Goal: Information Seeking & Learning: Learn about a topic

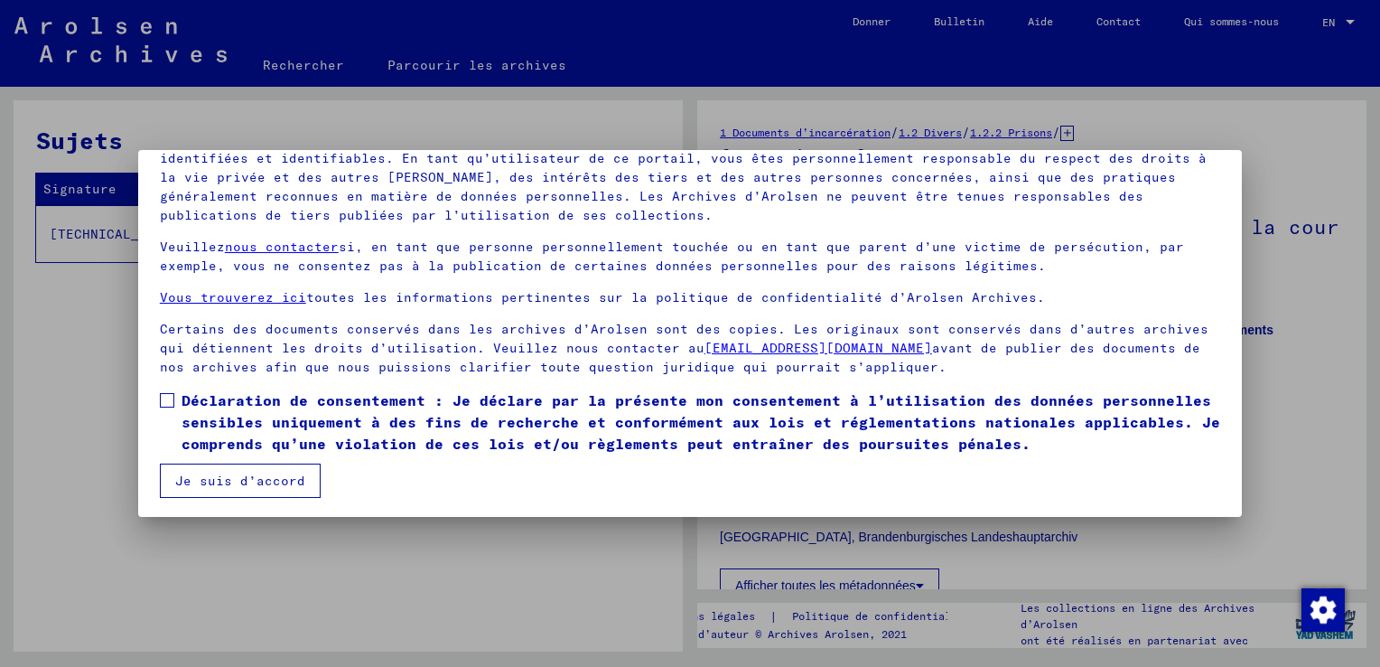
scroll to position [154, 0]
click at [168, 403] on span at bounding box center [167, 398] width 14 height 14
click at [229, 476] on button "Je suis d’accord" at bounding box center [240, 479] width 161 height 34
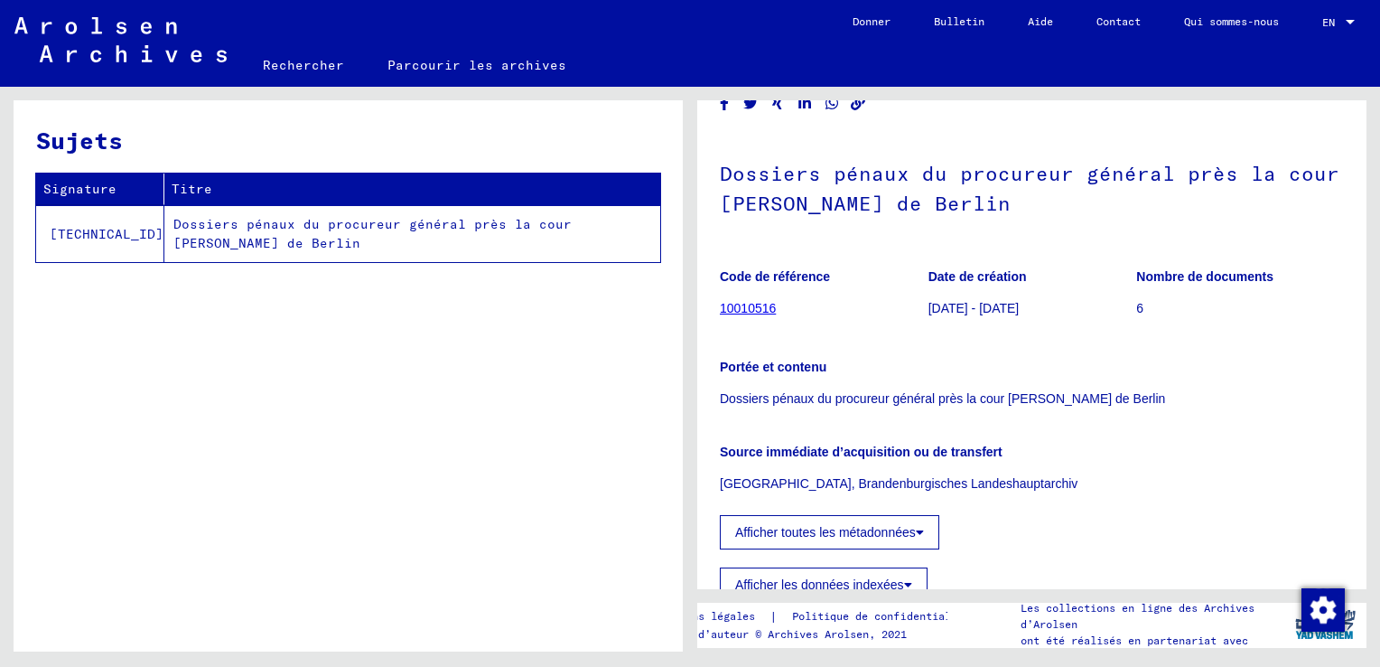
scroll to position [23, 0]
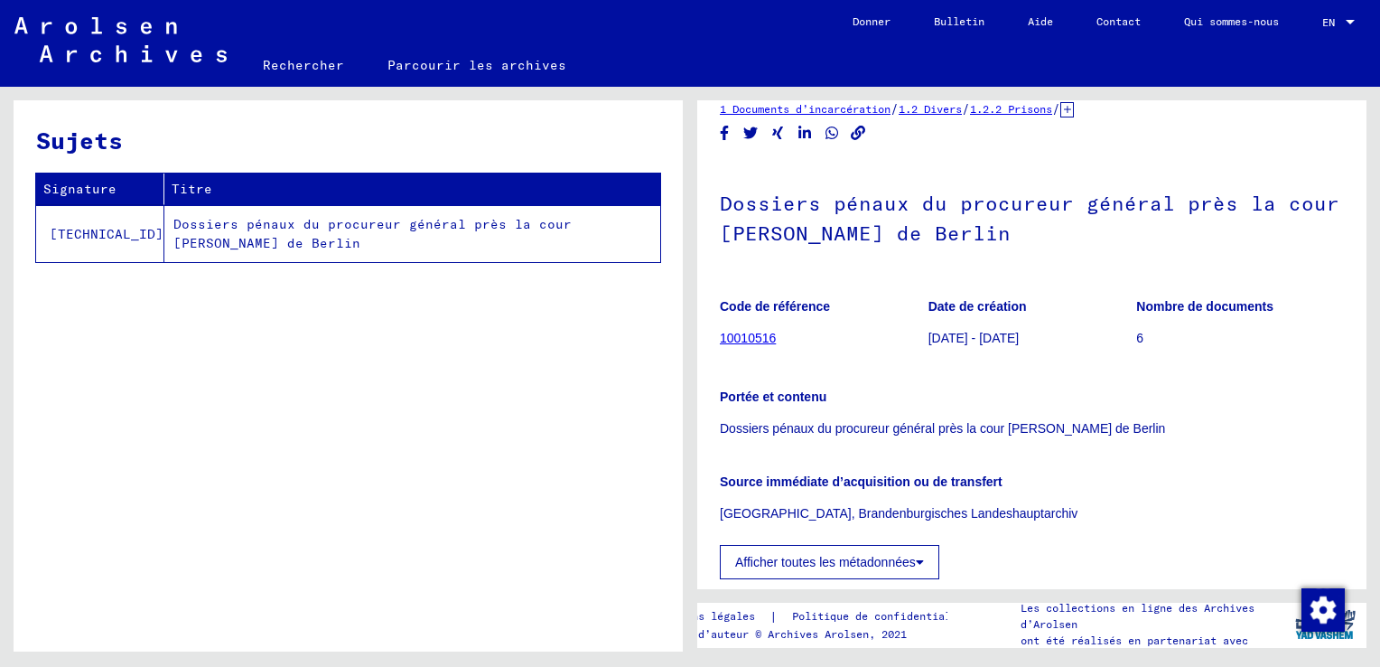
click at [919, 558] on icon at bounding box center [920, 561] width 8 height 13
click at [768, 343] on link "10010516" at bounding box center [748, 338] width 56 height 14
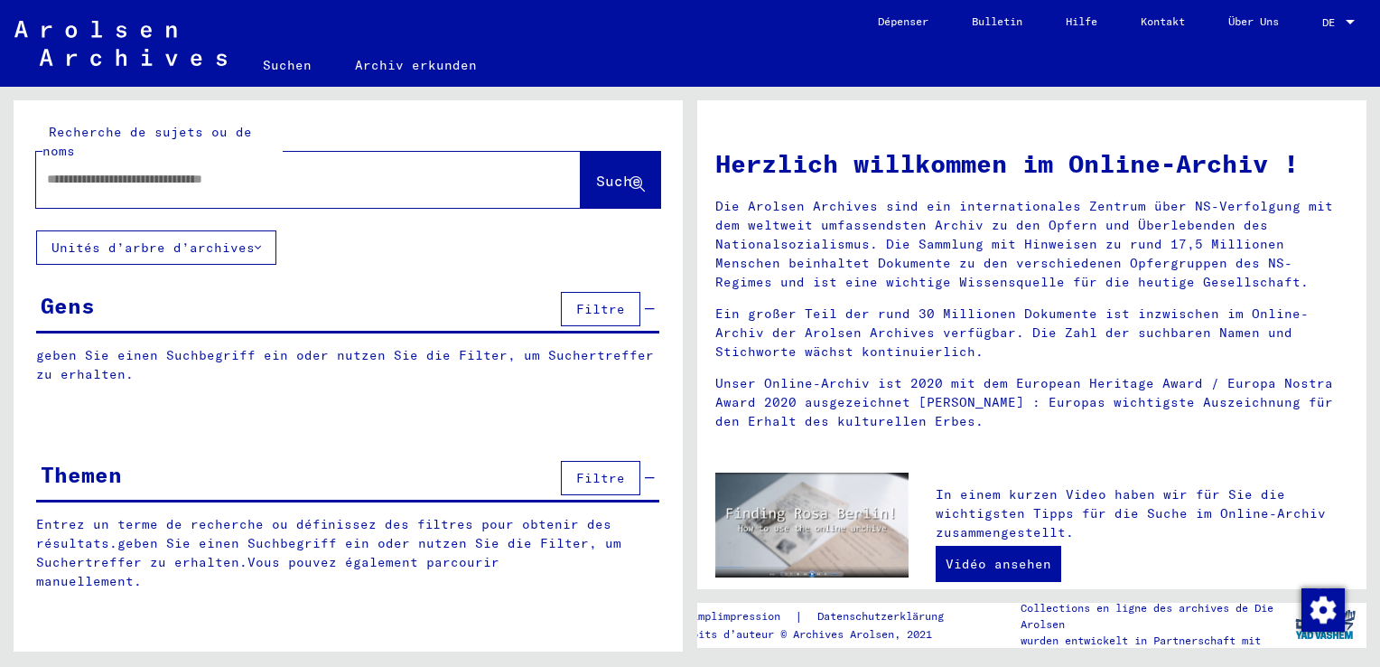
click at [191, 172] on input "text" at bounding box center [287, 179] width 480 height 19
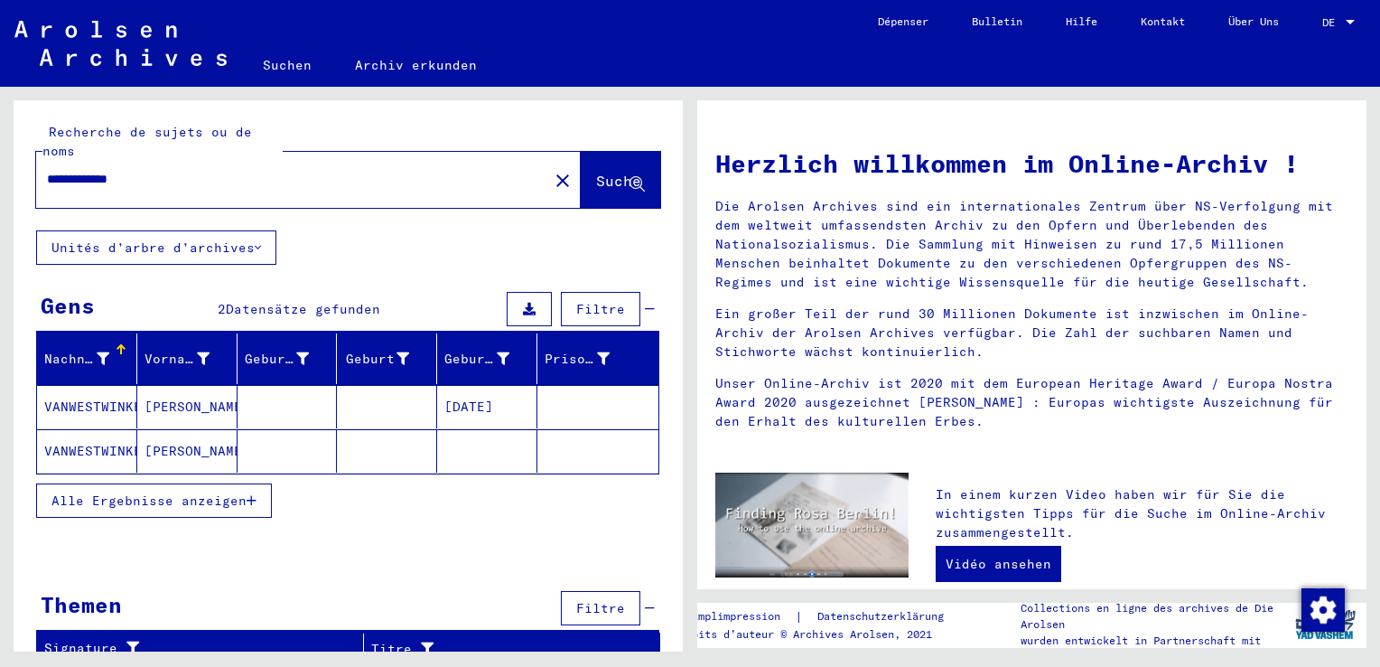
click at [175, 403] on mat-cell "[PERSON_NAME]" at bounding box center [187, 406] width 100 height 43
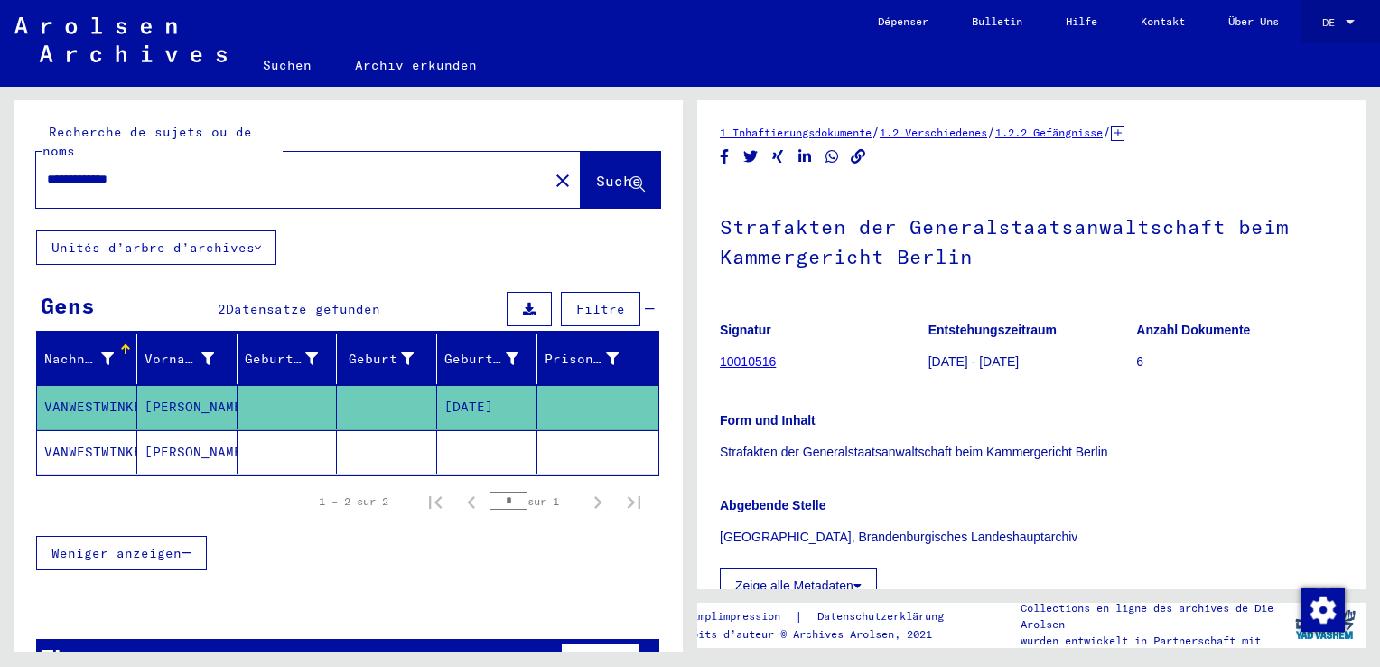
click at [1353, 22] on div at bounding box center [1350, 22] width 9 height 5
click at [1326, 31] on span "Anglais" at bounding box center [1305, 32] width 44 height 14
type input "********"
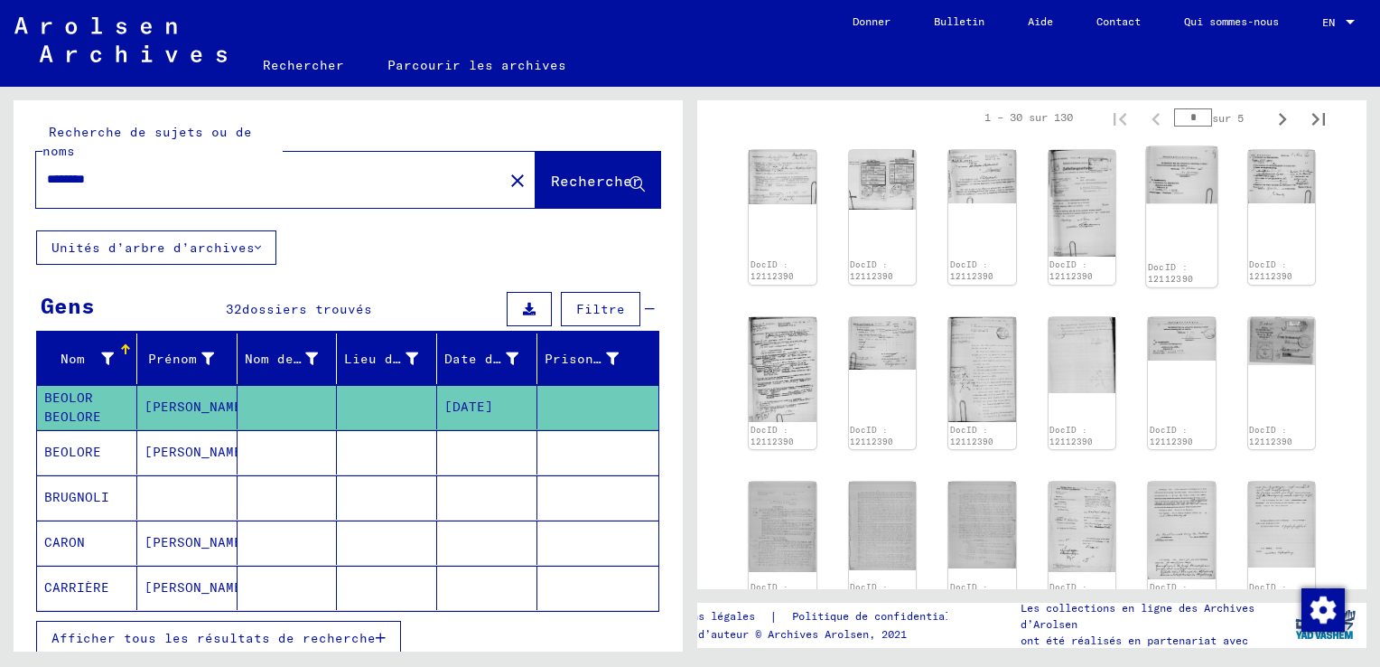
scroll to position [542, 0]
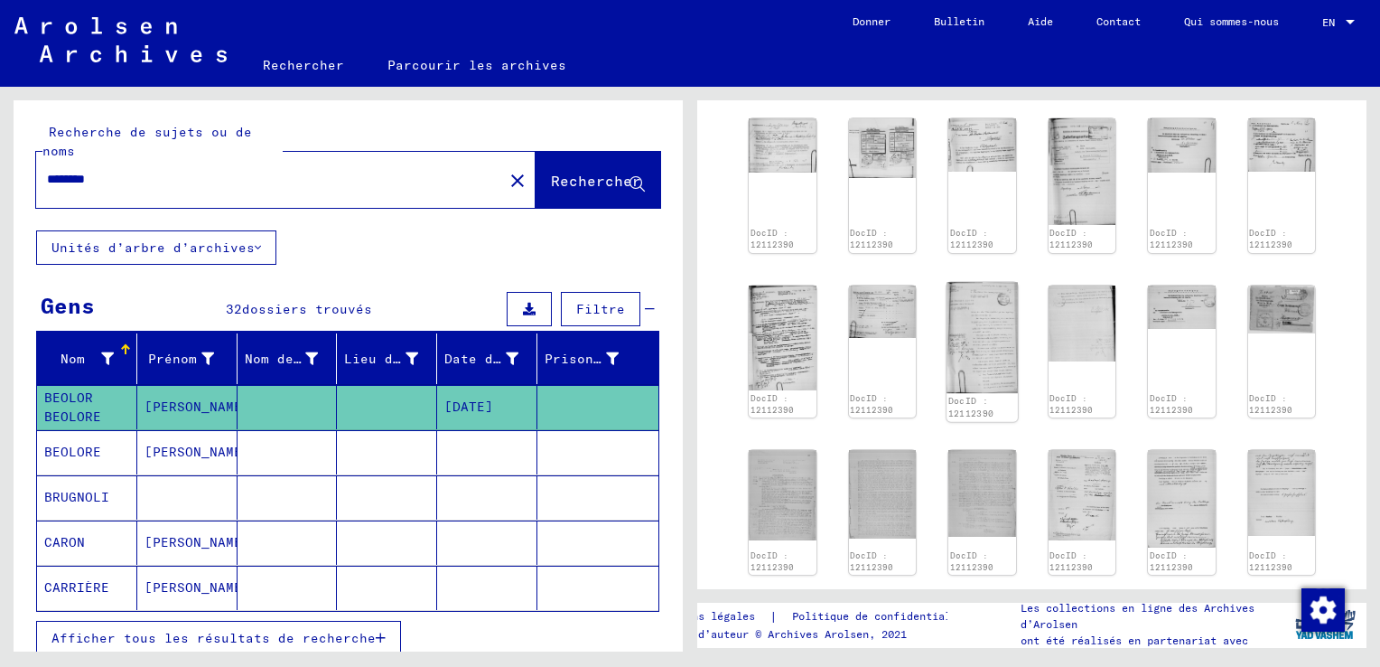
click at [990, 338] on img at bounding box center [982, 337] width 70 height 110
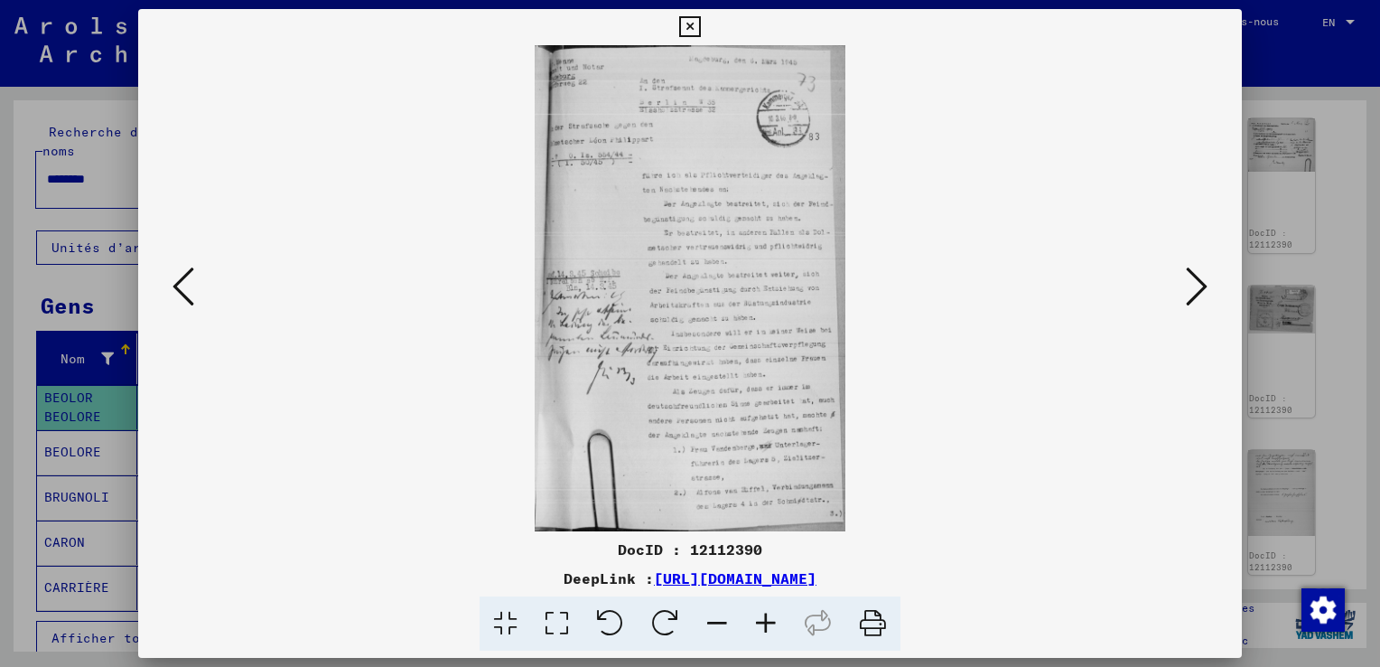
click at [761, 212] on img at bounding box center [690, 288] width 981 height 486
drag, startPoint x: 734, startPoint y: 214, endPoint x: 729, endPoint y: 226, distance: 12.9
click at [733, 215] on img at bounding box center [690, 288] width 981 height 486
click at [722, 544] on div "DocID : 12112390" at bounding box center [690, 549] width 1104 height 22
drag, startPoint x: 742, startPoint y: 306, endPoint x: 626, endPoint y: 349, distance: 124.0
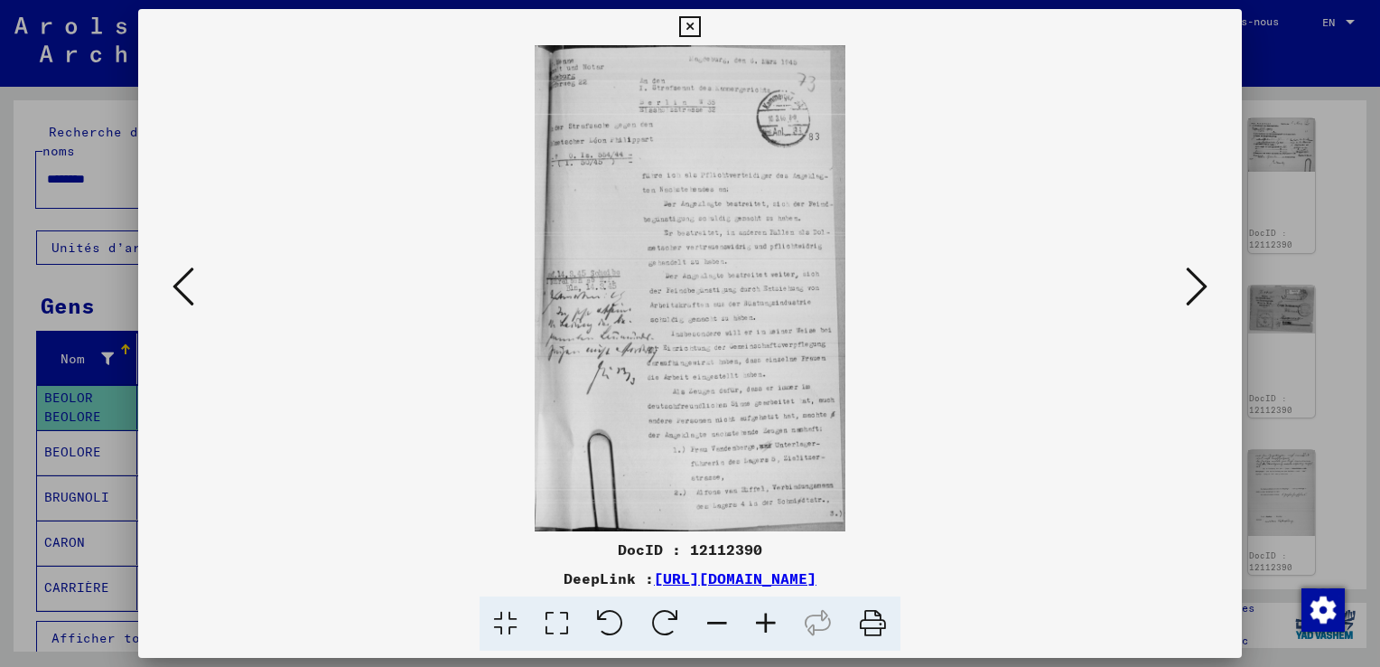
click at [626, 349] on img at bounding box center [690, 288] width 981 height 486
click at [1207, 279] on icon at bounding box center [1197, 286] width 22 height 43
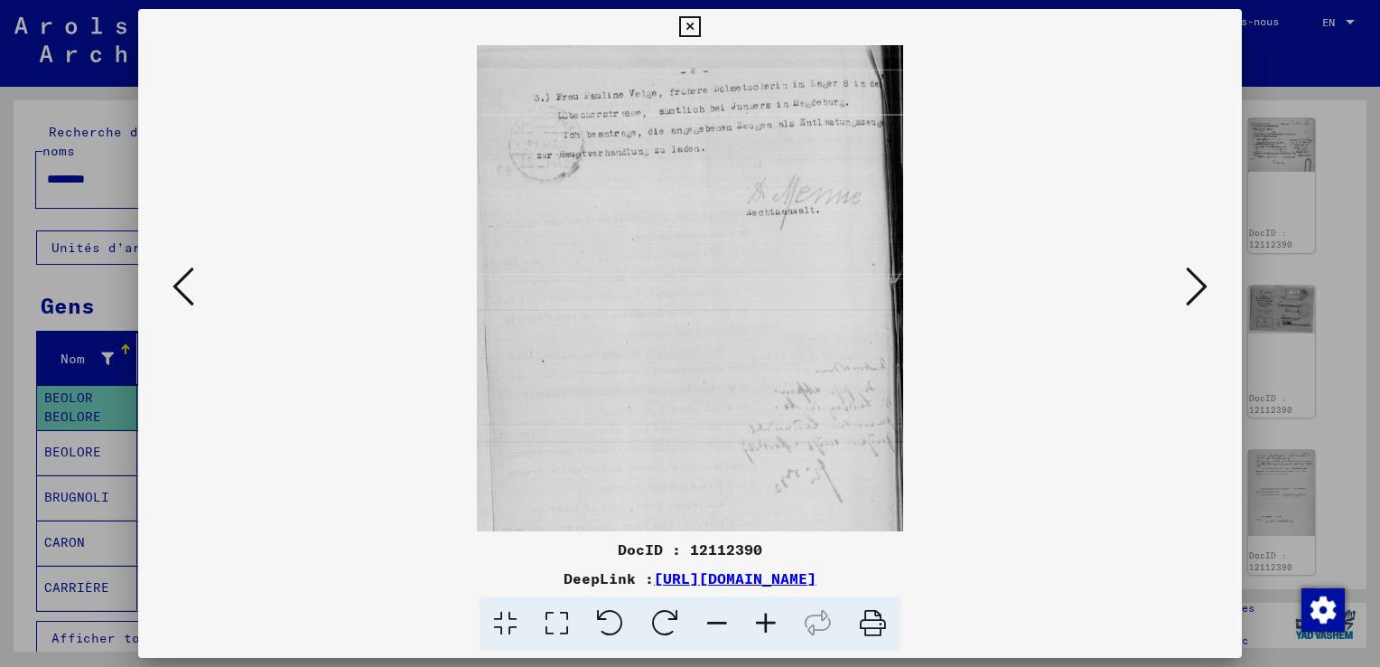
click at [1194, 294] on icon at bounding box center [1197, 286] width 22 height 43
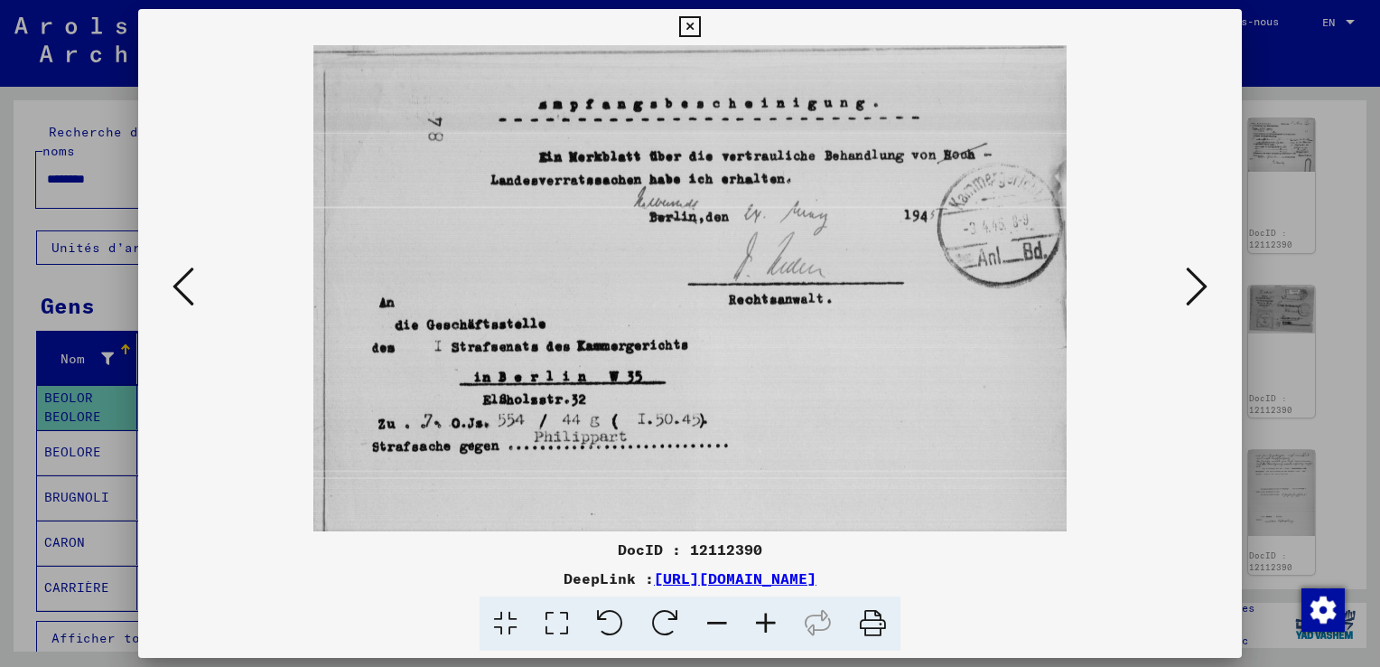
click at [1192, 297] on icon at bounding box center [1197, 286] width 22 height 43
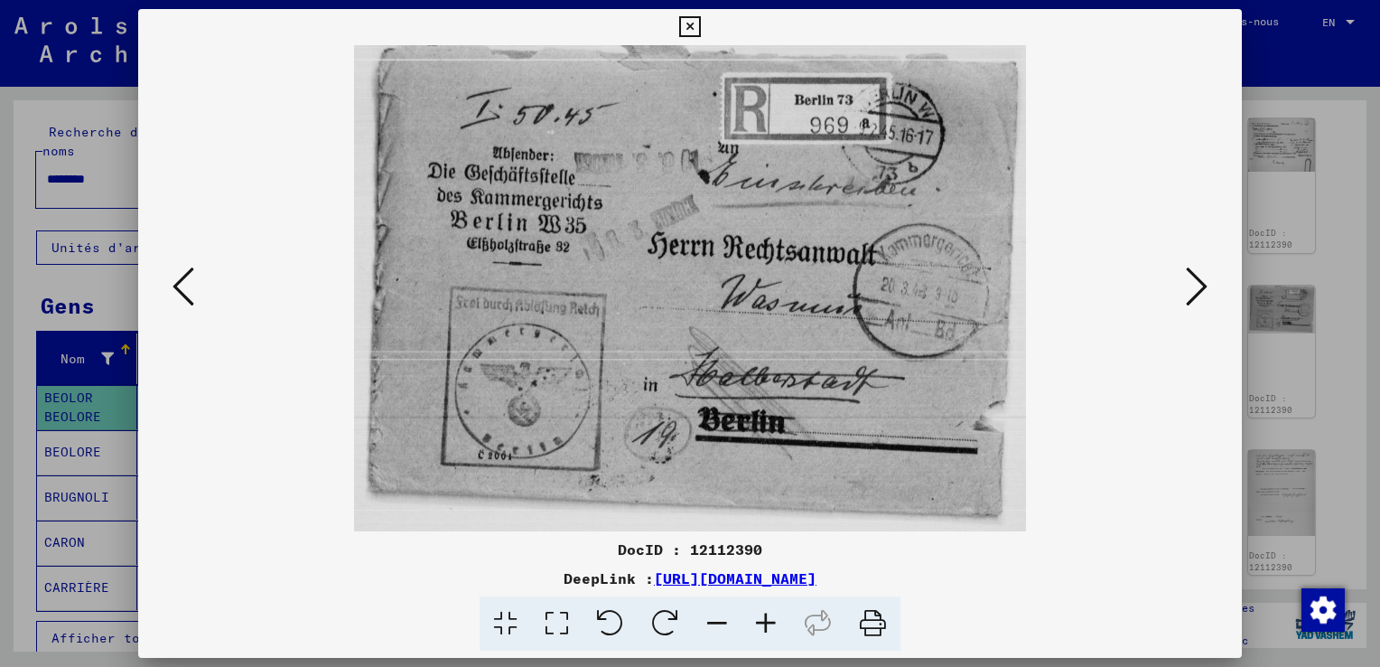
click at [1199, 280] on icon at bounding box center [1197, 286] width 22 height 43
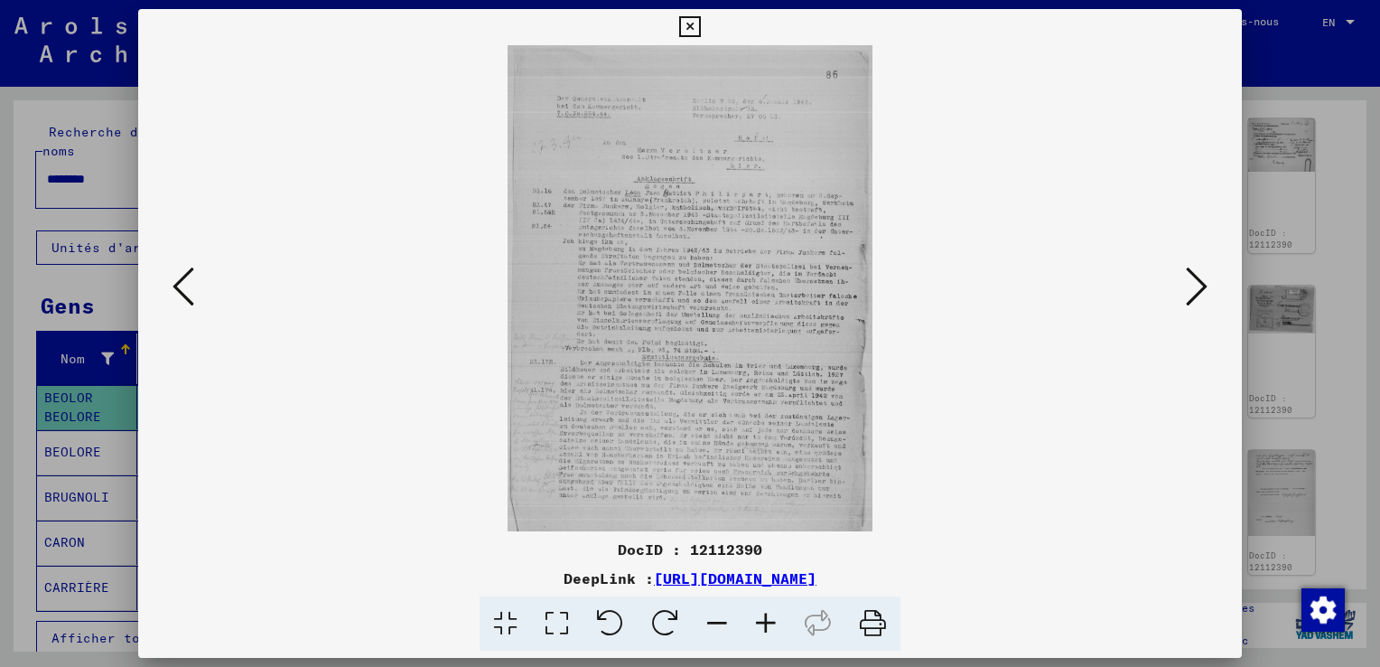
click at [630, 179] on img at bounding box center [690, 288] width 981 height 486
click at [1194, 279] on icon at bounding box center [1197, 286] width 22 height 43
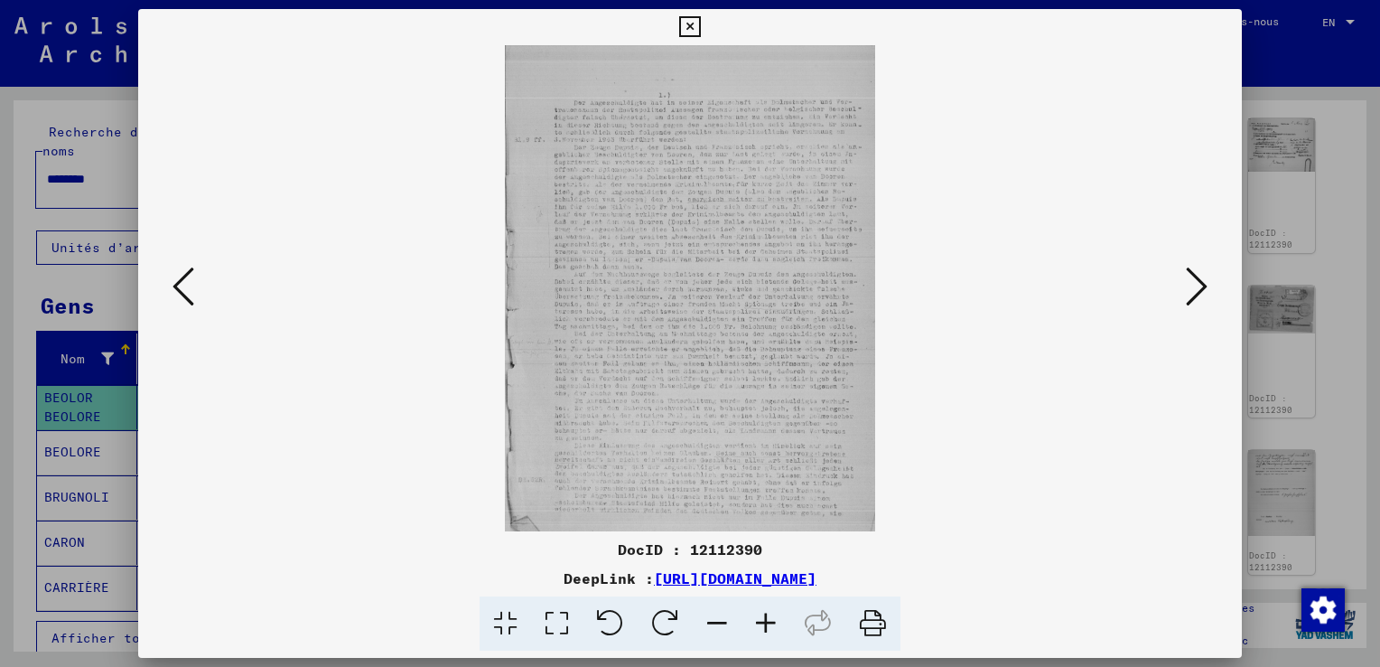
click at [1194, 279] on icon at bounding box center [1197, 286] width 22 height 43
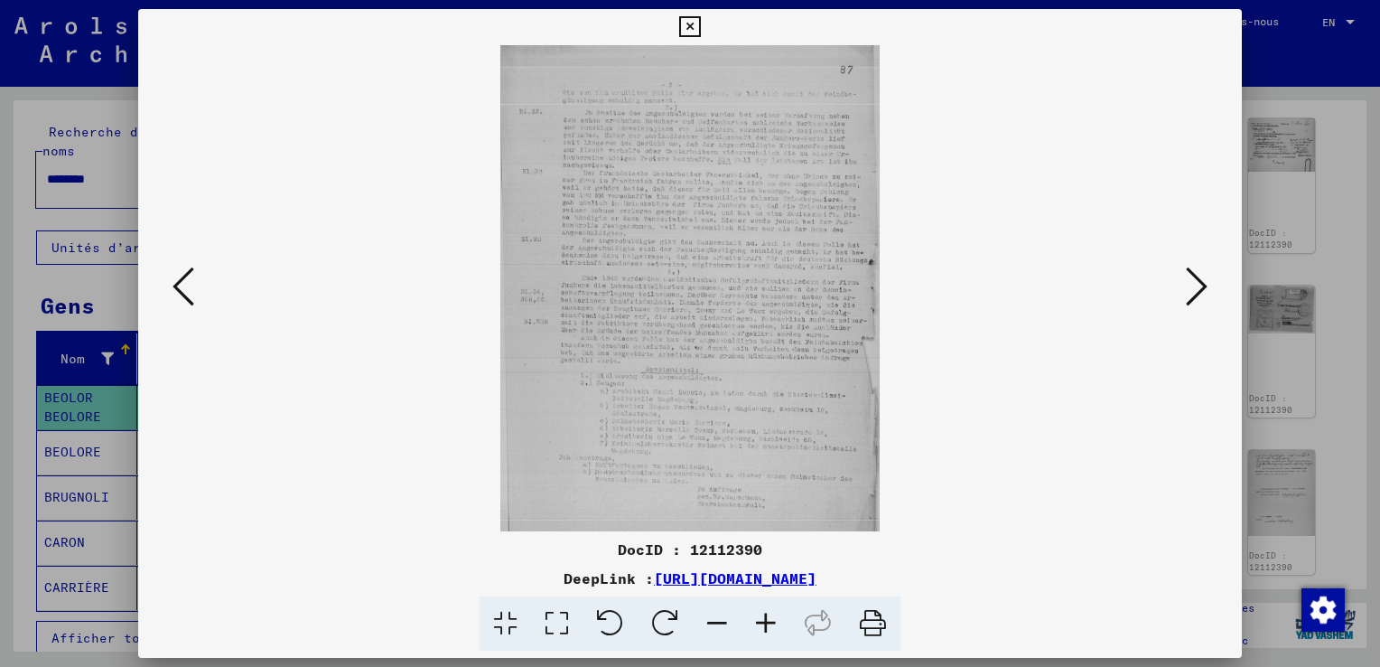
click at [1194, 279] on icon at bounding box center [1197, 286] width 22 height 43
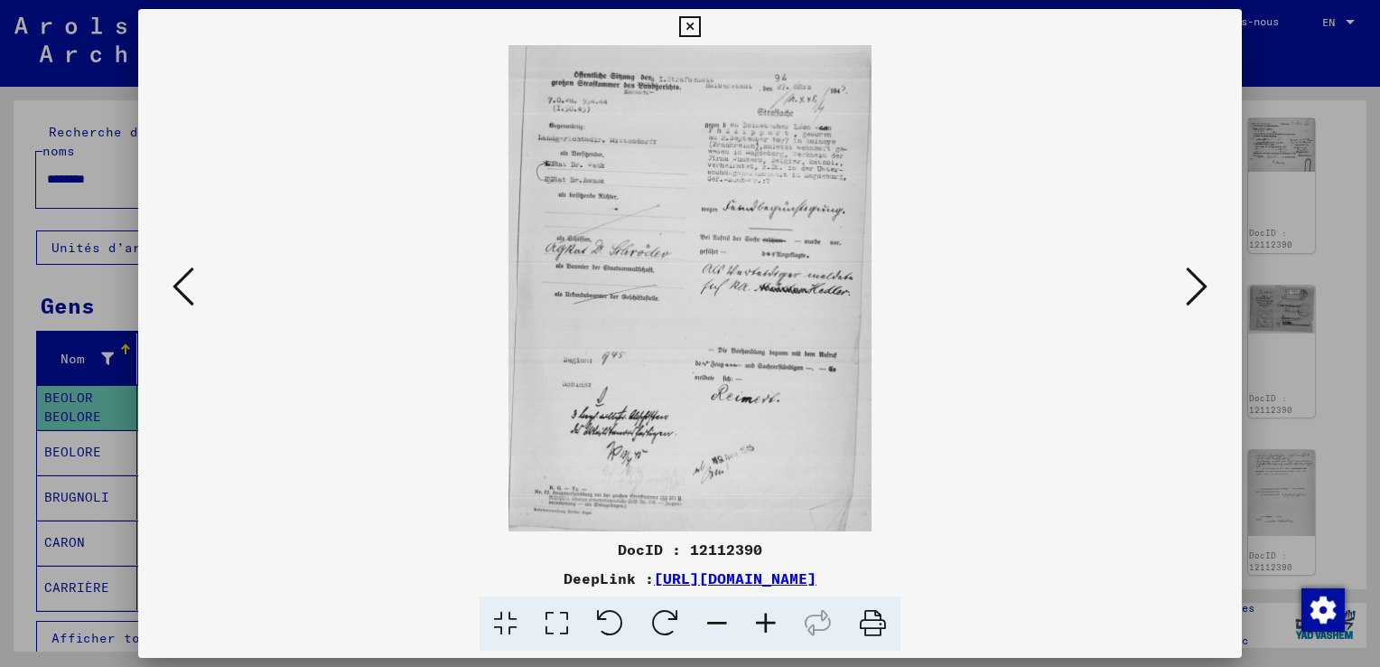
click at [1196, 298] on icon at bounding box center [1197, 286] width 22 height 43
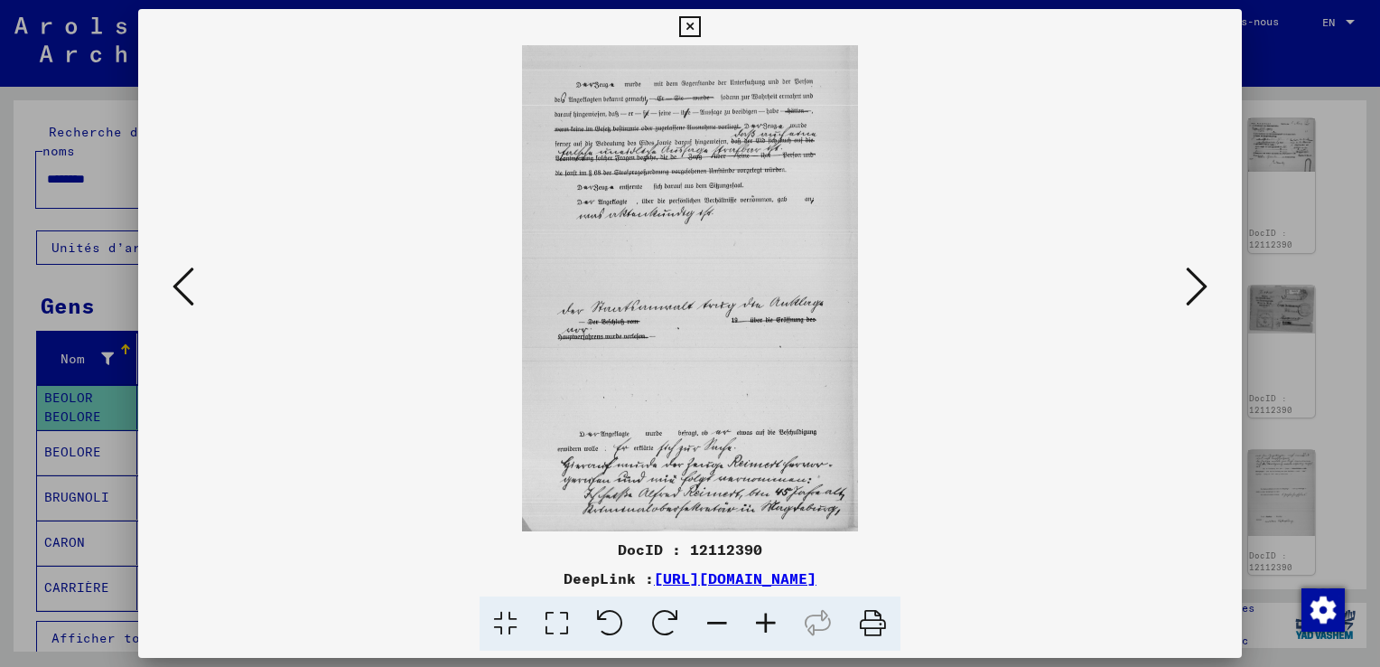
click at [1189, 291] on icon at bounding box center [1197, 286] width 22 height 43
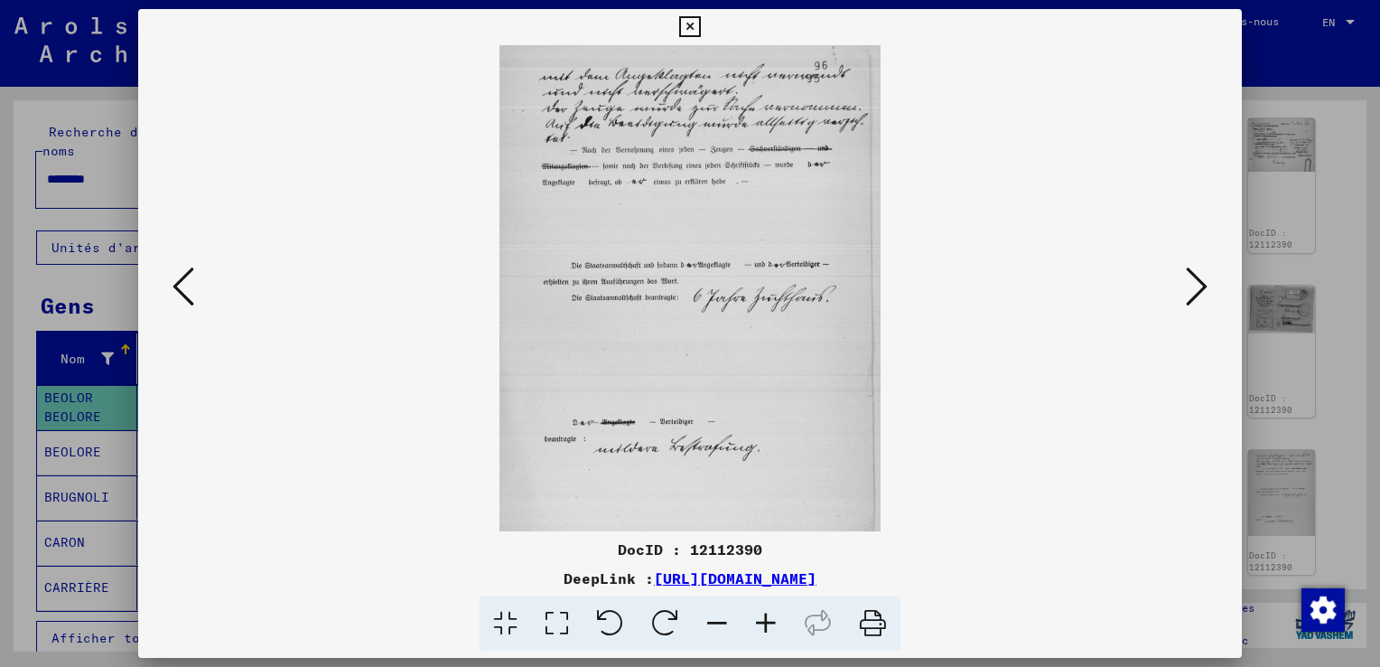
click at [1188, 287] on icon at bounding box center [1197, 286] width 22 height 43
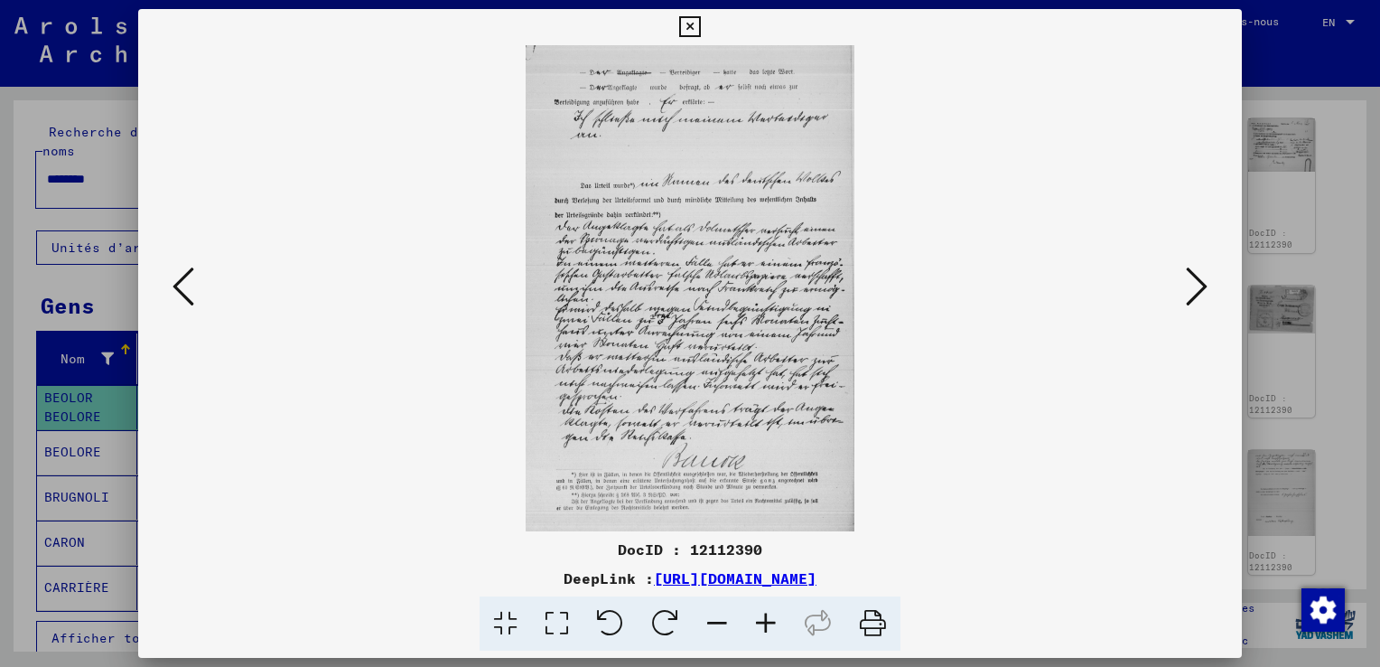
click at [1188, 287] on icon at bounding box center [1197, 286] width 22 height 43
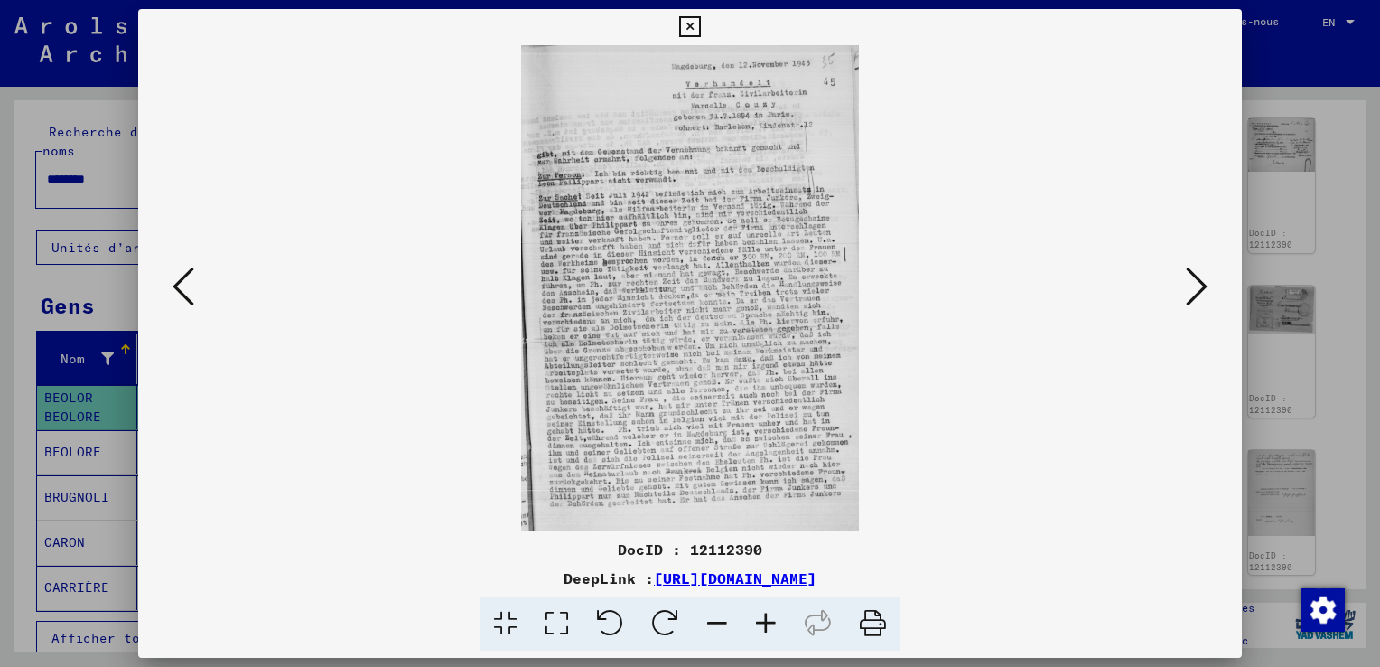
click at [1180, 262] on button at bounding box center [1196, 287] width 33 height 51
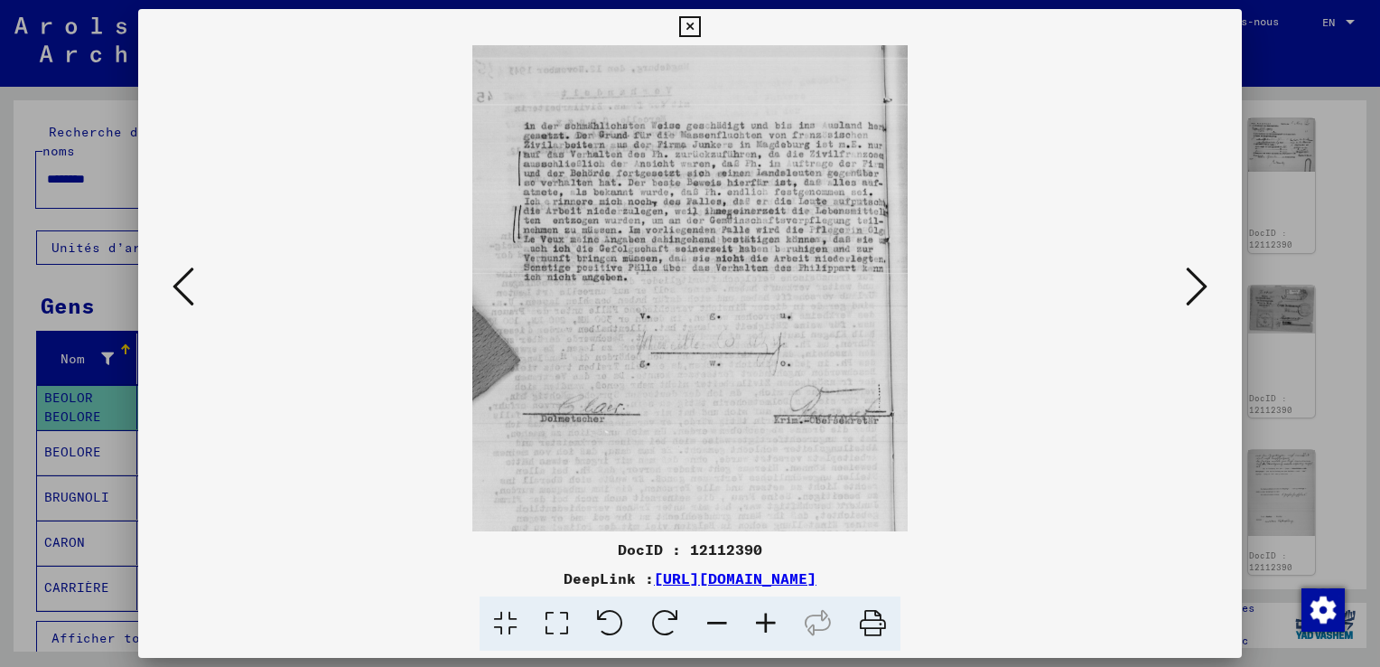
click at [181, 294] on icon at bounding box center [184, 286] width 22 height 43
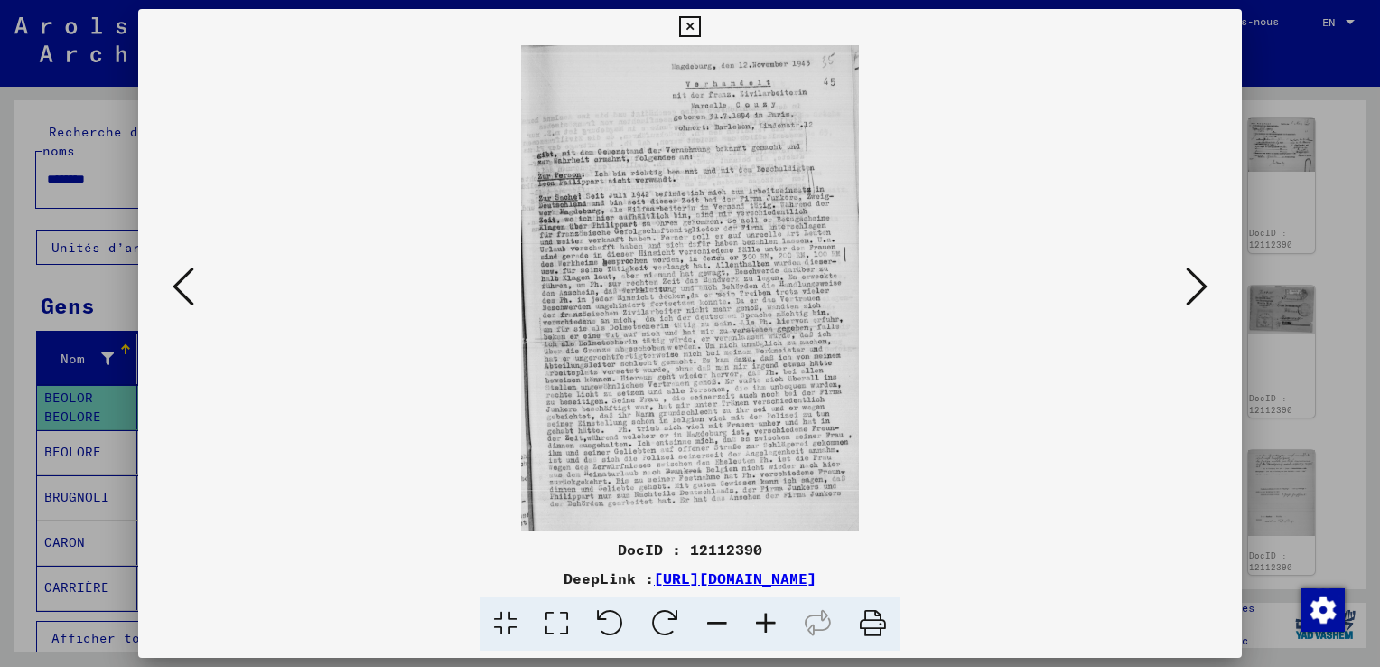
click at [1199, 292] on icon at bounding box center [1197, 286] width 22 height 43
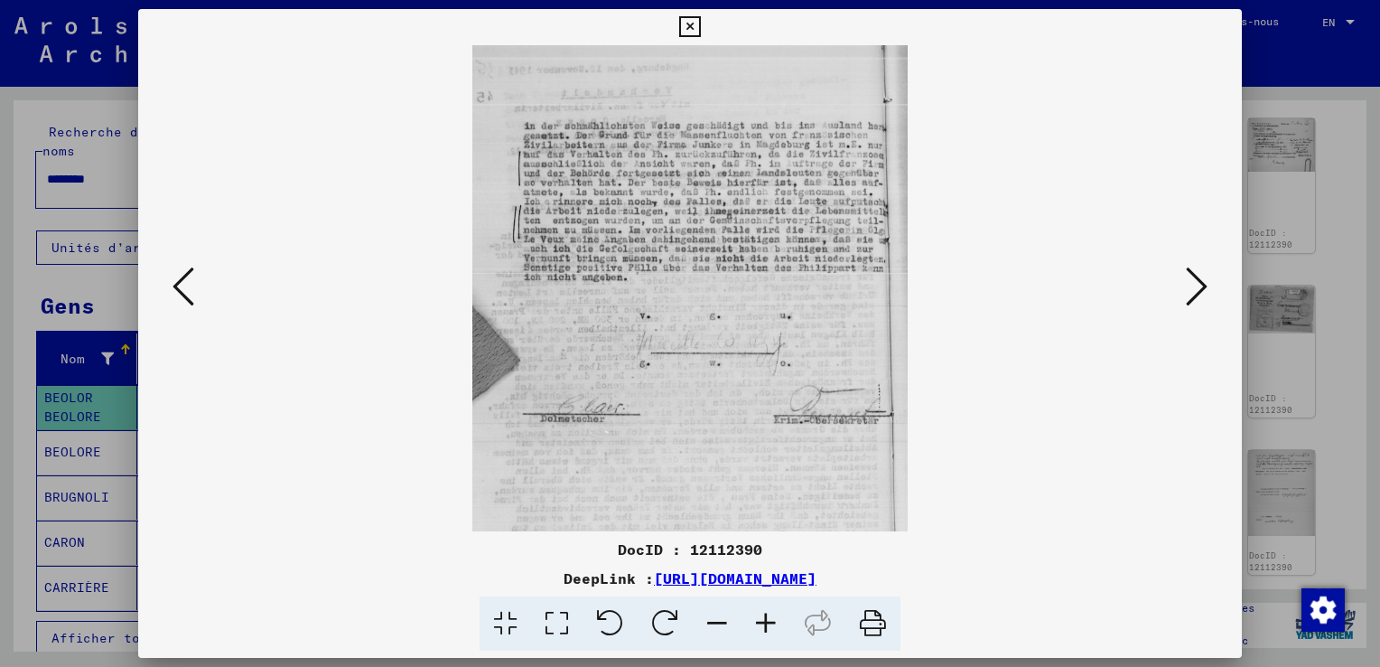
click at [1199, 298] on icon at bounding box center [1197, 286] width 22 height 43
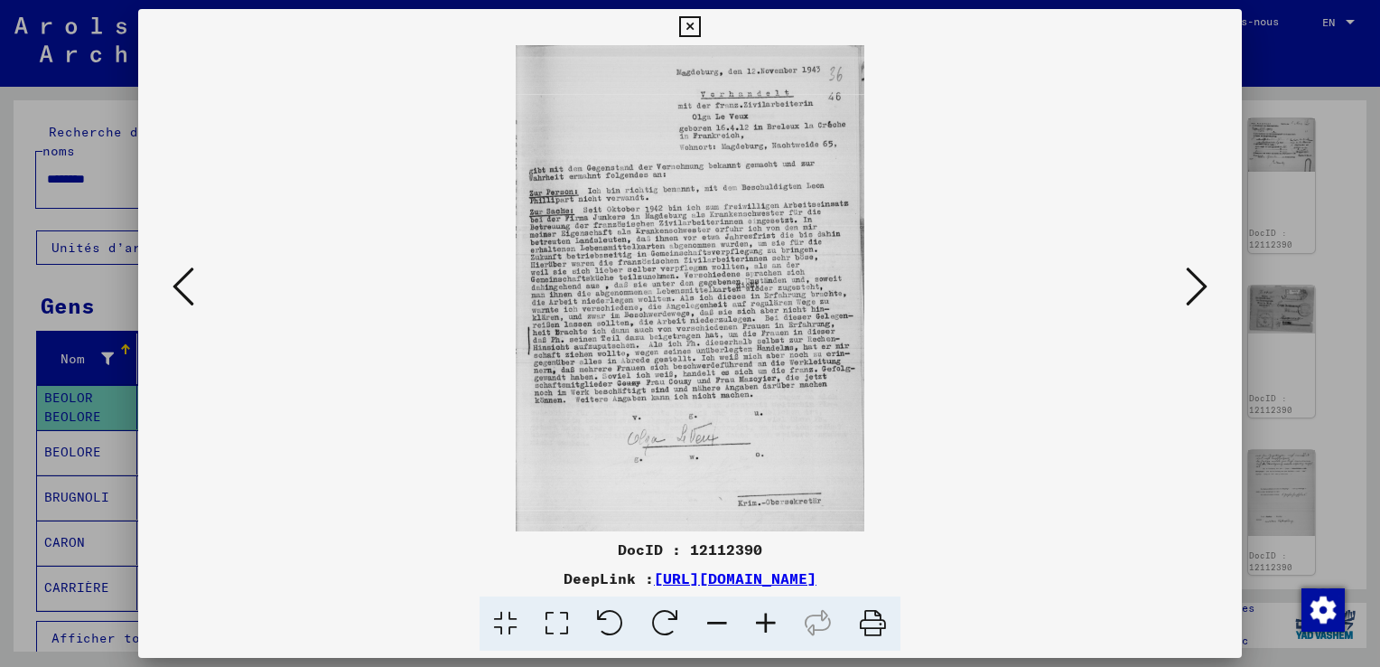
click at [175, 285] on icon at bounding box center [184, 286] width 22 height 43
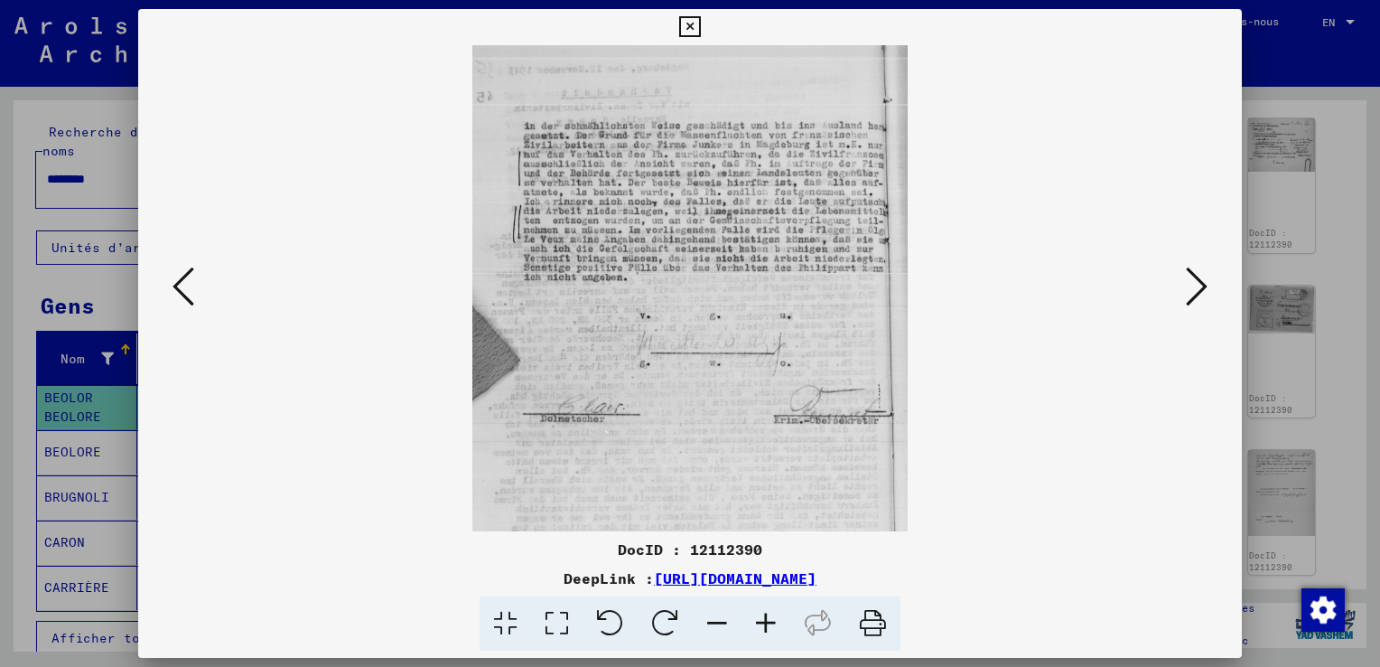
click at [175, 285] on icon at bounding box center [184, 286] width 22 height 43
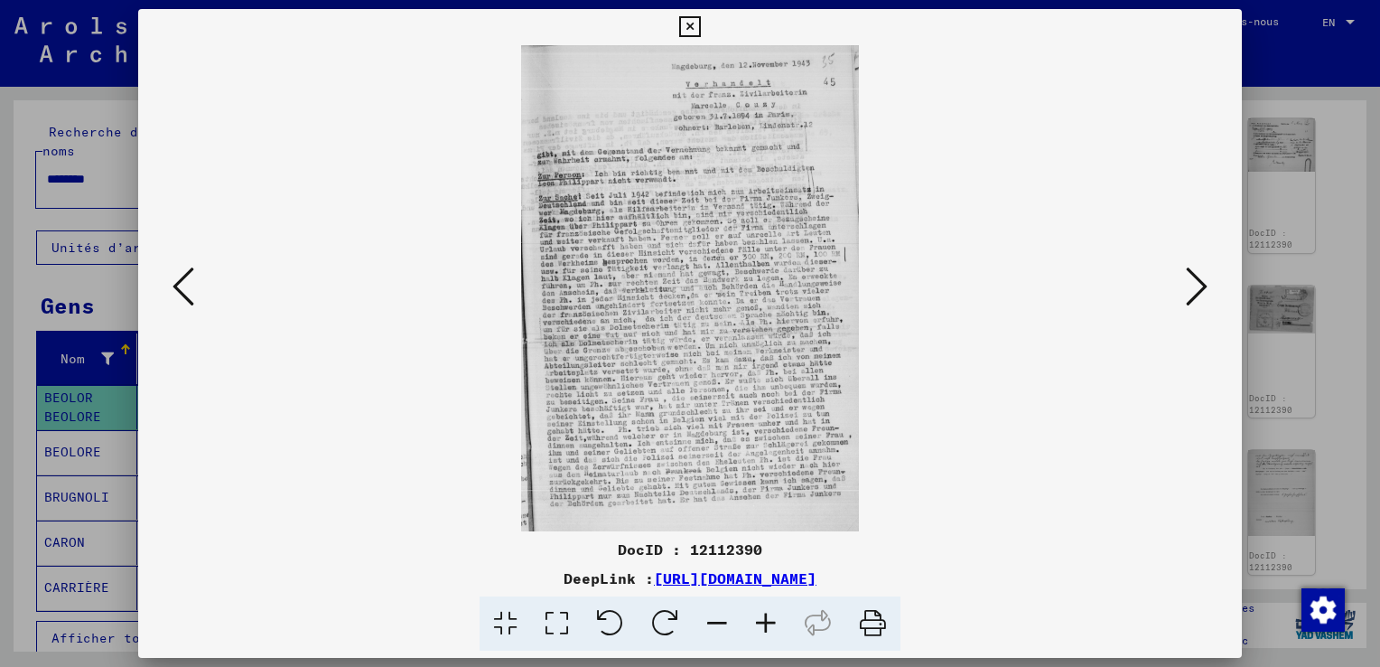
click at [1209, 285] on button at bounding box center [1196, 287] width 33 height 51
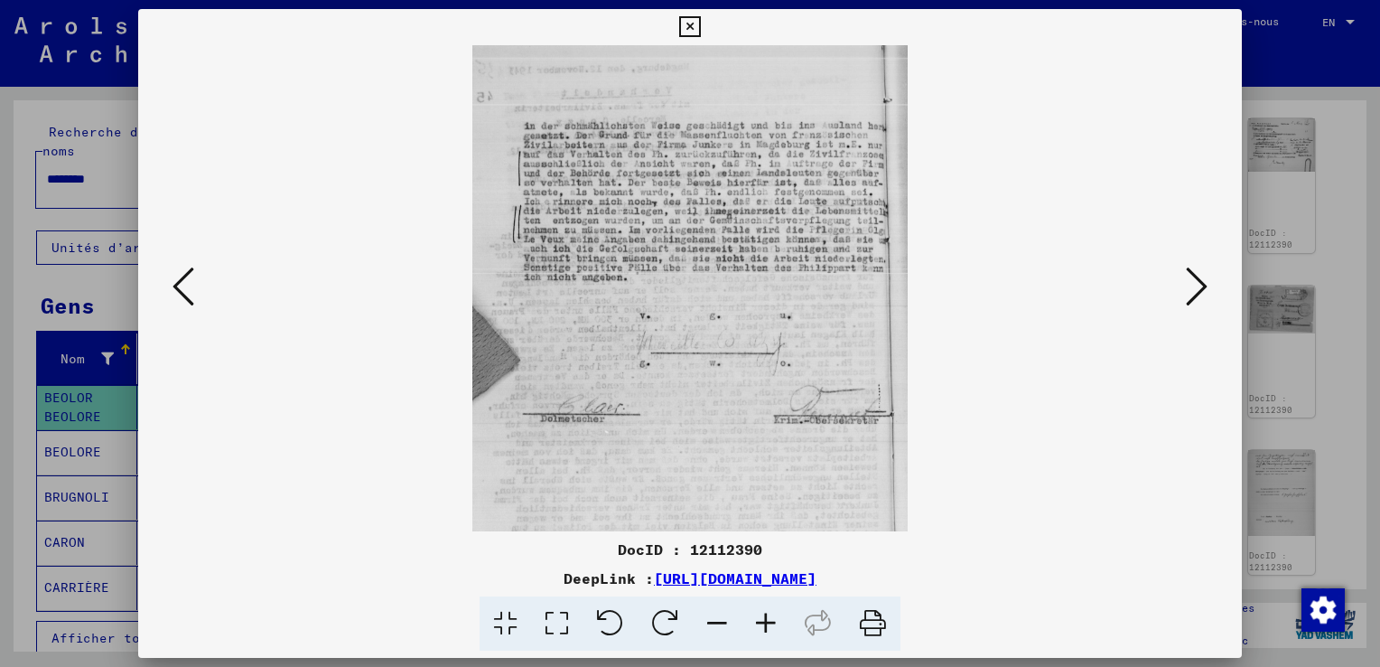
click at [1209, 285] on button at bounding box center [1196, 287] width 33 height 51
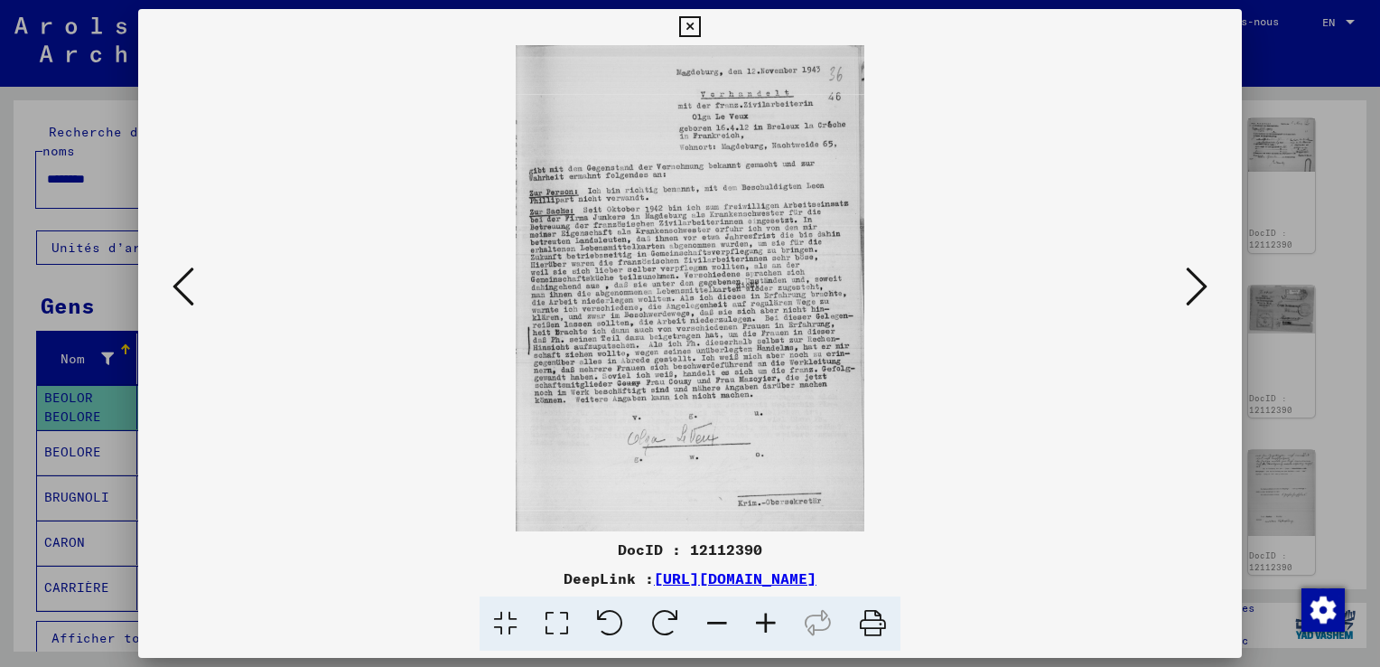
click at [1209, 285] on button at bounding box center [1196, 287] width 33 height 51
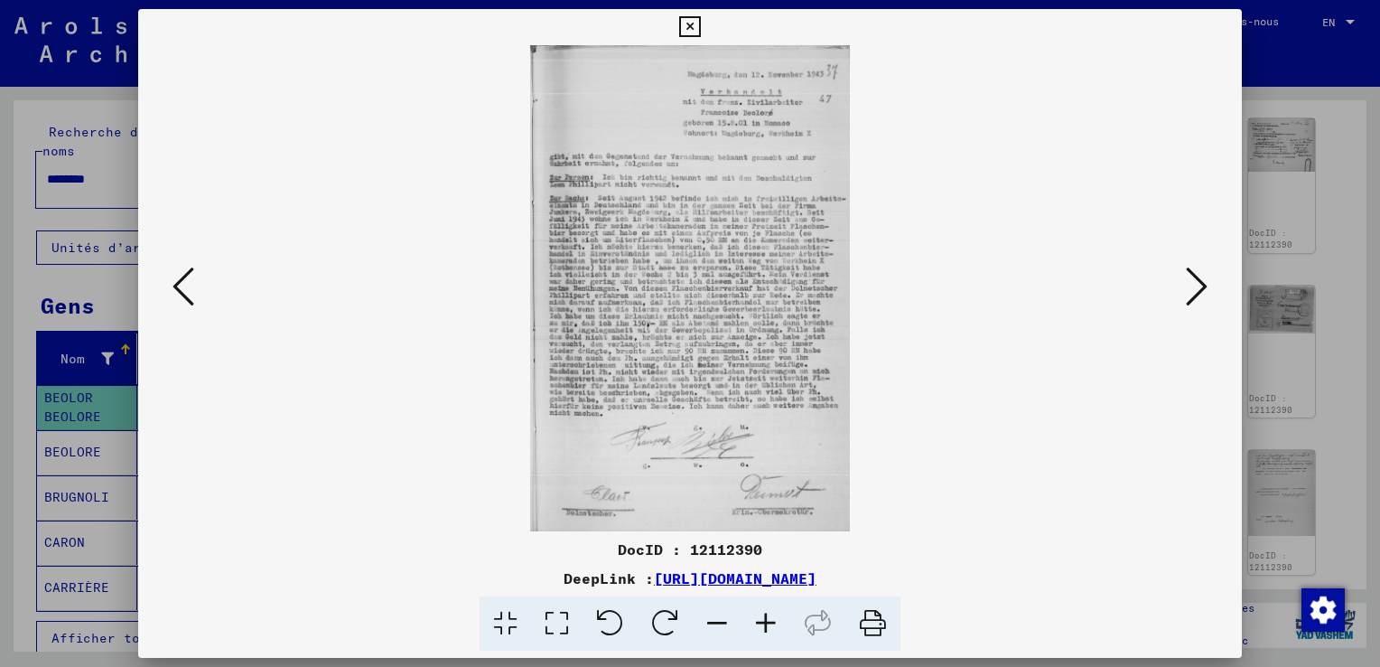
click at [1208, 285] on button at bounding box center [1196, 287] width 33 height 51
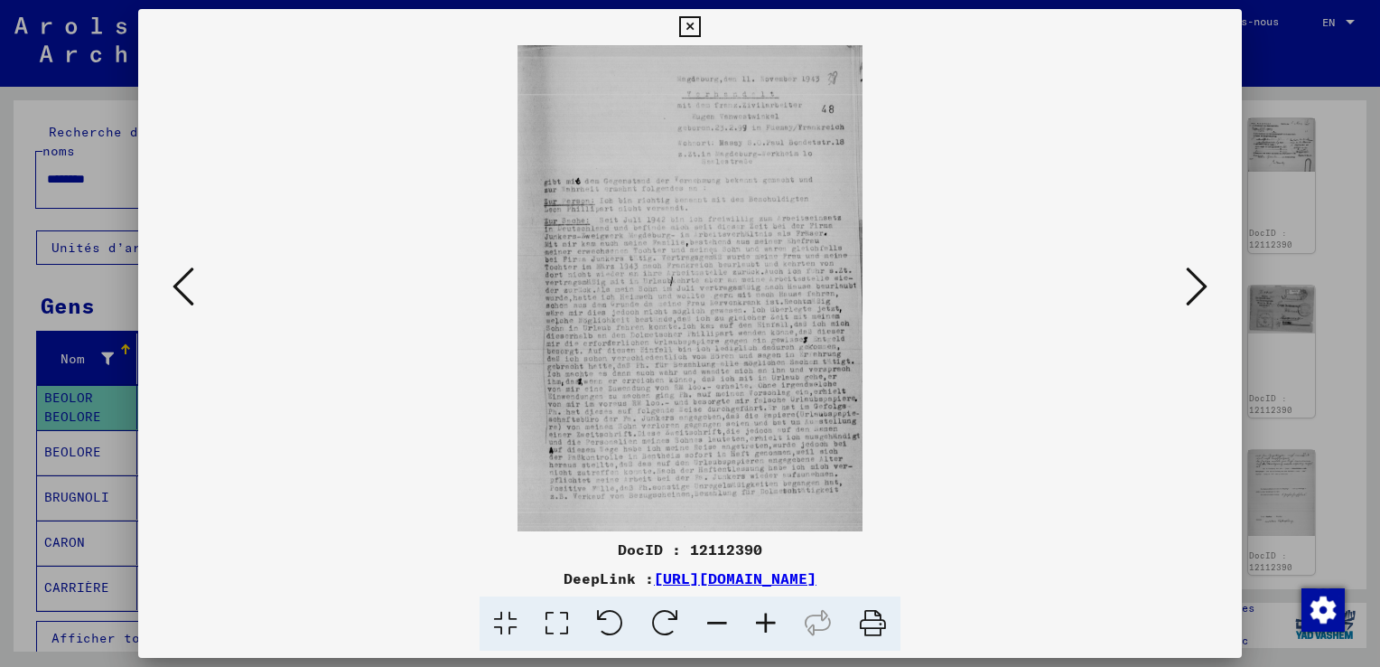
click at [1180, 262] on button at bounding box center [1196, 287] width 33 height 51
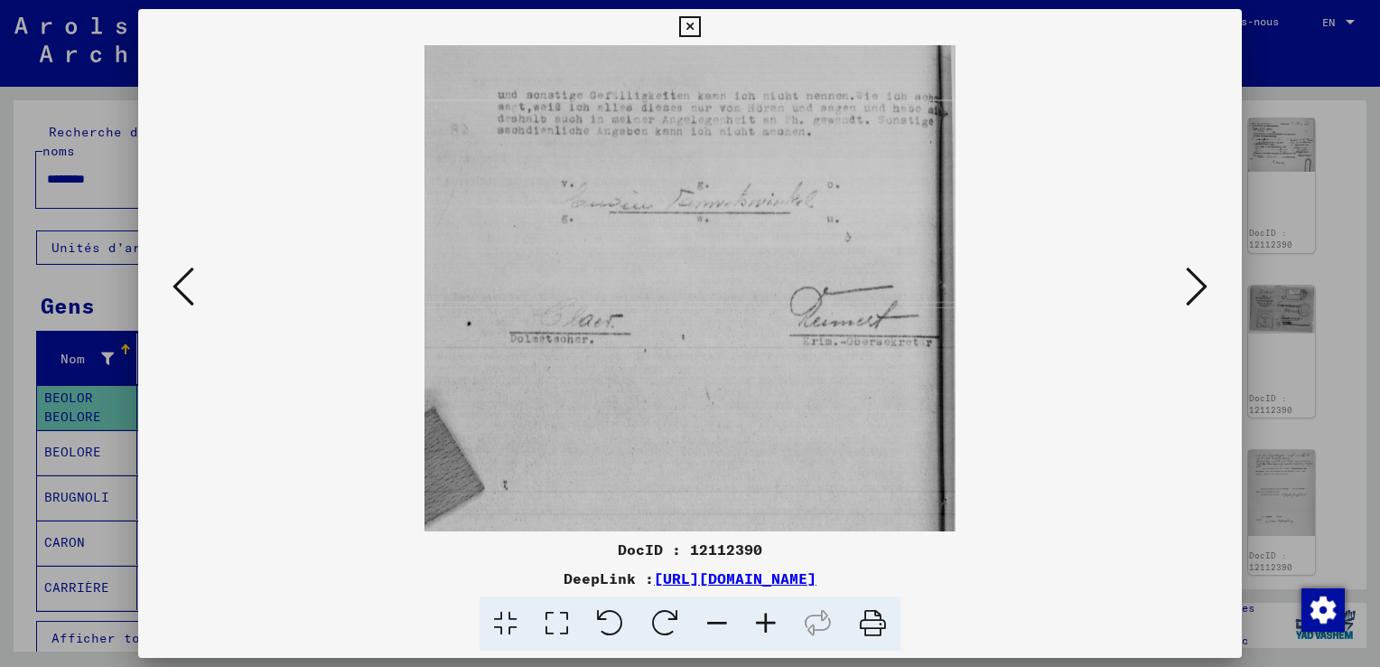
click at [1180, 262] on button at bounding box center [1196, 287] width 33 height 51
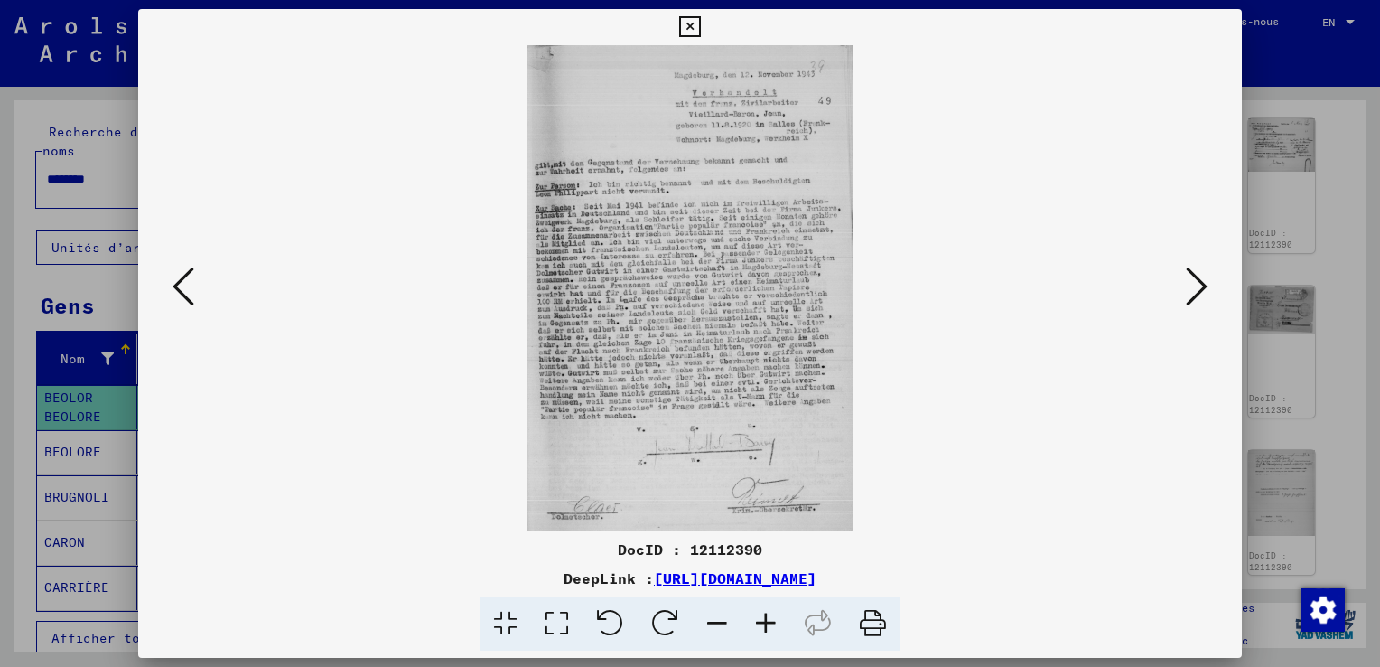
click at [173, 284] on icon at bounding box center [184, 286] width 22 height 43
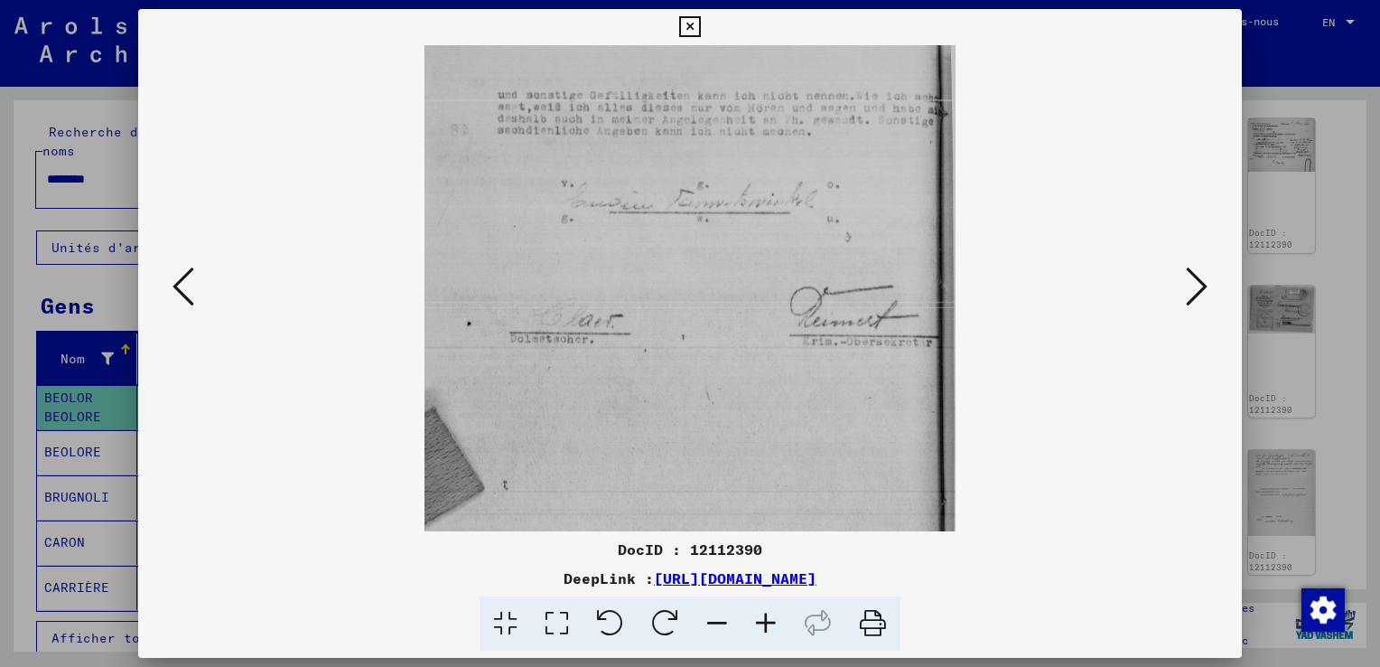
click at [173, 284] on icon at bounding box center [184, 286] width 22 height 43
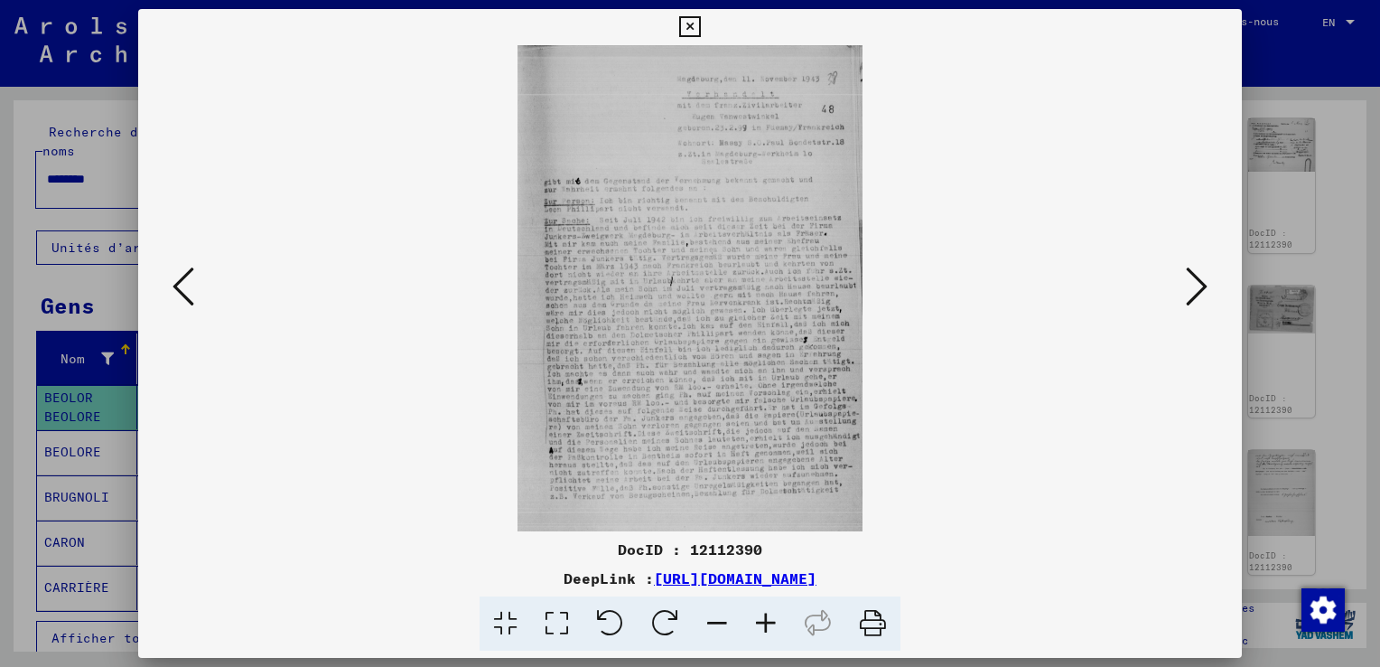
click at [1206, 280] on icon at bounding box center [1197, 286] width 22 height 43
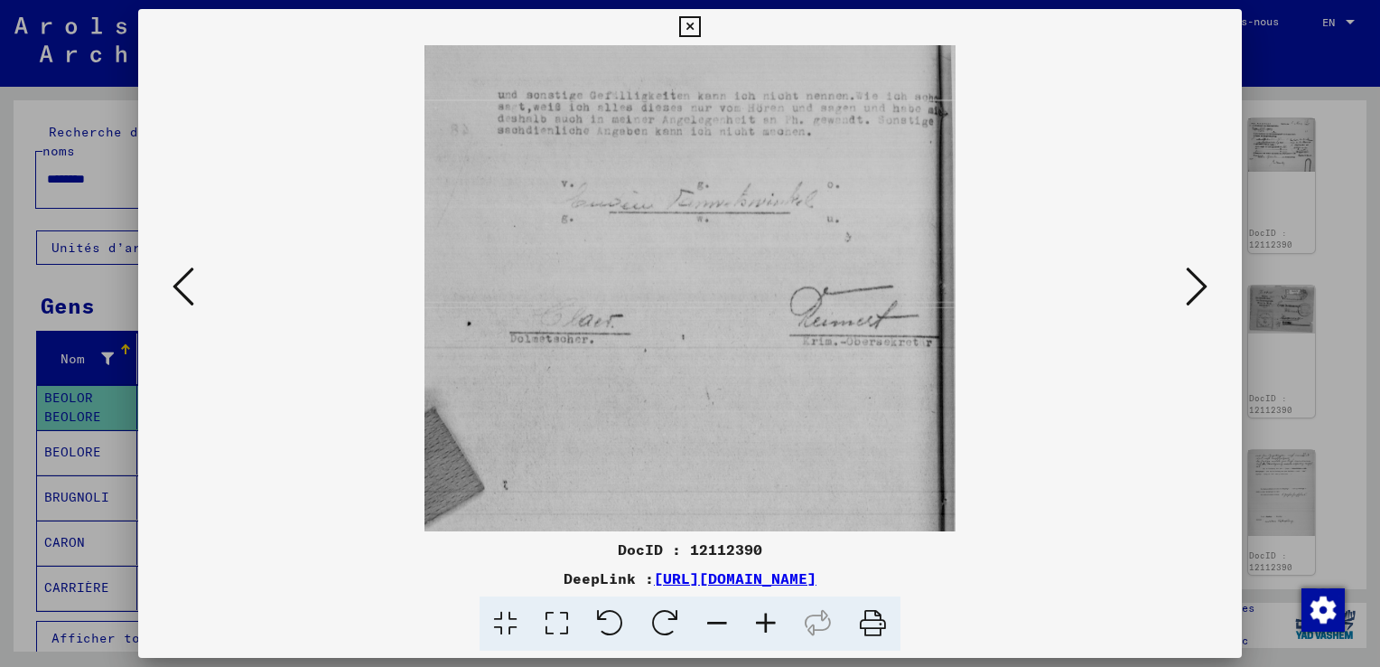
click at [177, 294] on icon at bounding box center [184, 286] width 22 height 43
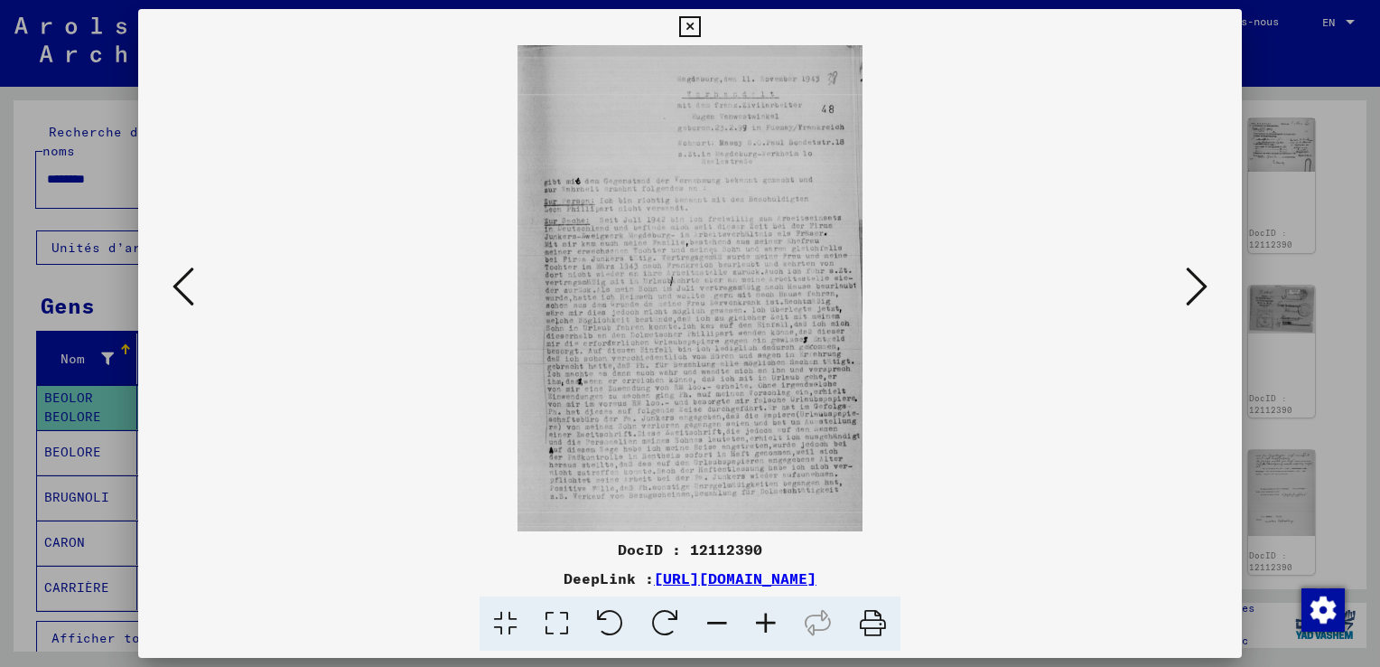
click at [1190, 300] on icon at bounding box center [1197, 286] width 22 height 43
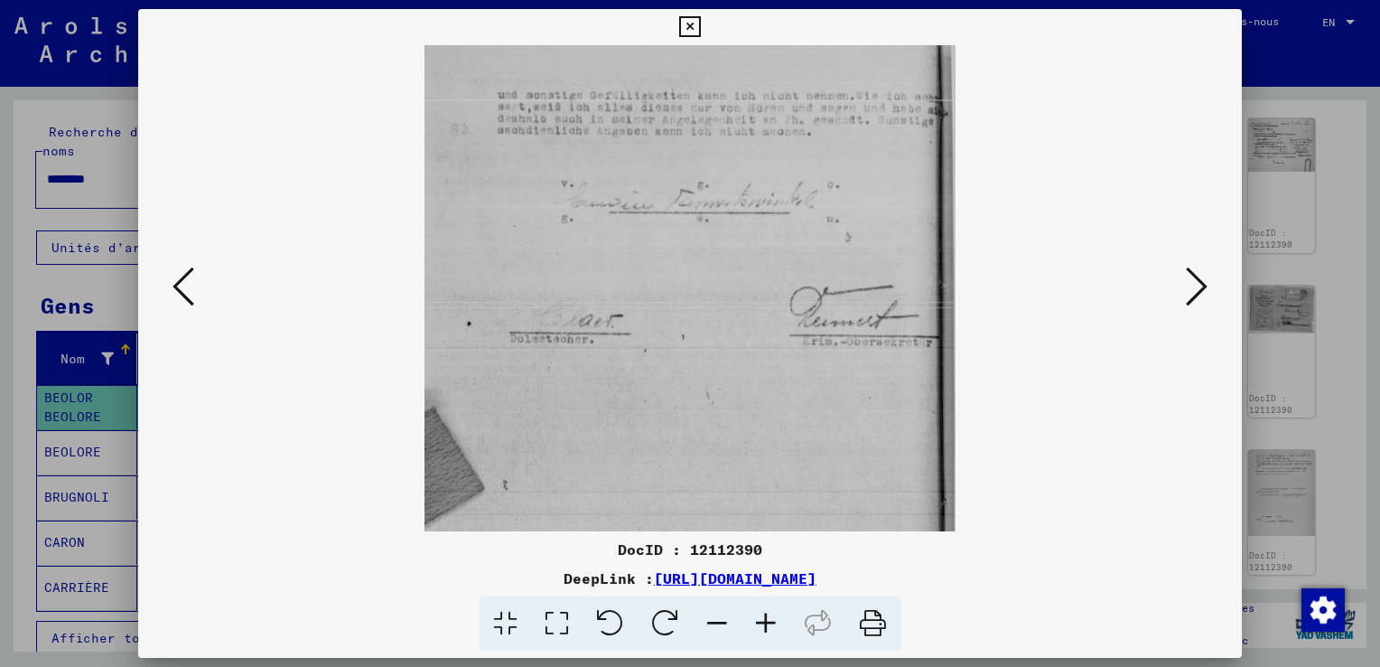
click at [1190, 300] on icon at bounding box center [1197, 286] width 22 height 43
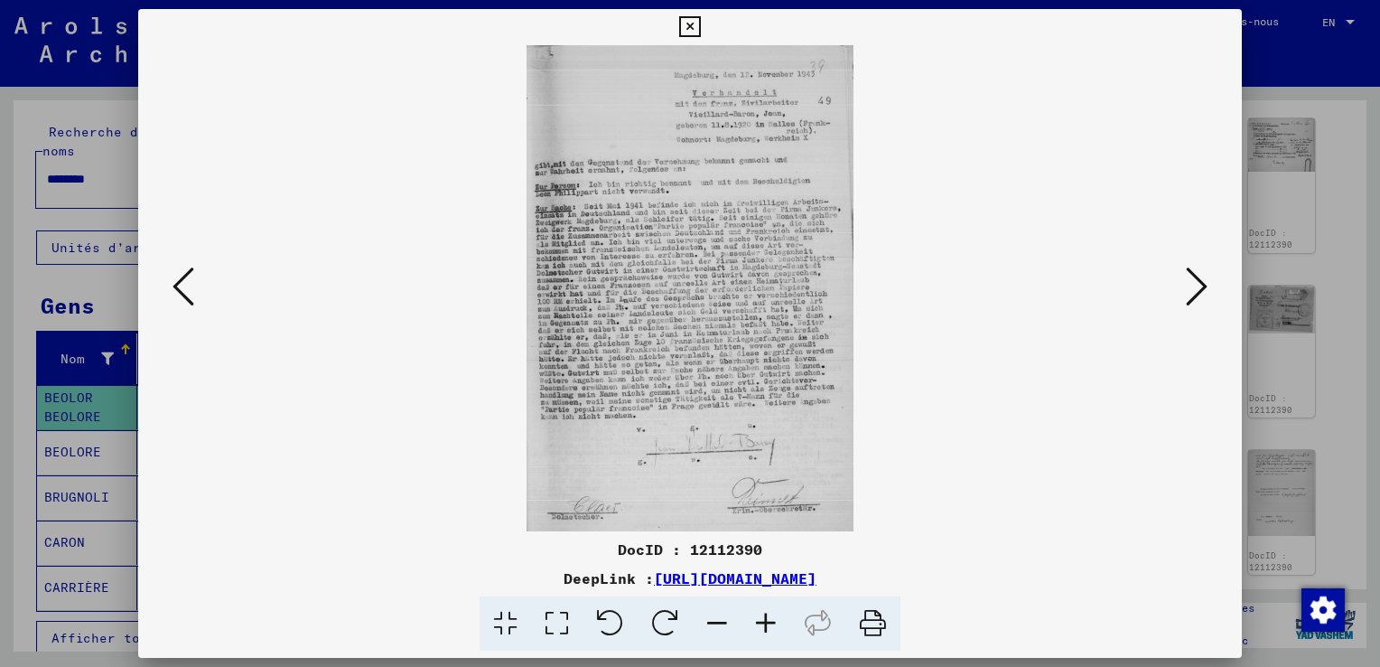
click at [1194, 301] on icon at bounding box center [1197, 286] width 22 height 43
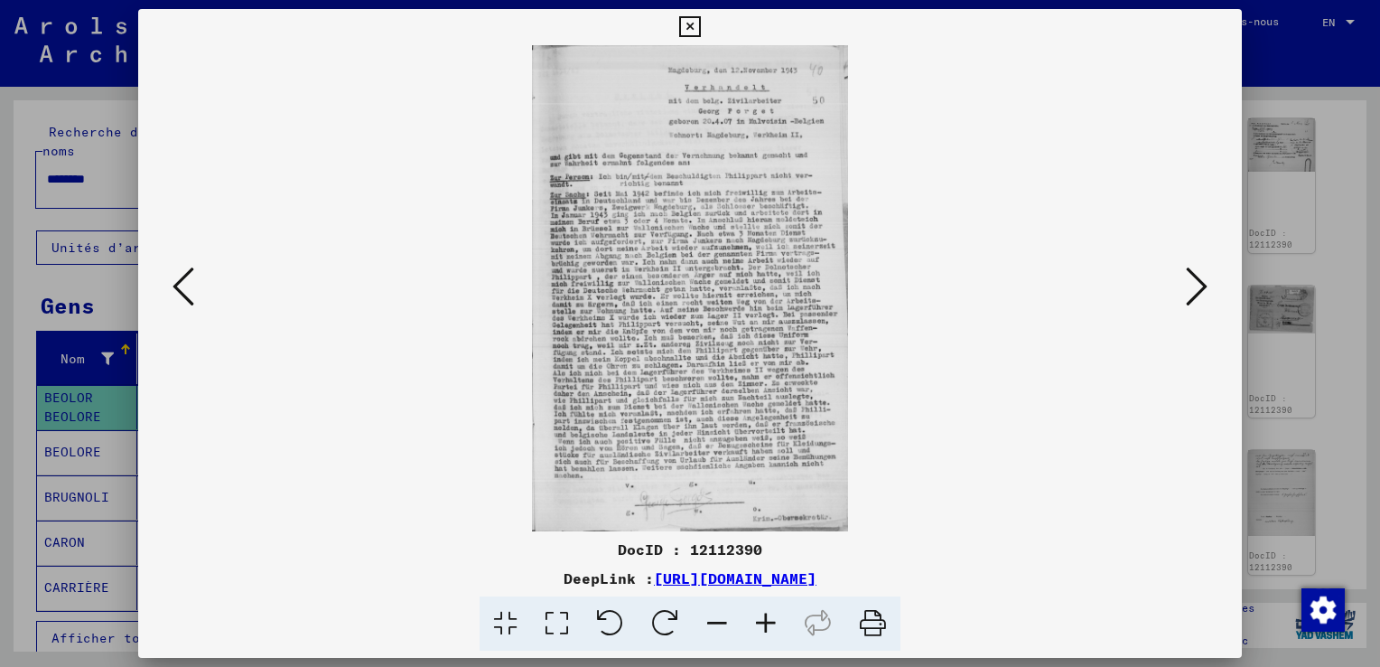
click at [1194, 301] on icon at bounding box center [1197, 286] width 22 height 43
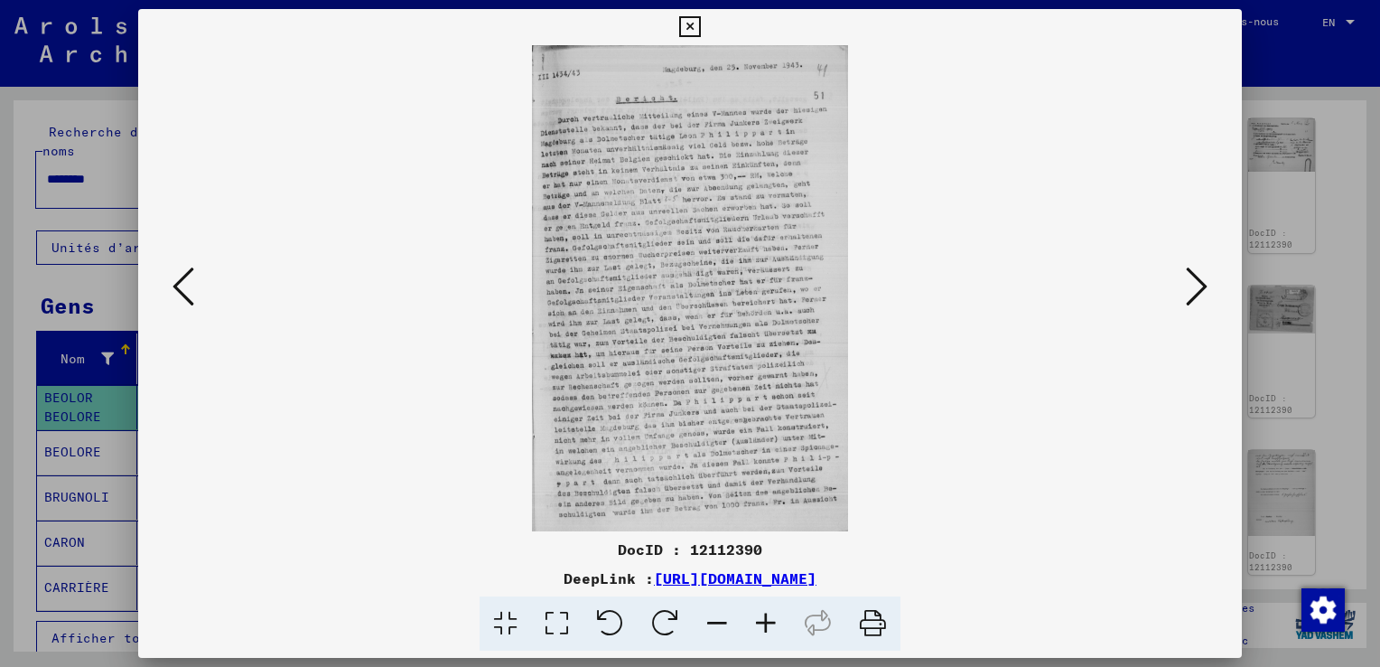
click at [1194, 301] on icon at bounding box center [1197, 286] width 22 height 43
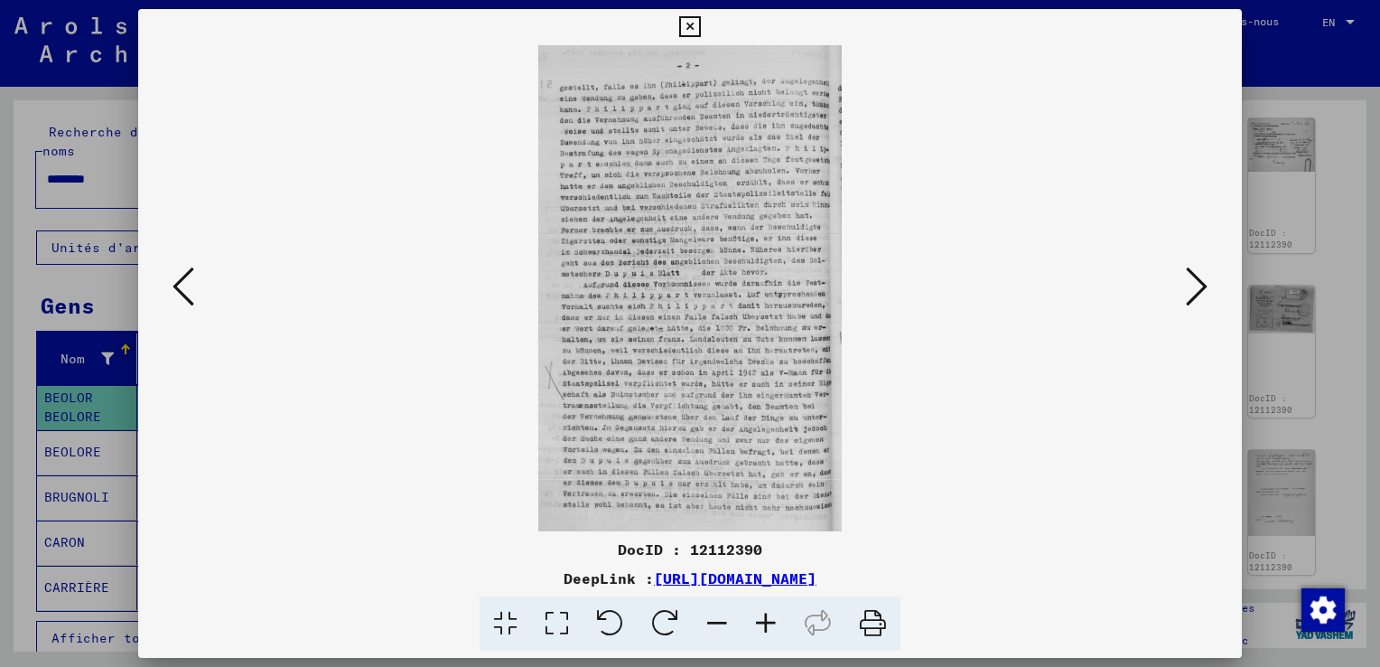
click at [1194, 301] on icon at bounding box center [1197, 286] width 22 height 43
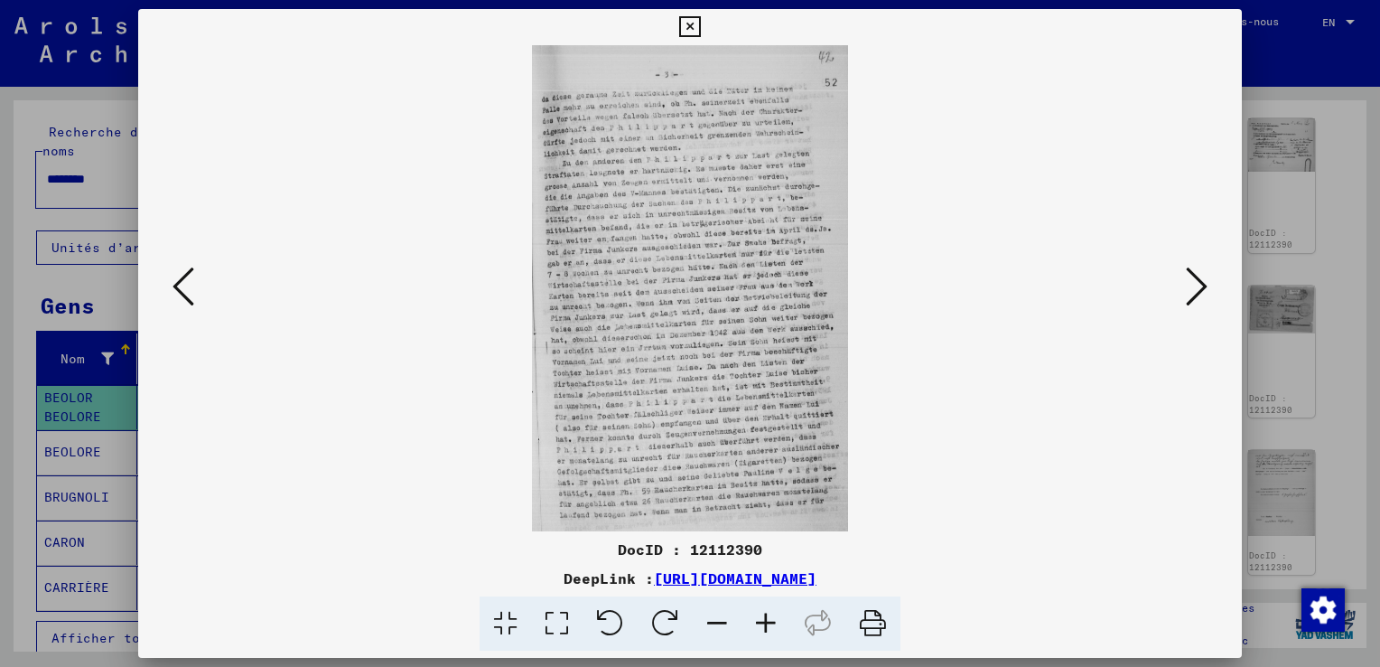
click at [1194, 301] on icon at bounding box center [1197, 286] width 22 height 43
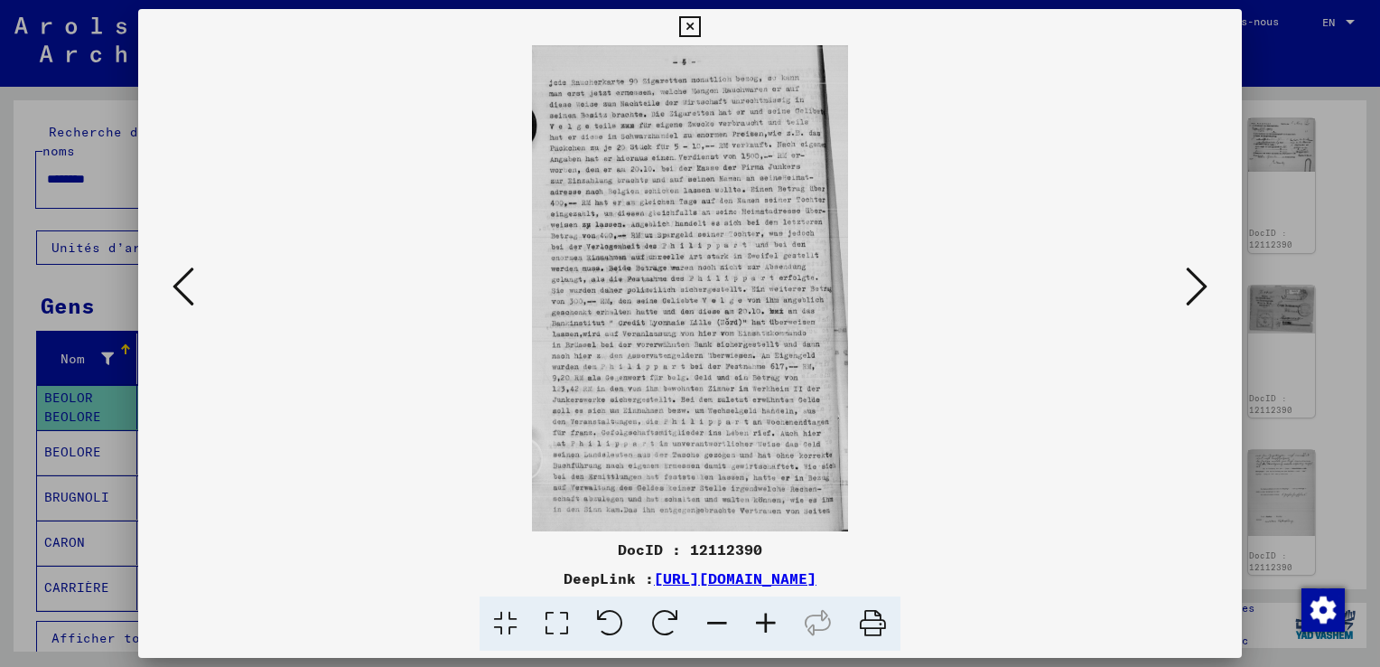
click at [1194, 301] on icon at bounding box center [1197, 286] width 22 height 43
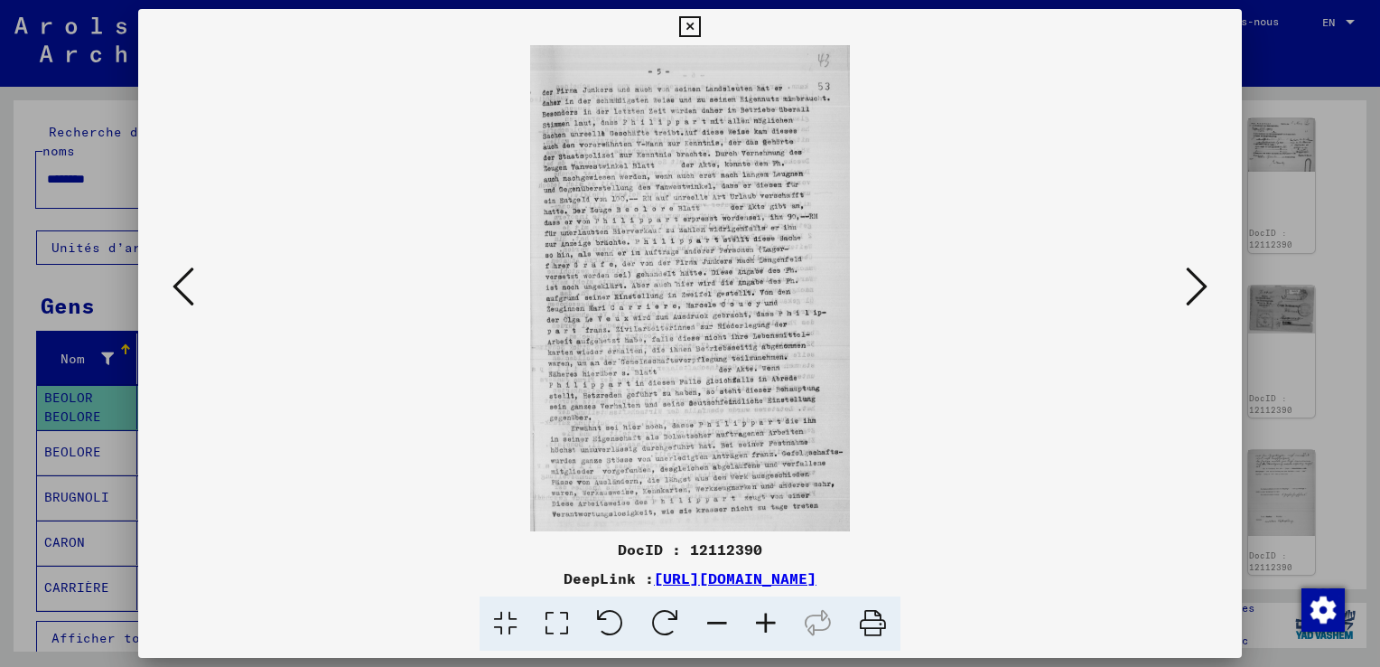
click at [1195, 301] on icon at bounding box center [1197, 286] width 22 height 43
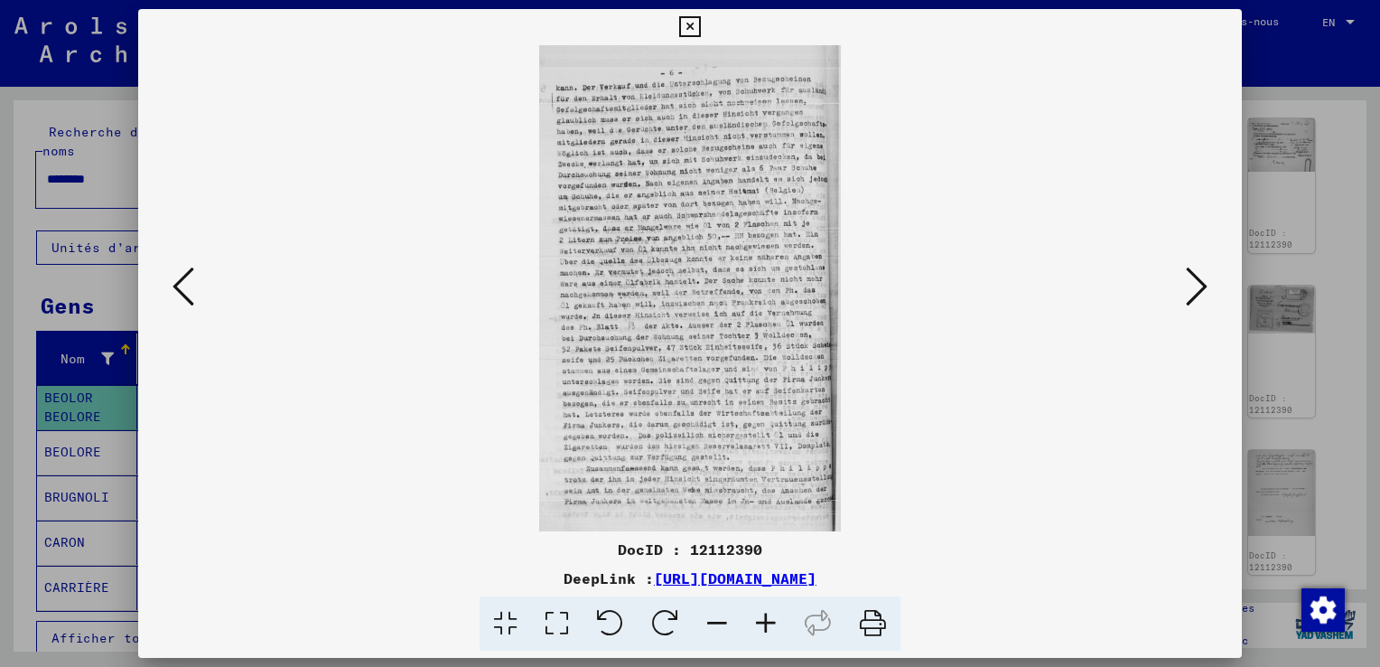
click at [1195, 301] on icon at bounding box center [1197, 286] width 22 height 43
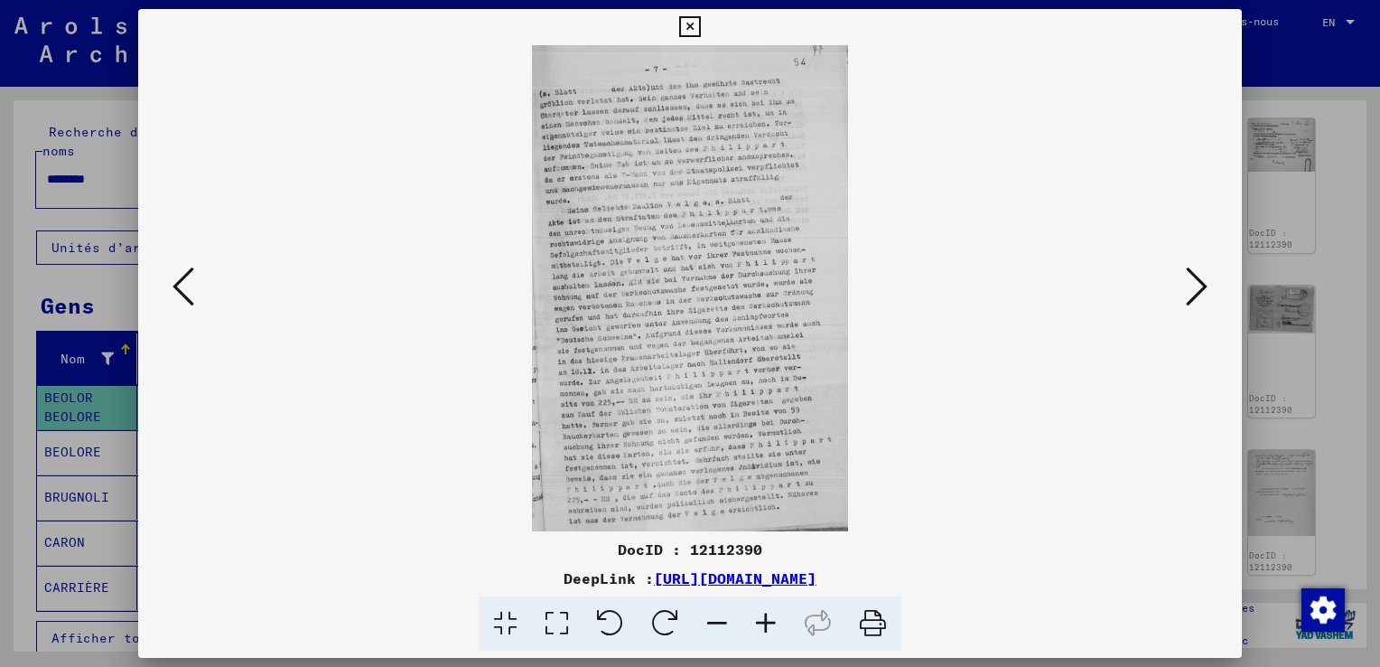
click at [1195, 301] on icon at bounding box center [1197, 286] width 22 height 43
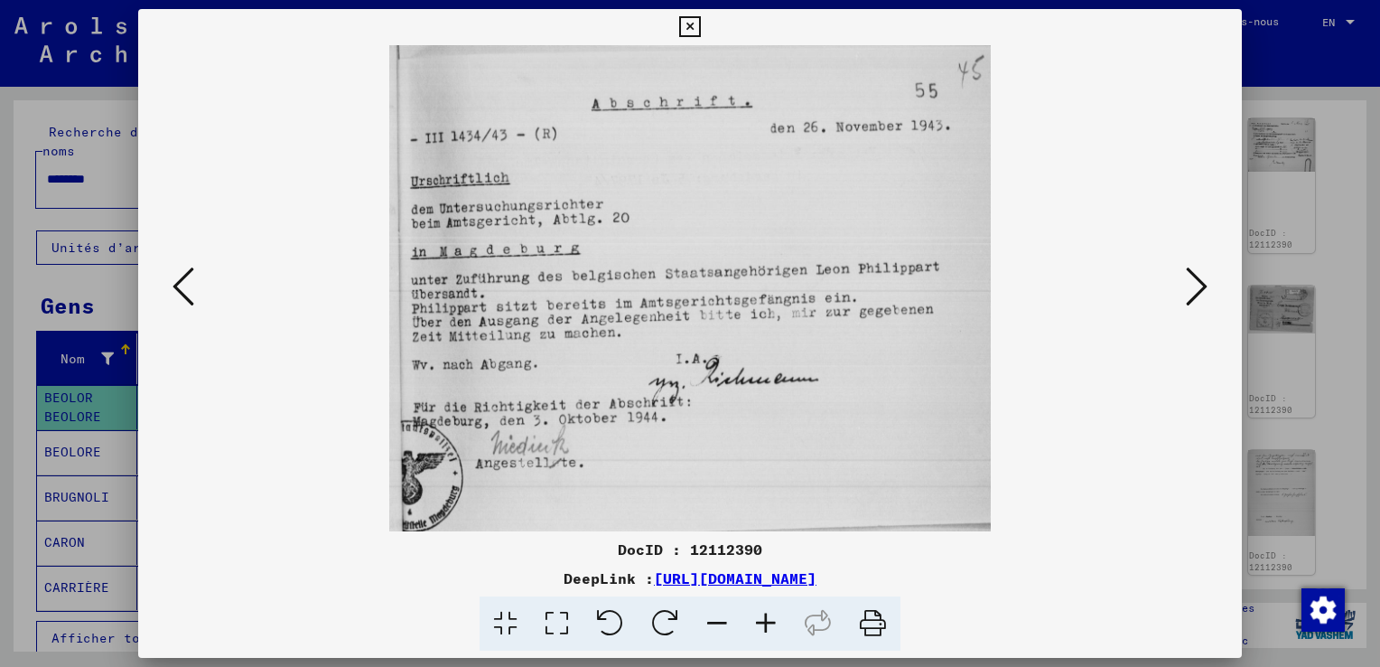
click at [1195, 301] on icon at bounding box center [1197, 286] width 22 height 43
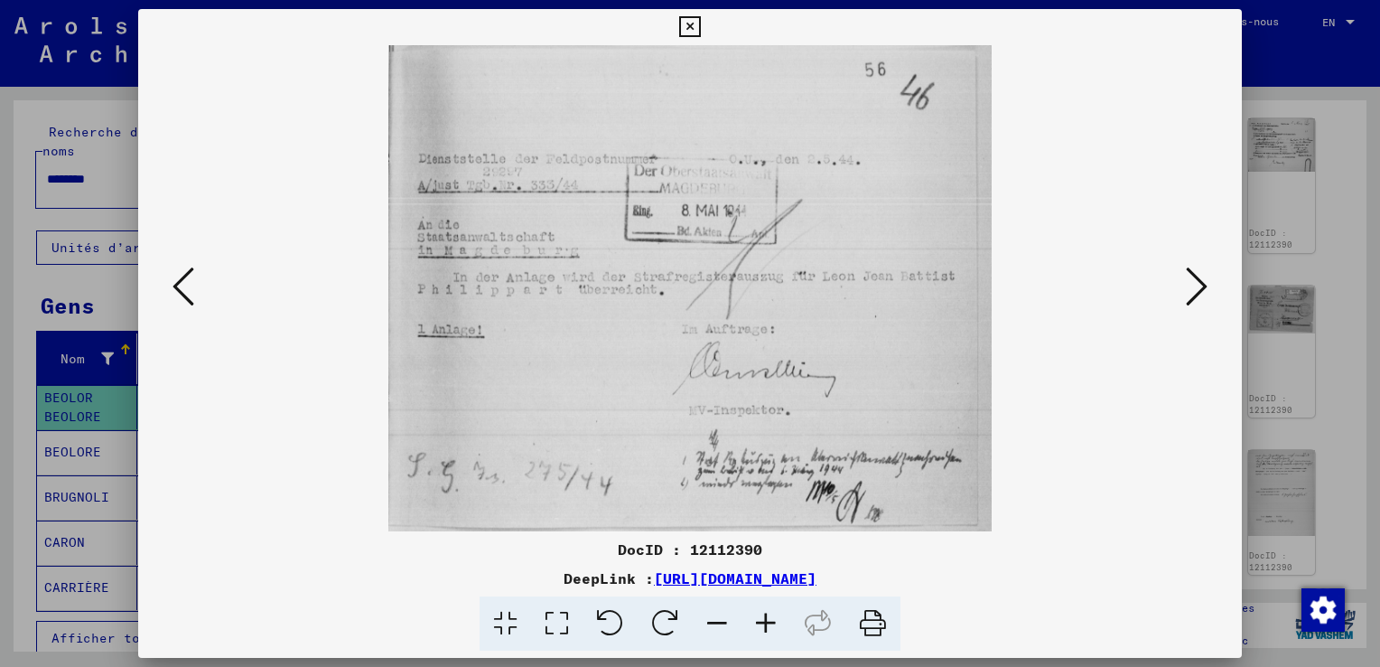
click at [1195, 301] on icon at bounding box center [1197, 286] width 22 height 43
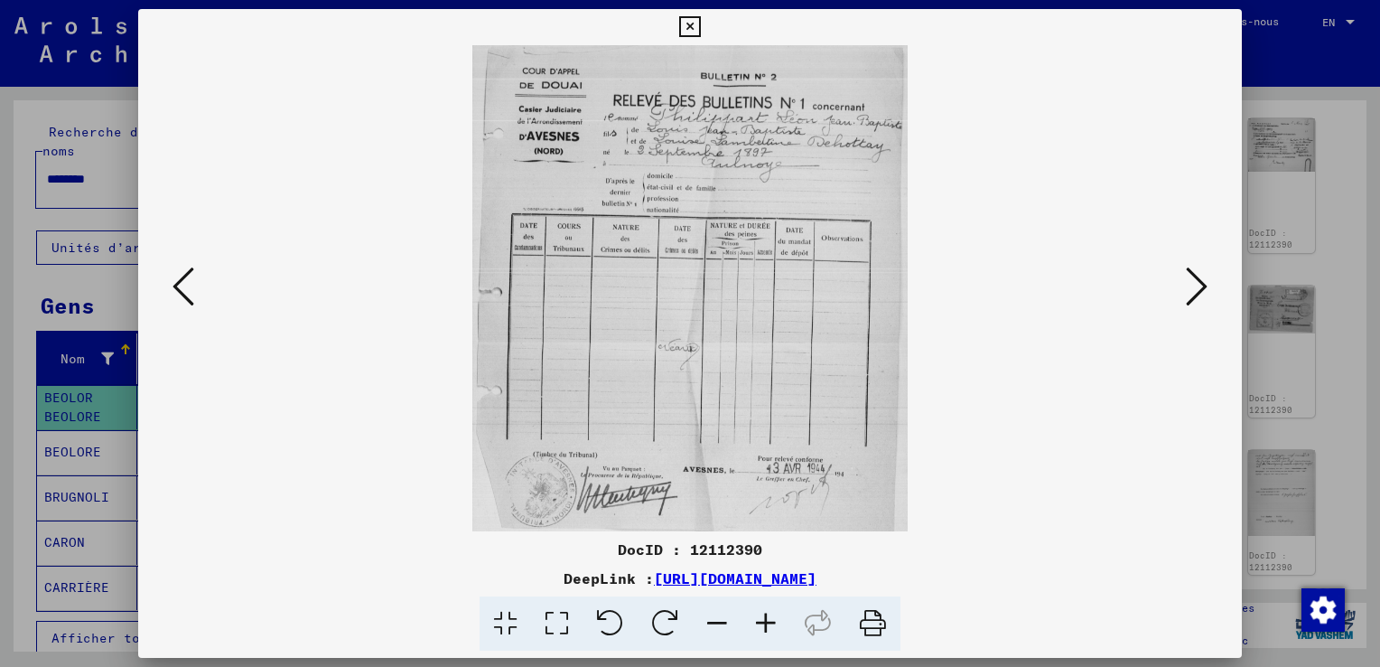
click at [1195, 302] on icon at bounding box center [1197, 286] width 22 height 43
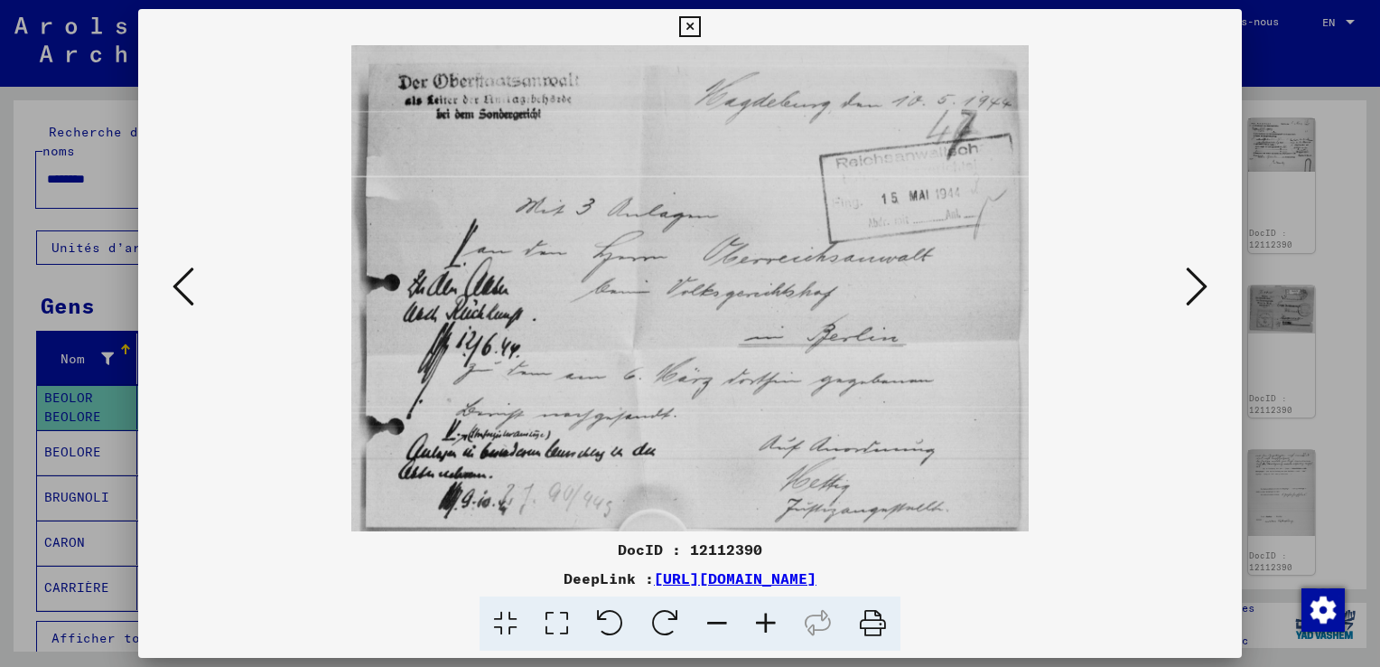
click at [1195, 302] on icon at bounding box center [1197, 286] width 22 height 43
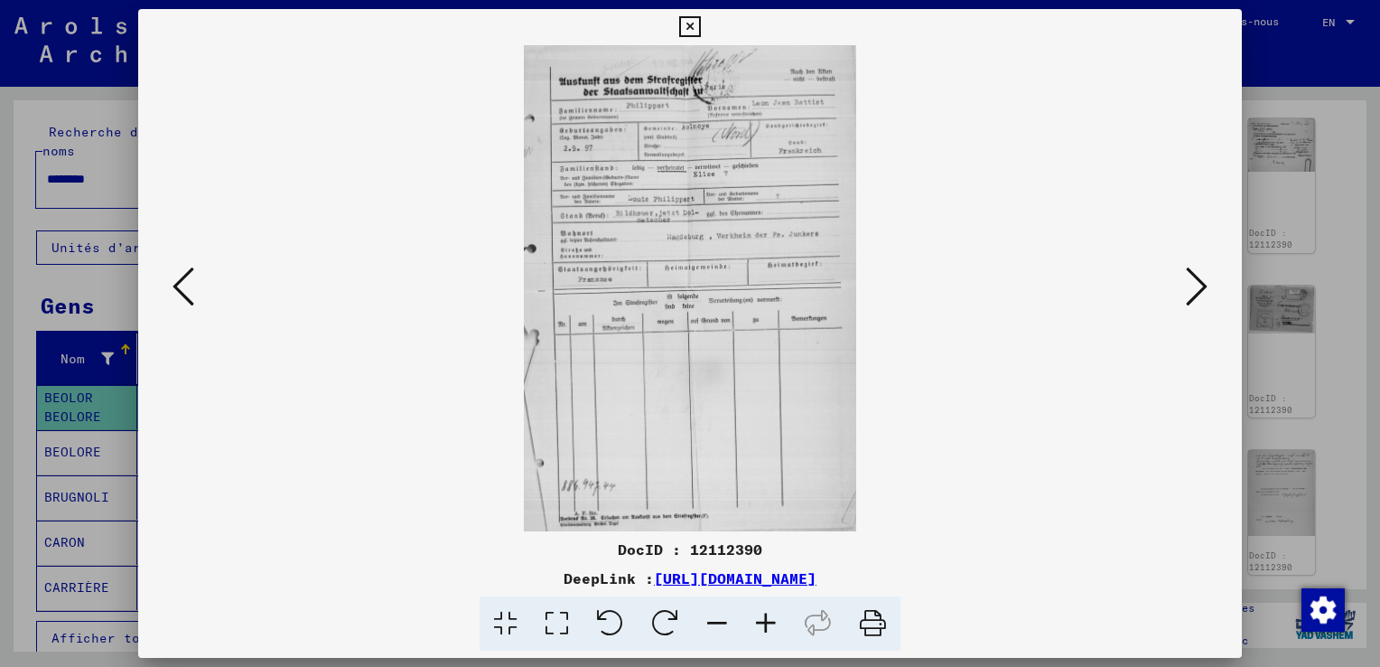
click at [1195, 302] on icon at bounding box center [1197, 286] width 22 height 43
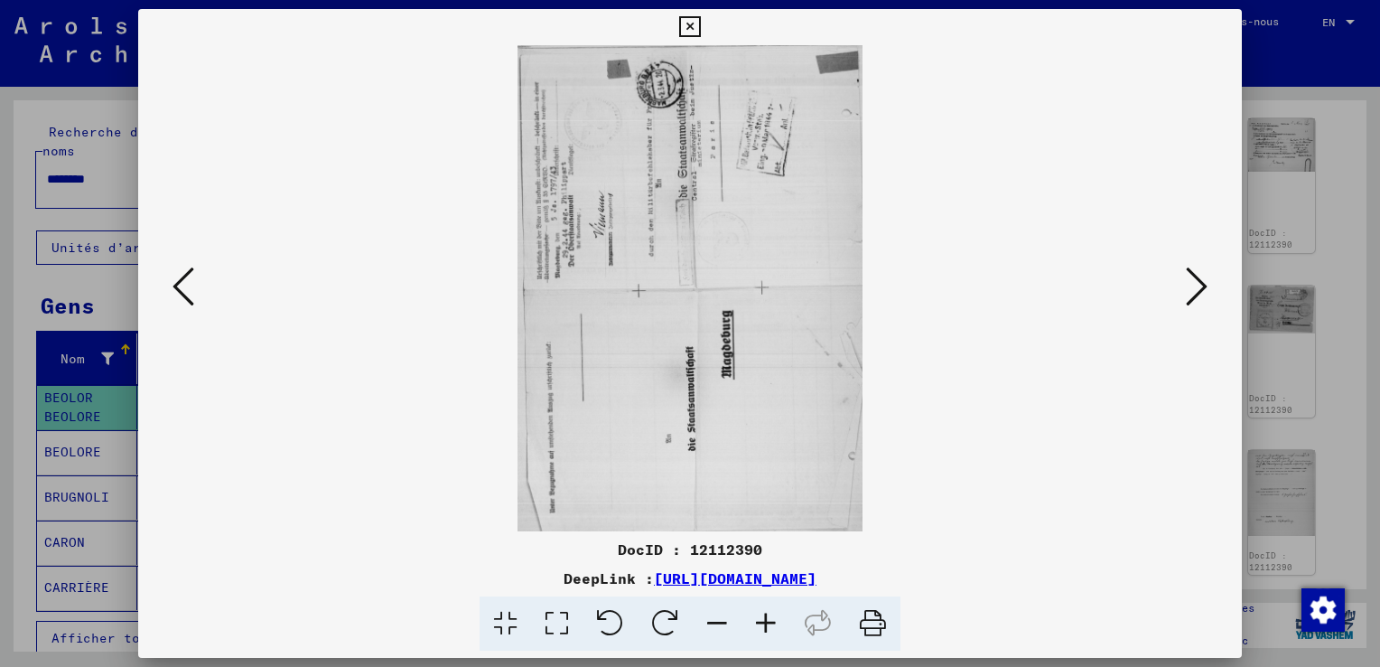
click at [1196, 303] on icon at bounding box center [1197, 286] width 22 height 43
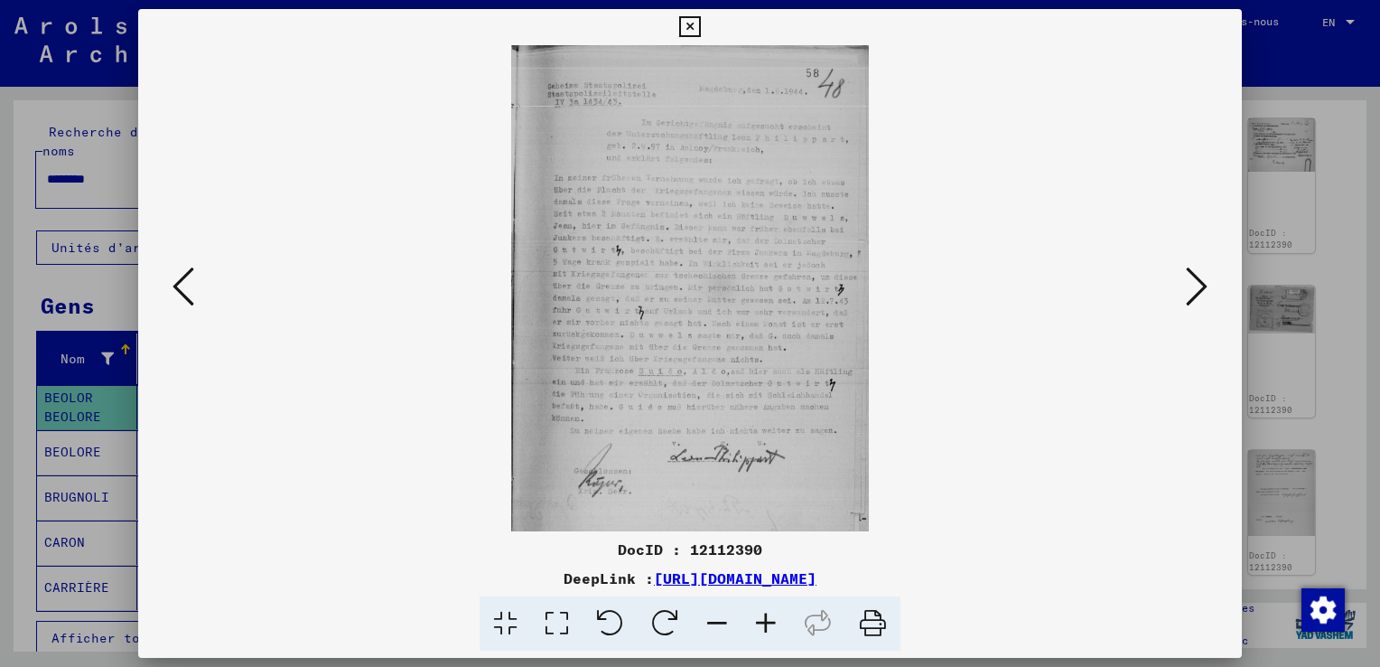
click at [1196, 303] on icon at bounding box center [1197, 286] width 22 height 43
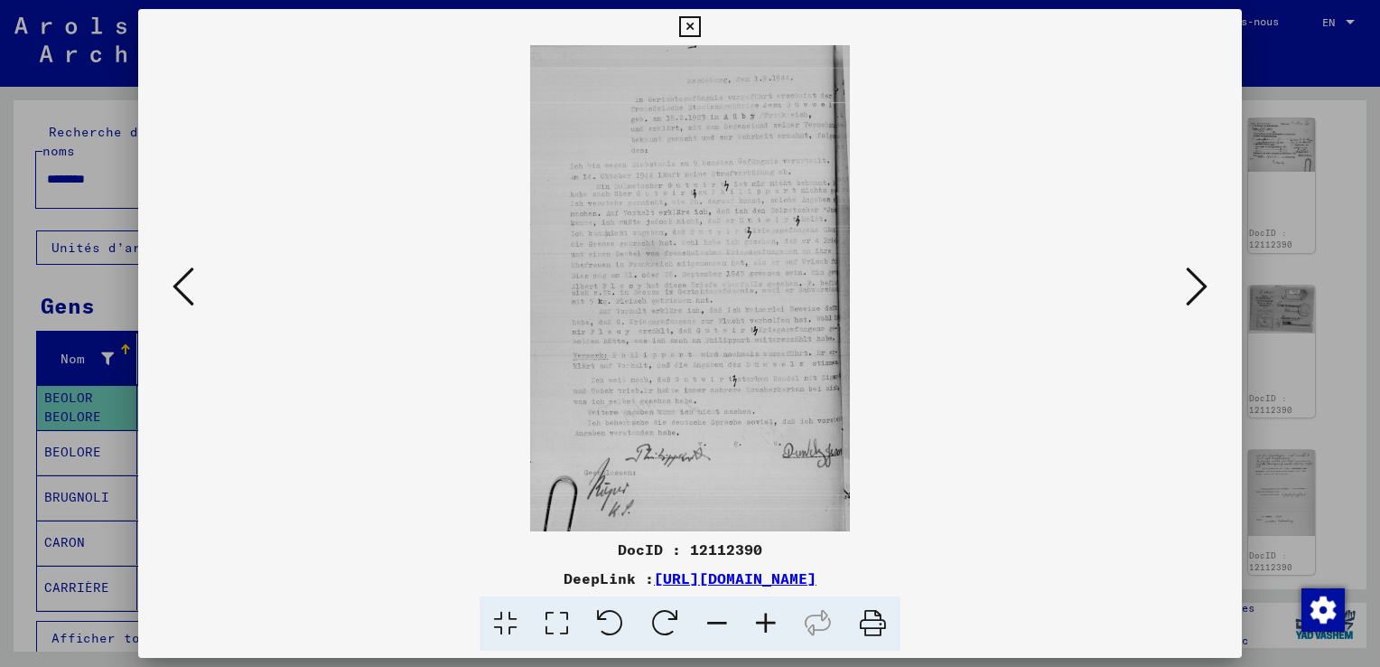
click at [1196, 303] on icon at bounding box center [1197, 286] width 22 height 43
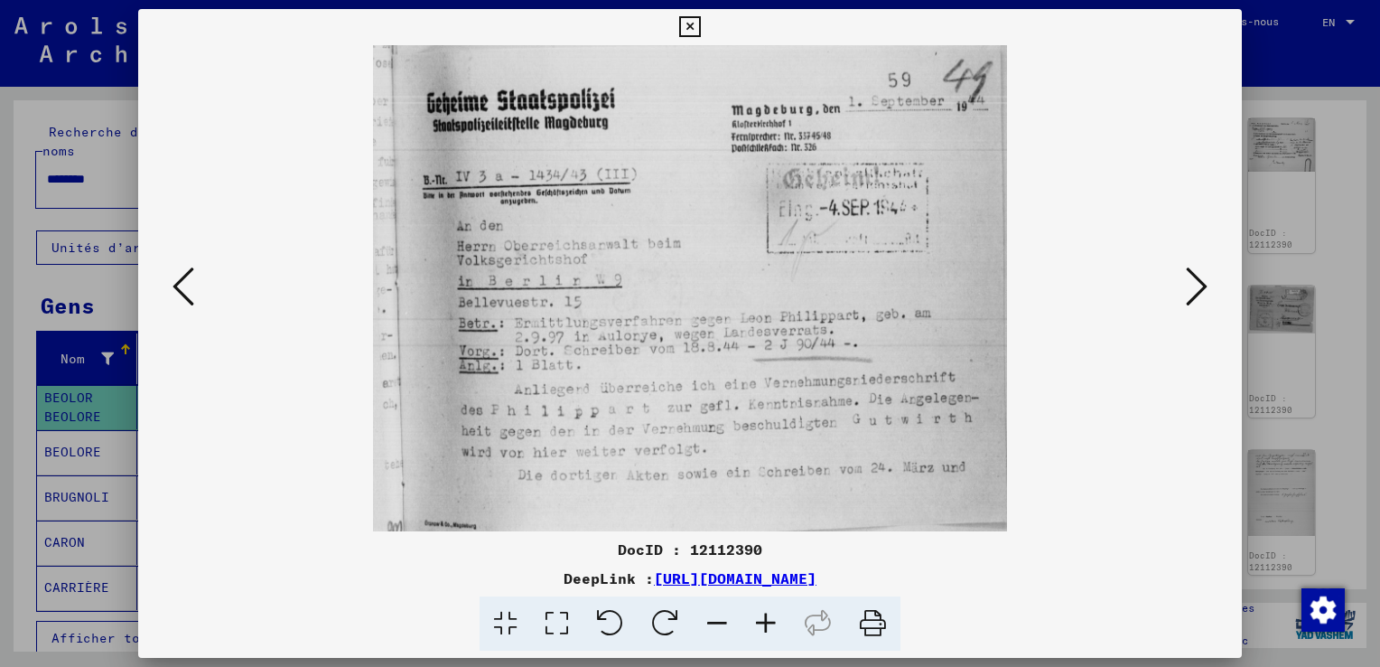
click at [1196, 303] on icon at bounding box center [1197, 286] width 22 height 43
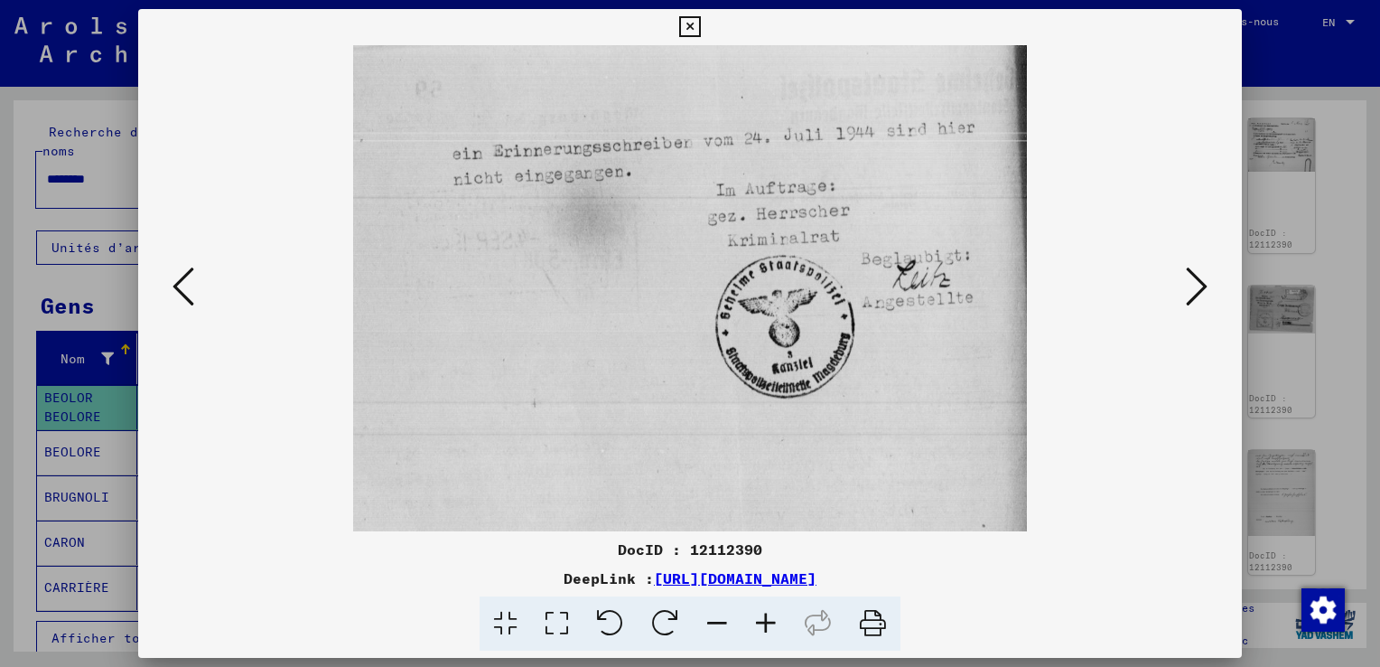
click at [1196, 303] on icon at bounding box center [1197, 286] width 22 height 43
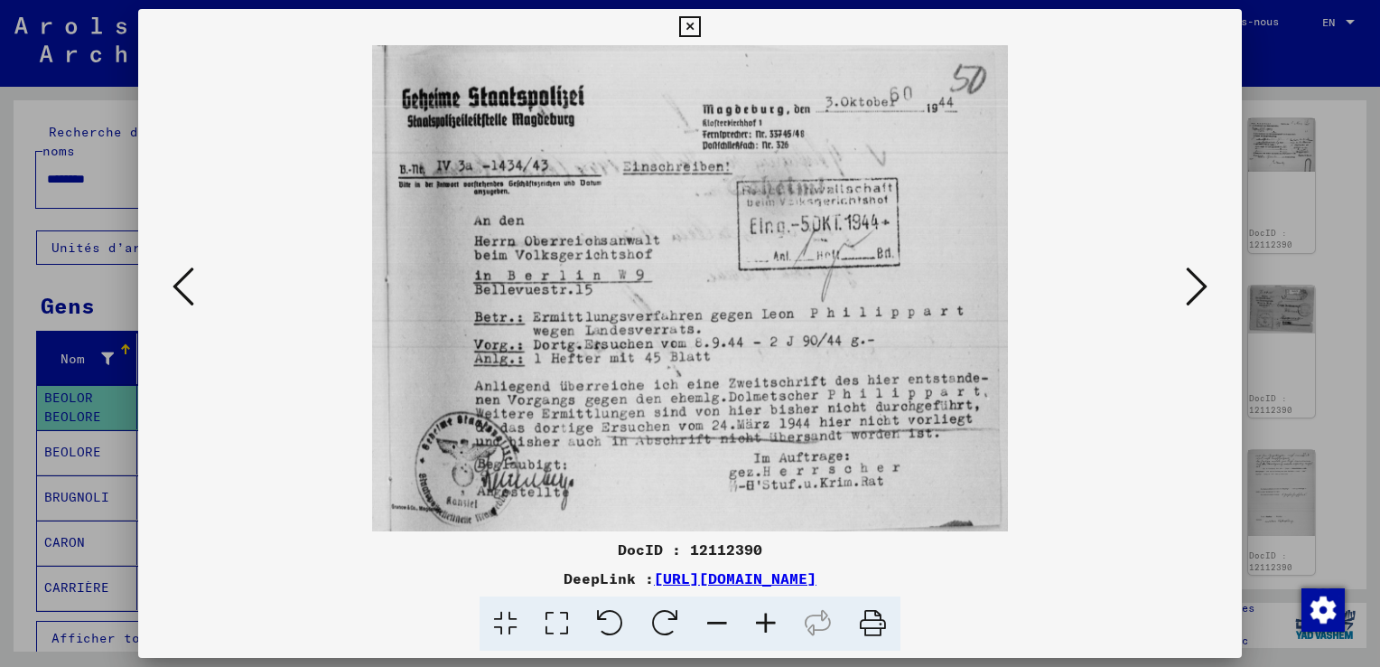
click at [1196, 303] on icon at bounding box center [1197, 286] width 22 height 43
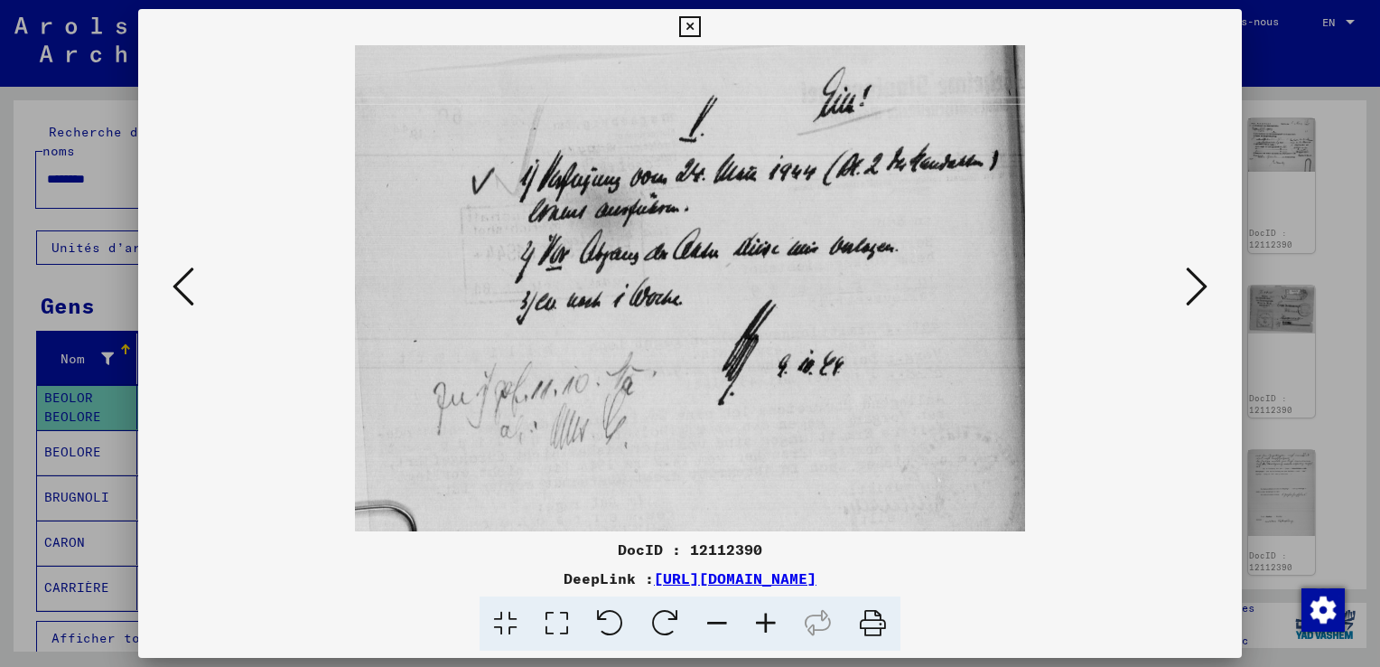
click at [1196, 303] on icon at bounding box center [1197, 286] width 22 height 43
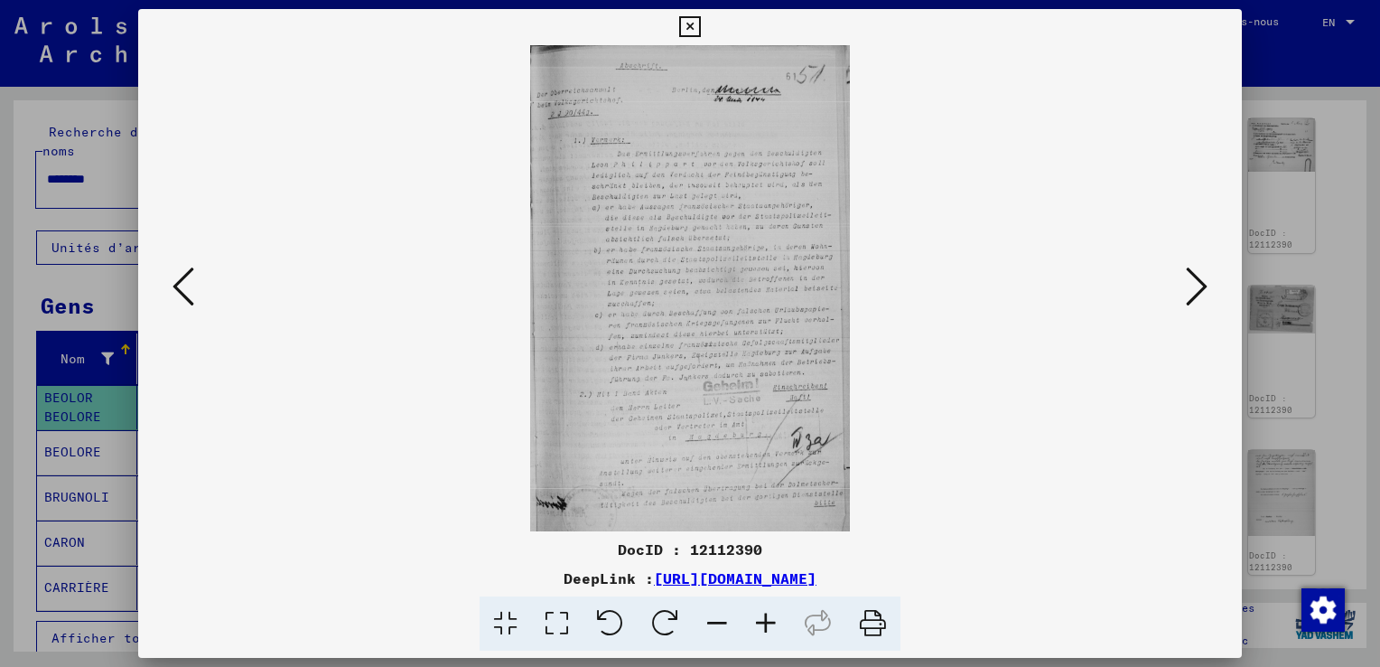
click at [1197, 303] on icon at bounding box center [1197, 286] width 22 height 43
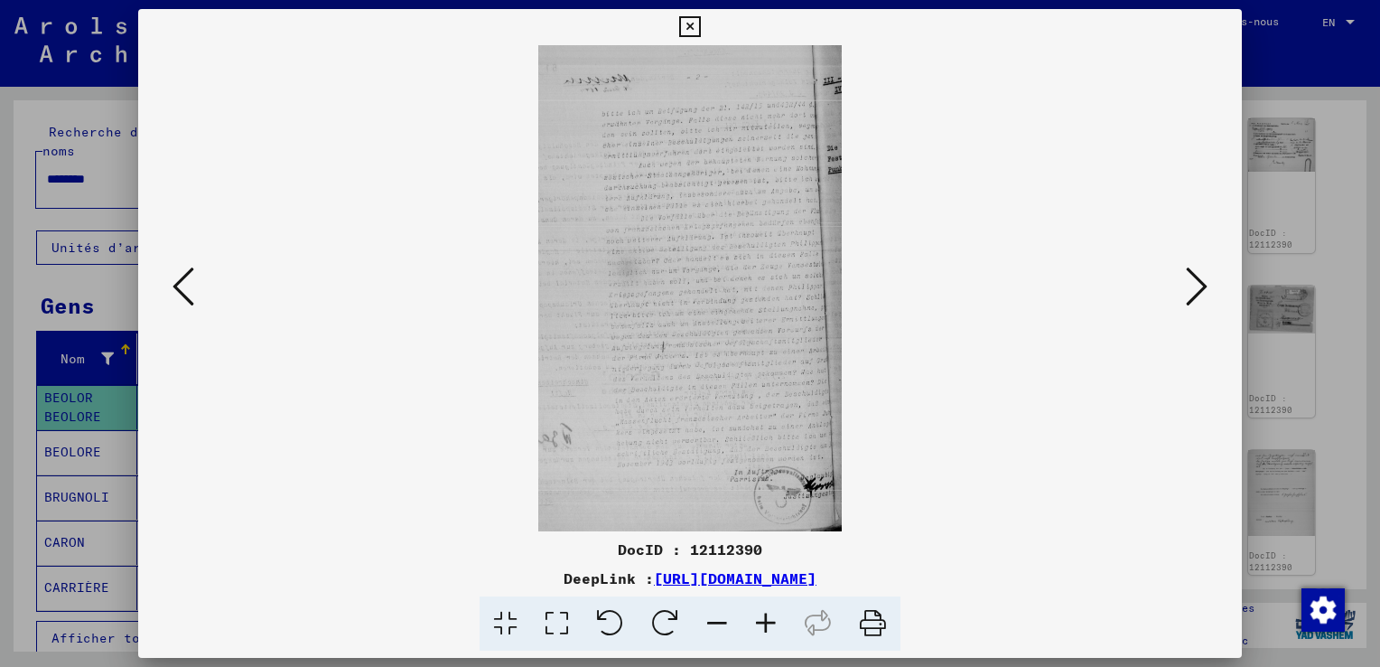
click at [1197, 303] on icon at bounding box center [1197, 286] width 22 height 43
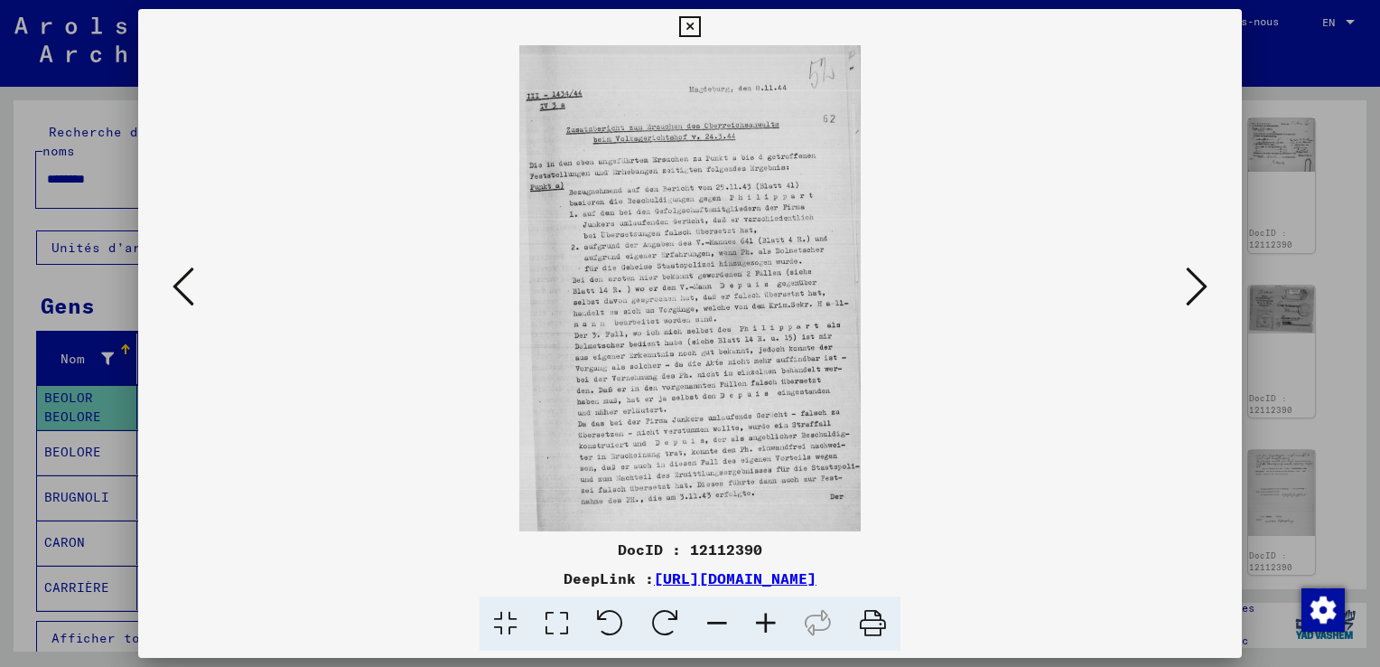
click at [1197, 303] on icon at bounding box center [1197, 286] width 22 height 43
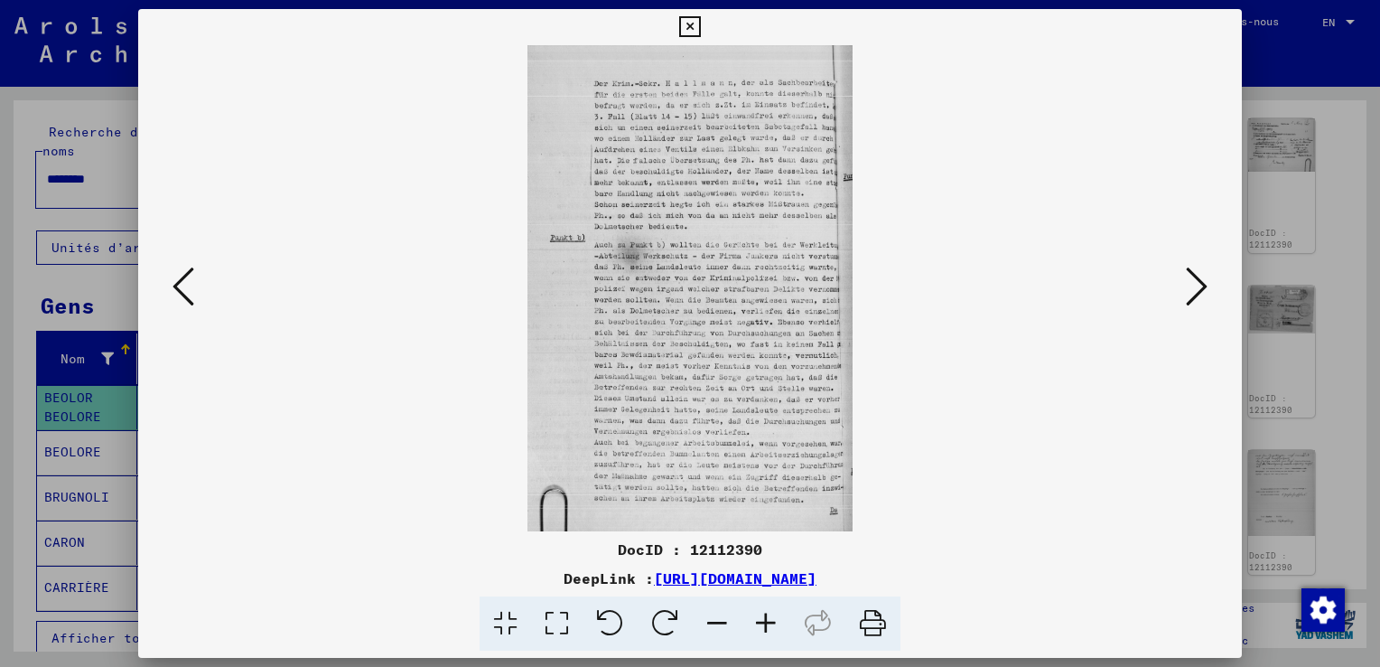
click at [1197, 303] on icon at bounding box center [1197, 286] width 22 height 43
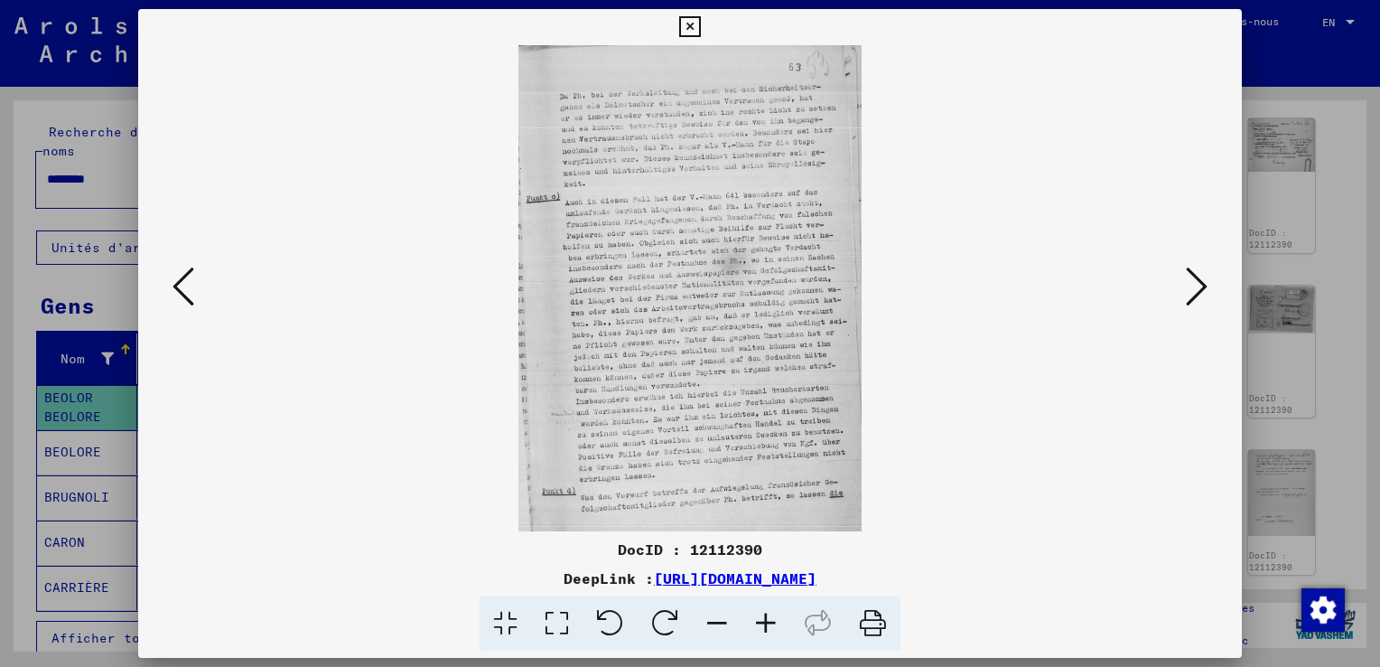
click at [1197, 303] on icon at bounding box center [1197, 286] width 22 height 43
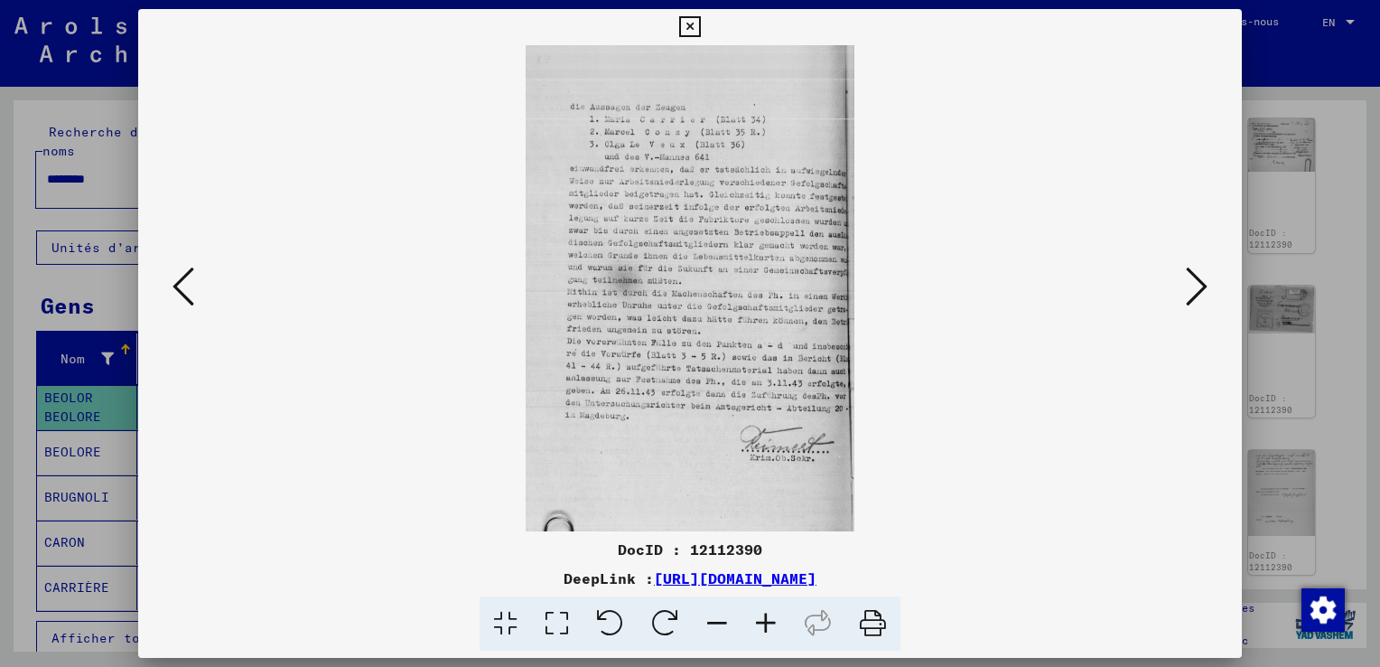
click at [1197, 303] on icon at bounding box center [1197, 286] width 22 height 43
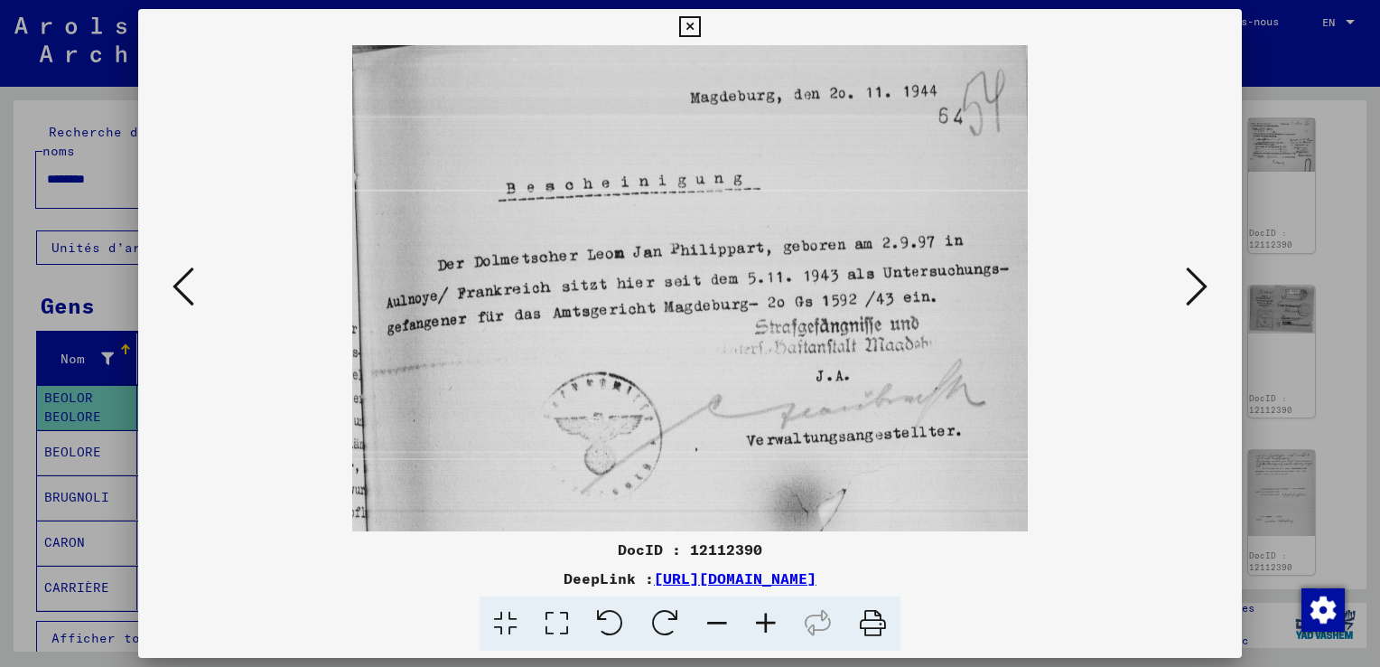
click at [1197, 303] on icon at bounding box center [1197, 286] width 22 height 43
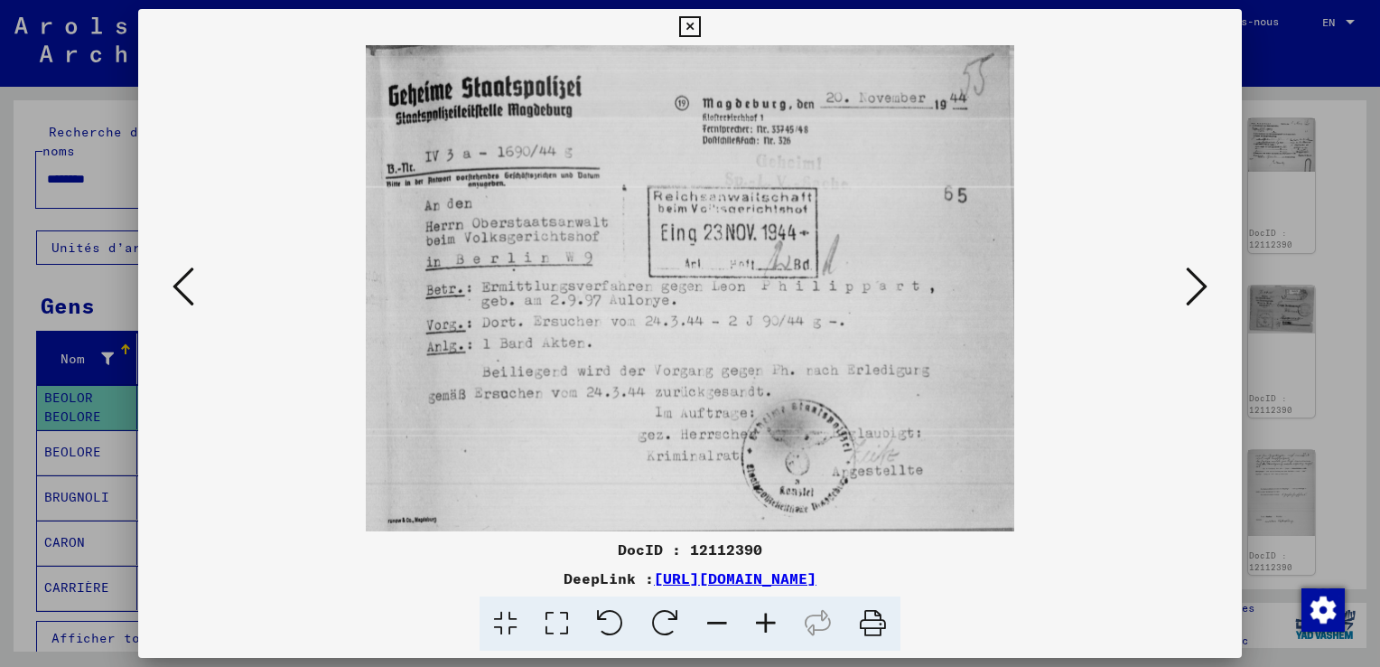
click at [1197, 303] on icon at bounding box center [1197, 286] width 22 height 43
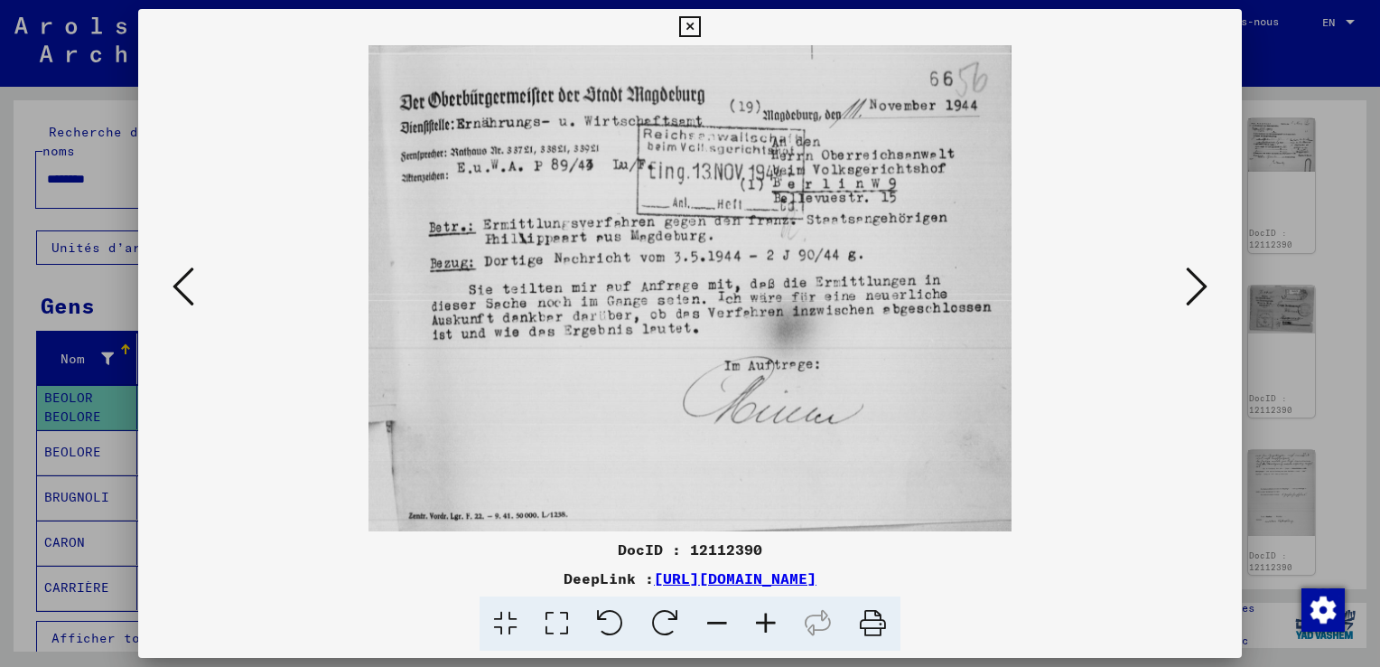
click at [1197, 303] on icon at bounding box center [1197, 286] width 22 height 43
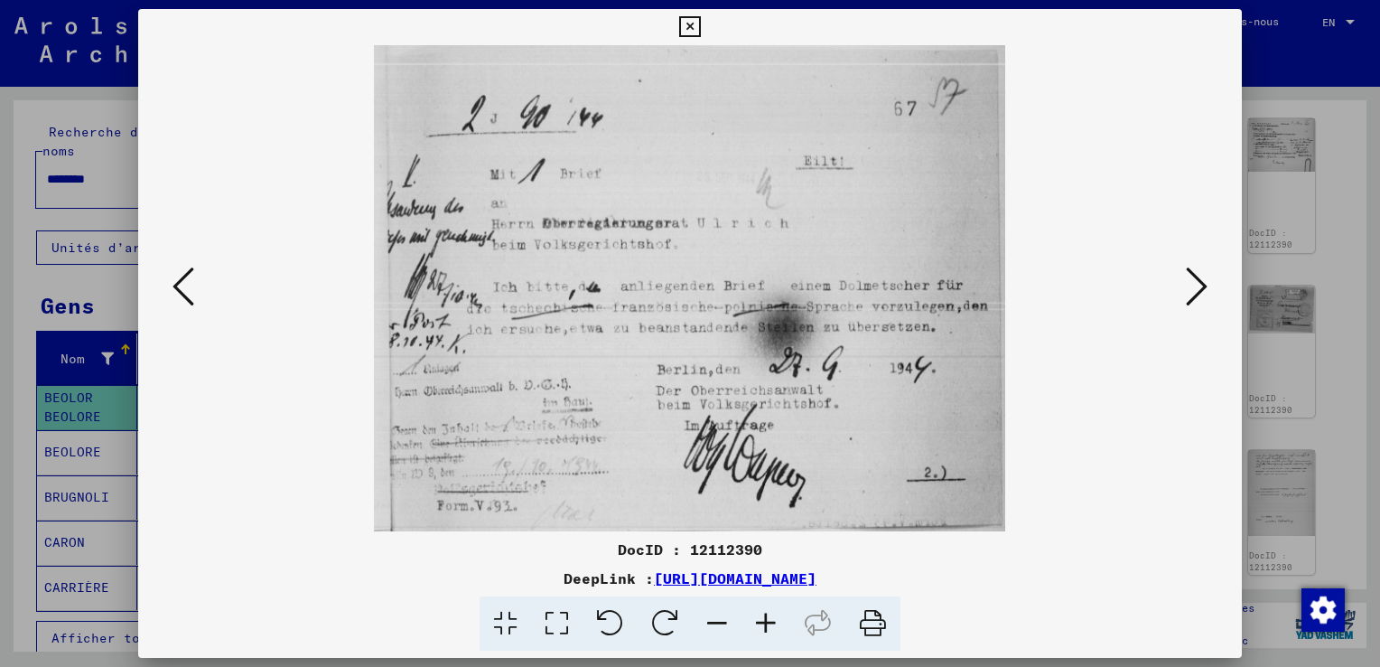
click at [1197, 303] on icon at bounding box center [1197, 286] width 22 height 43
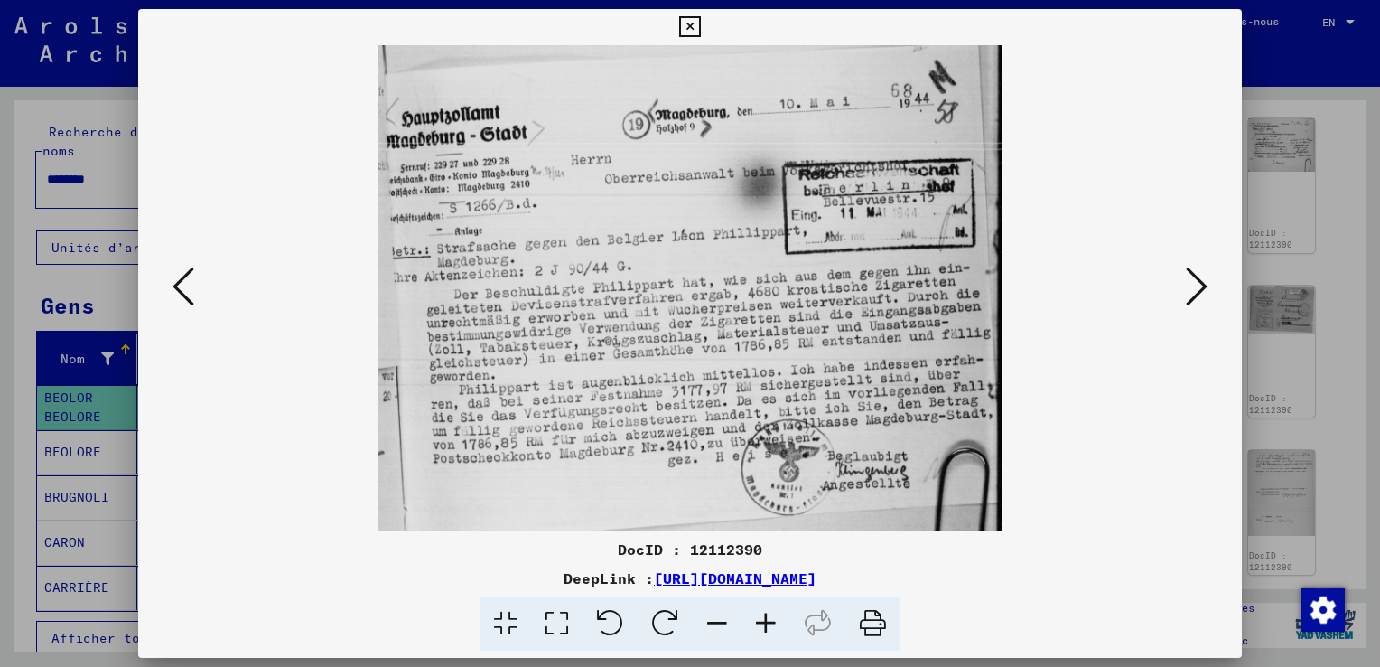
click at [1196, 290] on icon at bounding box center [1197, 286] width 22 height 43
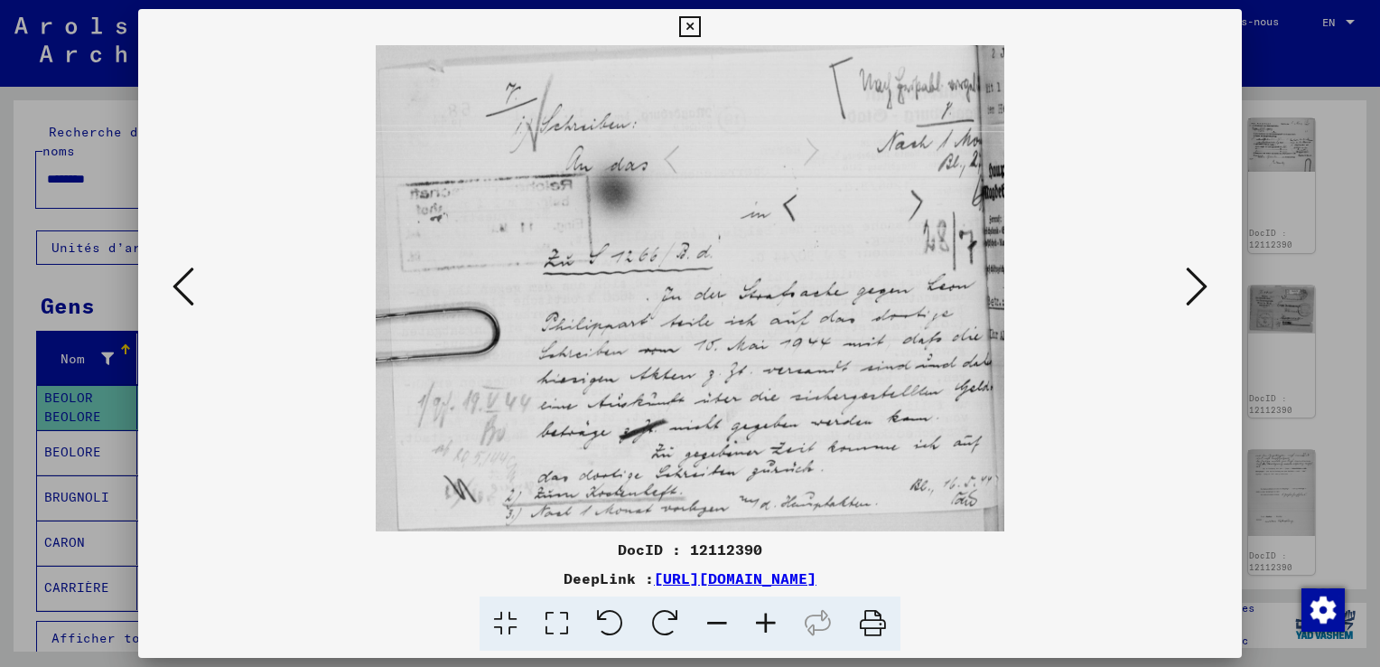
click at [1196, 292] on icon at bounding box center [1197, 286] width 22 height 43
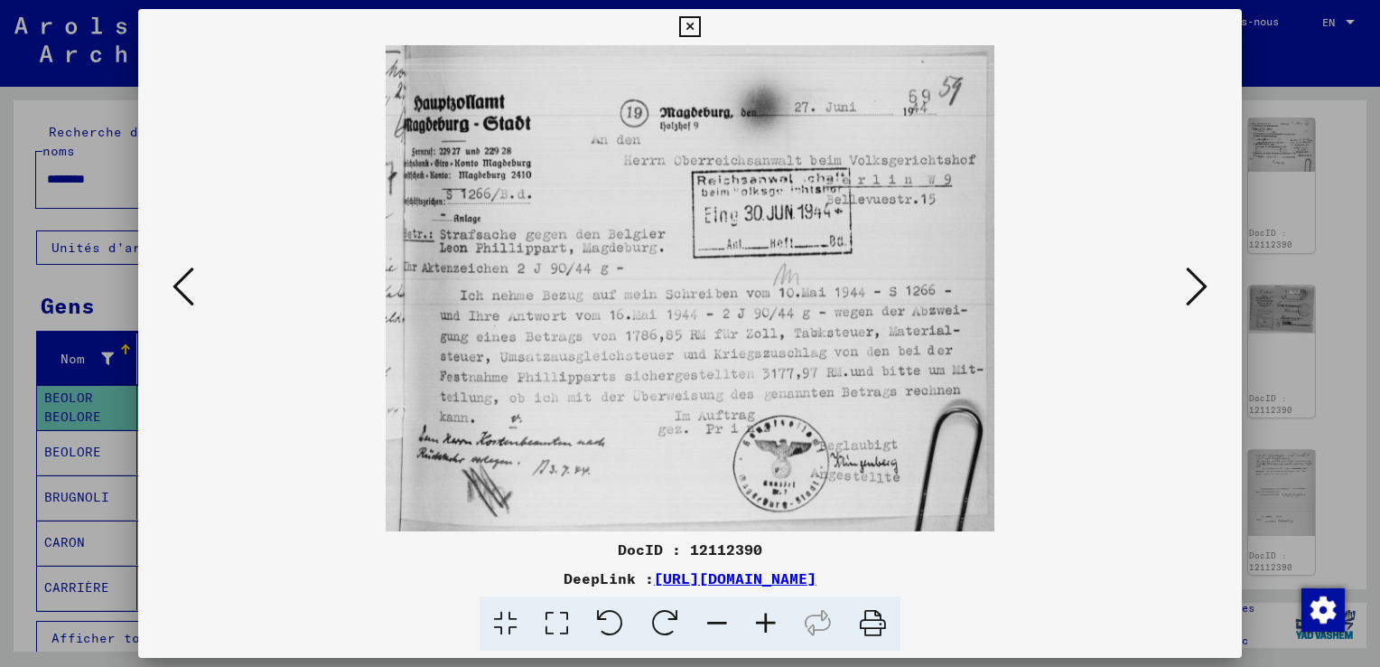
click at [1196, 293] on icon at bounding box center [1197, 286] width 22 height 43
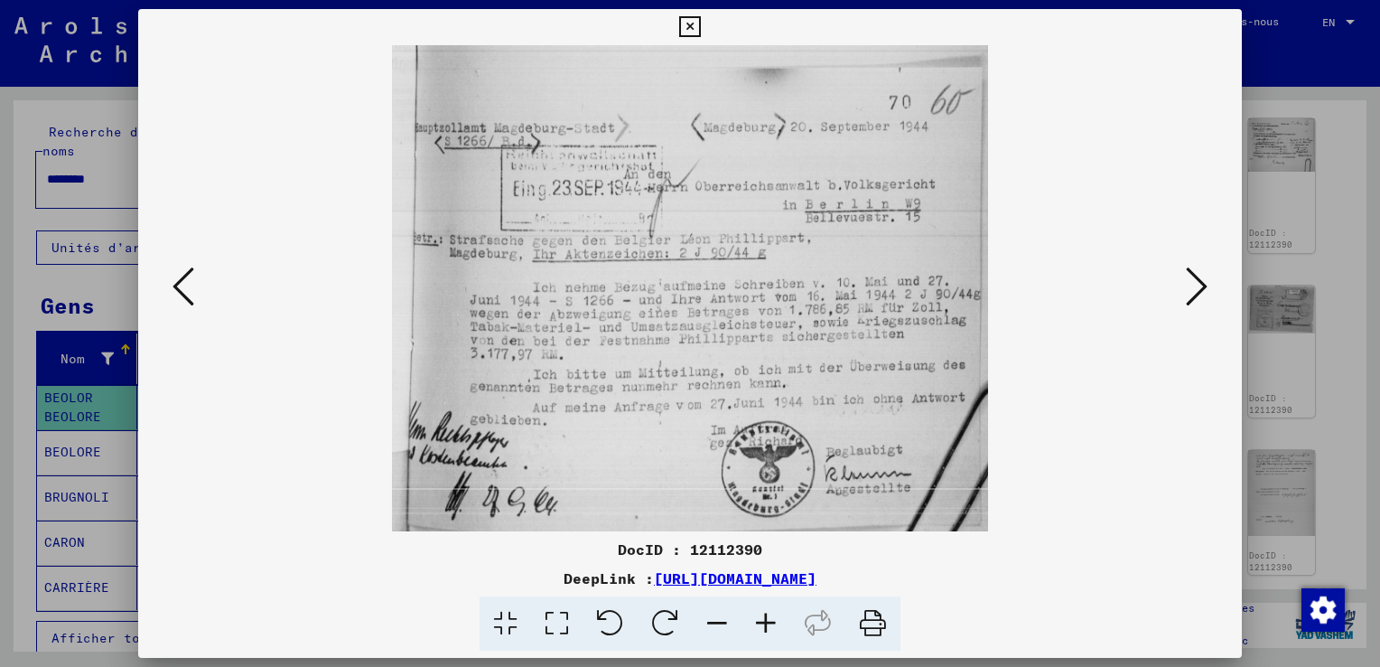
click at [1196, 293] on icon at bounding box center [1197, 286] width 22 height 43
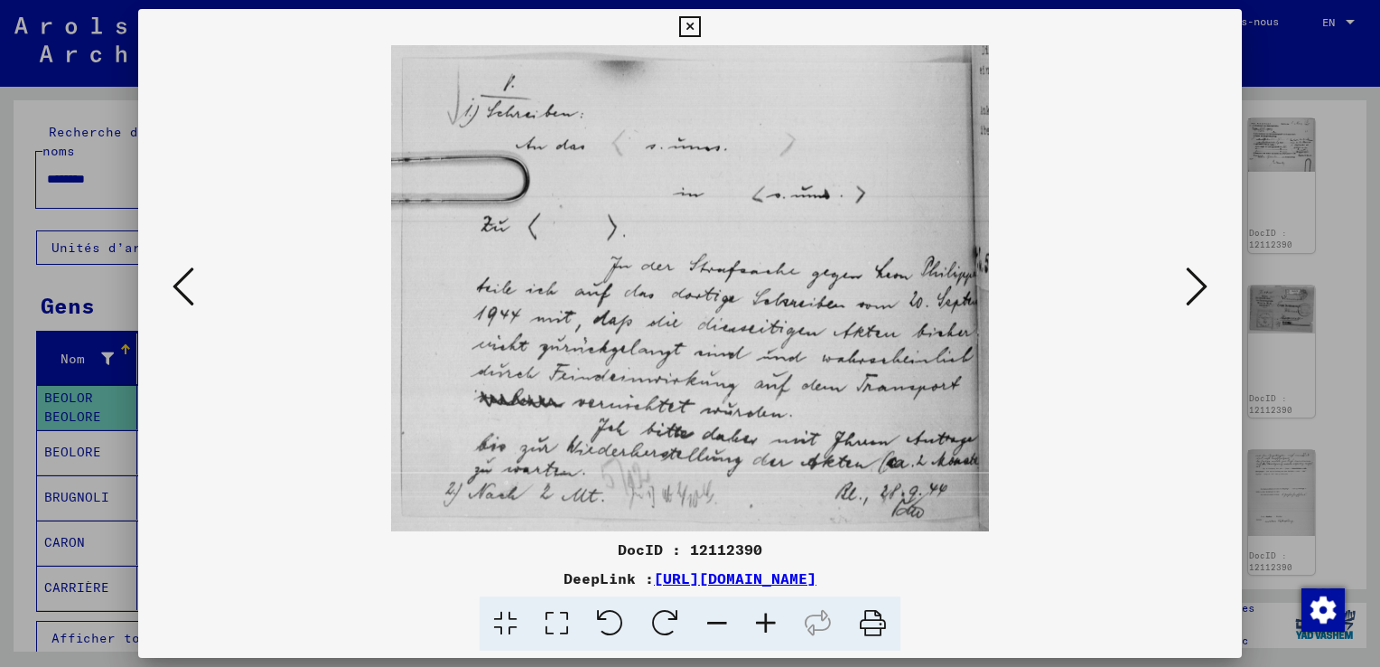
click at [1197, 293] on icon at bounding box center [1197, 286] width 22 height 43
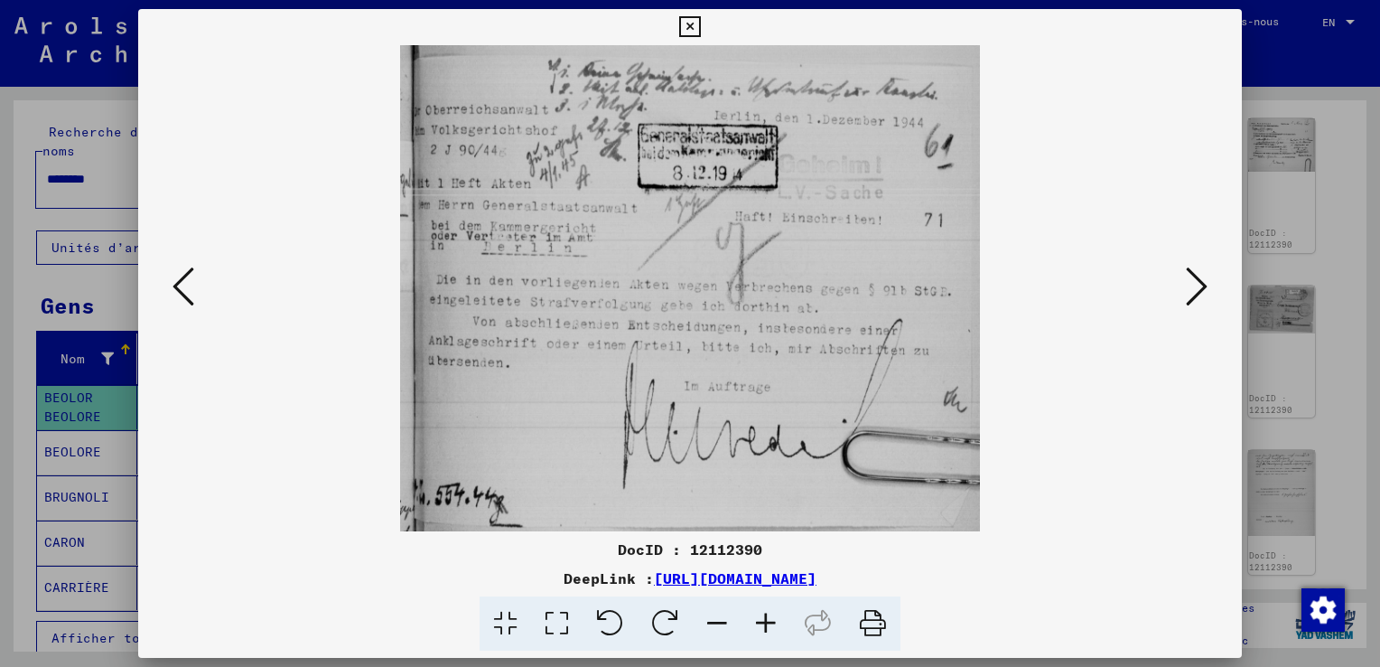
click at [1197, 294] on icon at bounding box center [1197, 286] width 22 height 43
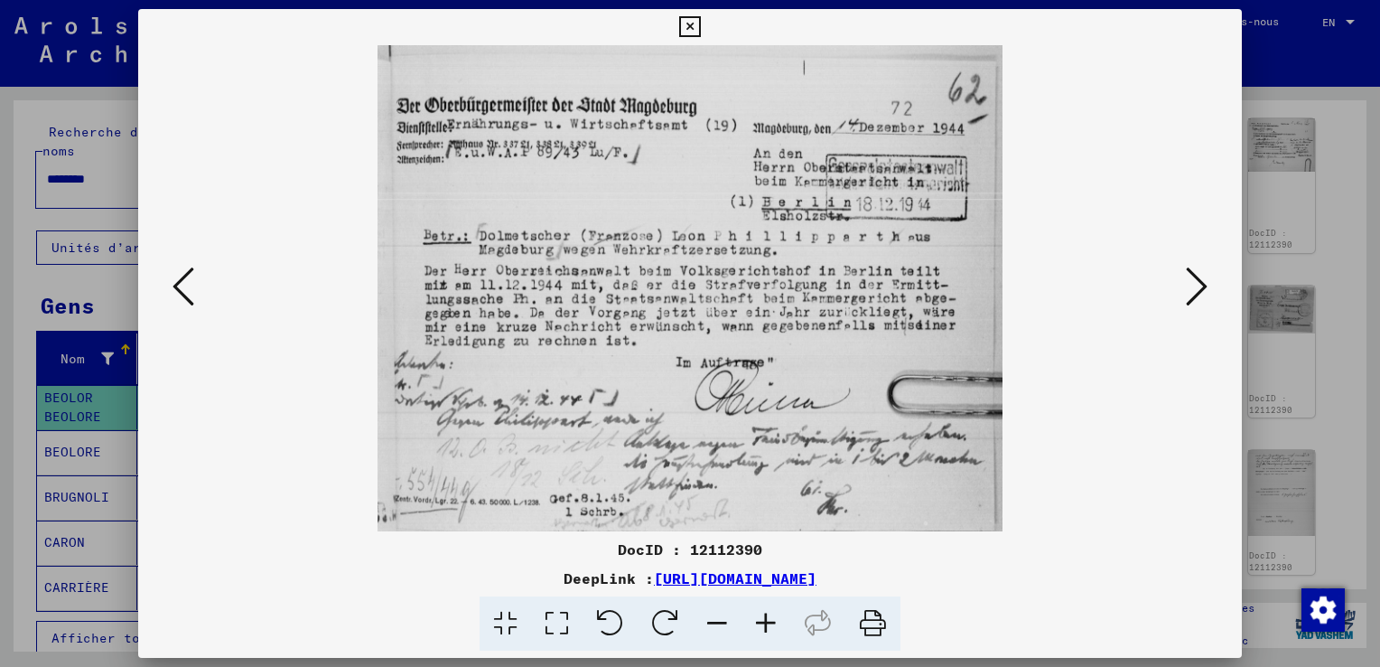
click at [1199, 291] on icon at bounding box center [1197, 286] width 22 height 43
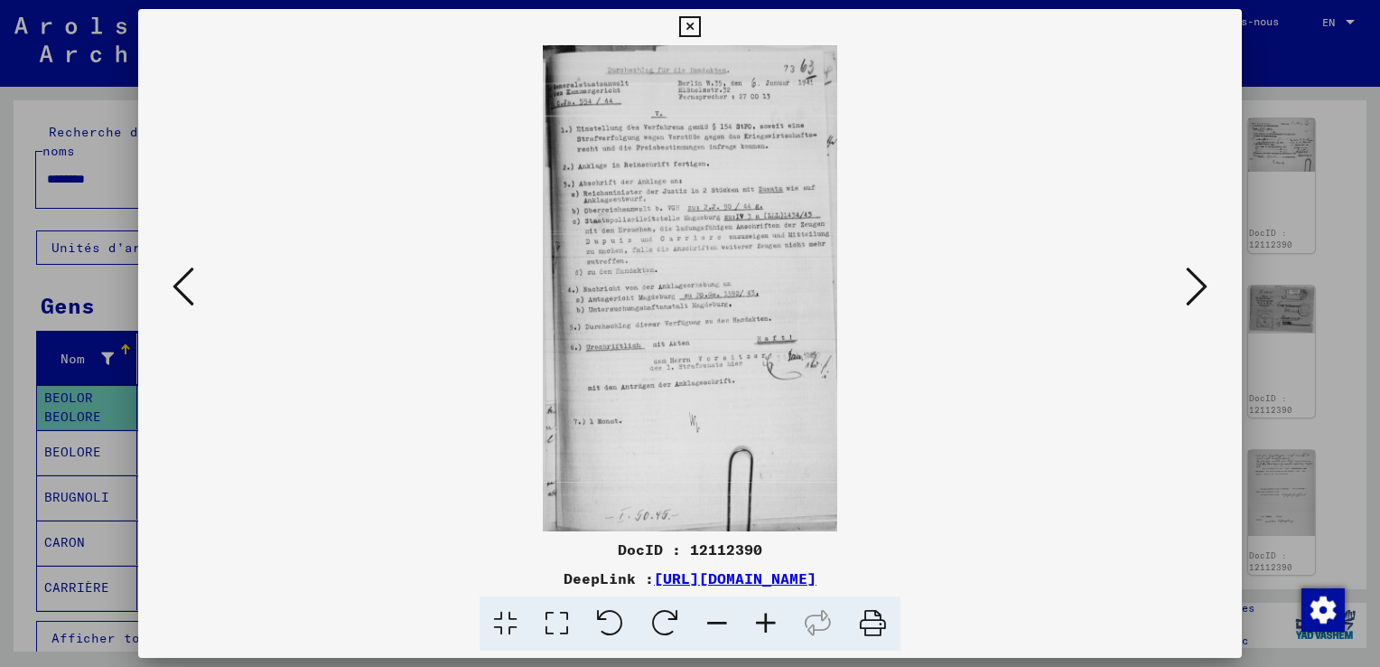
click at [1199, 297] on icon at bounding box center [1197, 286] width 22 height 43
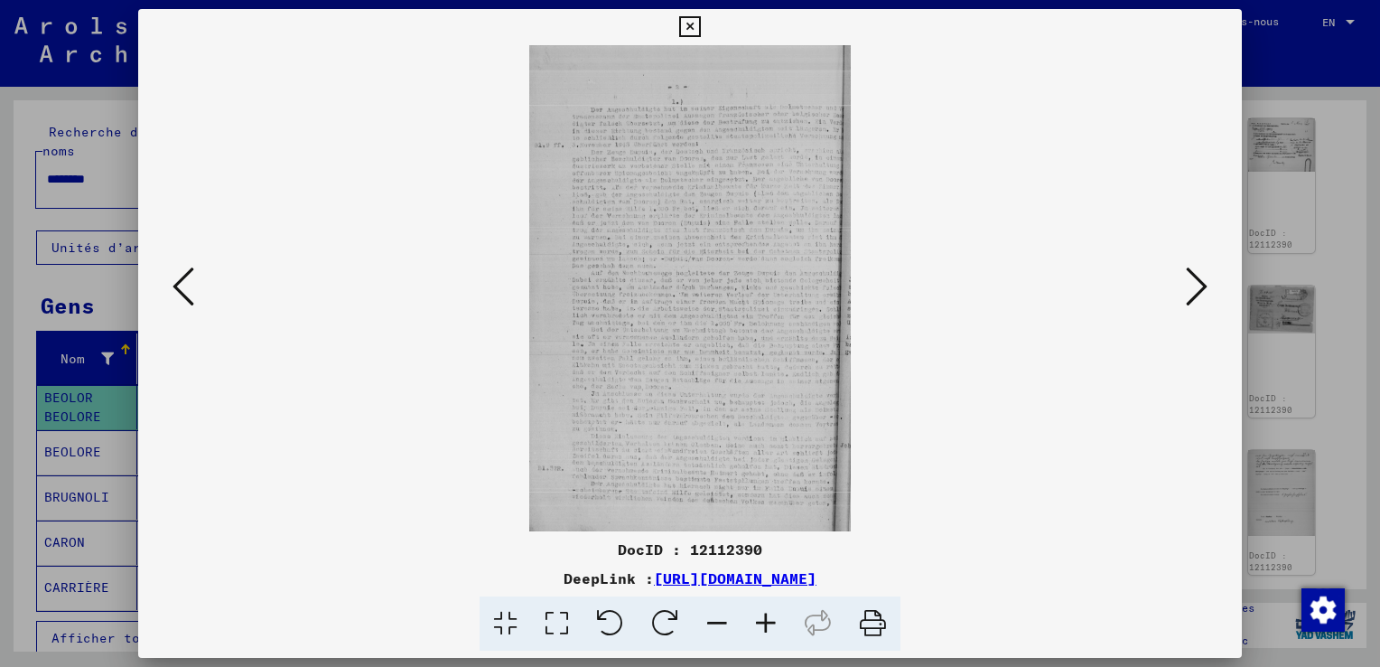
click at [1199, 297] on icon at bounding box center [1197, 286] width 22 height 43
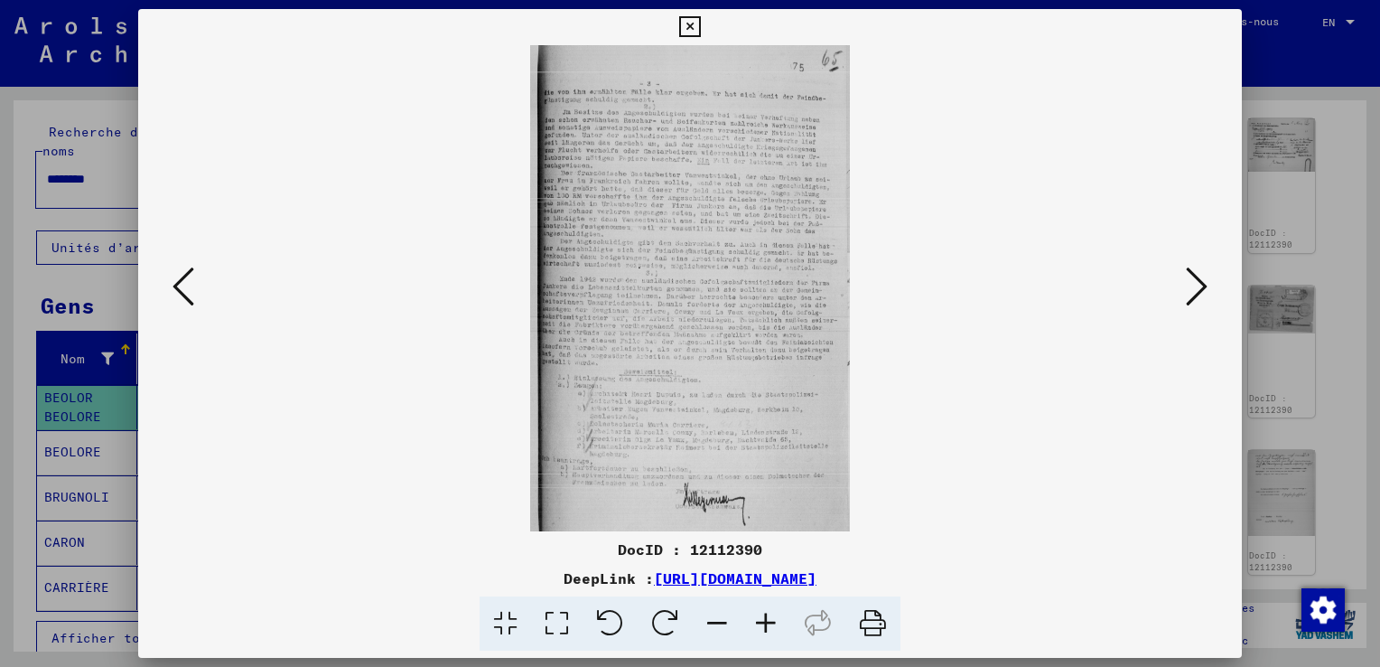
click at [1200, 297] on icon at bounding box center [1197, 286] width 22 height 43
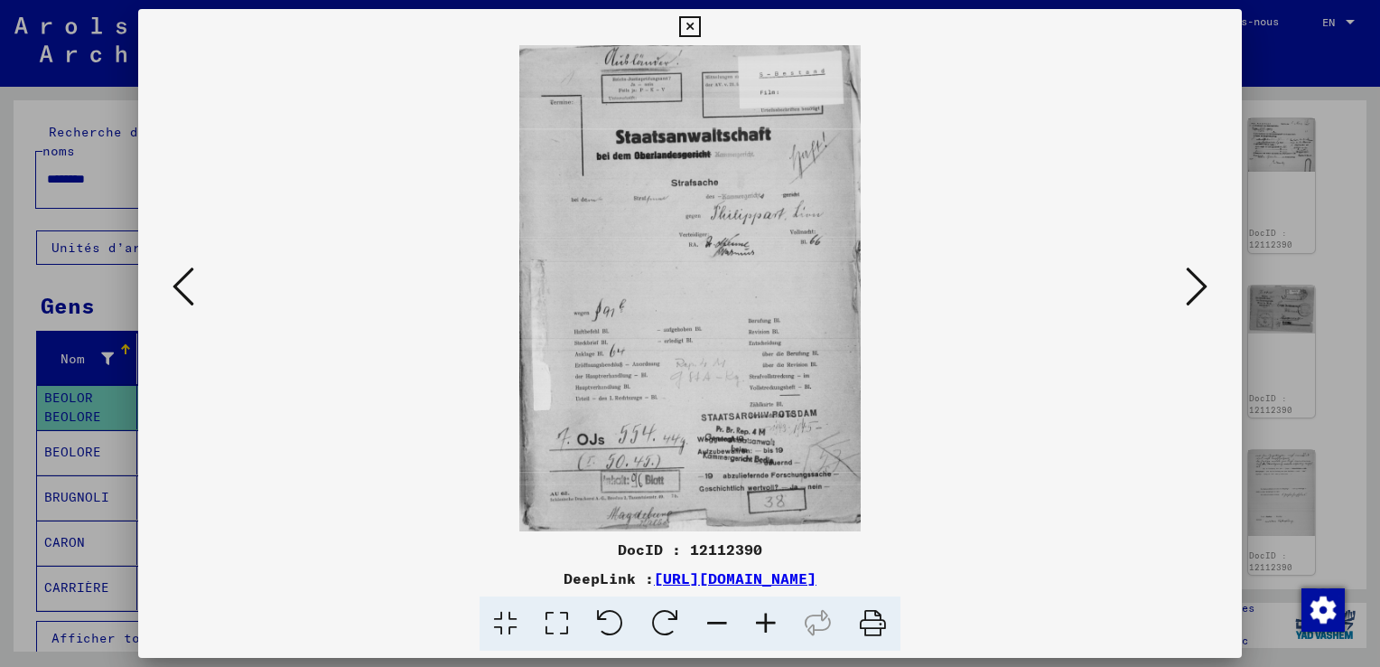
click at [1200, 297] on icon at bounding box center [1197, 286] width 22 height 43
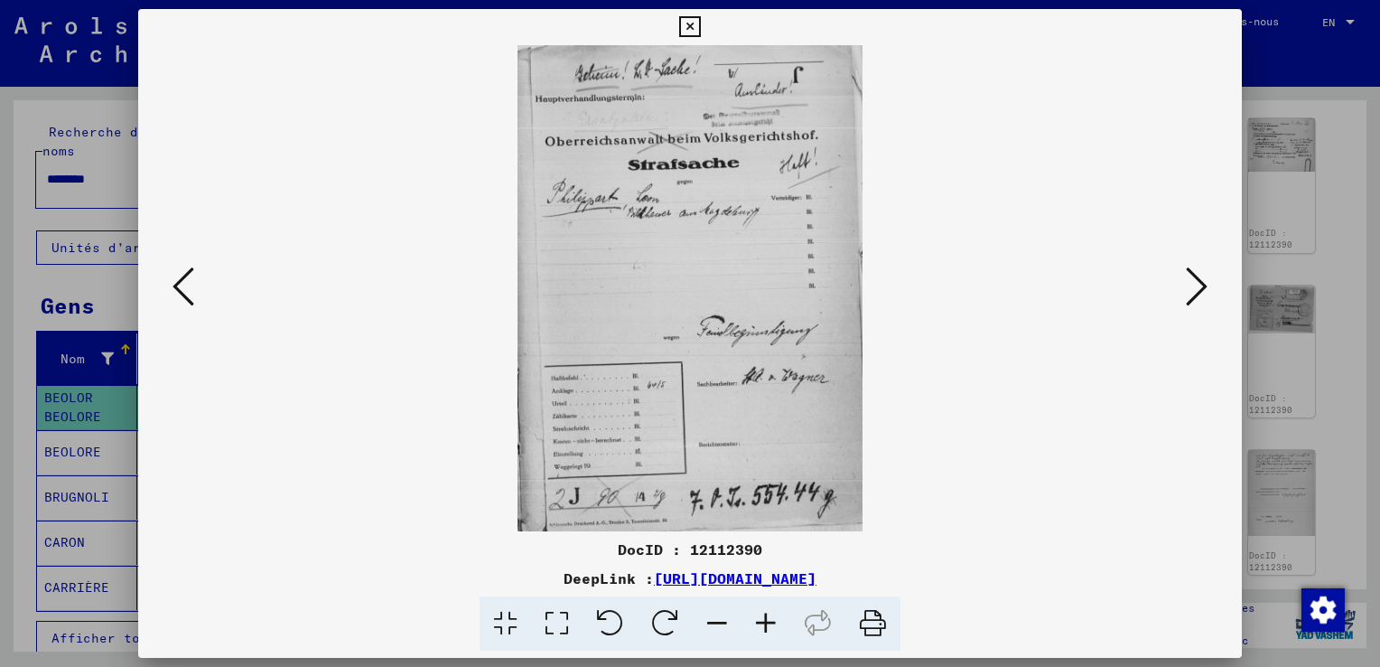
click at [1201, 297] on icon at bounding box center [1197, 286] width 22 height 43
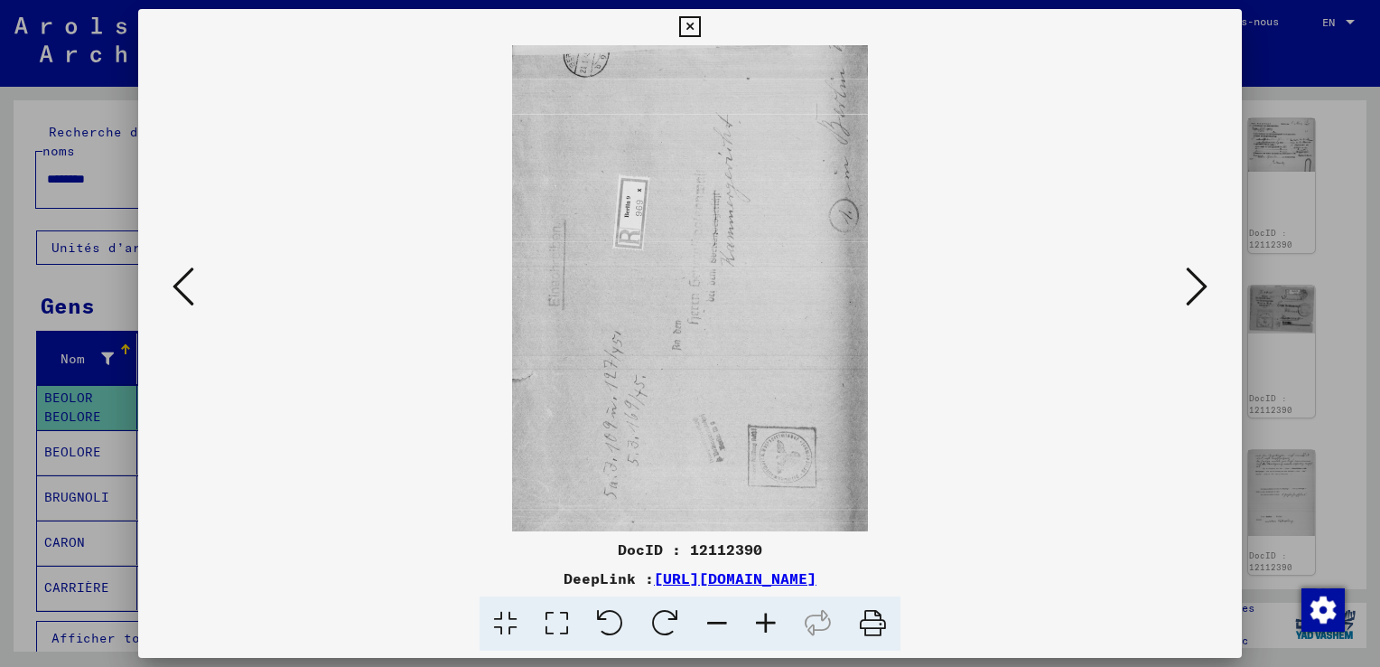
click at [1203, 297] on icon at bounding box center [1197, 286] width 22 height 43
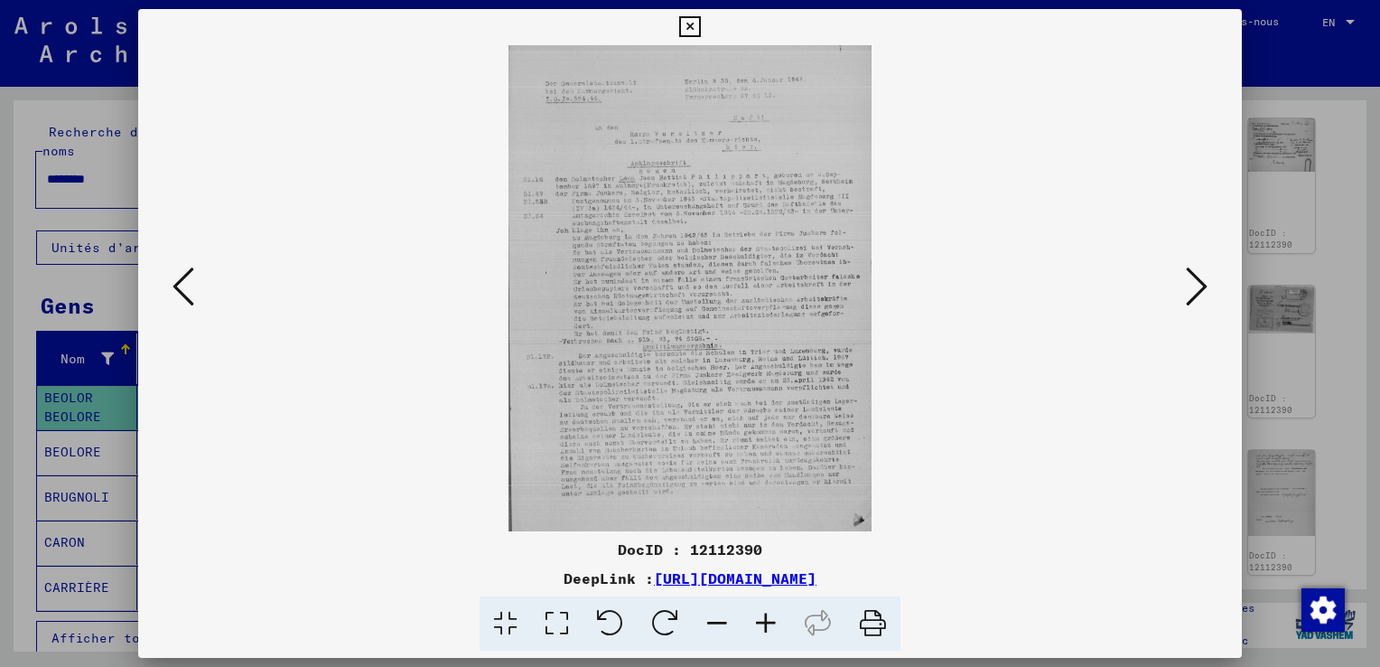
click at [1203, 297] on icon at bounding box center [1197, 286] width 22 height 43
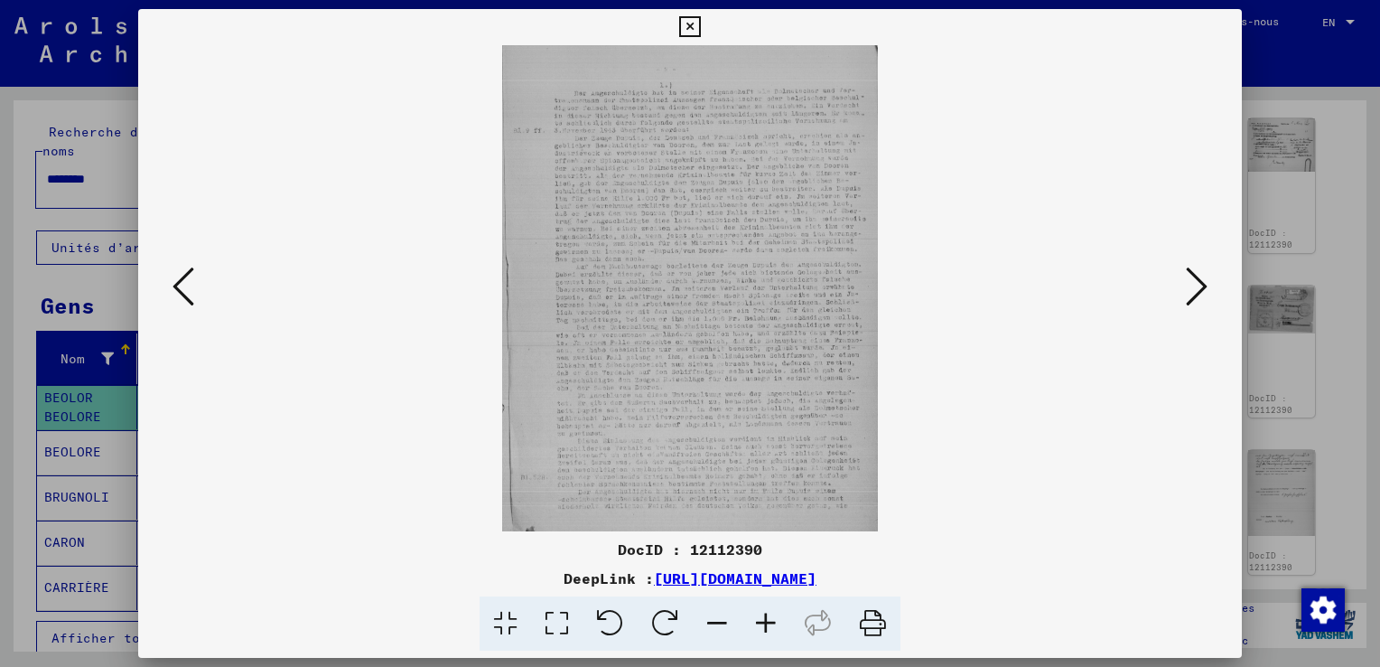
click at [1203, 297] on icon at bounding box center [1197, 286] width 22 height 43
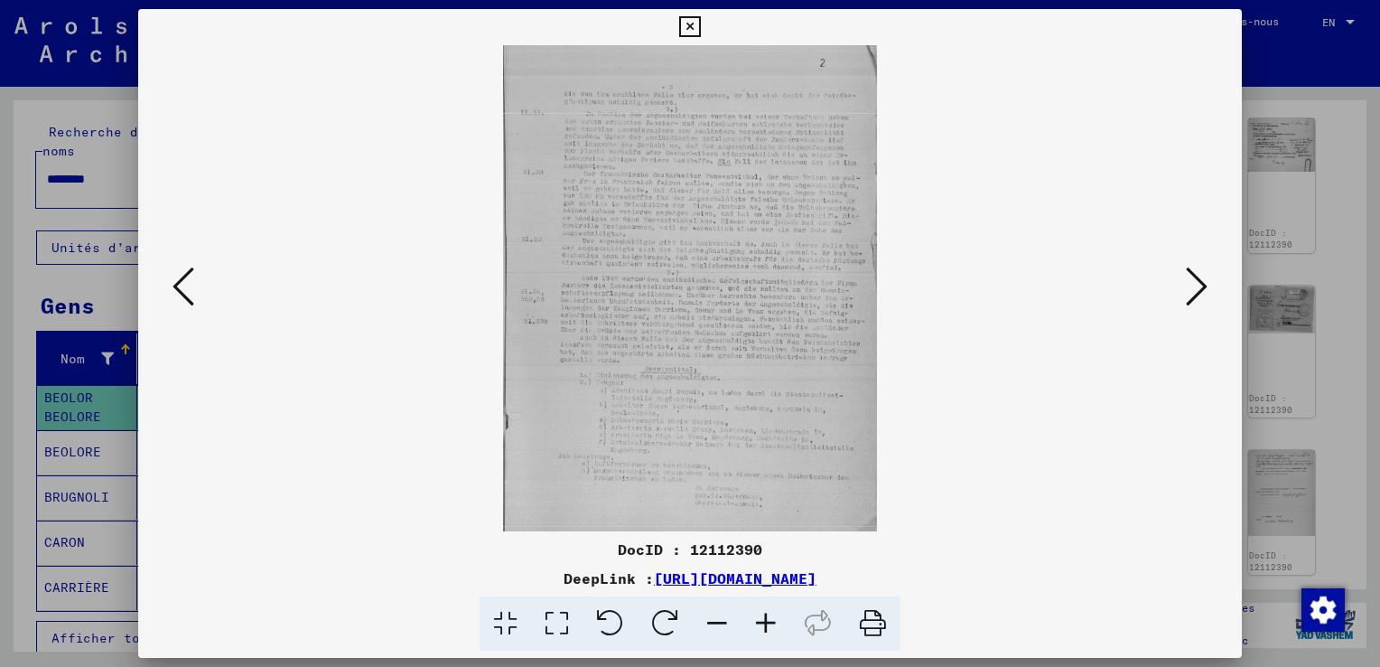
click at [701, 23] on button at bounding box center [690, 27] width 32 height 36
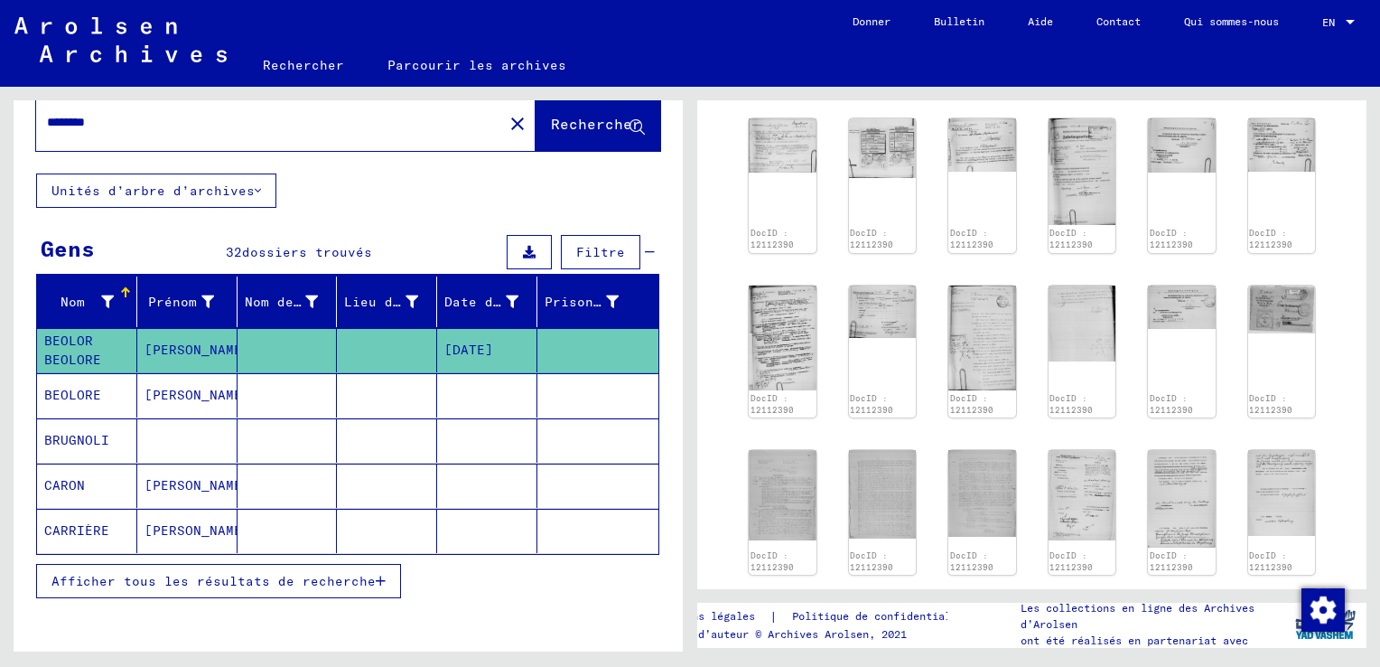
scroll to position [0, 0]
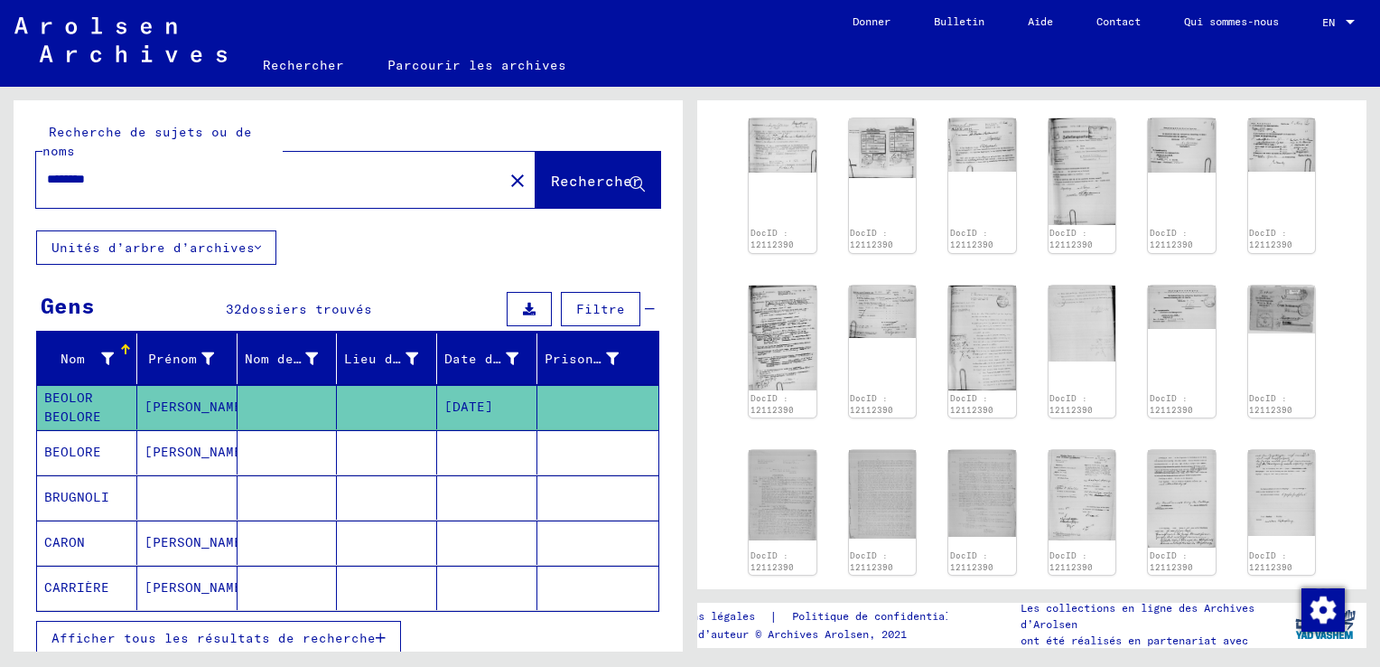
drag, startPoint x: 126, startPoint y: 184, endPoint x: -4, endPoint y: 164, distance: 131.6
click at [0, 164] on html "Search Browse archive Donate Newsletter Help Contact About Us Rechercher Parcou…" at bounding box center [690, 333] width 1380 height 667
click at [788, 154] on img at bounding box center [782, 144] width 70 height 57
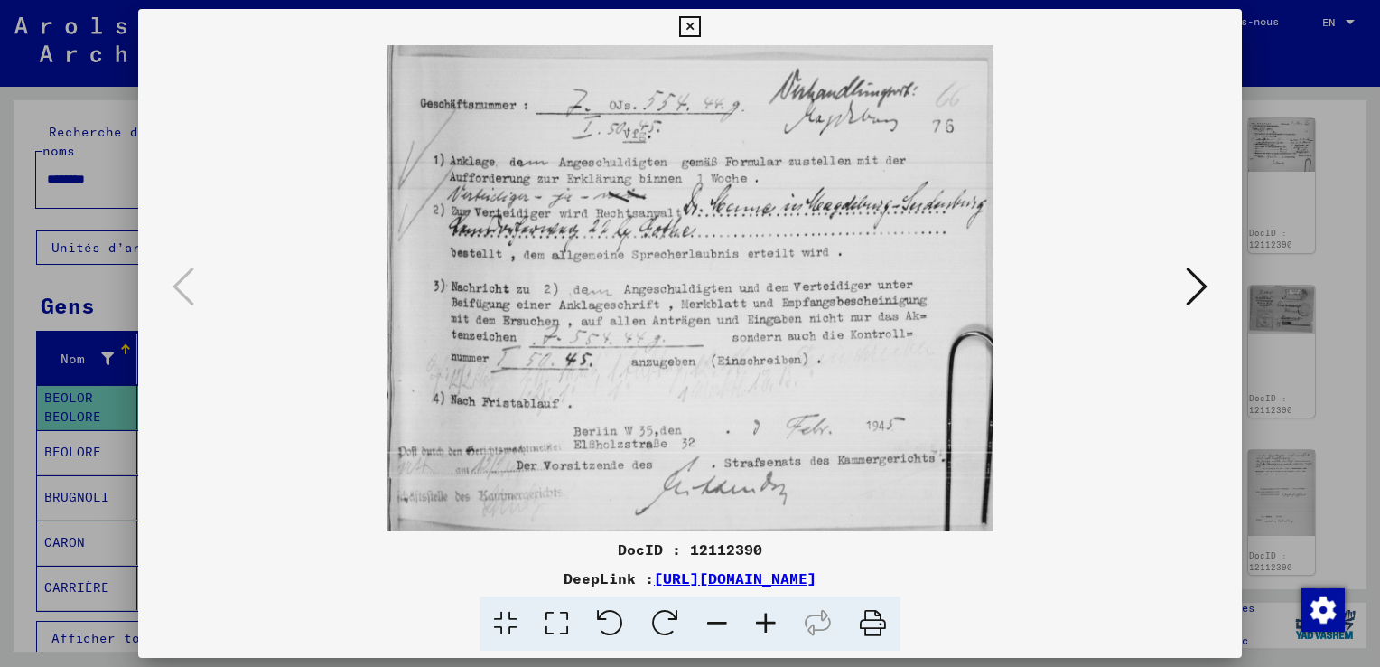
click at [1204, 285] on icon at bounding box center [1197, 286] width 22 height 43
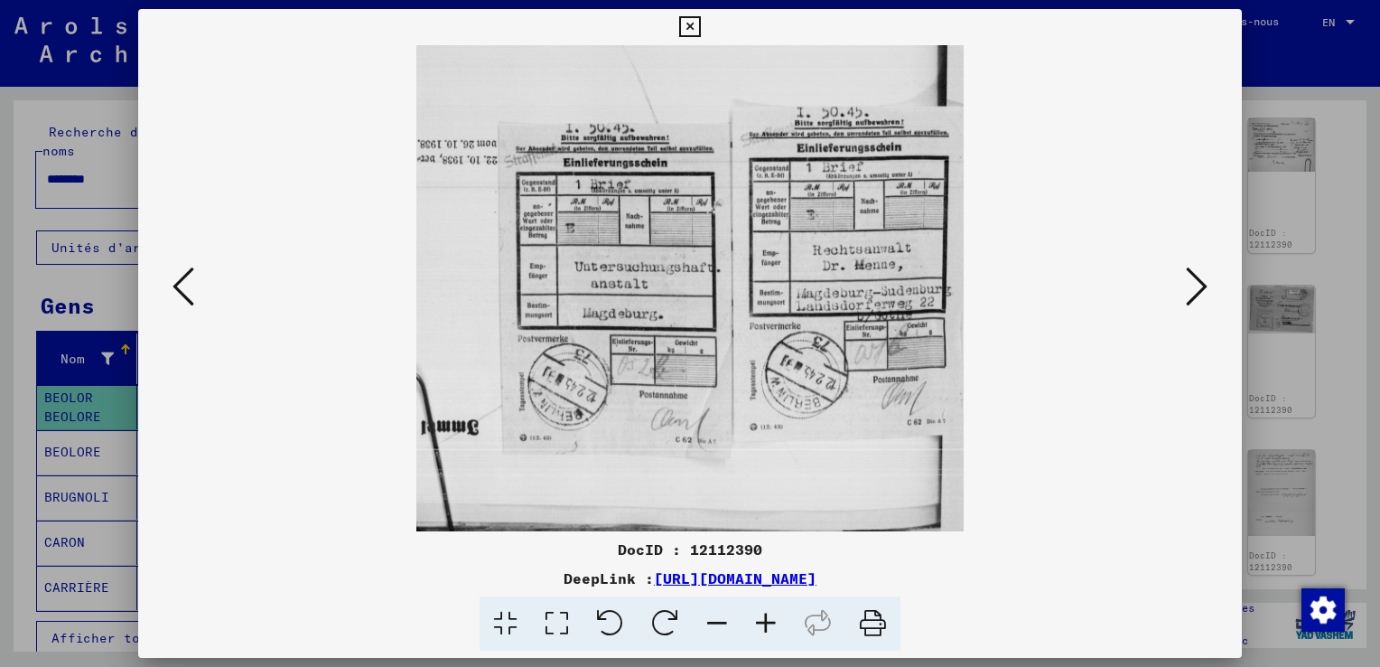
click at [1204, 285] on icon at bounding box center [1197, 286] width 22 height 43
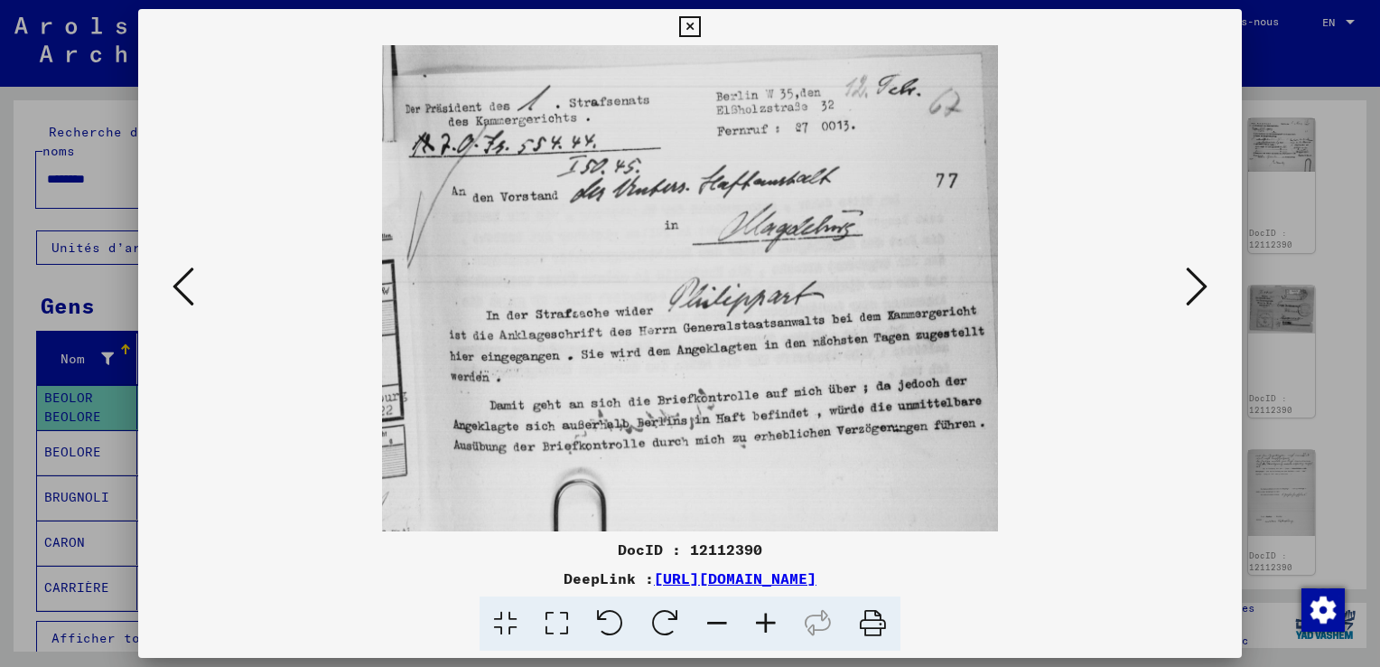
click at [1204, 285] on icon at bounding box center [1197, 286] width 22 height 43
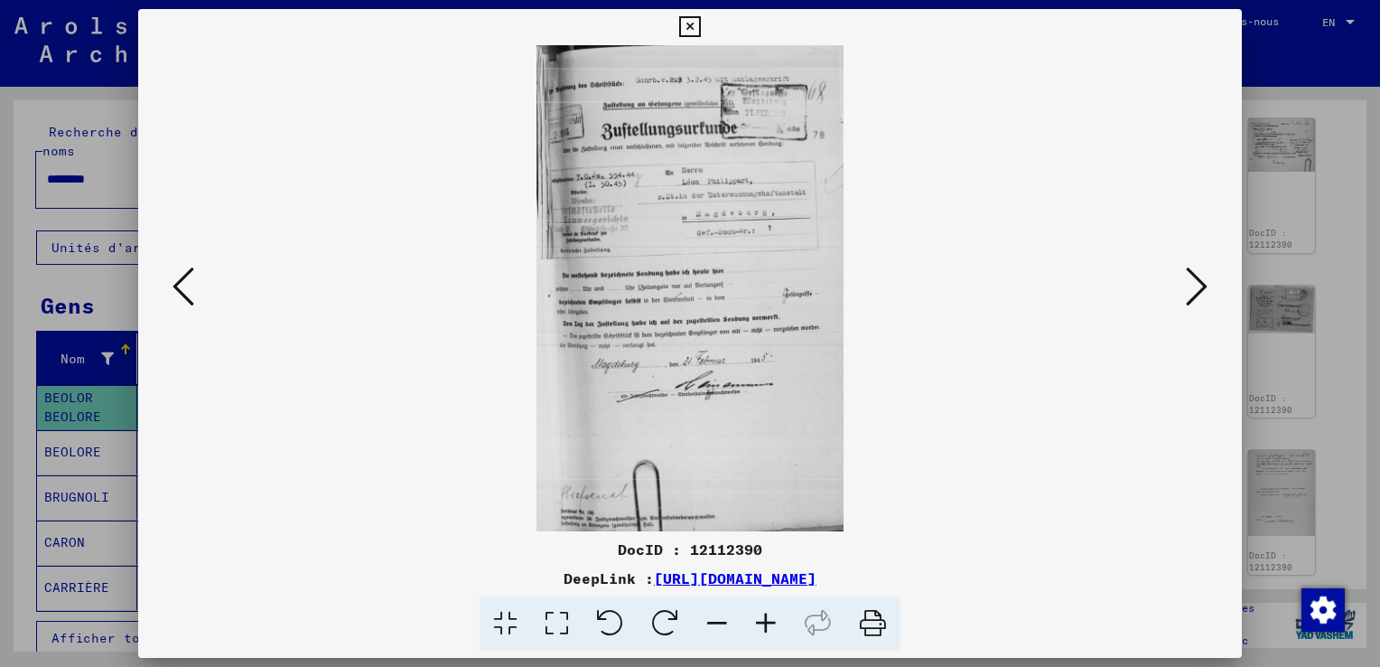
click at [1204, 285] on icon at bounding box center [1197, 286] width 22 height 43
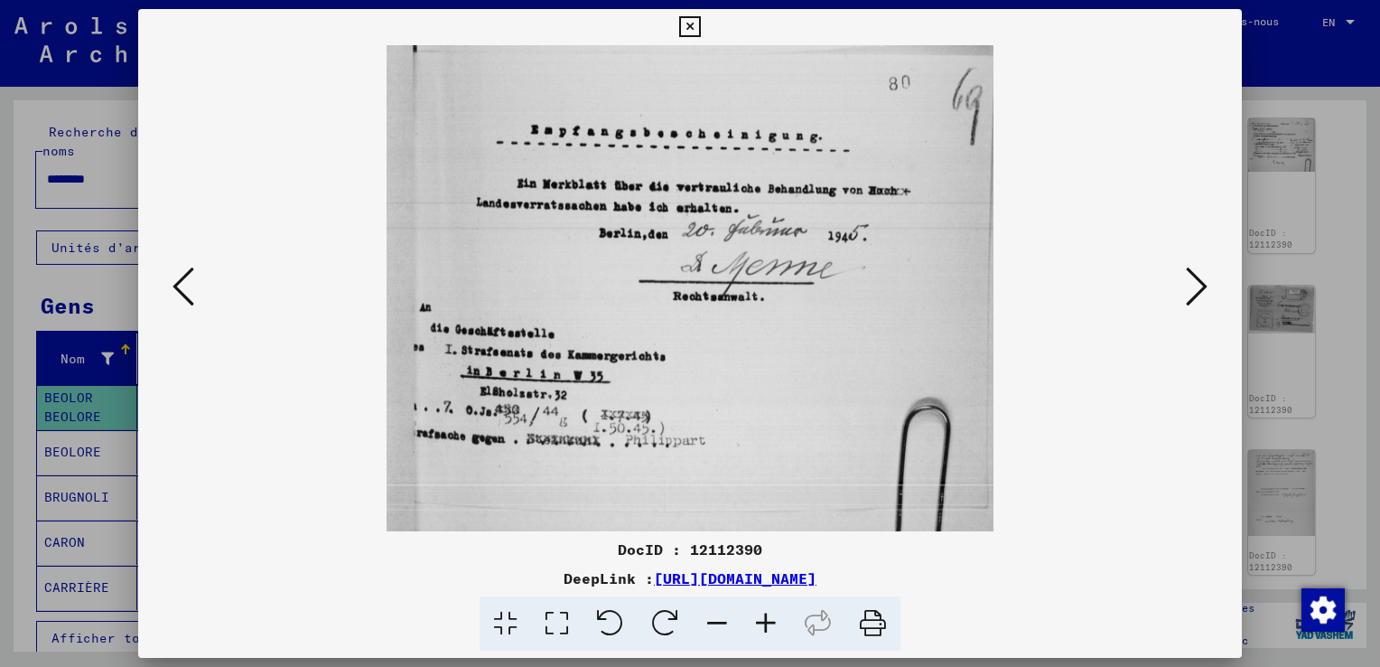
click at [1204, 285] on icon at bounding box center [1197, 286] width 22 height 43
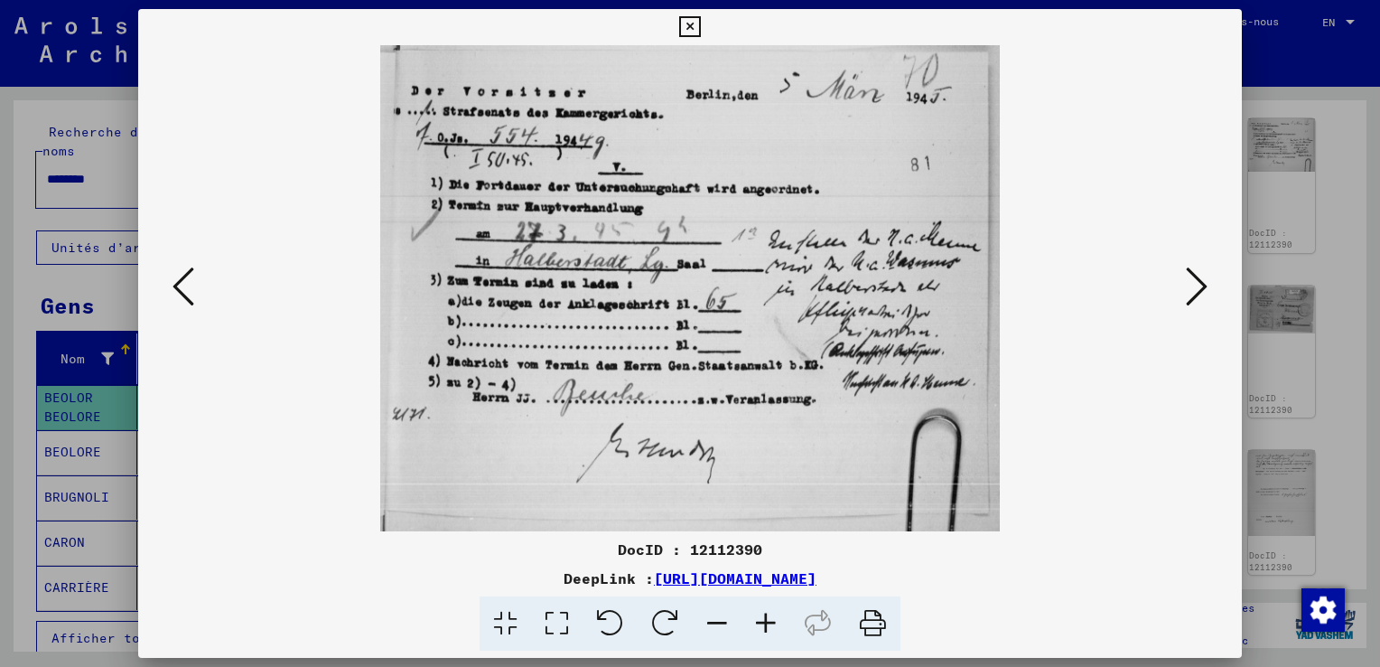
click at [1204, 285] on icon at bounding box center [1197, 286] width 22 height 43
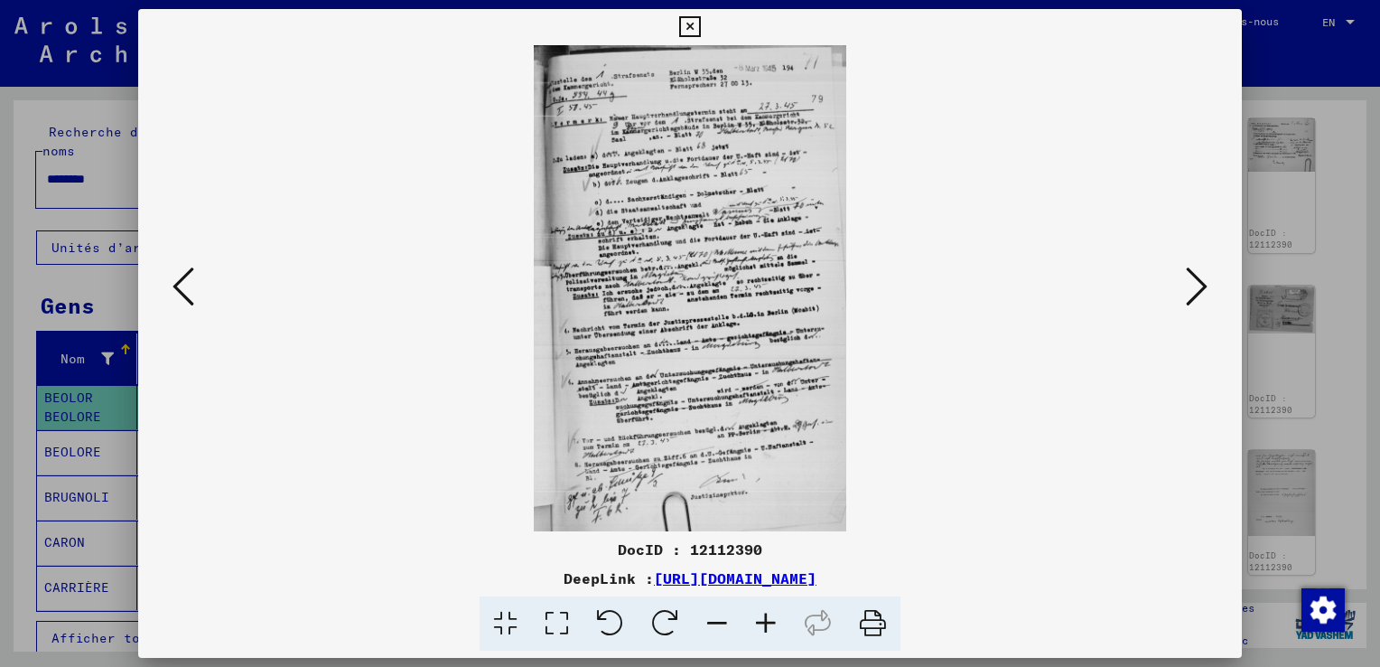
click at [691, 31] on icon at bounding box center [689, 27] width 21 height 22
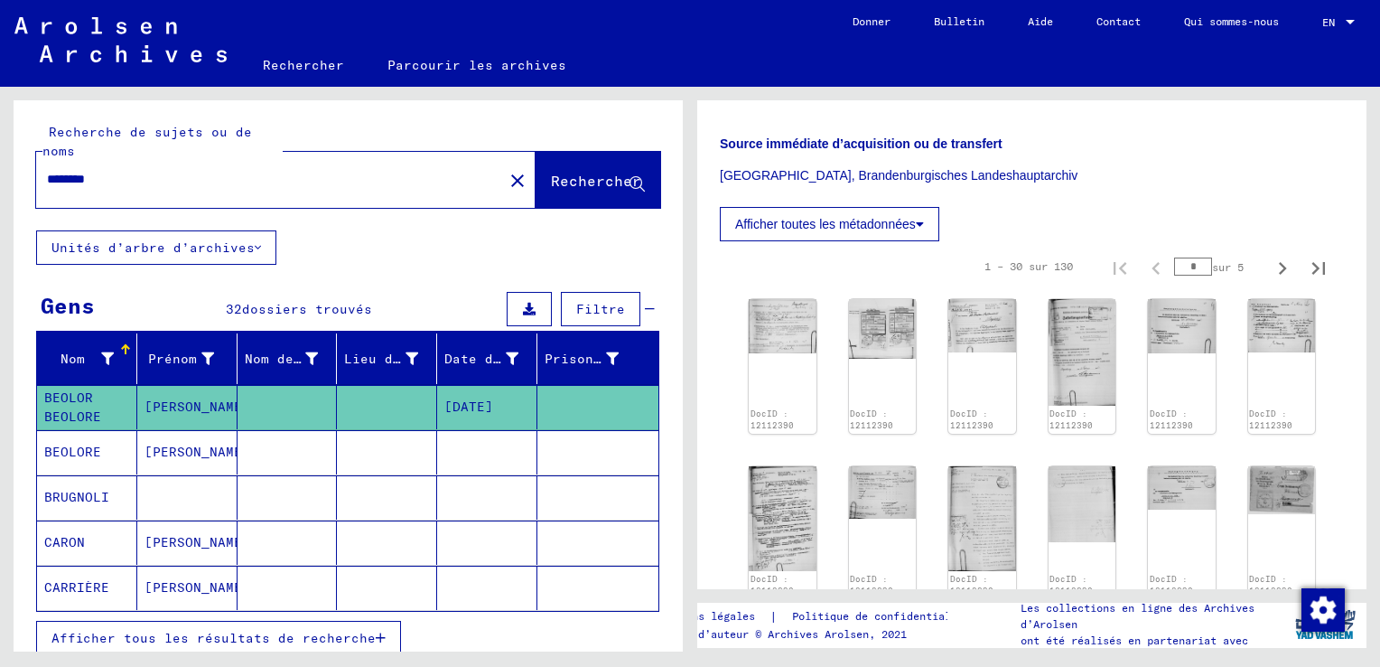
scroll to position [542, 0]
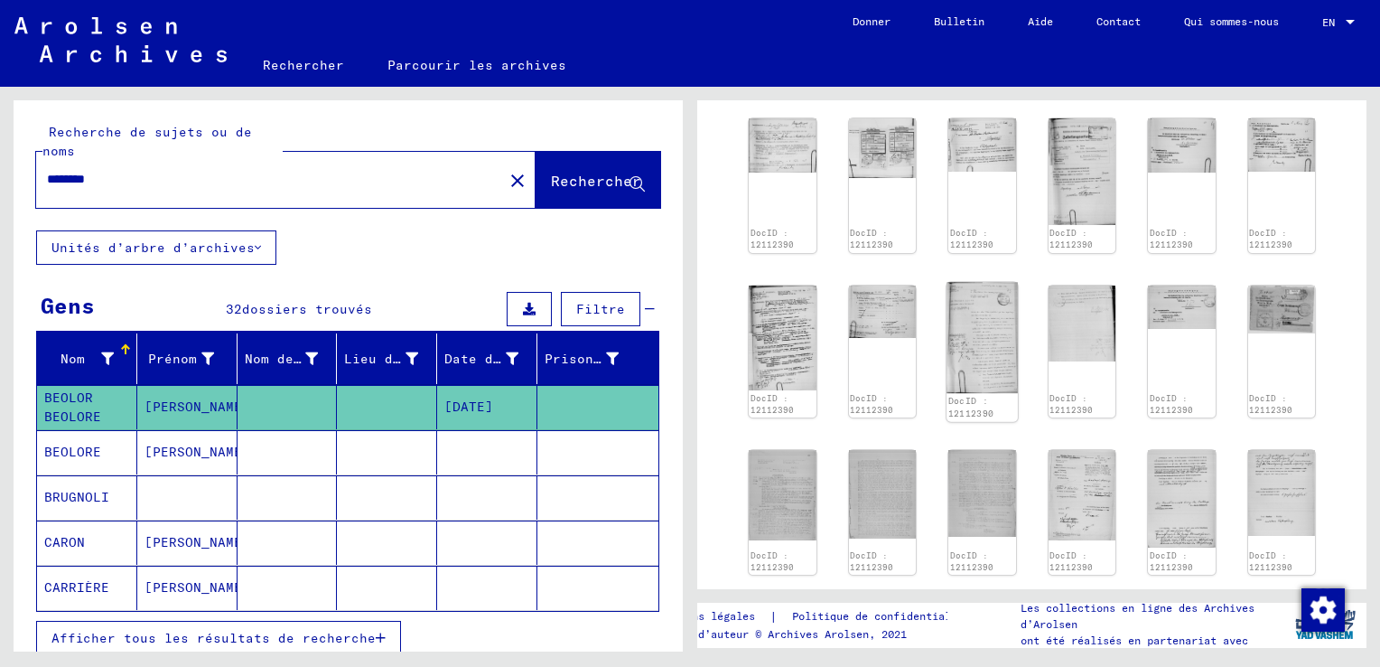
click at [964, 322] on img at bounding box center [982, 337] width 70 height 110
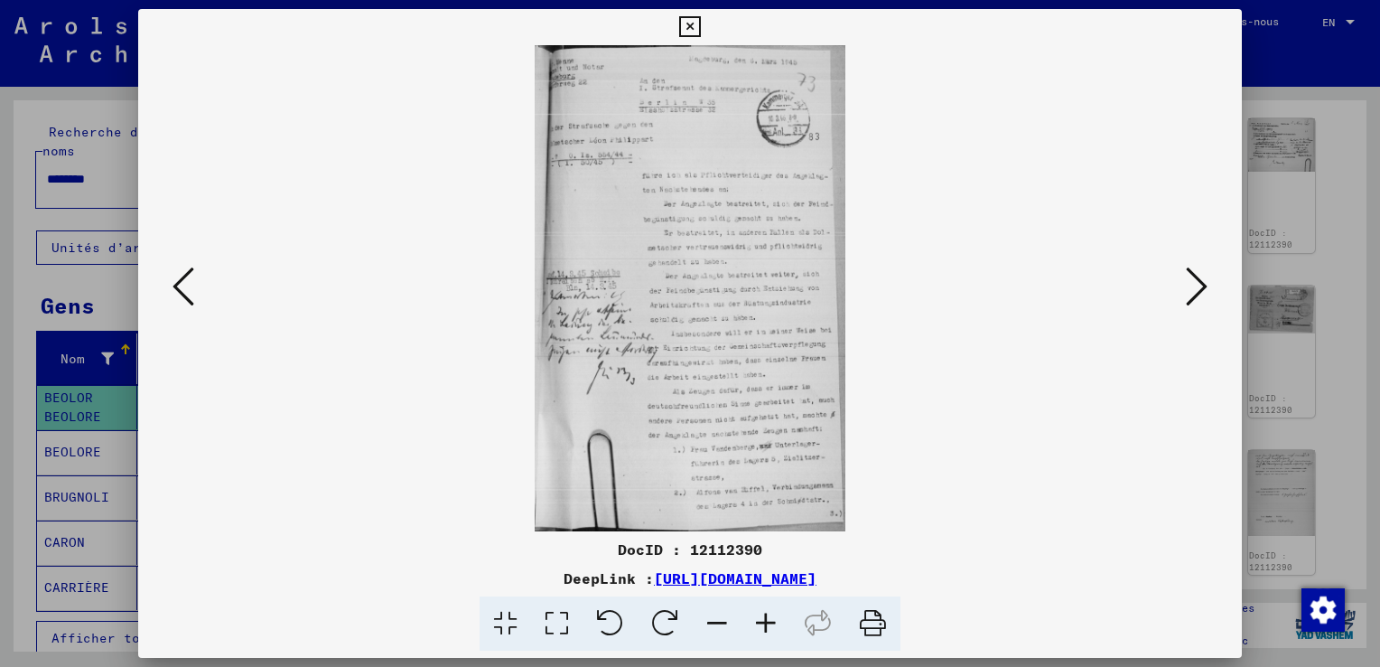
click at [1198, 287] on icon at bounding box center [1197, 286] width 22 height 43
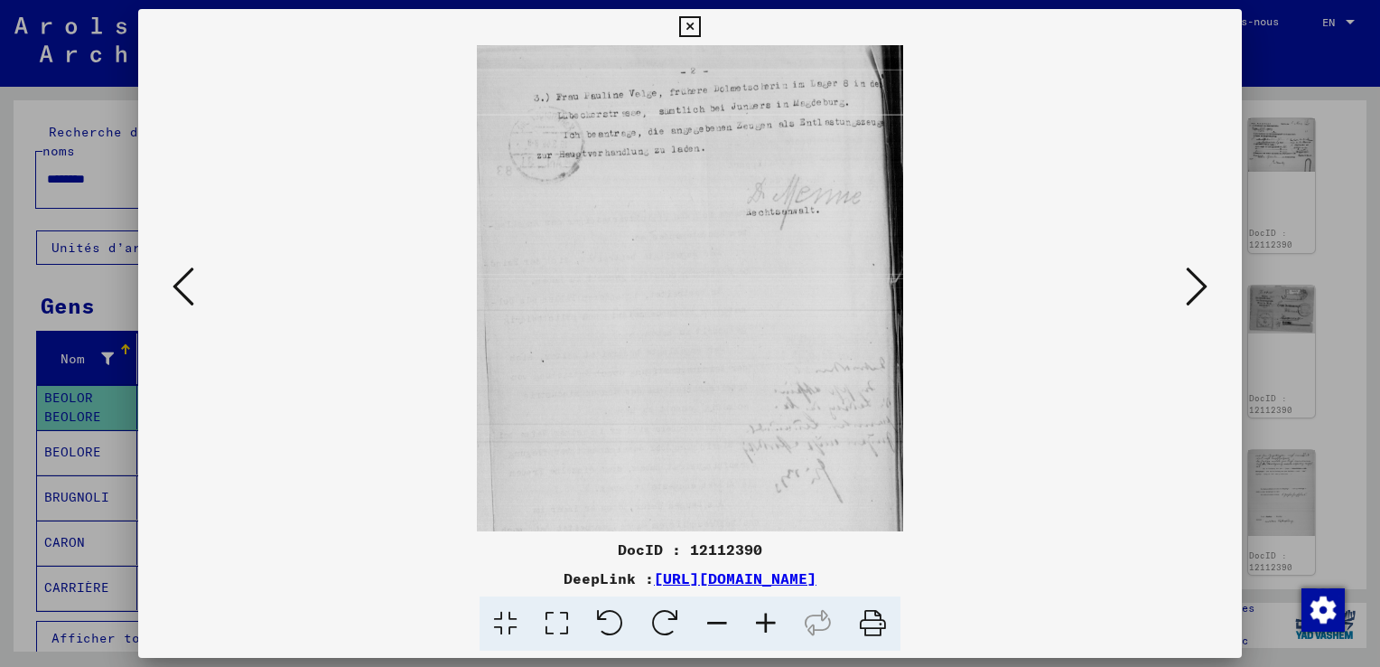
click at [1198, 287] on icon at bounding box center [1197, 286] width 22 height 43
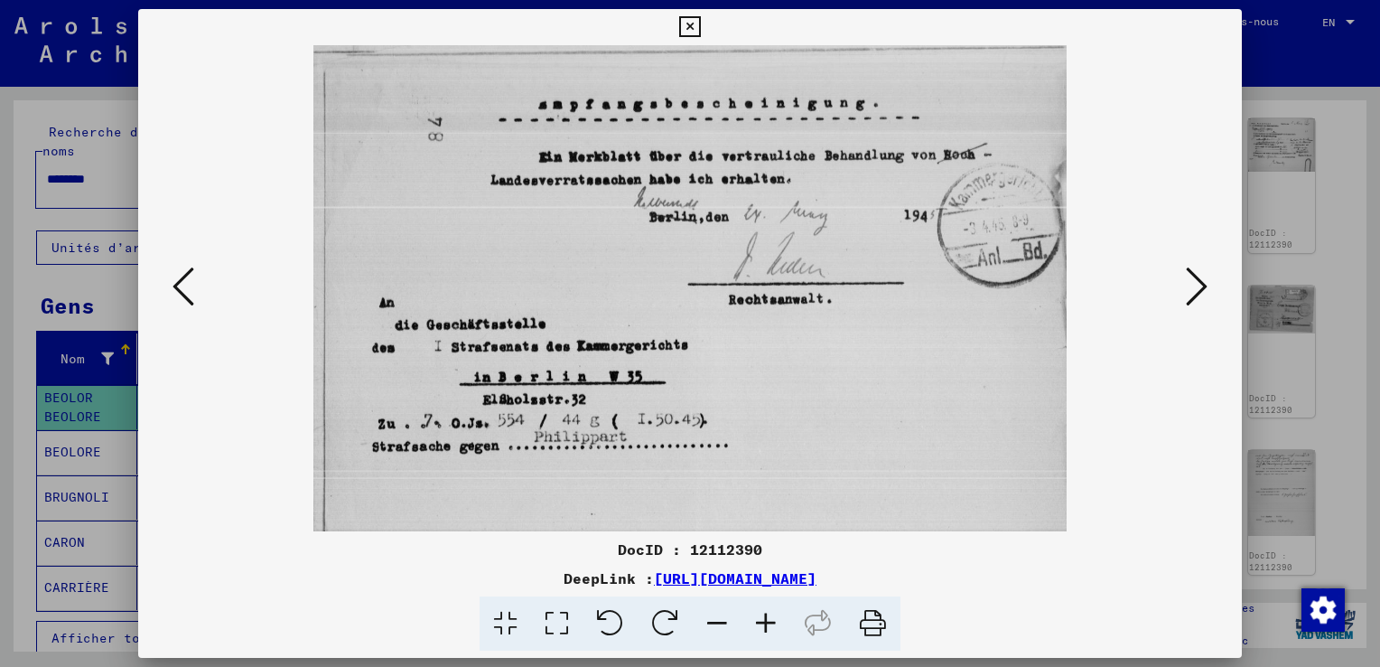
click at [1199, 287] on icon at bounding box center [1197, 286] width 22 height 43
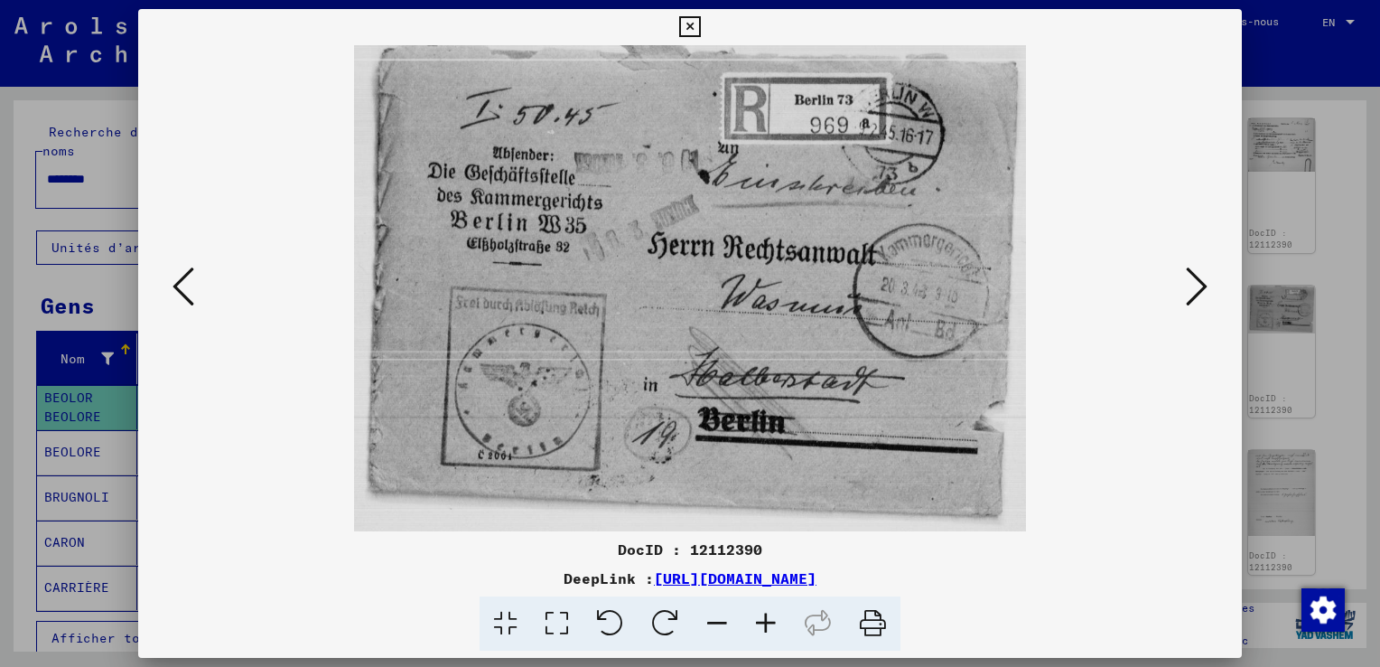
click at [1199, 287] on icon at bounding box center [1197, 286] width 22 height 43
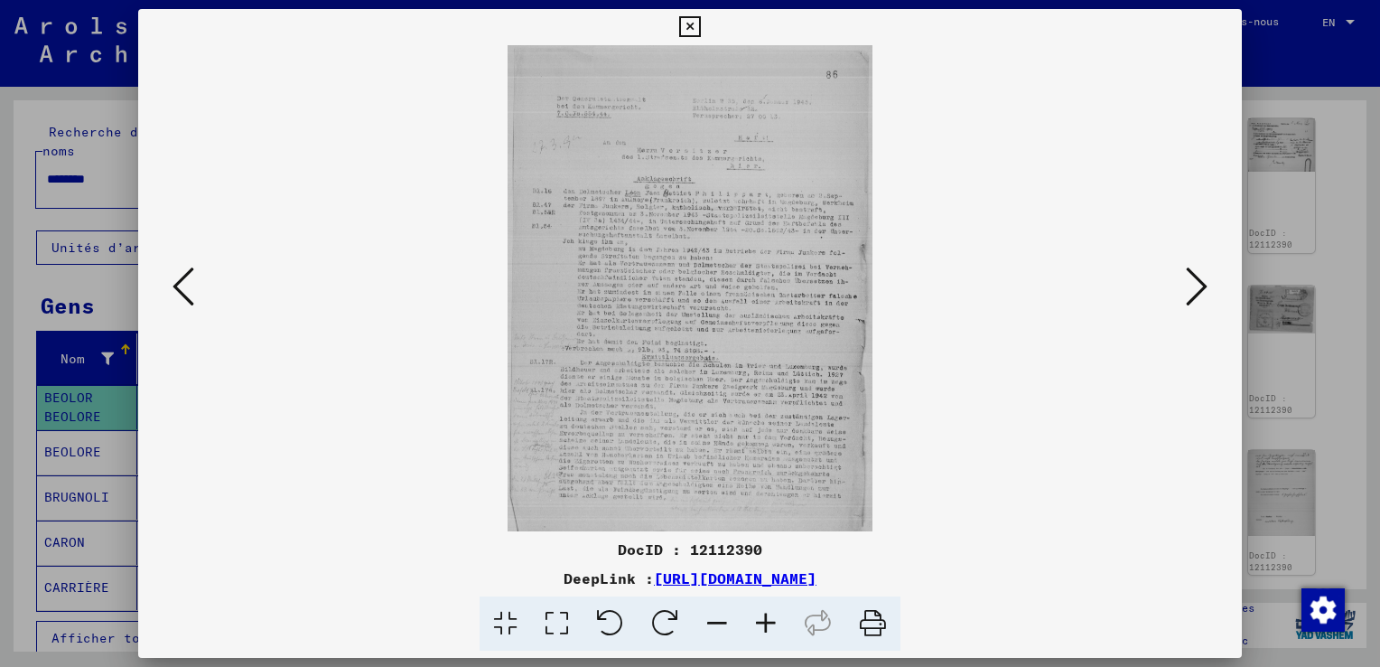
click at [1199, 287] on icon at bounding box center [1197, 286] width 22 height 43
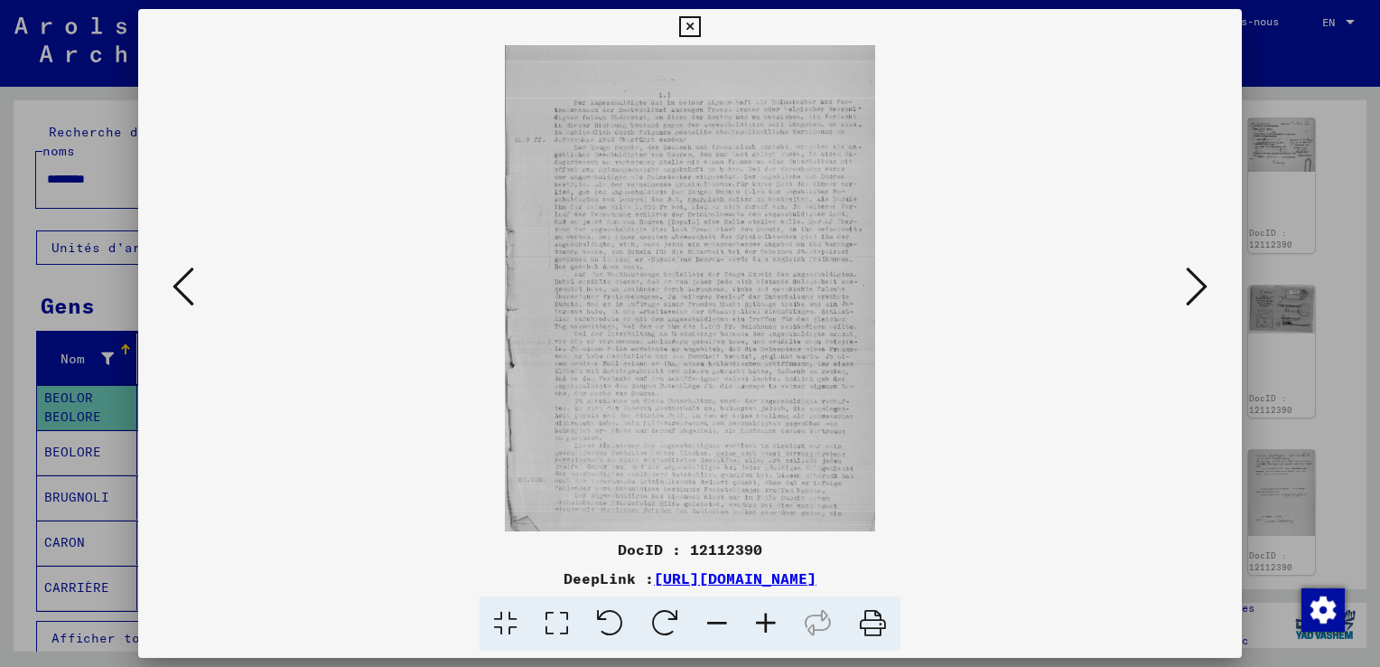
click at [1199, 287] on icon at bounding box center [1197, 286] width 22 height 43
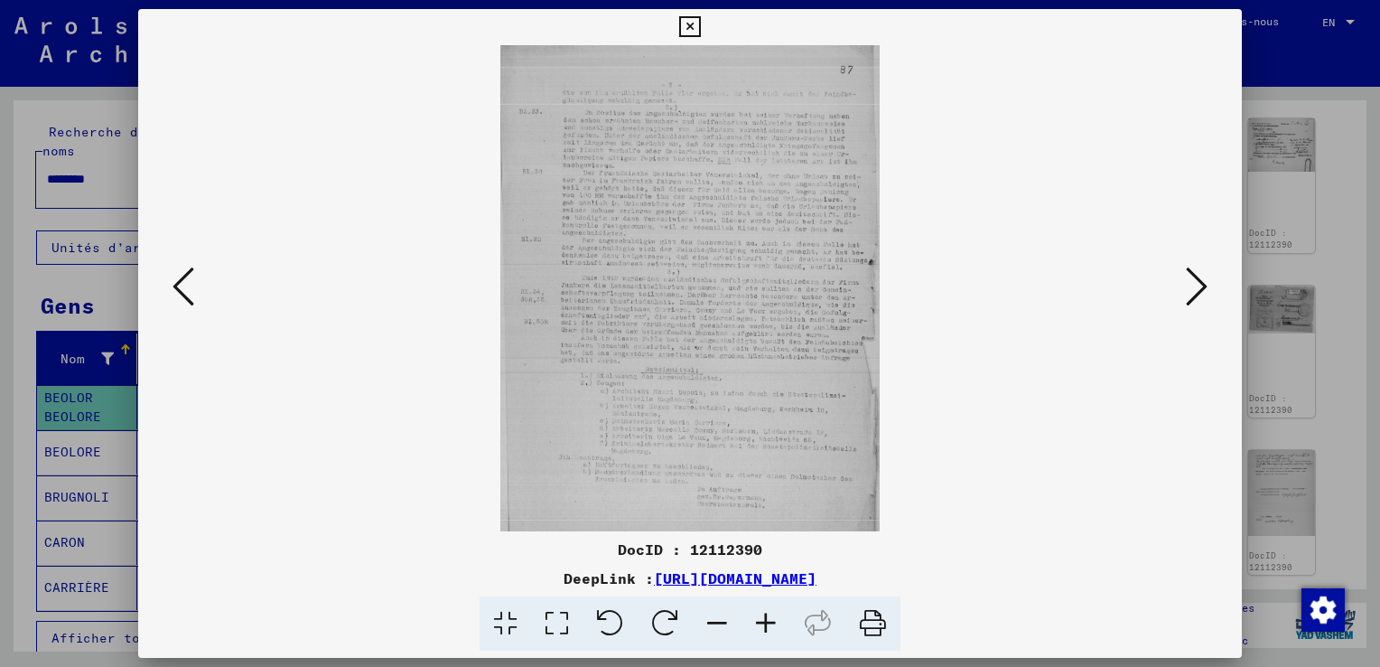
click at [1199, 287] on icon at bounding box center [1197, 286] width 22 height 43
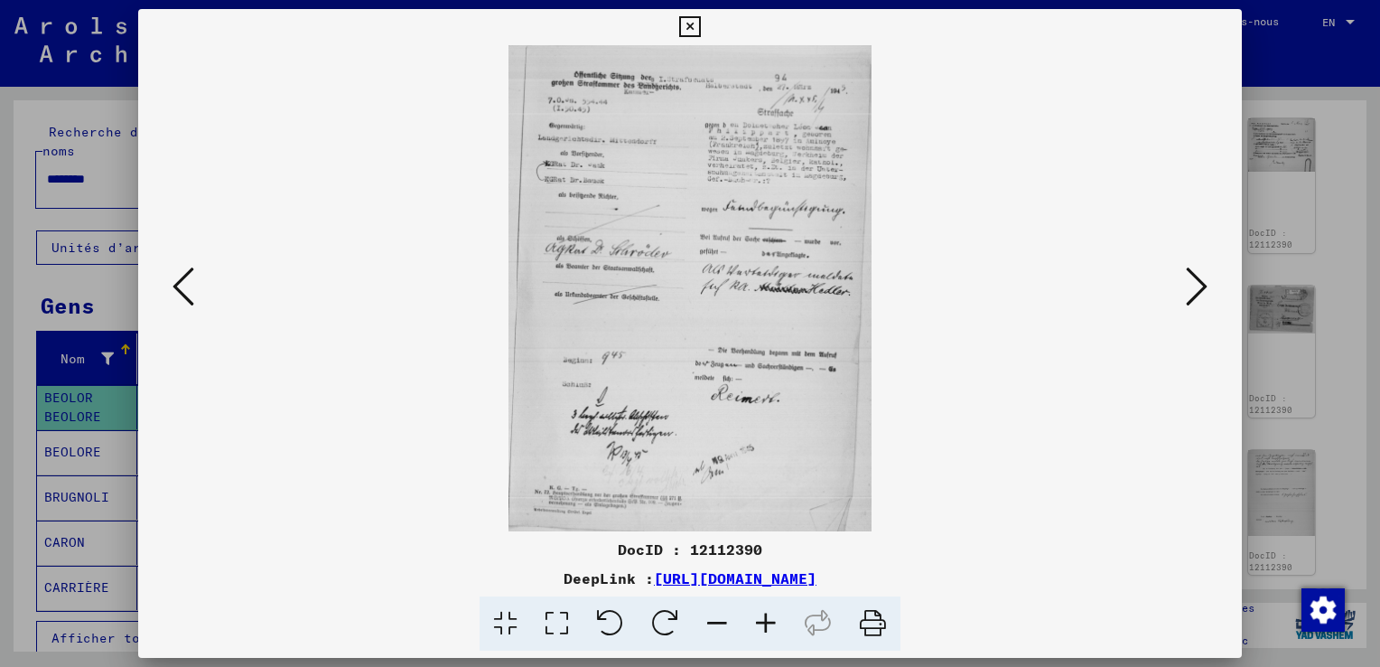
click at [1199, 287] on icon at bounding box center [1197, 286] width 22 height 43
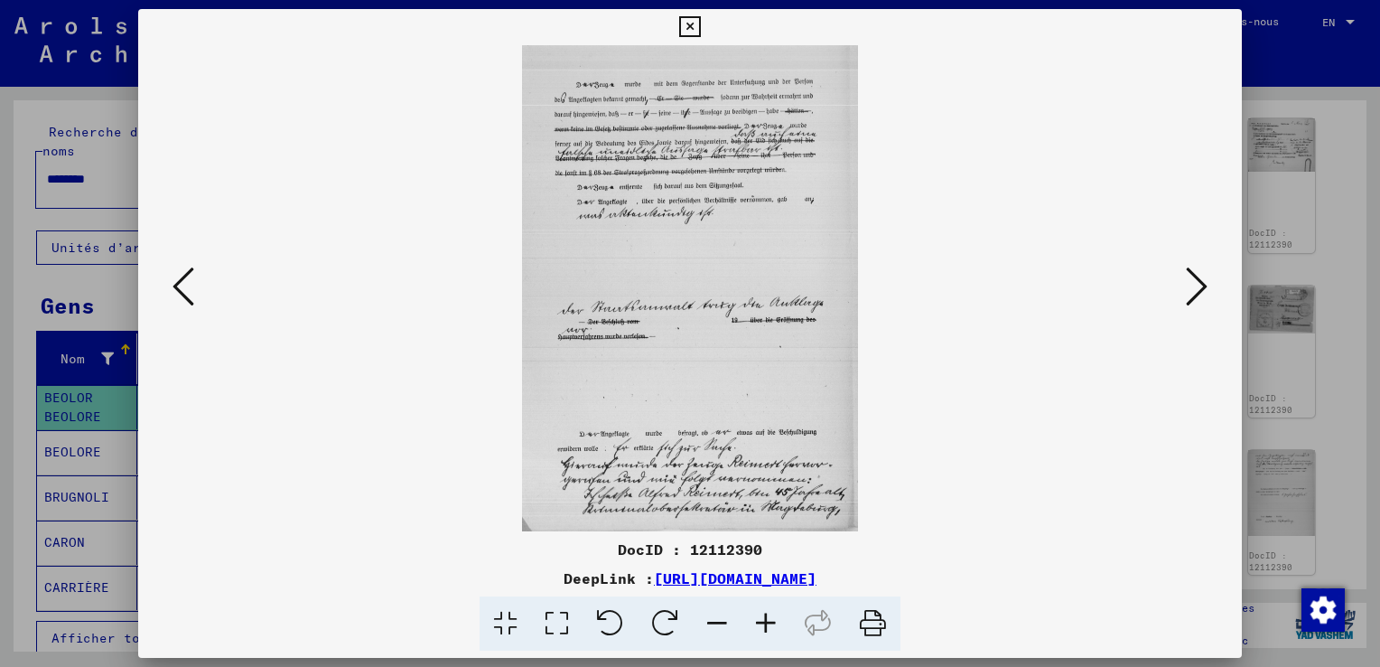
click at [1199, 287] on icon at bounding box center [1197, 286] width 22 height 43
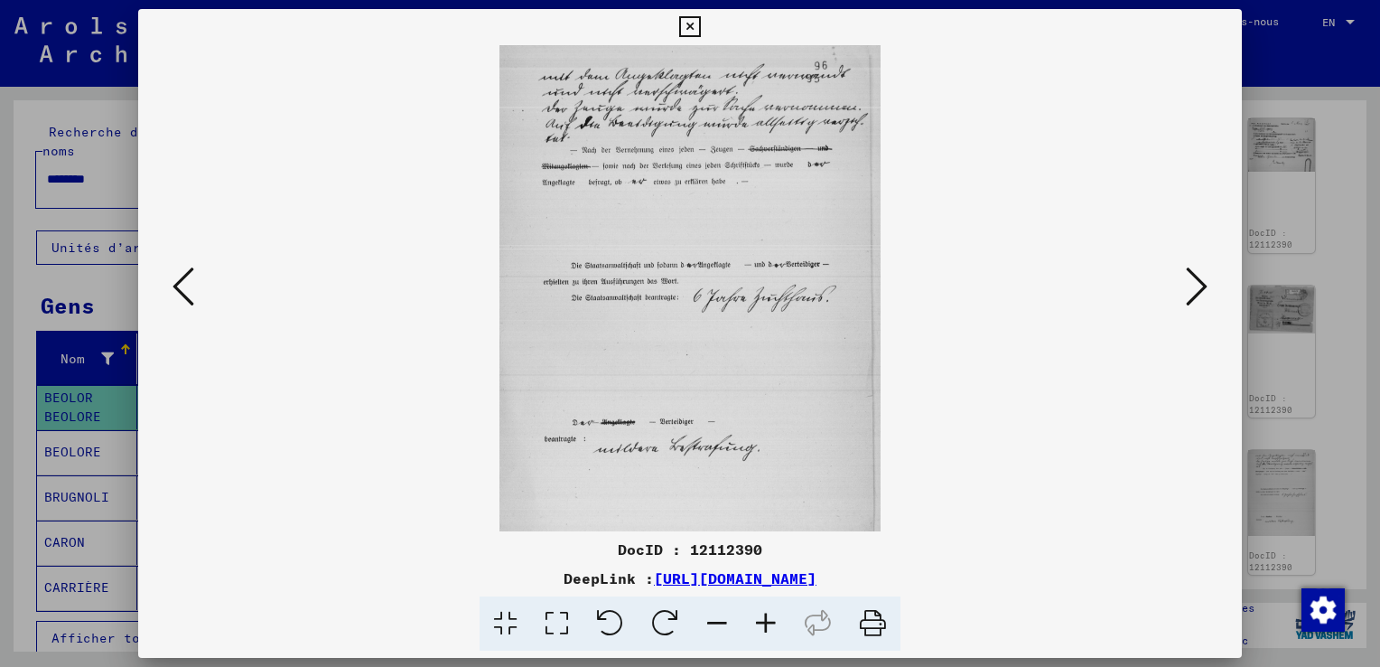
click at [1199, 287] on icon at bounding box center [1197, 286] width 22 height 43
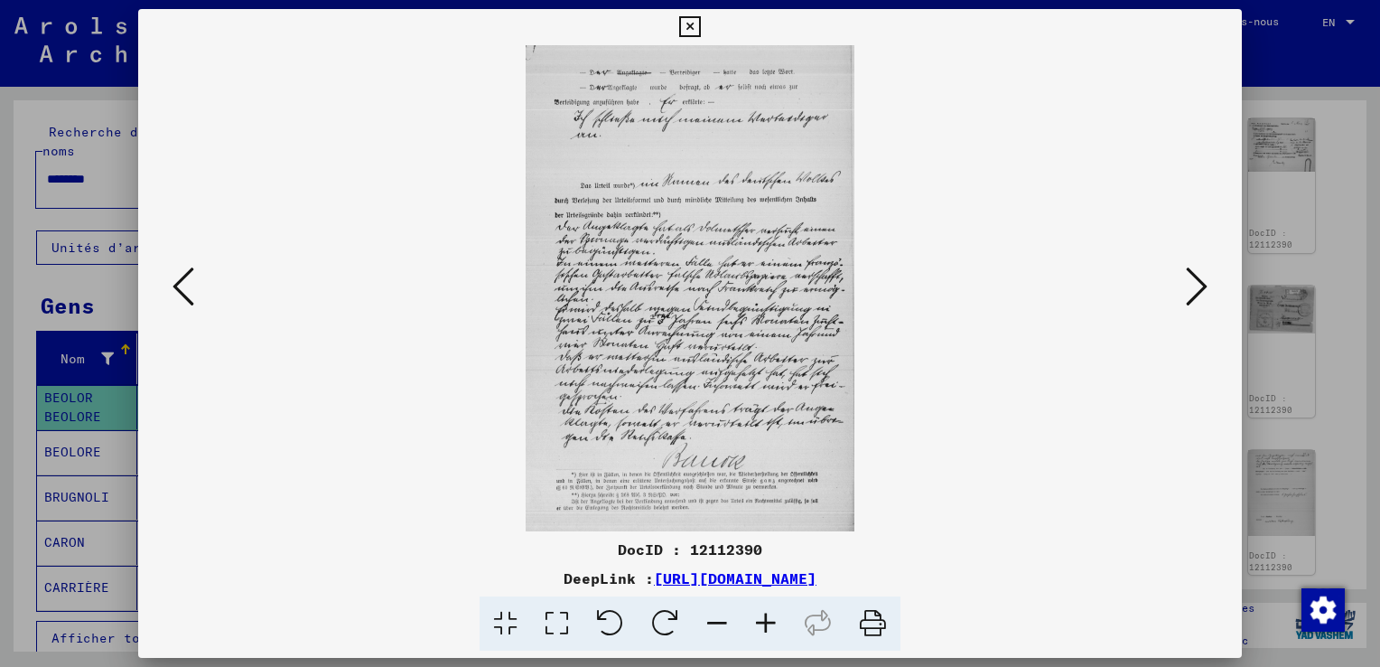
click at [1199, 287] on icon at bounding box center [1197, 286] width 22 height 43
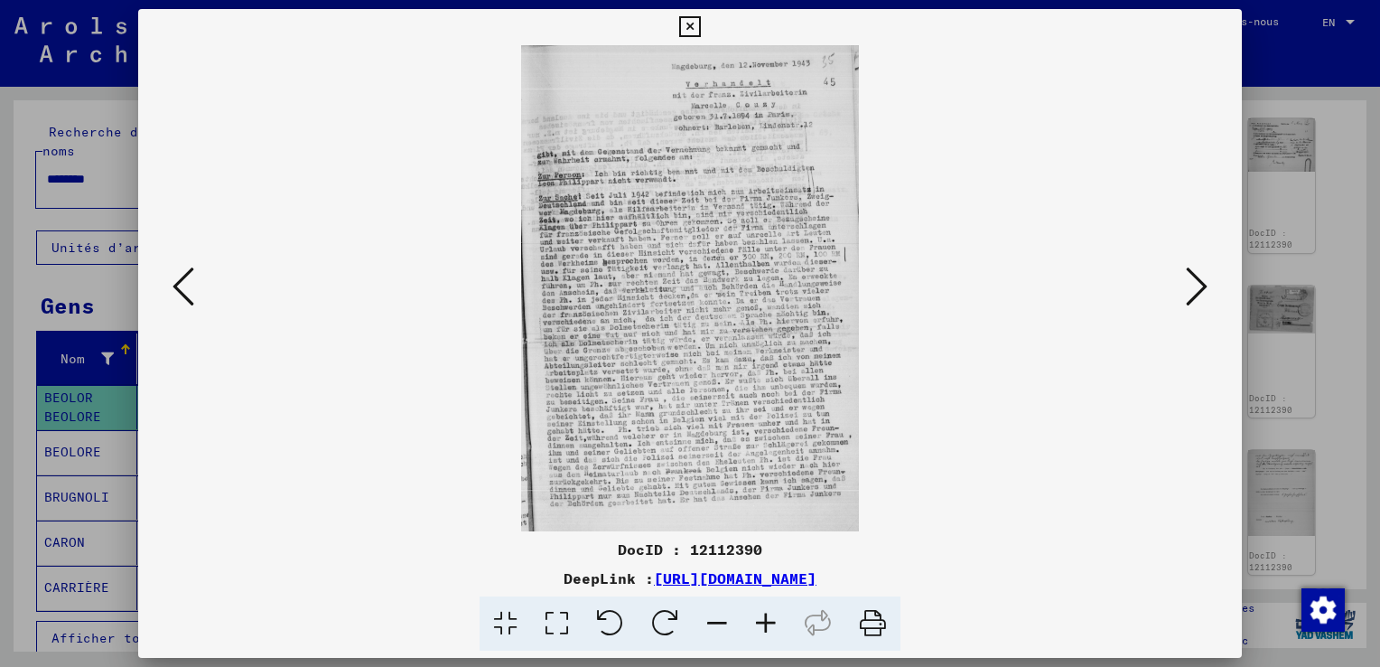
click at [1206, 282] on icon at bounding box center [1197, 286] width 22 height 43
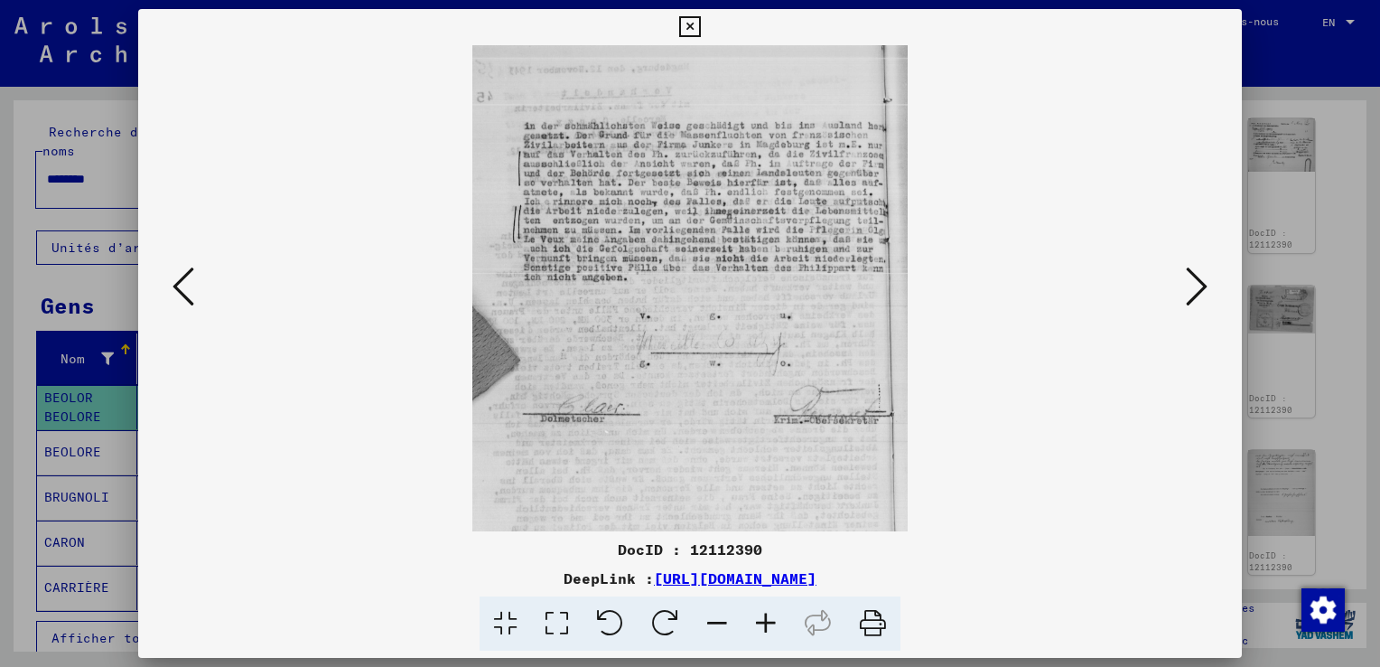
click at [1206, 282] on icon at bounding box center [1197, 286] width 22 height 43
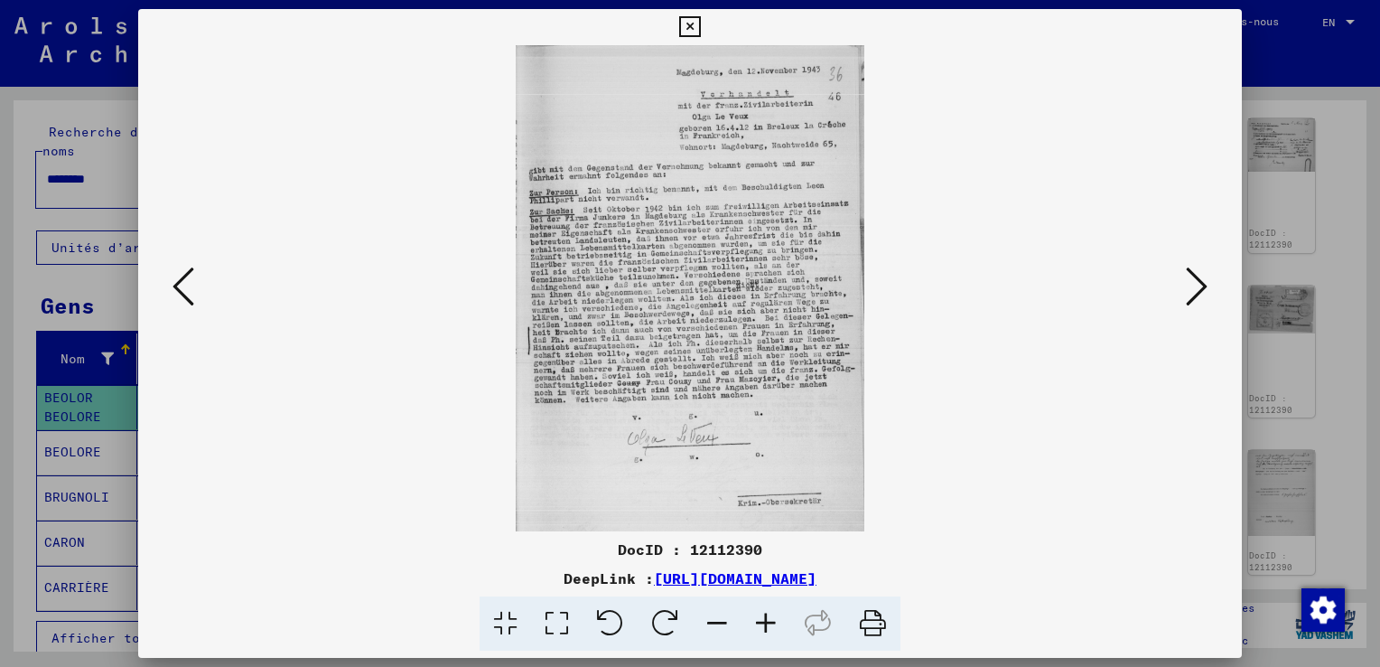
click at [1207, 282] on icon at bounding box center [1197, 286] width 22 height 43
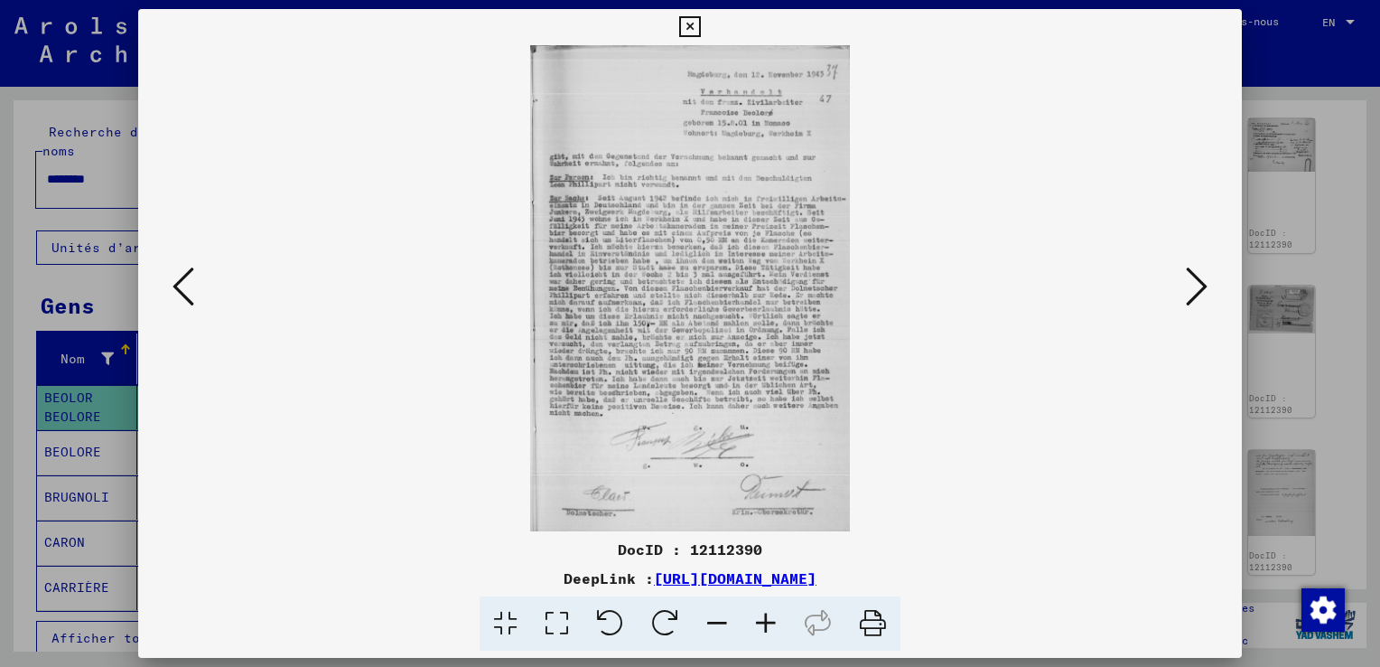
click at [1207, 282] on icon at bounding box center [1197, 286] width 22 height 43
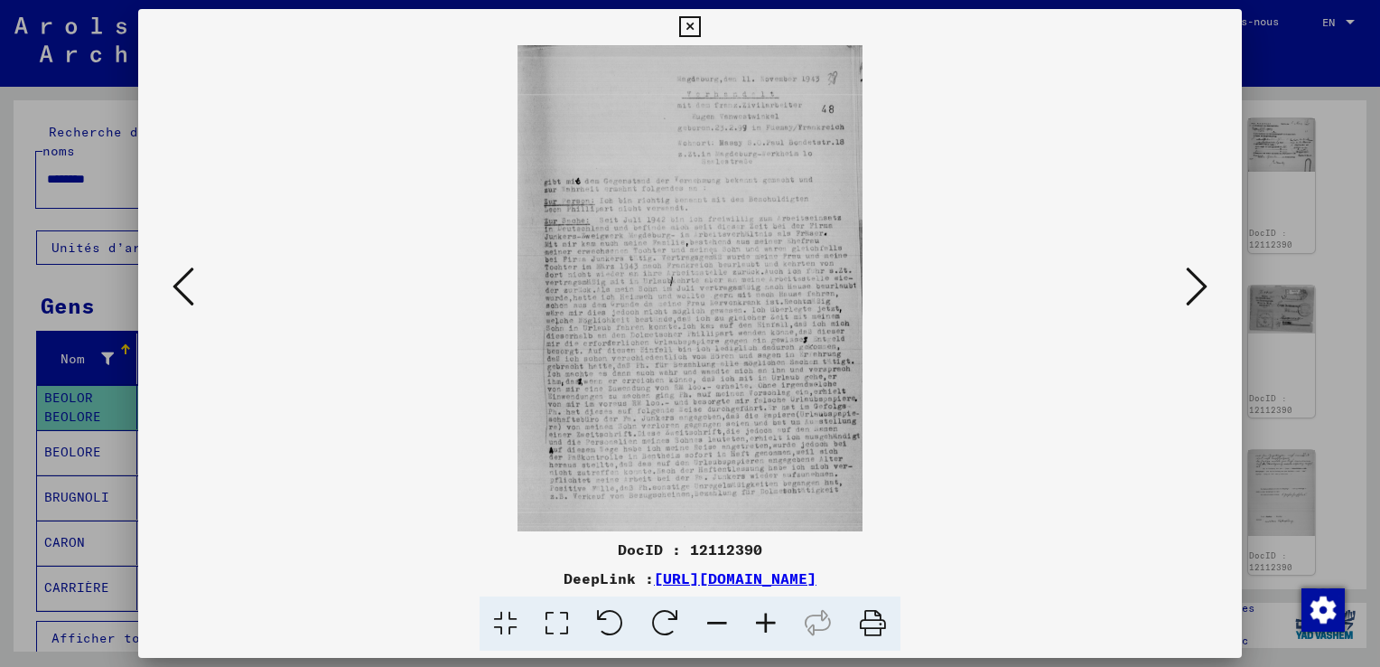
click at [690, 21] on icon at bounding box center [689, 27] width 21 height 22
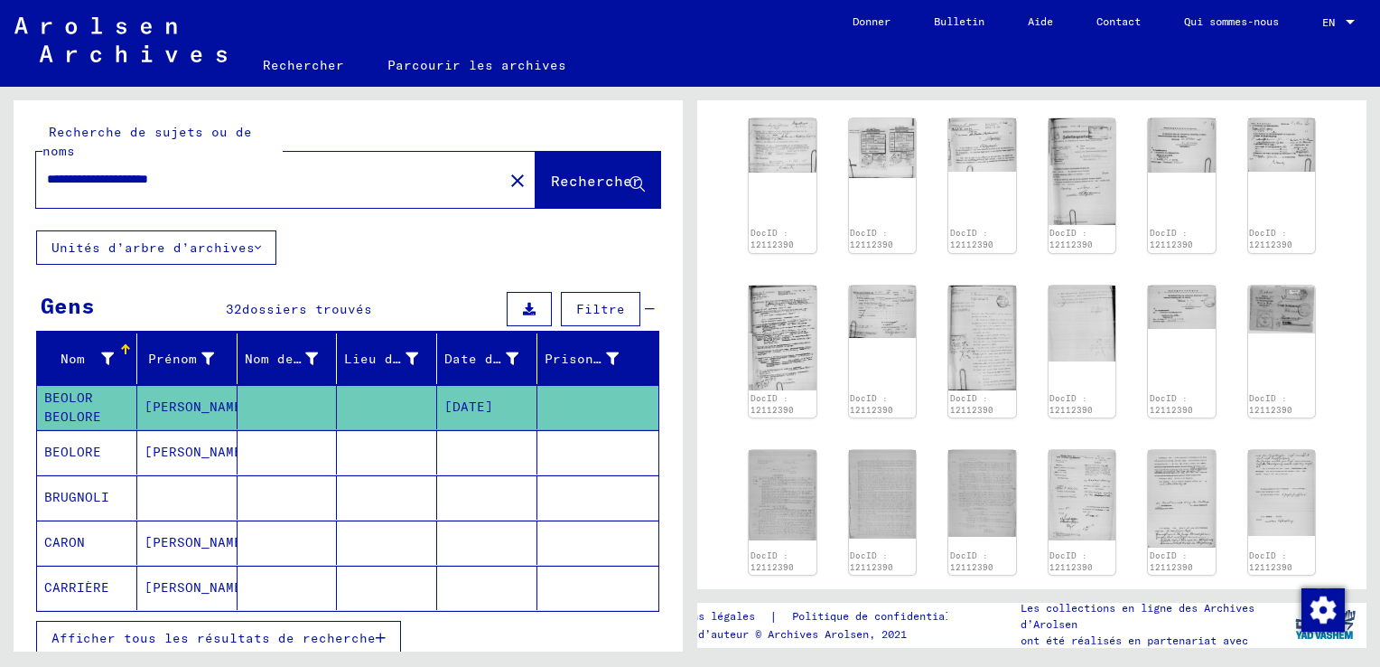
click at [590, 185] on span "Rechercher" at bounding box center [596, 181] width 90 height 18
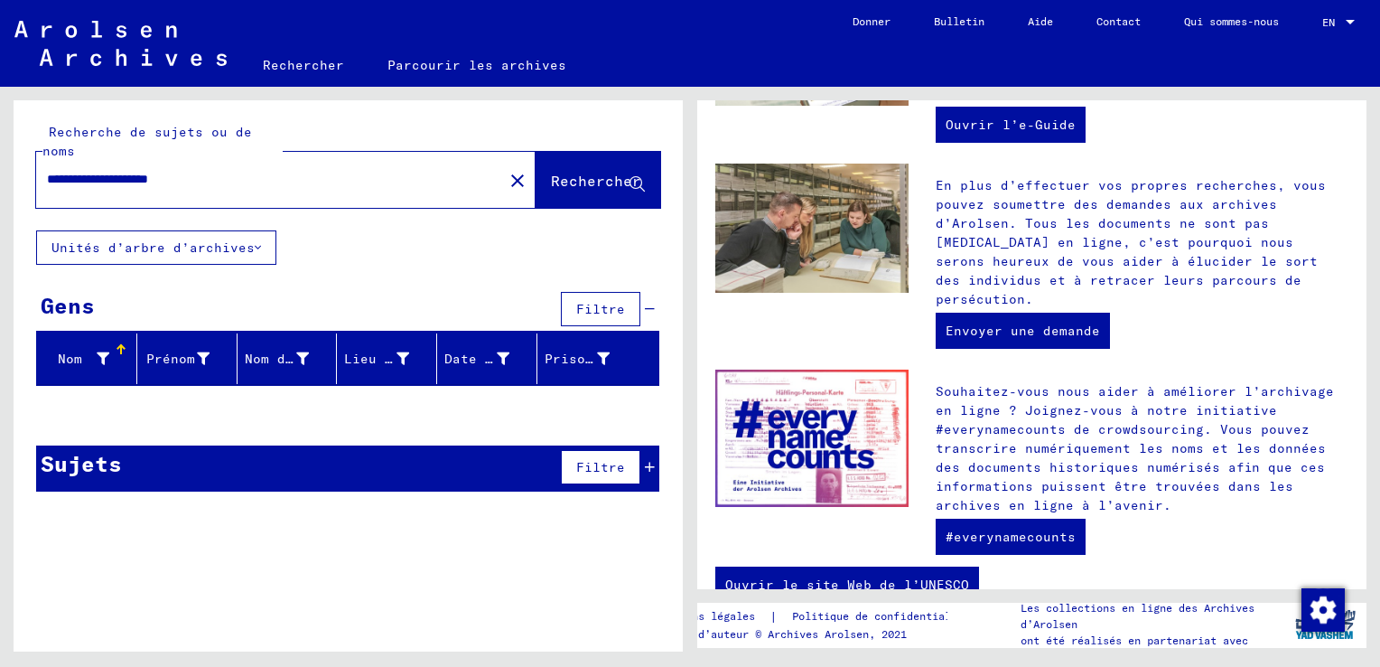
scroll to position [716, 0]
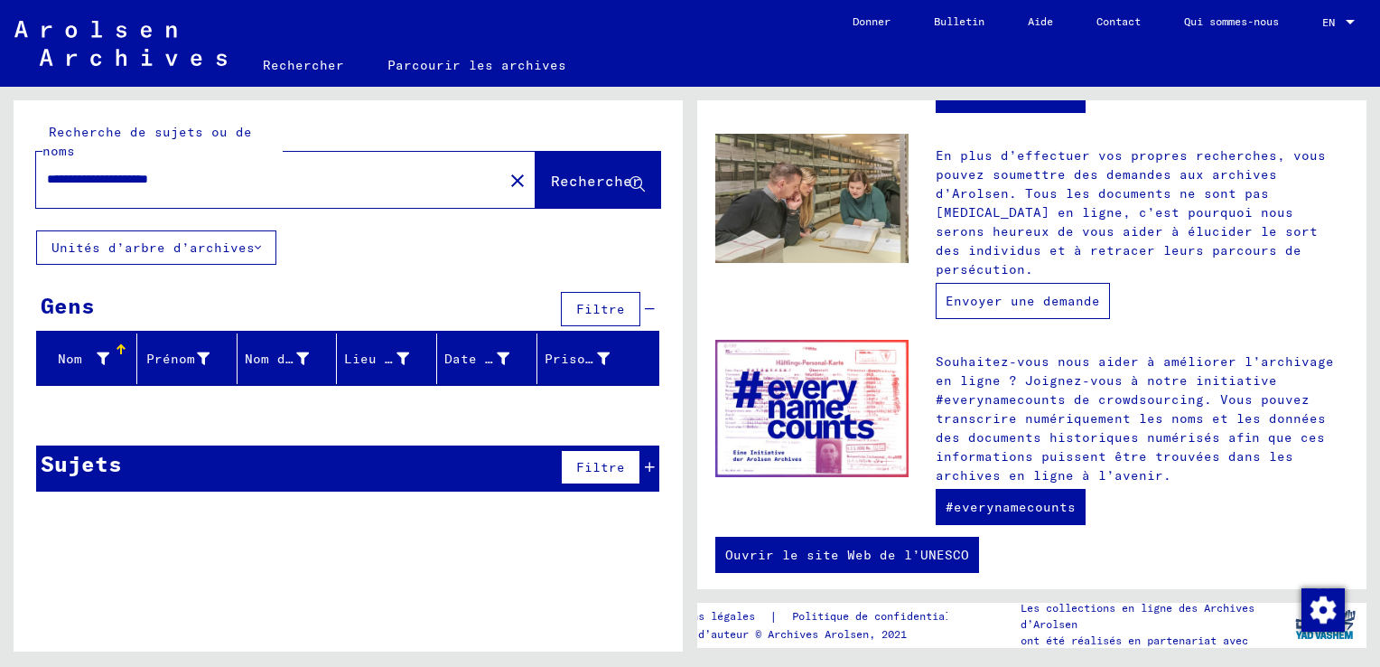
click at [1037, 283] on link "Envoyer une demande" at bounding box center [1023, 301] width 174 height 36
drag, startPoint x: 247, startPoint y: 182, endPoint x: -4, endPoint y: 168, distance: 251.5
click at [0, 168] on html "**********" at bounding box center [690, 333] width 1380 height 667
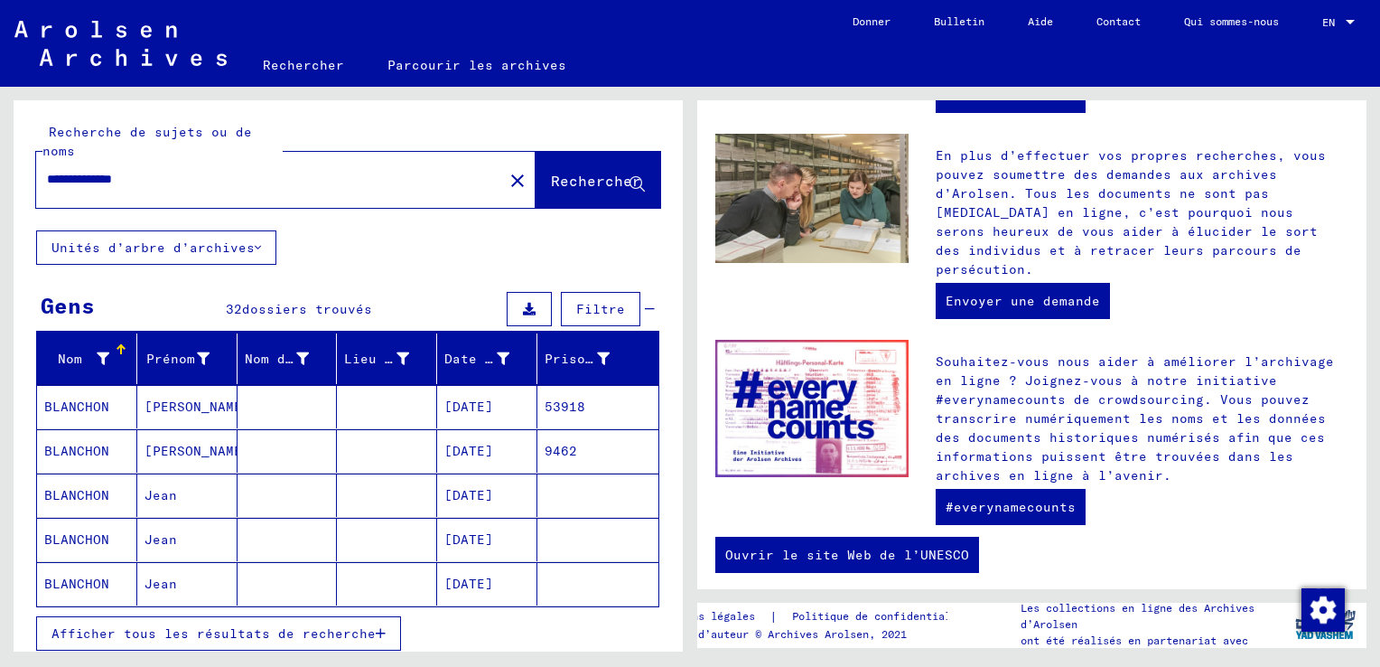
click at [471, 407] on mat-cell "[DATE]" at bounding box center [487, 406] width 100 height 43
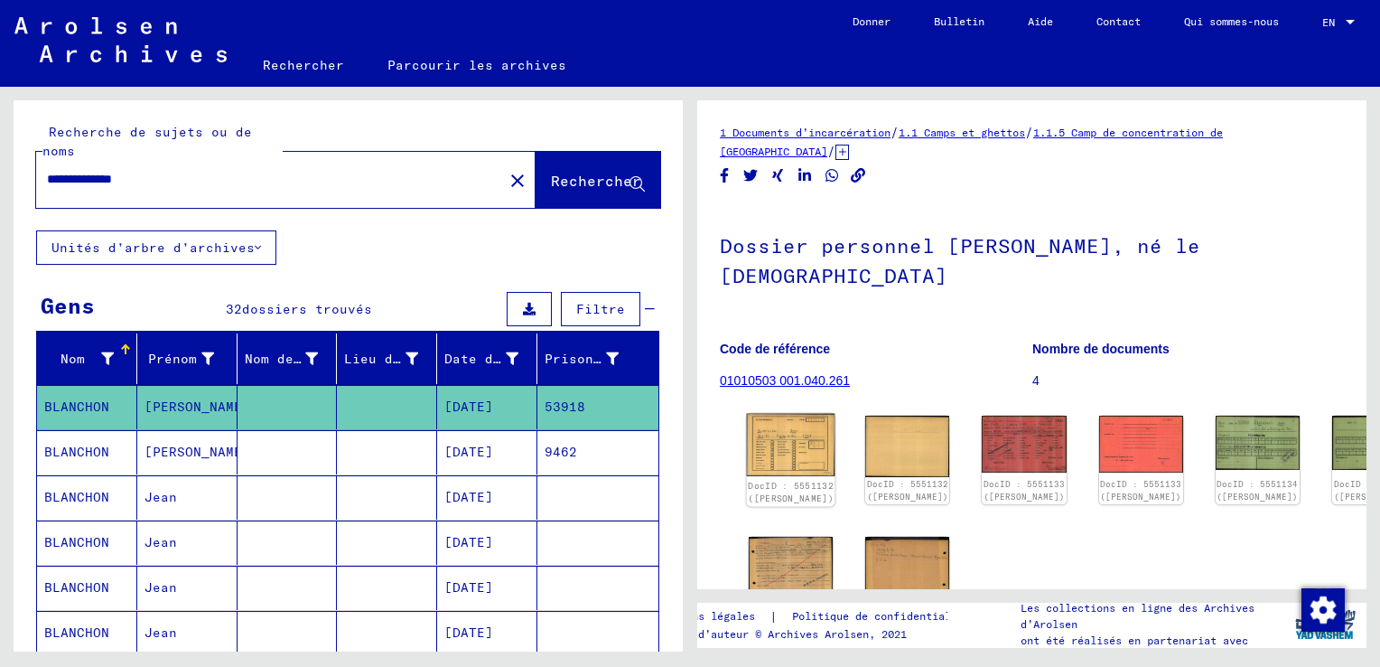
click at [789, 460] on img at bounding box center [791, 445] width 89 height 63
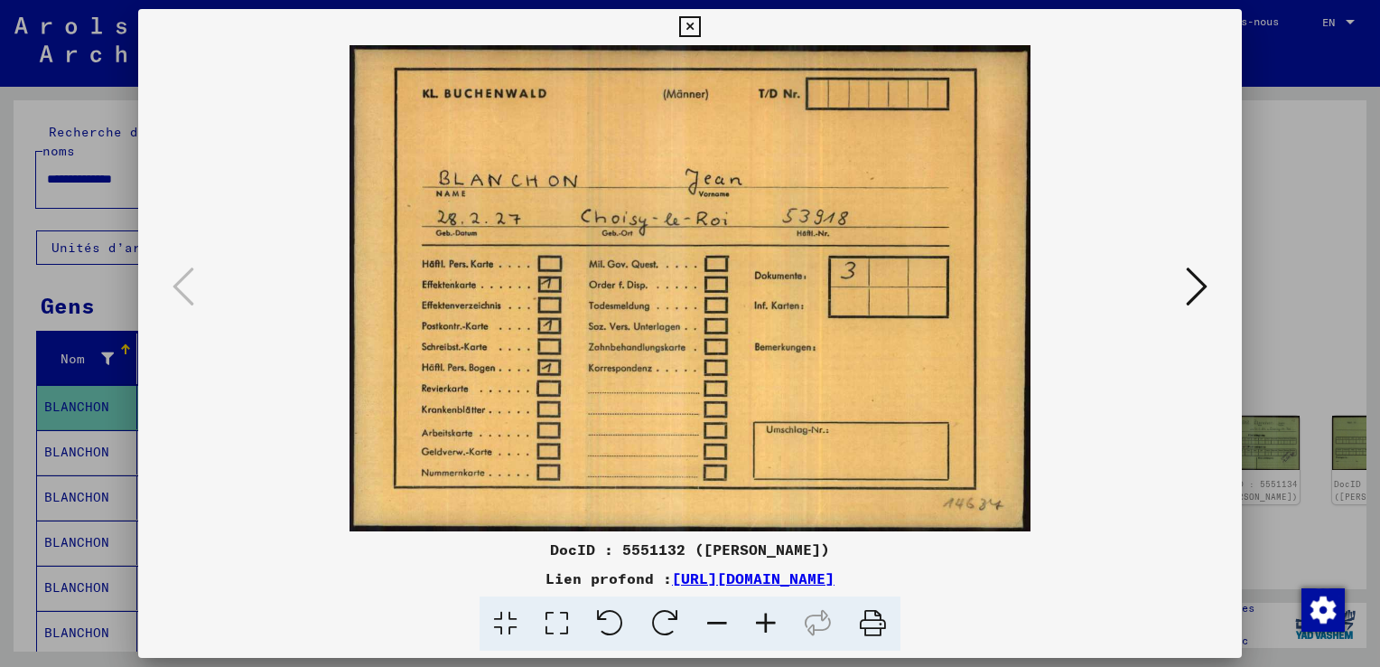
click at [1197, 284] on icon at bounding box center [1197, 286] width 22 height 43
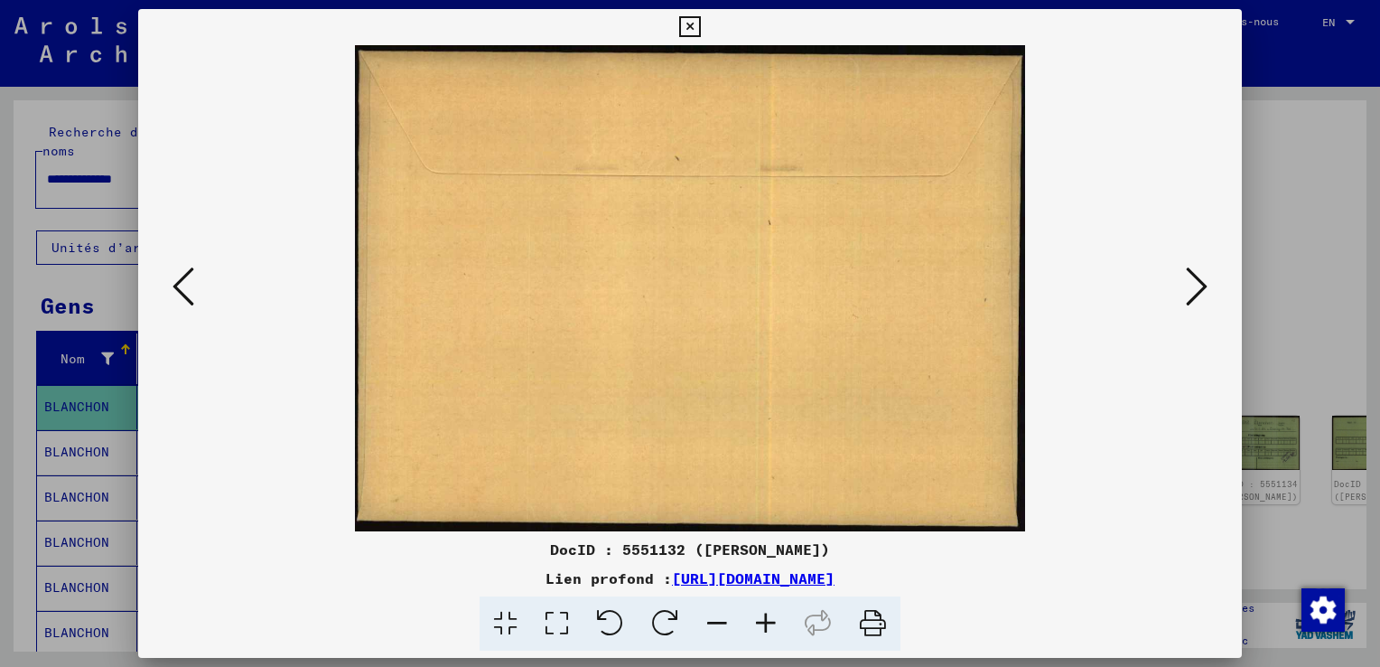
click at [1197, 284] on icon at bounding box center [1197, 286] width 22 height 43
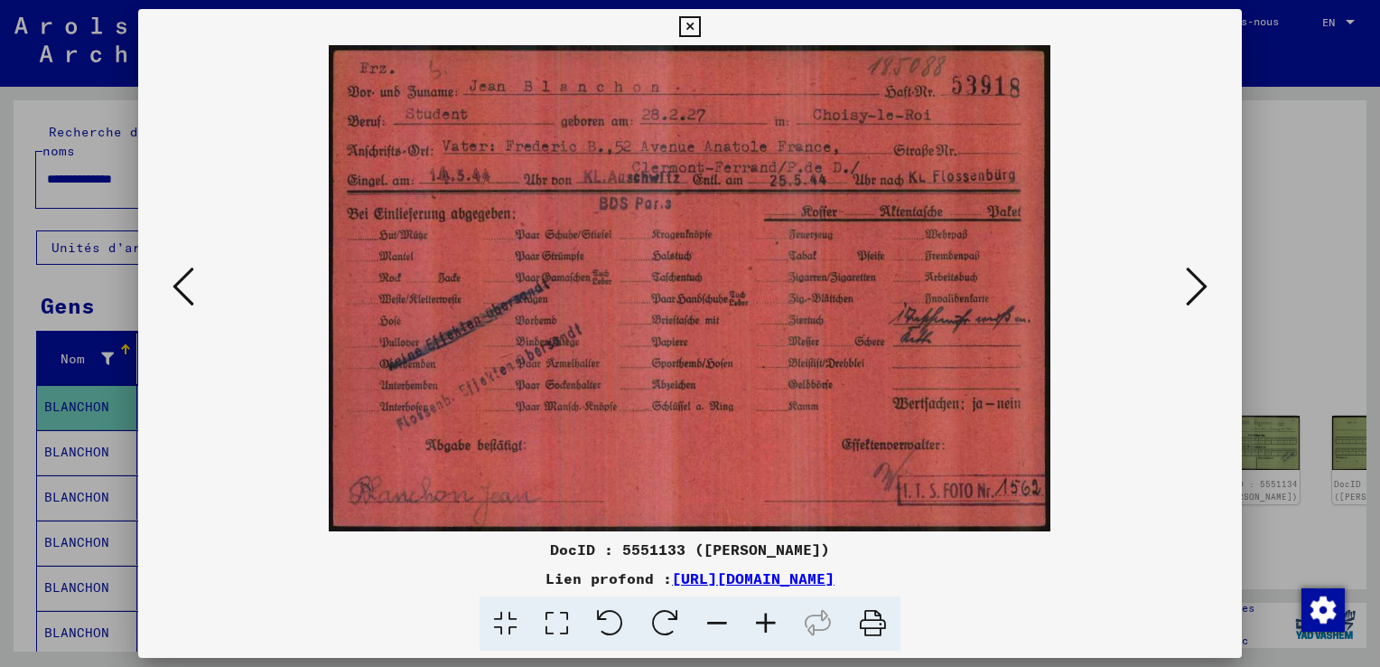
click at [686, 23] on icon at bounding box center [689, 27] width 21 height 22
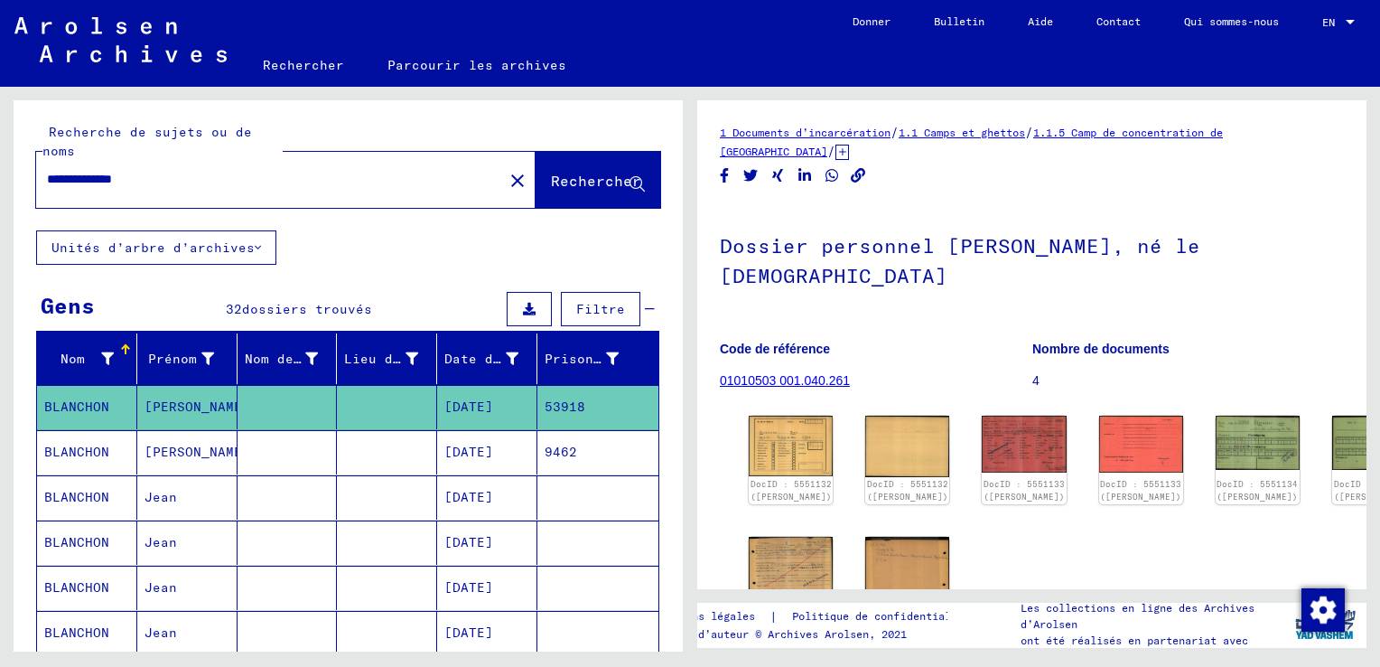
click at [186, 178] on input "**********" at bounding box center [269, 179] width 445 height 19
drag, startPoint x: 170, startPoint y: 177, endPoint x: 116, endPoint y: 175, distance: 54.2
click at [116, 175] on input "**********" at bounding box center [269, 179] width 445 height 19
type input "********"
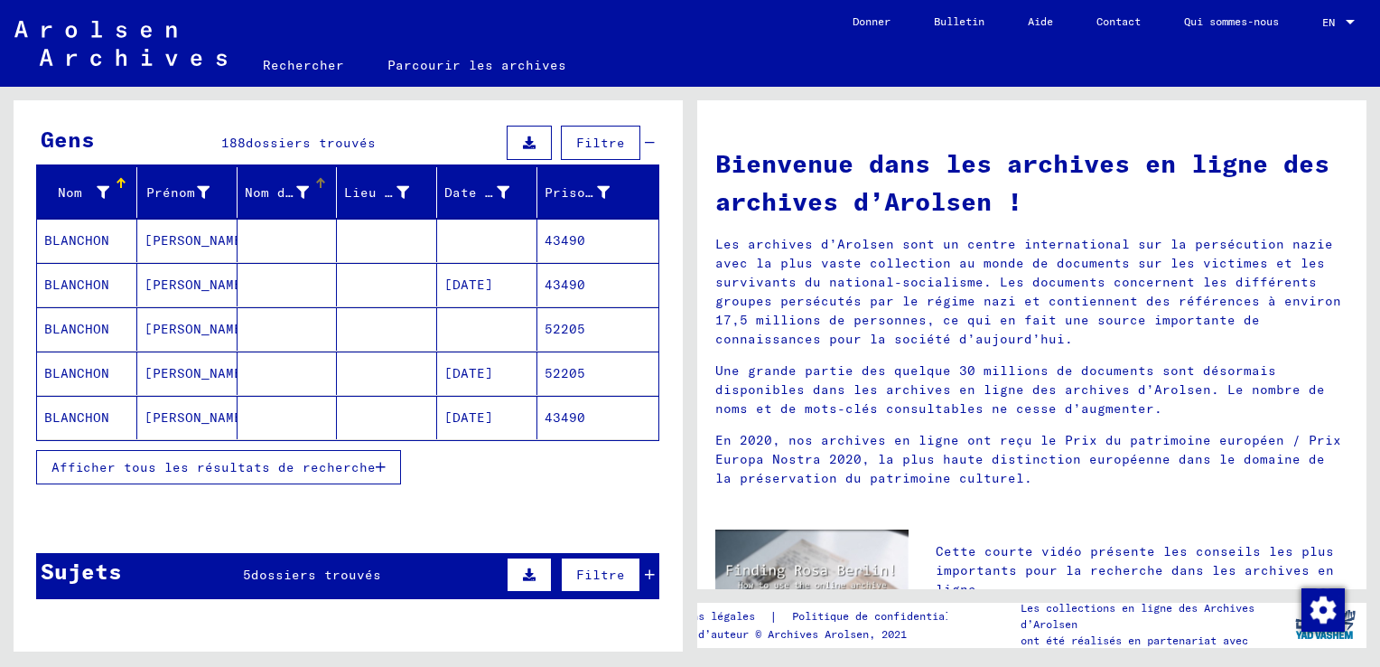
scroll to position [271, 0]
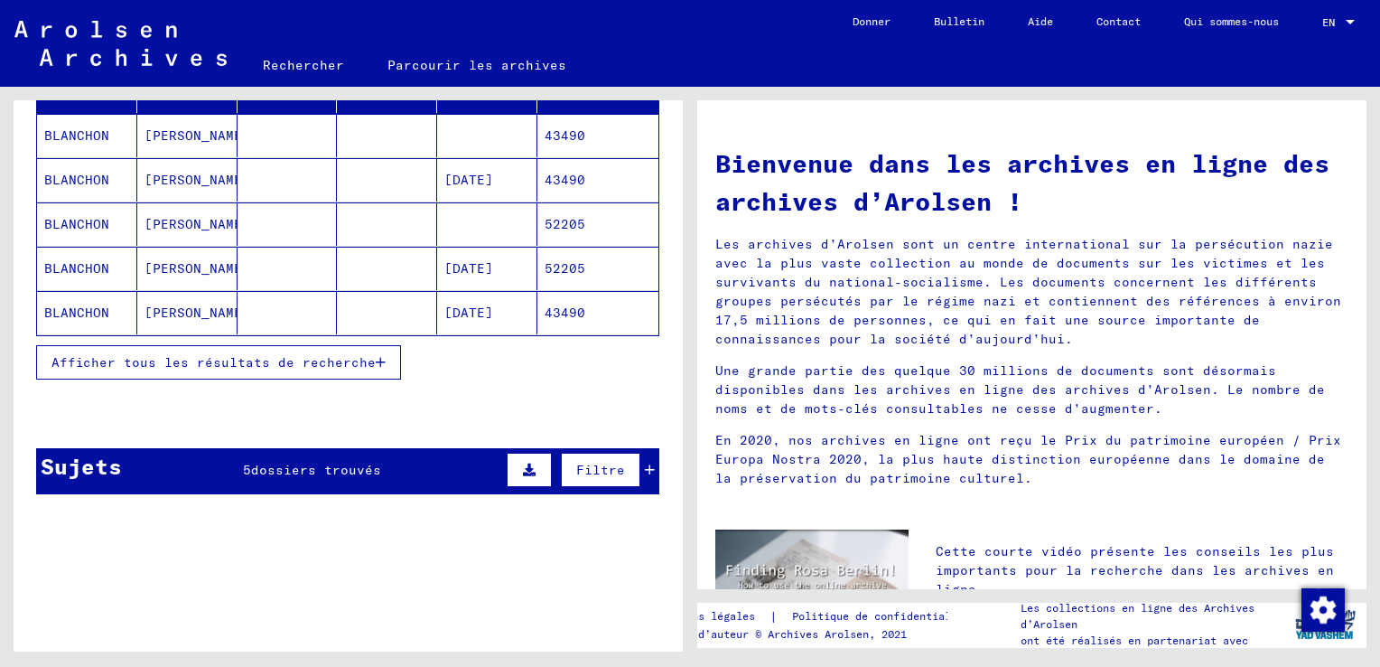
click at [308, 359] on span "Afficher tous les résultats de recherche" at bounding box center [213, 362] width 324 height 16
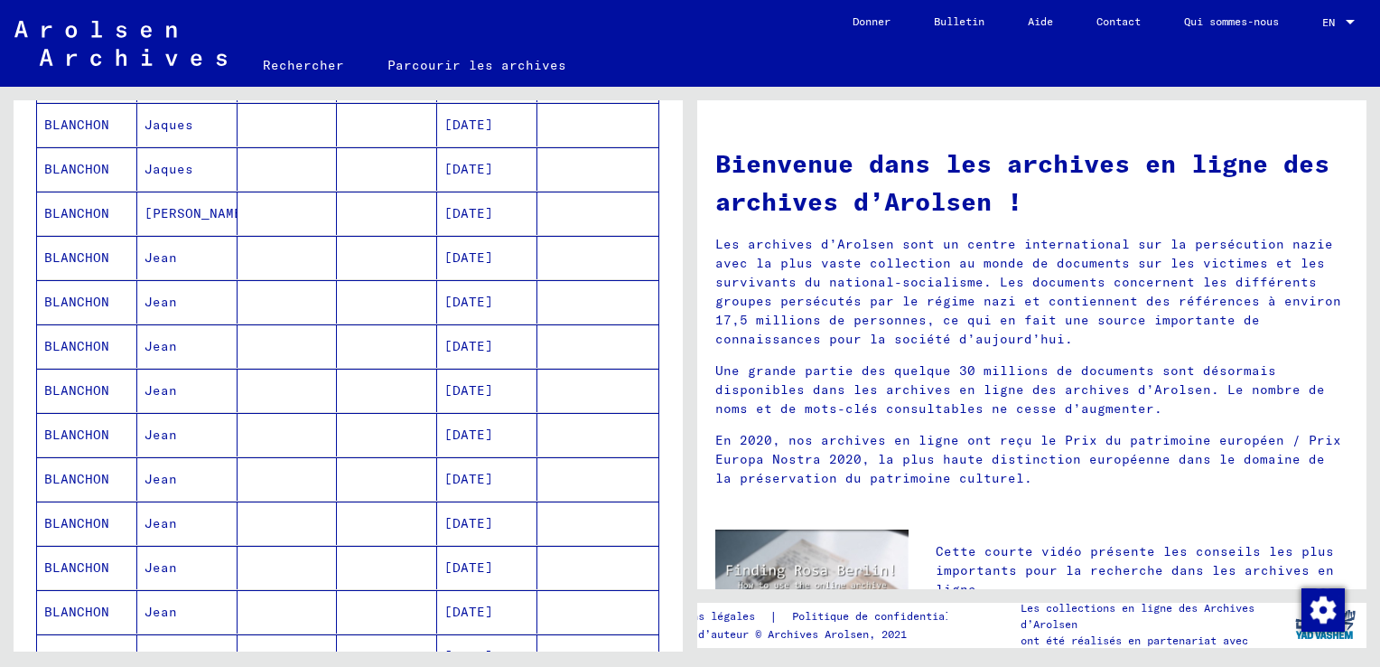
scroll to position [903, 0]
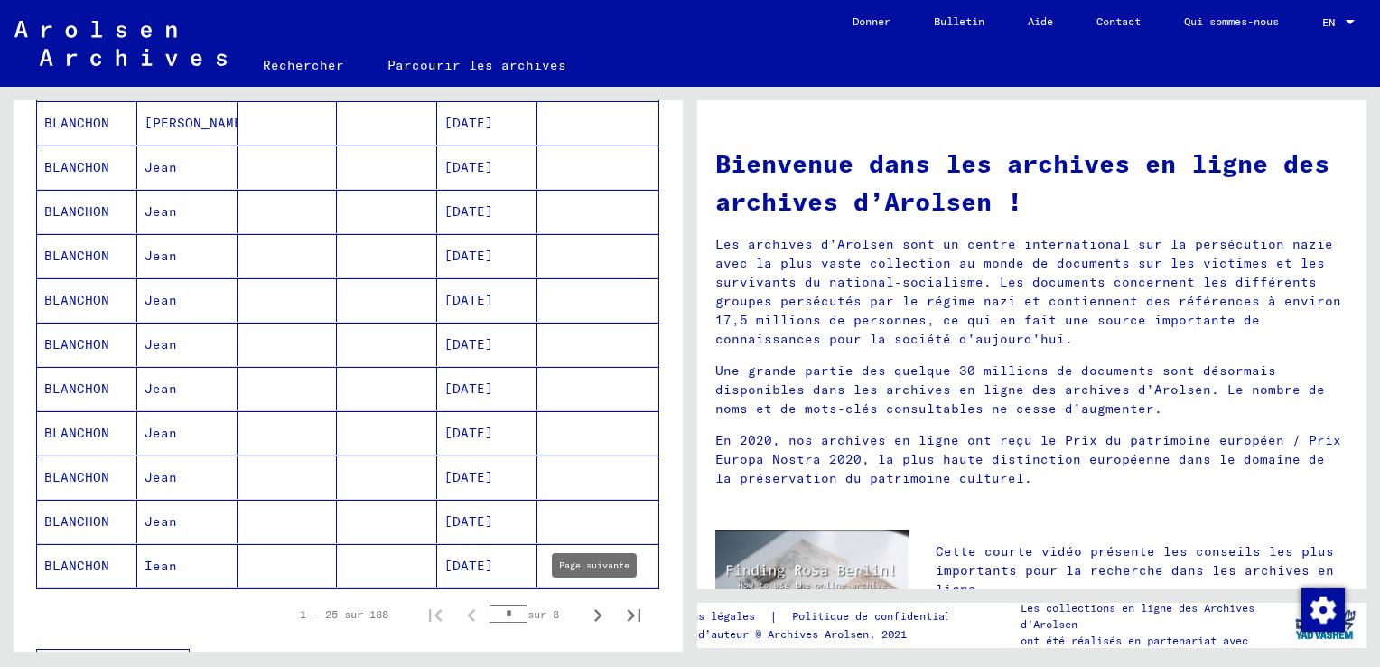
click at [589, 610] on icon "Page suivante" at bounding box center [597, 614] width 25 height 25
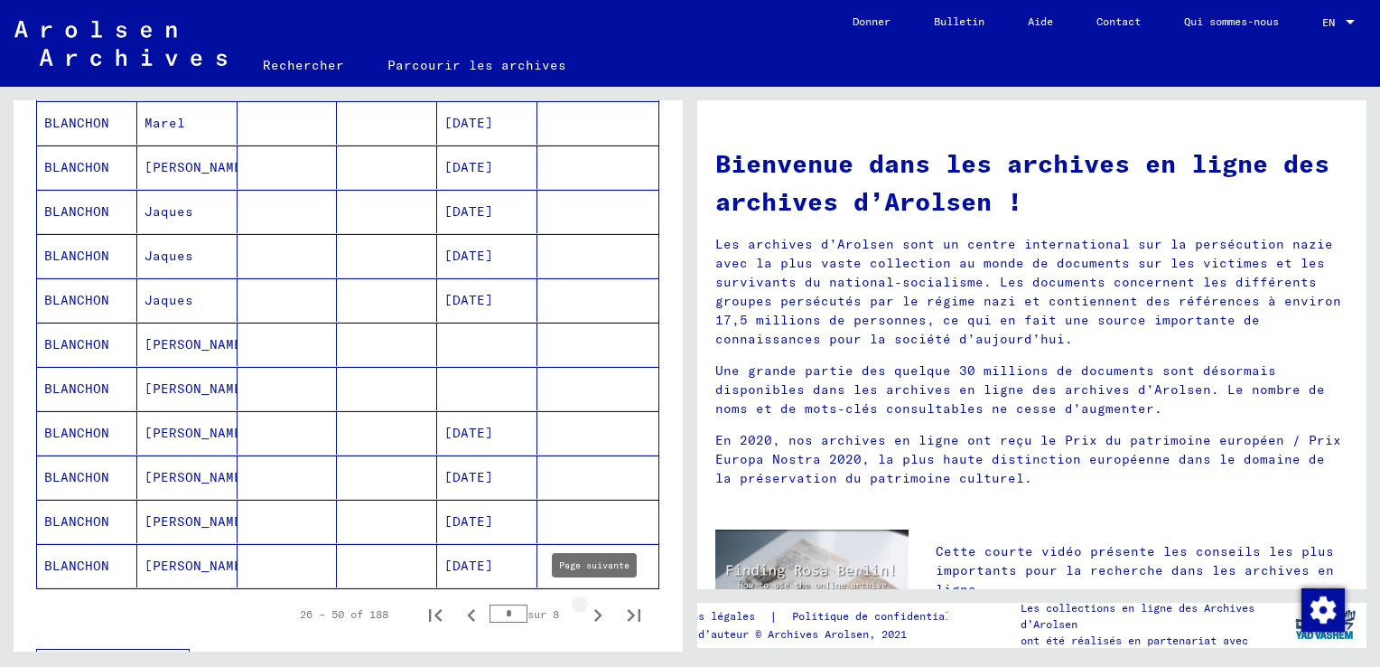
type input "*"
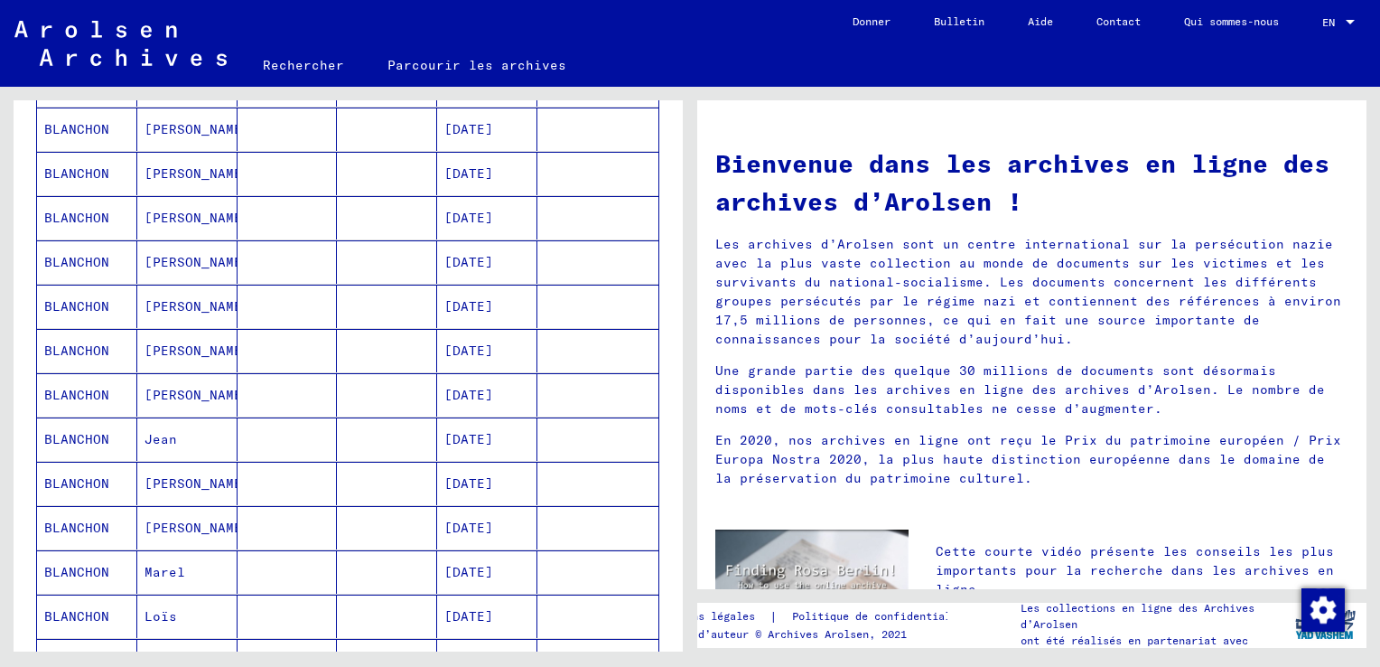
scroll to position [452, 0]
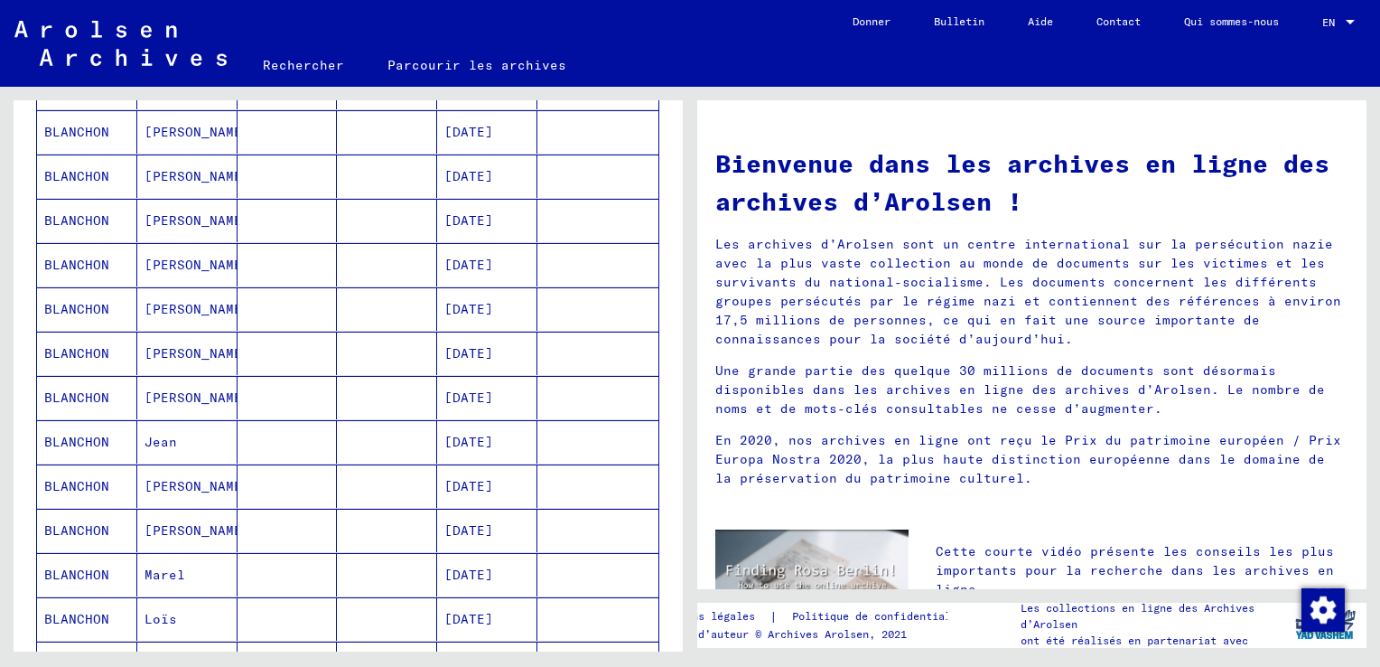
click at [95, 482] on mat-cell "BLANCHON" at bounding box center [87, 485] width 100 height 43
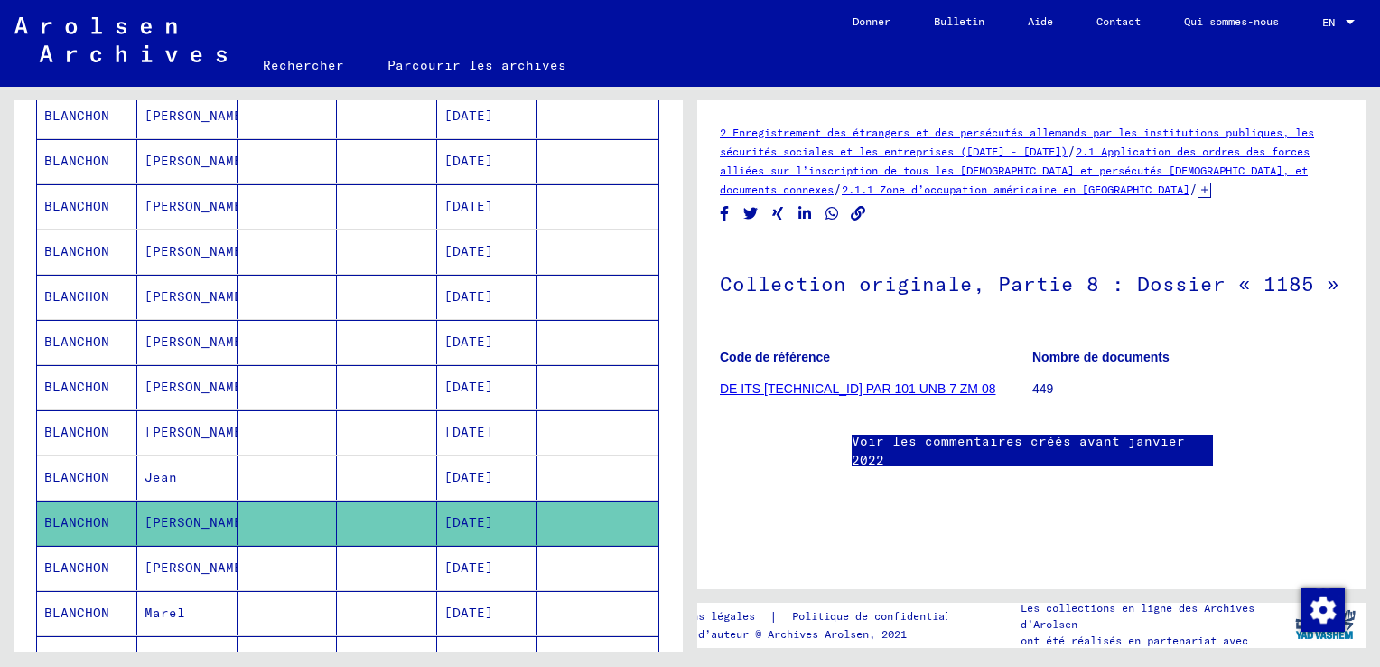
scroll to position [453, 0]
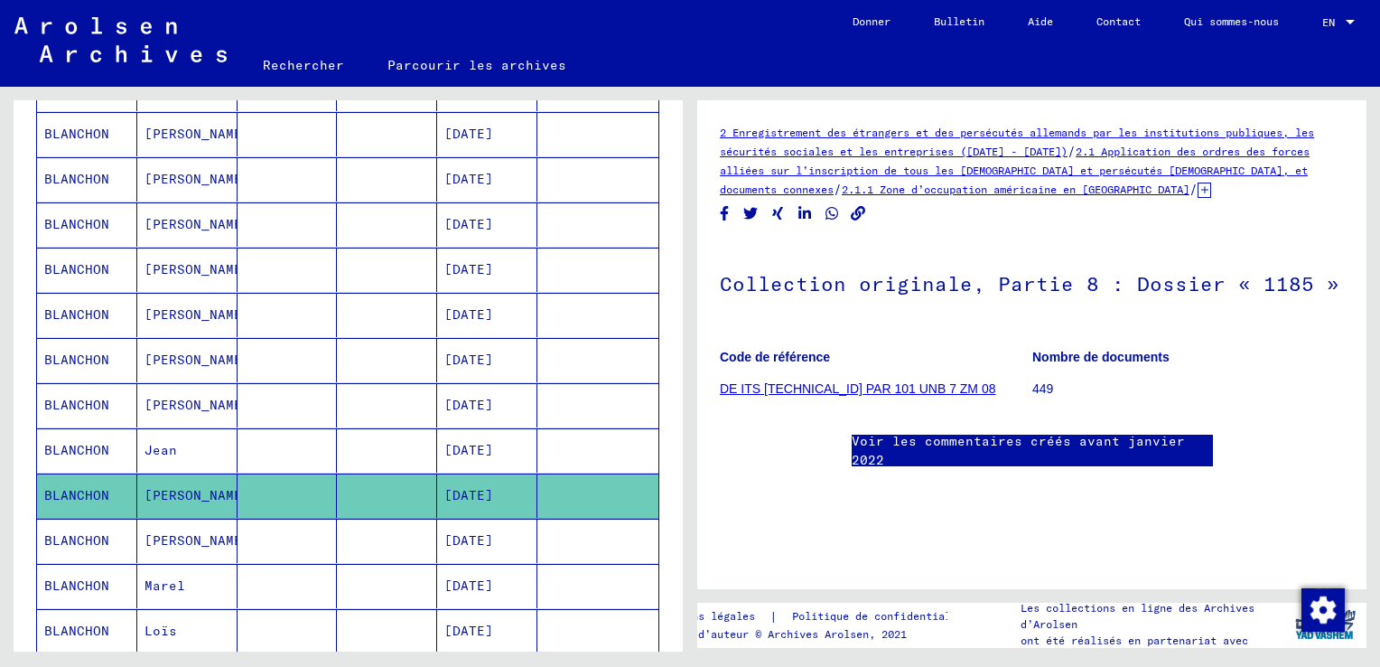
click at [504, 450] on mat-cell "[DATE]" at bounding box center [487, 450] width 100 height 44
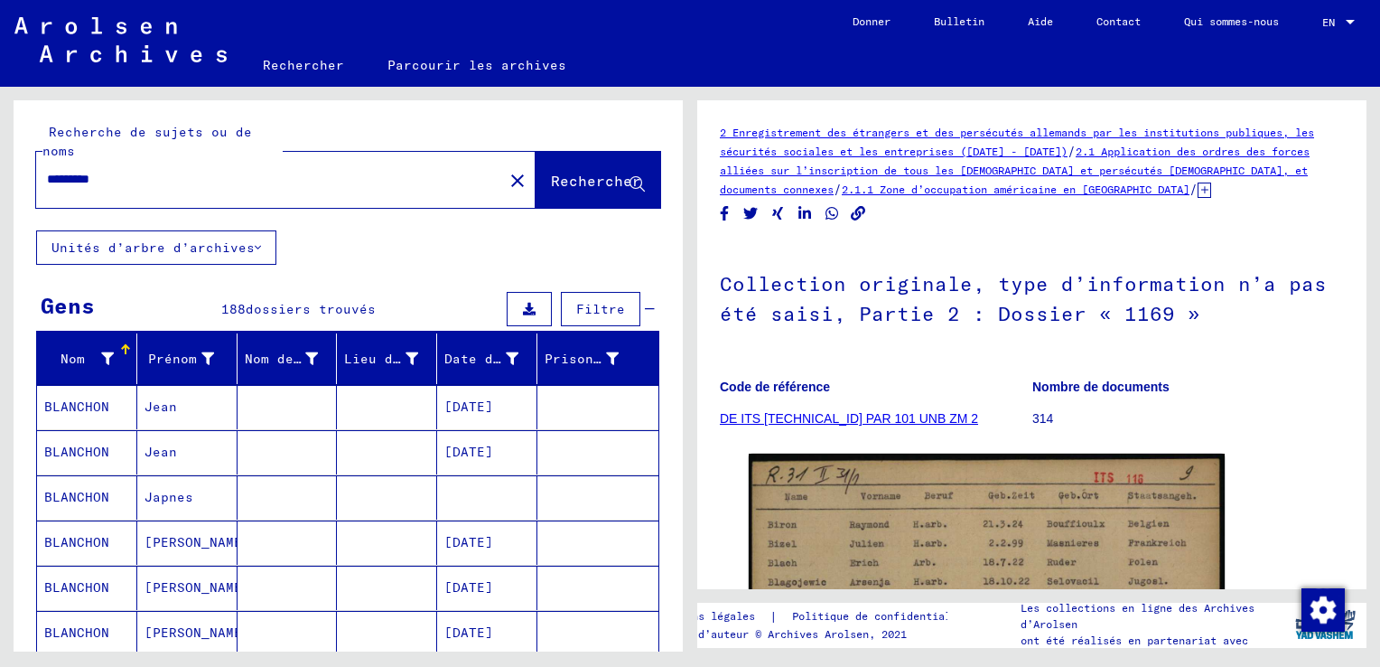
drag, startPoint x: 137, startPoint y: 182, endPoint x: 19, endPoint y: 179, distance: 118.4
click at [19, 179] on div "Recherche de sujets ou de noms ******** close Rechercher" at bounding box center [348, 165] width 669 height 130
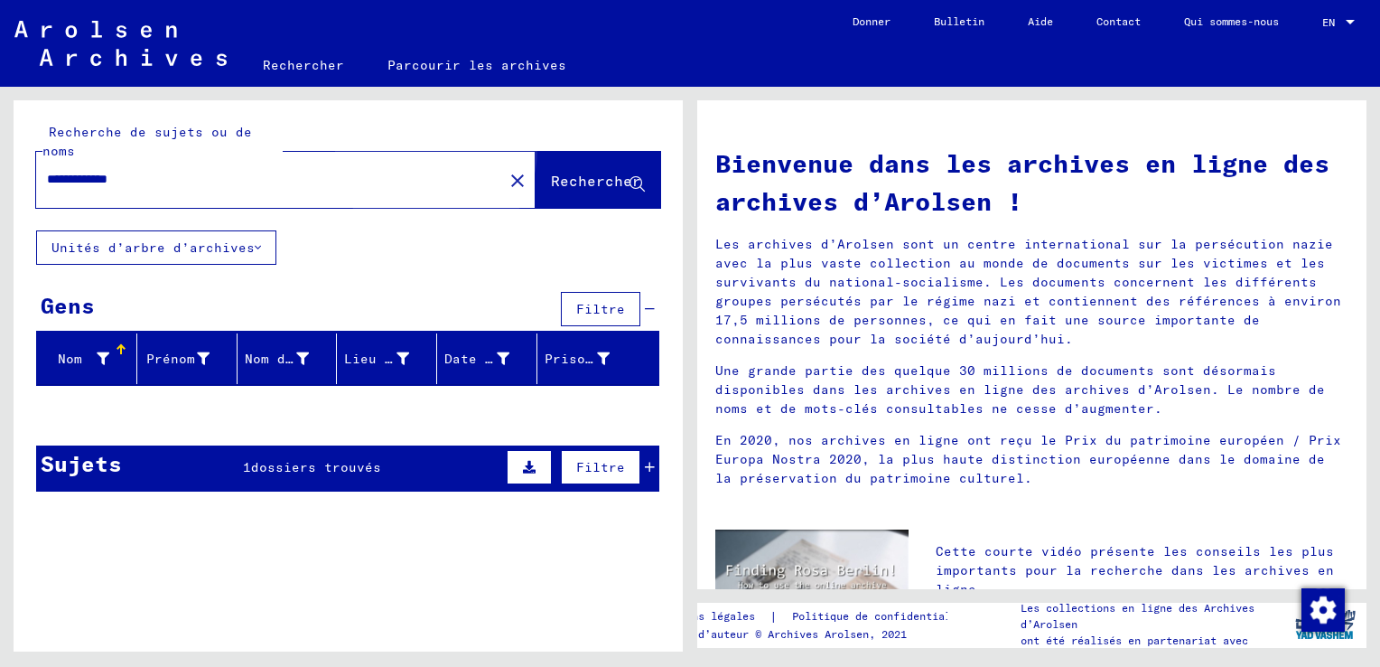
click at [551, 173] on span "Rechercher" at bounding box center [596, 181] width 90 height 18
drag, startPoint x: 263, startPoint y: 182, endPoint x: -1, endPoint y: 146, distance: 266.2
click at [0, 146] on html "**********" at bounding box center [690, 333] width 1380 height 667
type input "*******"
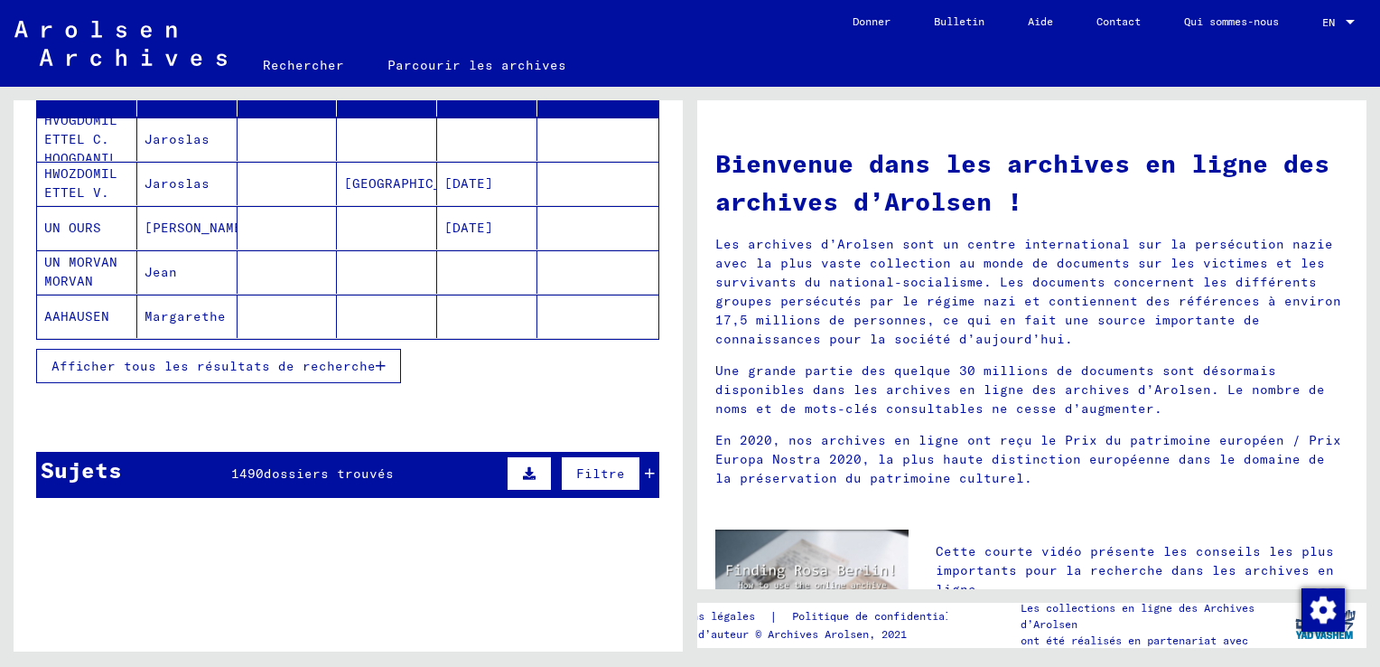
scroll to position [271, 0]
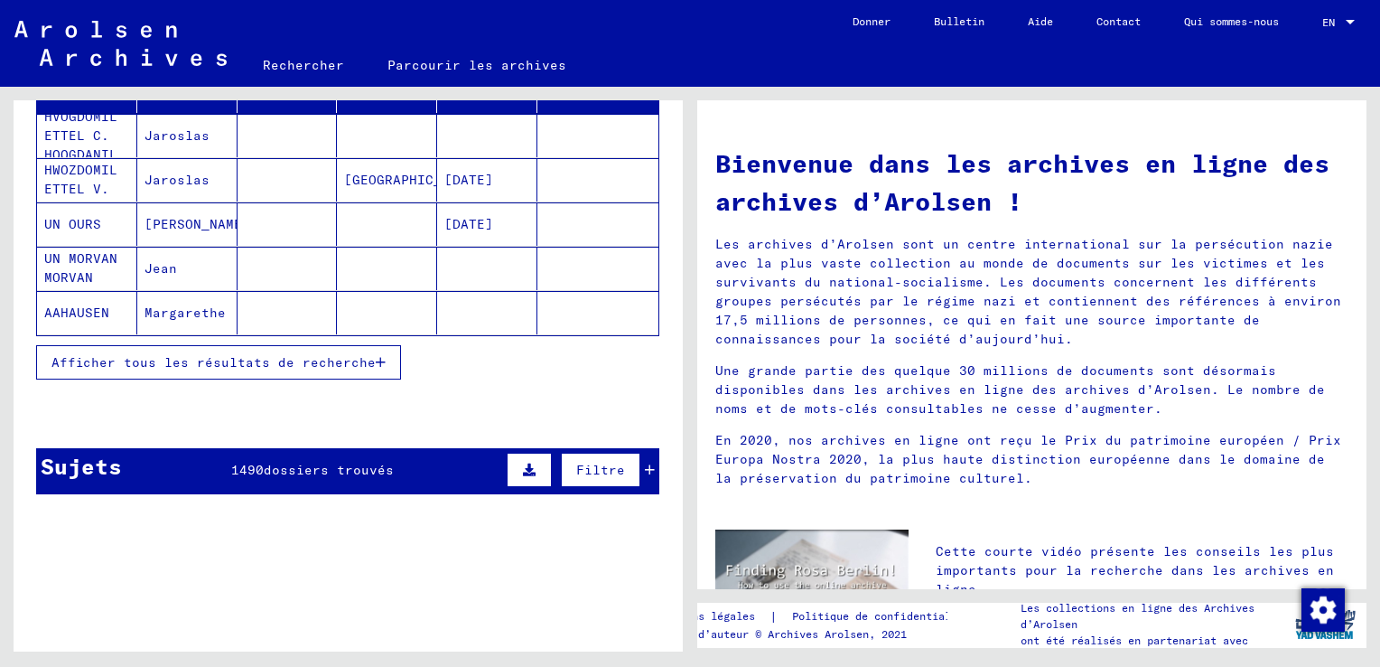
click at [289, 369] on button "Afficher tous les résultats de recherche" at bounding box center [218, 362] width 365 height 34
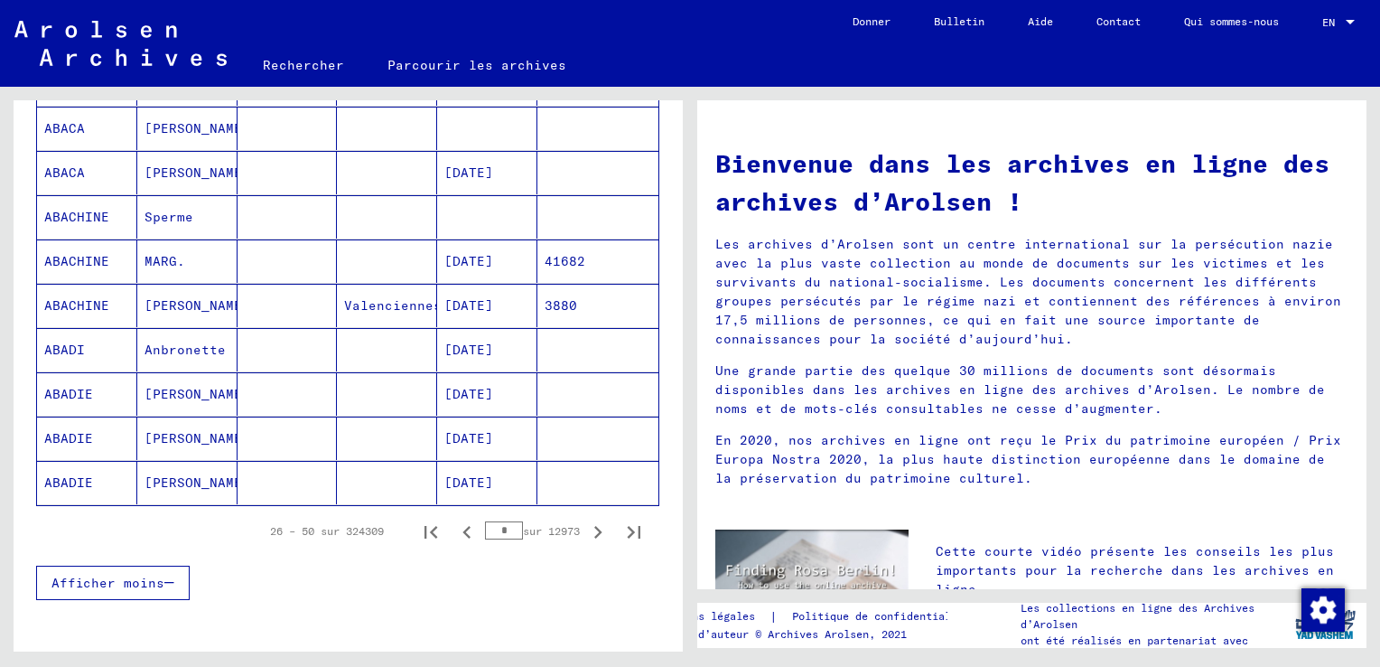
scroll to position [1165, 0]
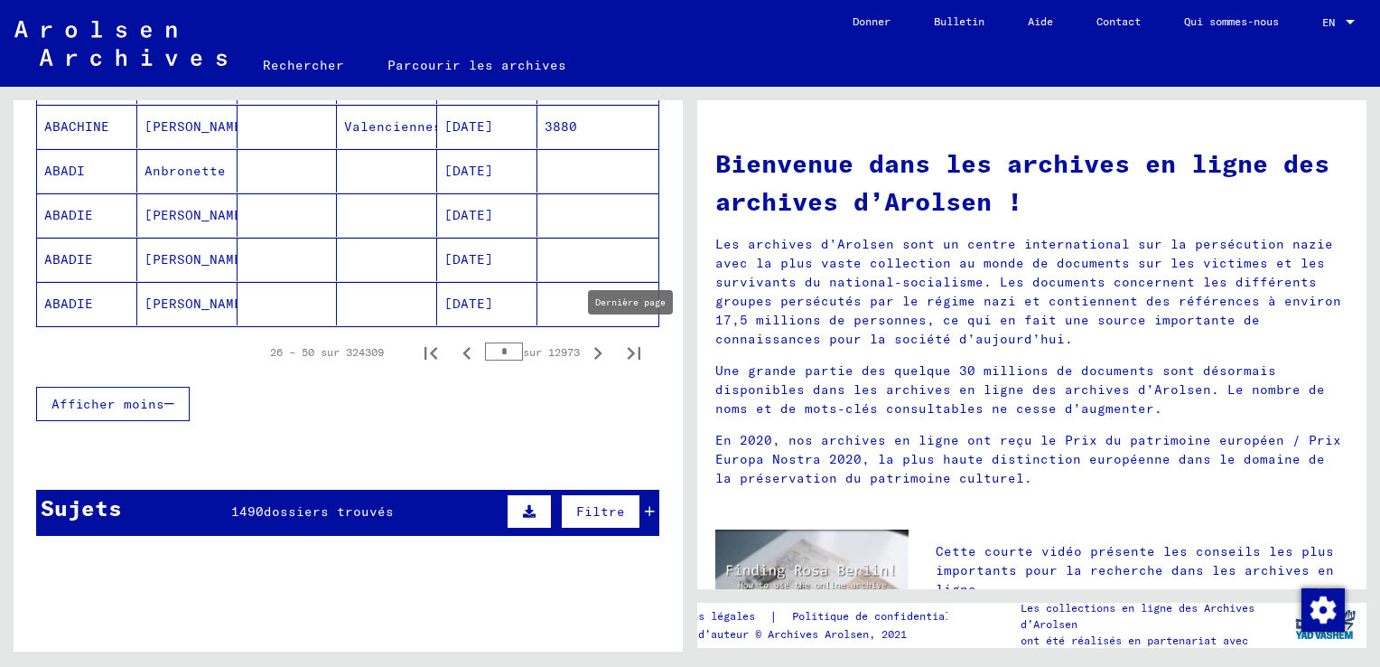
click at [627, 351] on icon "Dernière page" at bounding box center [633, 353] width 25 height 25
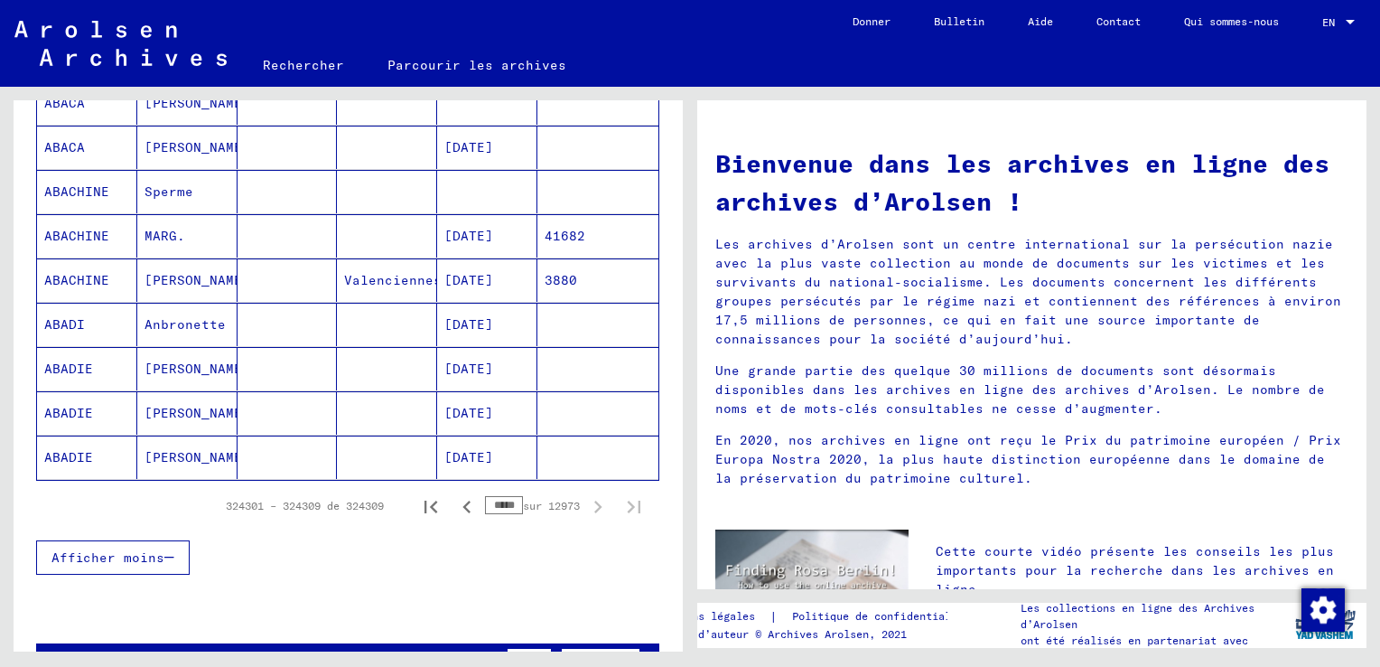
scroll to position [1174, 0]
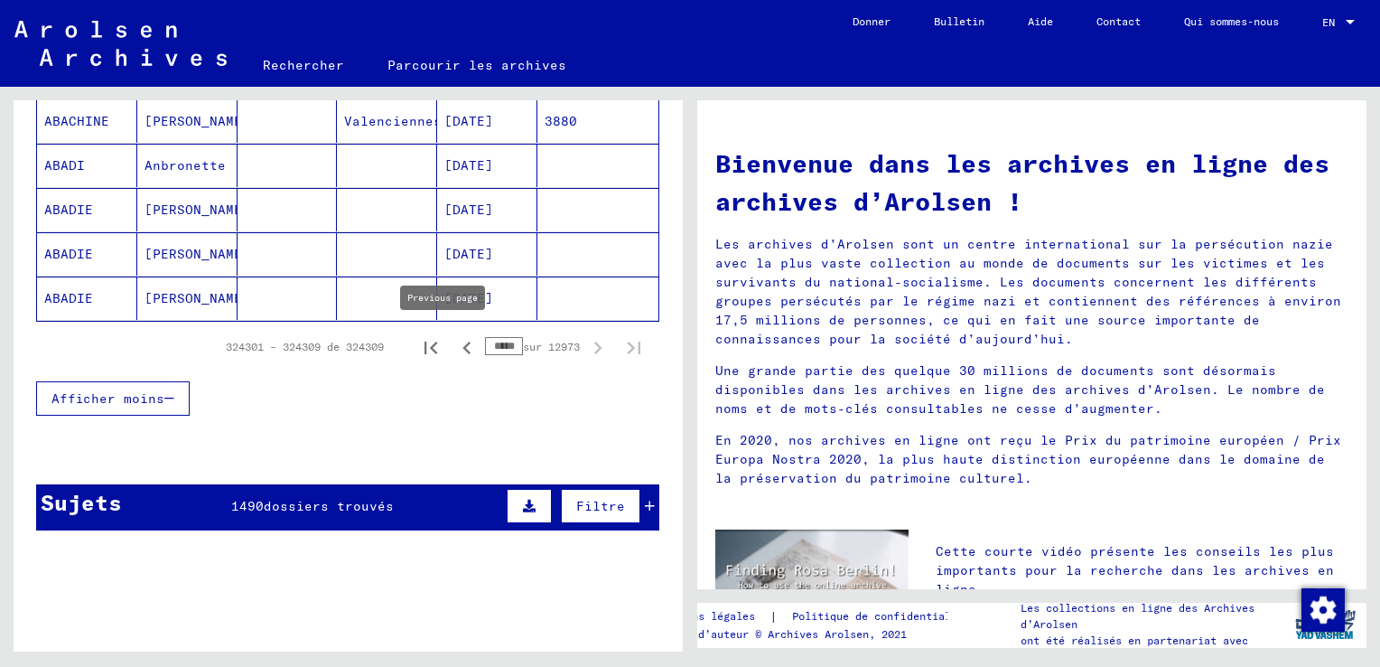
click at [454, 341] on icon "Page précédente" at bounding box center [466, 347] width 25 height 25
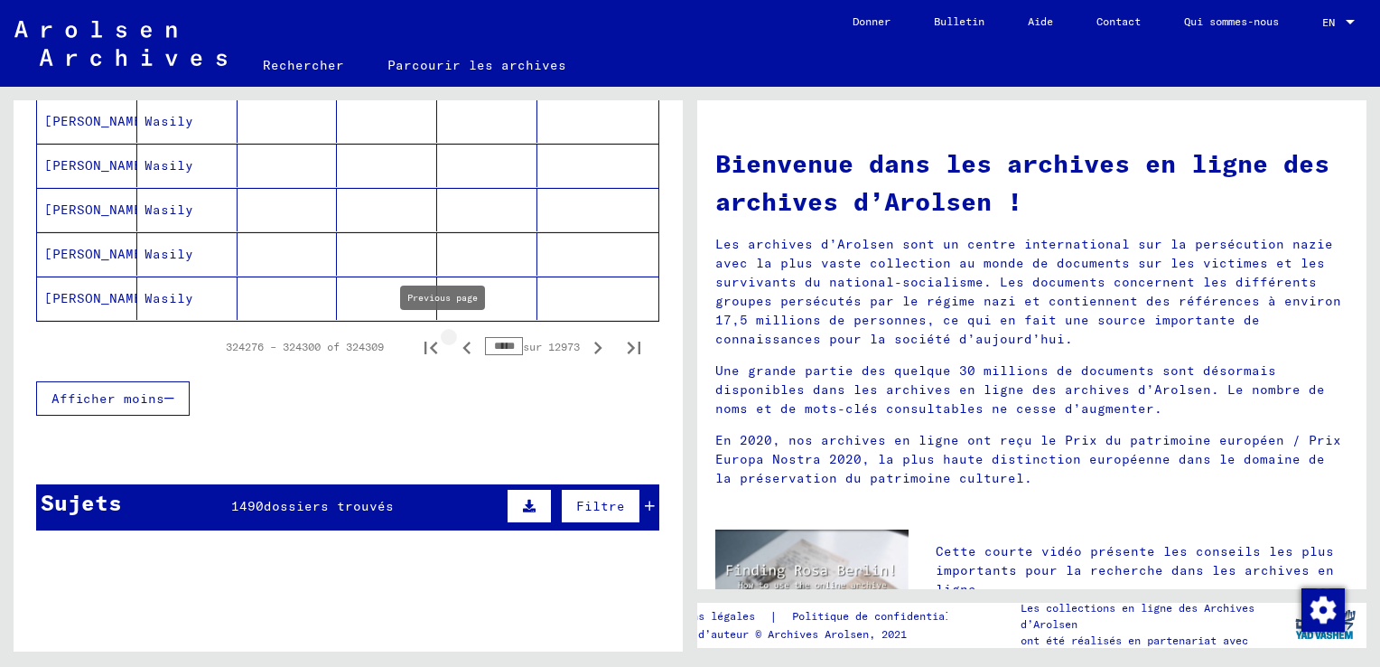
type input "*****"
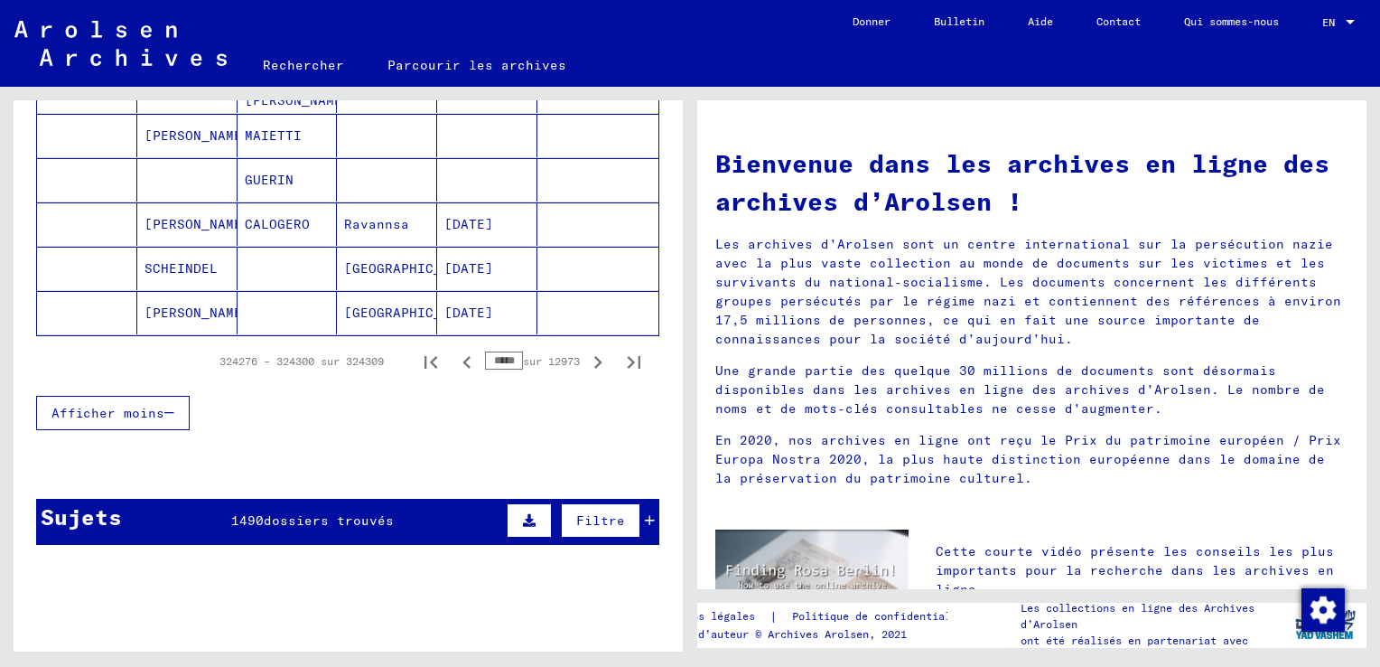
scroll to position [87, 0]
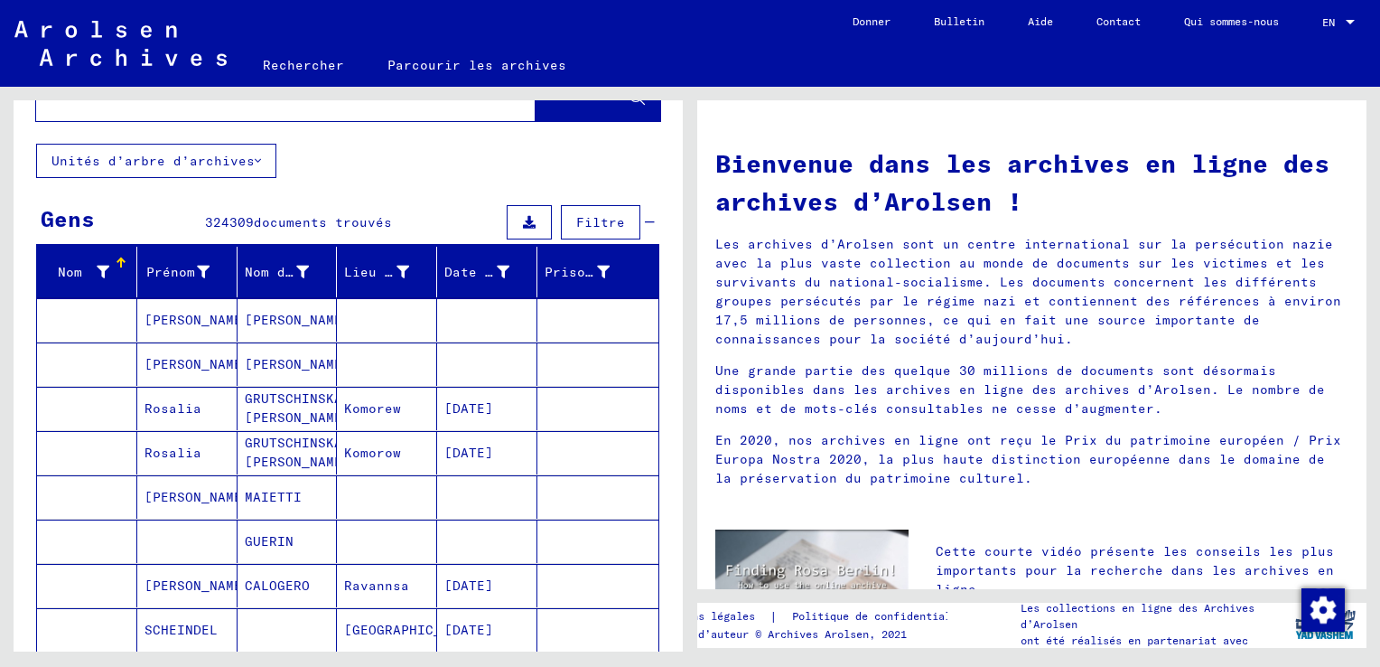
click at [603, 220] on span "Filtre" at bounding box center [600, 222] width 49 height 16
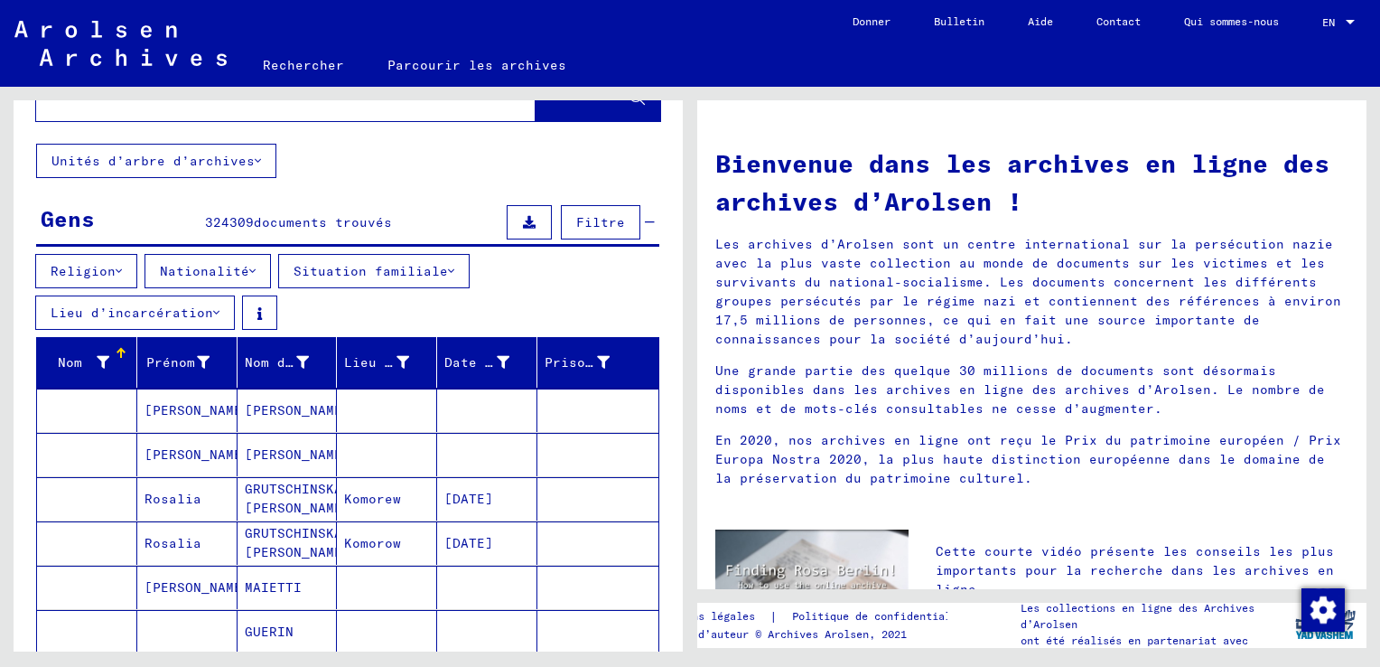
click at [176, 321] on button "Lieu d’incarcération" at bounding box center [135, 312] width 200 height 34
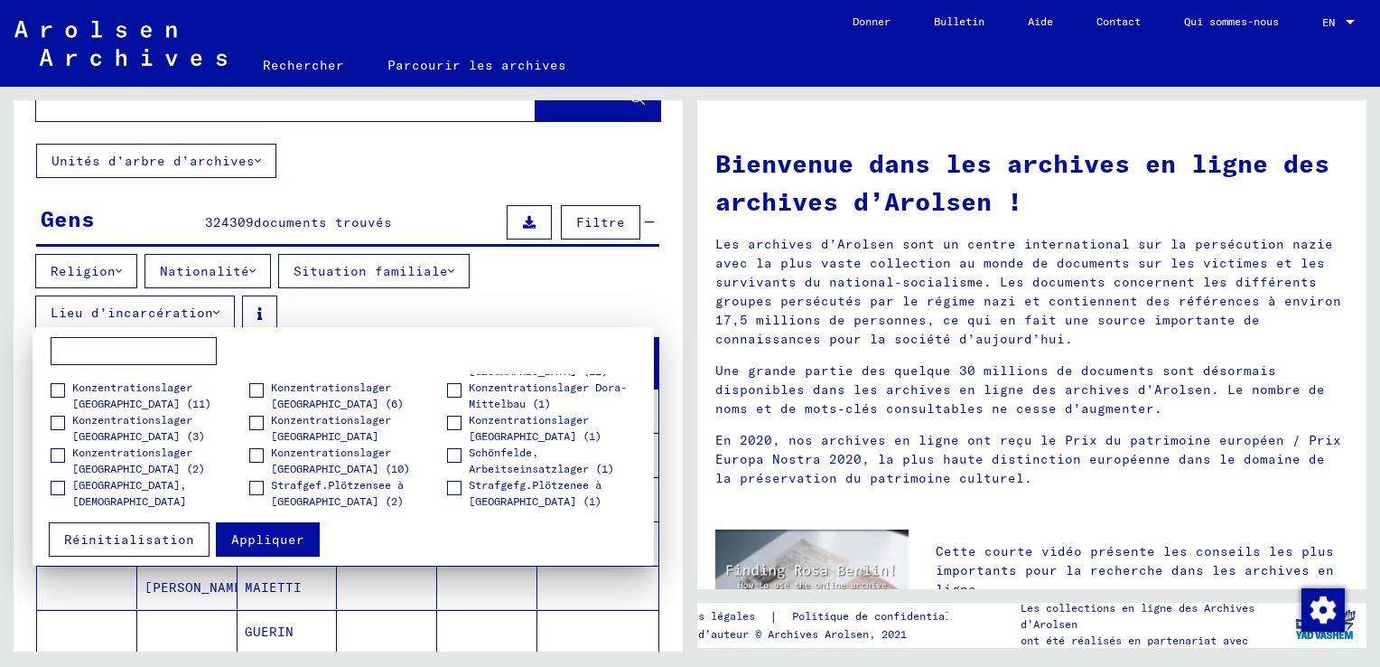
scroll to position [0, 0]
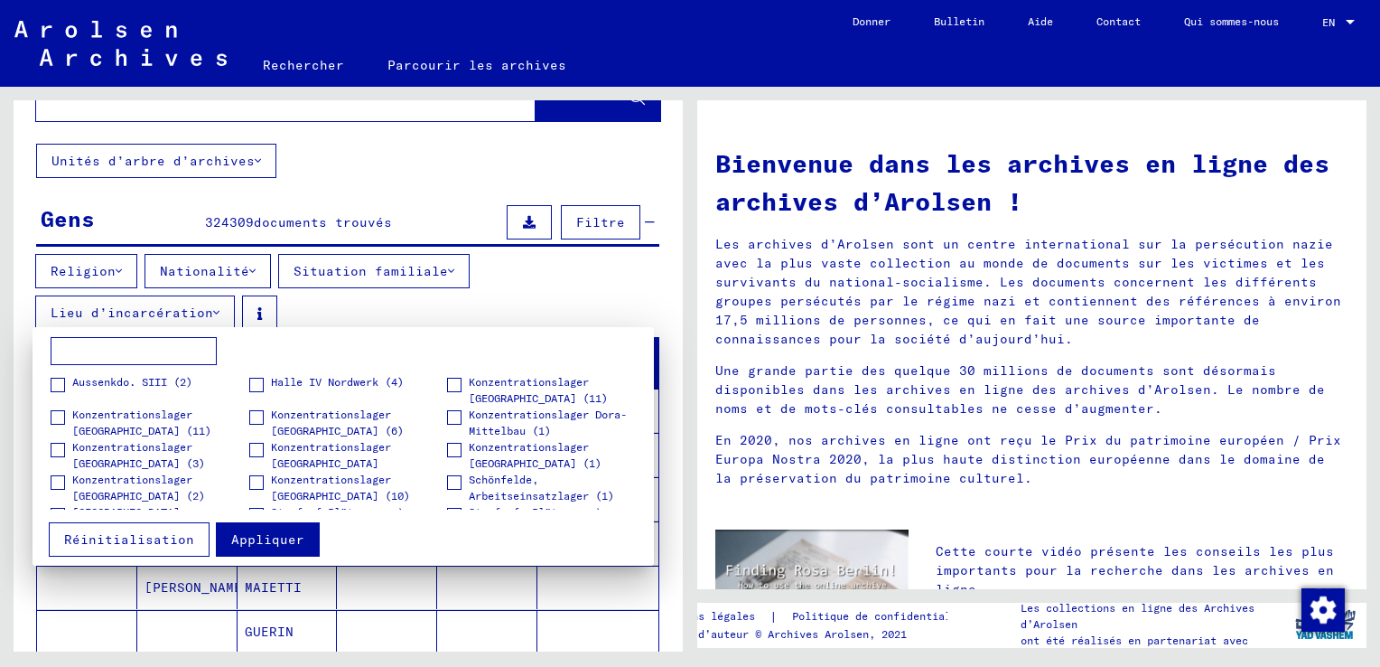
drag, startPoint x: 99, startPoint y: 540, endPoint x: 115, endPoint y: 507, distance: 36.8
click at [101, 537] on span "Réinitialisation" at bounding box center [129, 539] width 130 height 16
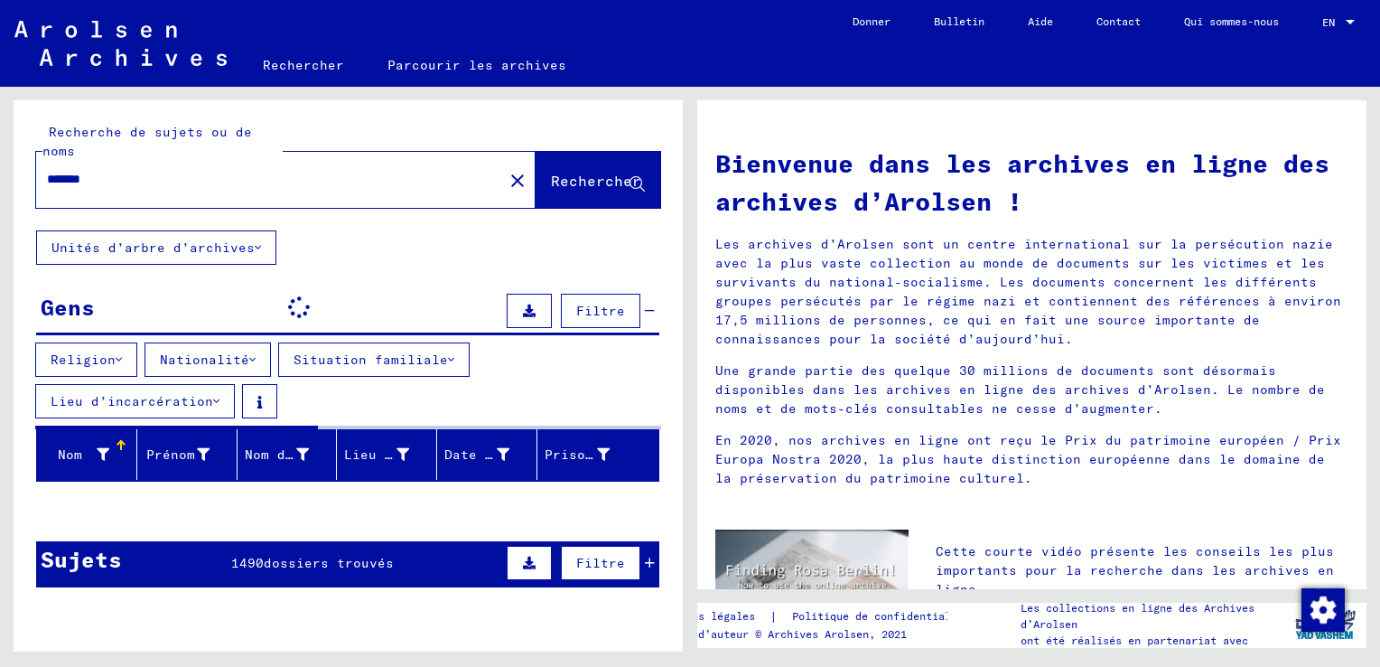
drag, startPoint x: 119, startPoint y: 185, endPoint x: 182, endPoint y: 193, distance: 63.7
click at [116, 191] on div "*******" at bounding box center [258, 179] width 445 height 41
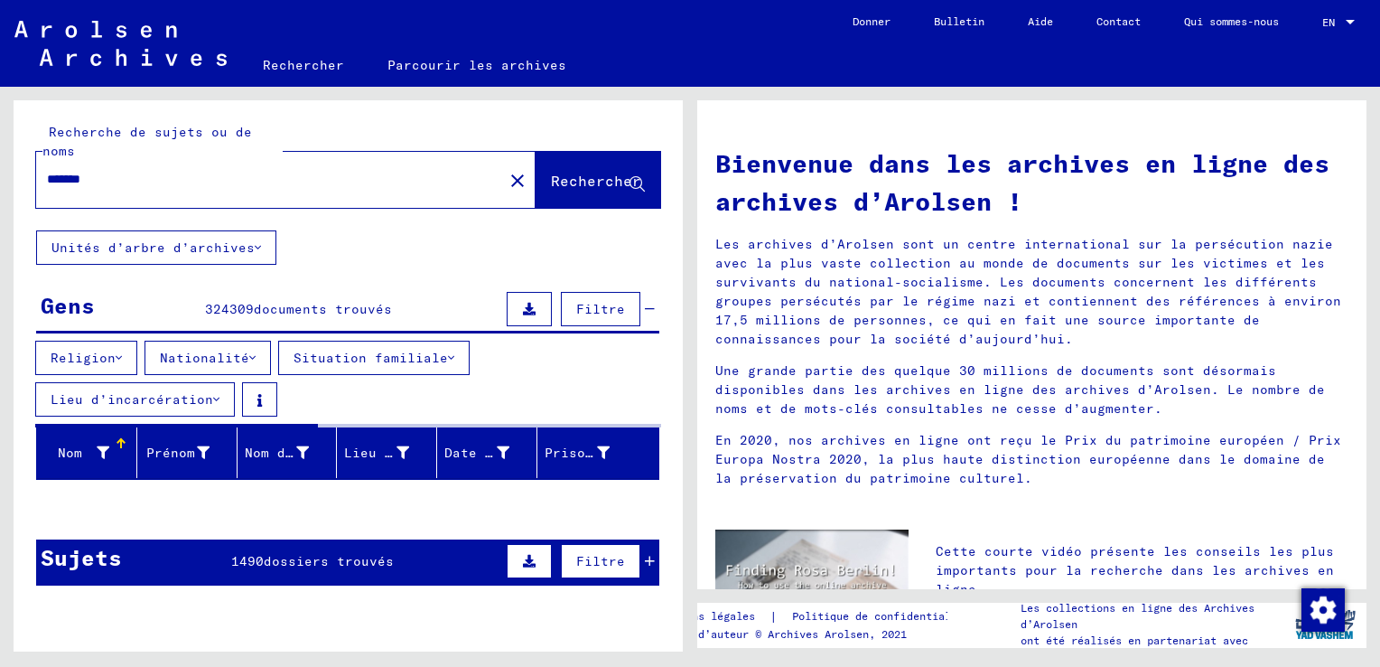
click at [350, 363] on font "Situation familiale" at bounding box center [371, 358] width 154 height 16
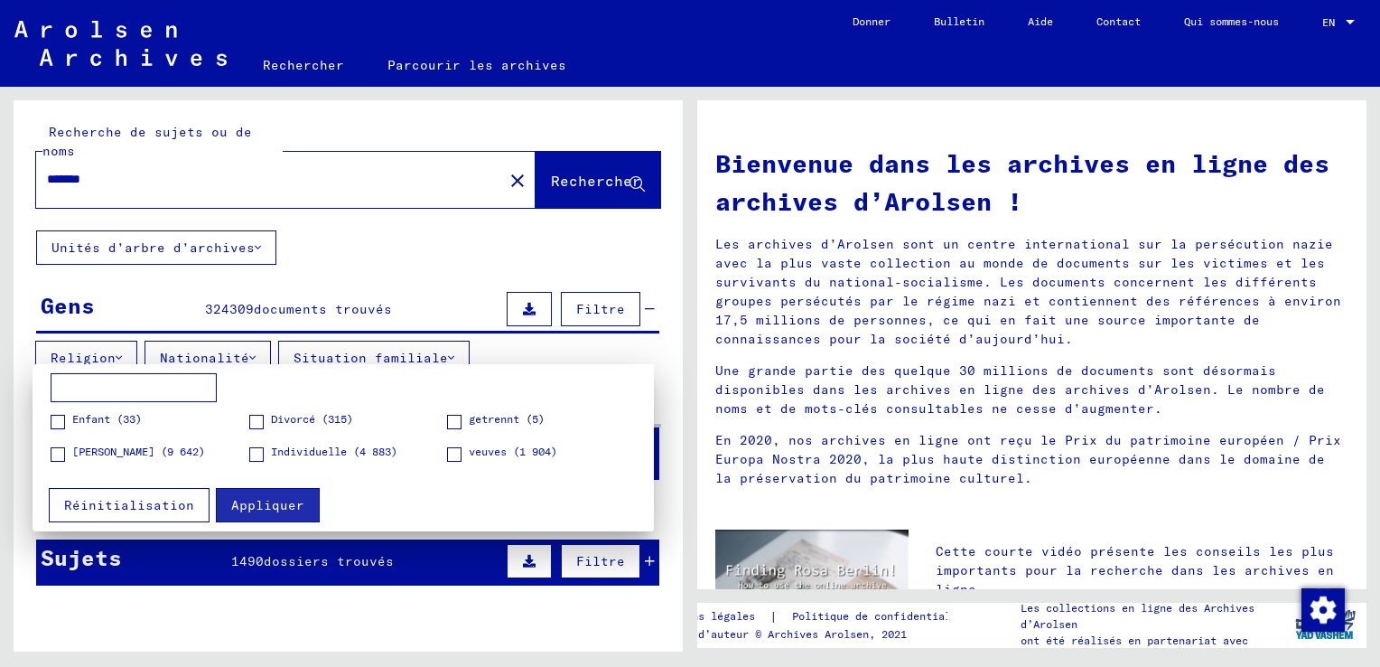
drag, startPoint x: 509, startPoint y: 355, endPoint x: 498, endPoint y: 359, distance: 12.3
click at [509, 355] on div at bounding box center [690, 333] width 1380 height 667
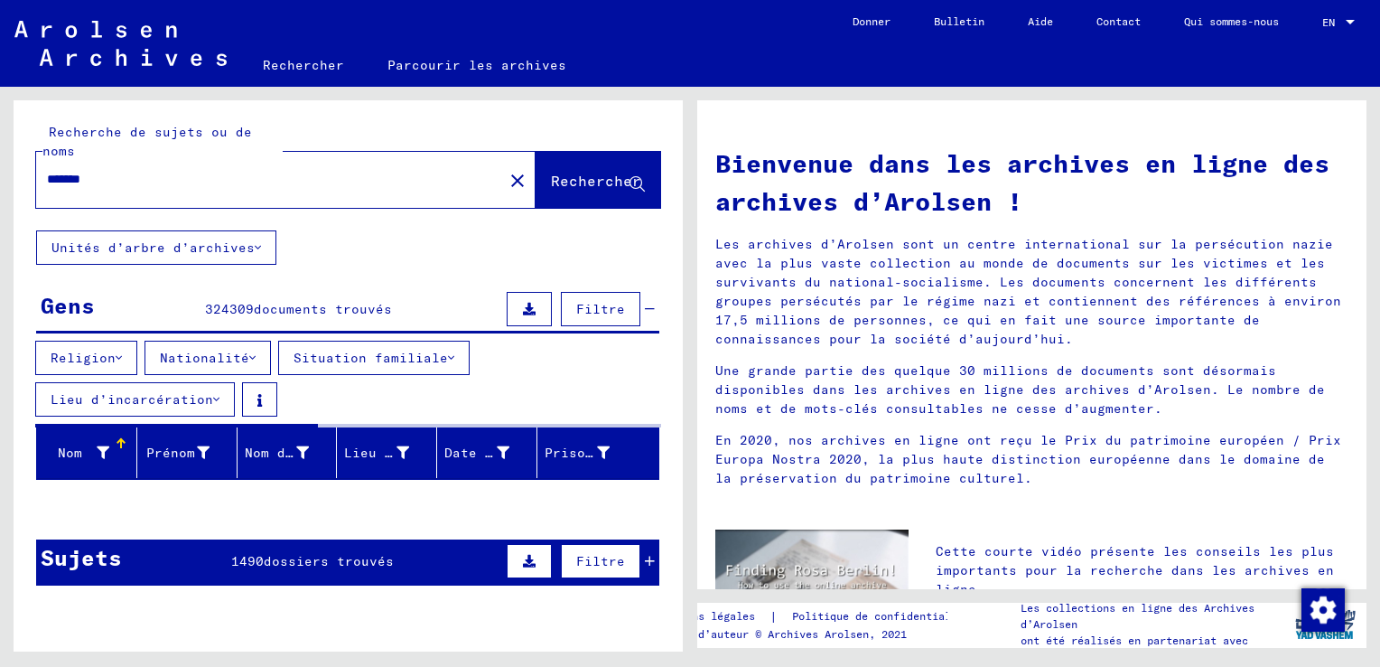
click at [201, 403] on font "Lieu d’incarcération" at bounding box center [132, 399] width 163 height 16
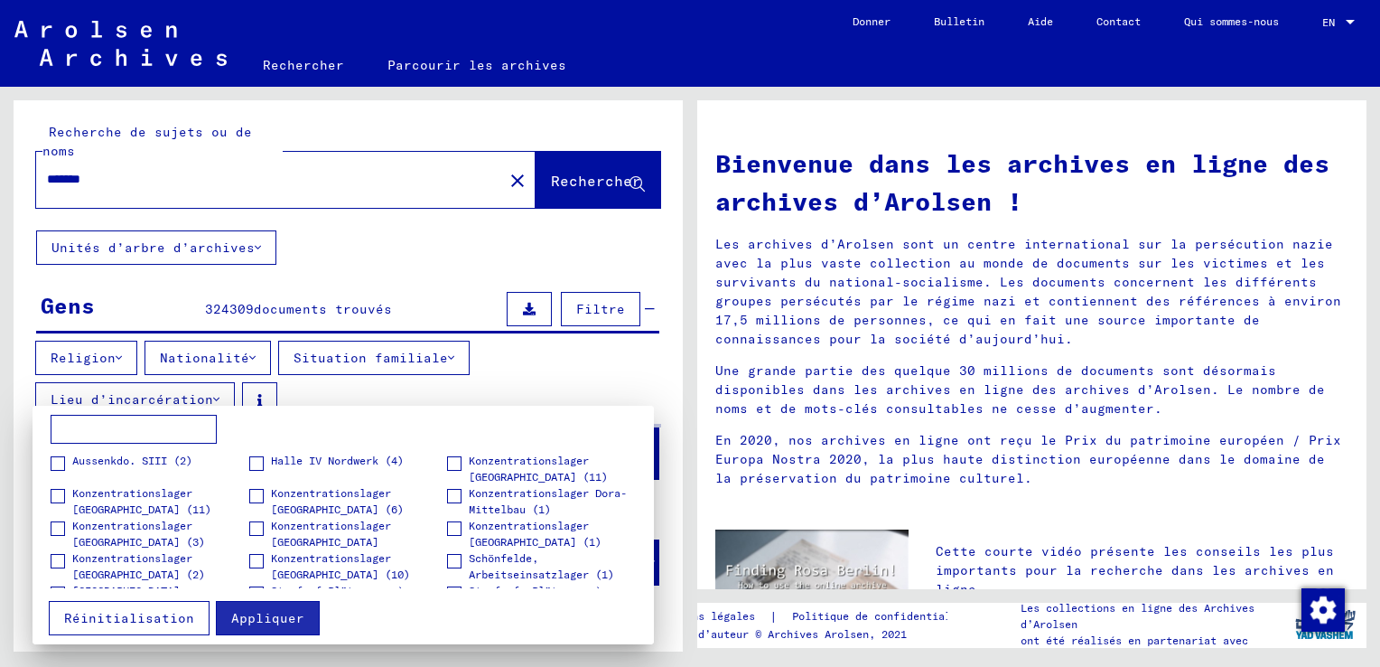
click at [145, 431] on input at bounding box center [134, 429] width 166 height 29
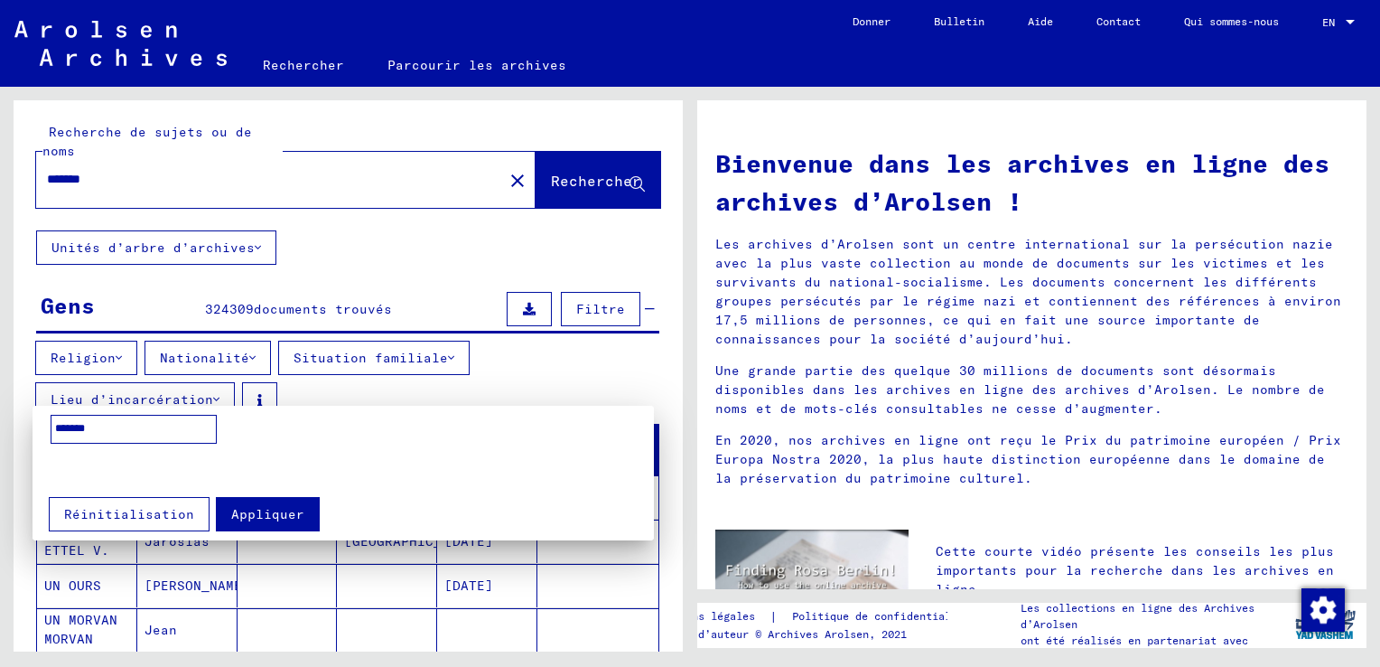
type input "*******"
drag, startPoint x: 271, startPoint y: 525, endPoint x: 264, endPoint y: 511, distance: 15.4
click at [268, 520] on button "Appliquer" at bounding box center [268, 514] width 104 height 34
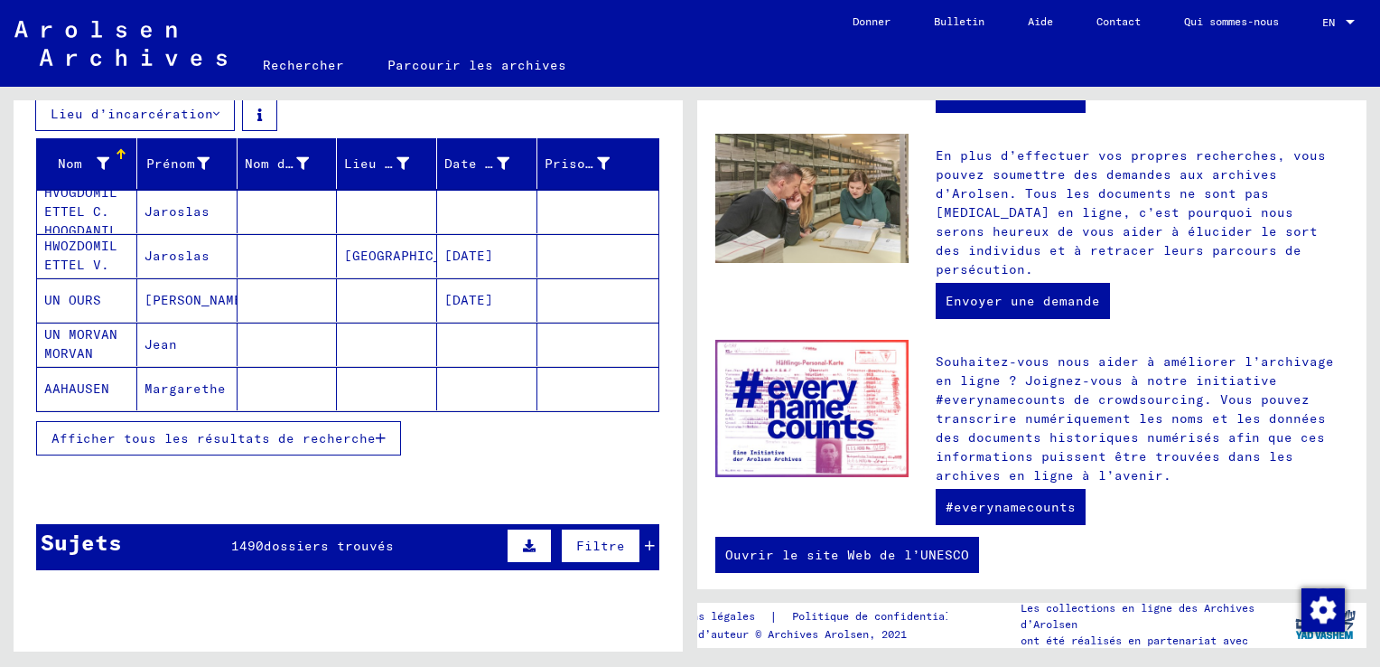
scroll to position [289, 0]
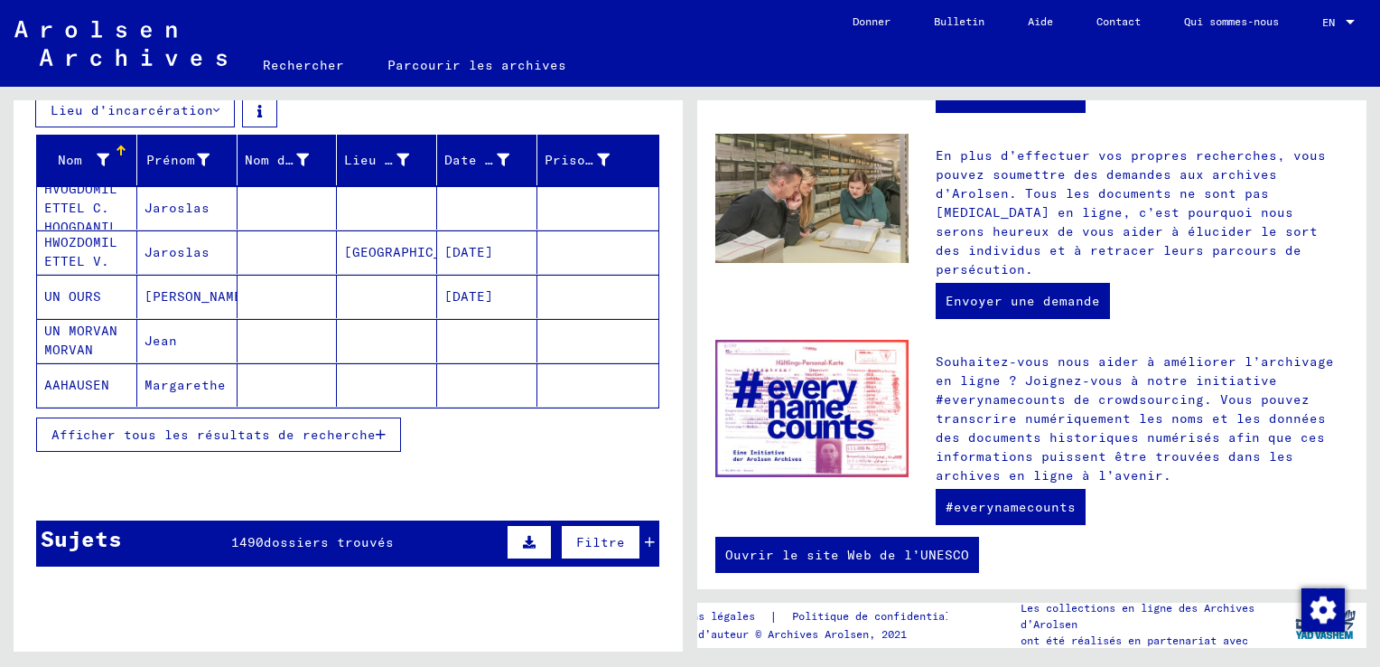
click at [330, 436] on span "Afficher tous les résultats de recherche" at bounding box center [213, 434] width 324 height 16
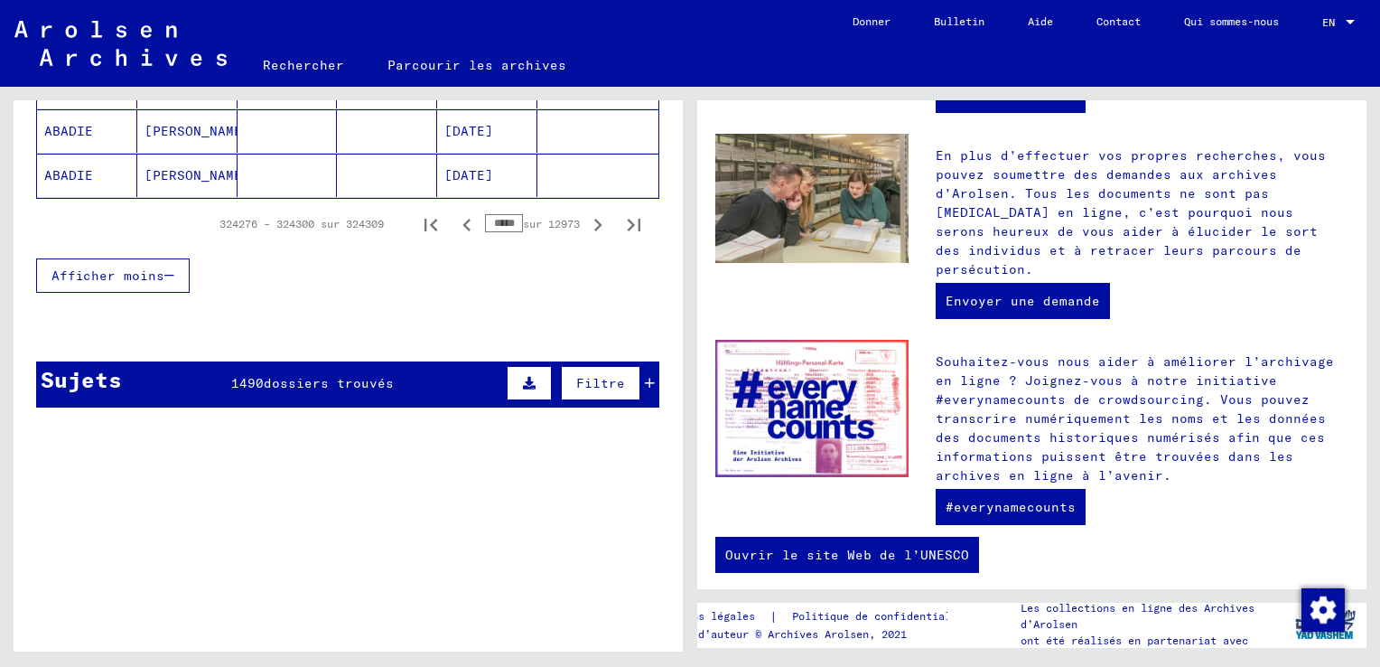
scroll to position [1192, 0]
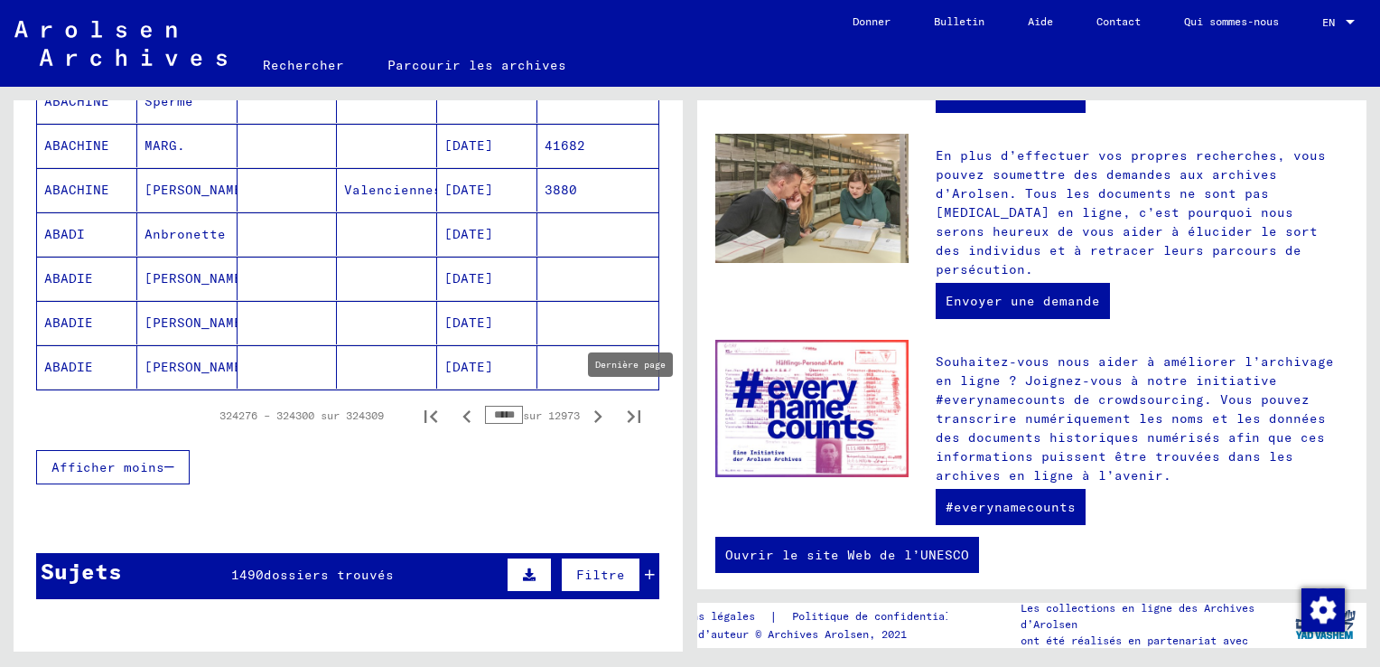
click at [621, 408] on icon "Dernière page" at bounding box center [633, 416] width 25 height 25
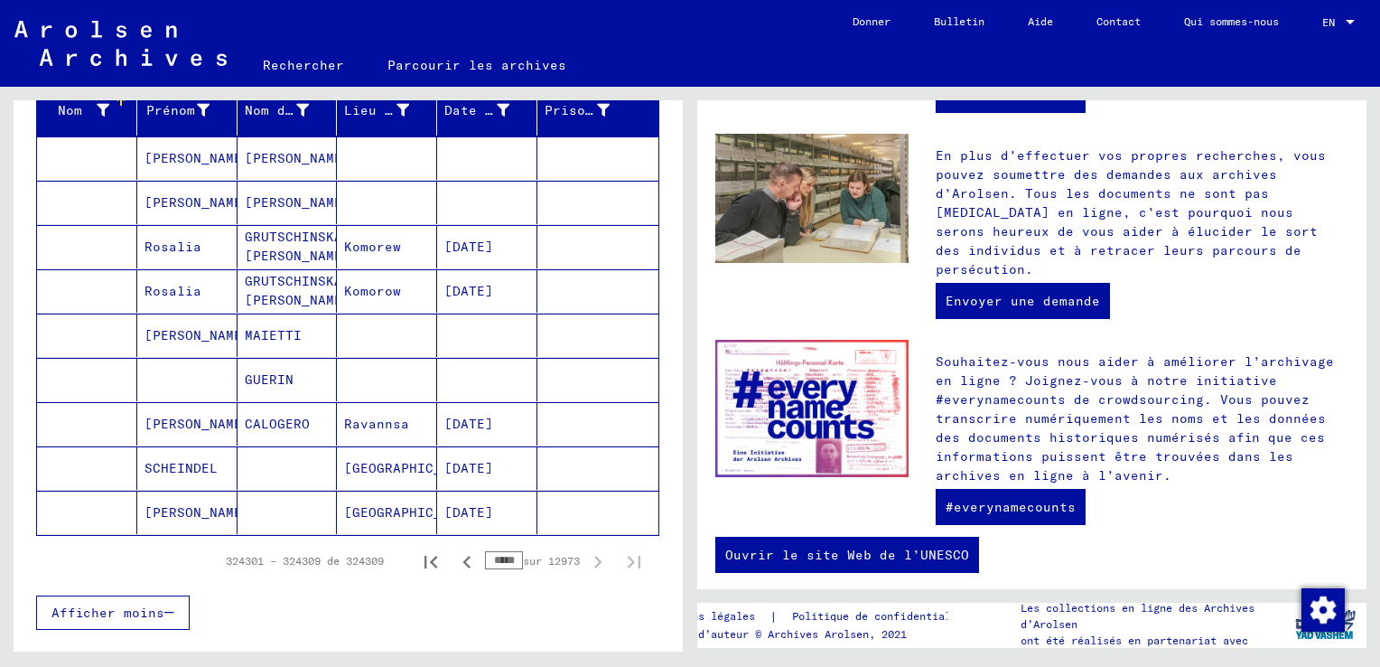
scroll to position [369, 0]
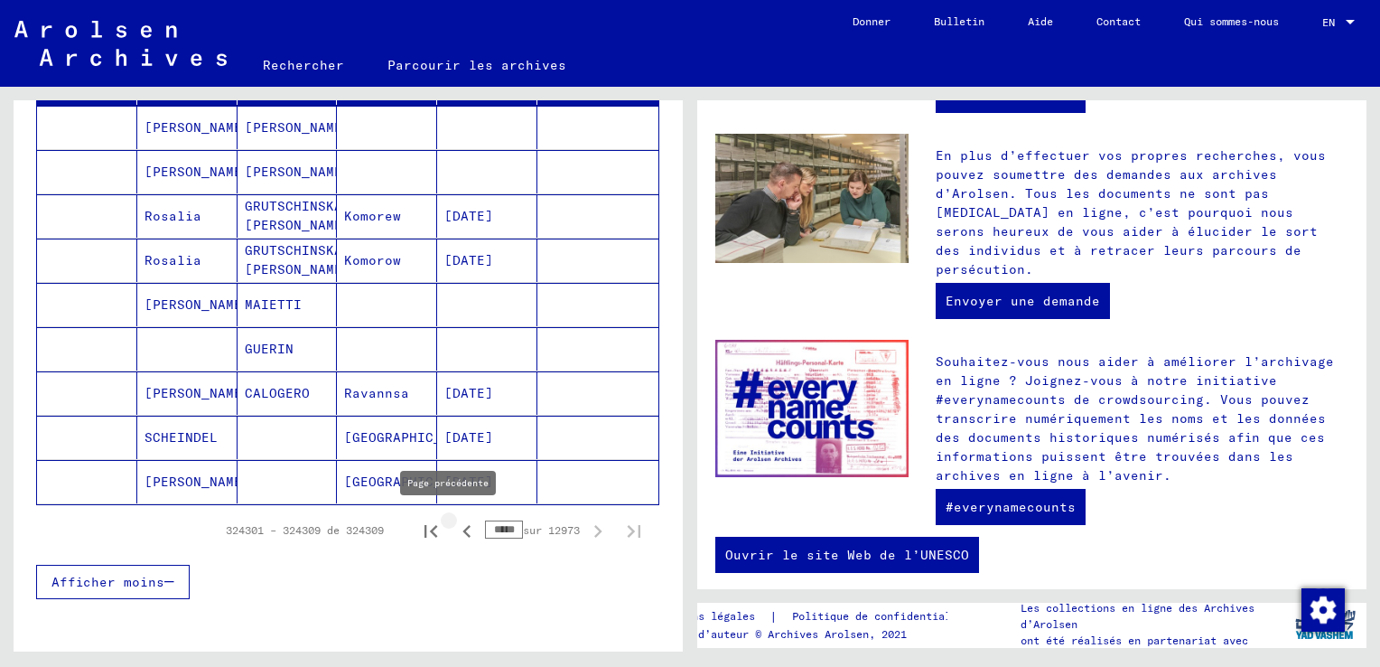
click at [454, 529] on icon "Page précédente" at bounding box center [466, 530] width 25 height 25
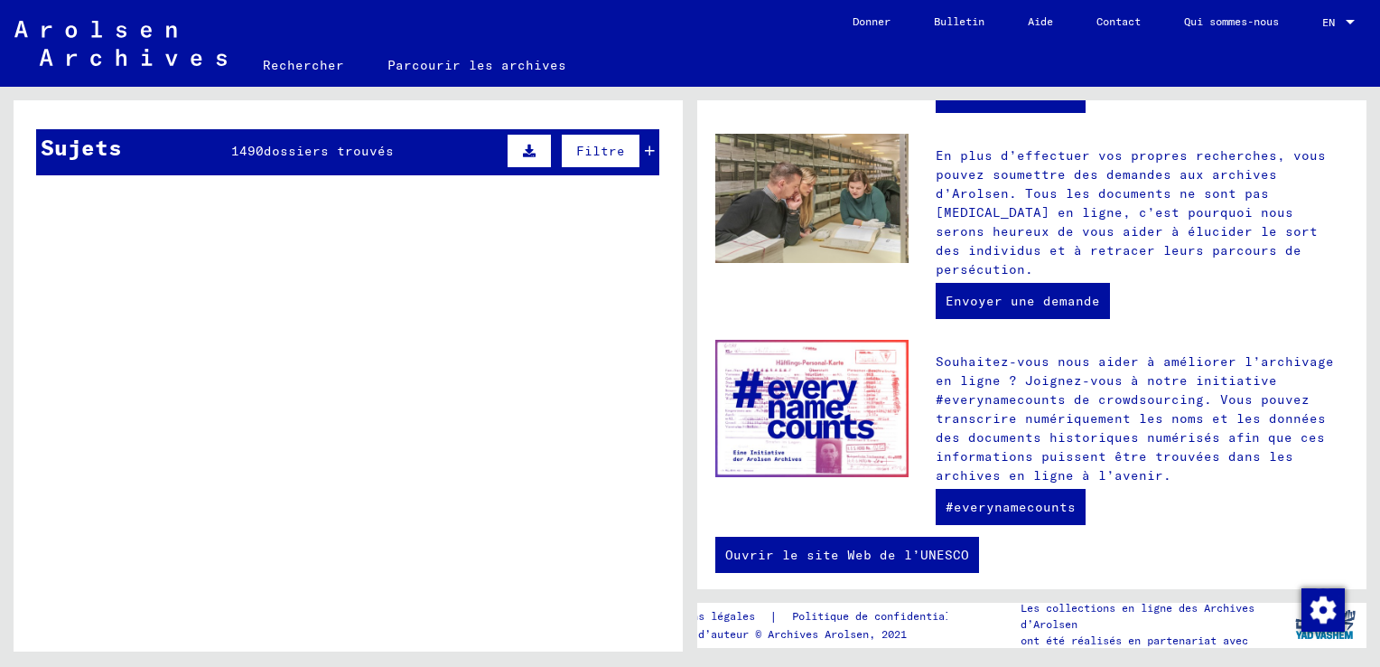
scroll to position [1345, 0]
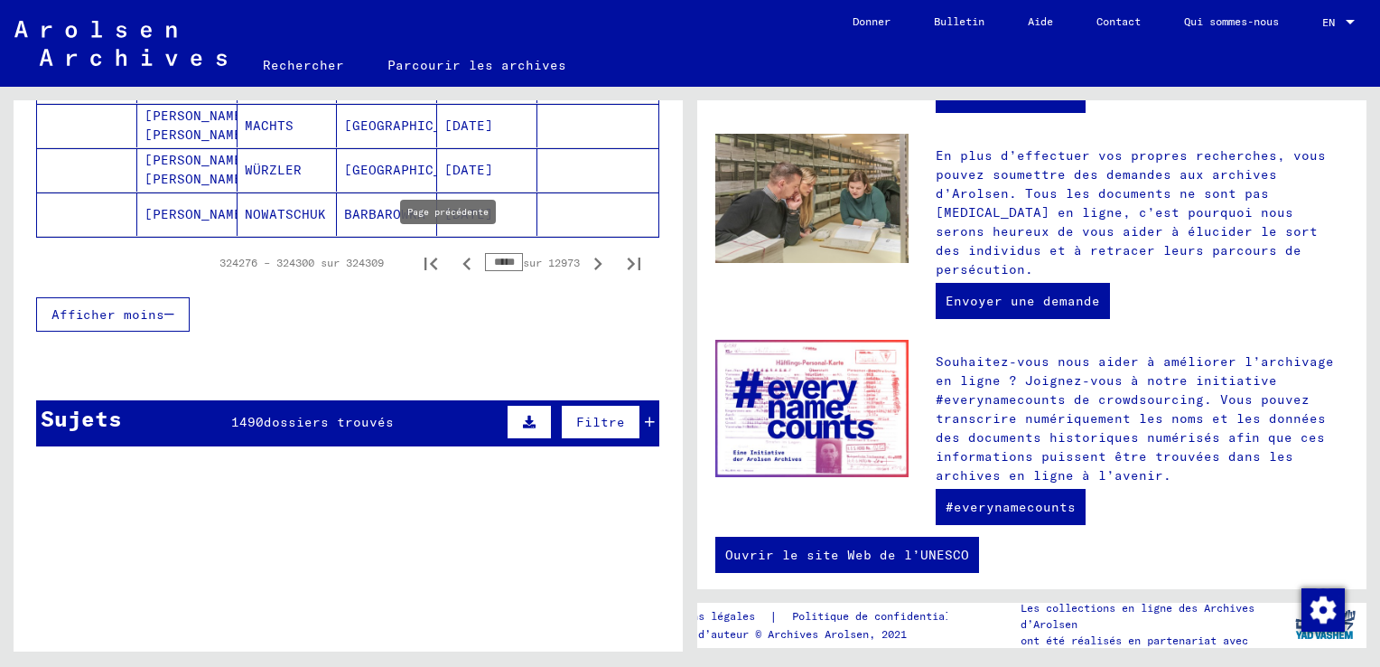
click at [462, 257] on icon "Page précédente" at bounding box center [466, 263] width 8 height 13
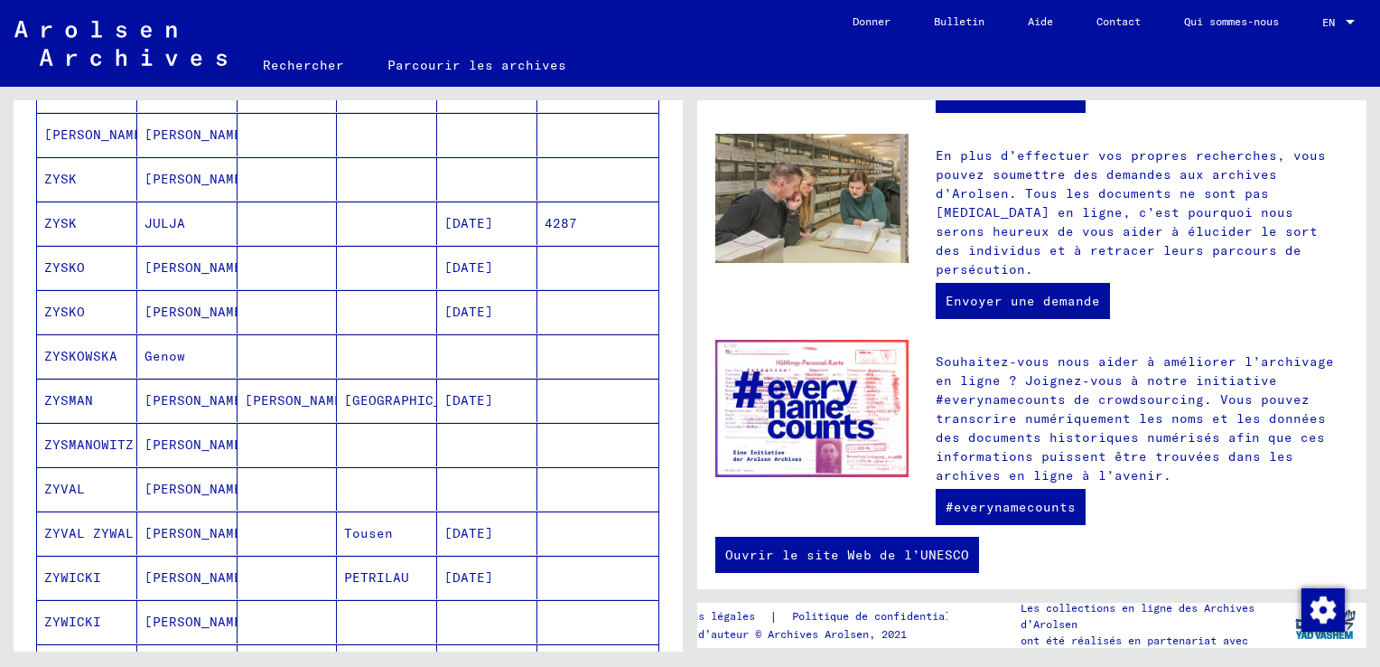
scroll to position [1255, 0]
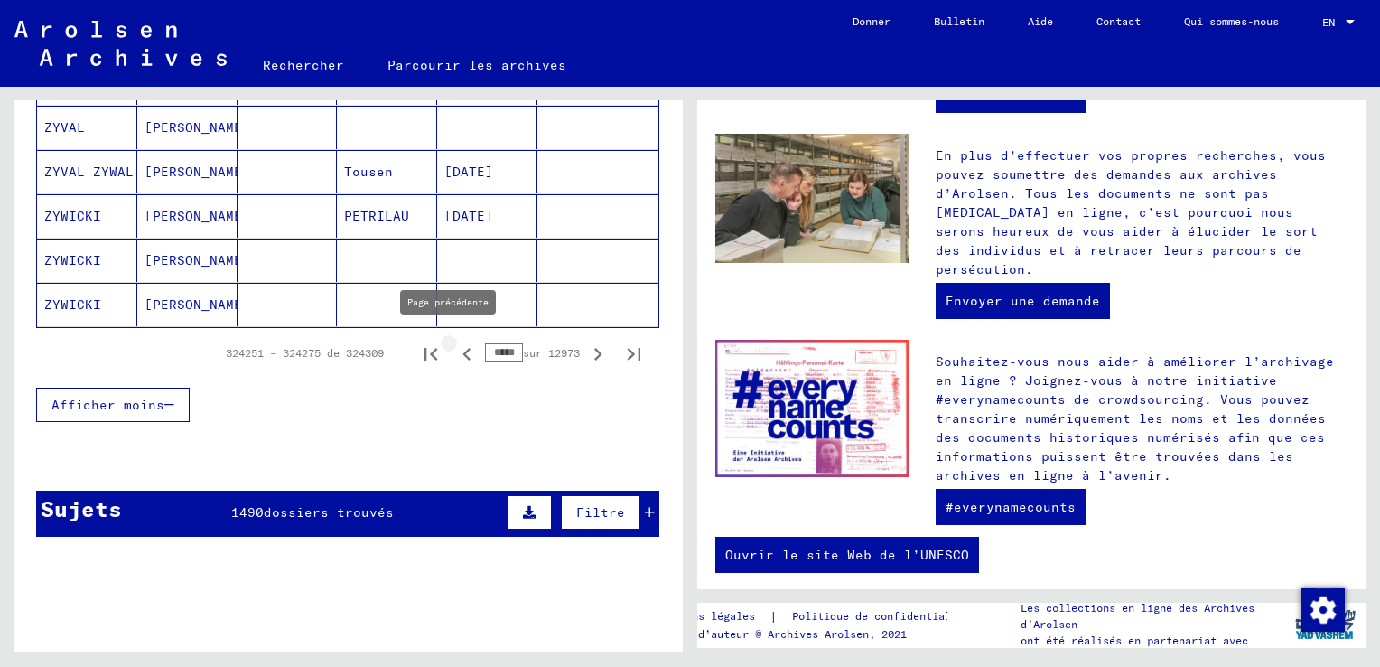
click at [462, 348] on icon "Page précédente" at bounding box center [466, 354] width 8 height 13
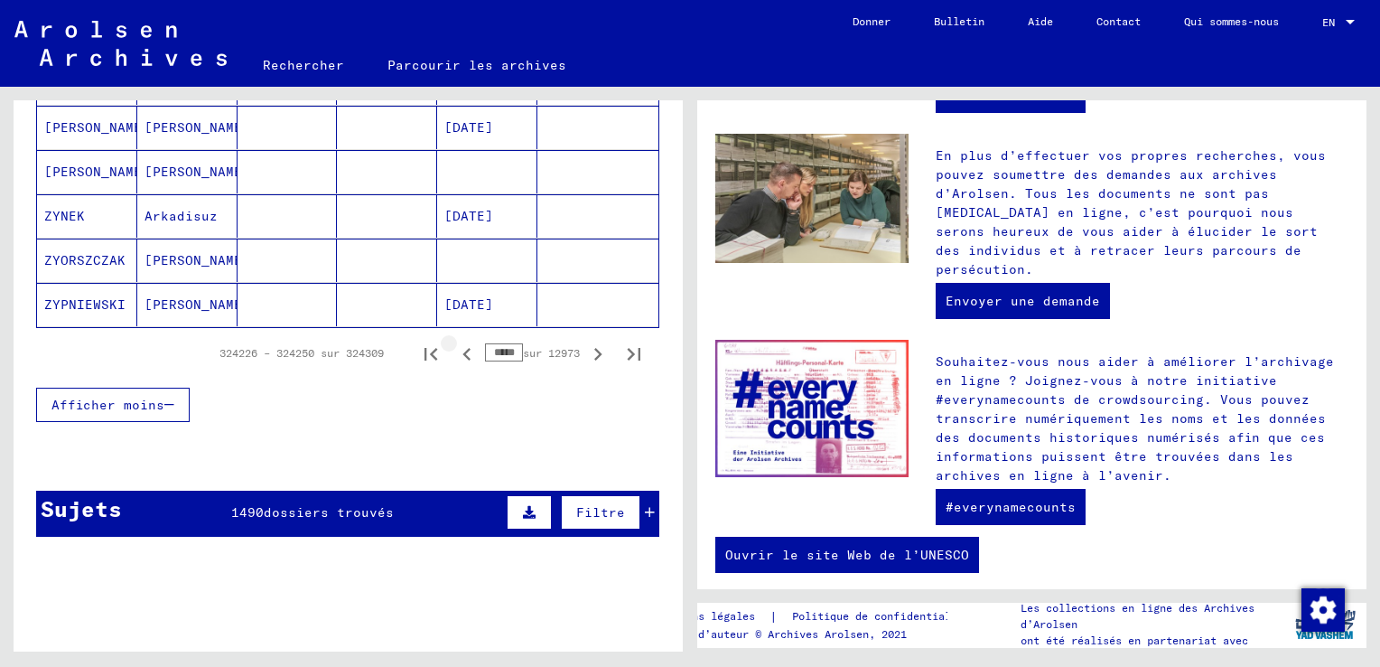
click at [462, 348] on icon "Page précédente" at bounding box center [466, 354] width 8 height 13
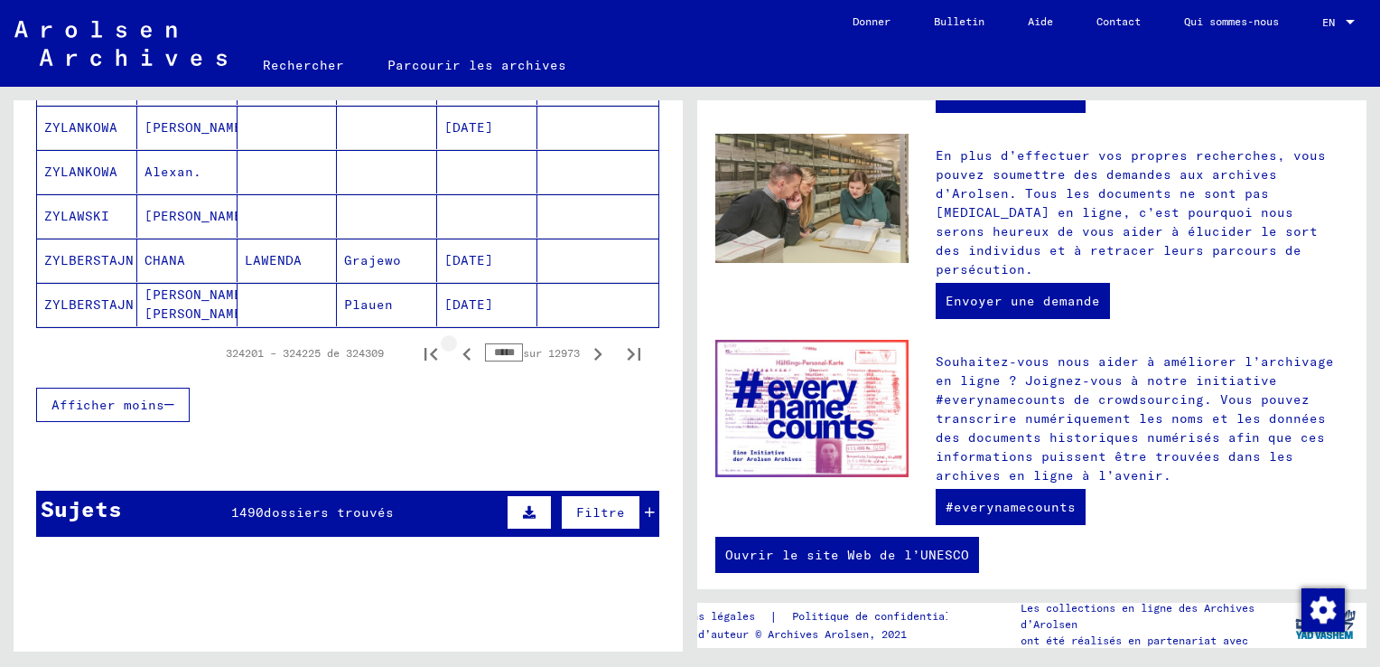
click at [462, 348] on icon "Page précédente" at bounding box center [466, 354] width 8 height 13
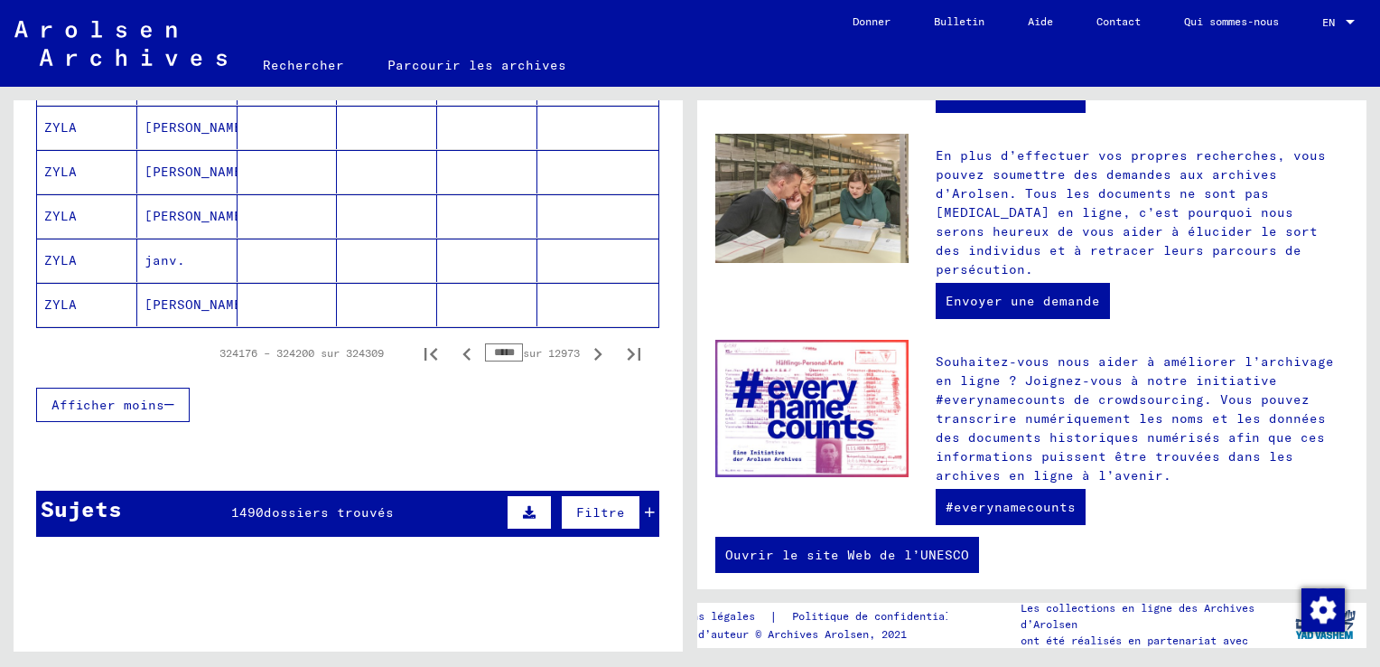
click at [462, 348] on icon "Page précédente" at bounding box center [466, 354] width 8 height 13
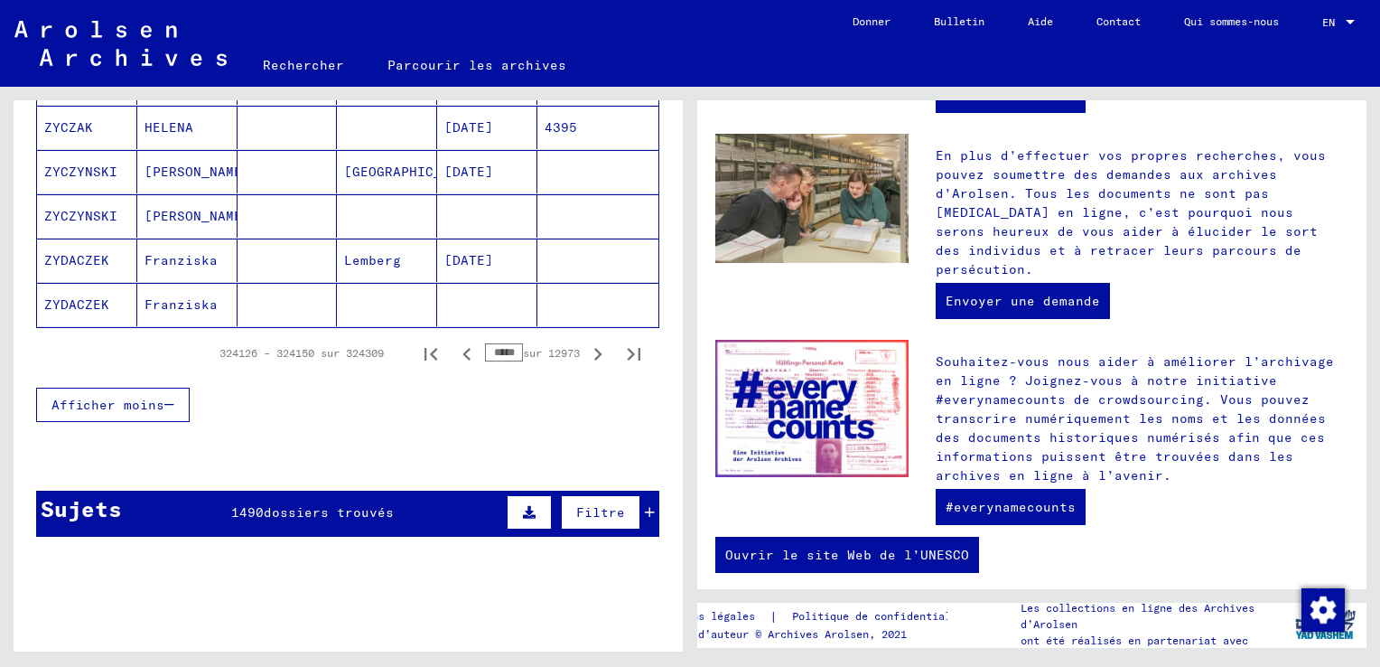
click at [462, 348] on icon "Page précédente" at bounding box center [466, 354] width 8 height 13
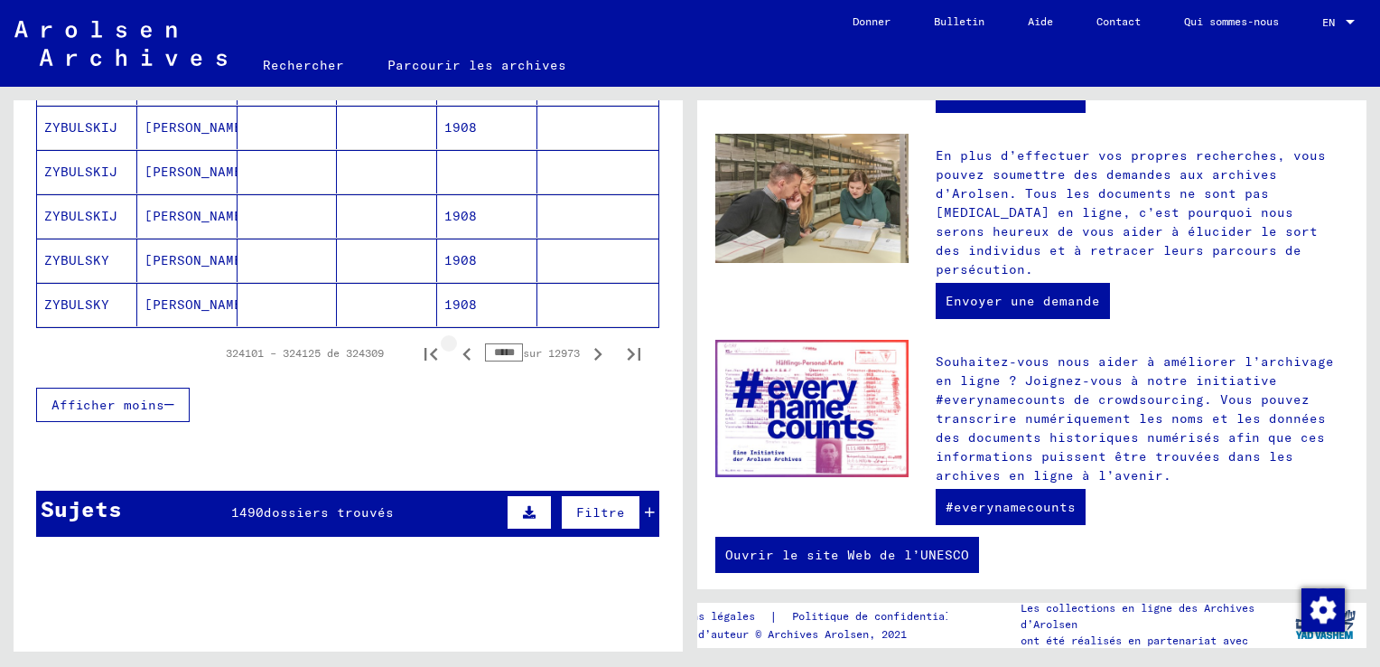
click at [462, 348] on icon "Page précédente" at bounding box center [466, 354] width 8 height 13
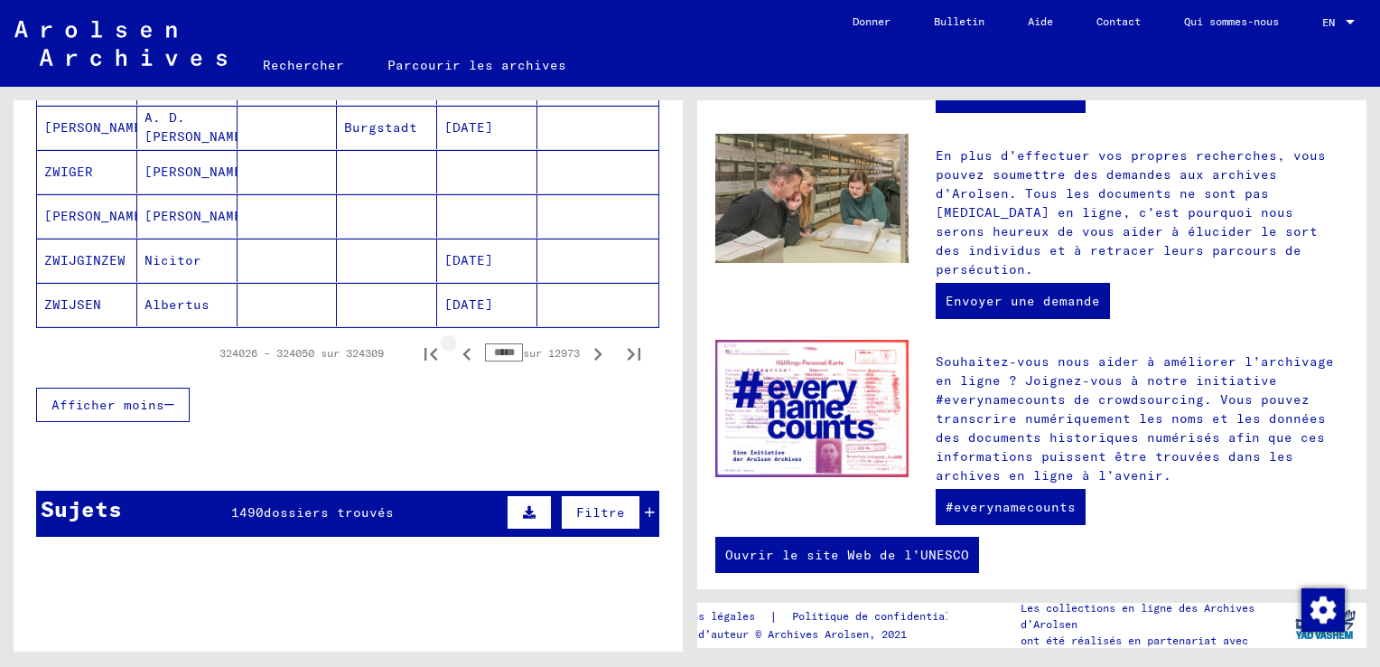
click at [462, 348] on icon "Page précédente" at bounding box center [466, 354] width 8 height 13
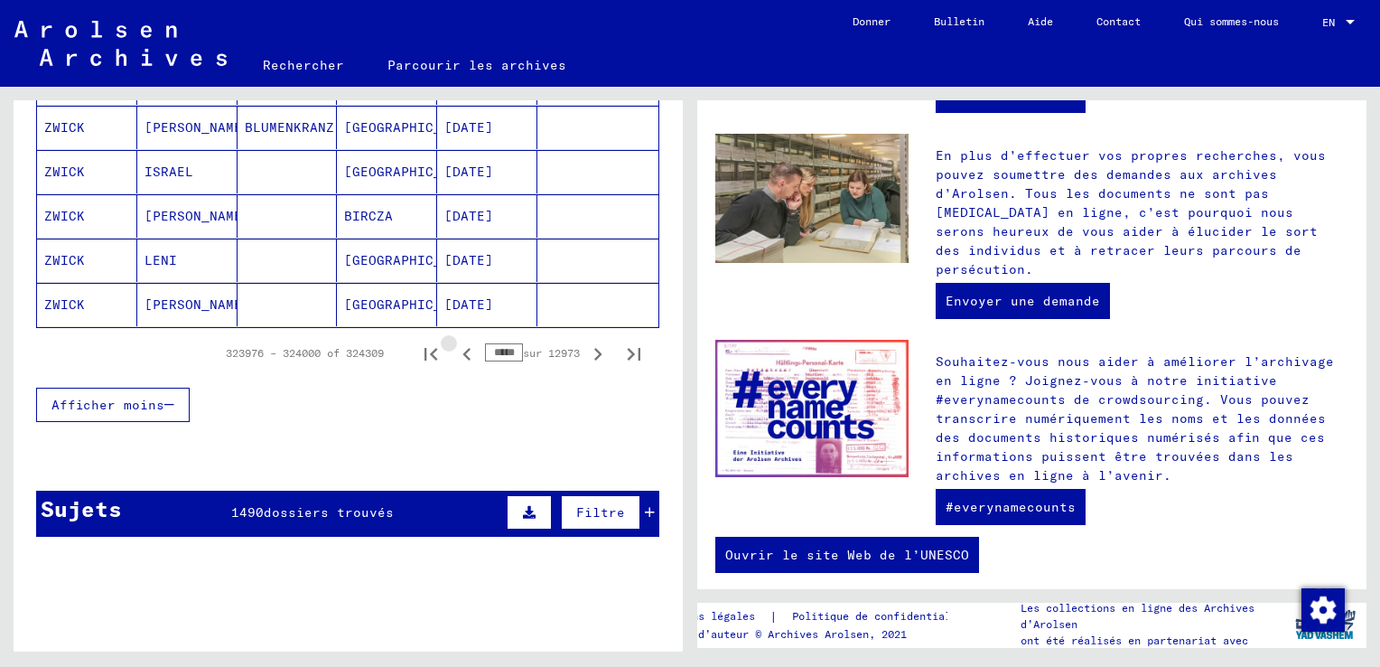
click at [462, 348] on icon "Page précédente" at bounding box center [466, 354] width 8 height 13
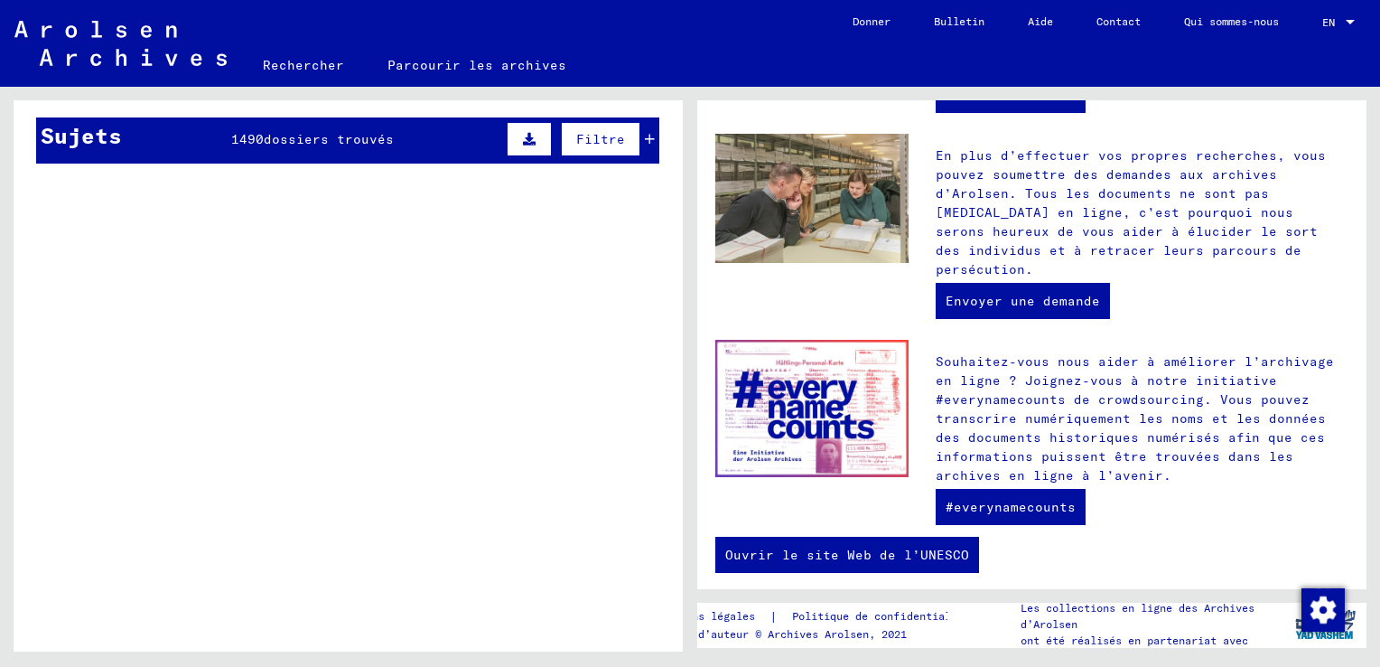
scroll to position [466, 0]
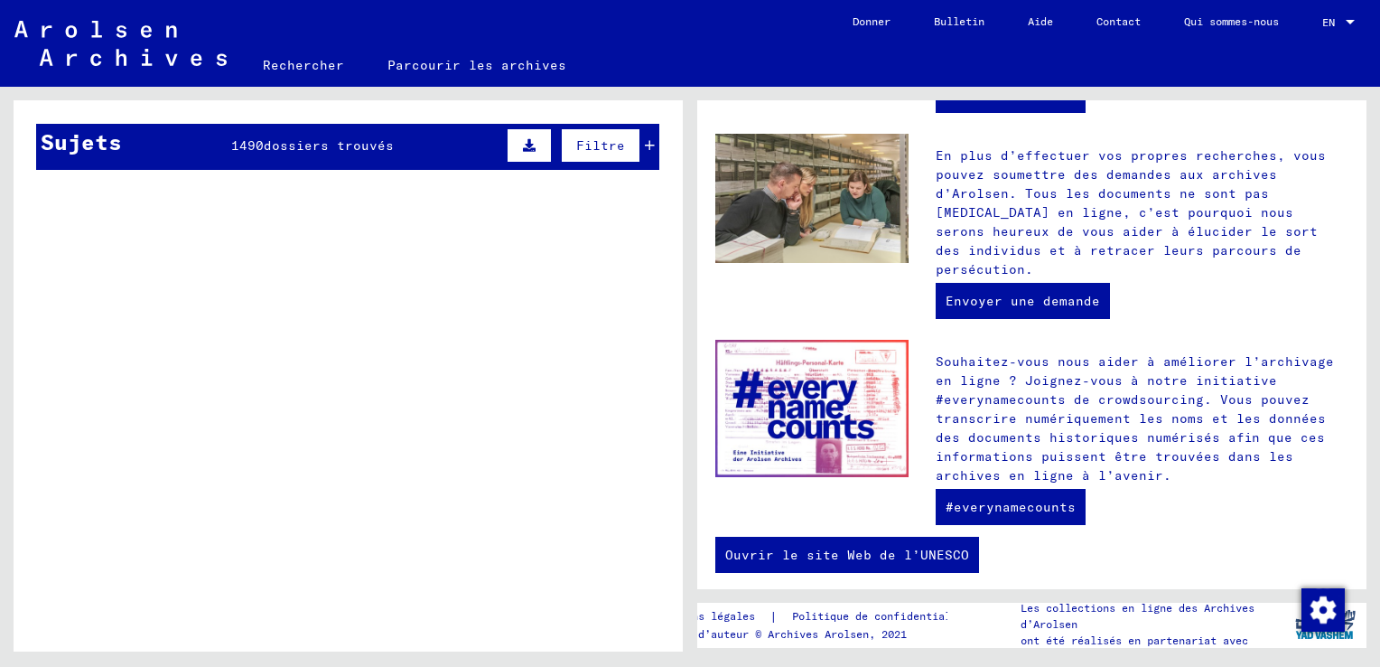
click at [443, 348] on figure "Différents camps sur le territoire de l’ancienne « RDA »" at bounding box center [387, 341] width 417 height 27
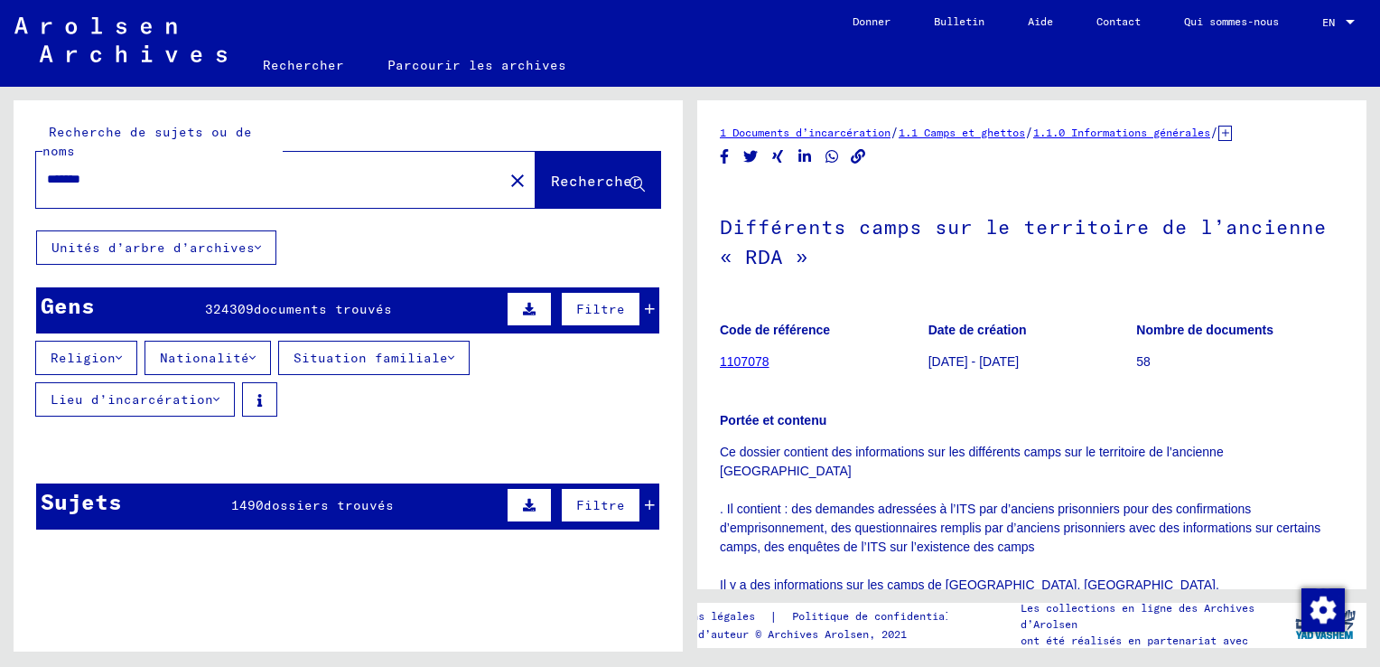
click at [588, 192] on button "Rechercher" at bounding box center [598, 180] width 125 height 56
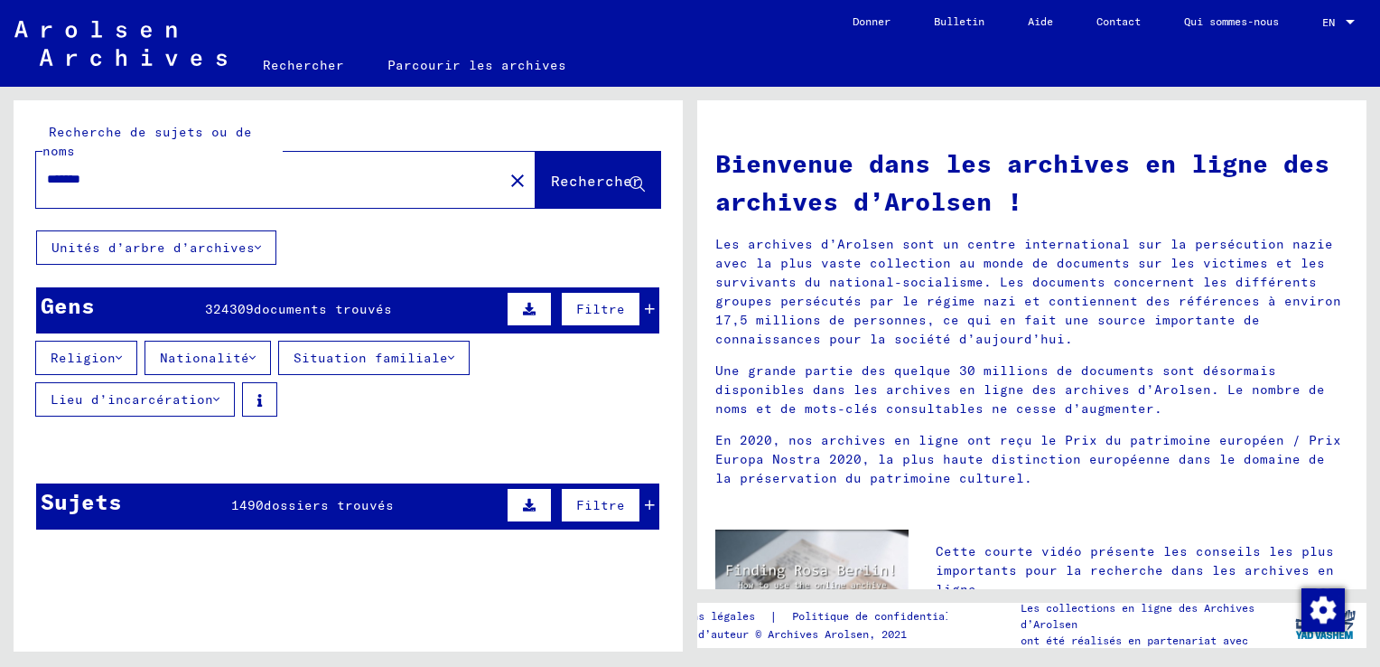
click at [572, 172] on span "Rechercher" at bounding box center [596, 181] width 90 height 18
click at [563, 310] on button "Filtre" at bounding box center [600, 309] width 79 height 34
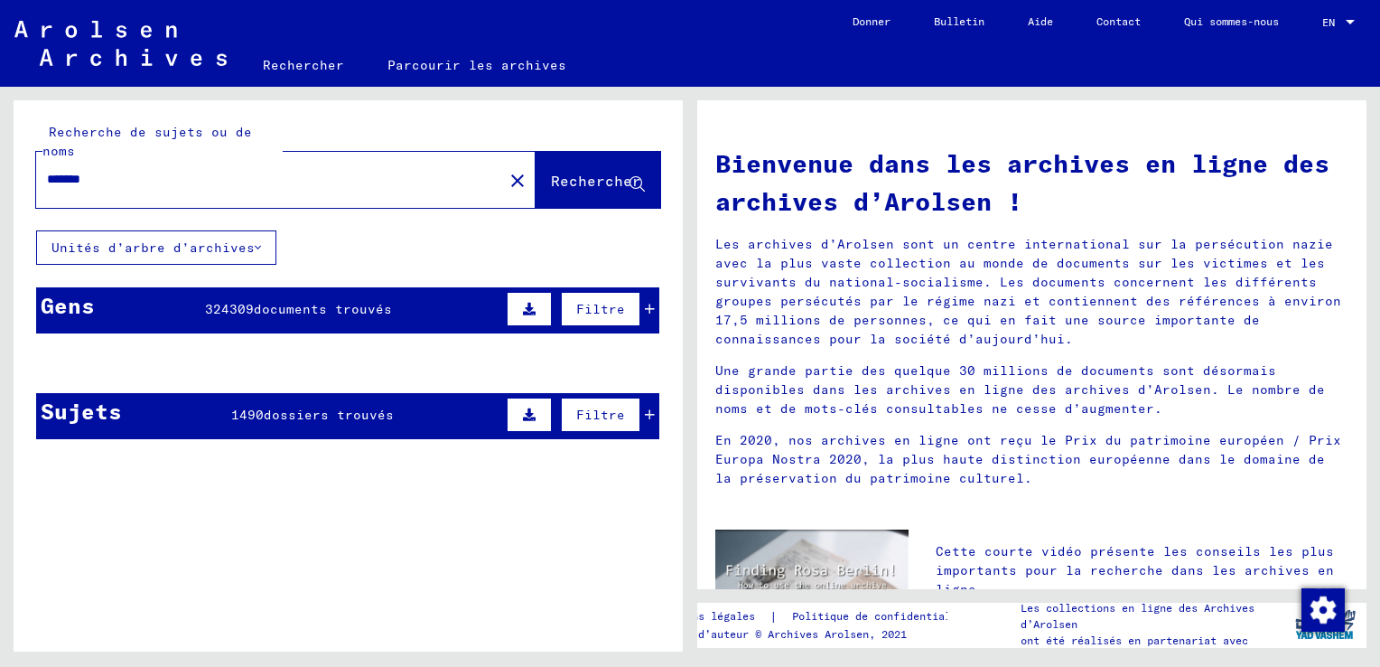
click at [563, 310] on button "Filtre" at bounding box center [600, 309] width 79 height 34
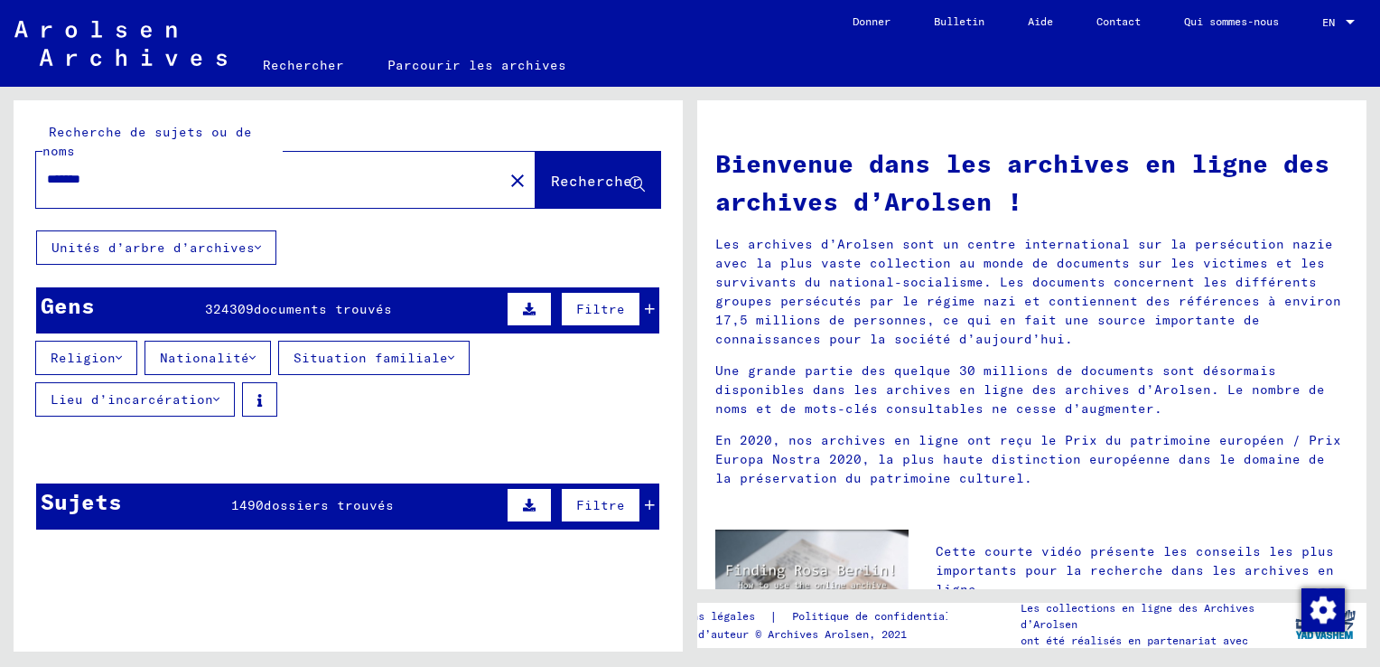
click at [523, 307] on icon at bounding box center [529, 309] width 13 height 13
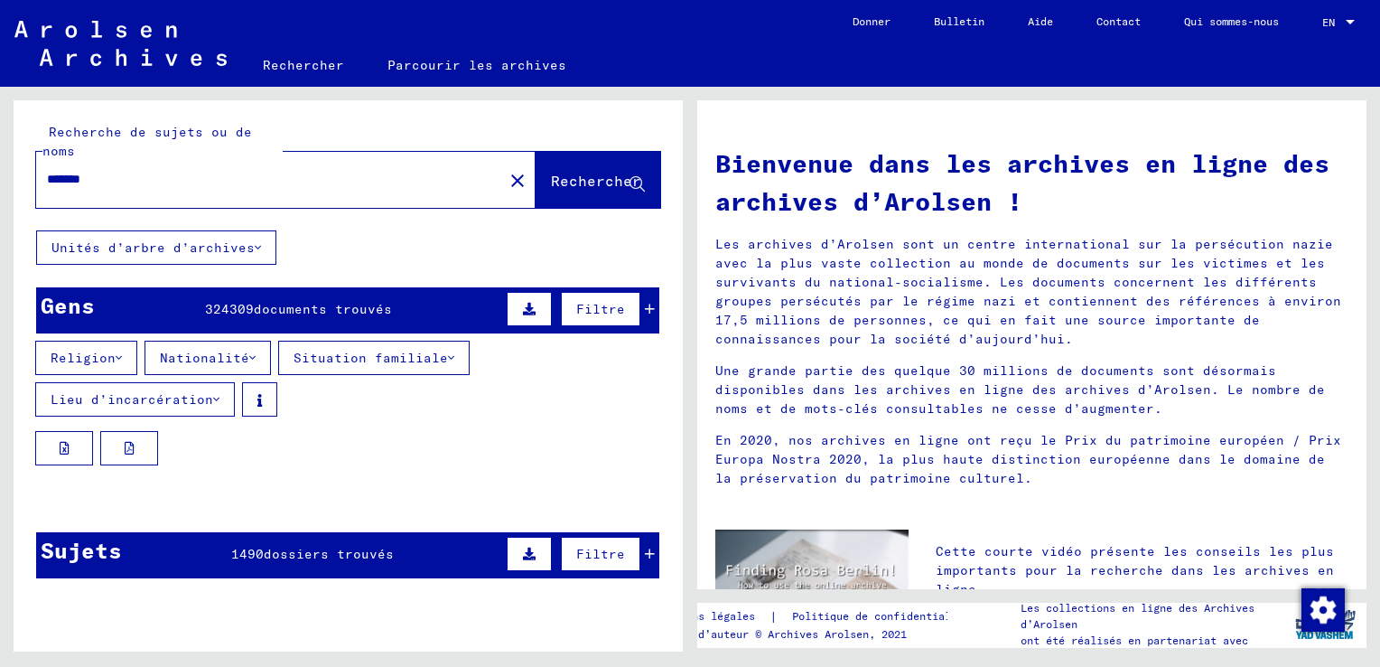
click at [523, 307] on icon at bounding box center [529, 309] width 13 height 13
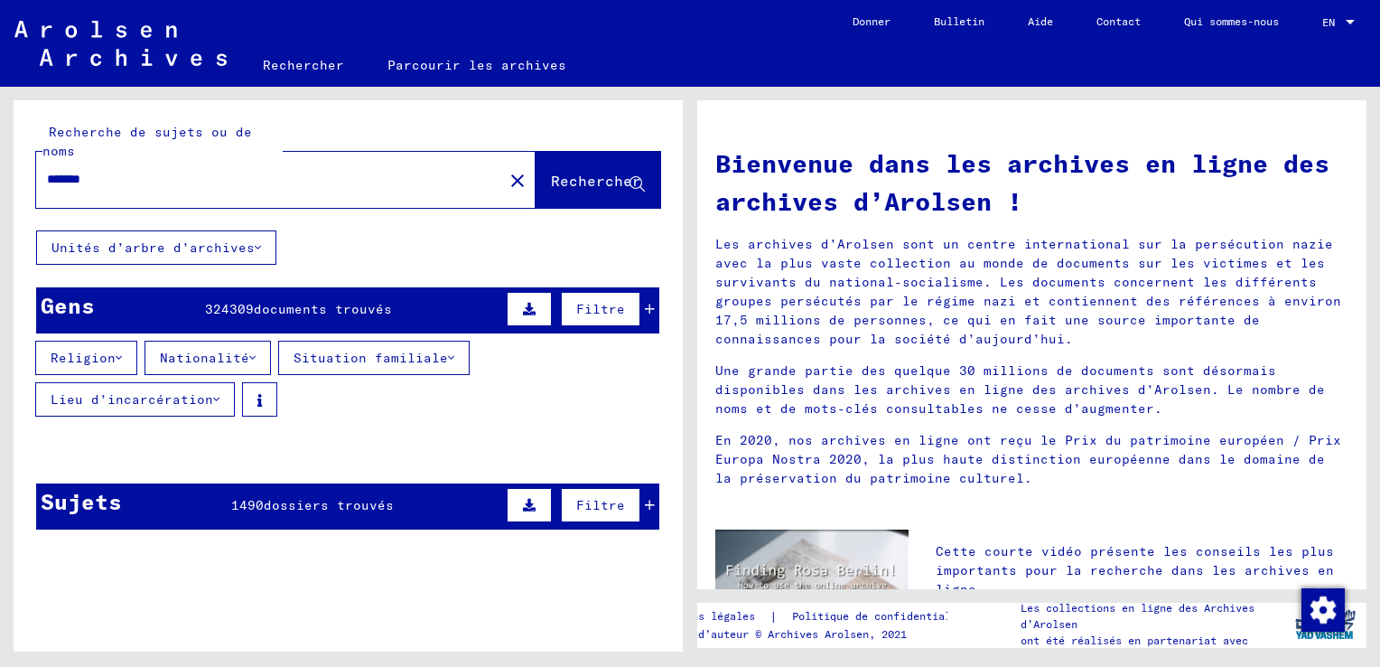
click at [565, 179] on span "Rechercher" at bounding box center [596, 181] width 90 height 18
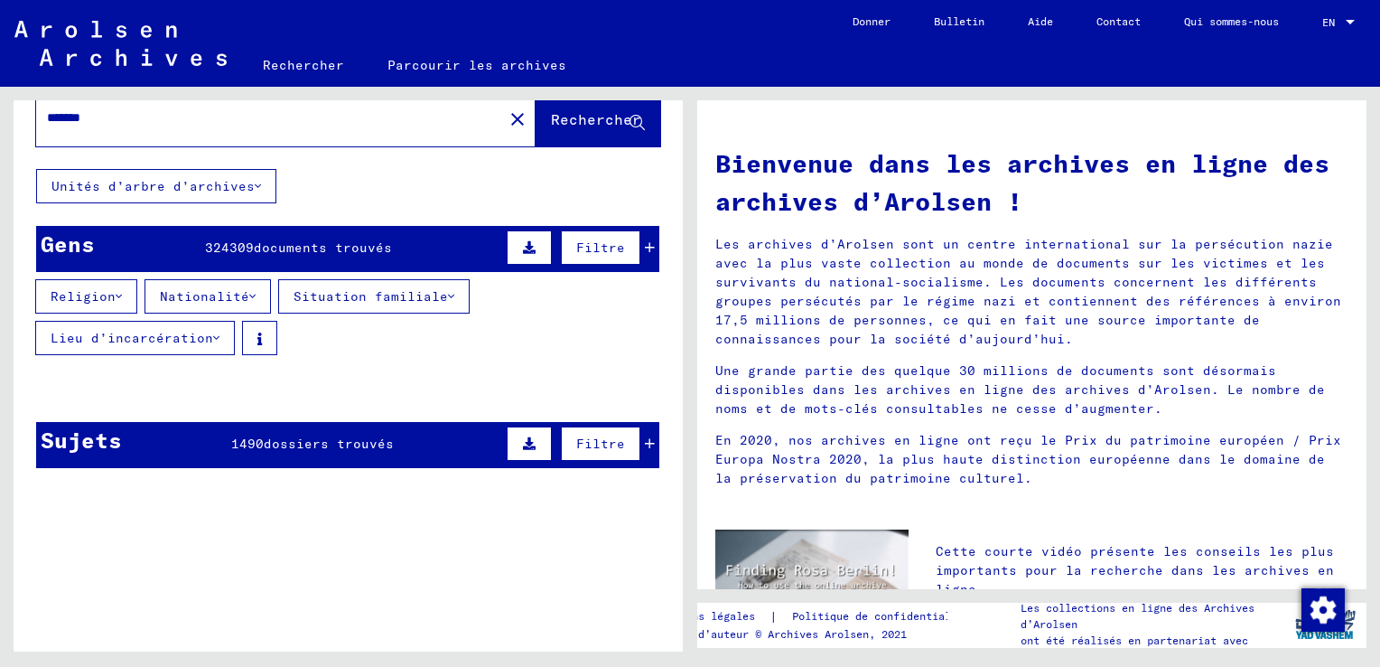
scroll to position [90, 0]
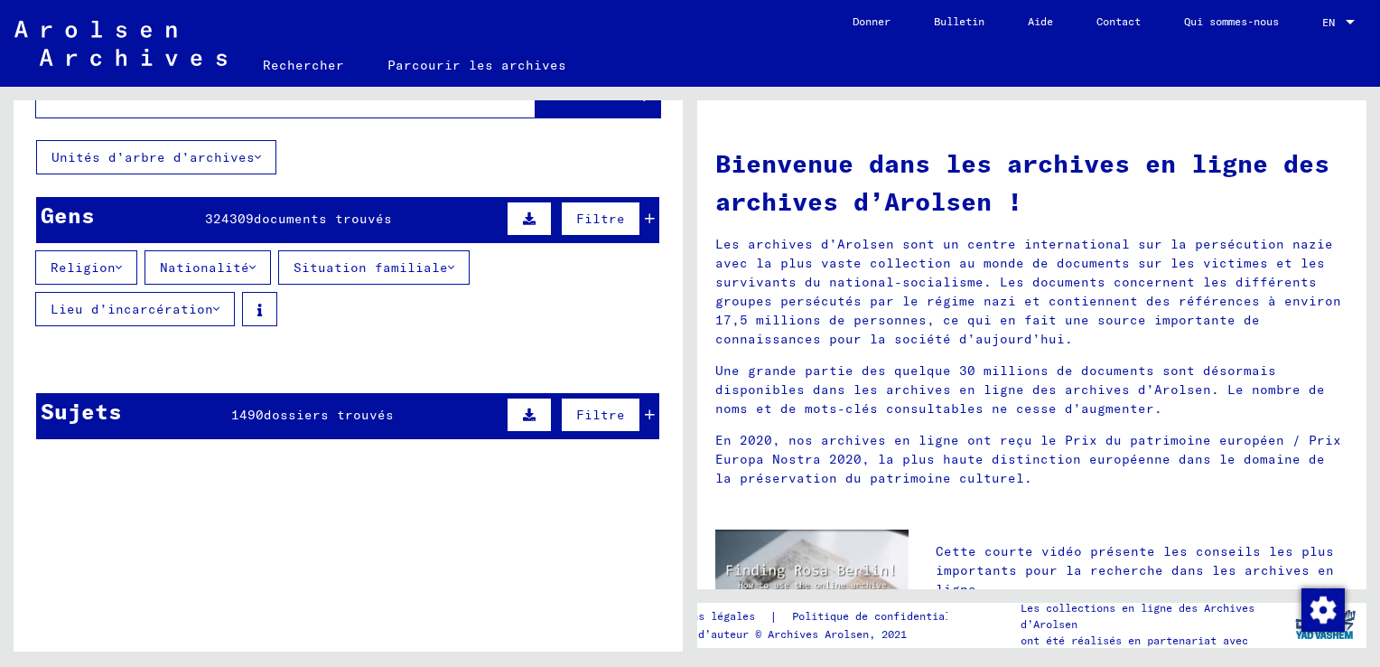
click at [585, 420] on span "Filtre" at bounding box center [600, 414] width 49 height 16
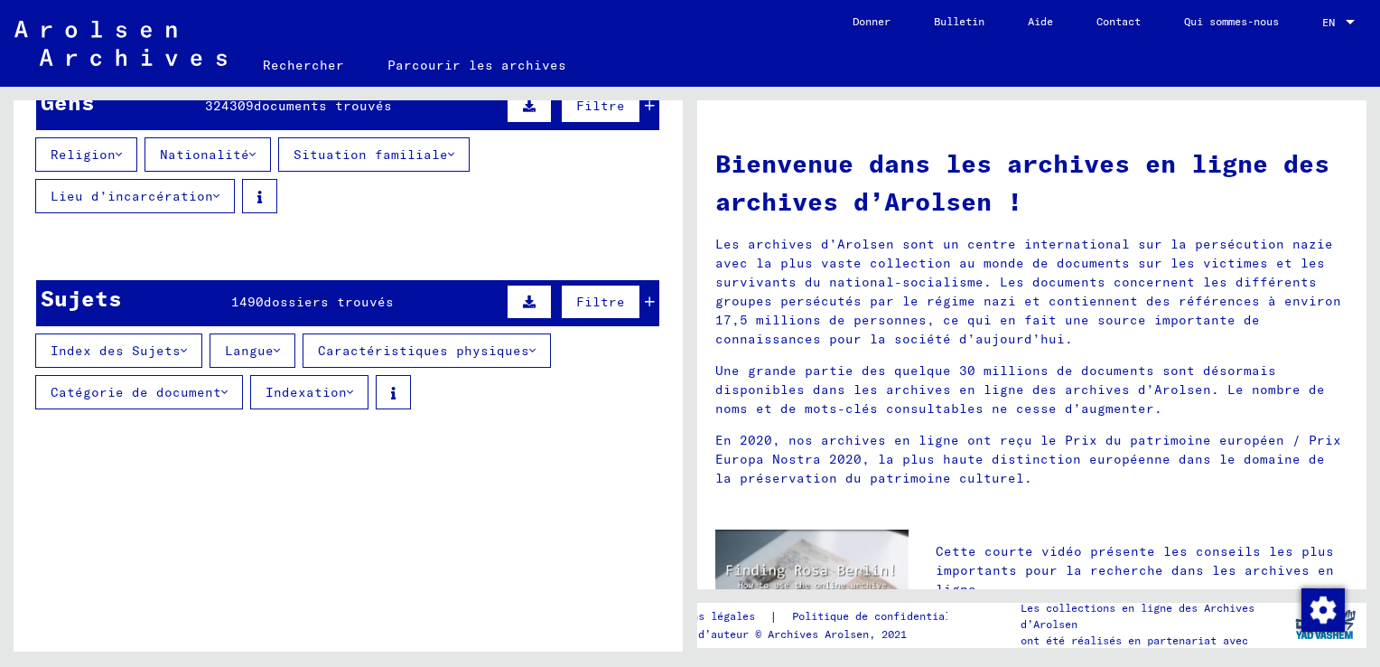
scroll to position [271, 0]
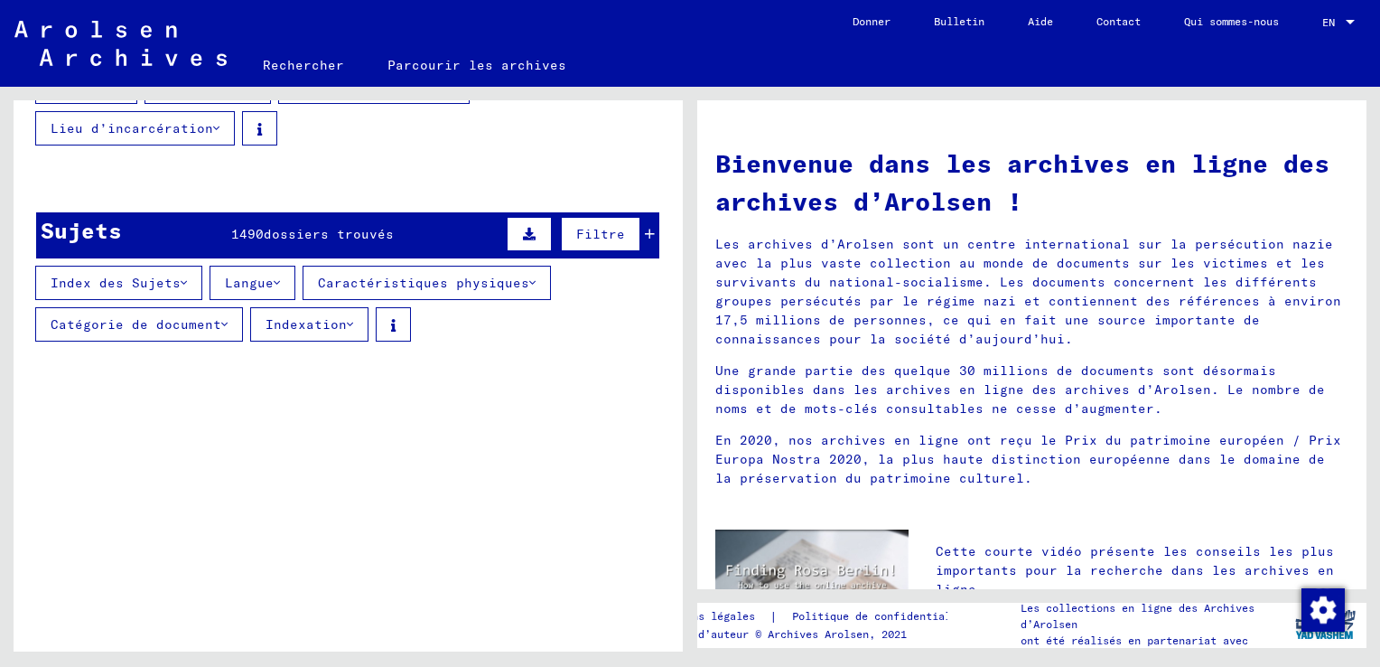
click at [234, 318] on button "Catégorie de document" at bounding box center [139, 324] width 208 height 34
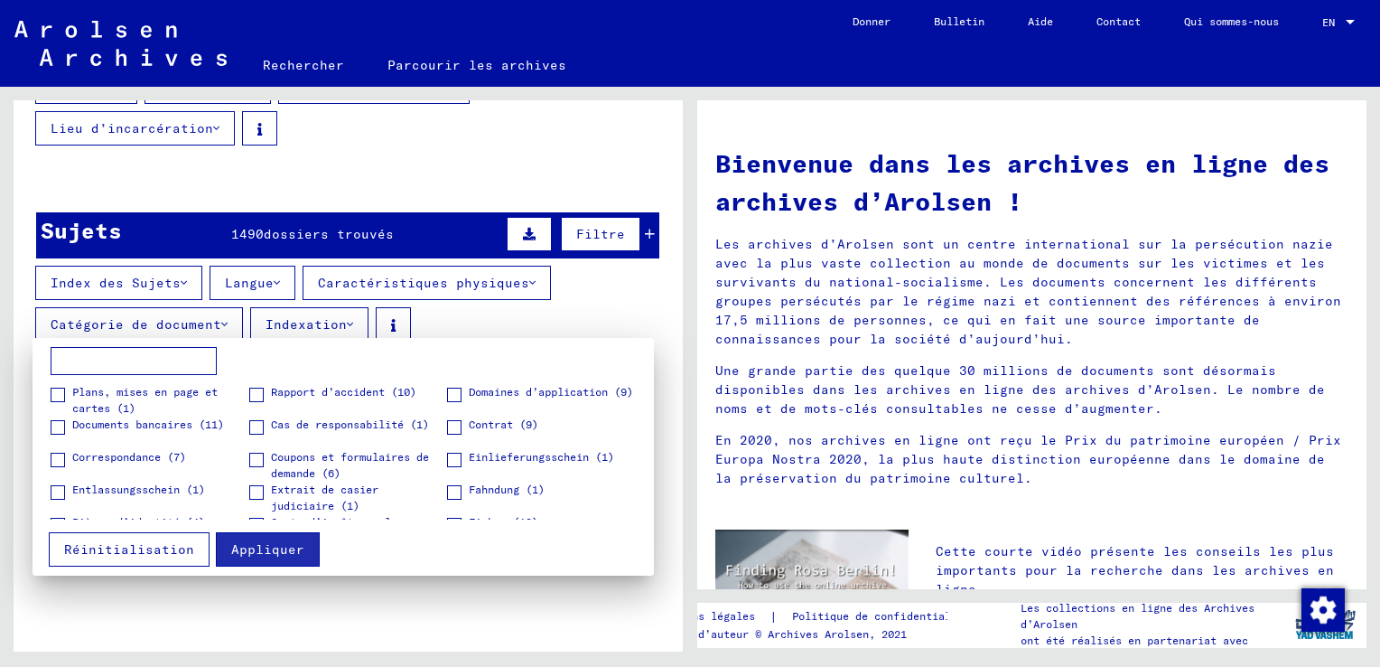
click at [573, 323] on div at bounding box center [690, 333] width 1380 height 667
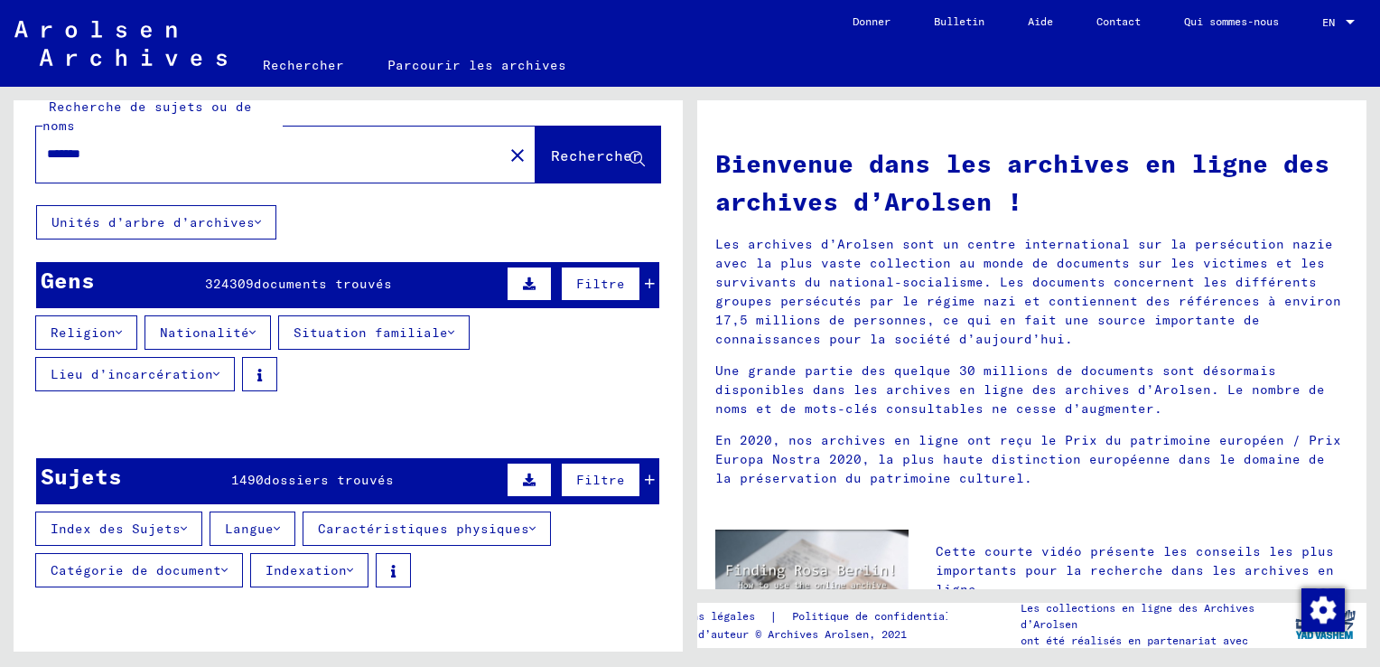
scroll to position [0, 0]
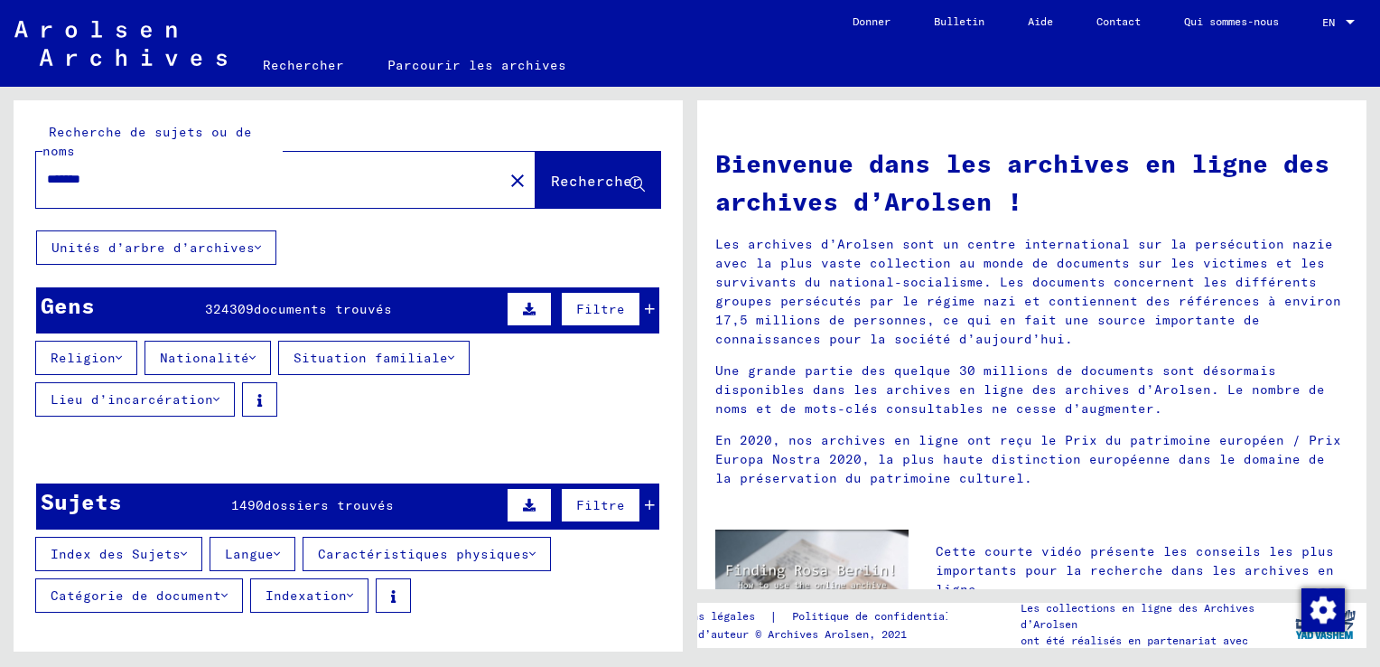
click at [279, 184] on input "*******" at bounding box center [264, 179] width 434 height 19
click at [591, 191] on span "Rechercher" at bounding box center [598, 182] width 94 height 19
click at [359, 318] on div "Gens 324309 documents trouvés Filtre" at bounding box center [347, 310] width 623 height 46
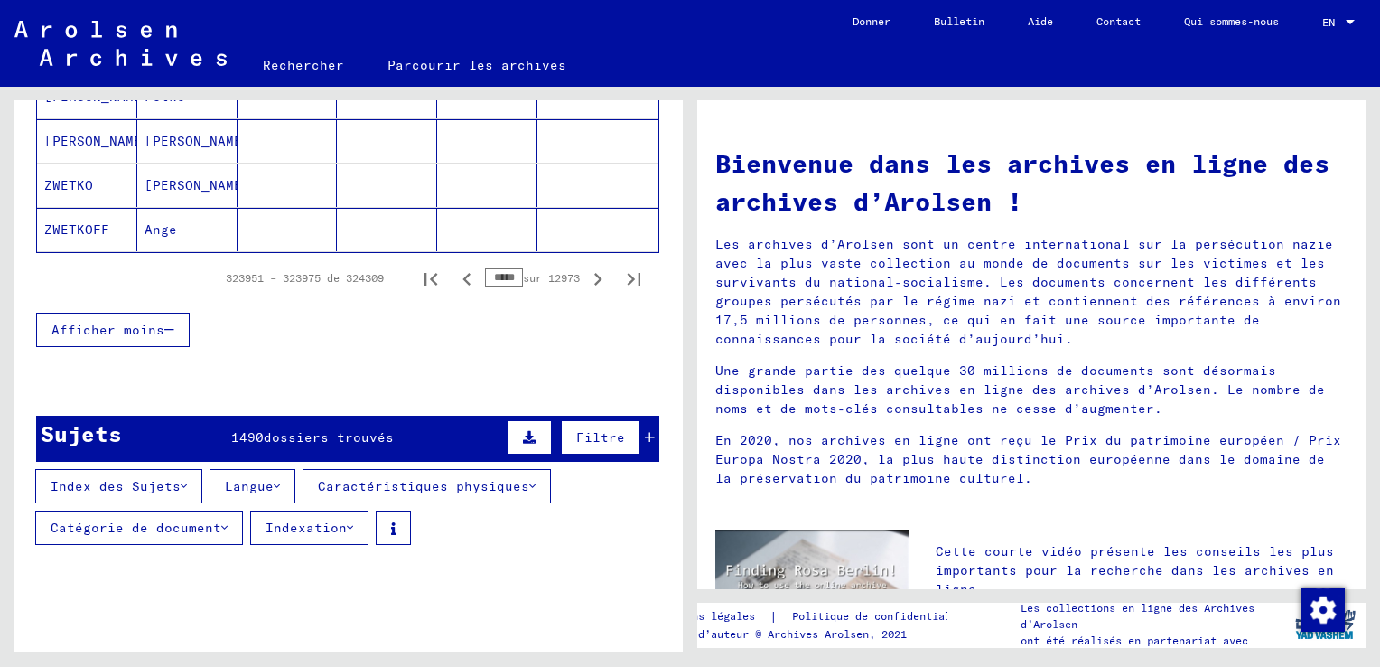
scroll to position [1264, 0]
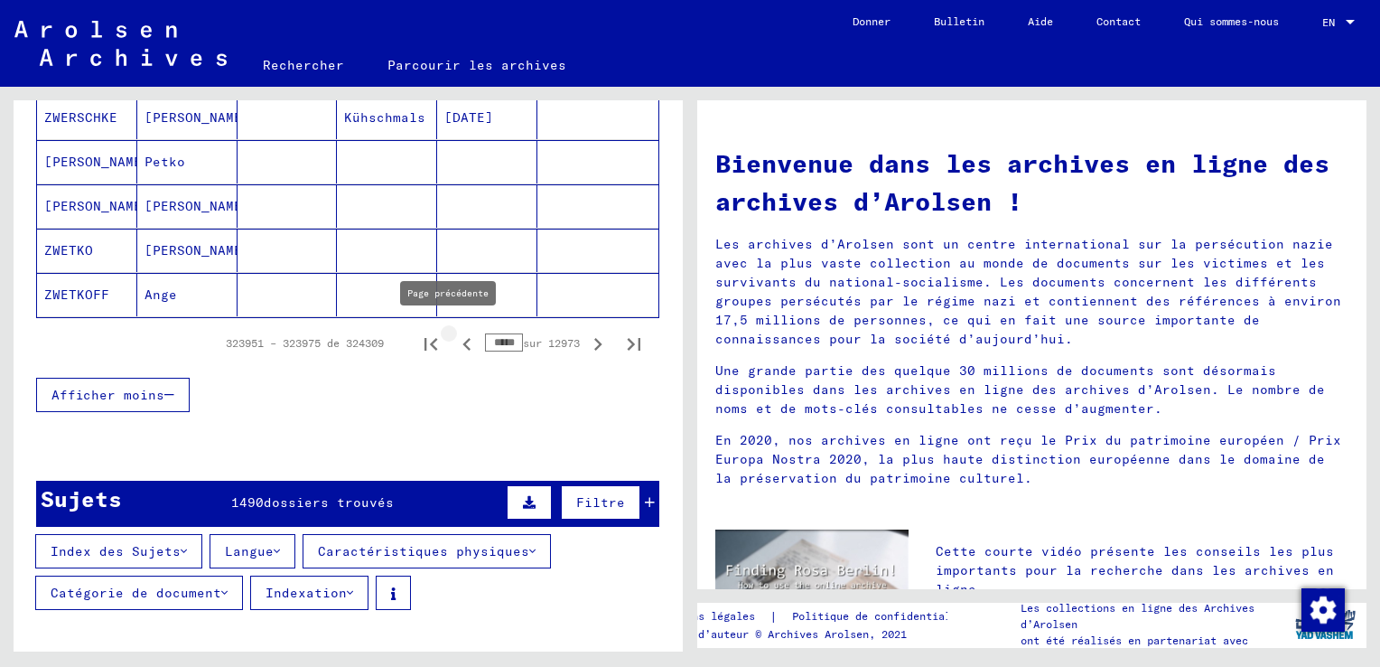
click at [462, 338] on icon "Page précédente" at bounding box center [466, 344] width 8 height 13
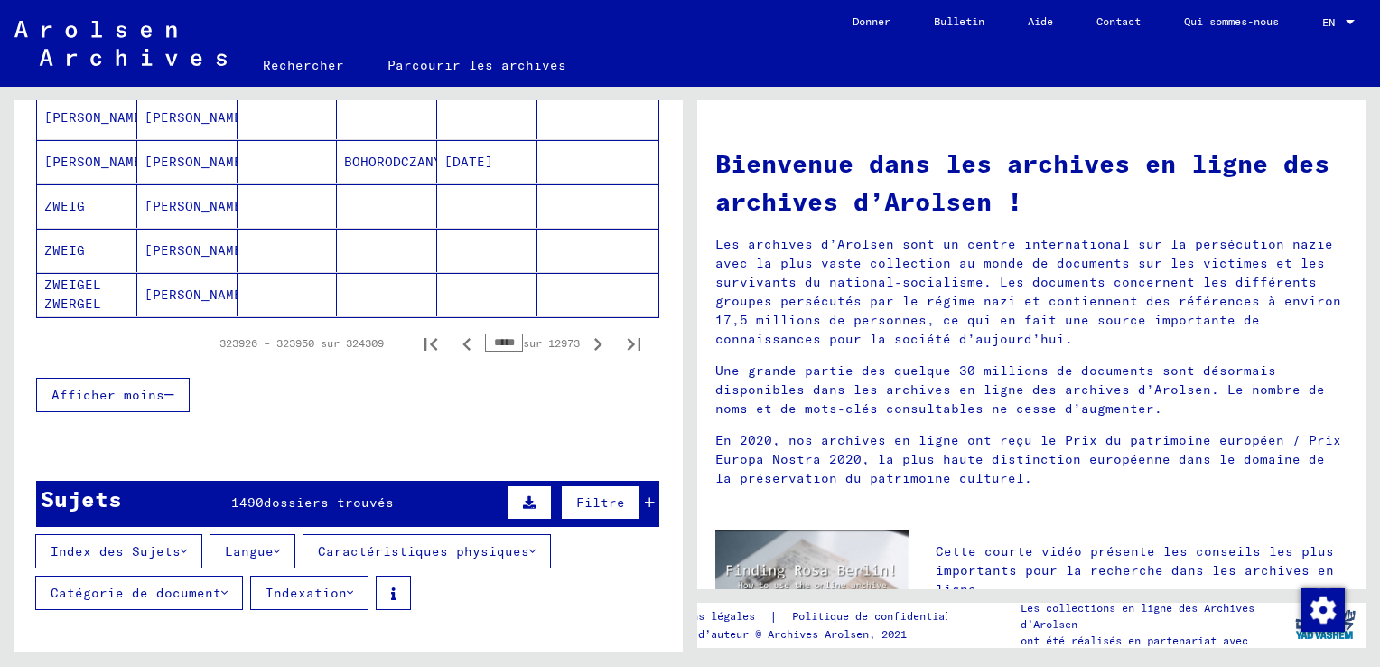
click at [462, 338] on icon "Page précédente" at bounding box center [466, 344] width 8 height 13
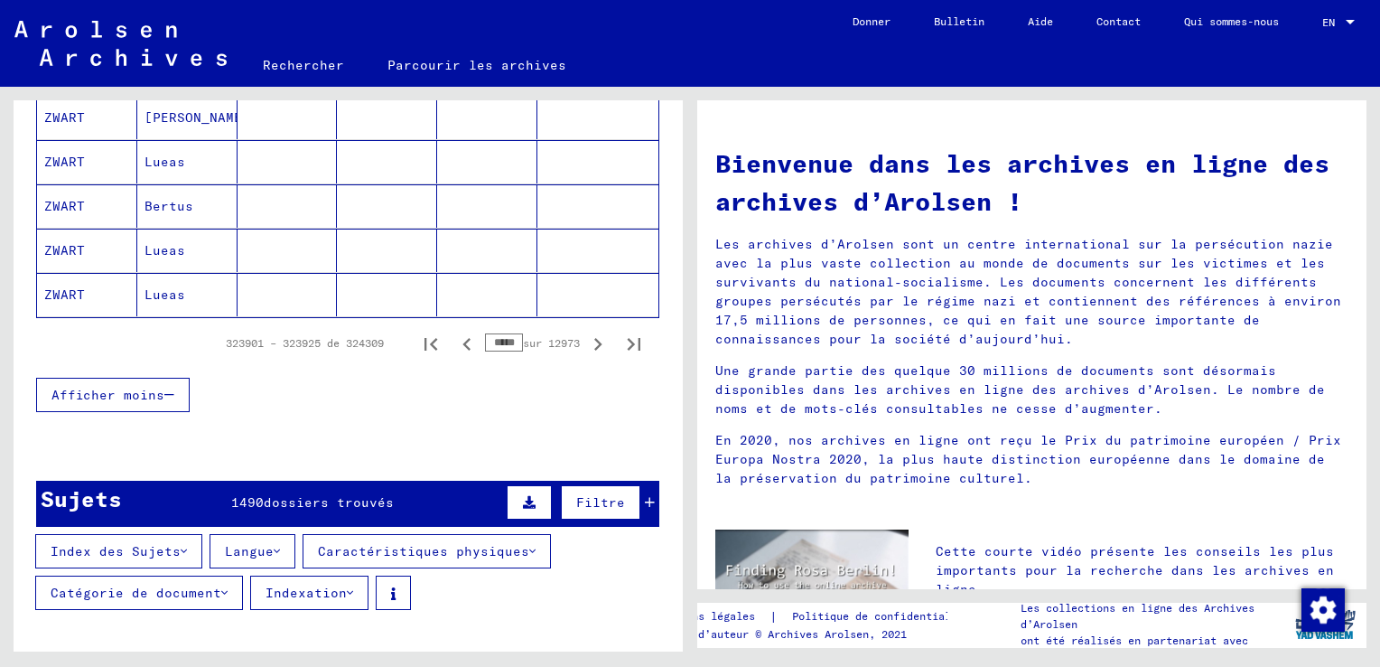
click at [462, 338] on icon "Page précédente" at bounding box center [466, 344] width 8 height 13
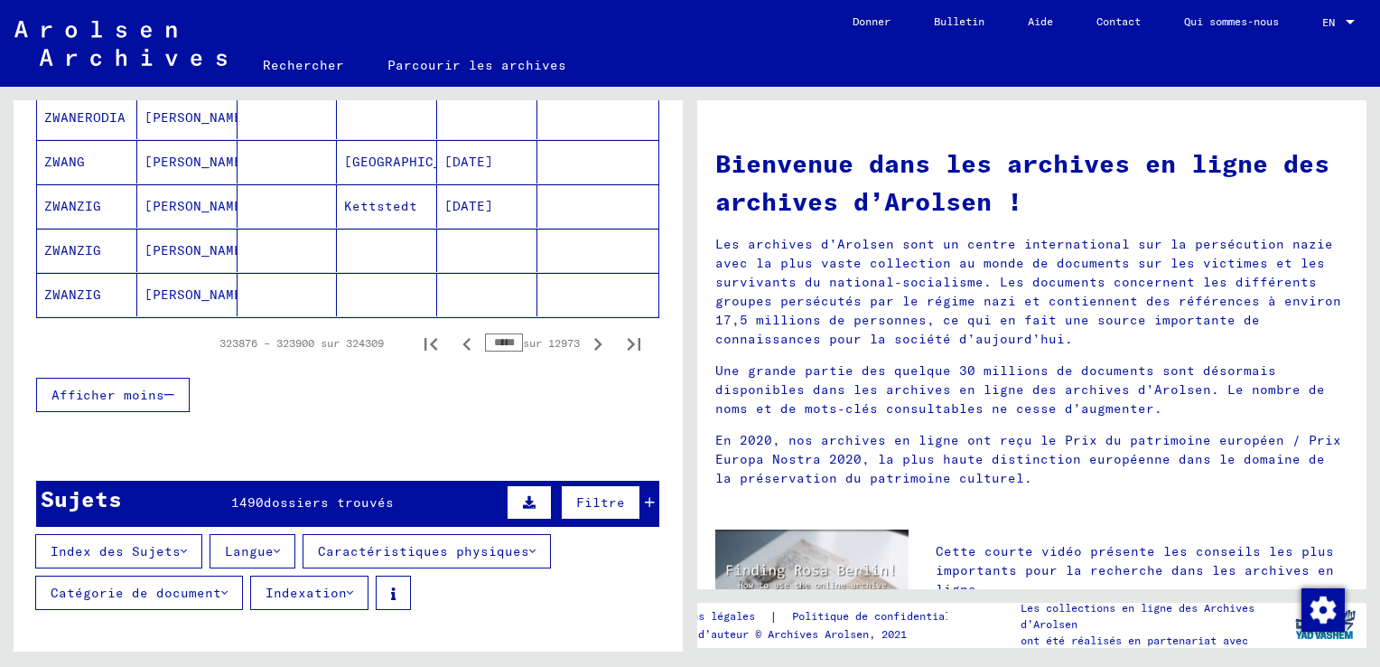
click at [454, 339] on icon "Page précédente" at bounding box center [466, 343] width 25 height 25
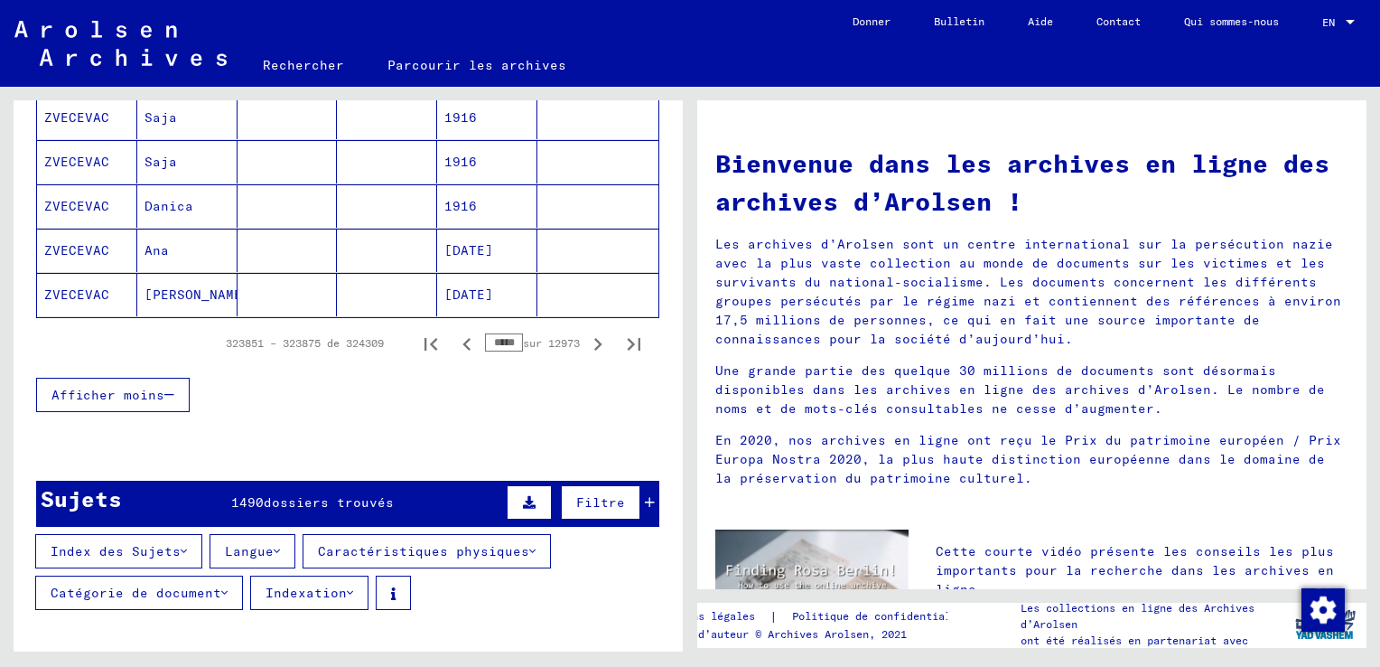
click at [454, 339] on icon "Page précédente" at bounding box center [466, 343] width 25 height 25
click at [462, 339] on icon "Page précédente" at bounding box center [466, 344] width 8 height 13
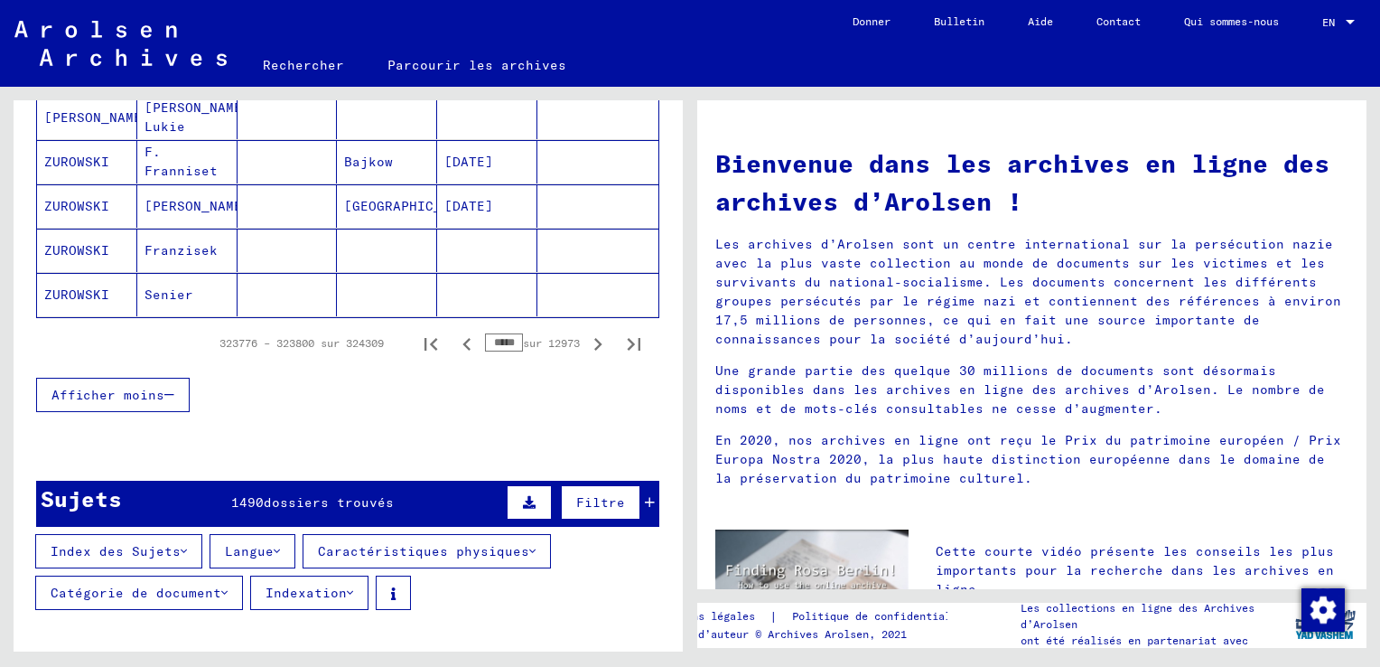
click at [462, 339] on icon "Page précédente" at bounding box center [466, 344] width 8 height 13
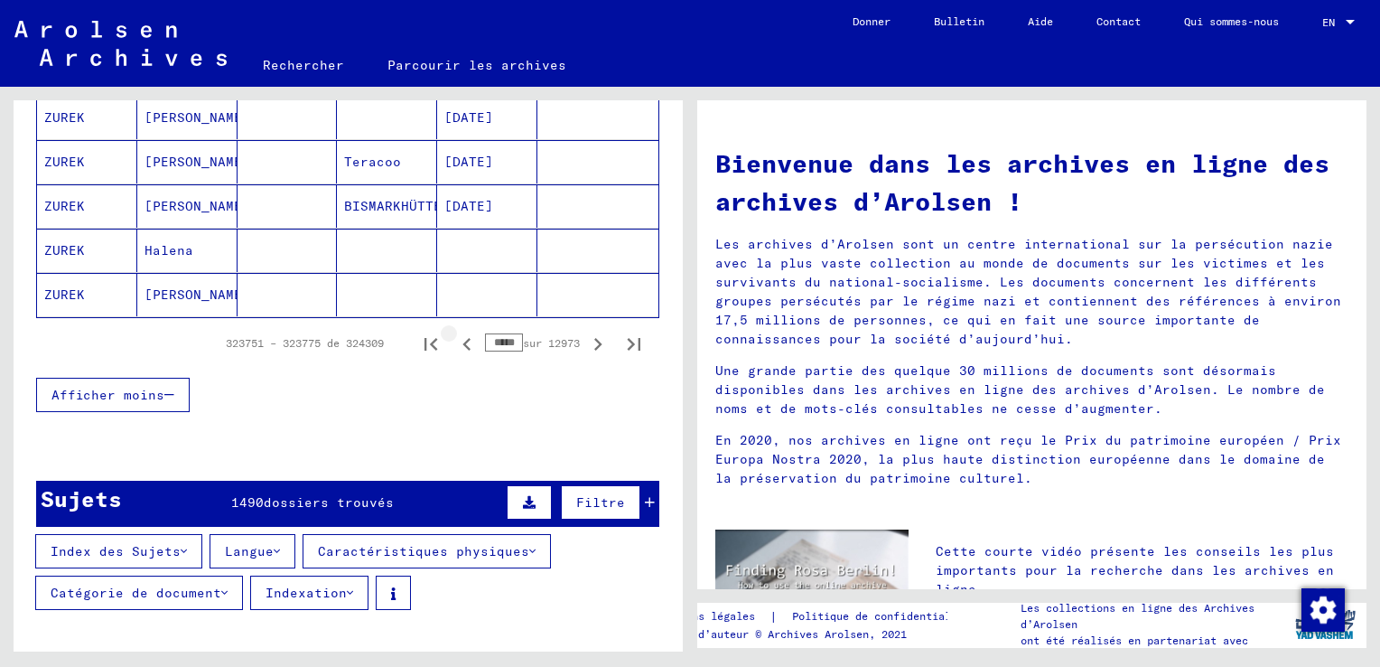
click at [462, 339] on icon "Page précédente" at bounding box center [466, 344] width 8 height 13
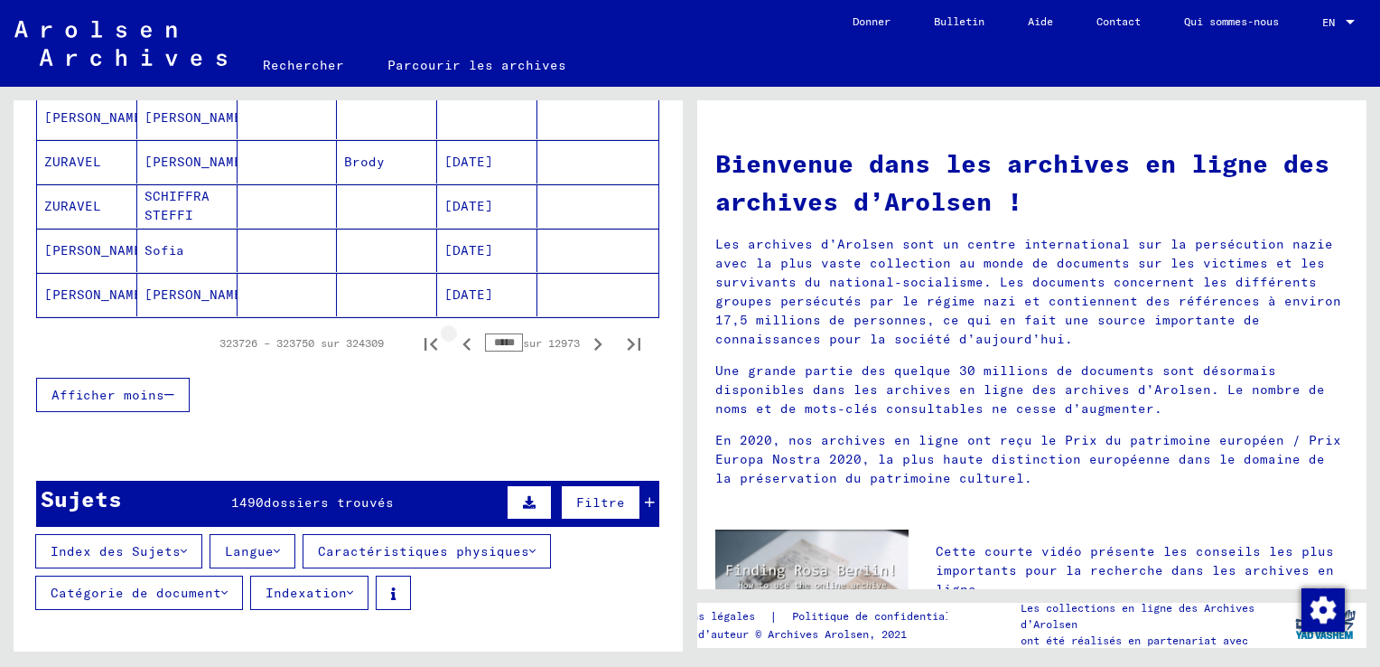
click at [462, 339] on icon "Page précédente" at bounding box center [466, 344] width 8 height 13
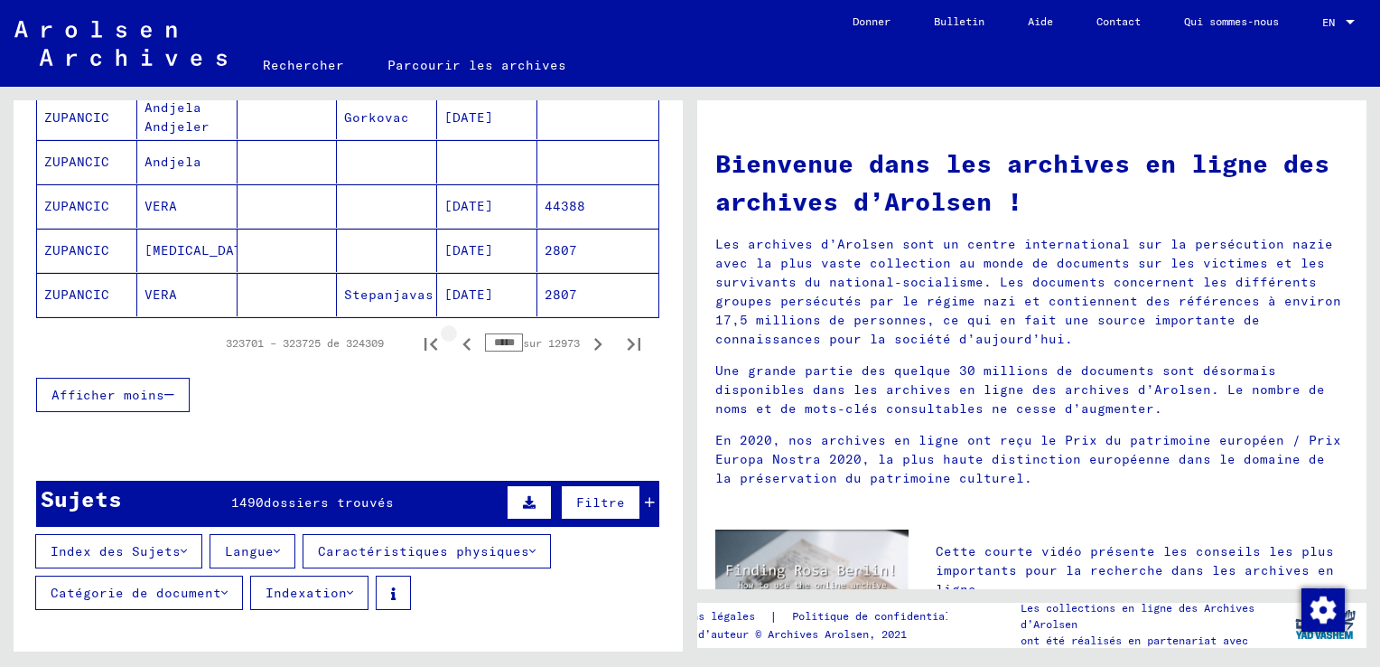
click at [462, 339] on icon "Page précédente" at bounding box center [466, 344] width 8 height 13
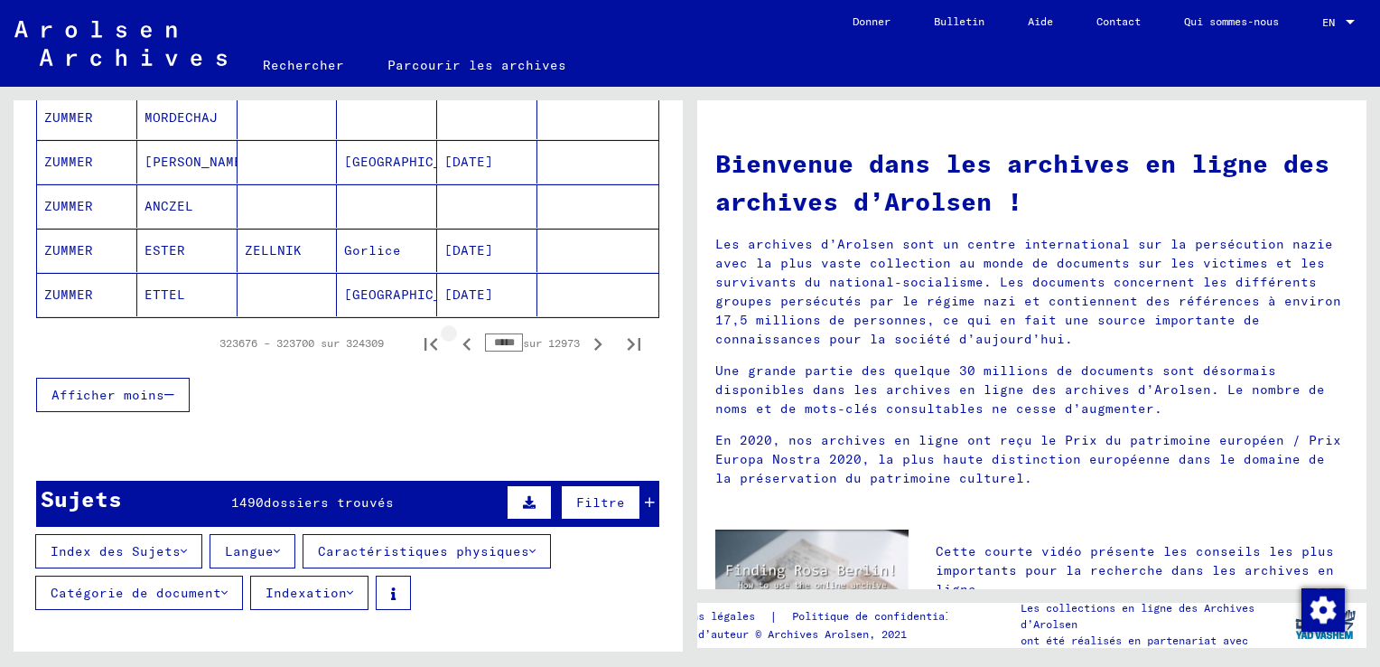
click at [462, 339] on icon "Page précédente" at bounding box center [466, 344] width 8 height 13
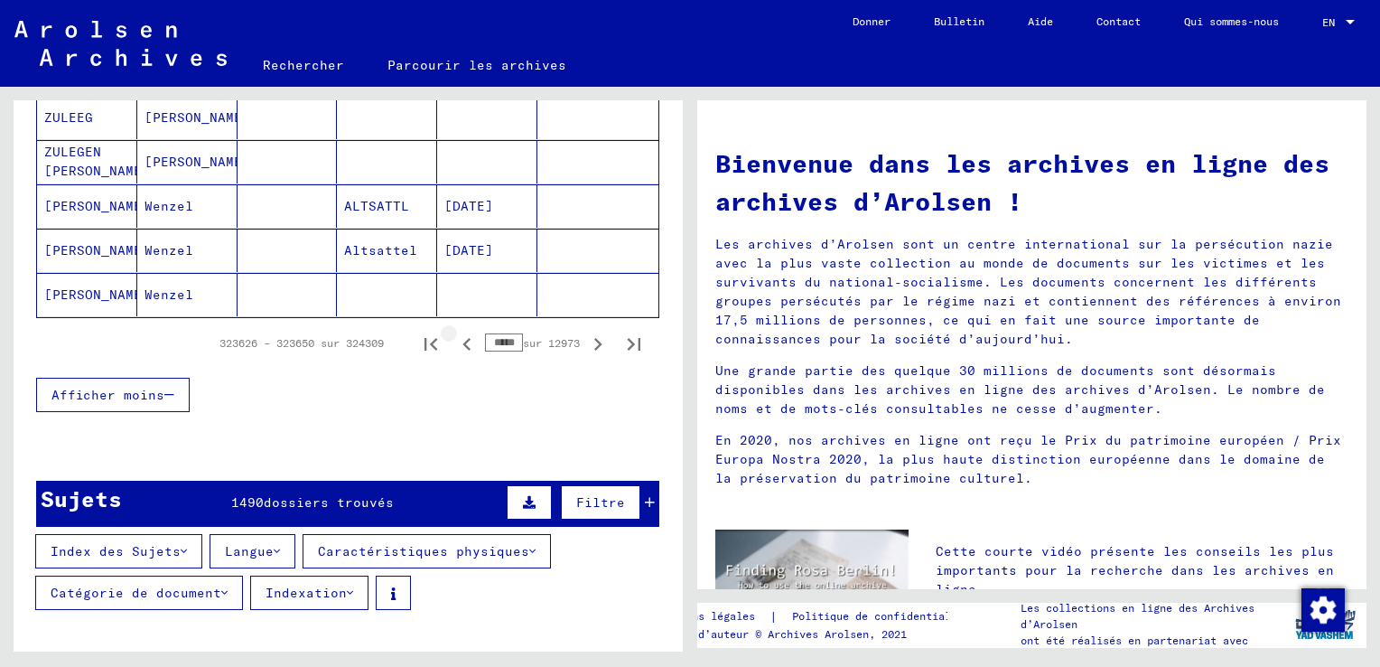
click at [462, 341] on icon "Page précédente" at bounding box center [466, 344] width 8 height 13
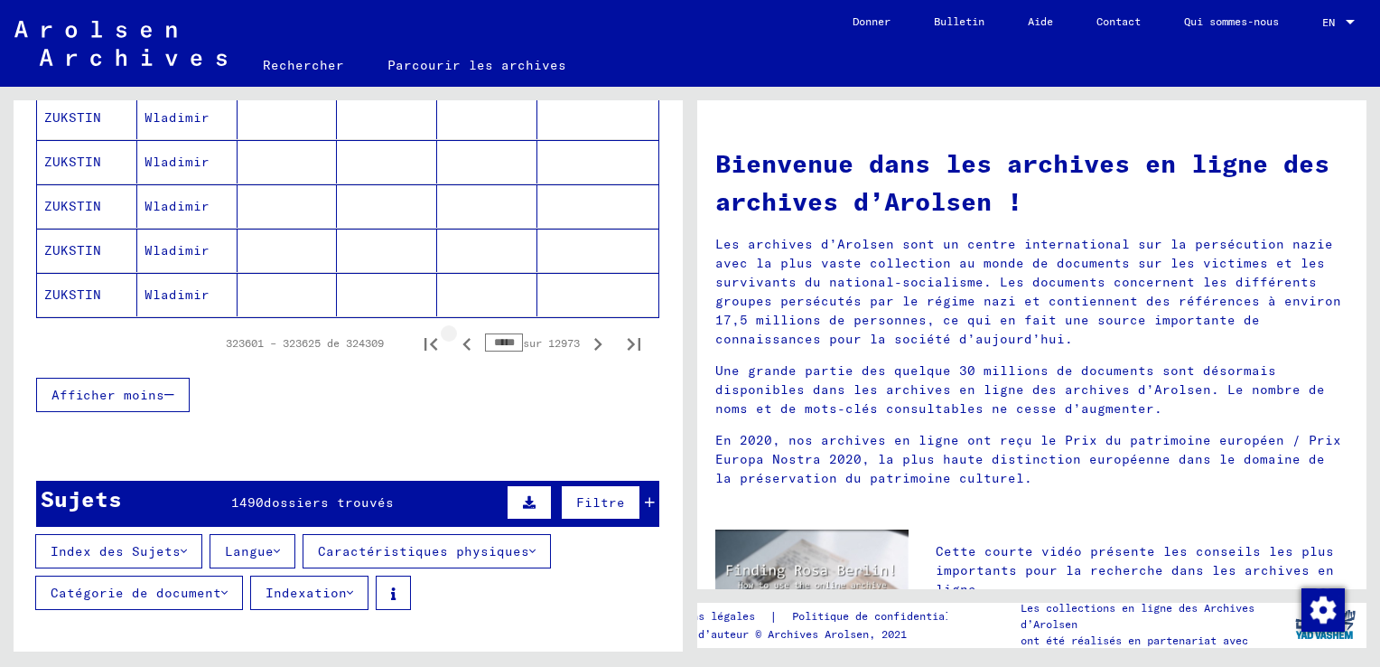
click at [462, 341] on icon "Page précédente" at bounding box center [466, 344] width 8 height 13
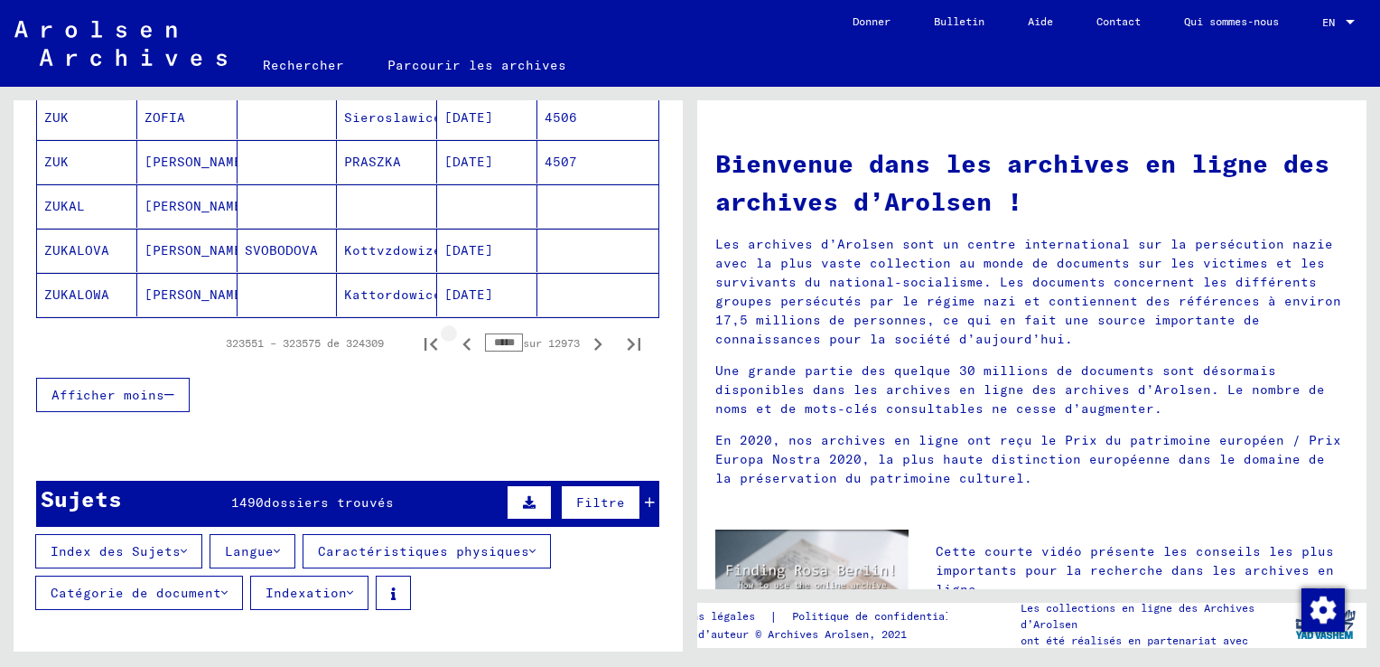
click at [462, 341] on icon "Page précédente" at bounding box center [466, 344] width 8 height 13
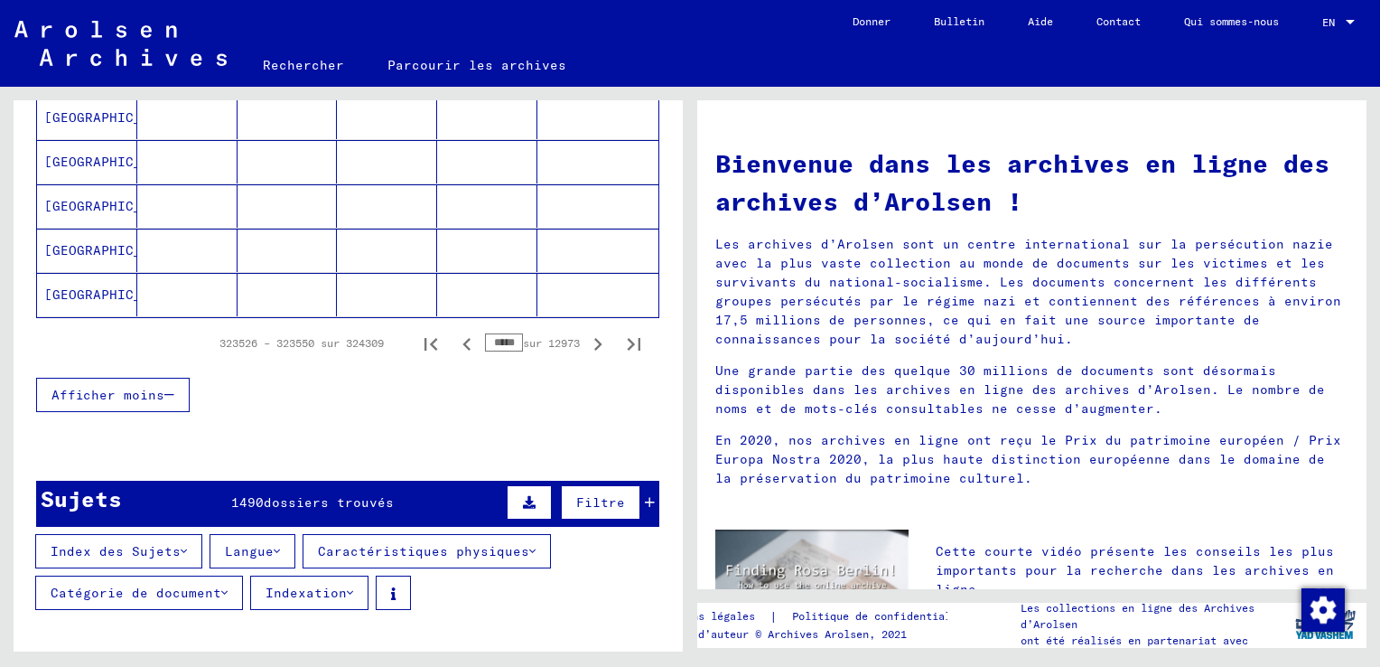
click at [462, 341] on icon "Page précédente" at bounding box center [466, 344] width 8 height 13
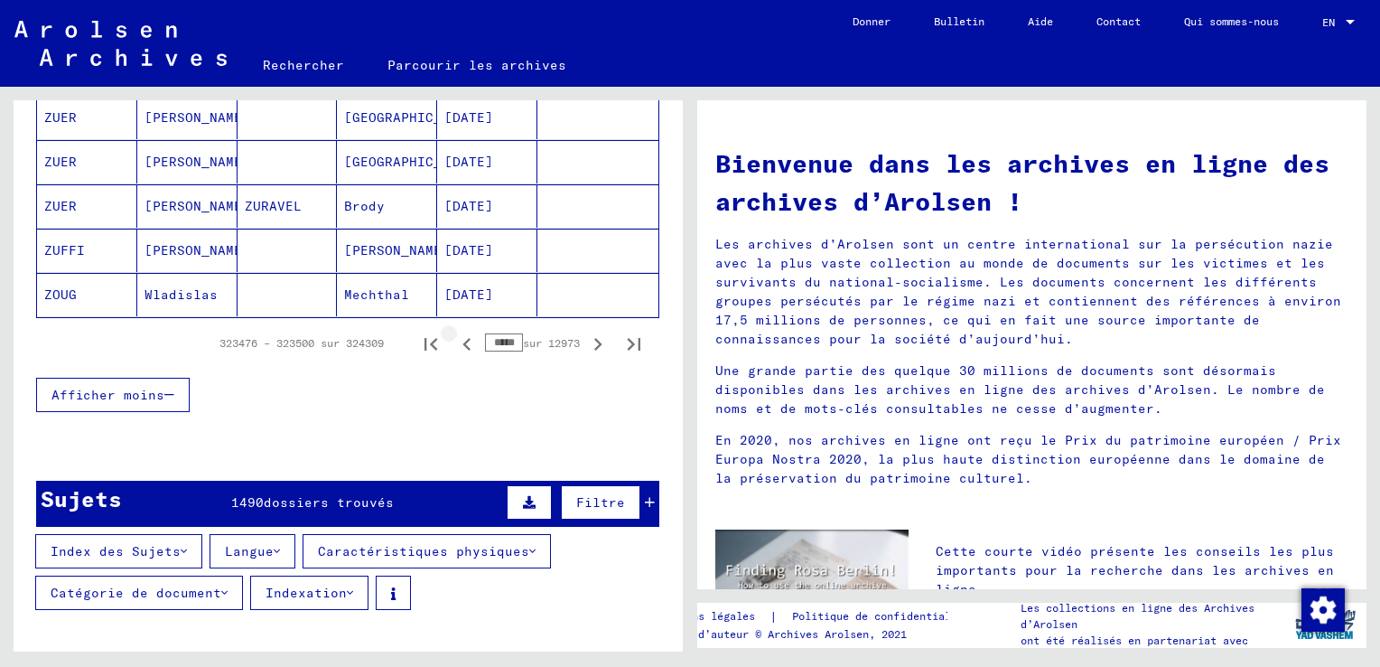
click at [462, 341] on icon "Page précédente" at bounding box center [466, 344] width 8 height 13
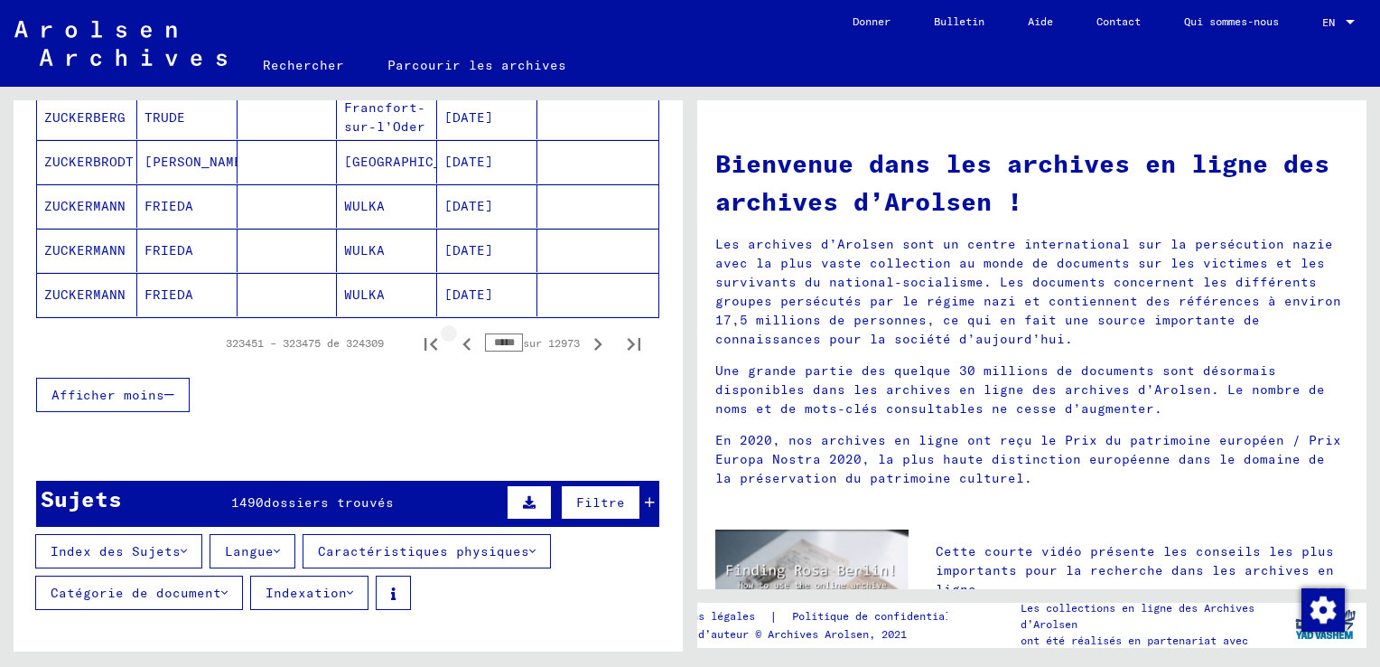
click at [462, 341] on icon "Page précédente" at bounding box center [466, 344] width 8 height 13
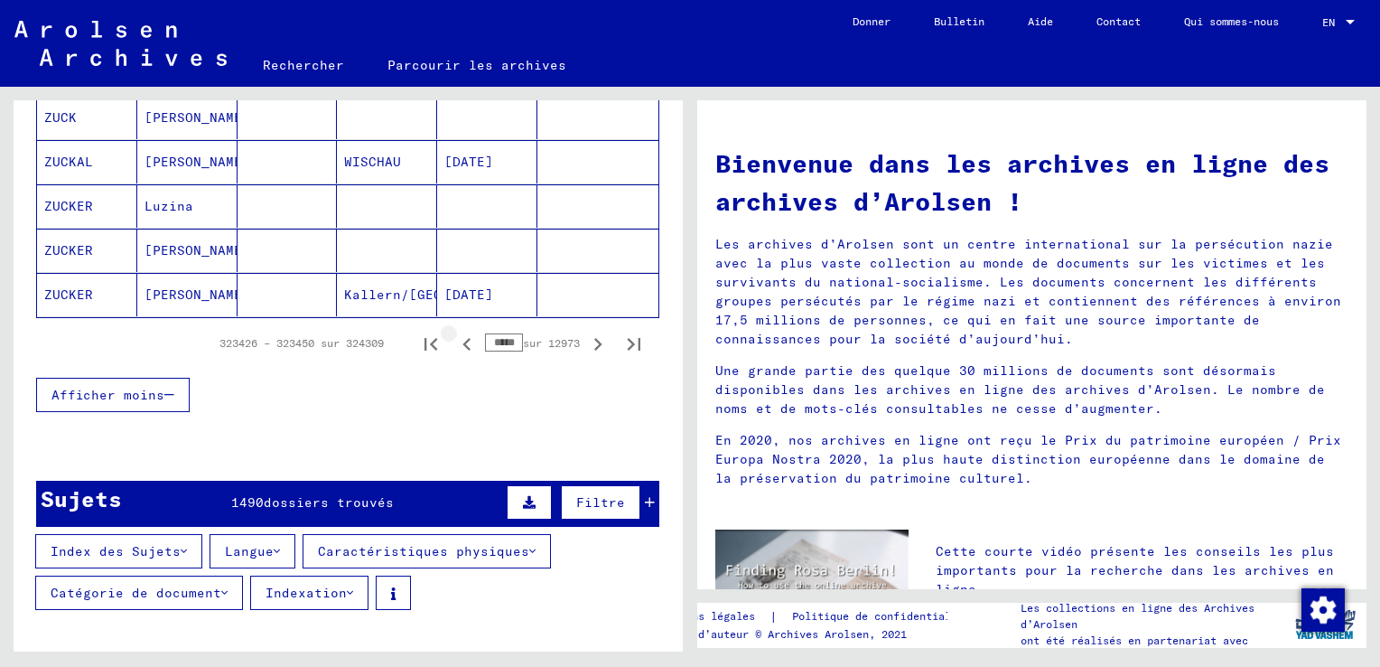
click at [462, 341] on icon "Page précédente" at bounding box center [466, 344] width 8 height 13
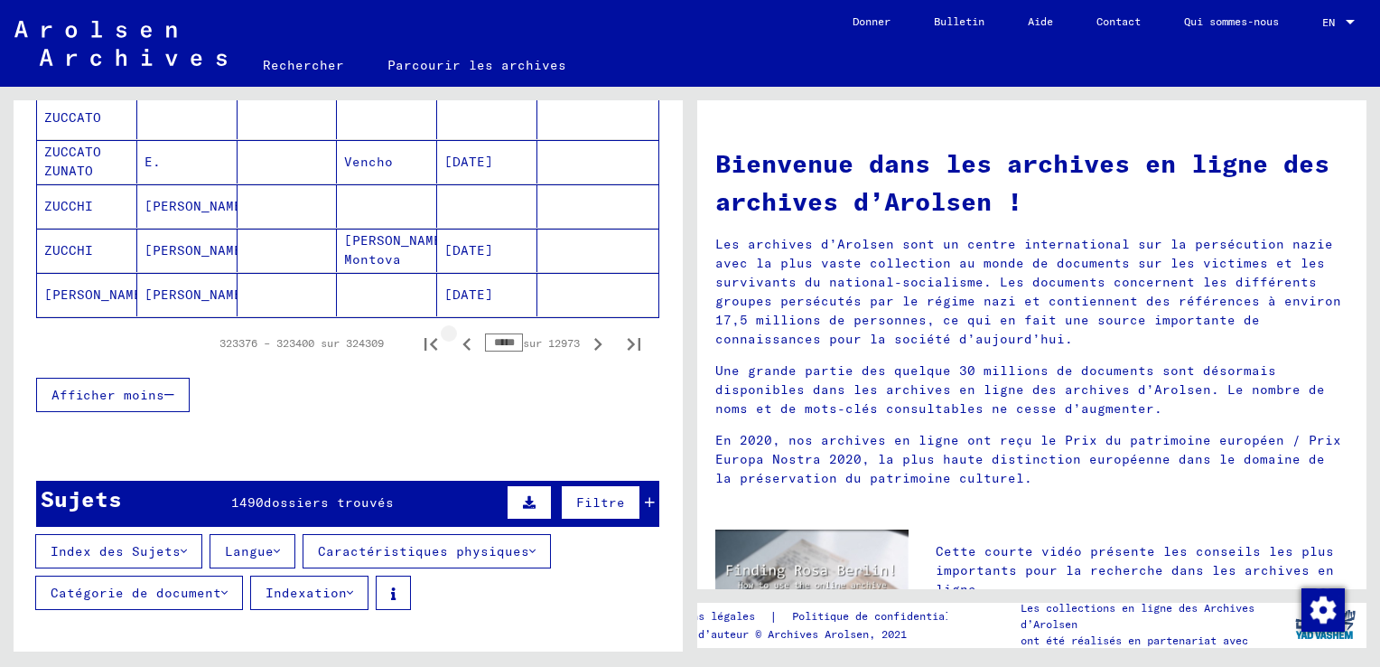
click at [462, 341] on icon "Page précédente" at bounding box center [466, 344] width 8 height 13
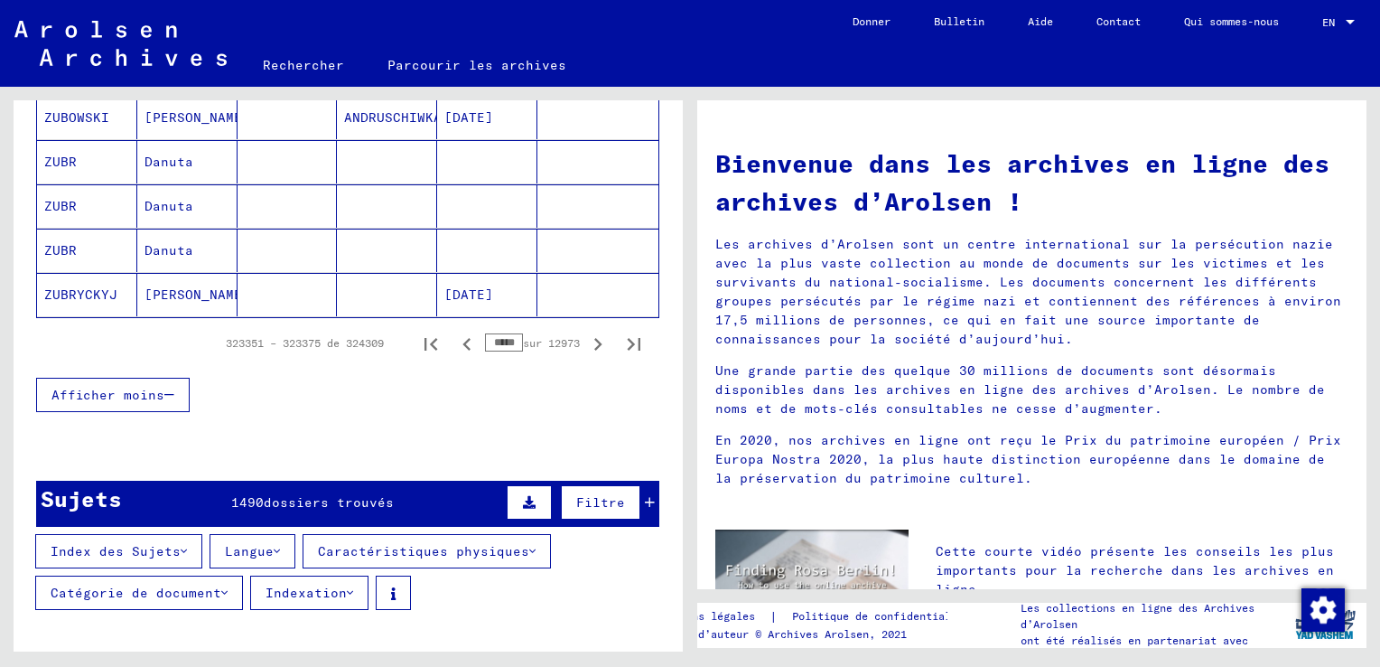
click at [462, 341] on icon "Page précédente" at bounding box center [466, 344] width 8 height 13
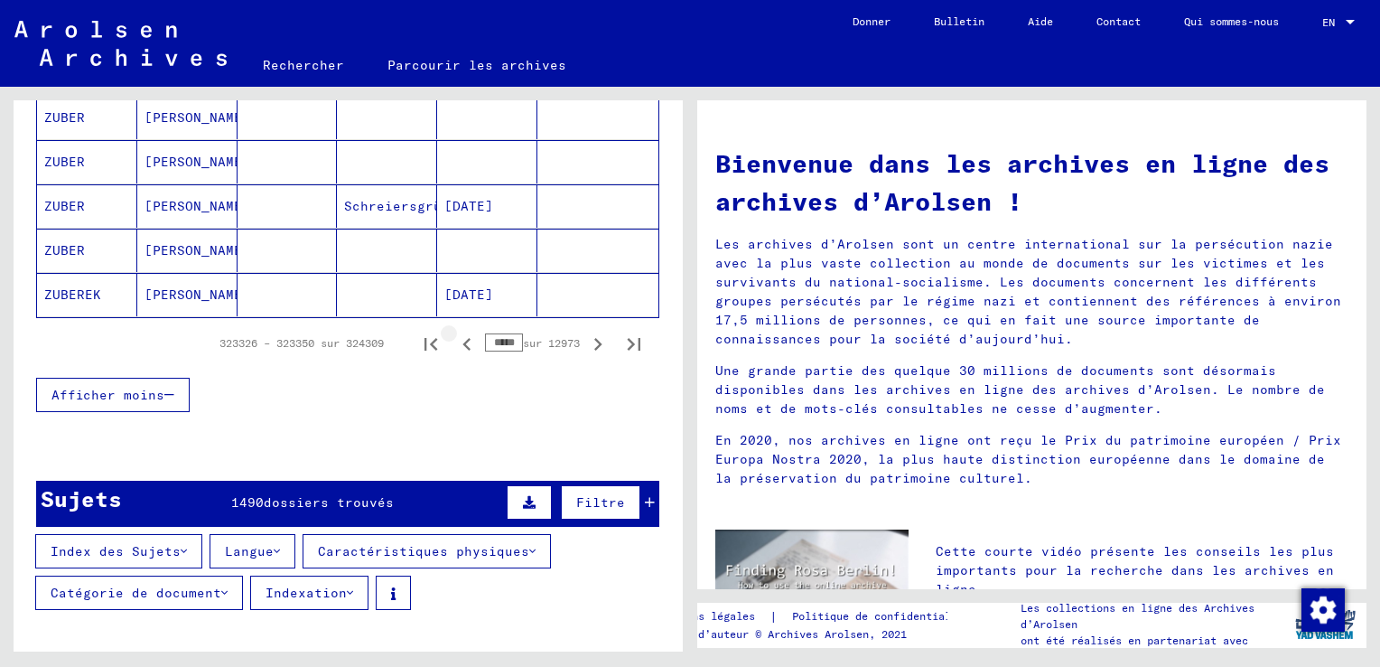
click at [462, 341] on icon "Page précédente" at bounding box center [466, 344] width 8 height 13
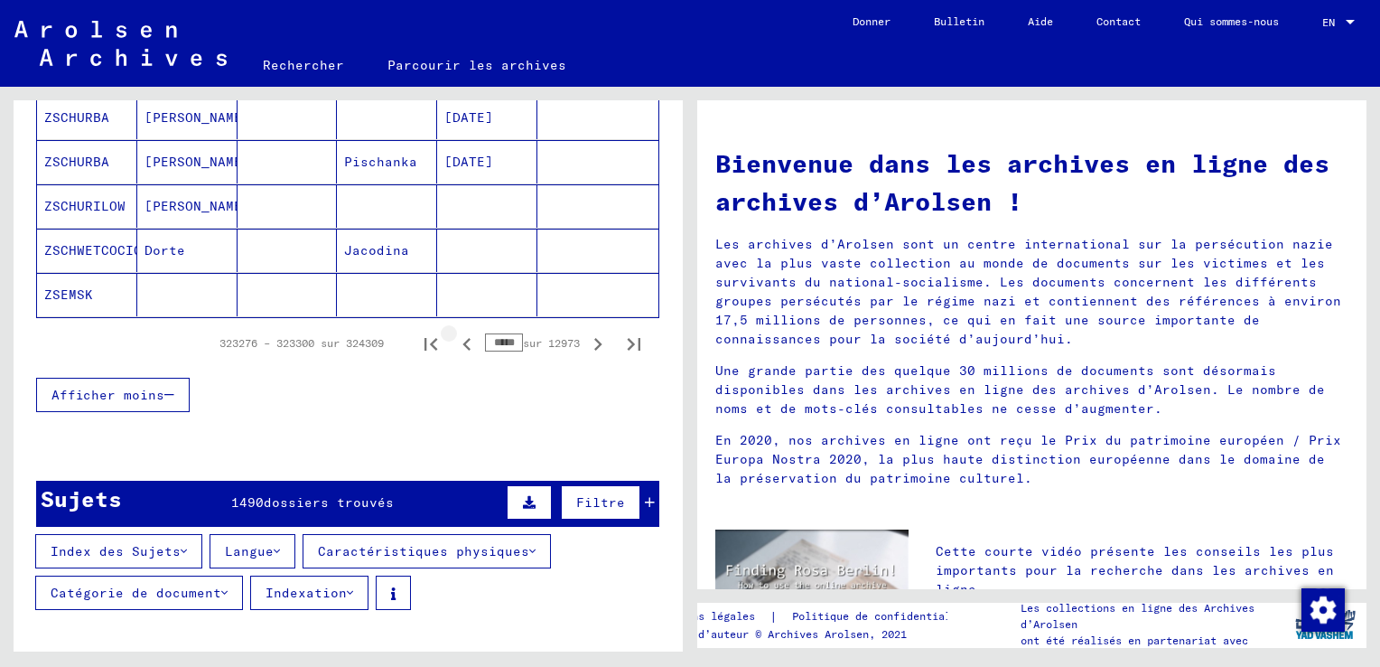
click at [462, 341] on icon "Page précédente" at bounding box center [466, 344] width 8 height 13
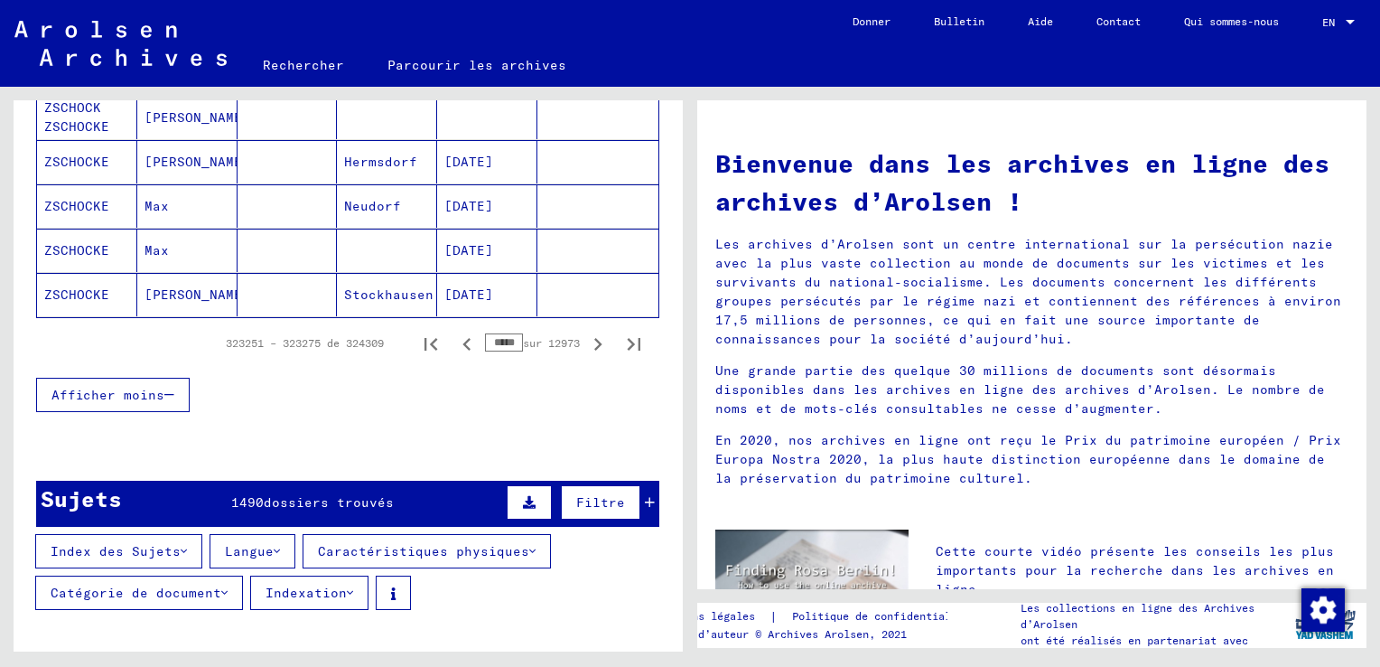
click at [462, 341] on icon "Page précédente" at bounding box center [466, 344] width 8 height 13
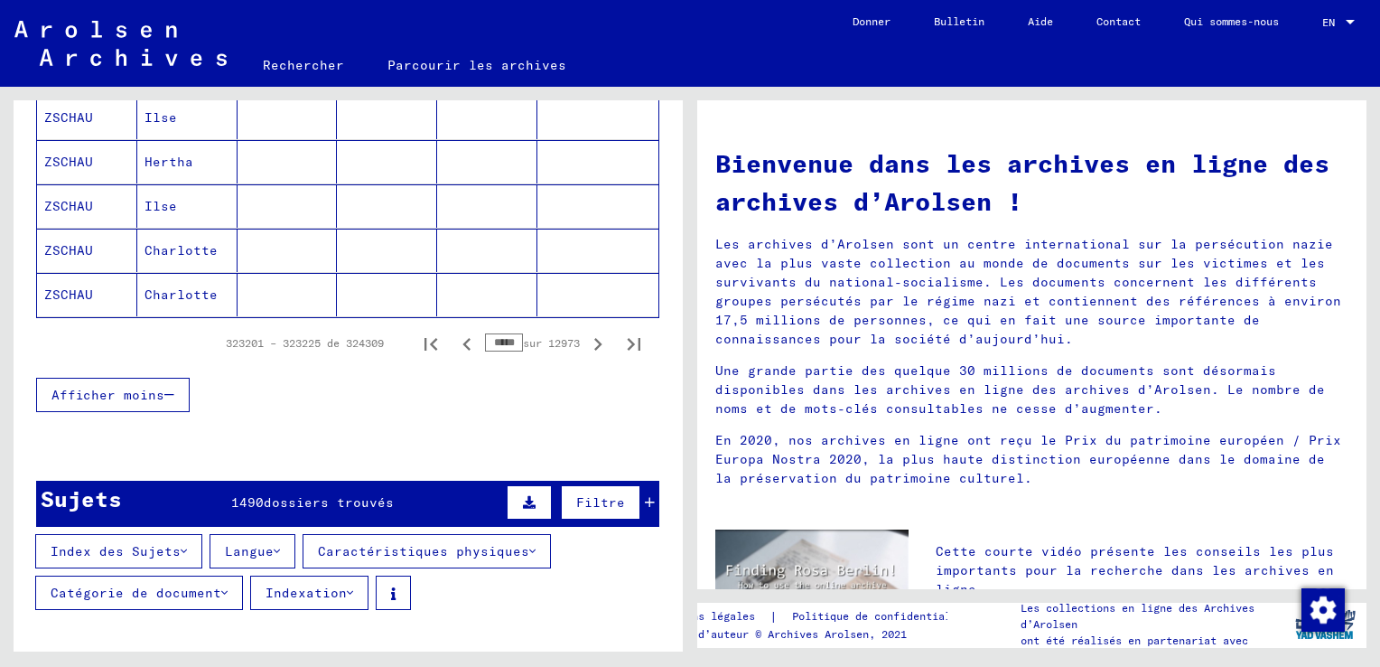
click at [462, 341] on icon "Page précédente" at bounding box center [466, 344] width 8 height 13
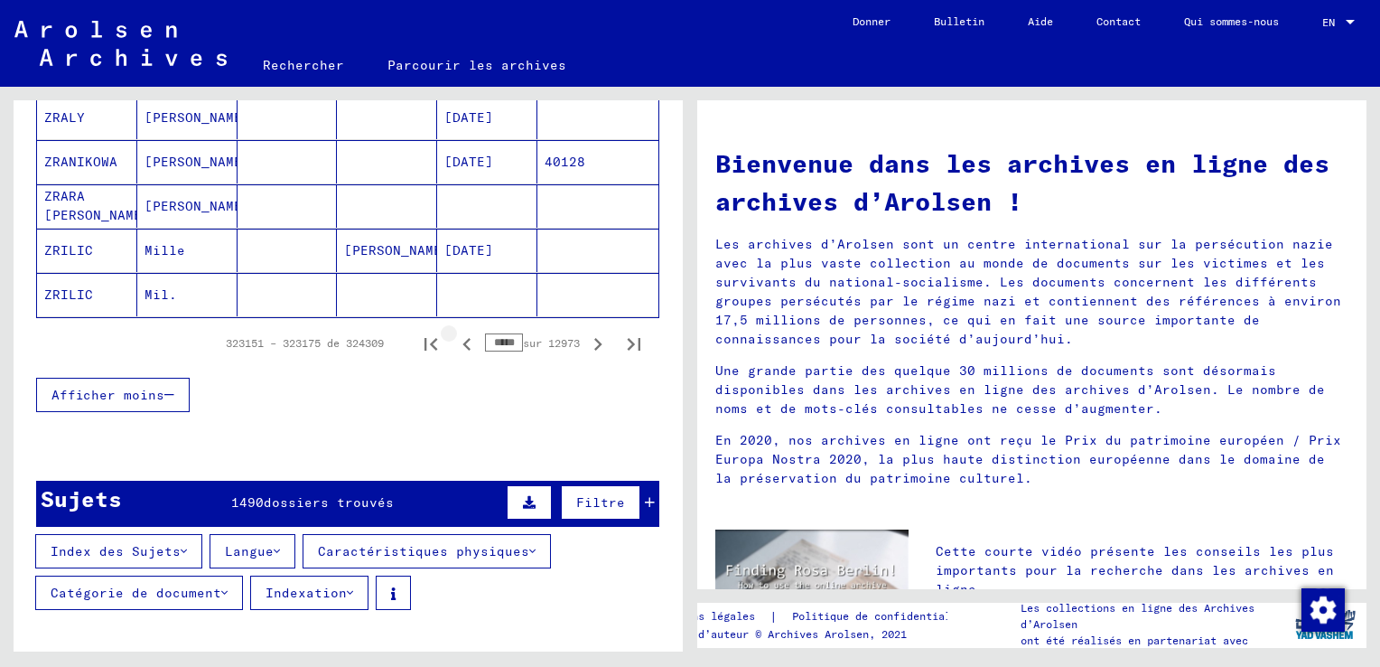
click at [462, 341] on icon "Page précédente" at bounding box center [466, 344] width 8 height 13
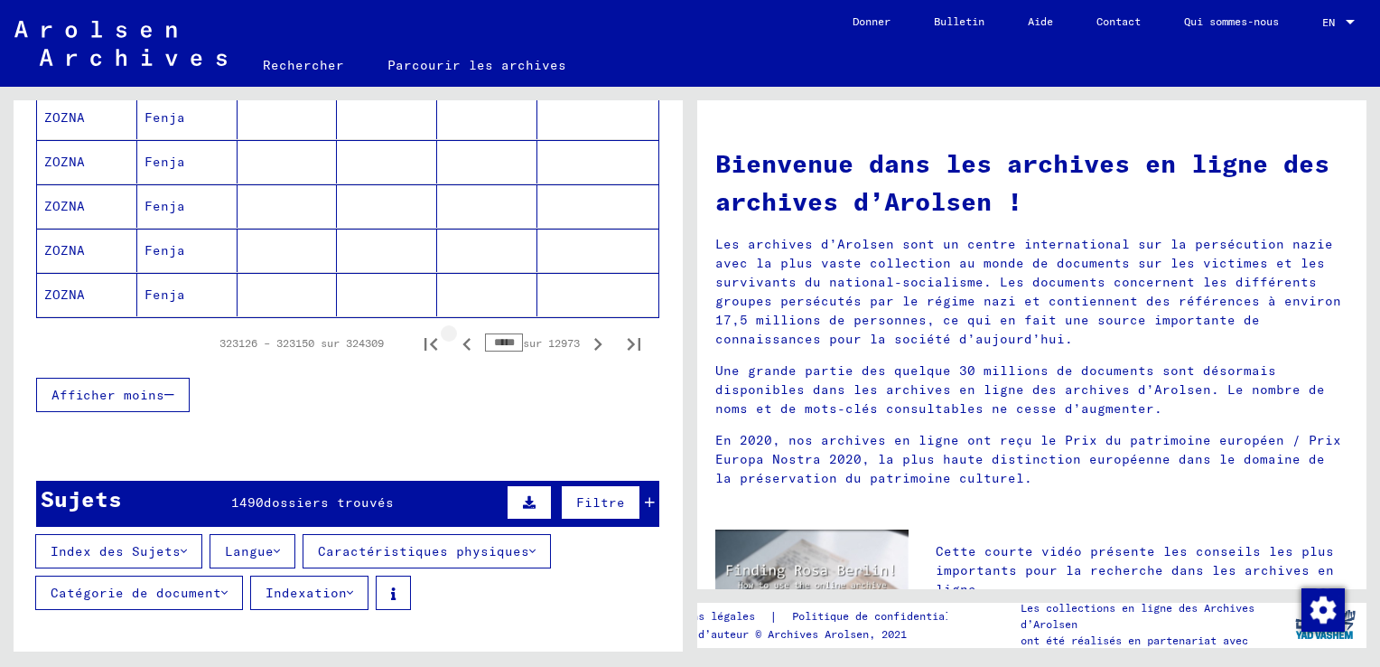
click at [462, 341] on icon "Page précédente" at bounding box center [466, 344] width 8 height 13
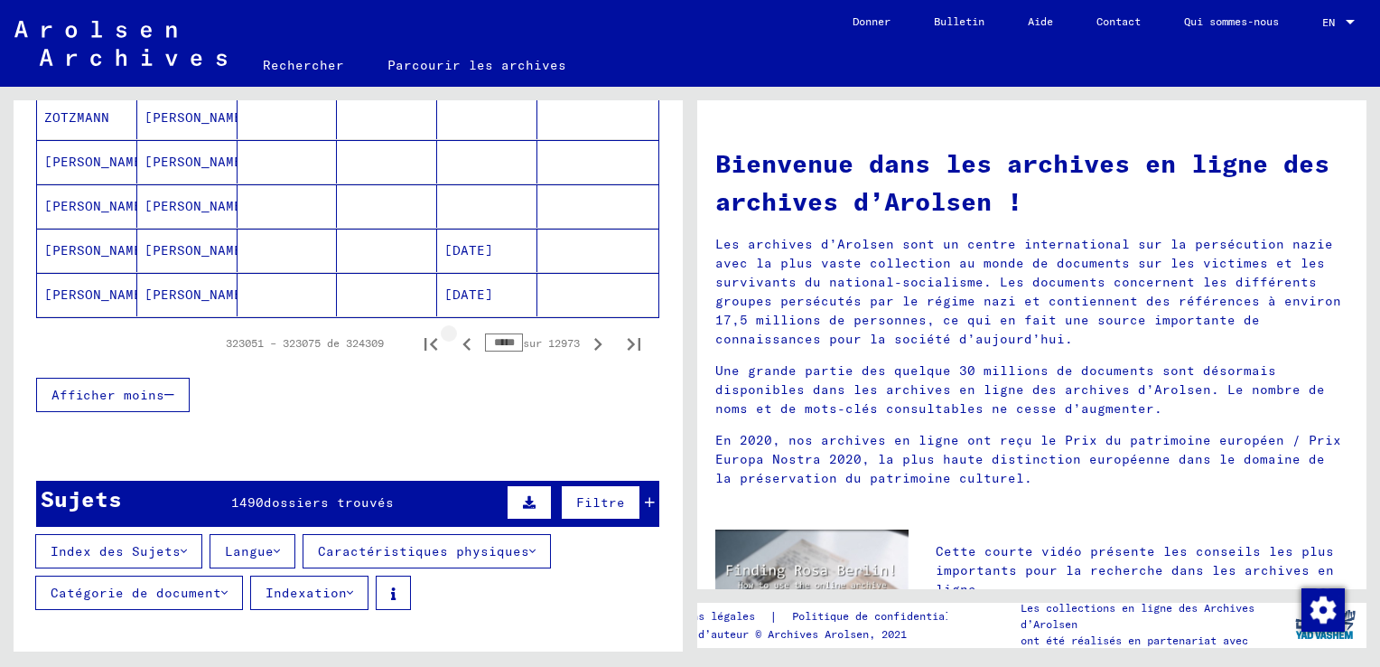
click at [462, 341] on icon "Page précédente" at bounding box center [466, 344] width 8 height 13
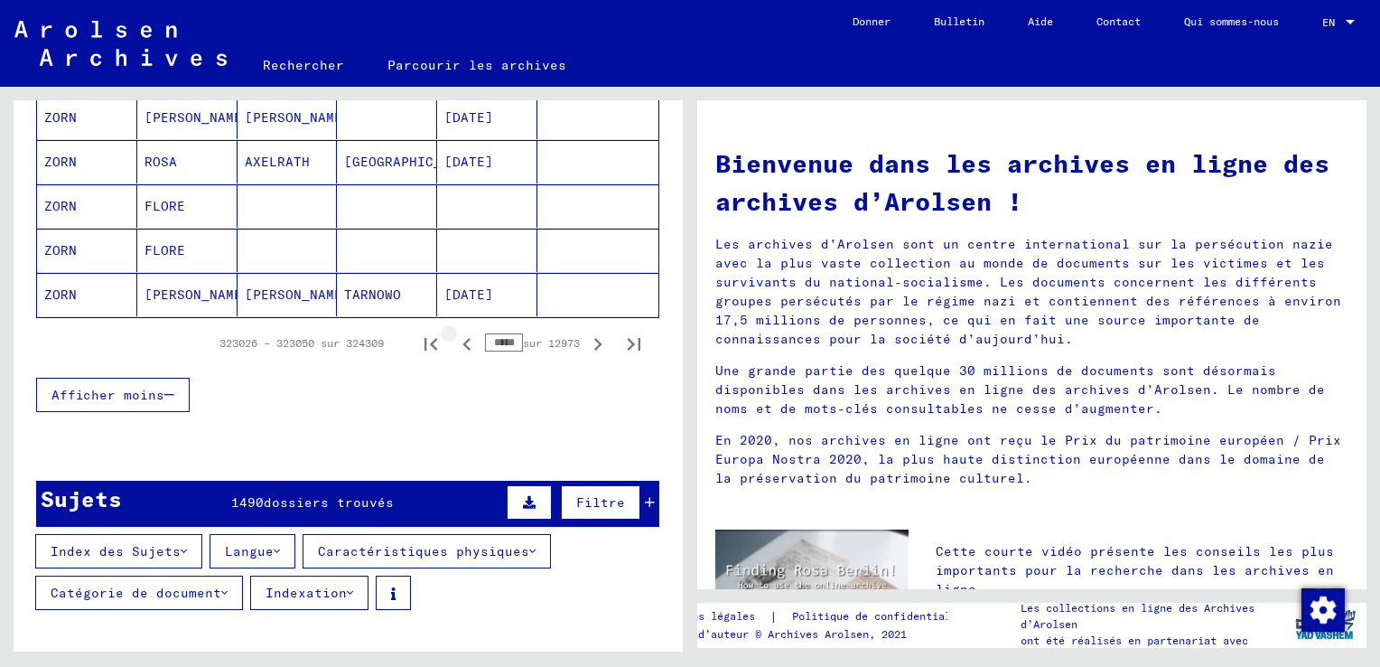
click at [462, 341] on icon "Page précédente" at bounding box center [466, 344] width 8 height 13
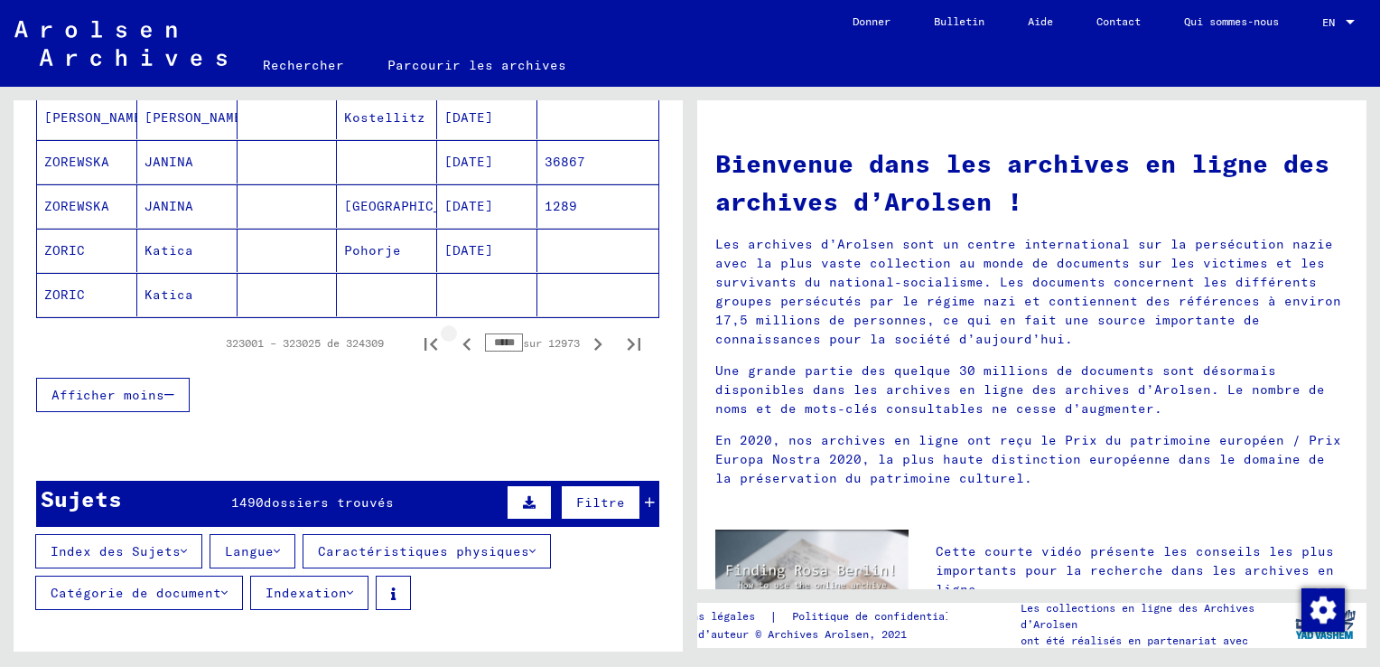
click at [462, 341] on icon "Page précédente" at bounding box center [466, 344] width 8 height 13
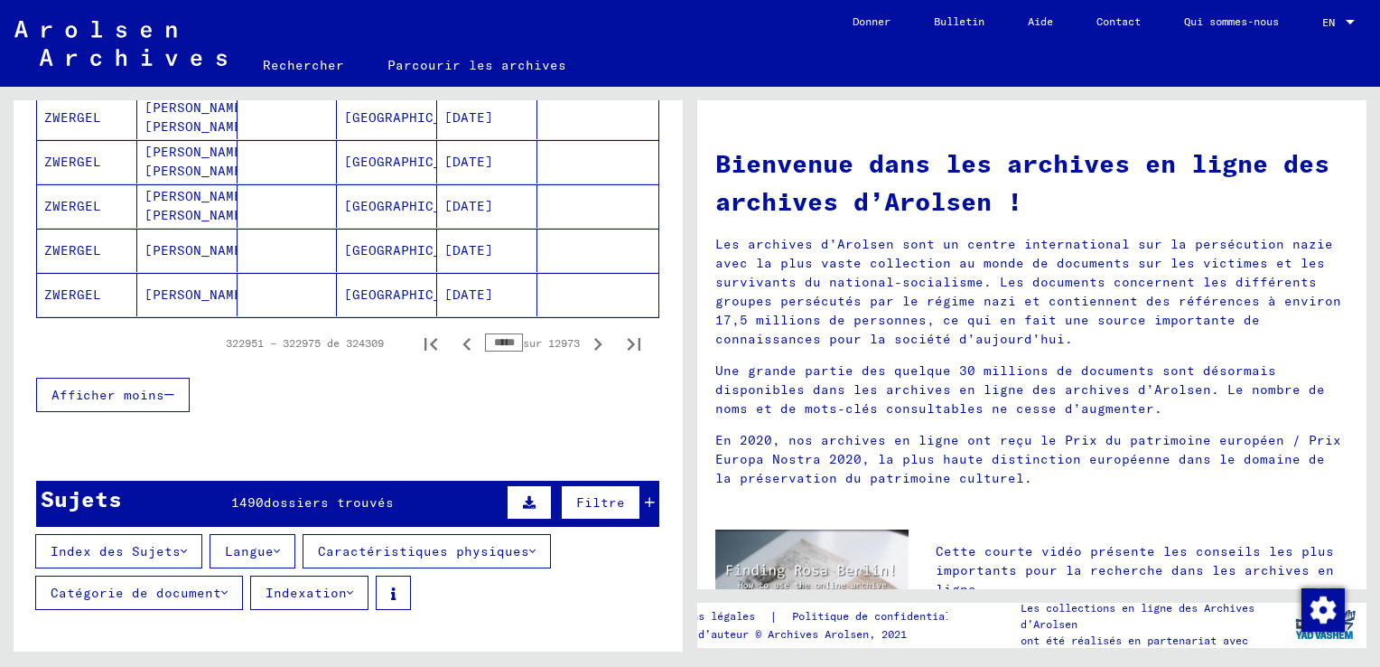
click at [462, 341] on icon "Page précédente" at bounding box center [466, 344] width 8 height 13
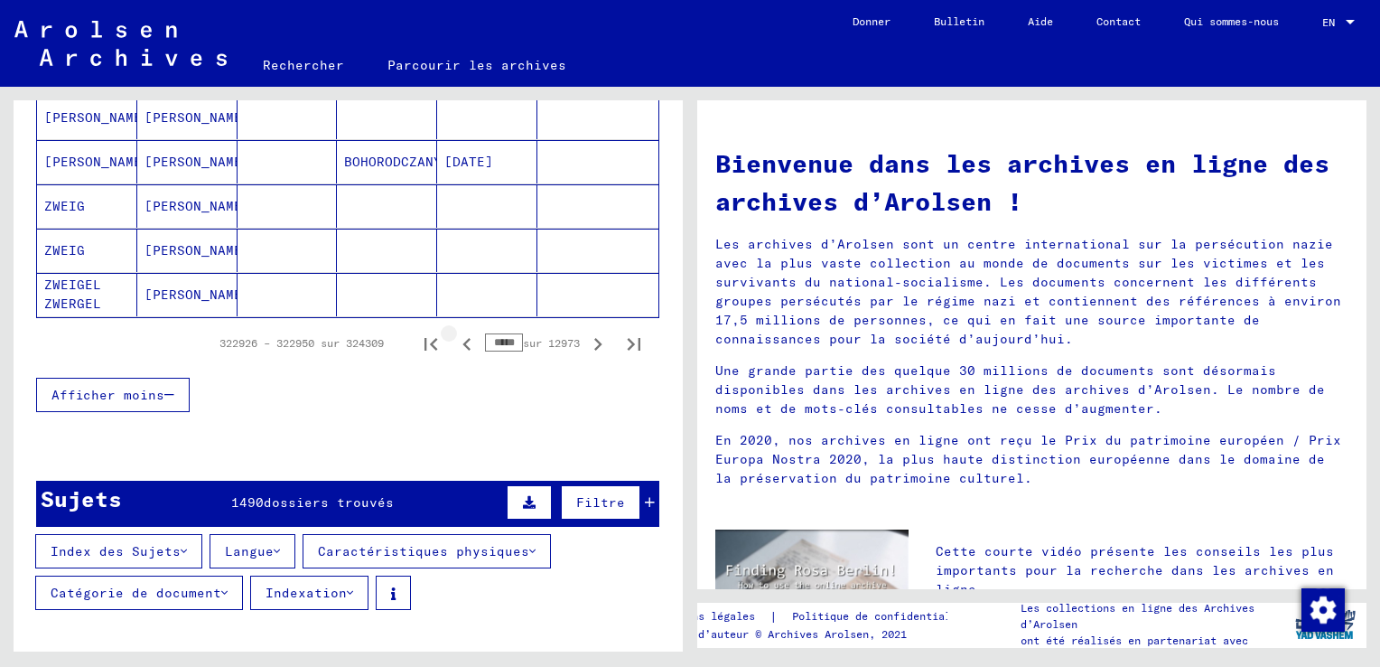
click at [462, 341] on icon "Page précédente" at bounding box center [466, 344] width 8 height 13
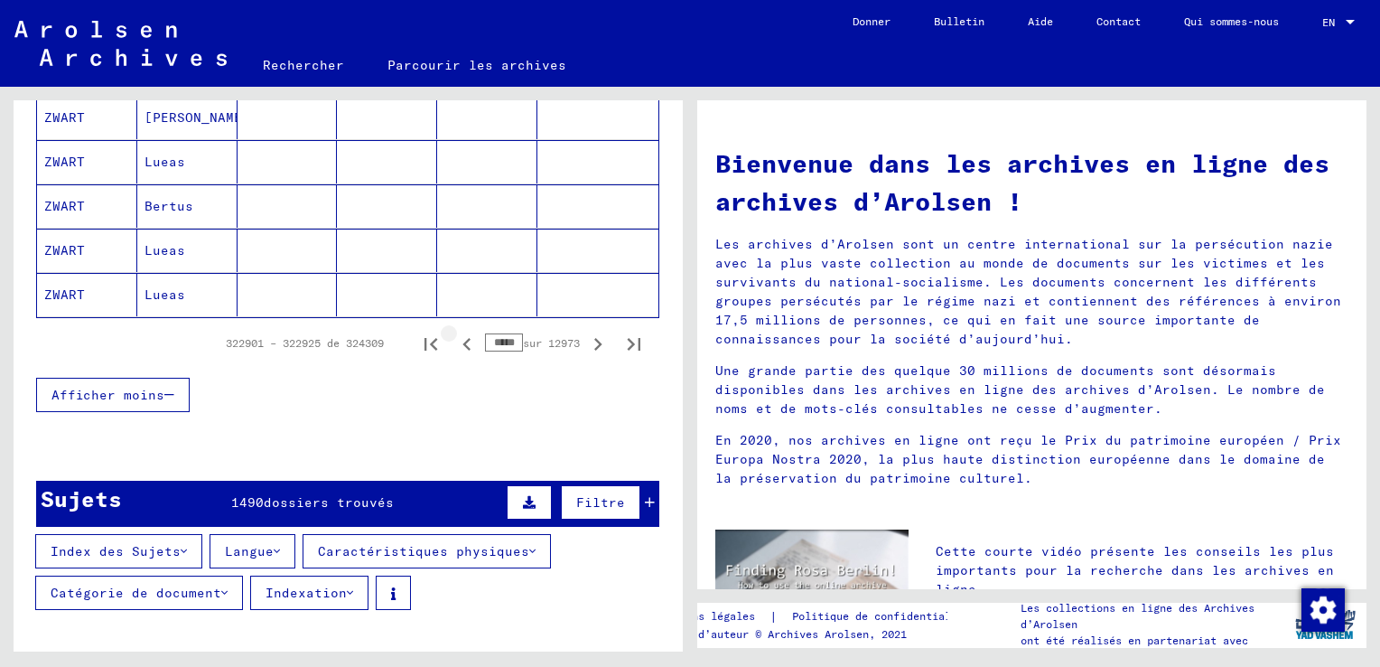
click at [462, 341] on icon "Page précédente" at bounding box center [466, 344] width 8 height 13
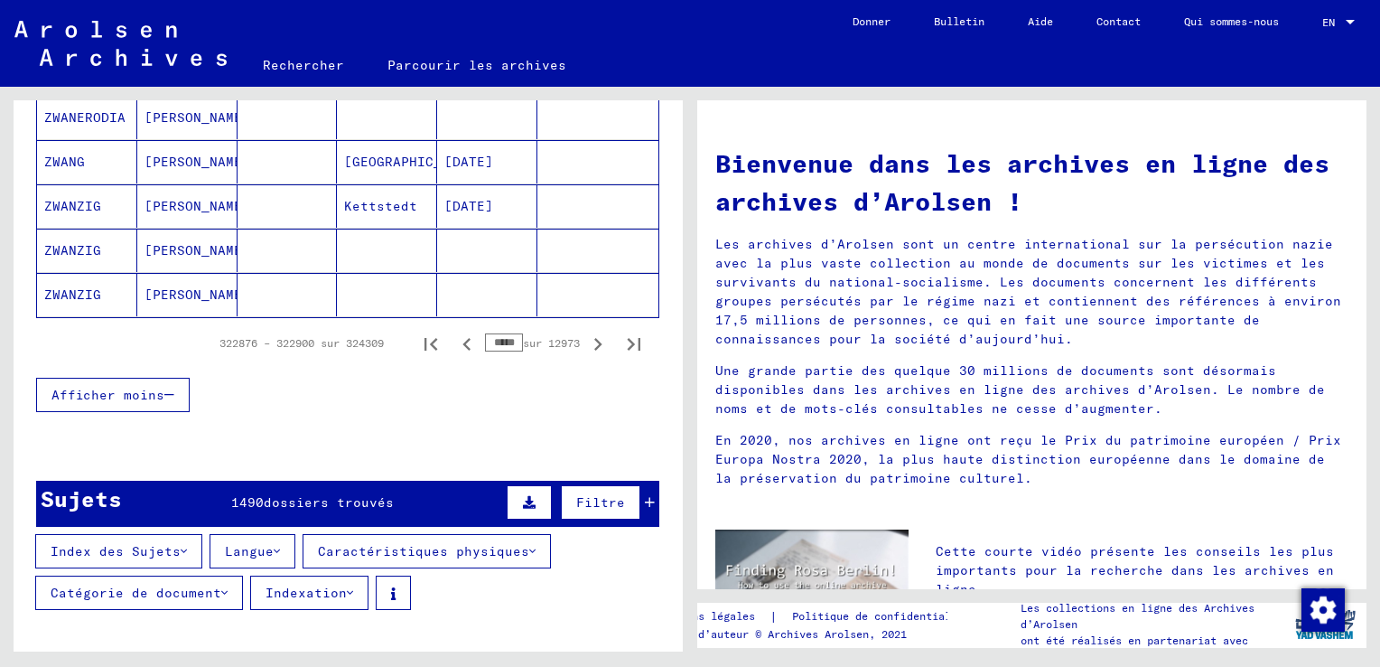
click at [462, 341] on icon "Page précédente" at bounding box center [466, 344] width 8 height 13
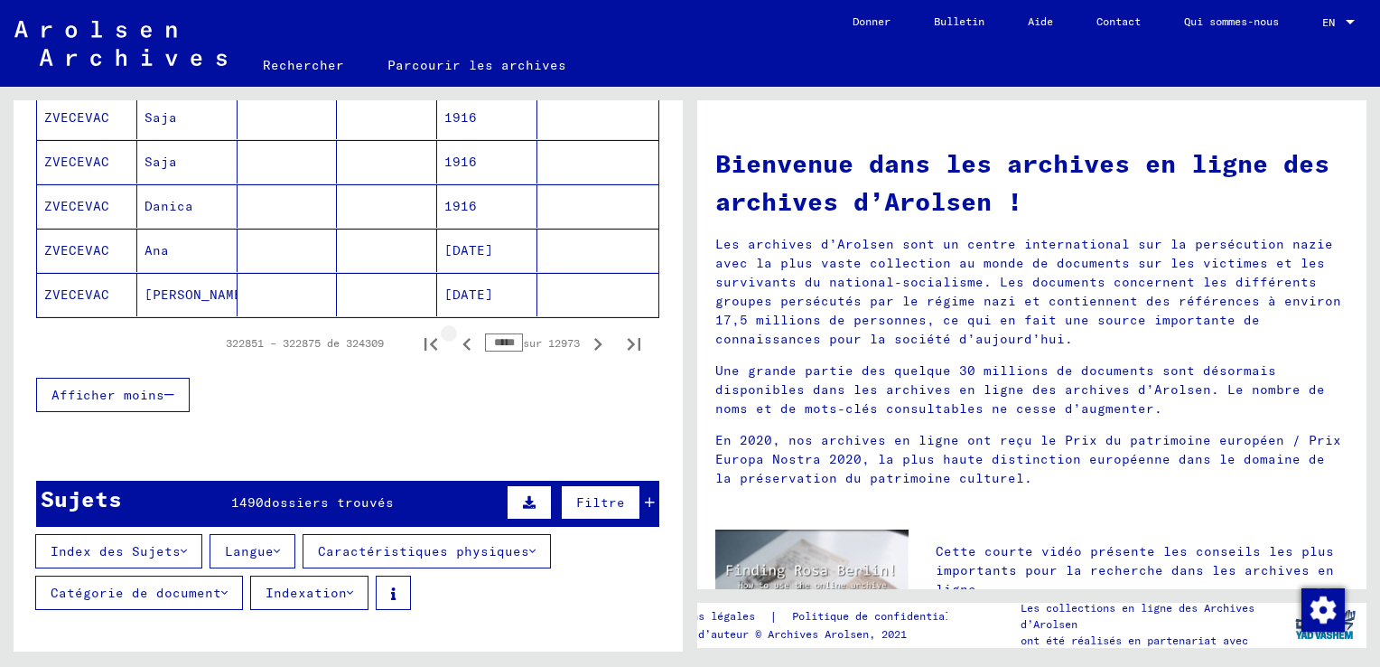
click at [462, 341] on icon "Page précédente" at bounding box center [466, 344] width 8 height 13
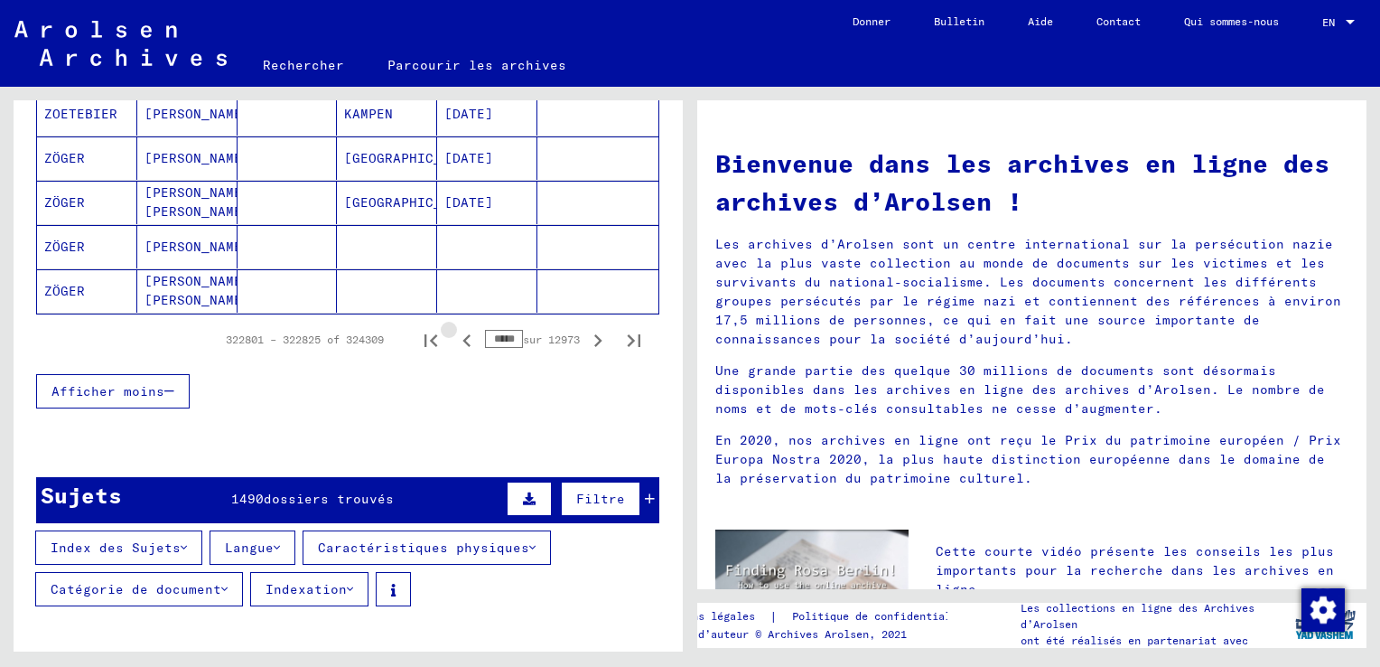
click at [462, 341] on icon "Page précédente" at bounding box center [466, 340] width 8 height 13
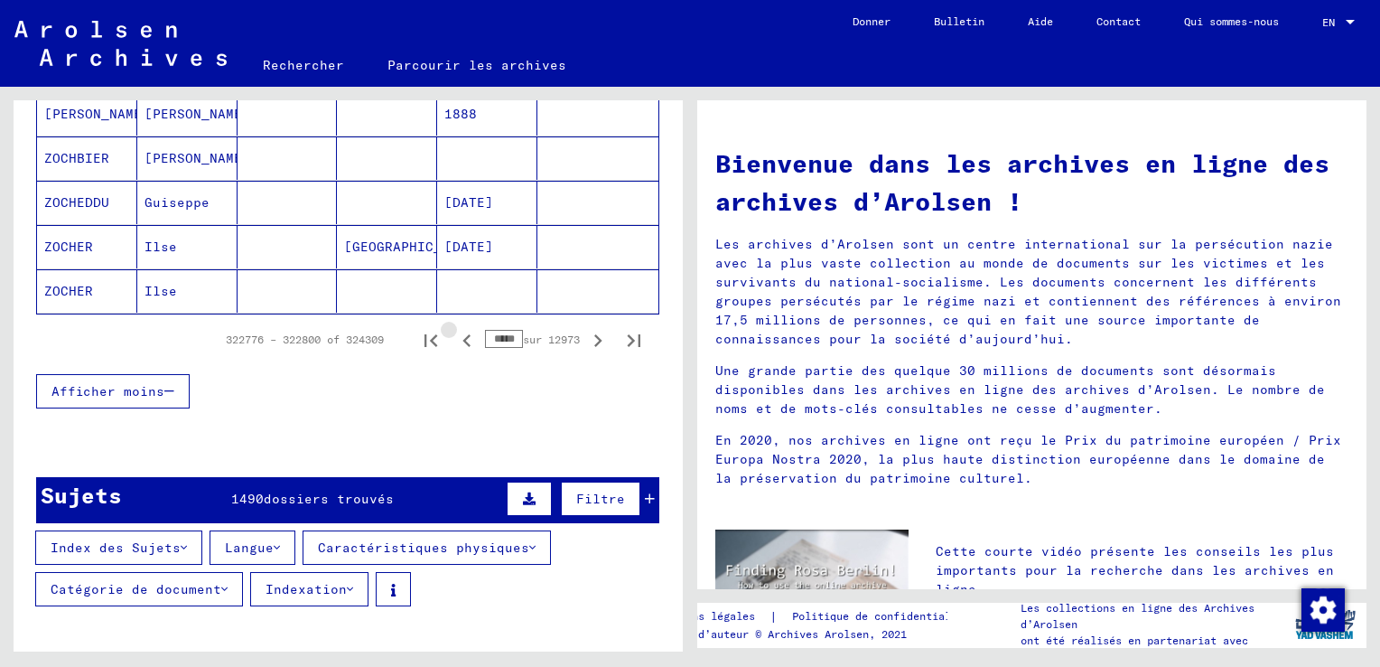
scroll to position [1264, 0]
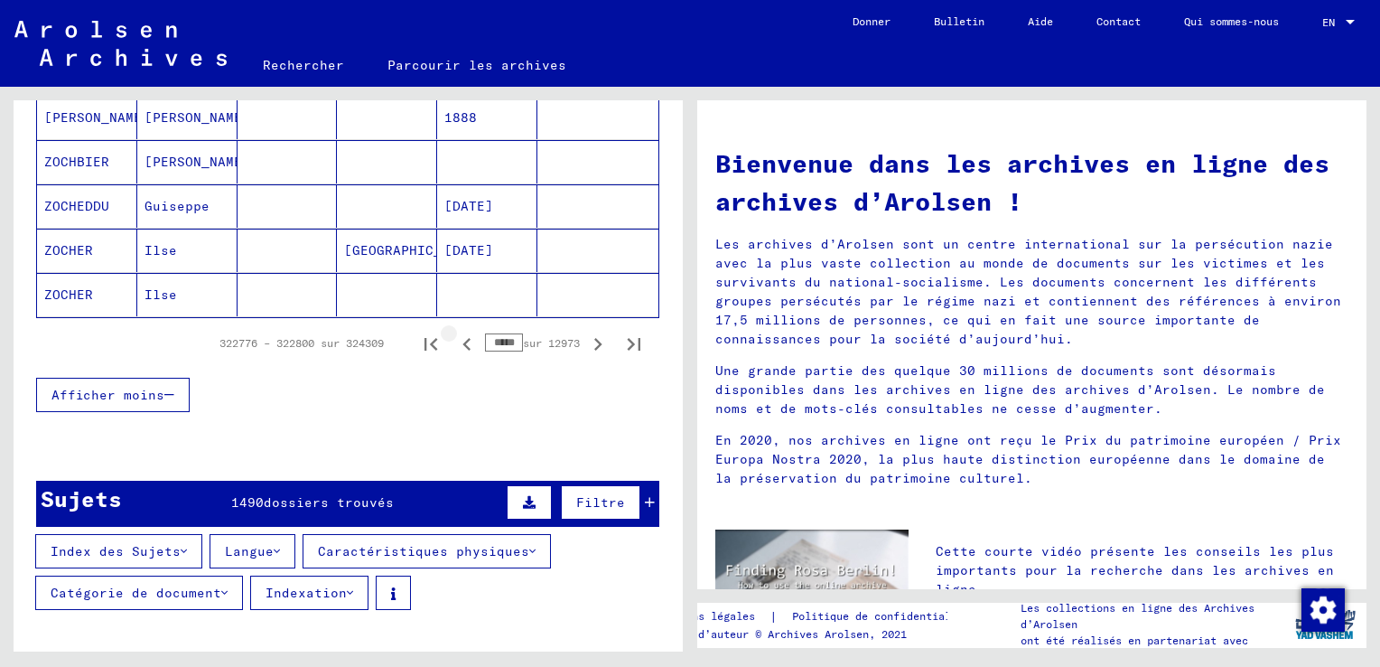
click at [462, 341] on icon "Page précédente" at bounding box center [466, 344] width 8 height 13
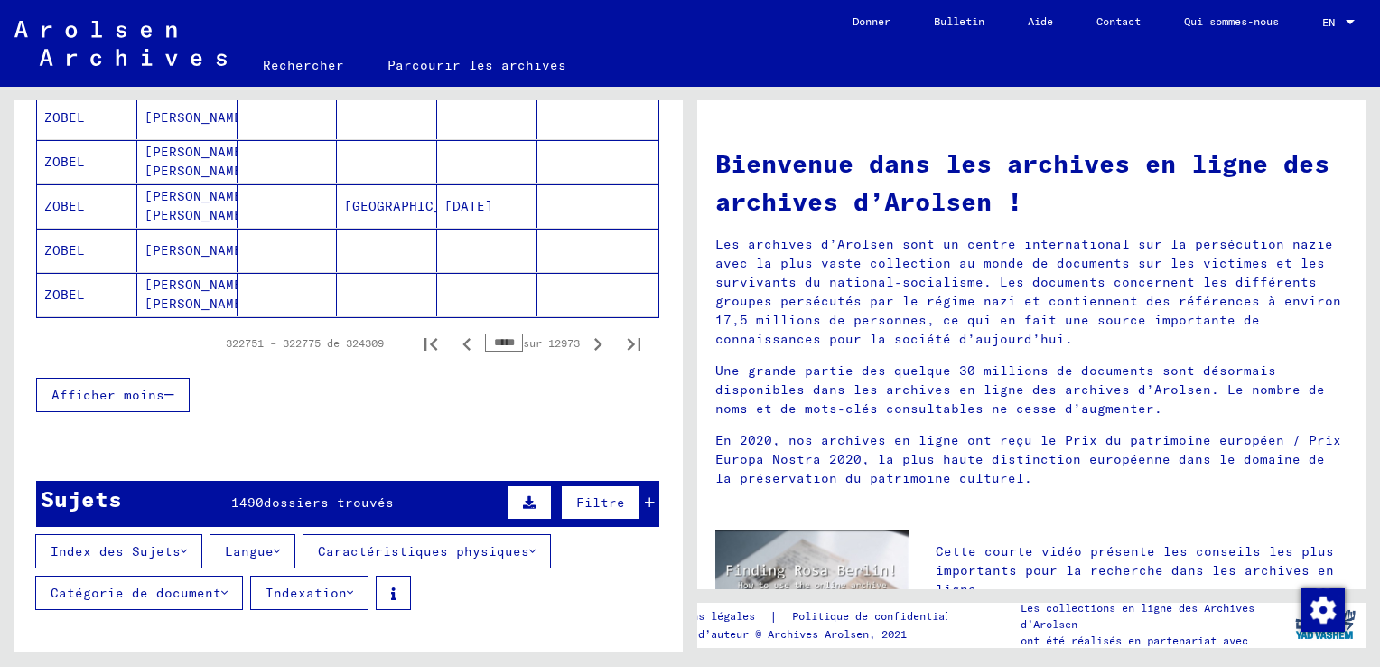
click at [462, 341] on icon "Page précédente" at bounding box center [466, 344] width 8 height 13
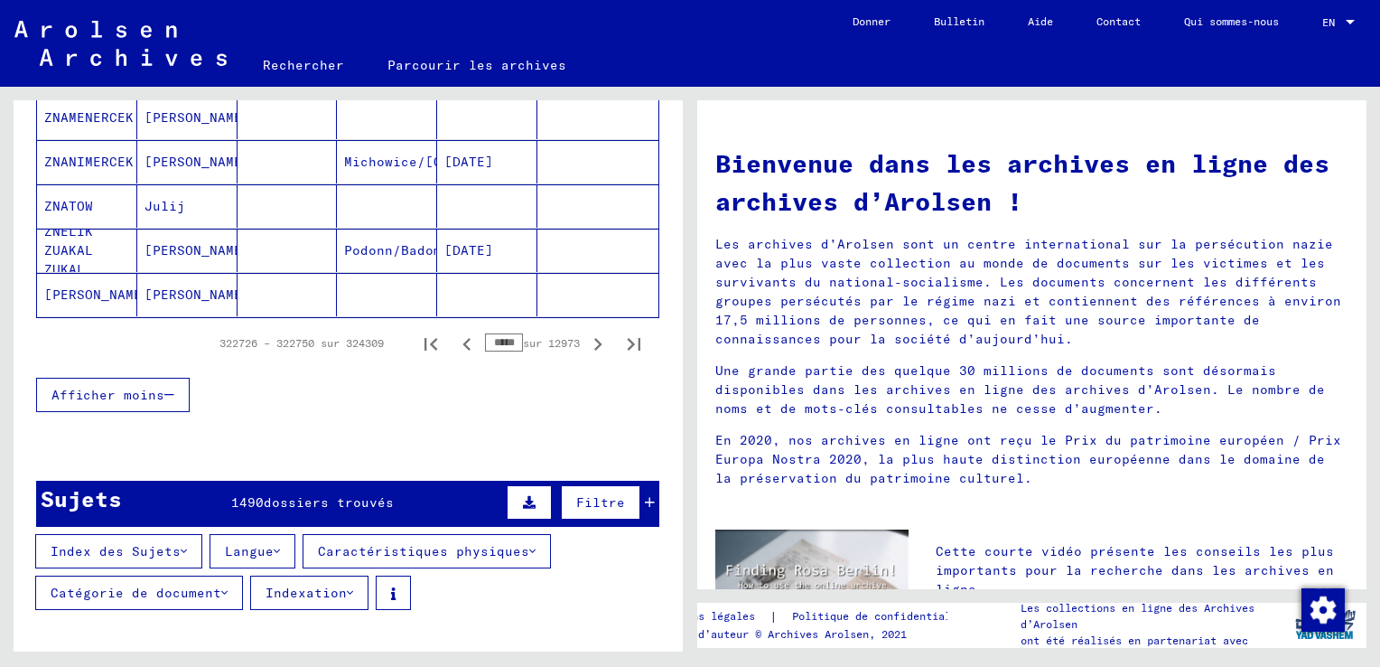
click at [462, 341] on icon "Page précédente" at bounding box center [466, 344] width 8 height 13
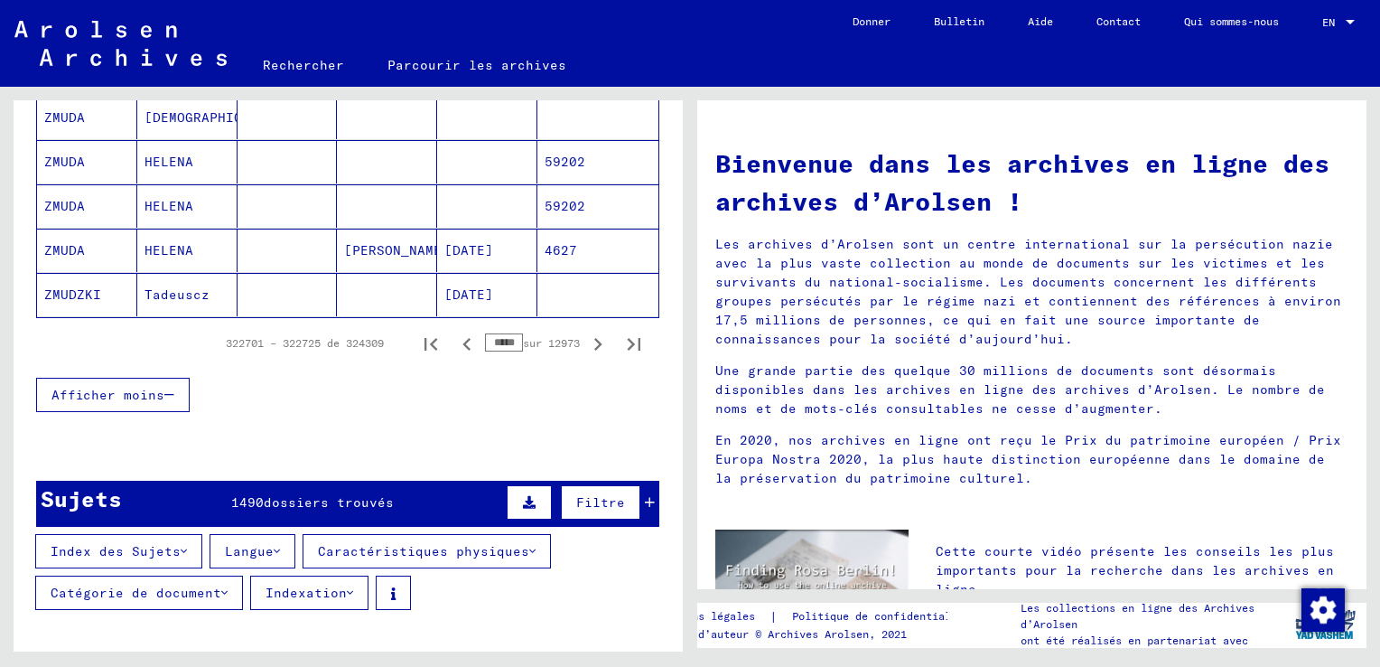
click at [462, 341] on icon "Page précédente" at bounding box center [466, 344] width 8 height 13
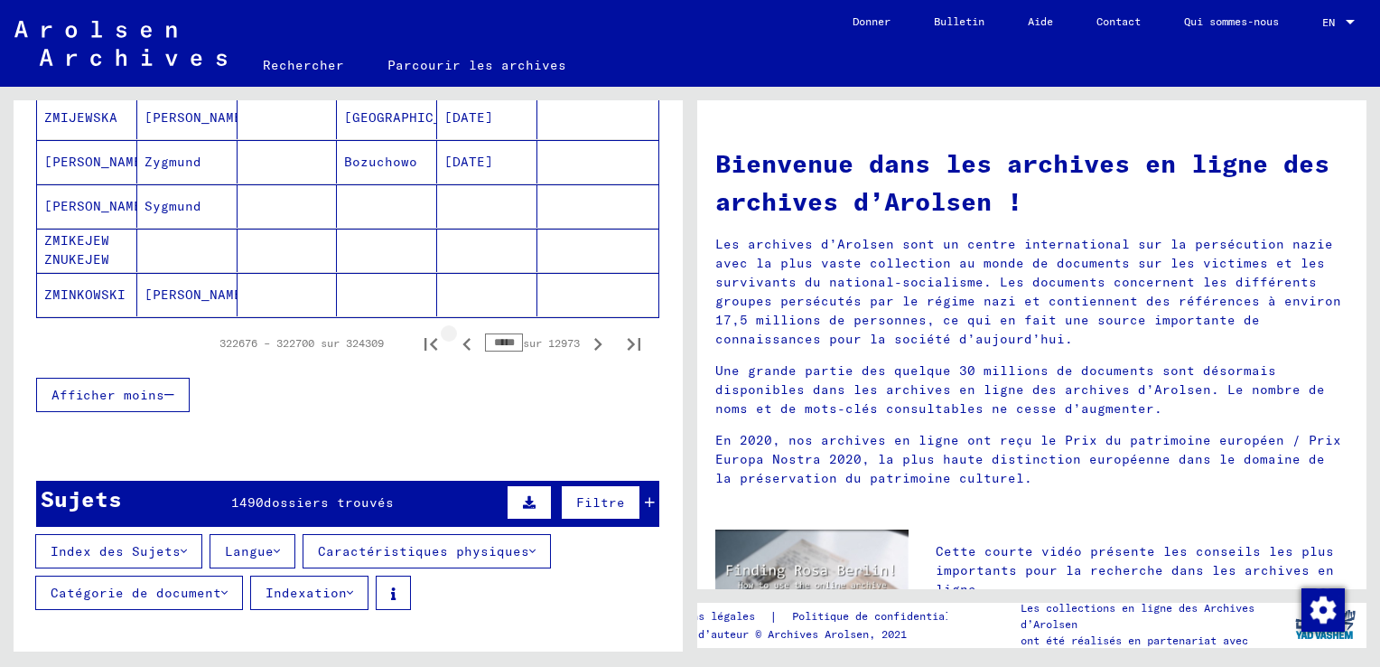
click at [462, 341] on icon "Page précédente" at bounding box center [466, 344] width 8 height 13
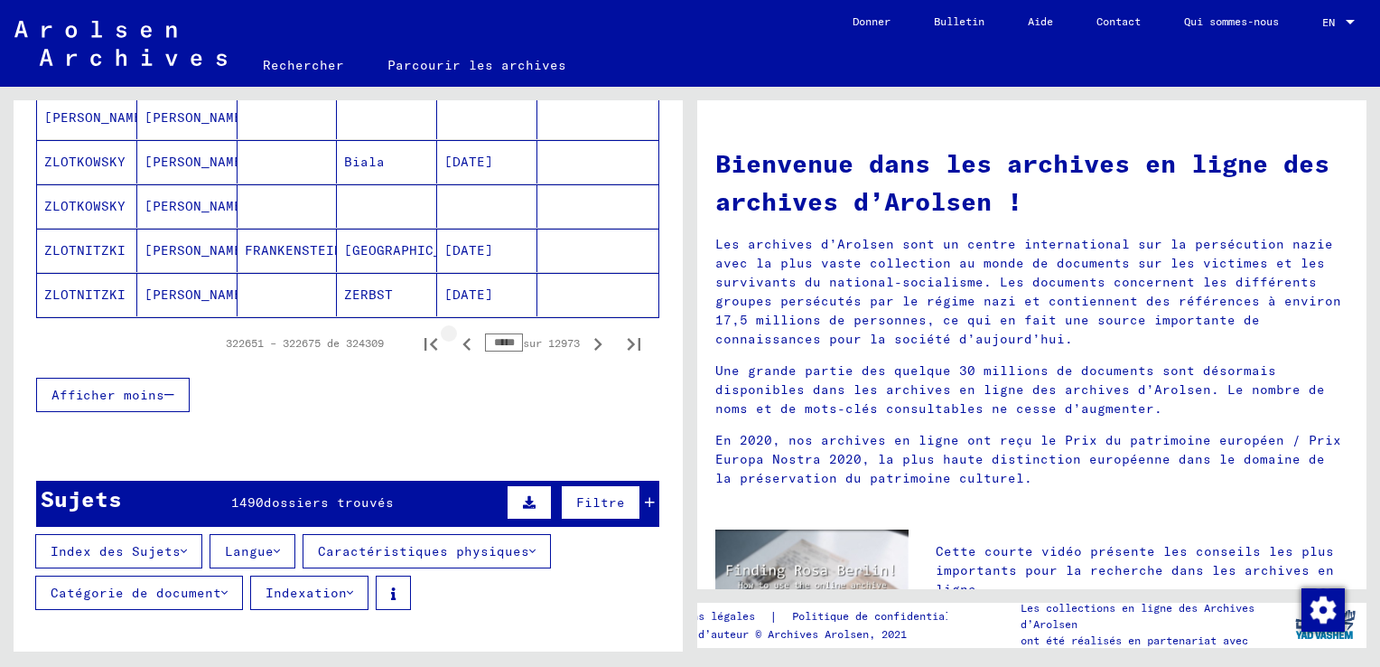
click at [462, 341] on icon "Page précédente" at bounding box center [466, 344] width 8 height 13
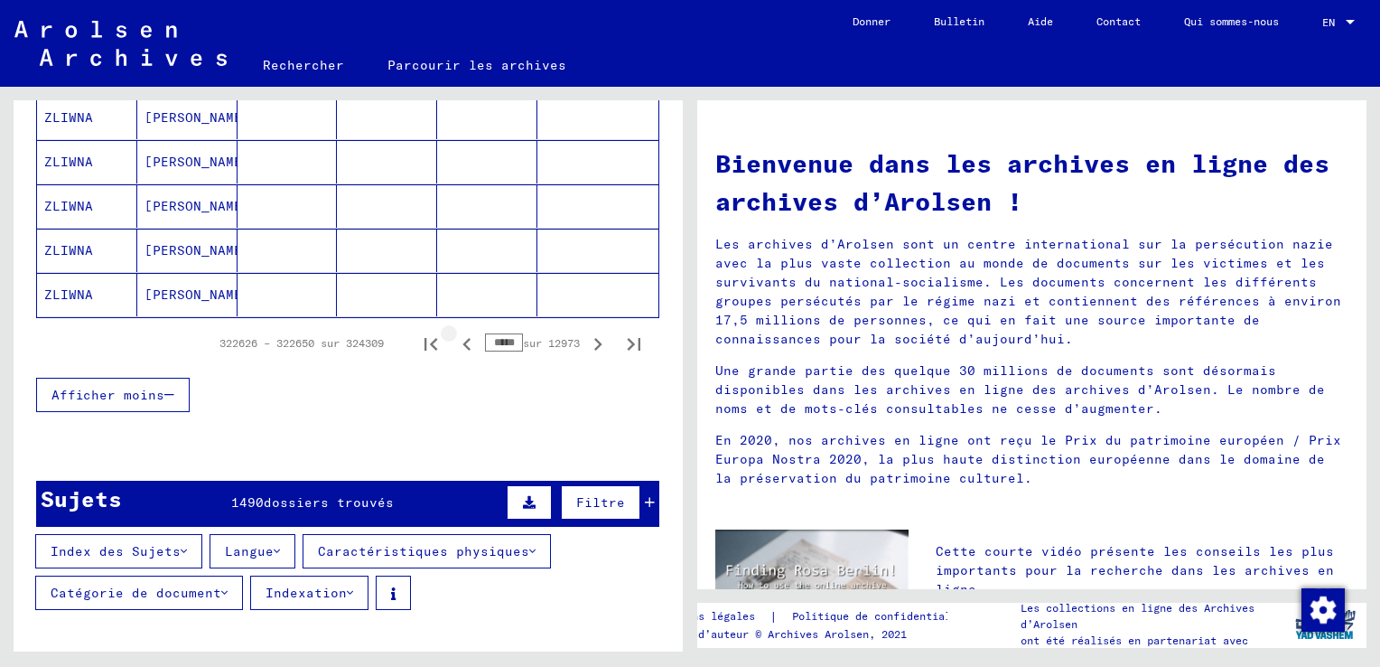
click at [462, 341] on icon "Page précédente" at bounding box center [466, 344] width 8 height 13
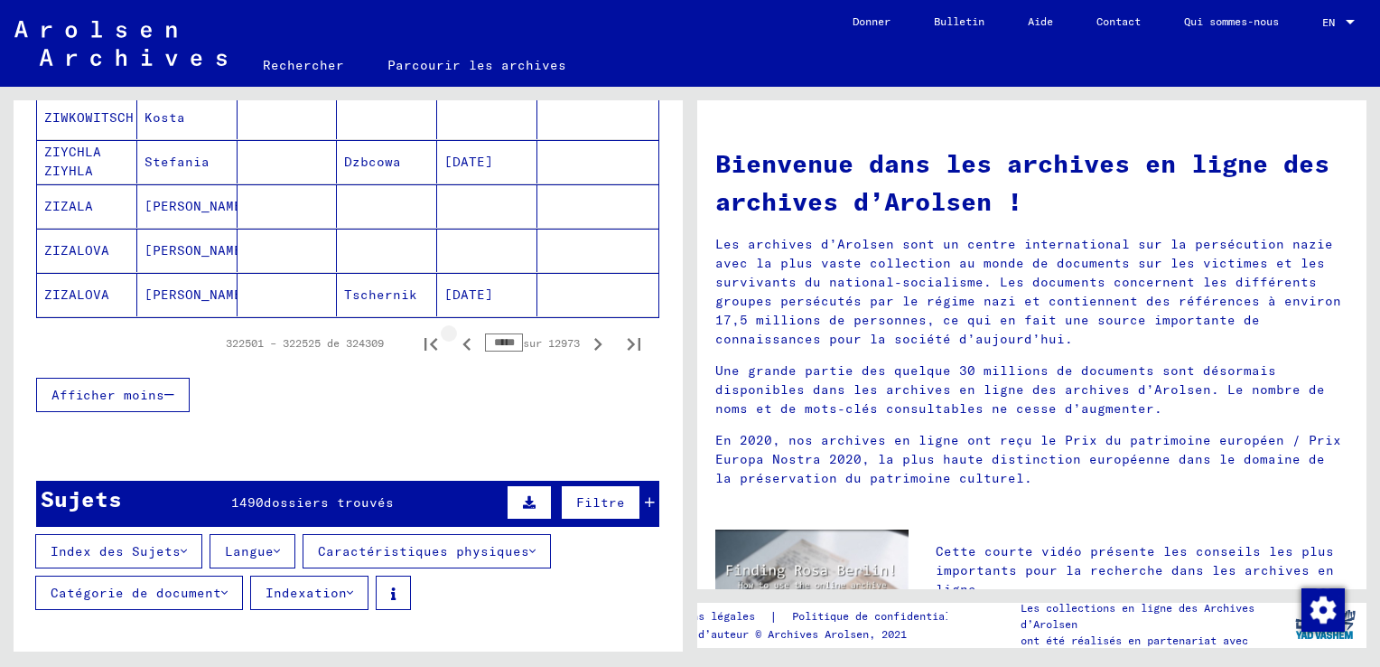
click at [462, 341] on icon "Page précédente" at bounding box center [466, 344] width 8 height 13
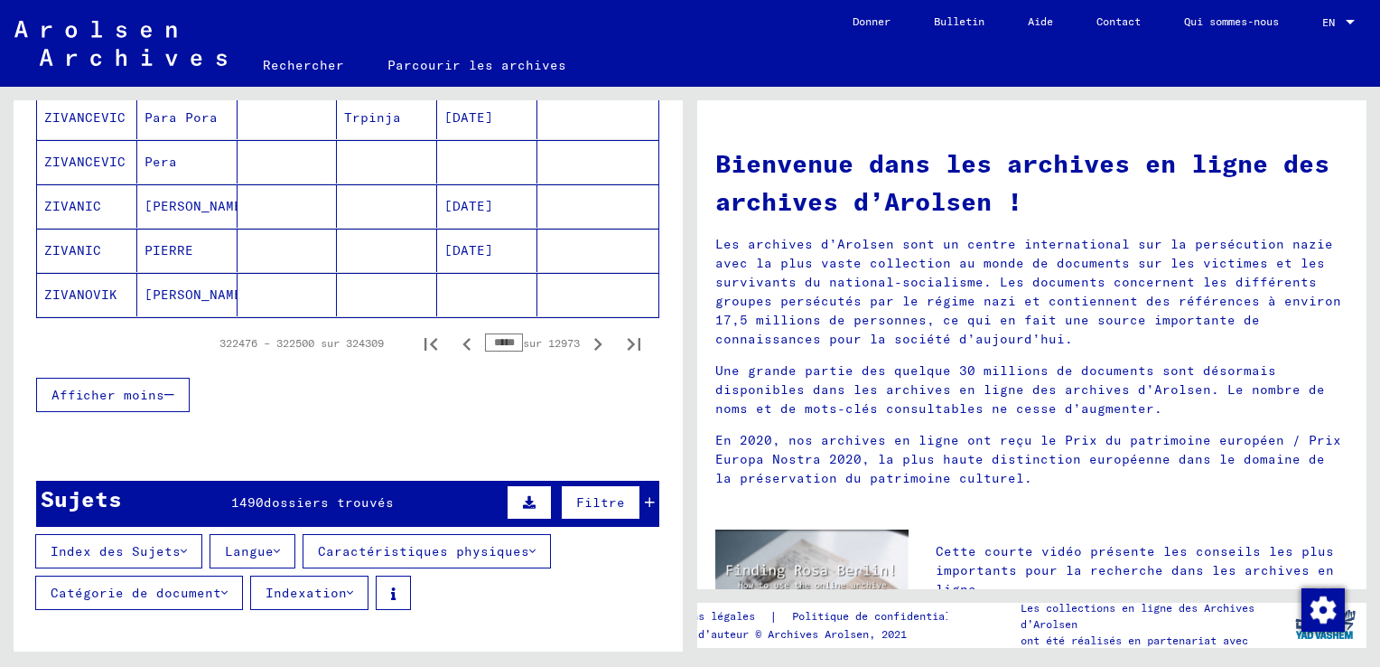
click at [462, 341] on icon "Page précédente" at bounding box center [466, 344] width 8 height 13
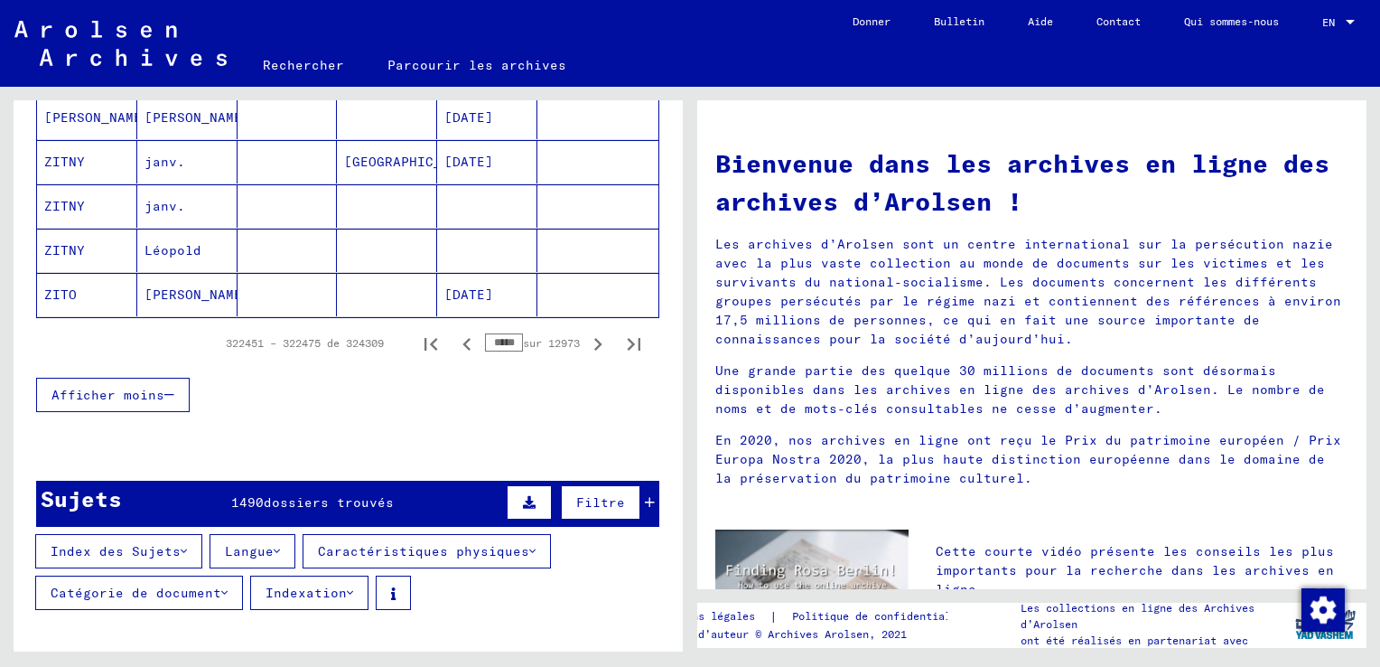
click at [462, 341] on icon "Page précédente" at bounding box center [466, 344] width 8 height 13
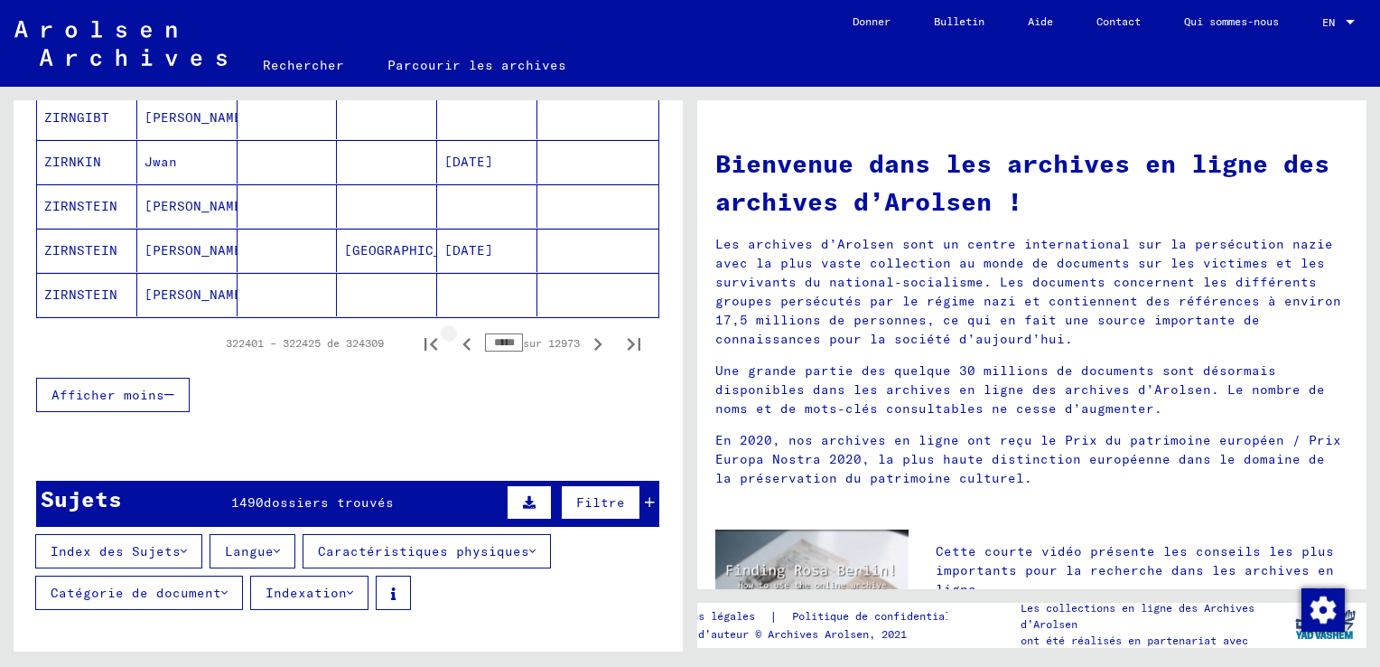
click at [462, 341] on icon "Page précédente" at bounding box center [466, 344] width 8 height 13
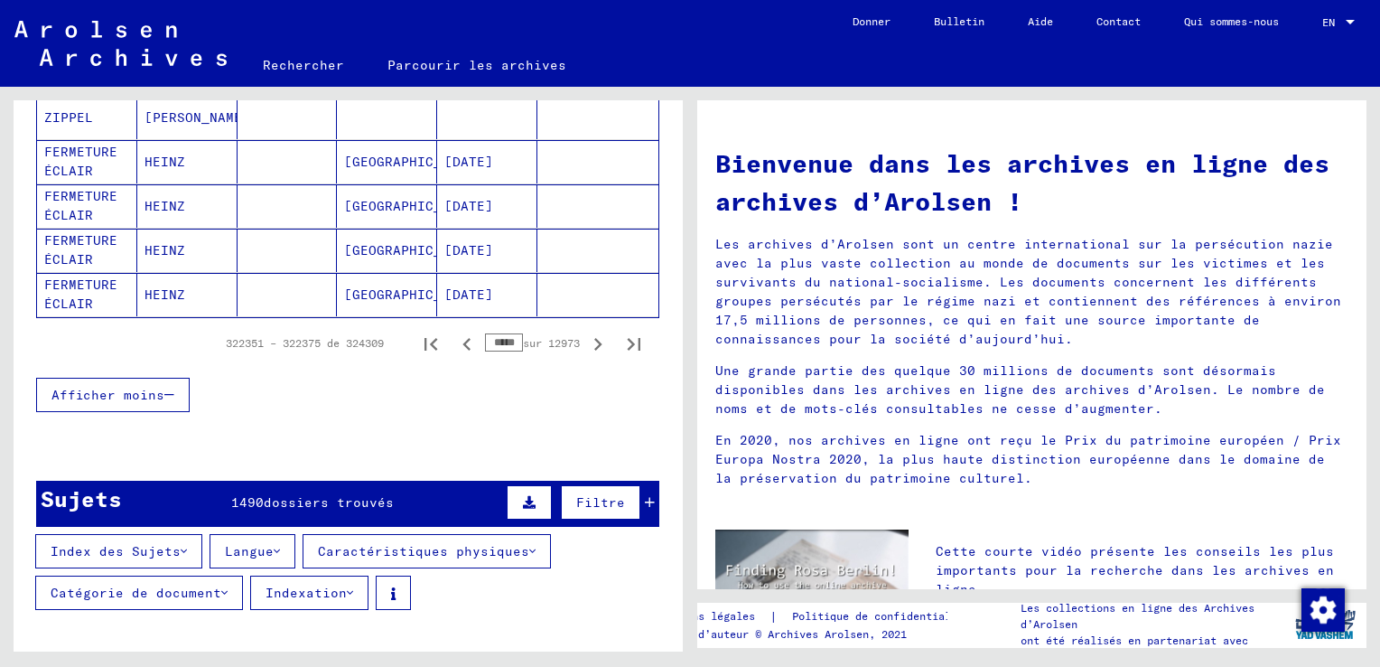
click at [462, 341] on icon "Page précédente" at bounding box center [466, 344] width 8 height 13
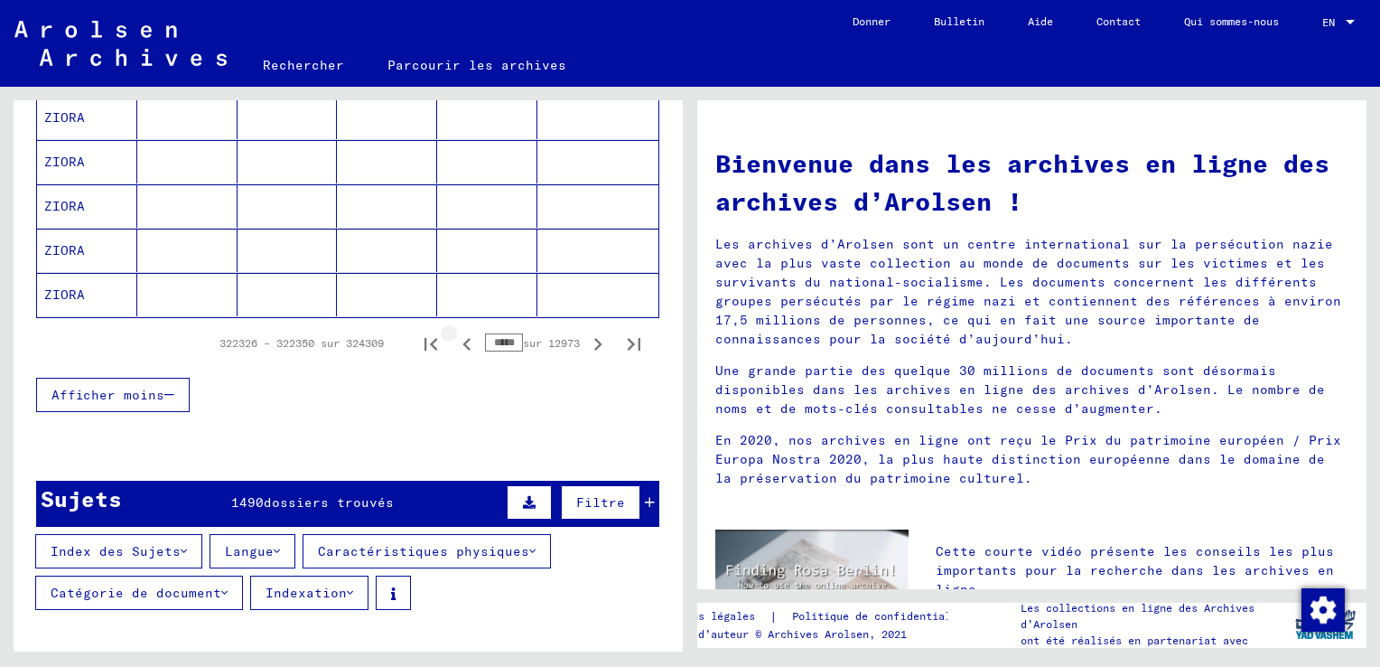
click at [462, 341] on icon "Page précédente" at bounding box center [466, 344] width 8 height 13
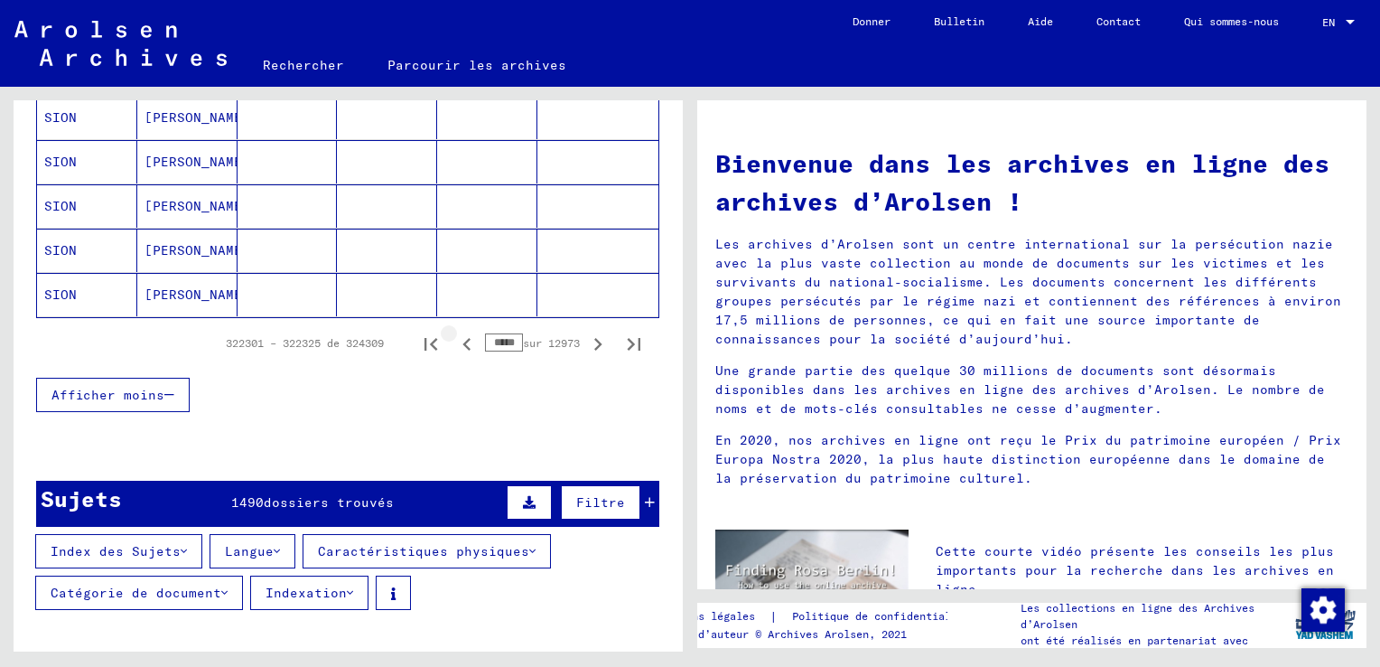
click at [462, 341] on icon "Page précédente" at bounding box center [466, 344] width 8 height 13
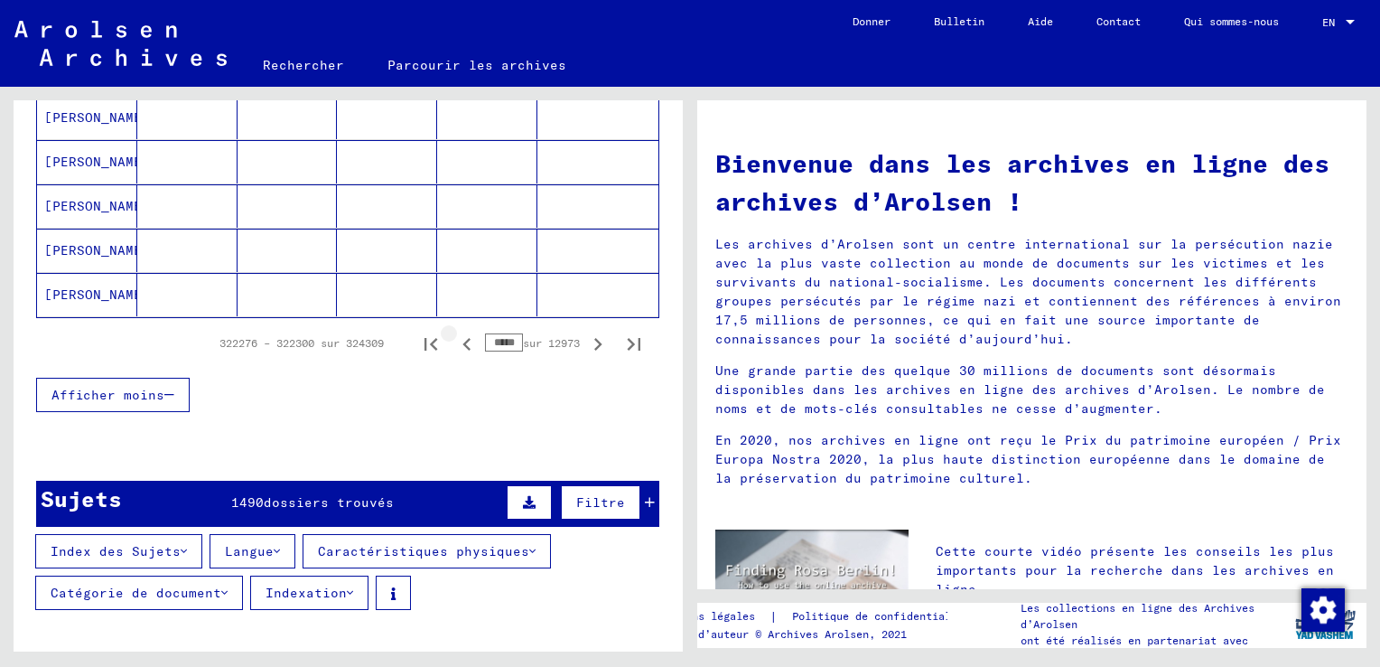
click at [462, 341] on icon "Page précédente" at bounding box center [466, 344] width 8 height 13
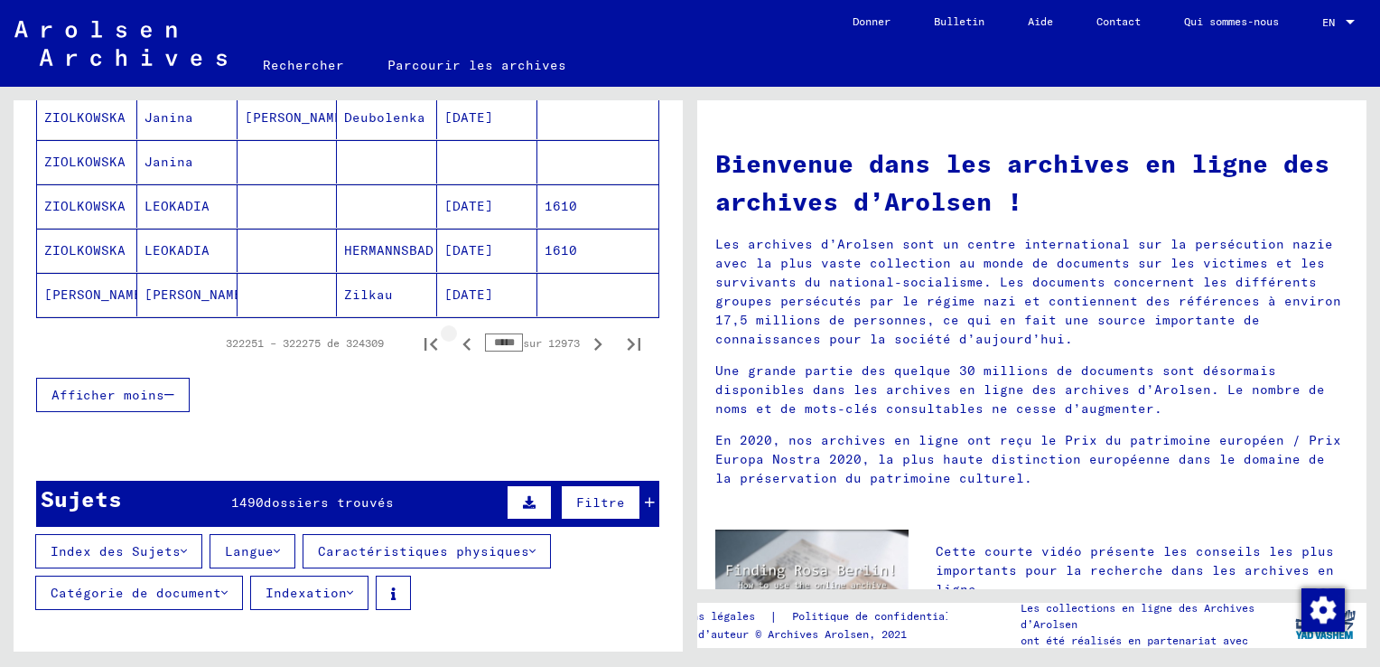
click at [462, 341] on icon "Page précédente" at bounding box center [466, 344] width 8 height 13
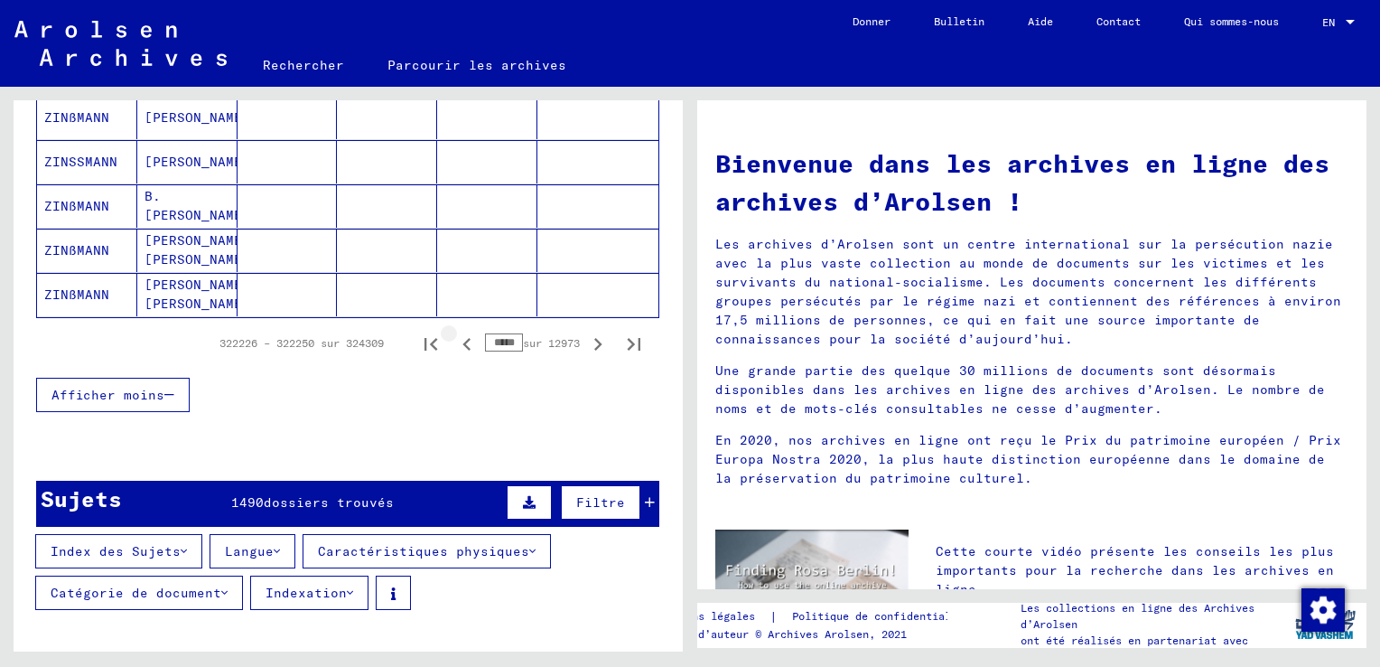
click at [462, 341] on icon "Page précédente" at bounding box center [466, 344] width 8 height 13
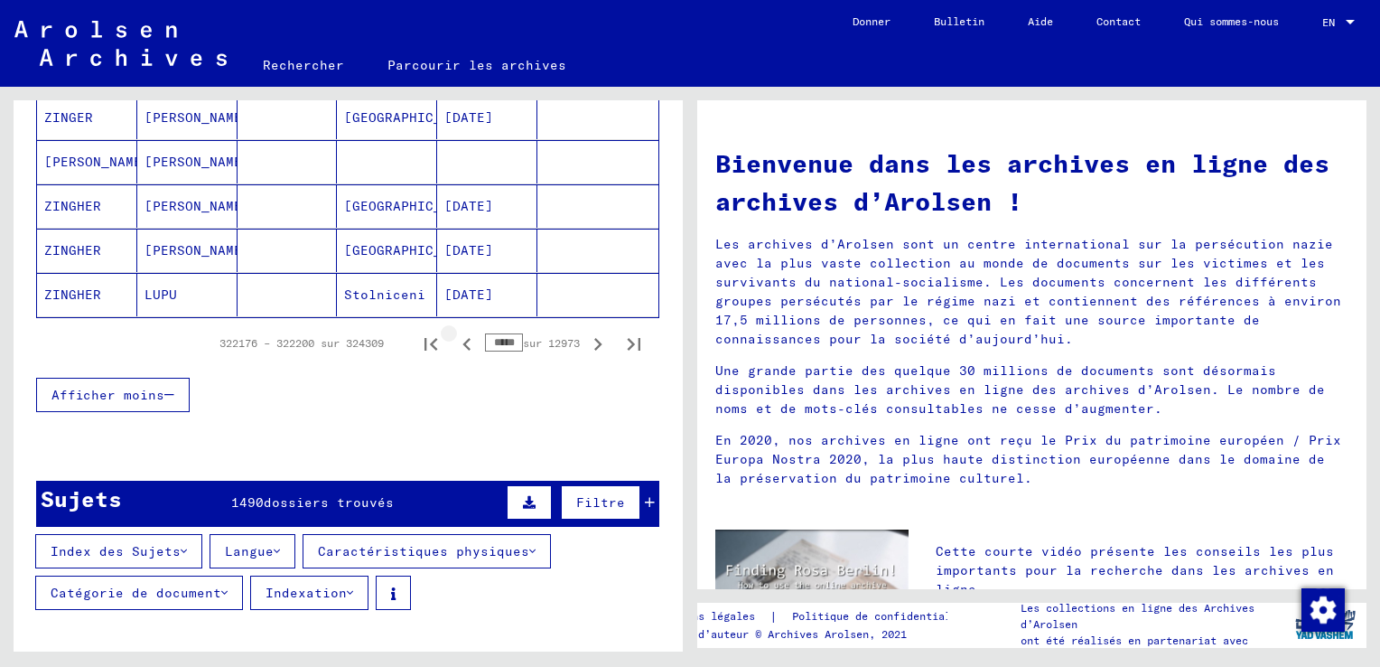
click at [462, 341] on icon "Page précédente" at bounding box center [466, 344] width 8 height 13
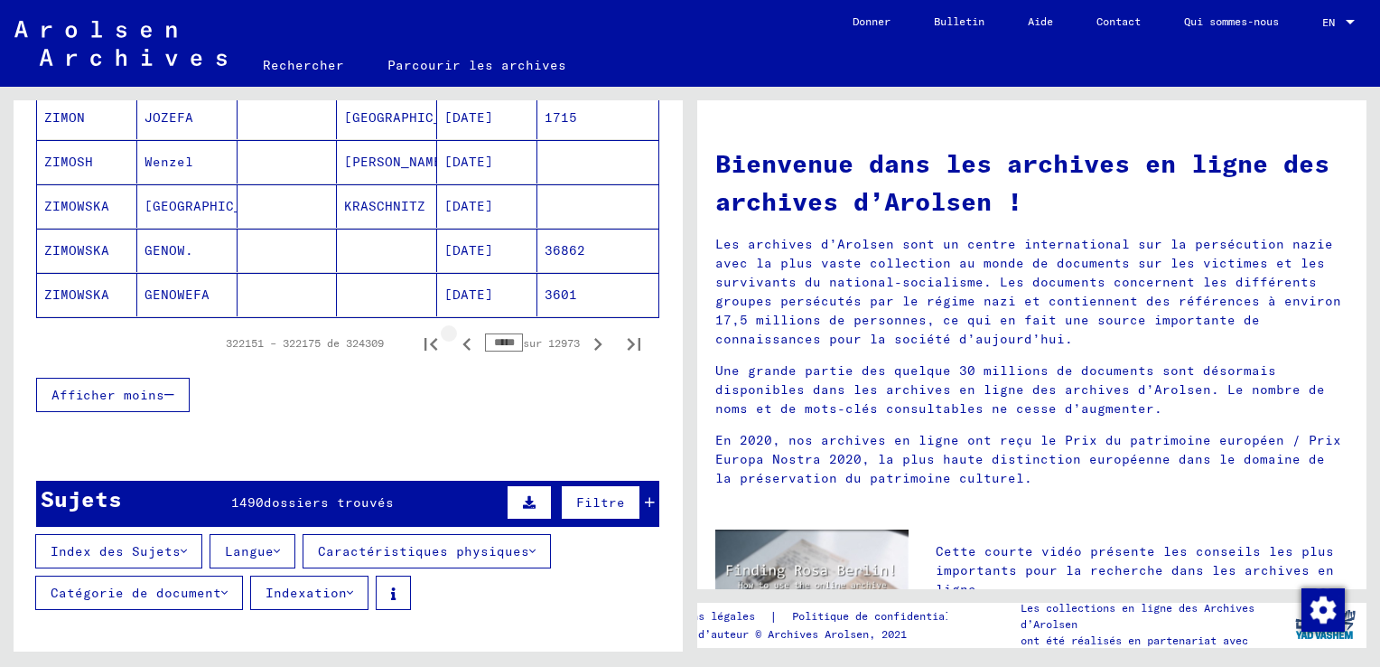
click at [462, 341] on icon "Page précédente" at bounding box center [466, 344] width 8 height 13
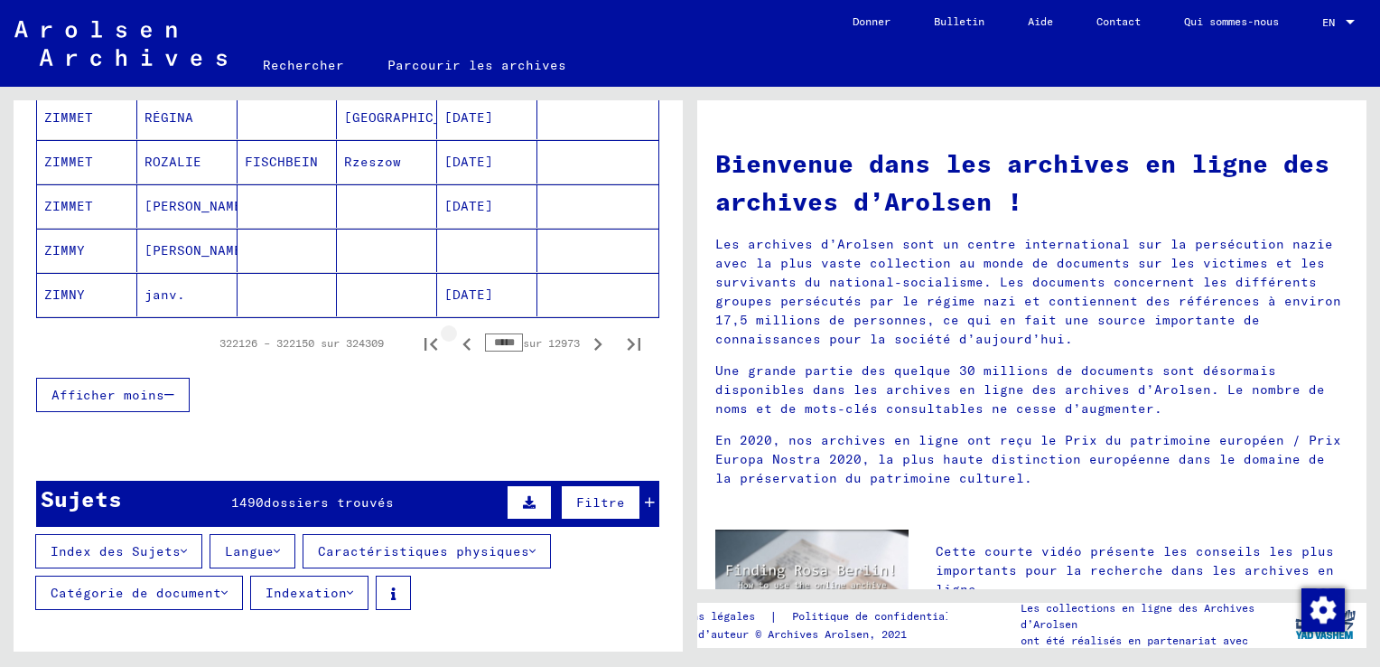
click at [454, 341] on icon "Page précédente" at bounding box center [466, 343] width 25 height 25
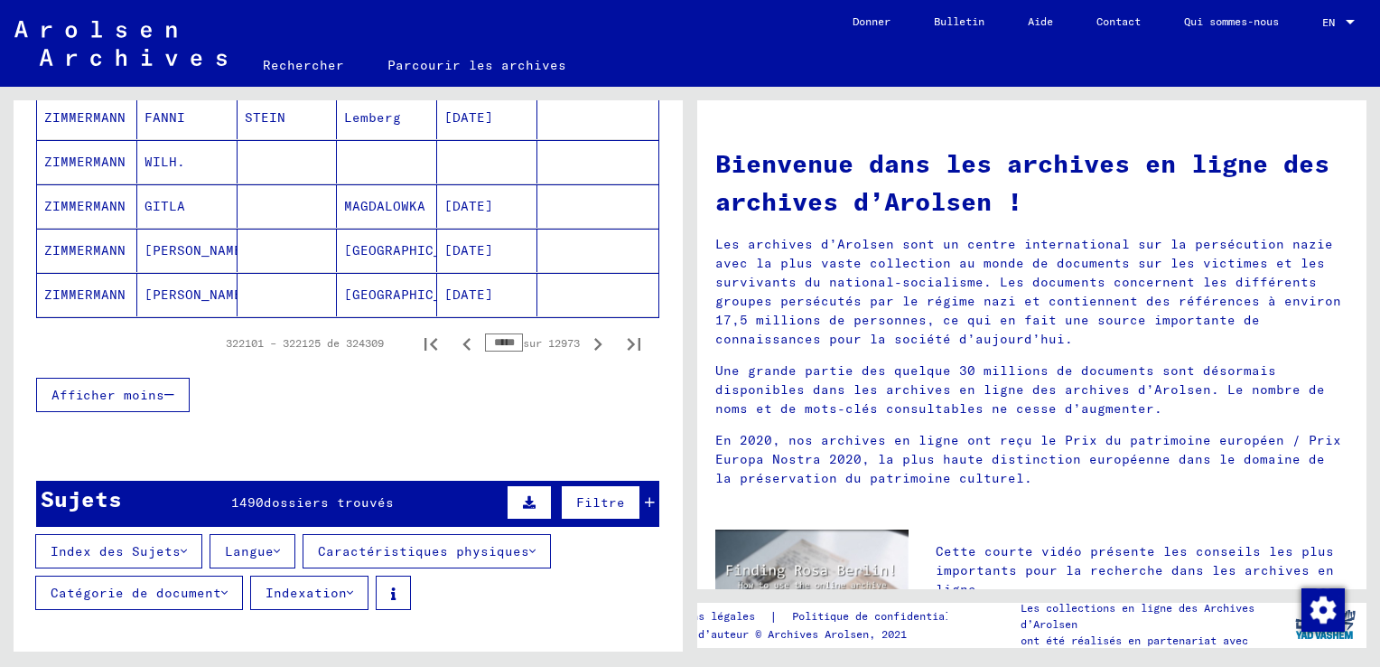
click at [454, 341] on icon "Page précédente" at bounding box center [466, 343] width 25 height 25
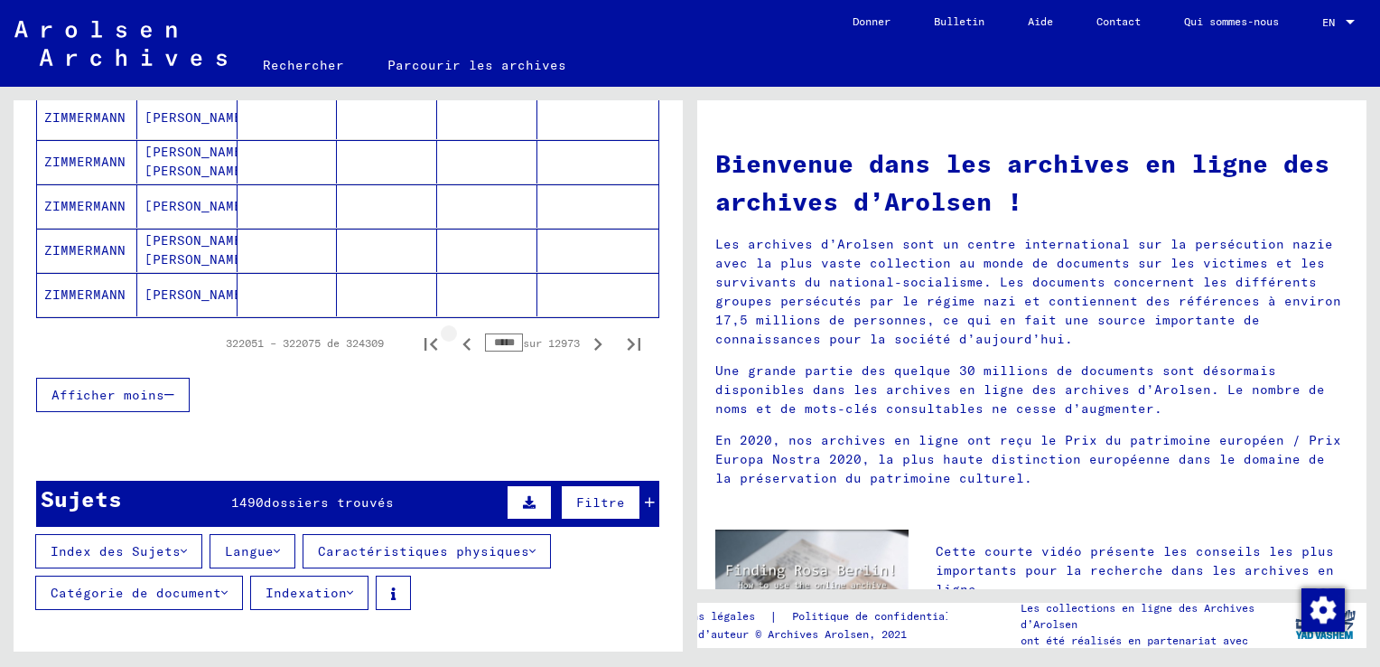
click at [454, 341] on icon "Page précédente" at bounding box center [466, 343] width 25 height 25
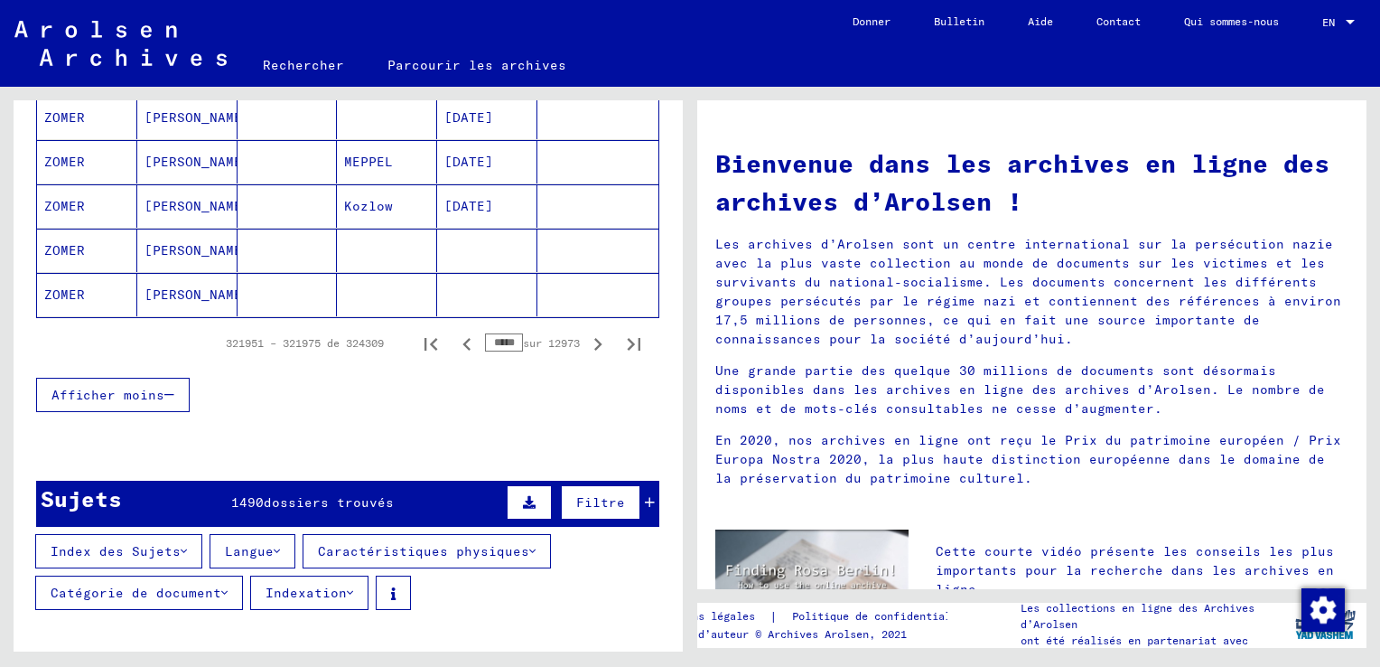
click at [454, 341] on icon "Page précédente" at bounding box center [466, 343] width 25 height 25
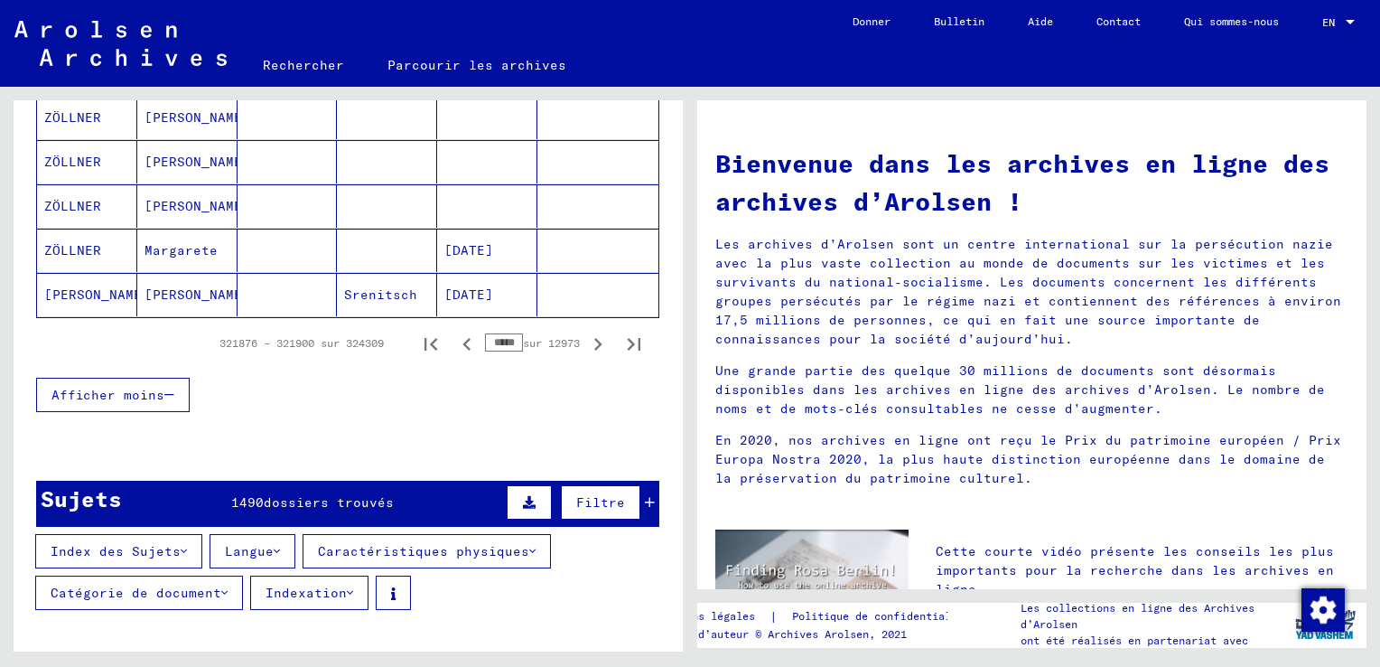
click at [454, 341] on icon "Page précédente" at bounding box center [466, 343] width 25 height 25
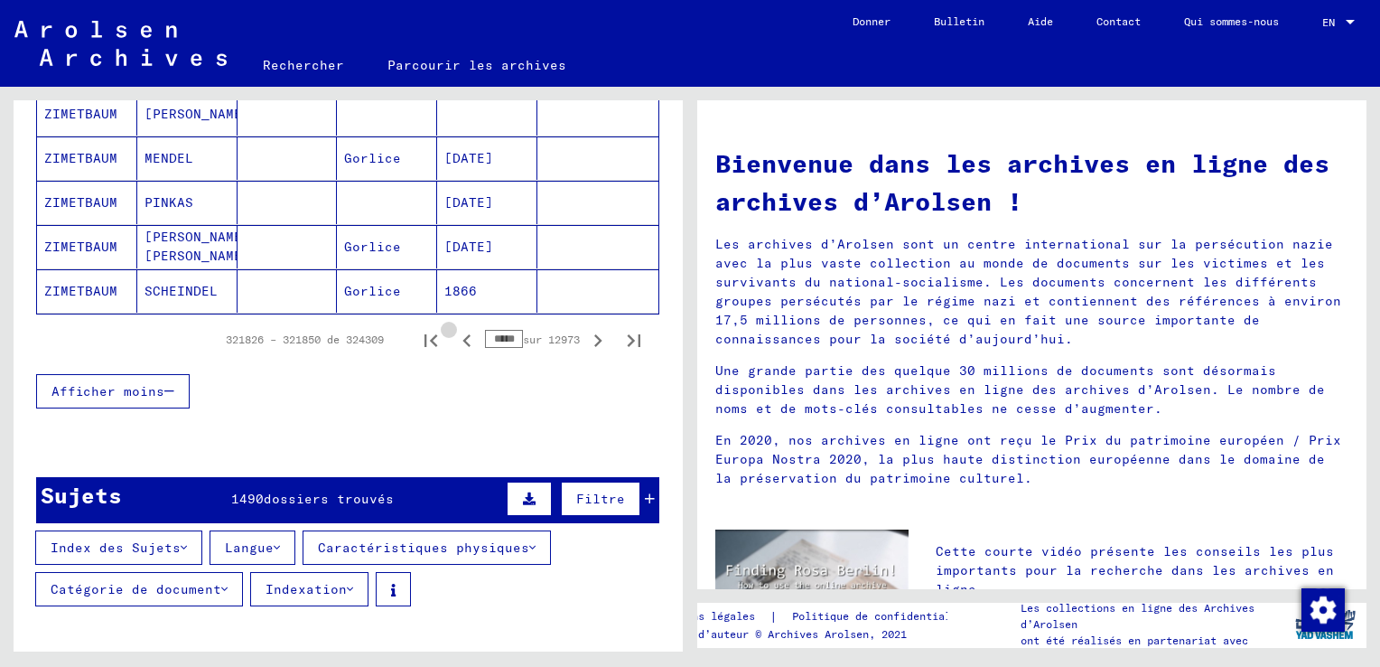
scroll to position [1264, 0]
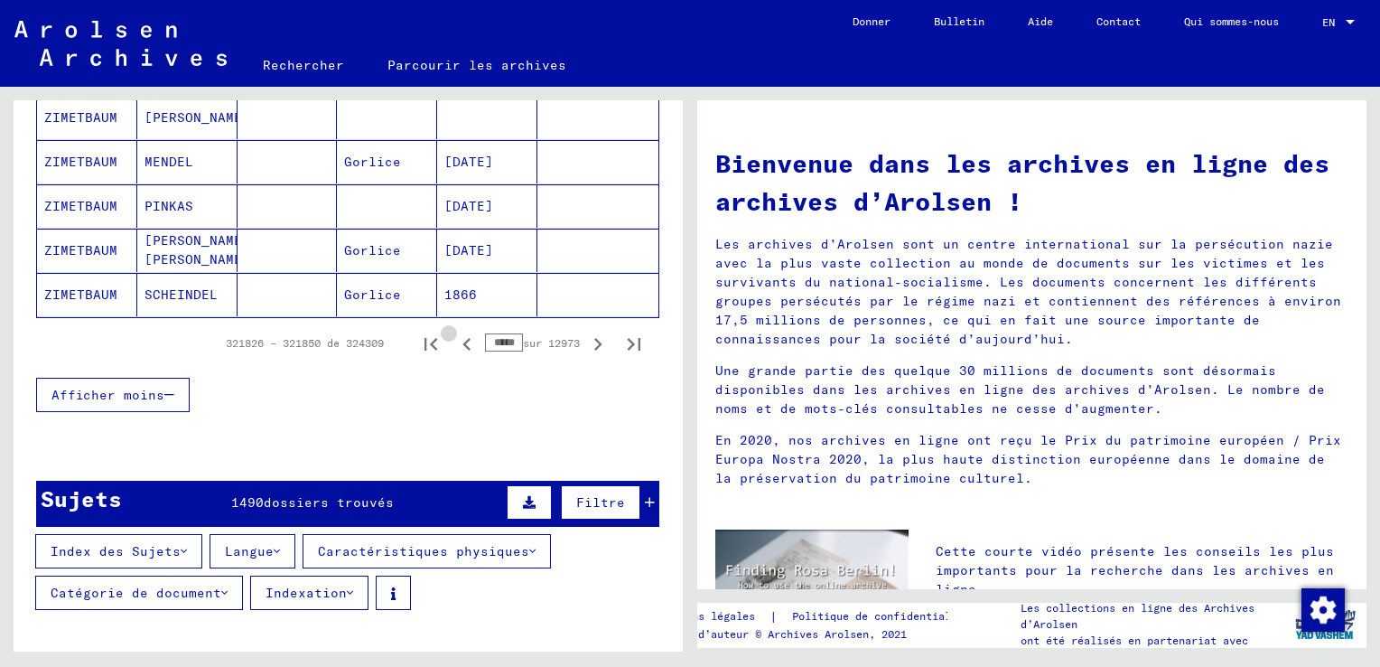
click at [454, 341] on icon "Page précédente" at bounding box center [466, 343] width 25 height 25
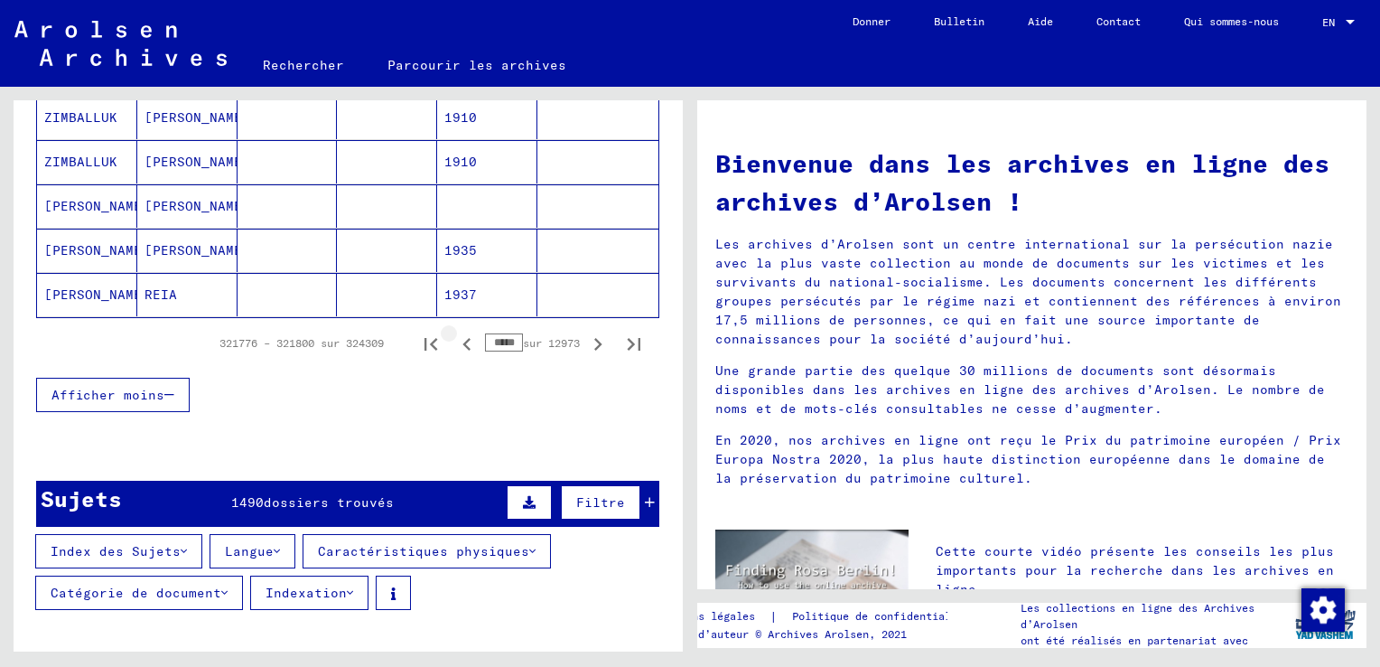
click at [454, 341] on icon "Page précédente" at bounding box center [466, 343] width 25 height 25
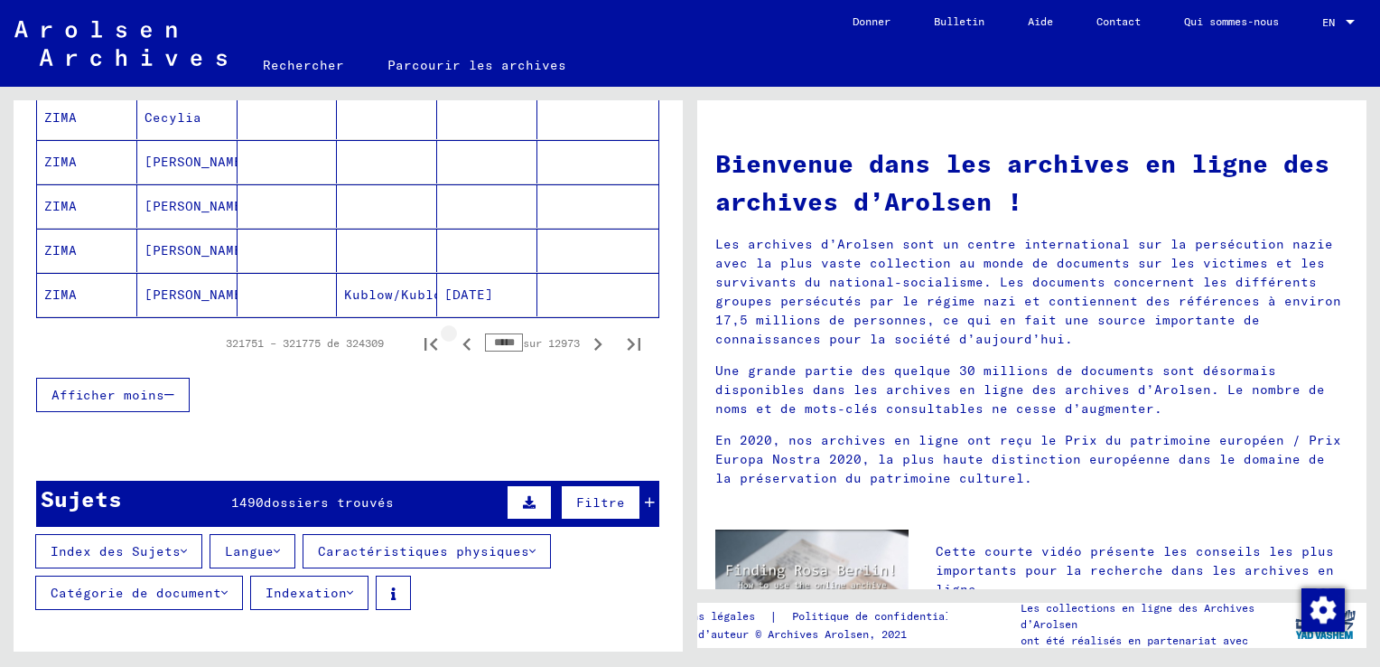
click at [454, 341] on icon "Page précédente" at bounding box center [466, 343] width 25 height 25
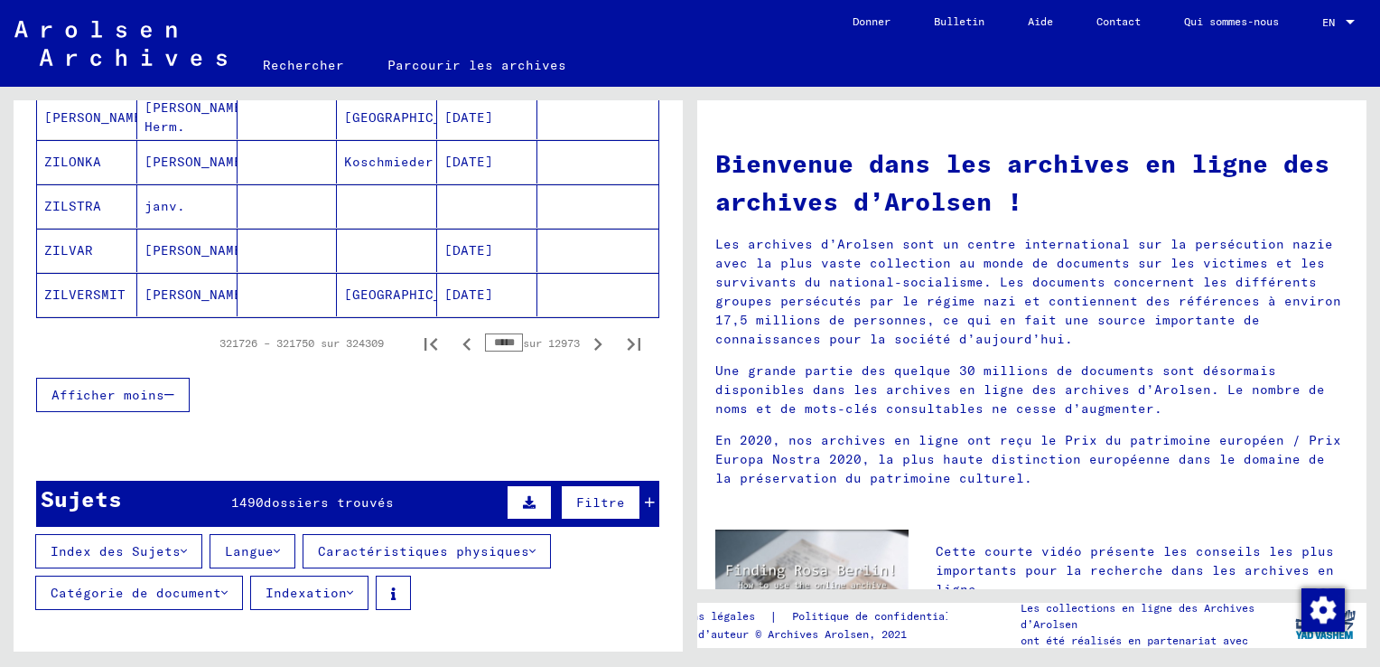
click at [454, 341] on icon "Page précédente" at bounding box center [466, 343] width 25 height 25
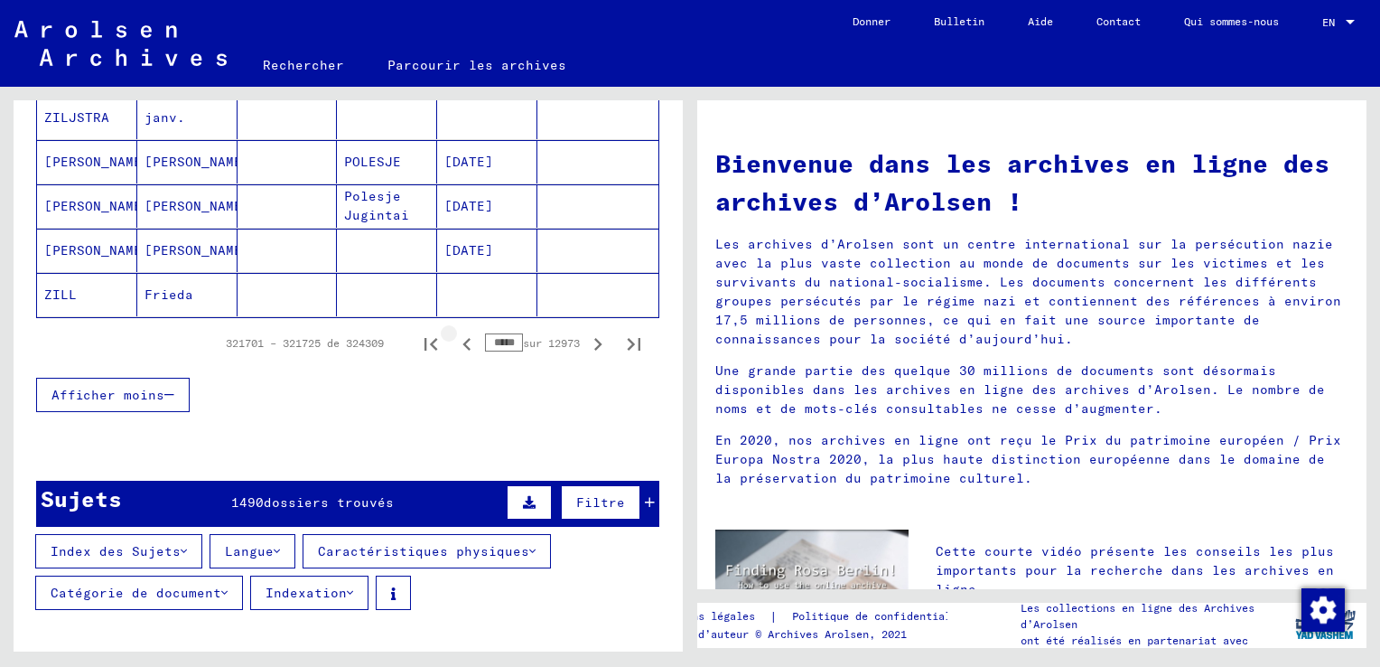
click at [454, 341] on icon "Page précédente" at bounding box center [466, 343] width 25 height 25
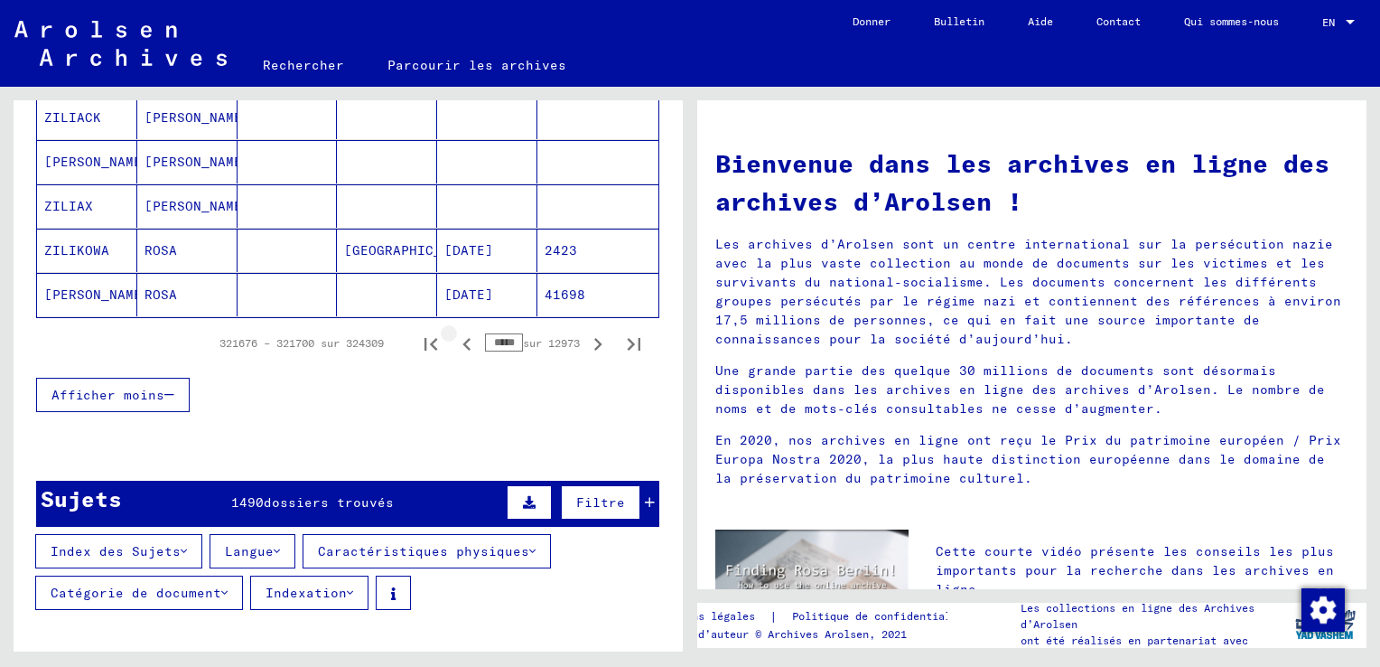
click at [454, 341] on icon "Page précédente" at bounding box center [466, 343] width 25 height 25
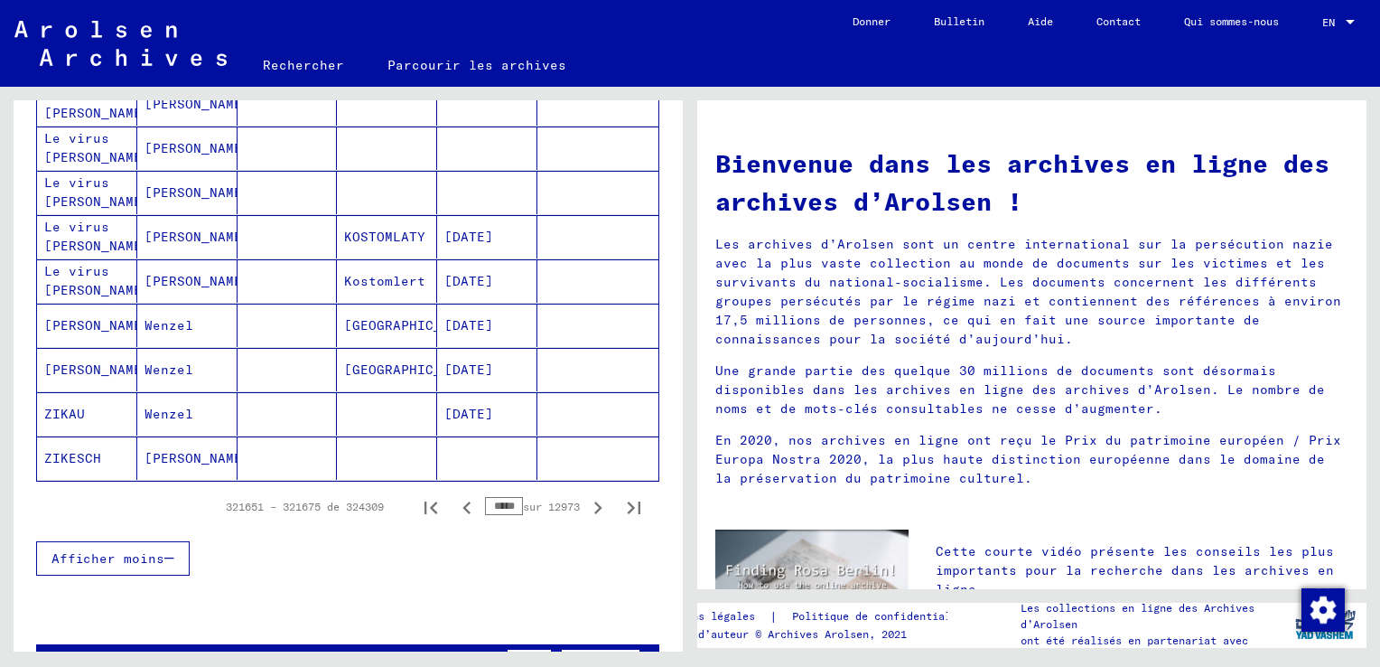
scroll to position [994, 0]
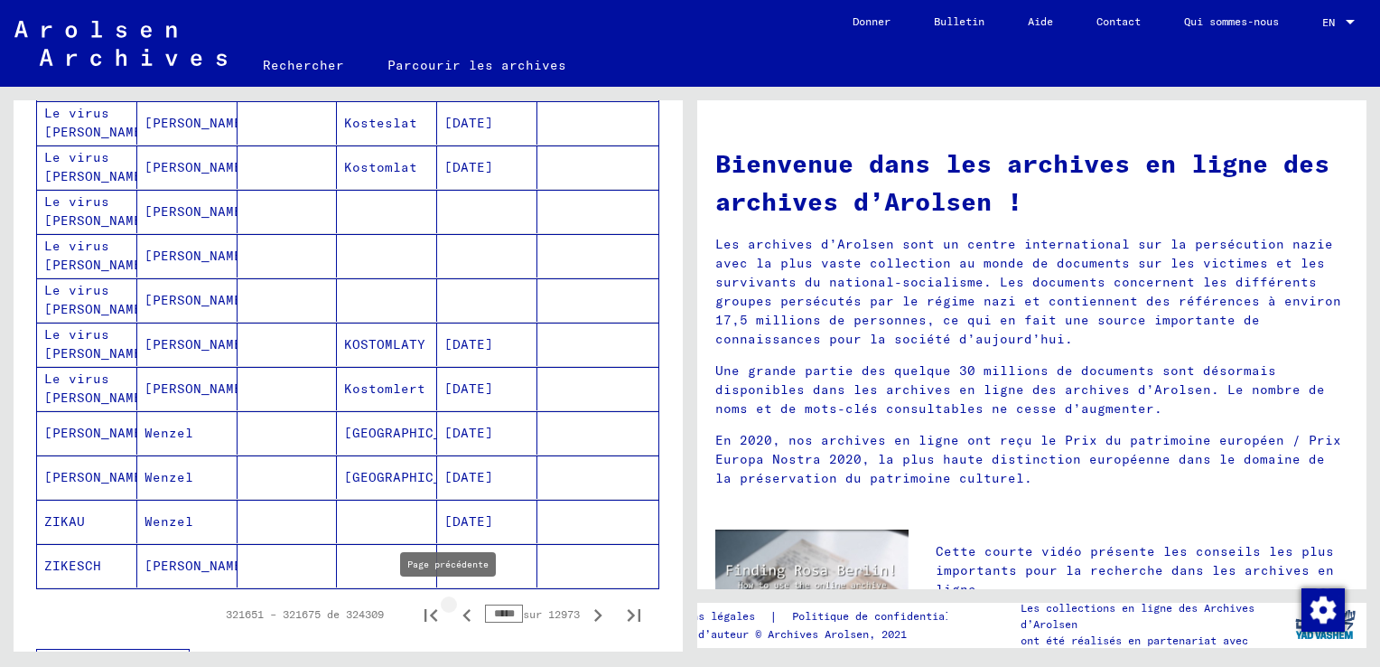
click at [454, 609] on icon "Page précédente" at bounding box center [466, 614] width 25 height 25
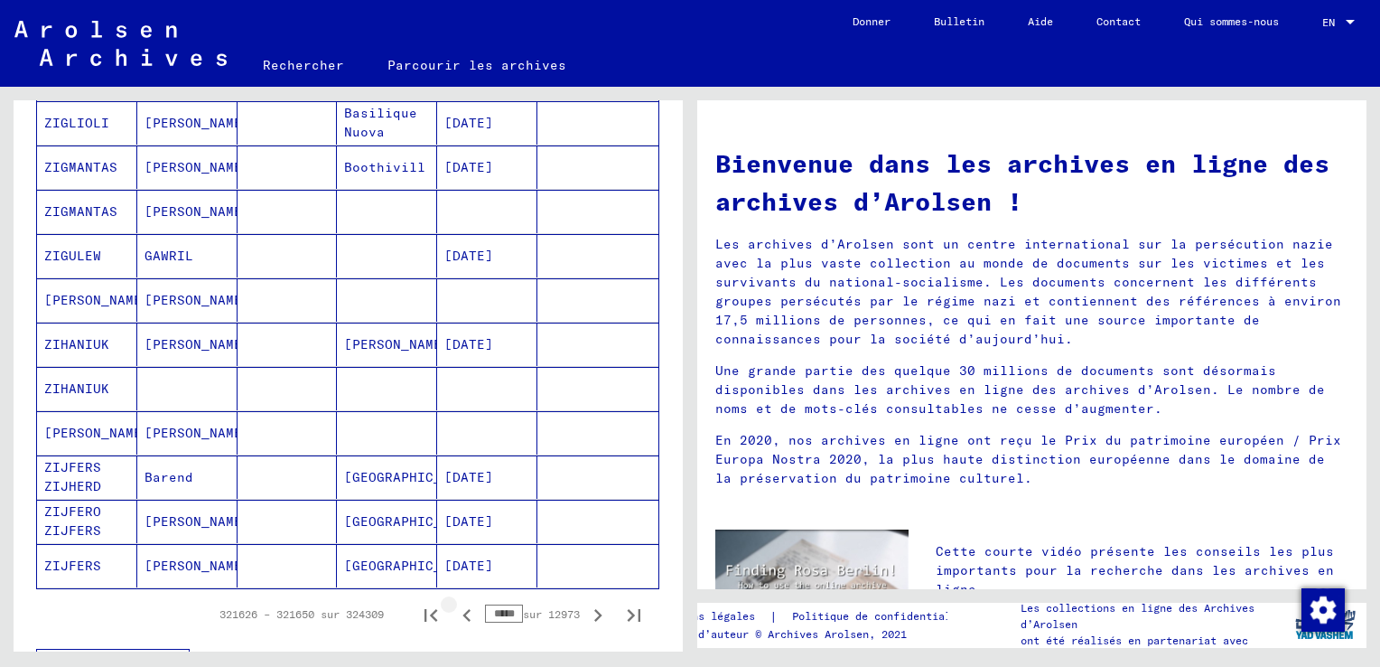
click at [454, 609] on icon "Page précédente" at bounding box center [466, 614] width 25 height 25
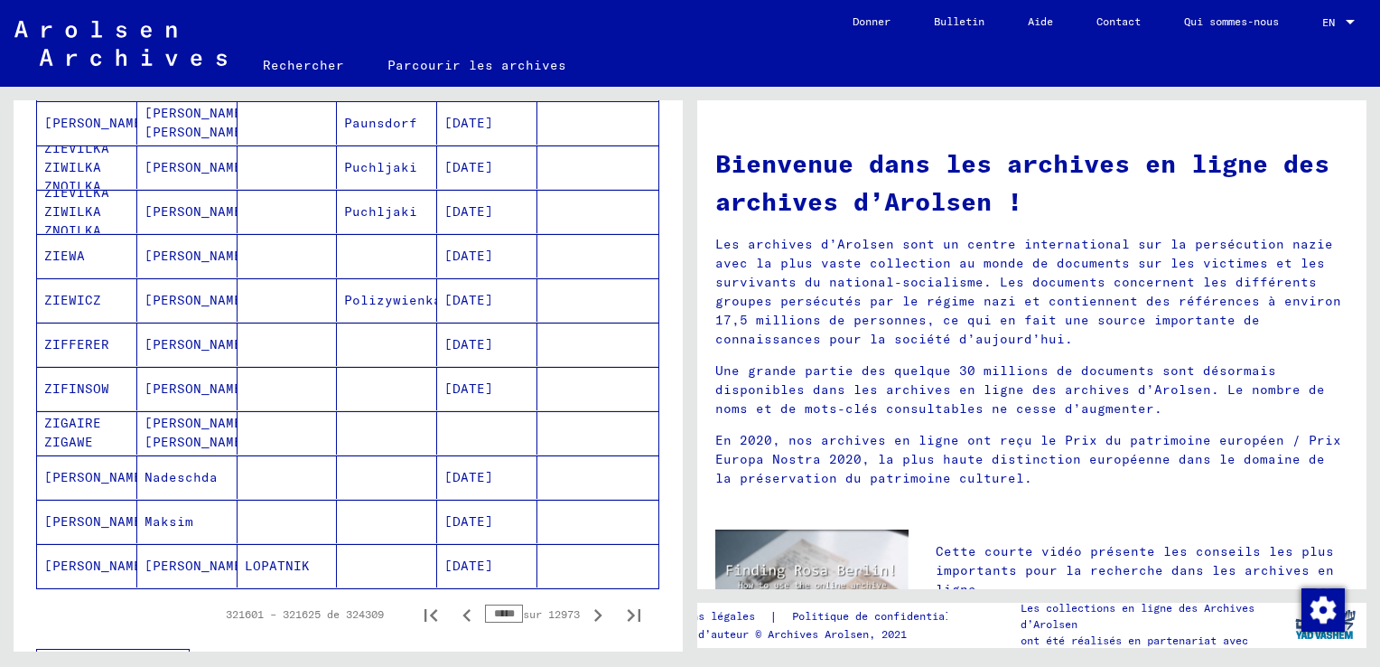
click at [454, 609] on icon "Page précédente" at bounding box center [466, 614] width 25 height 25
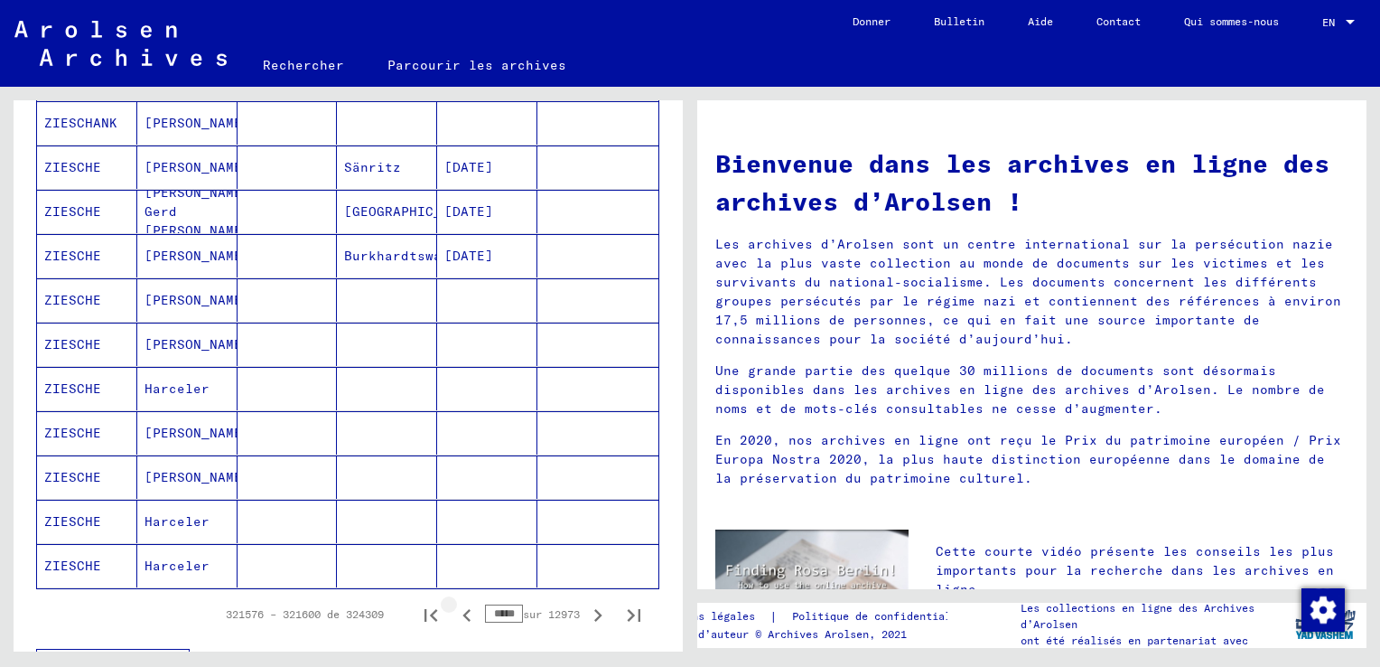
click at [454, 609] on icon "Page précédente" at bounding box center [466, 614] width 25 height 25
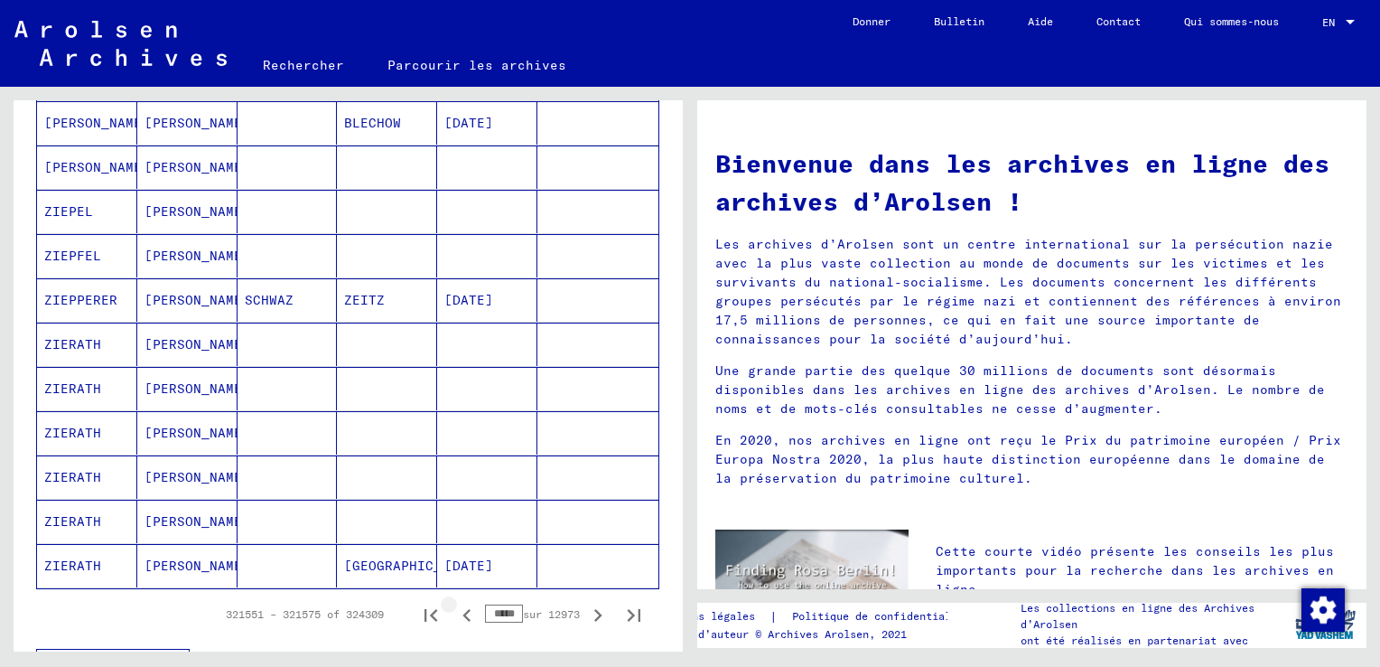
click at [454, 609] on icon "Page précédente" at bounding box center [466, 614] width 25 height 25
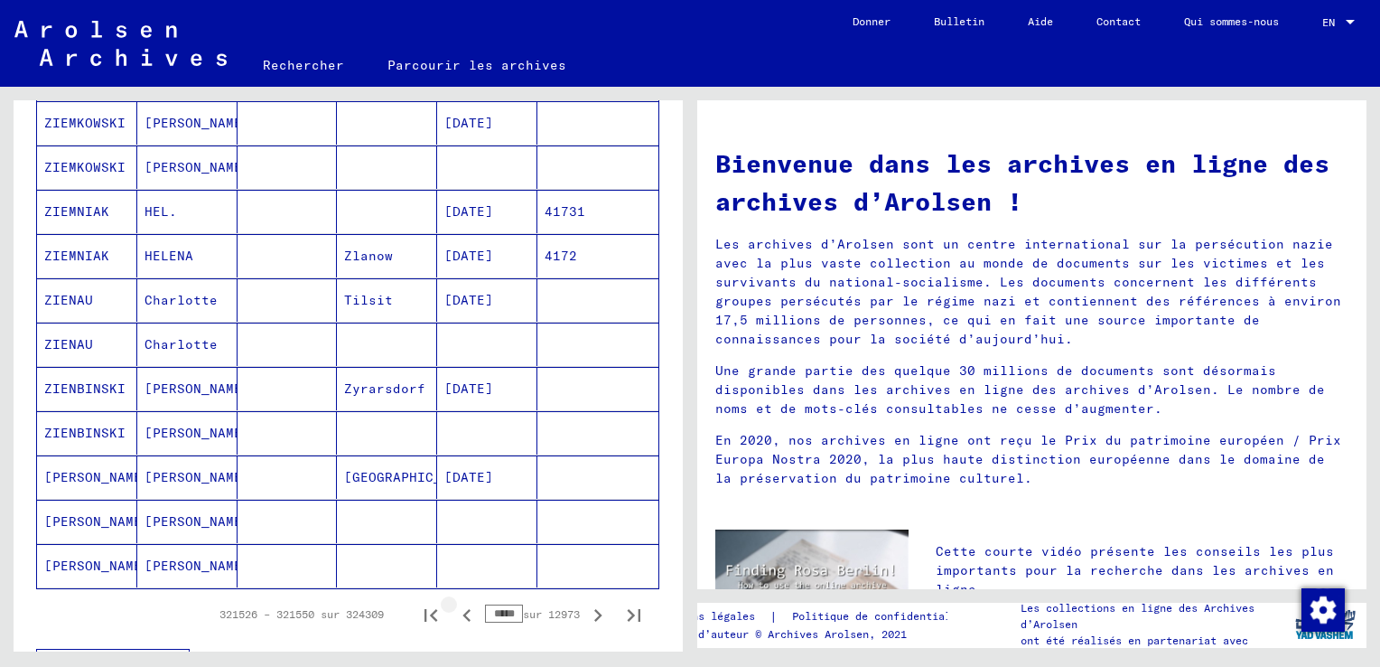
click at [454, 609] on icon "Page précédente" at bounding box center [466, 614] width 25 height 25
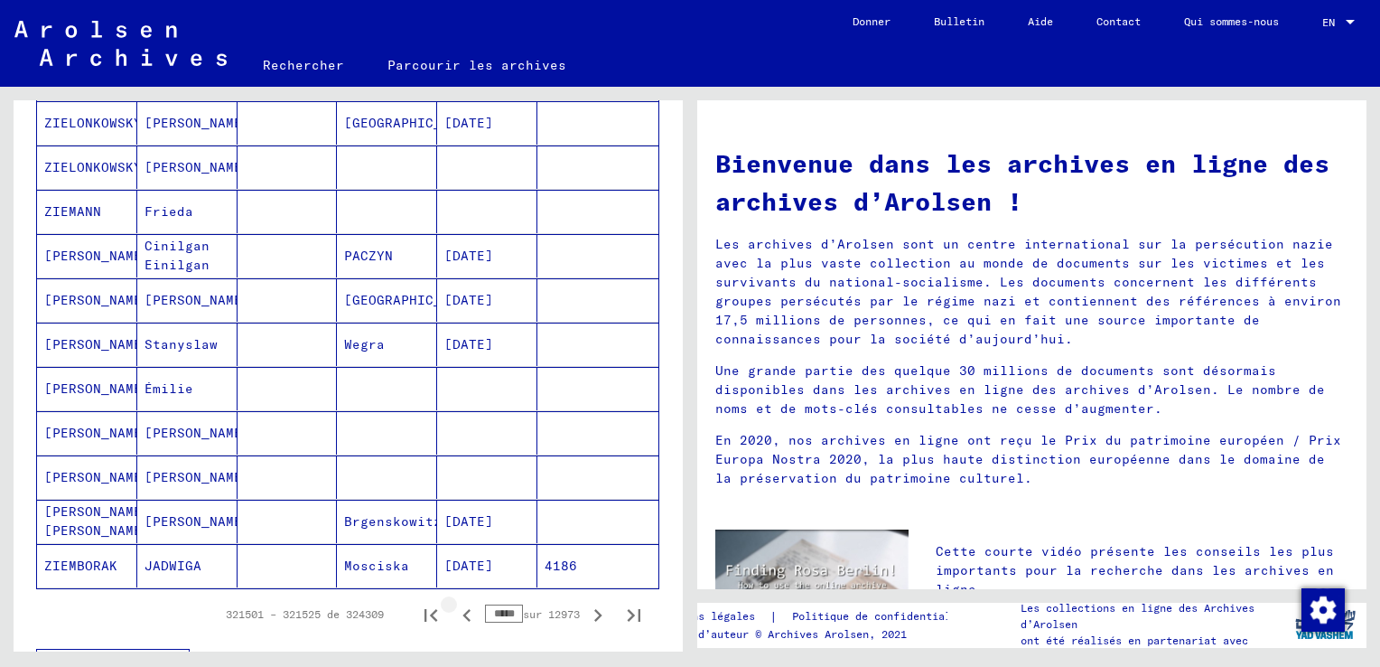
click at [454, 609] on icon "Page précédente" at bounding box center [466, 614] width 25 height 25
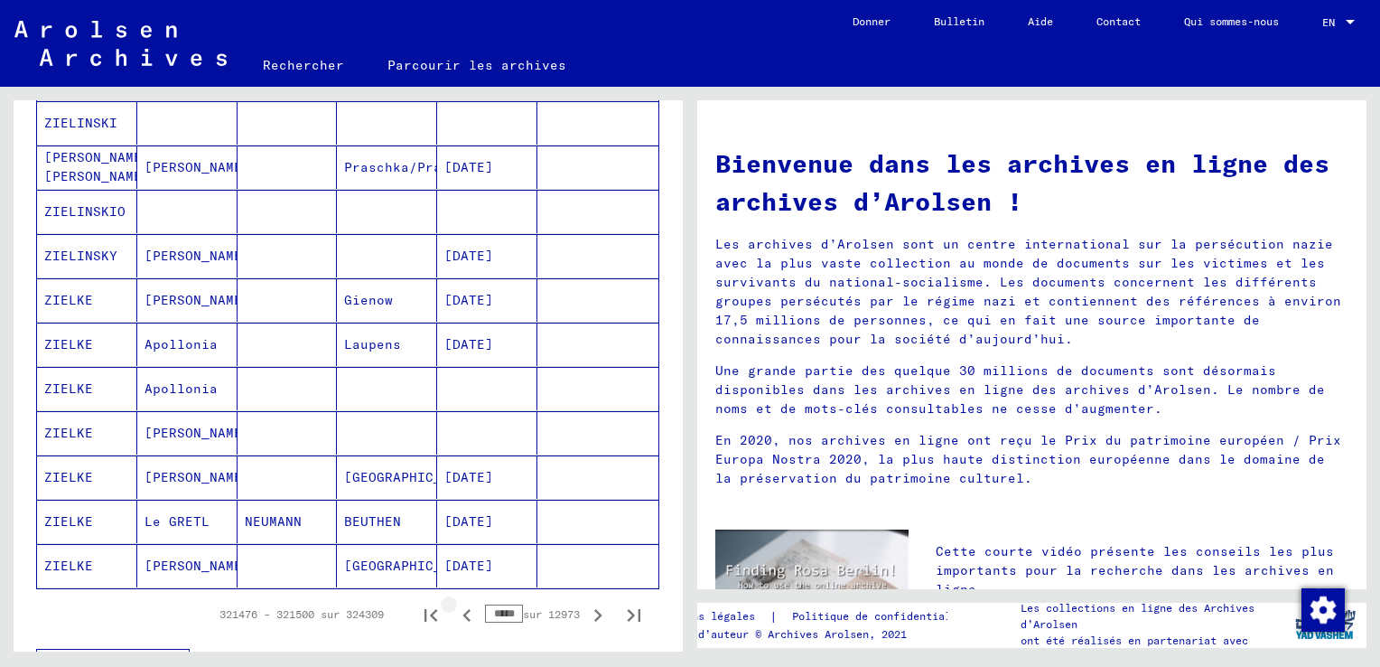
click at [454, 609] on icon "Page précédente" at bounding box center [466, 614] width 25 height 25
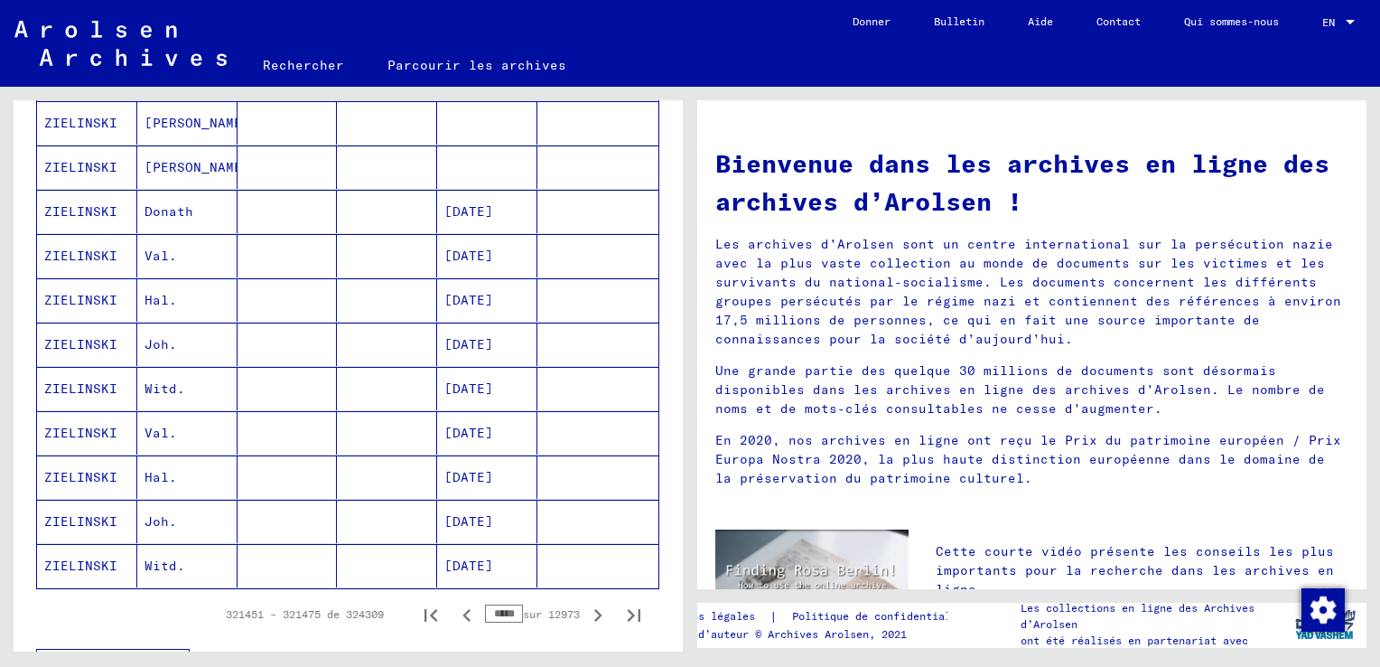
click at [454, 609] on icon "Page précédente" at bounding box center [466, 614] width 25 height 25
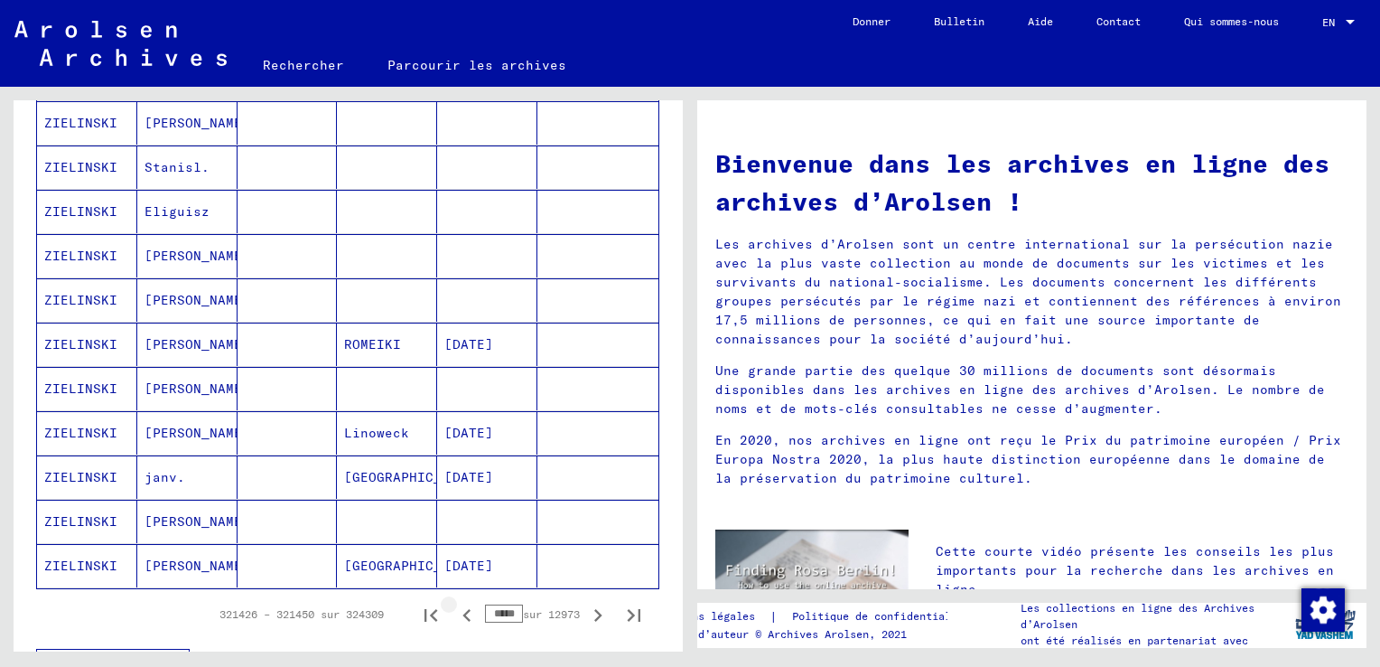
click at [454, 609] on icon "Page précédente" at bounding box center [466, 614] width 25 height 25
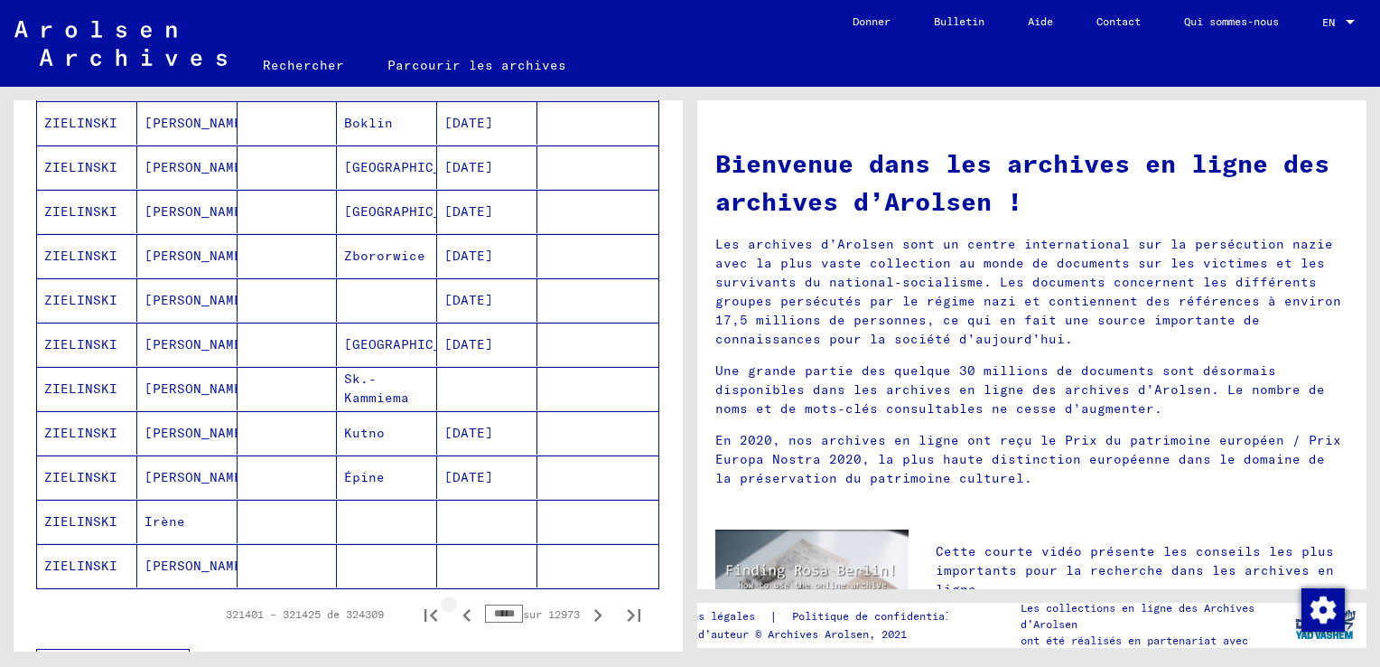
click at [454, 609] on icon "Page précédente" at bounding box center [466, 614] width 25 height 25
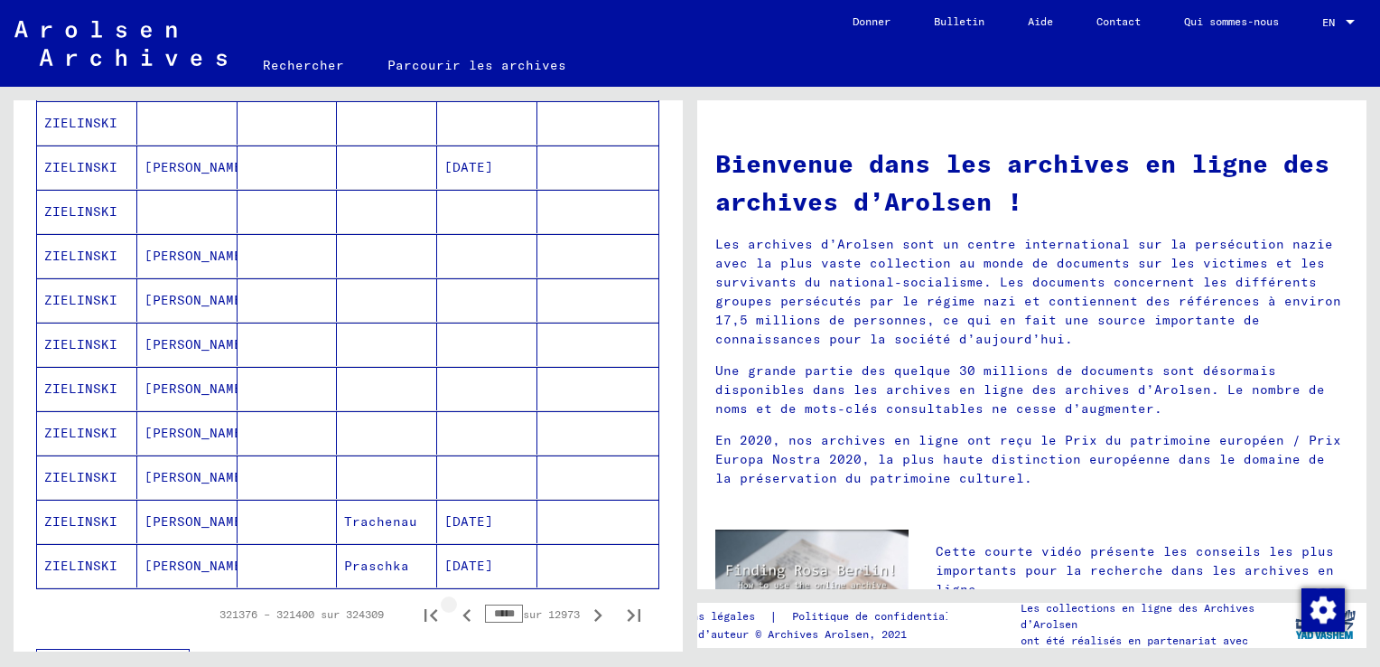
click at [454, 609] on icon "Page précédente" at bounding box center [466, 614] width 25 height 25
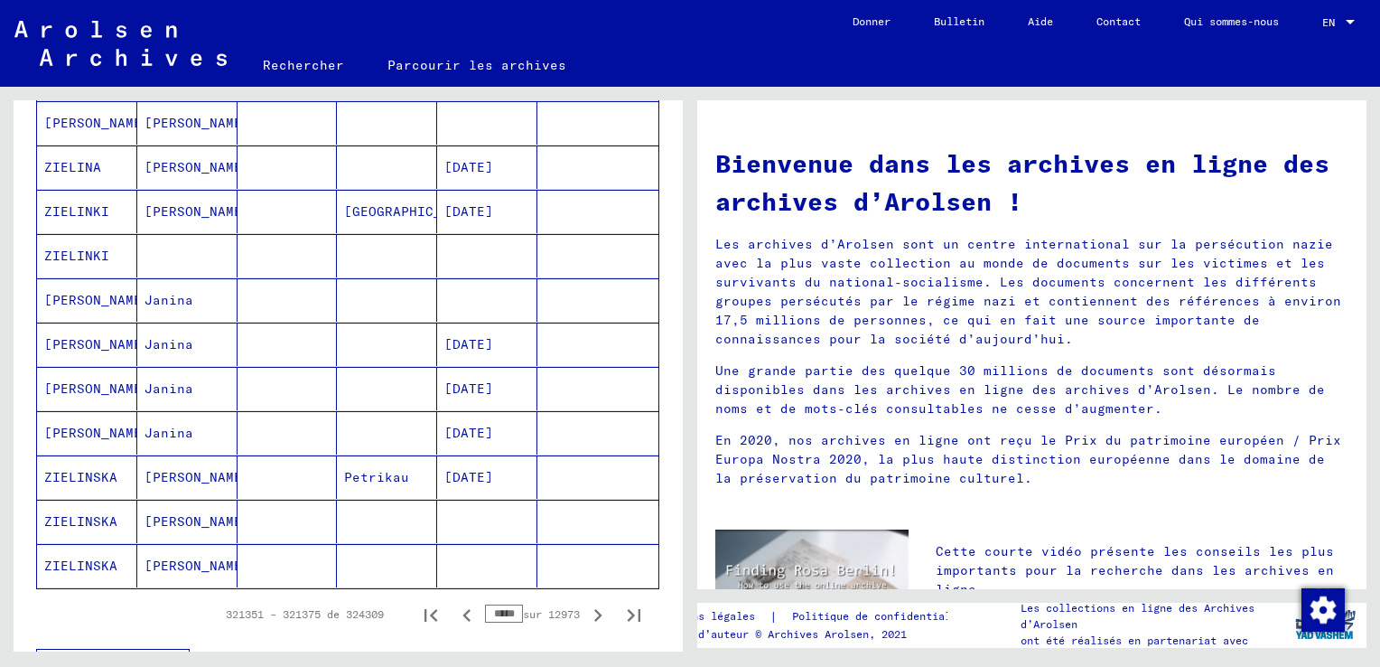
click at [454, 609] on icon "Page précédente" at bounding box center [466, 614] width 25 height 25
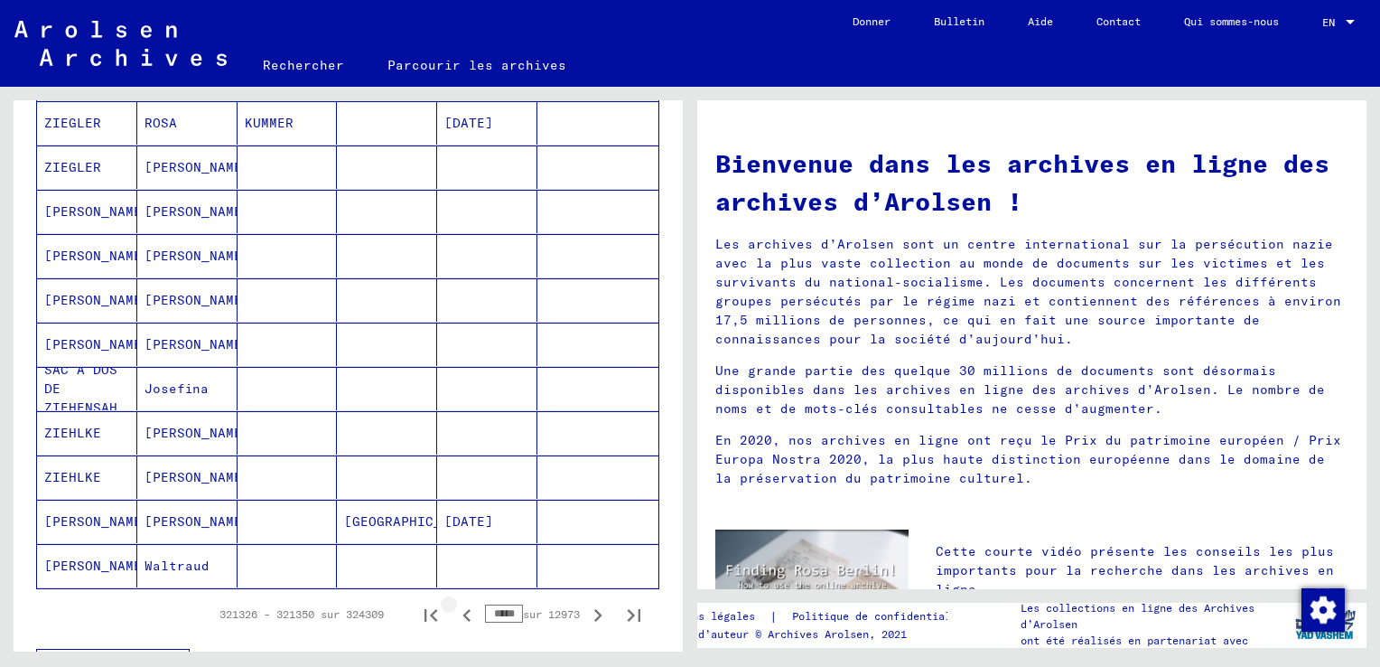
click at [454, 609] on icon "Page précédente" at bounding box center [466, 614] width 25 height 25
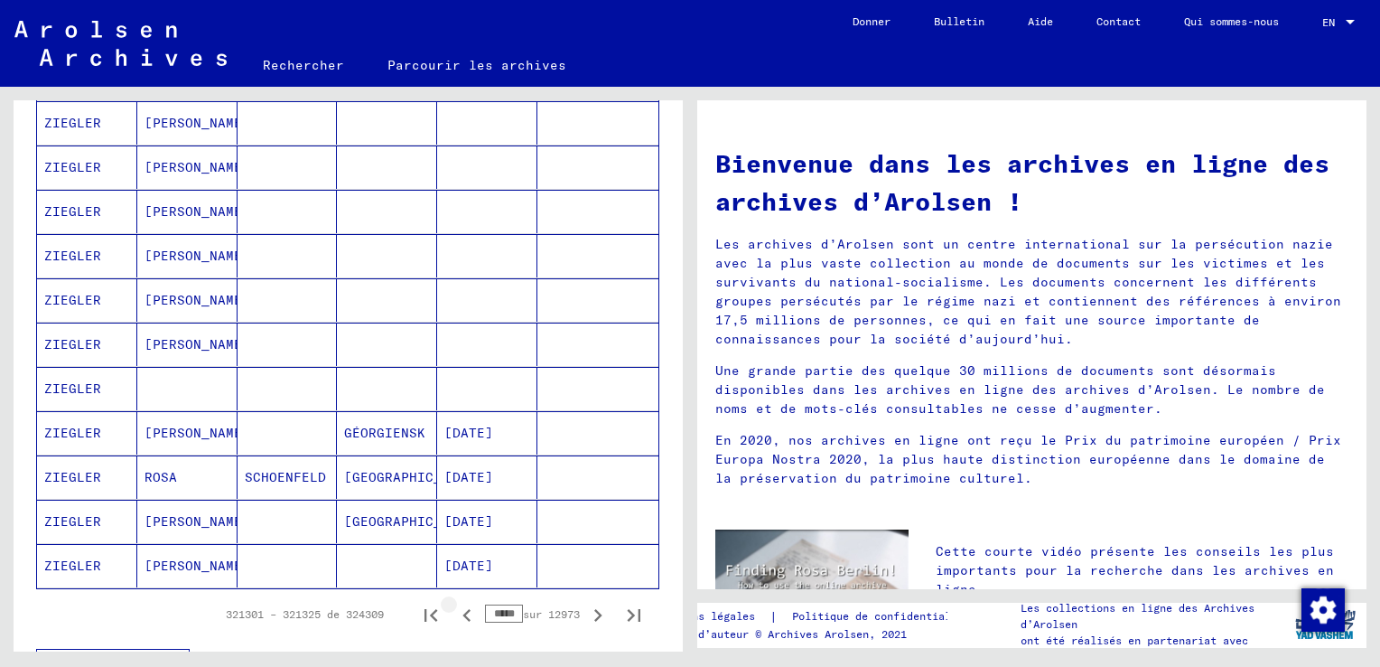
click at [454, 609] on icon "Page précédente" at bounding box center [466, 614] width 25 height 25
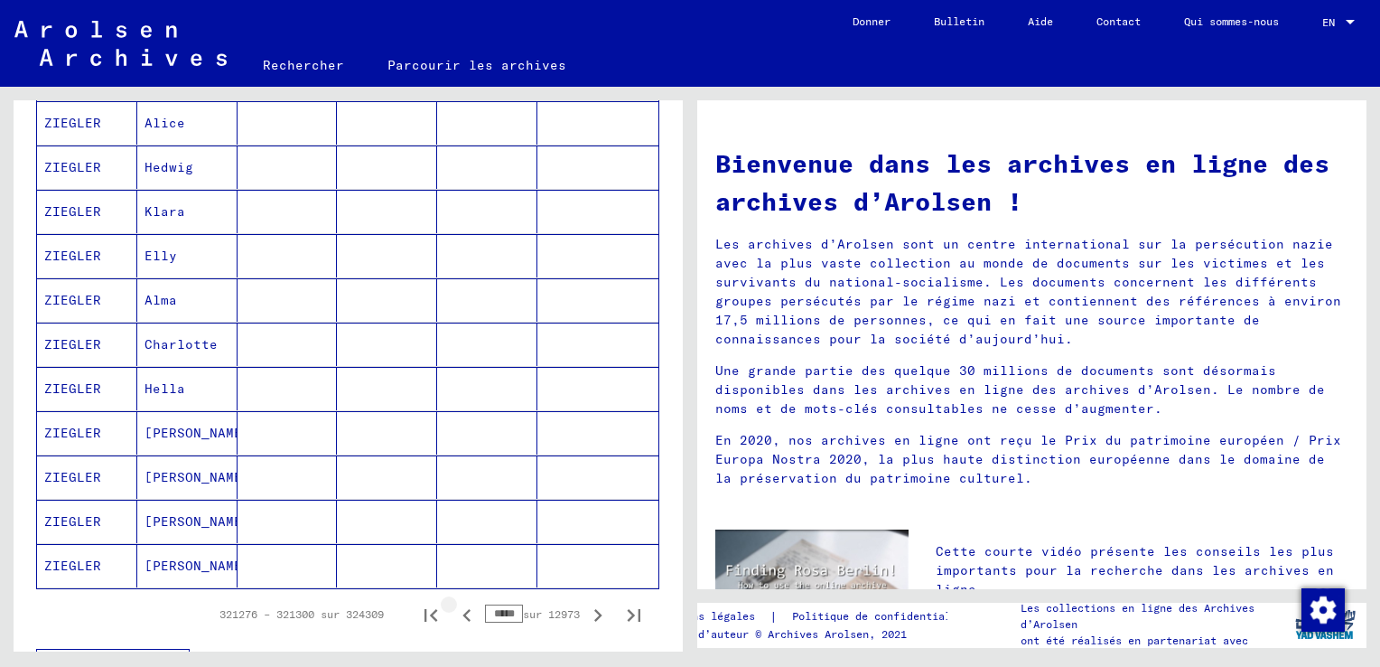
click at [454, 609] on icon "Page précédente" at bounding box center [466, 614] width 25 height 25
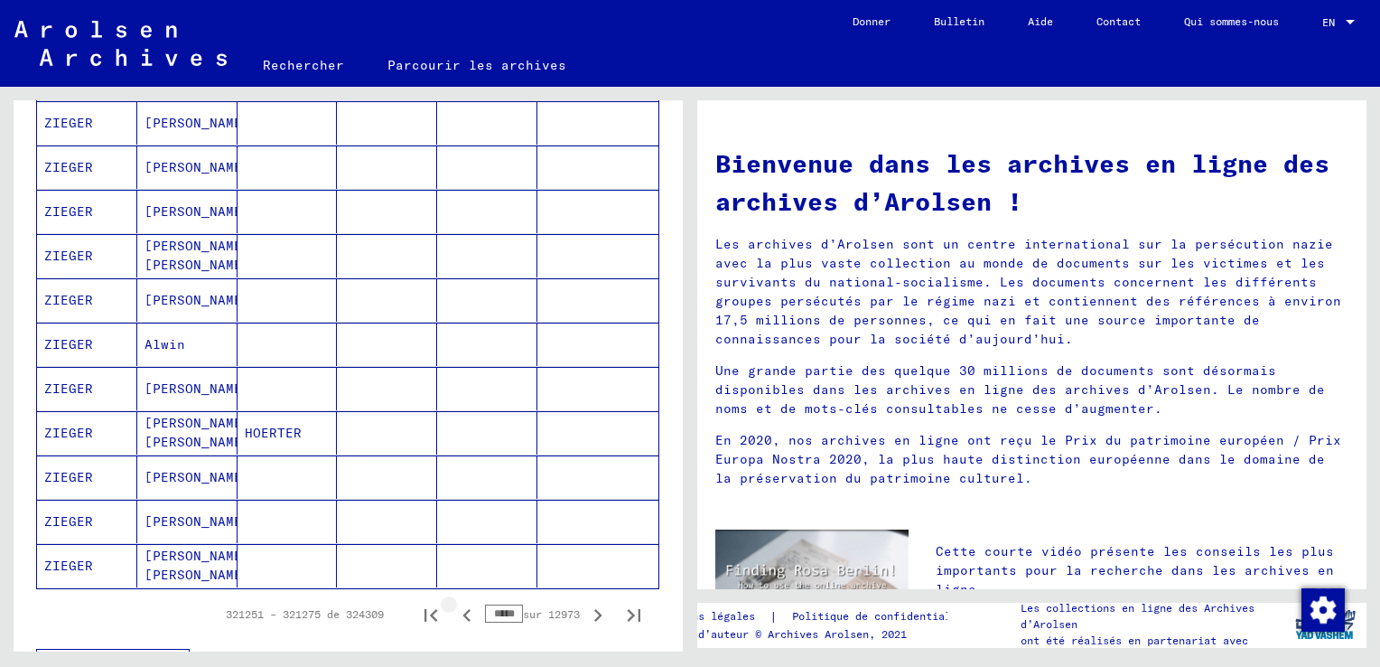
click at [454, 609] on icon "Page précédente" at bounding box center [466, 614] width 25 height 25
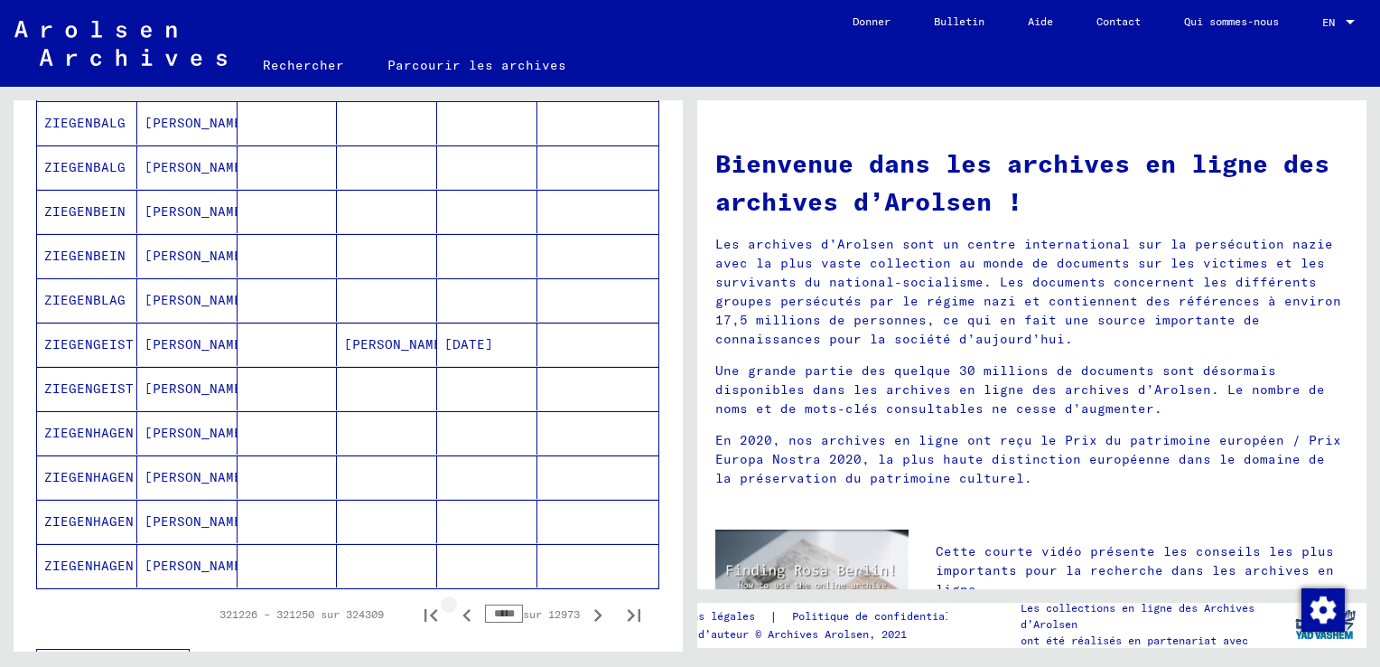
click at [454, 609] on icon "Page précédente" at bounding box center [466, 614] width 25 height 25
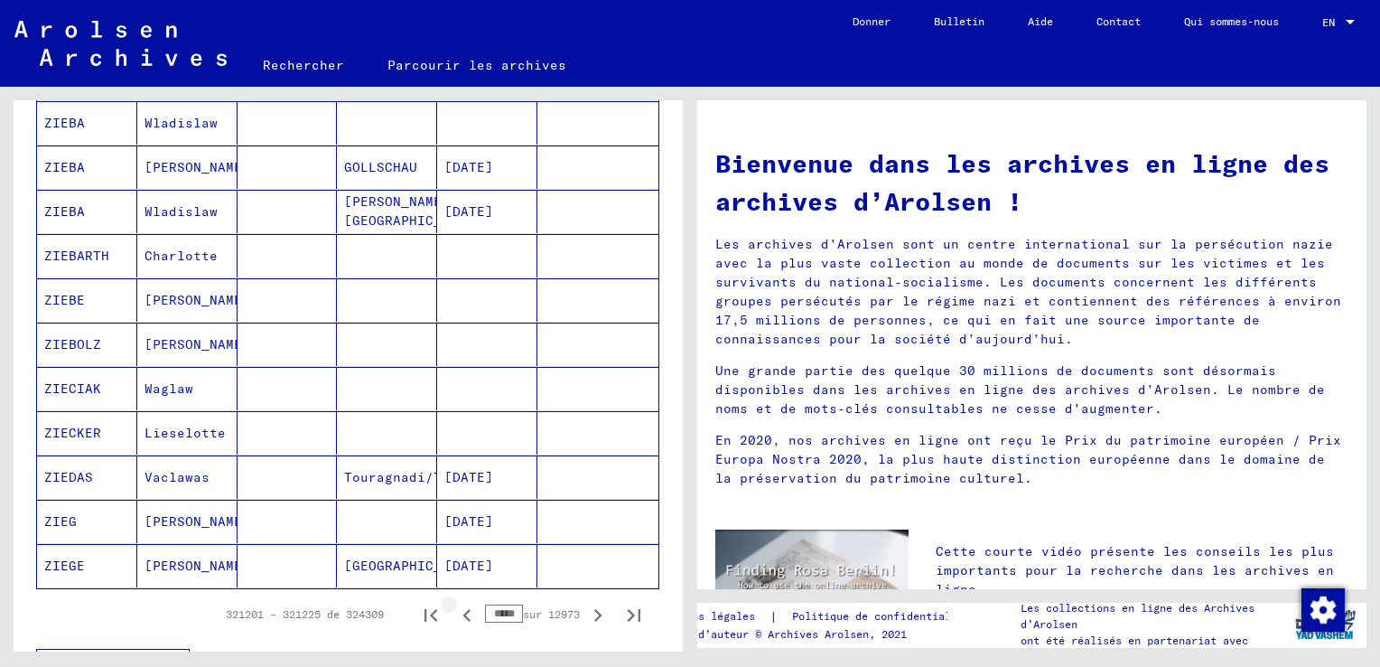
click at [454, 609] on icon "Page précédente" at bounding box center [466, 614] width 25 height 25
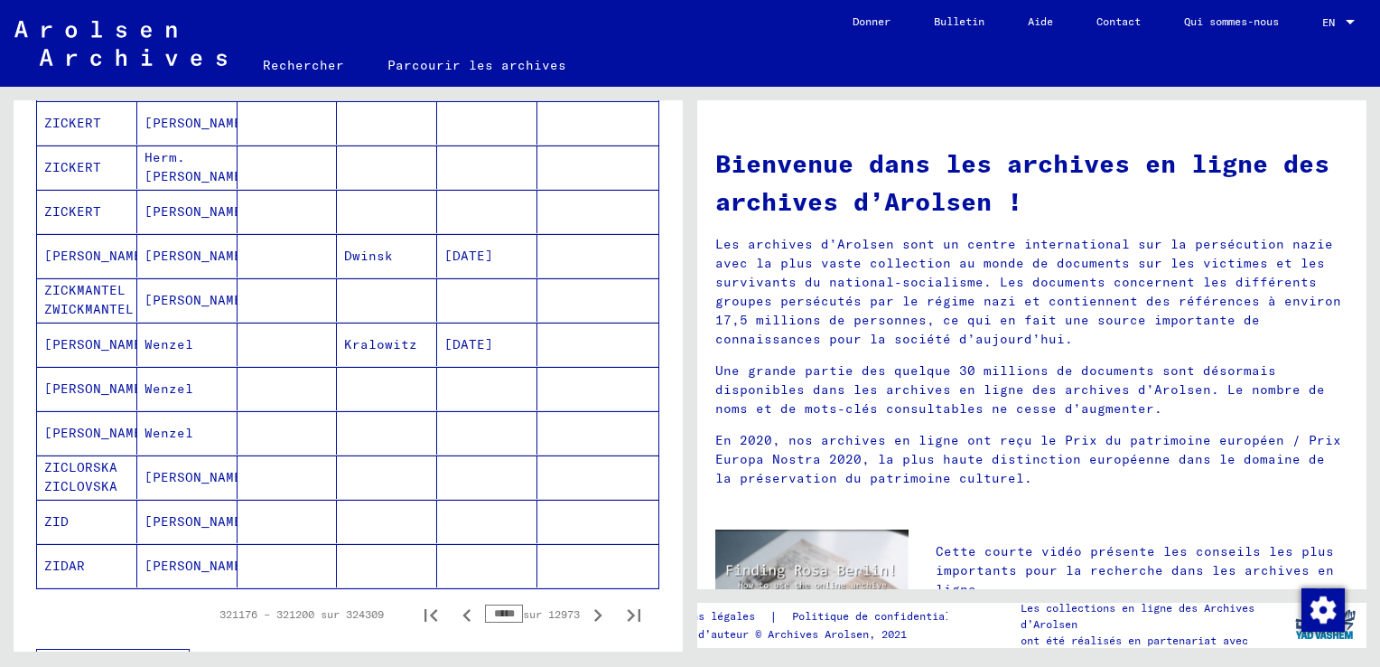
click at [454, 609] on icon "Page précédente" at bounding box center [466, 614] width 25 height 25
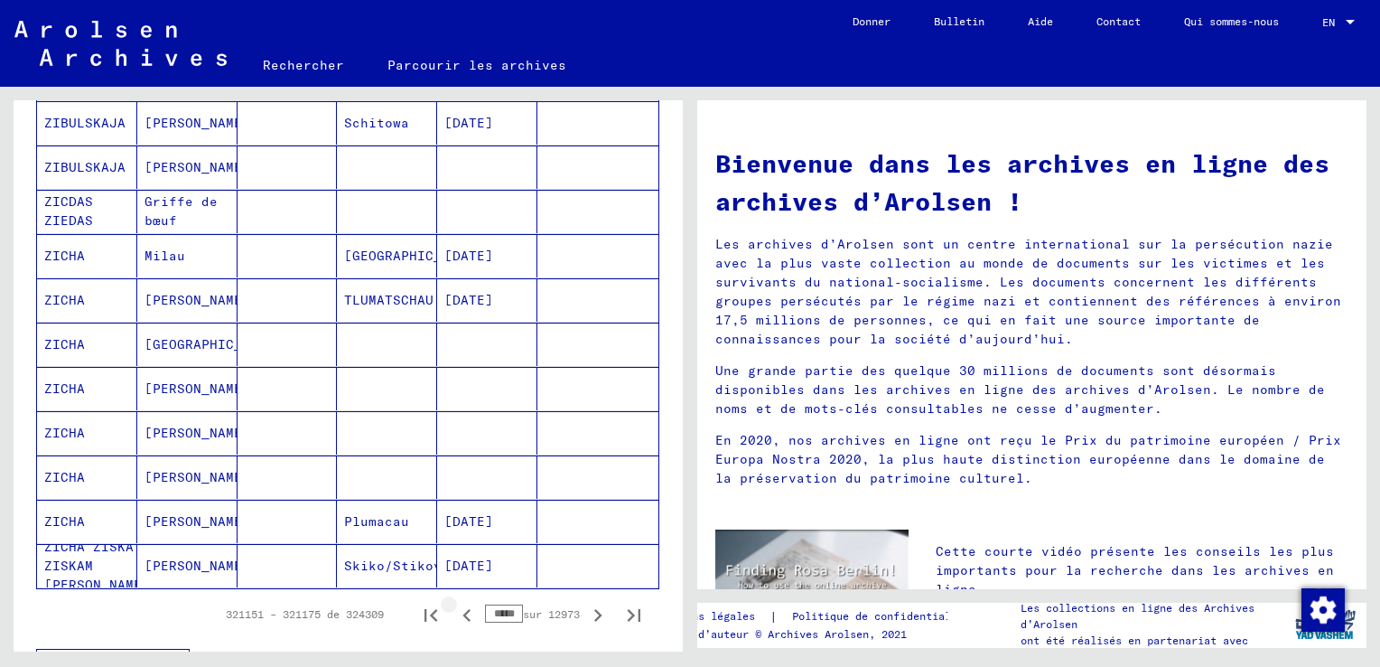
click at [454, 609] on icon "Page précédente" at bounding box center [466, 614] width 25 height 25
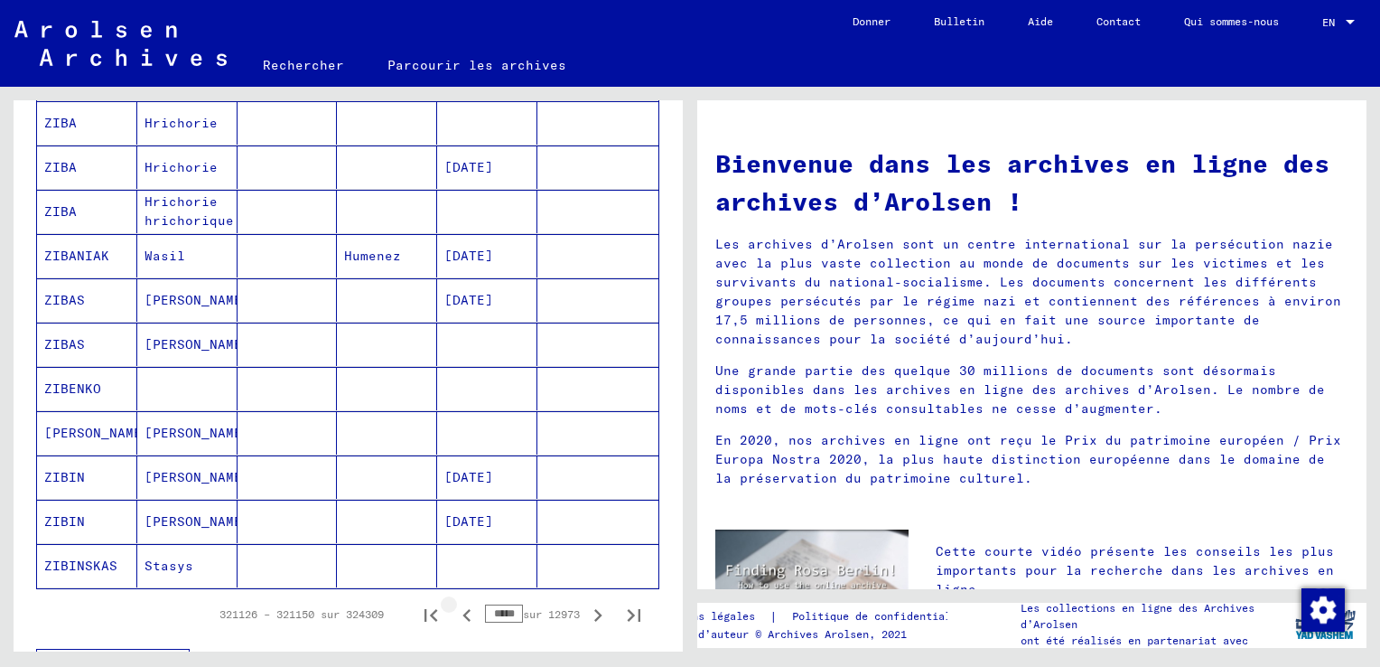
click at [454, 612] on icon "Page précédente" at bounding box center [466, 614] width 25 height 25
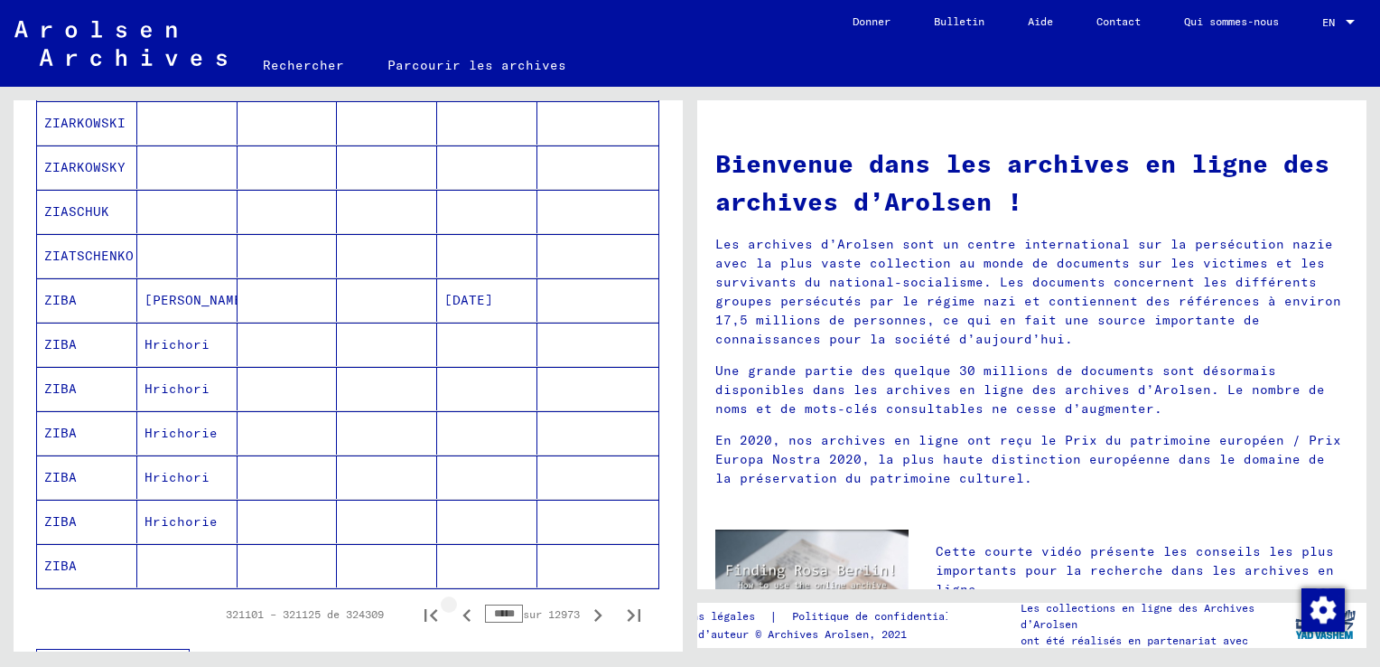
click at [454, 614] on icon "Page précédente" at bounding box center [466, 614] width 25 height 25
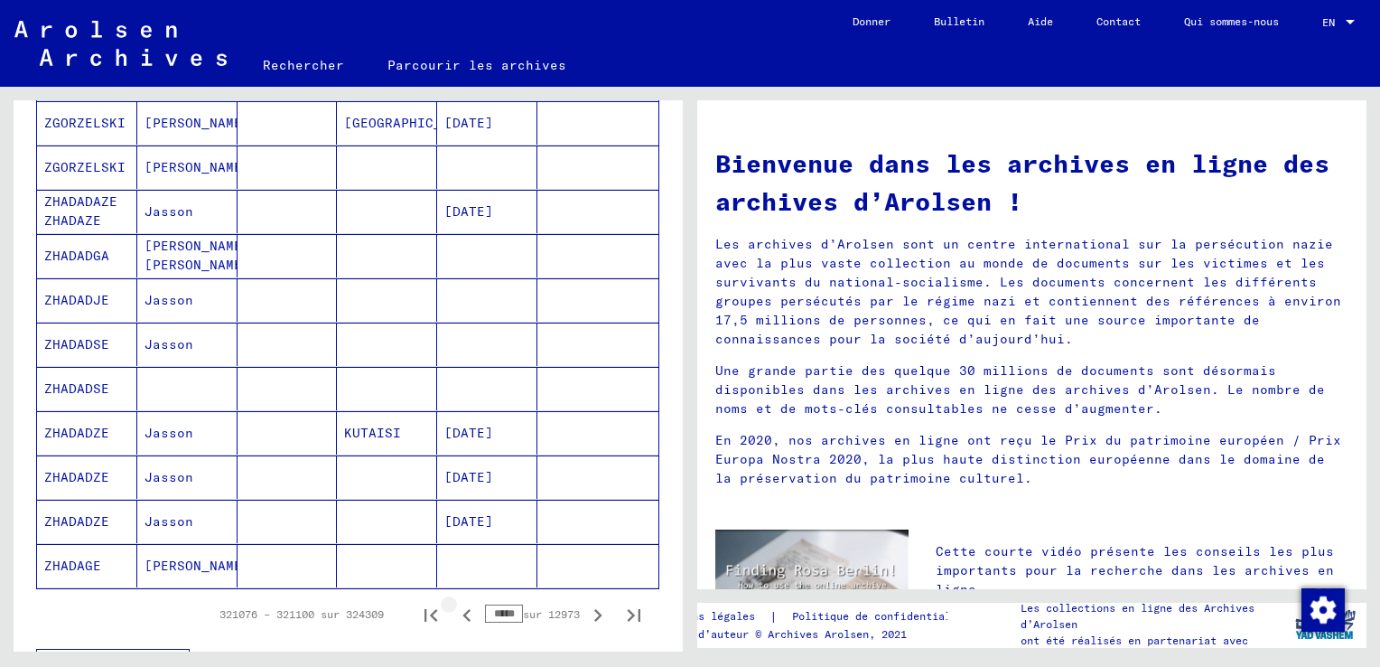
click at [462, 612] on icon "Page précédente" at bounding box center [466, 615] width 8 height 13
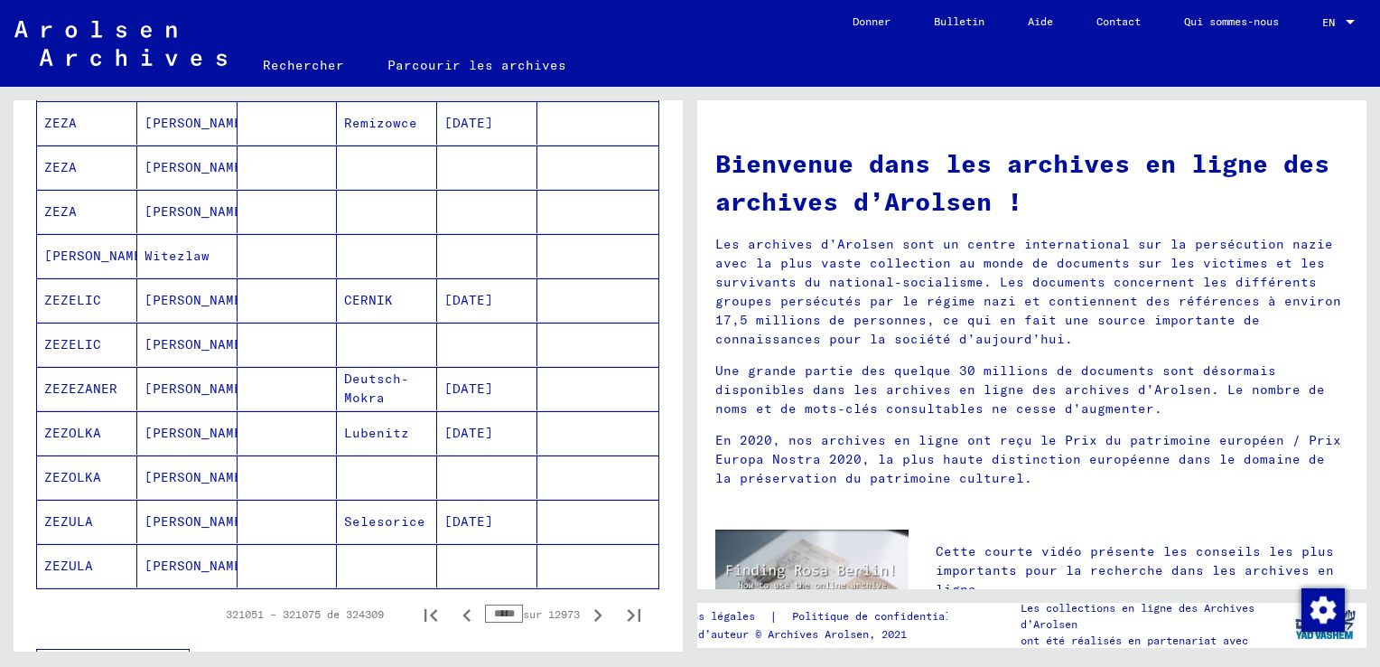
click at [462, 612] on icon "Page précédente" at bounding box center [466, 615] width 8 height 13
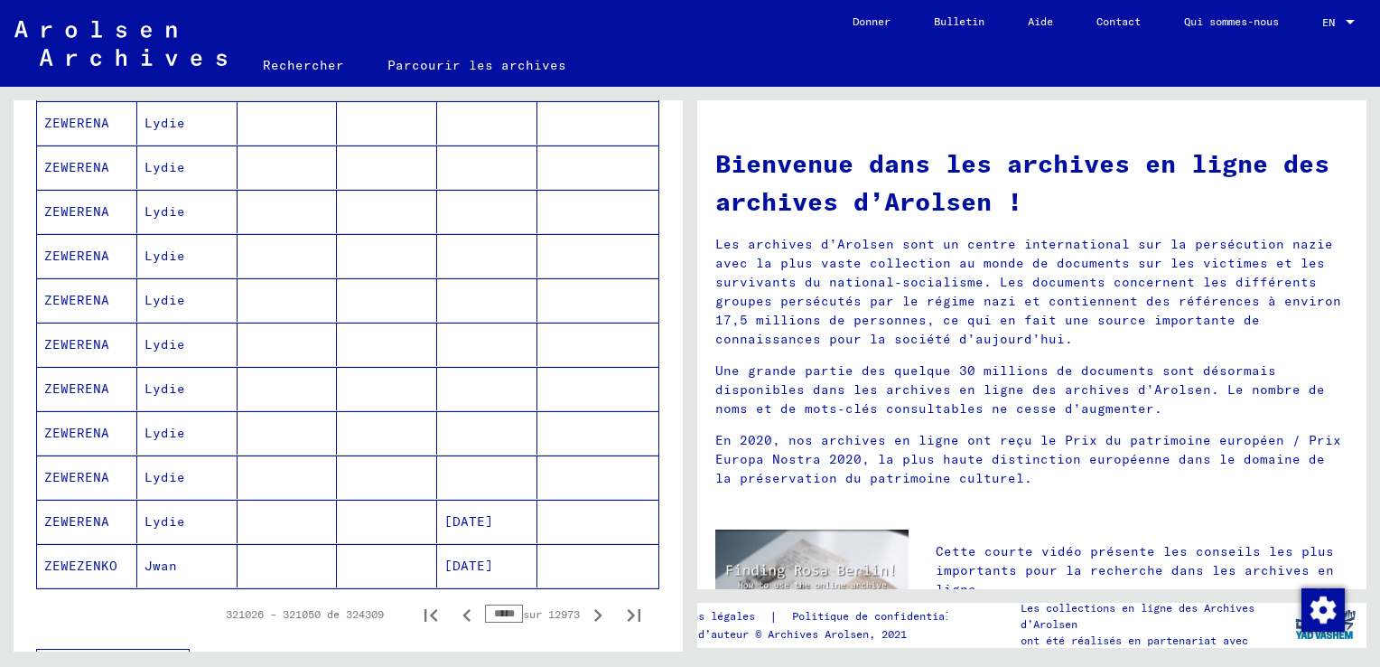
click at [462, 612] on icon "Page précédente" at bounding box center [466, 615] width 8 height 13
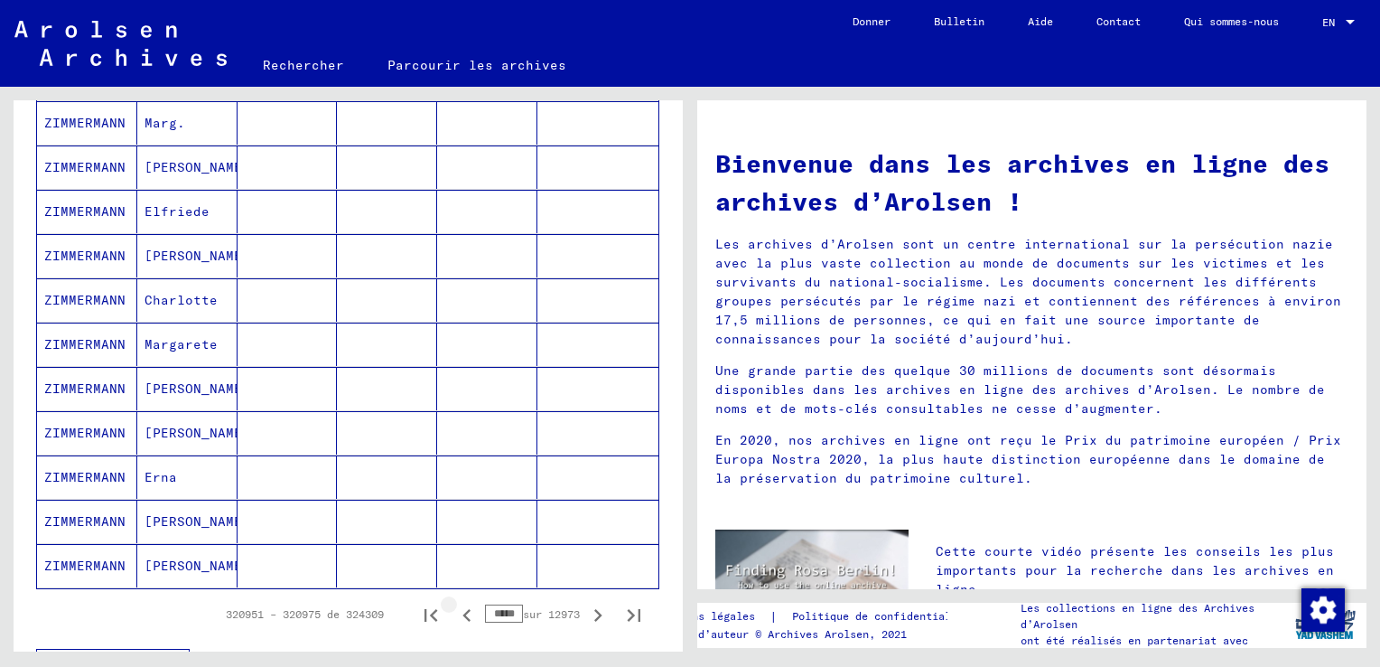
click at [462, 612] on icon "Page précédente" at bounding box center [466, 615] width 8 height 13
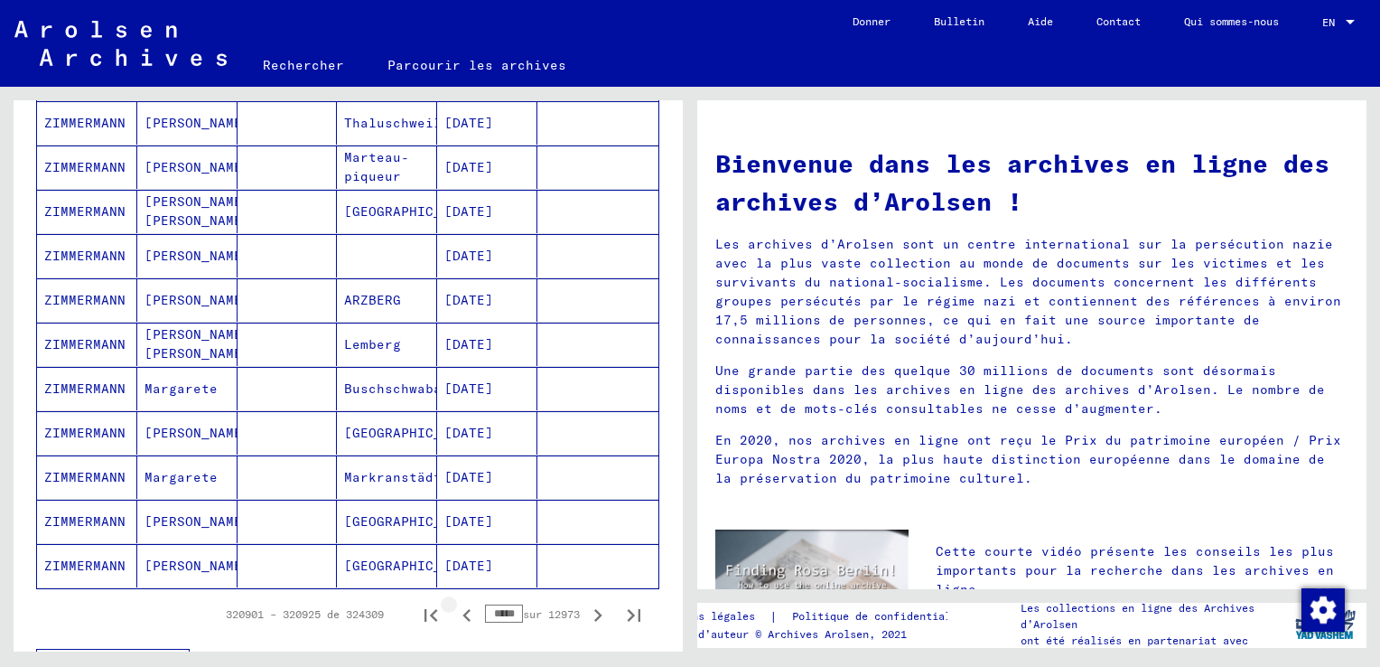
click at [462, 612] on icon "Page précédente" at bounding box center [466, 615] width 8 height 13
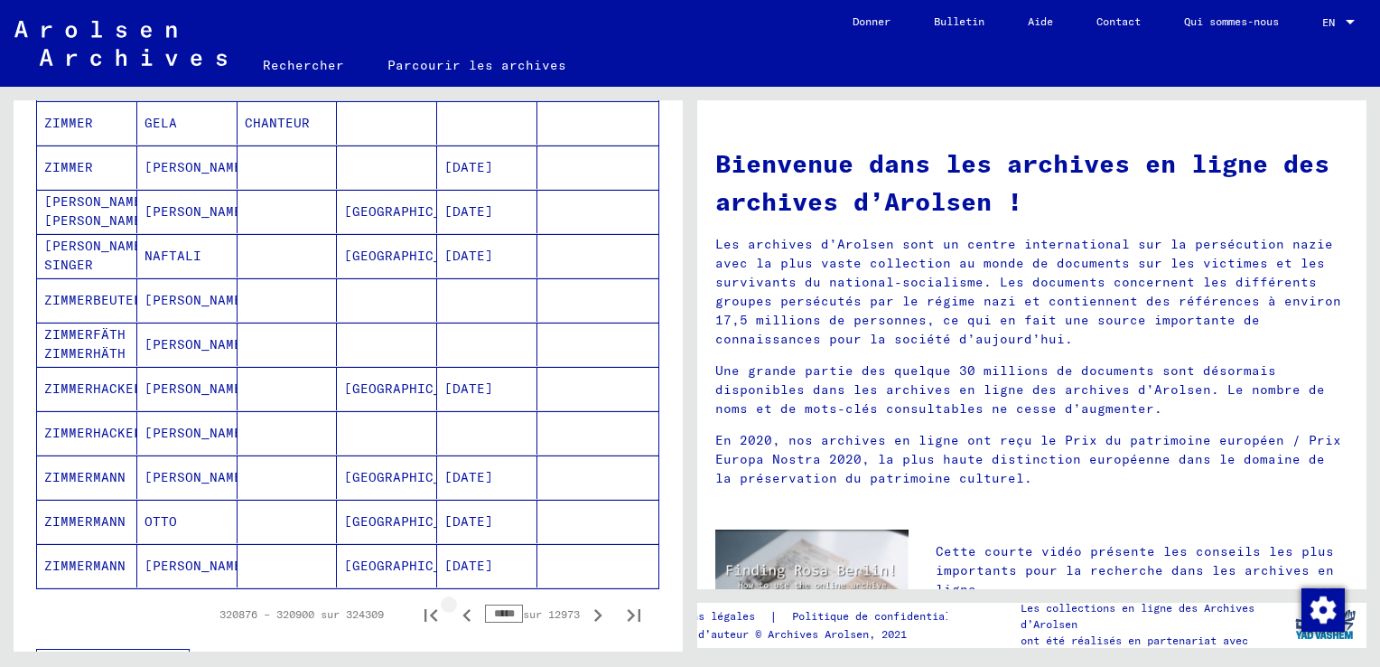
click at [462, 612] on icon "Page précédente" at bounding box center [466, 615] width 8 height 13
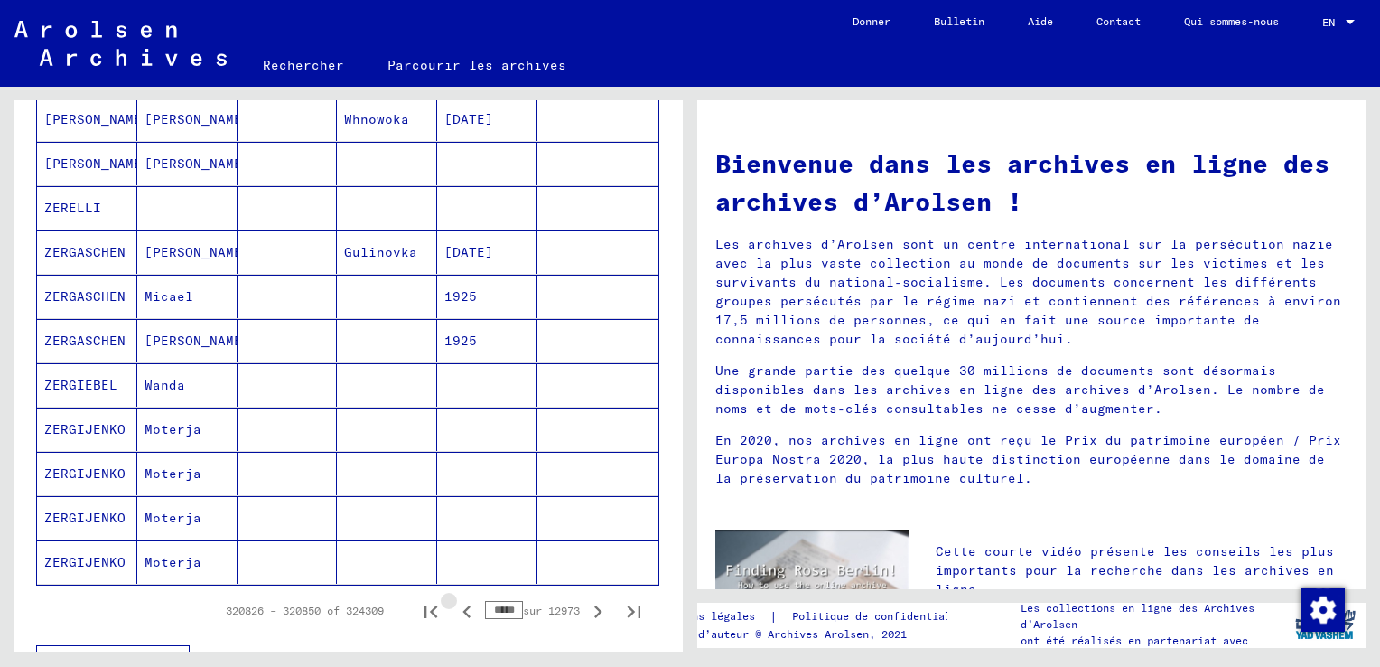
click at [454, 609] on icon "Page précédente" at bounding box center [466, 611] width 25 height 25
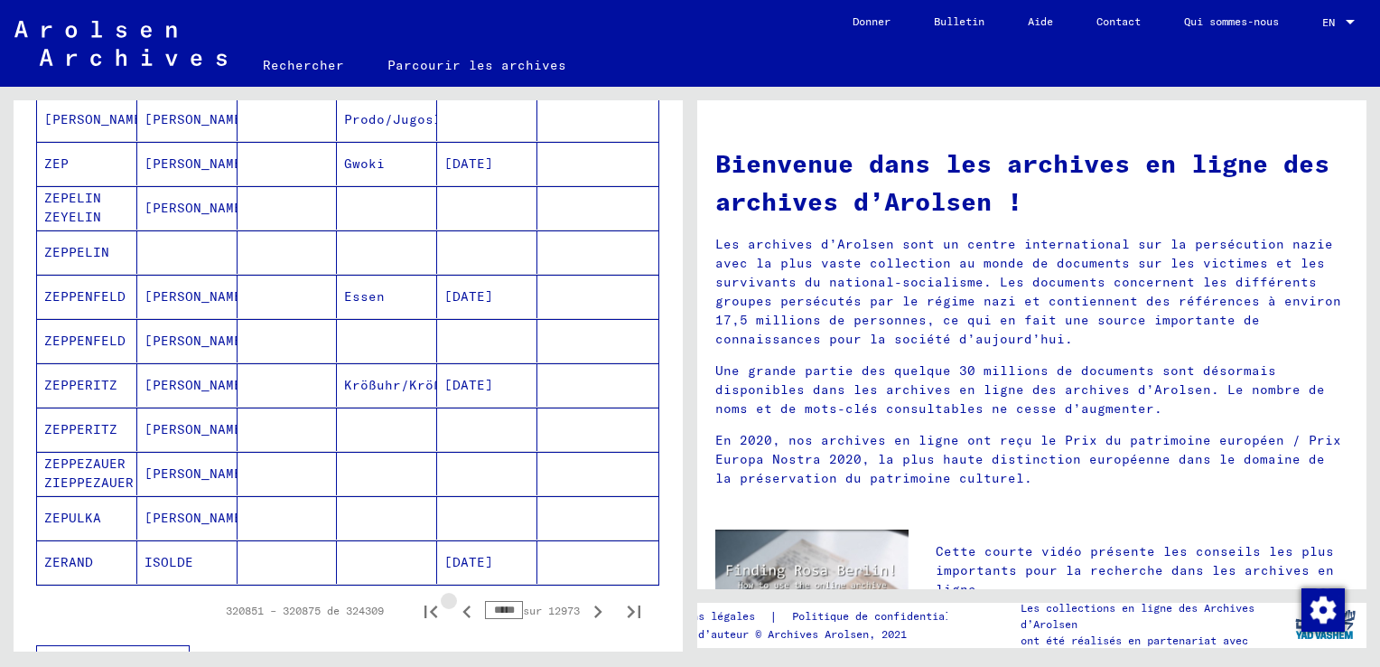
scroll to position [994, 0]
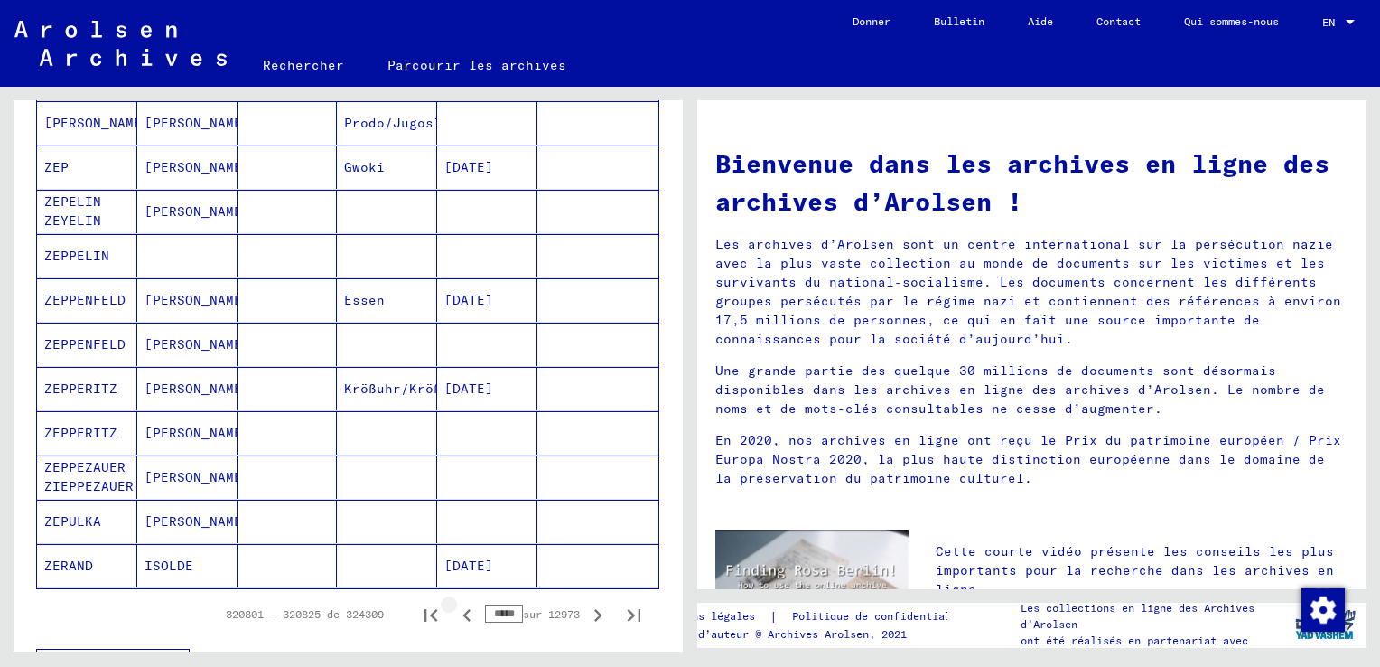
click at [454, 609] on icon "Page précédente" at bounding box center [466, 614] width 25 height 25
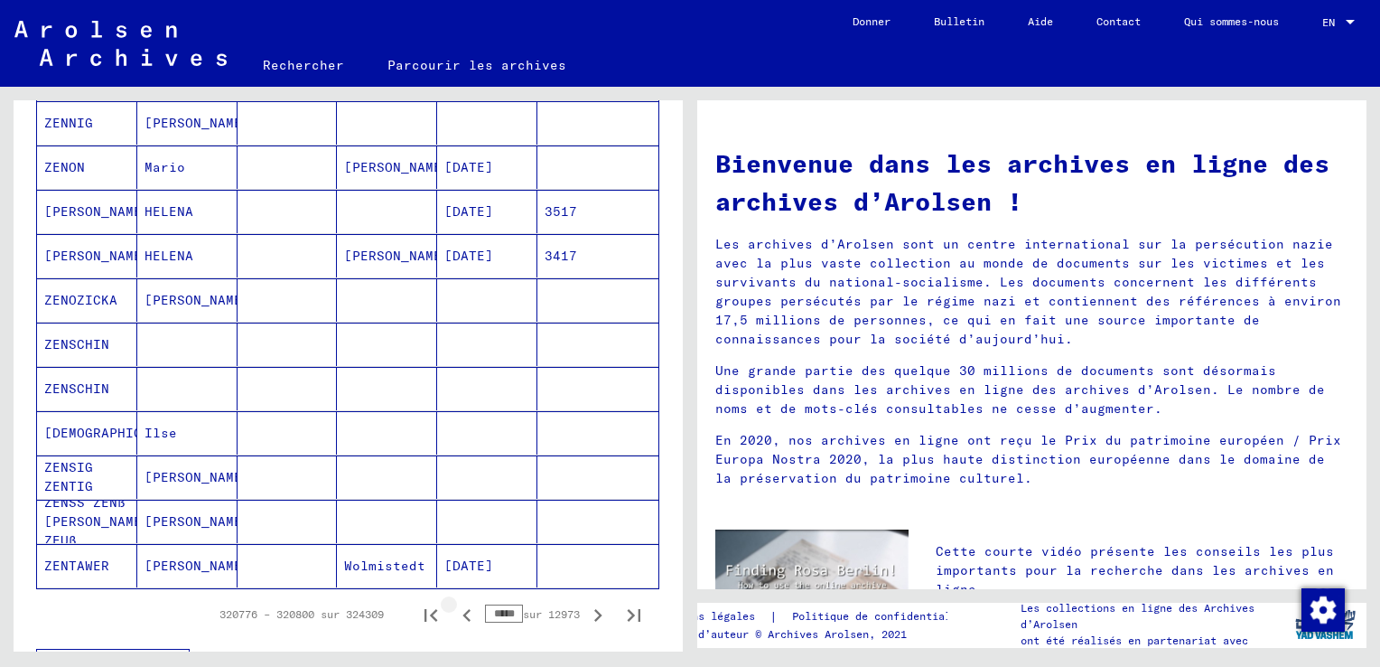
click at [454, 609] on icon "Page précédente" at bounding box center [466, 614] width 25 height 25
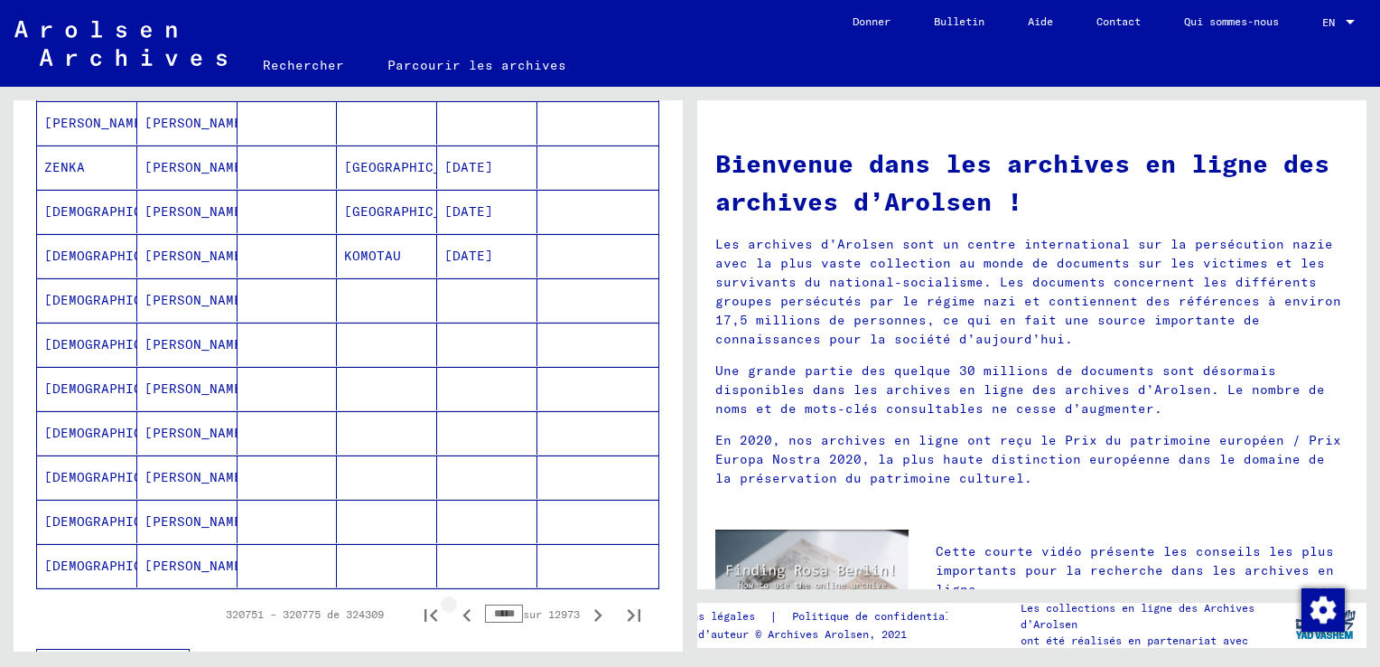
click at [454, 609] on icon "Page précédente" at bounding box center [466, 614] width 25 height 25
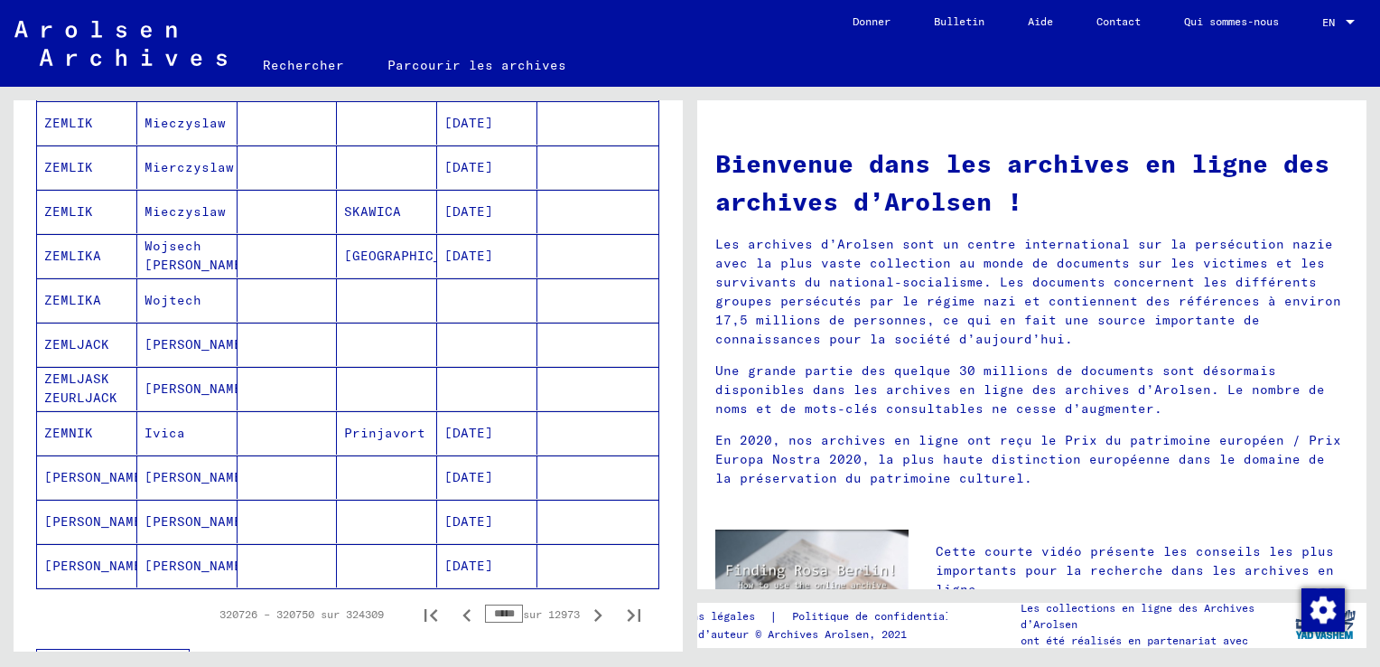
click at [454, 609] on icon "Page précédente" at bounding box center [466, 614] width 25 height 25
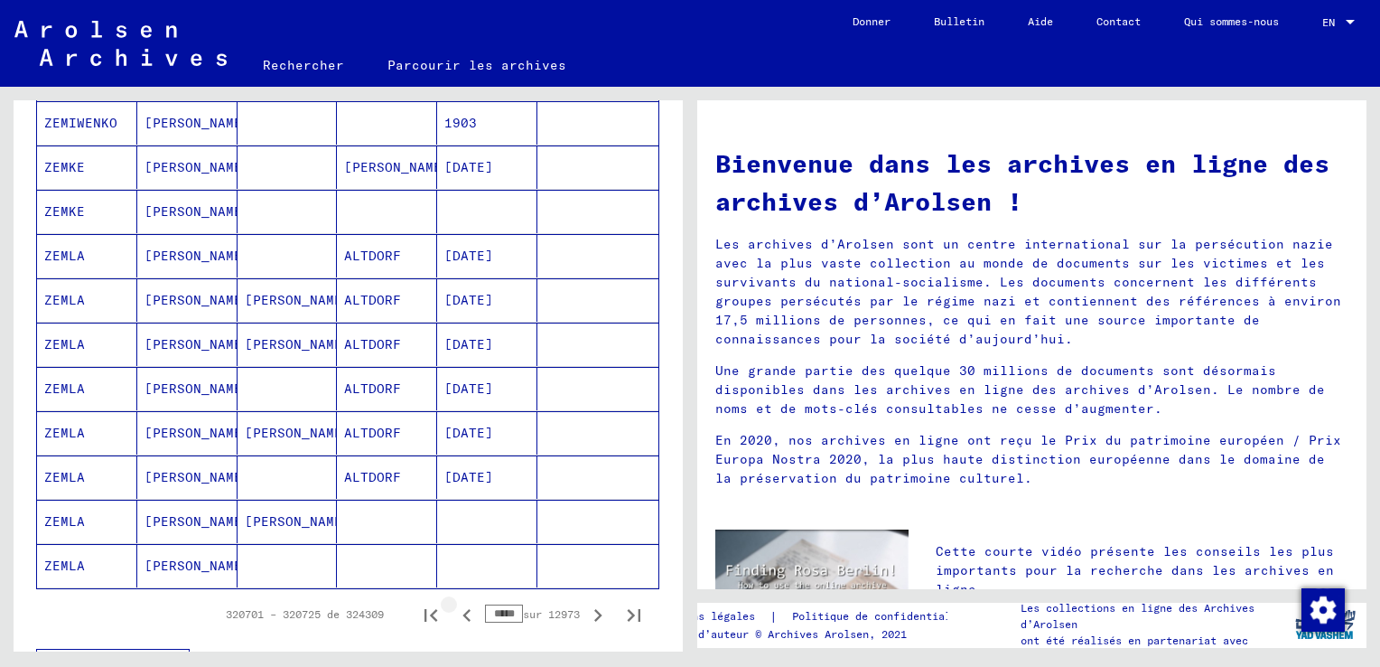
click at [454, 609] on icon "Page précédente" at bounding box center [466, 614] width 25 height 25
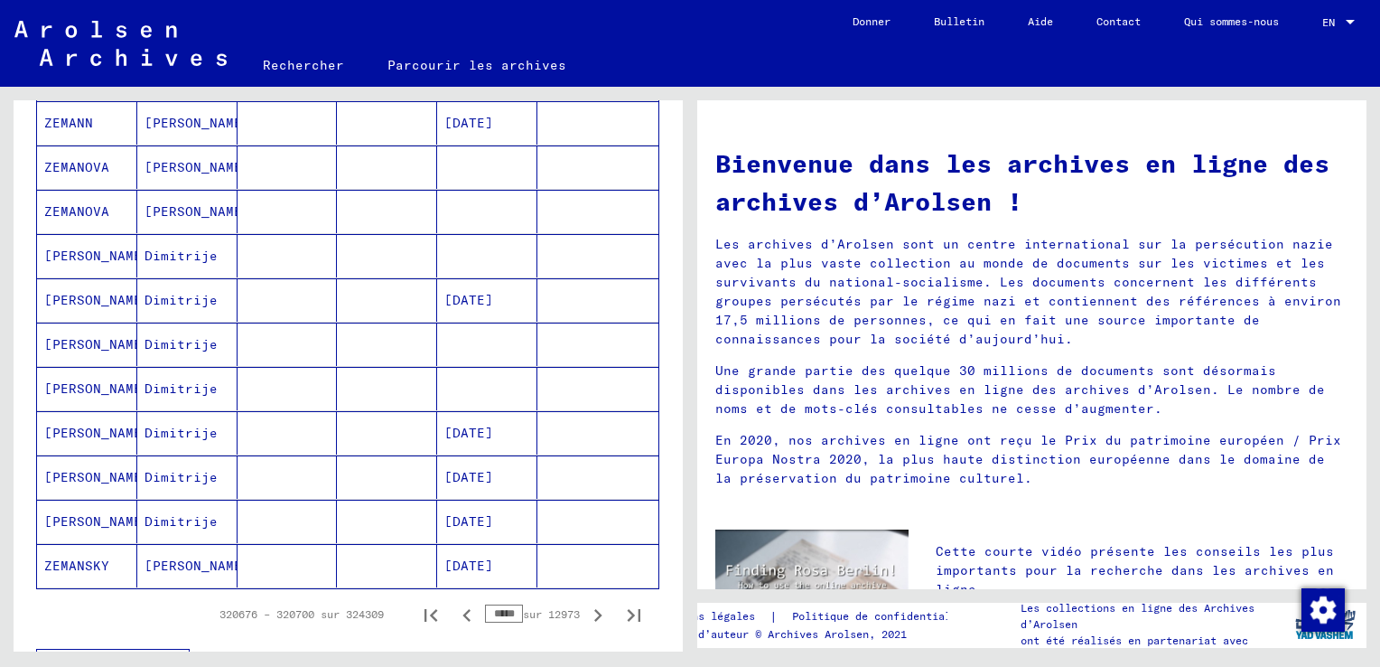
click at [454, 609] on icon "Page précédente" at bounding box center [466, 614] width 25 height 25
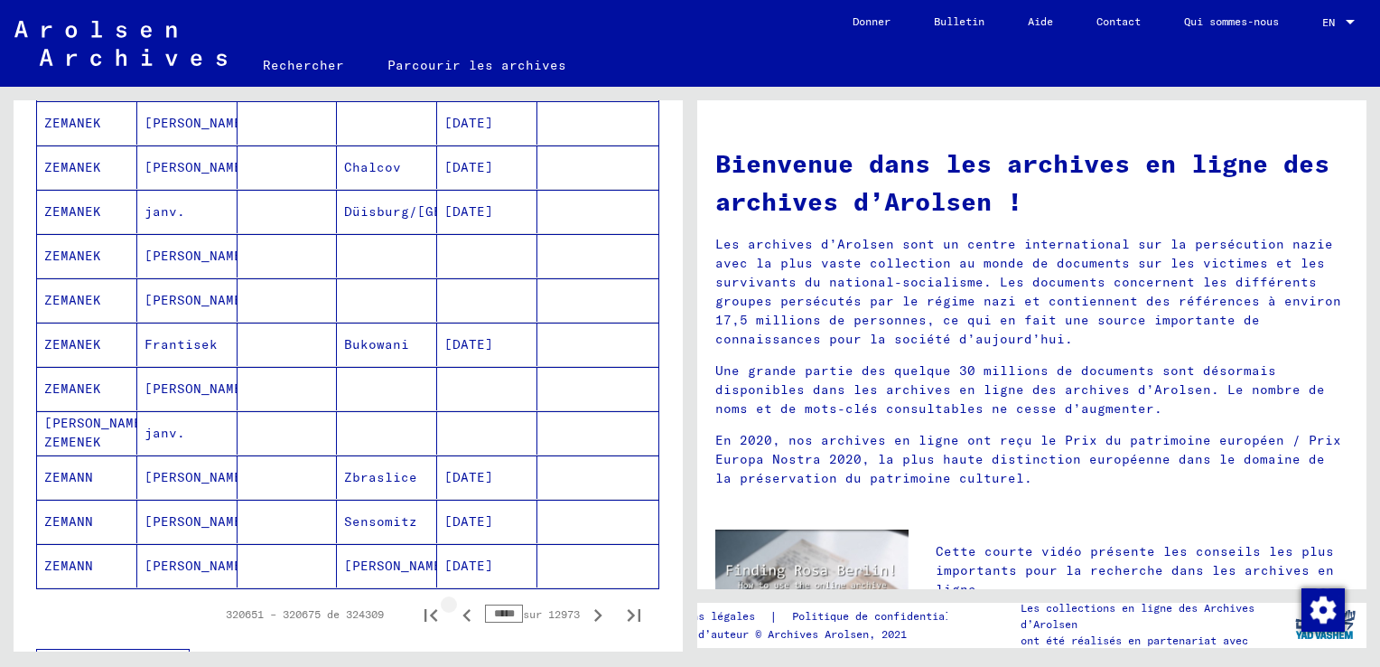
click at [454, 609] on icon "Page précédente" at bounding box center [466, 614] width 25 height 25
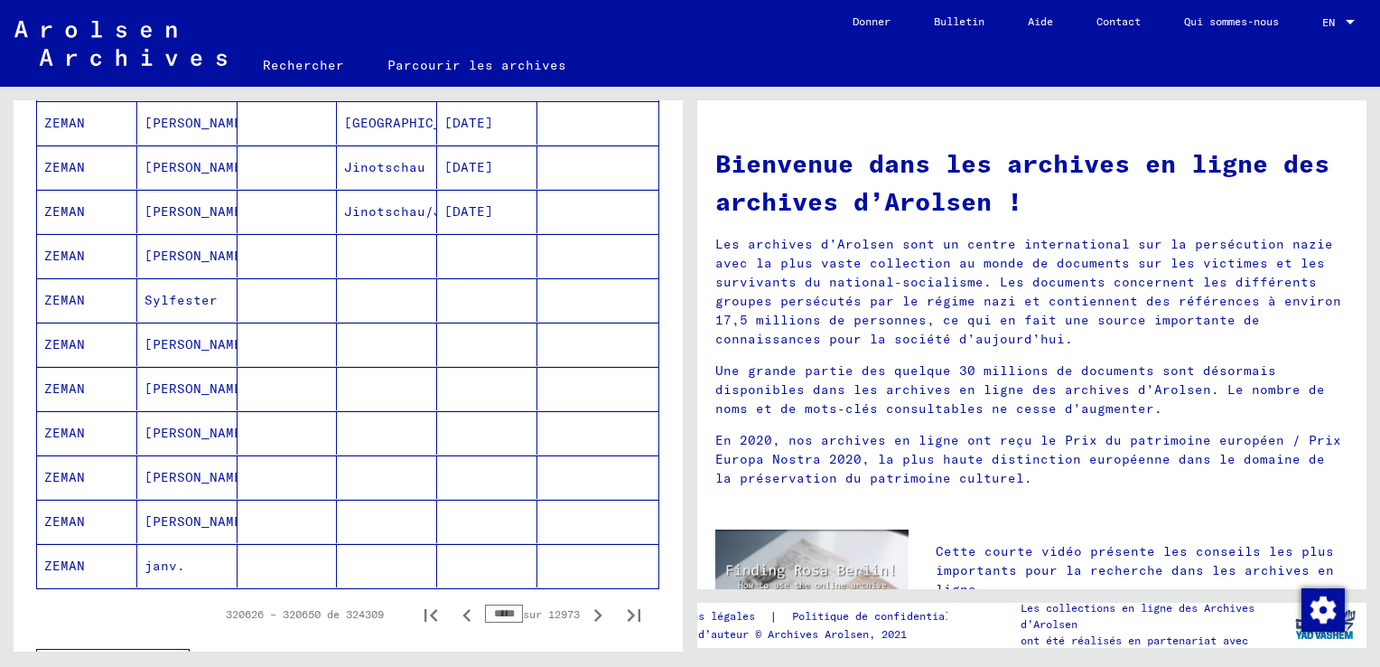
click at [454, 609] on icon "Page précédente" at bounding box center [466, 614] width 25 height 25
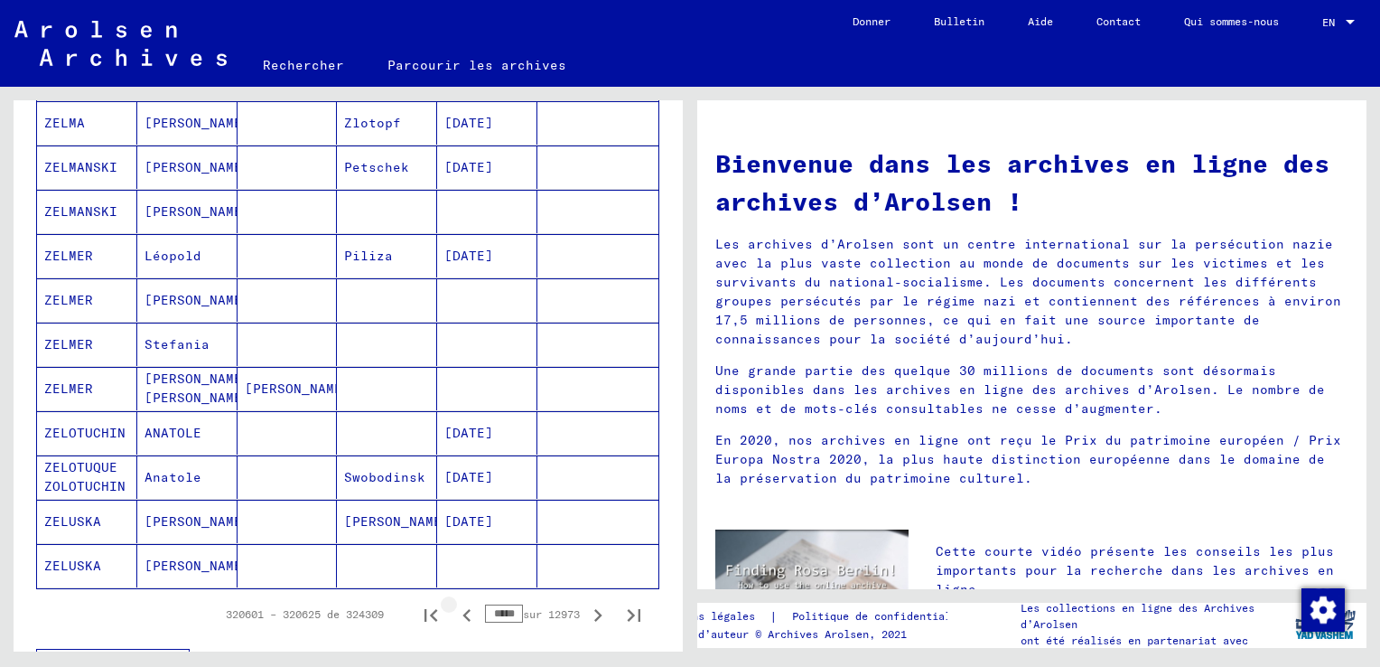
click at [454, 609] on icon "Page précédente" at bounding box center [466, 614] width 25 height 25
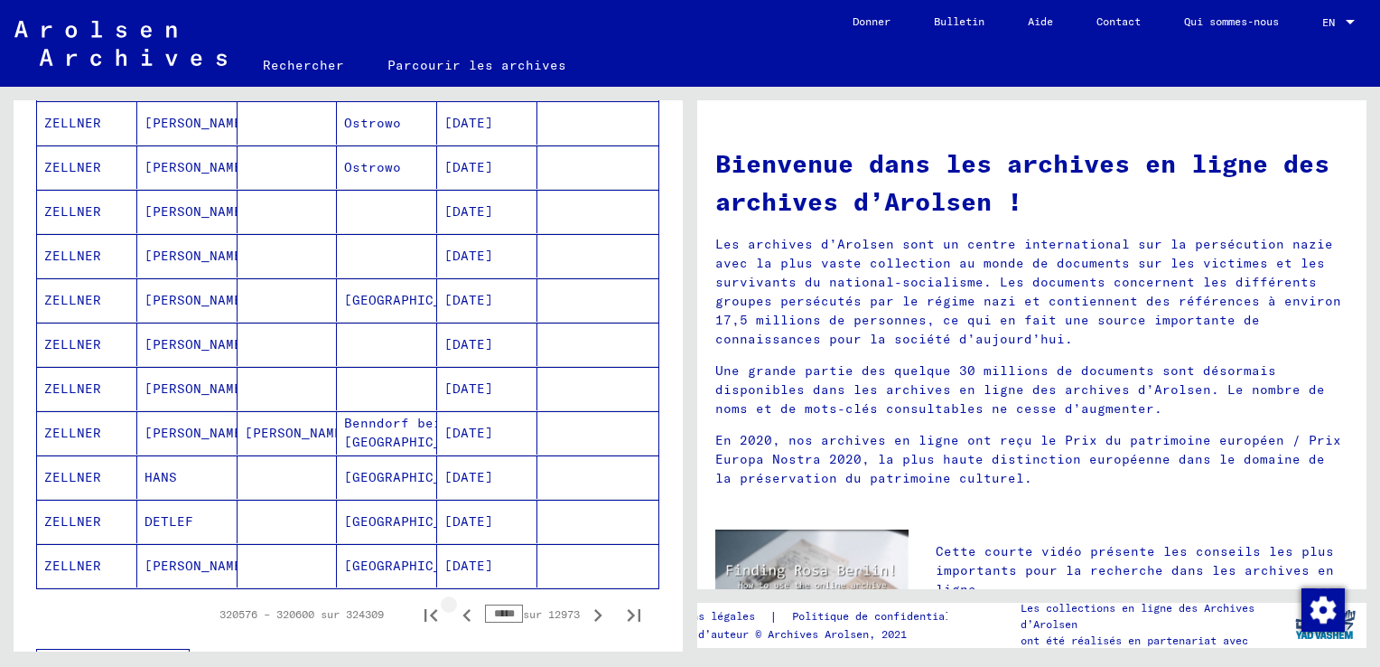
click at [454, 609] on icon "Page précédente" at bounding box center [466, 614] width 25 height 25
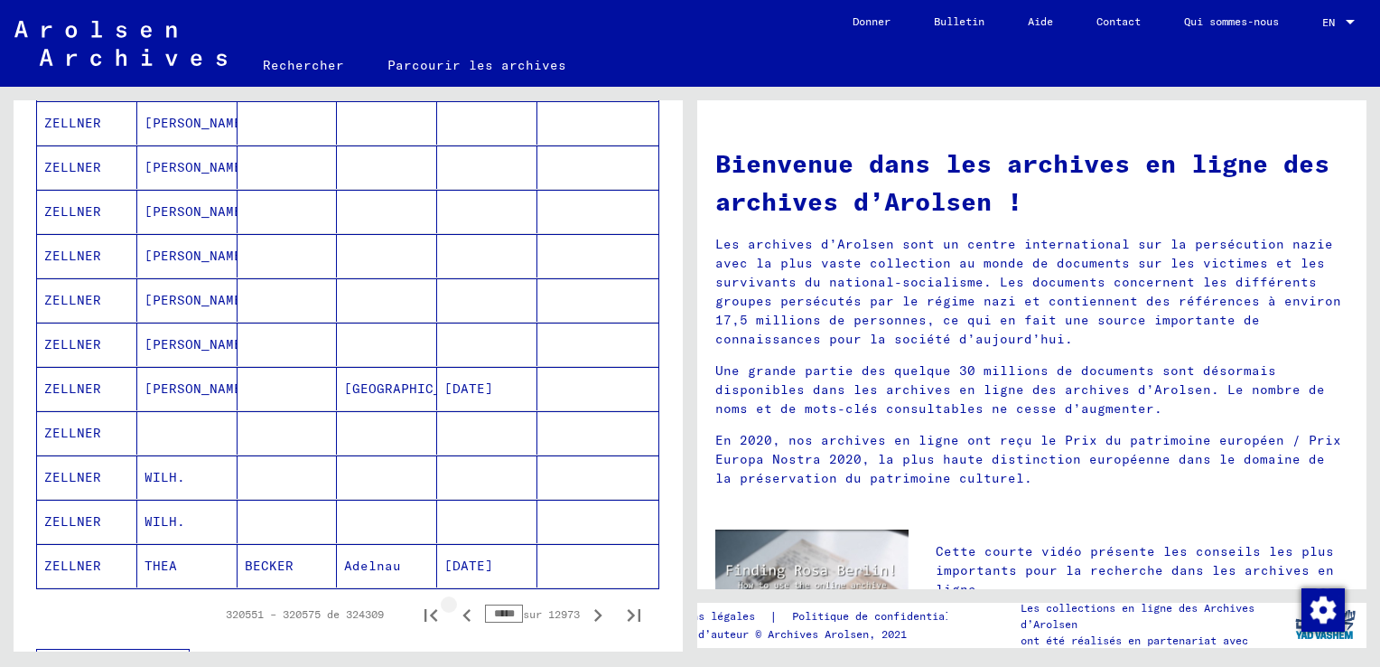
click at [454, 609] on icon "Page précédente" at bounding box center [466, 614] width 25 height 25
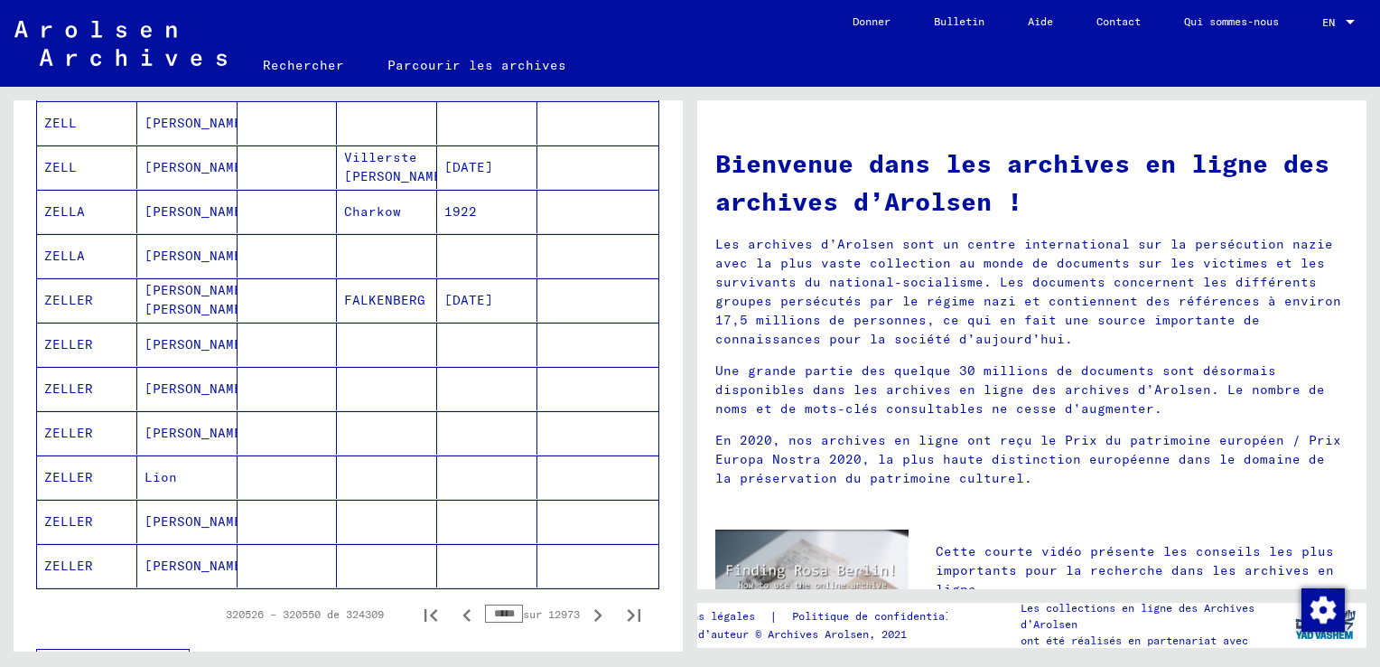
click at [454, 609] on icon "Page précédente" at bounding box center [466, 614] width 25 height 25
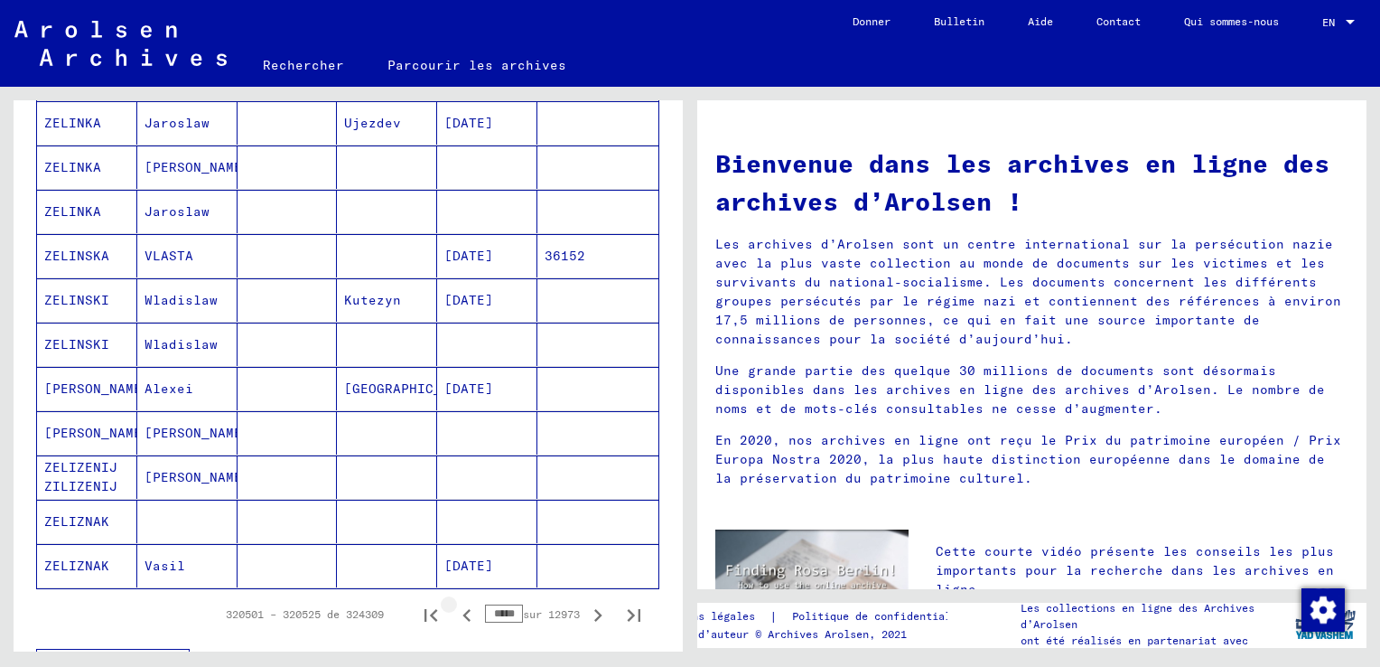
click at [454, 609] on icon "Page précédente" at bounding box center [466, 614] width 25 height 25
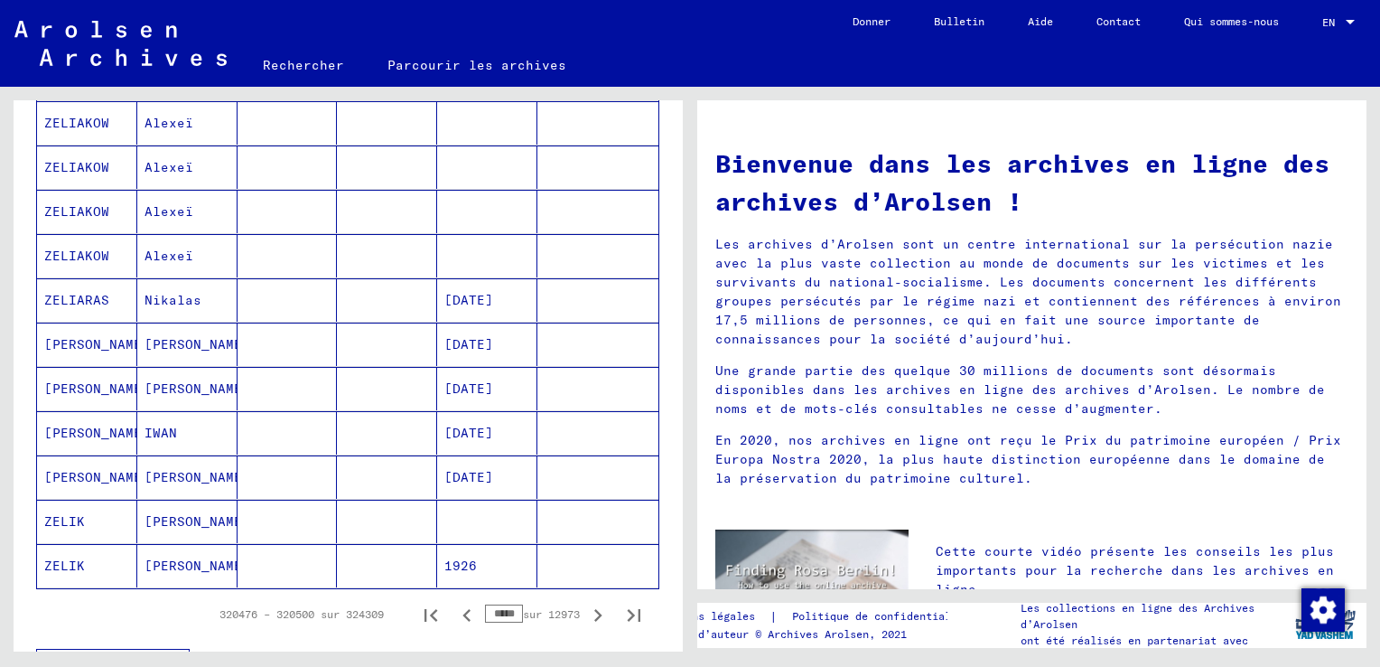
click at [454, 609] on icon "Page précédente" at bounding box center [466, 614] width 25 height 25
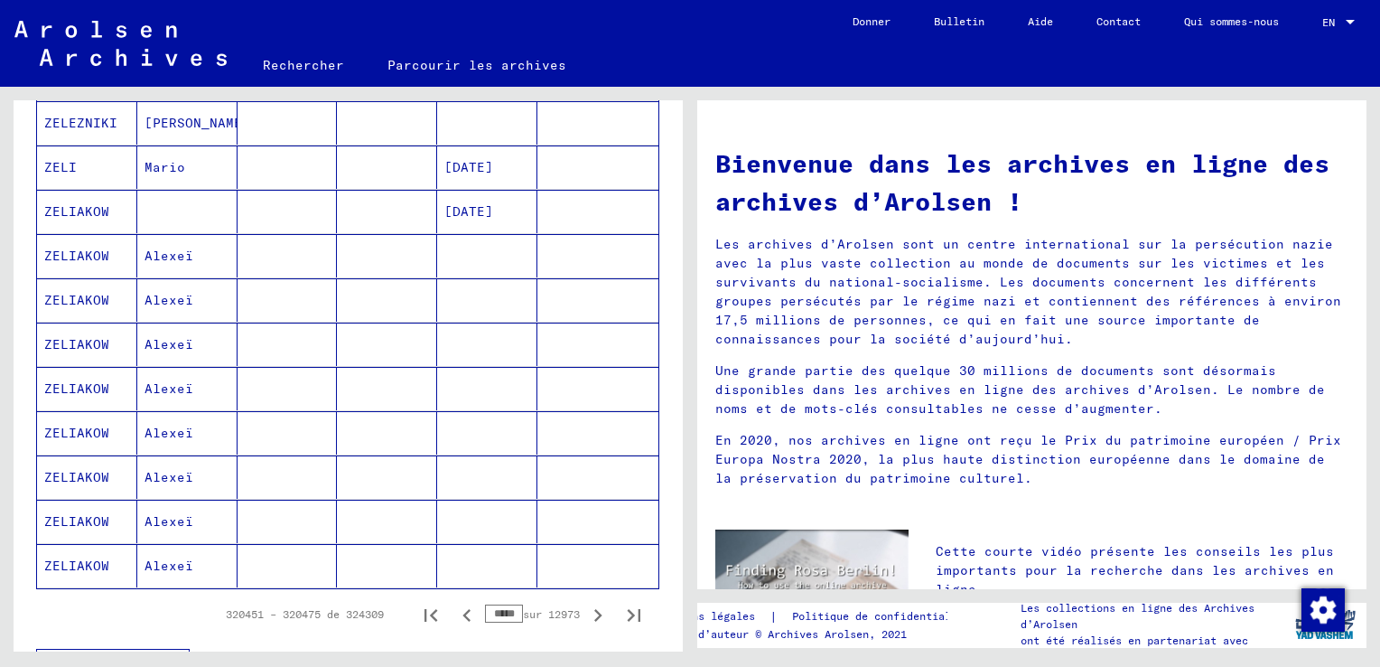
click at [454, 609] on icon "Page précédente" at bounding box center [466, 614] width 25 height 25
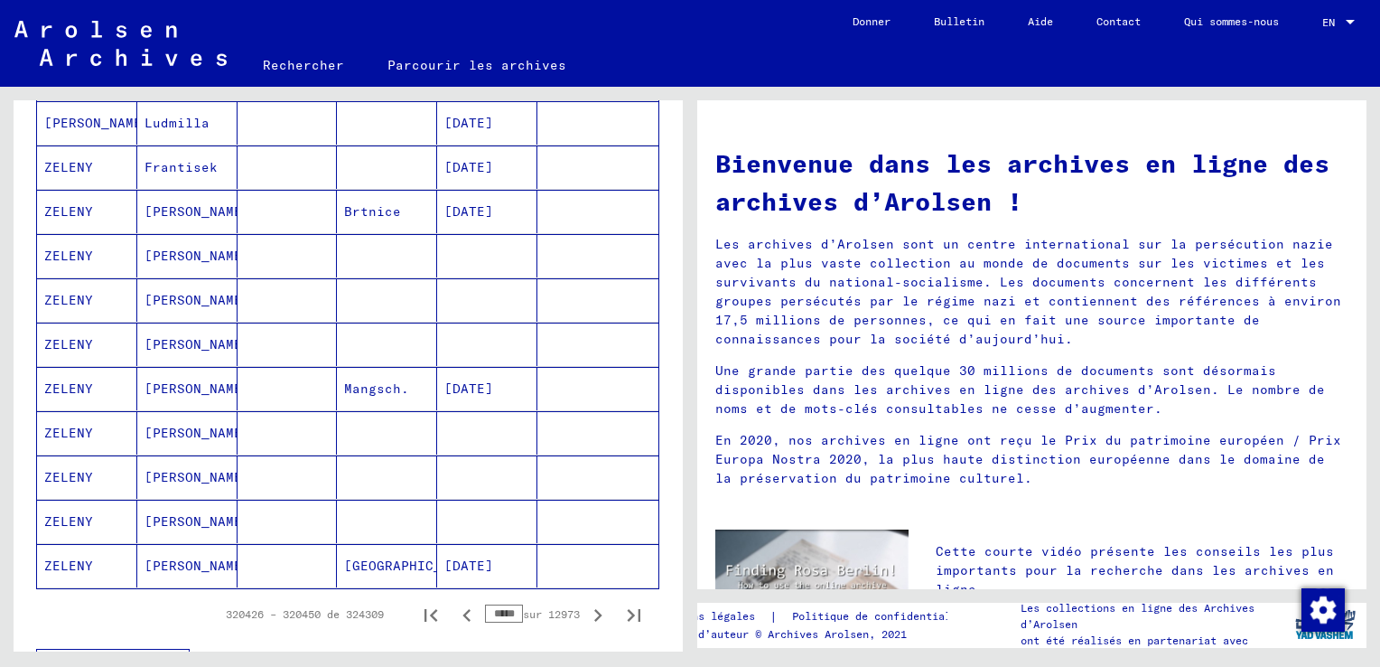
click at [454, 609] on icon "Page précédente" at bounding box center [466, 614] width 25 height 25
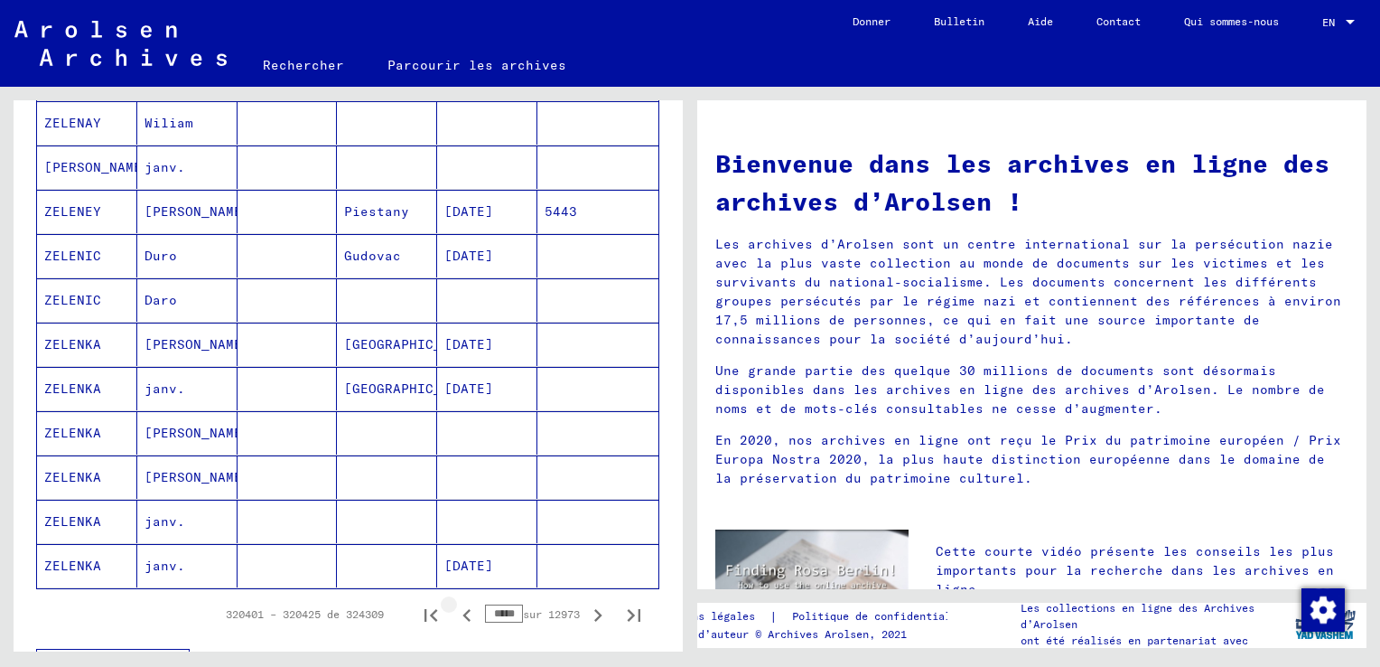
click at [454, 609] on icon "Page précédente" at bounding box center [466, 614] width 25 height 25
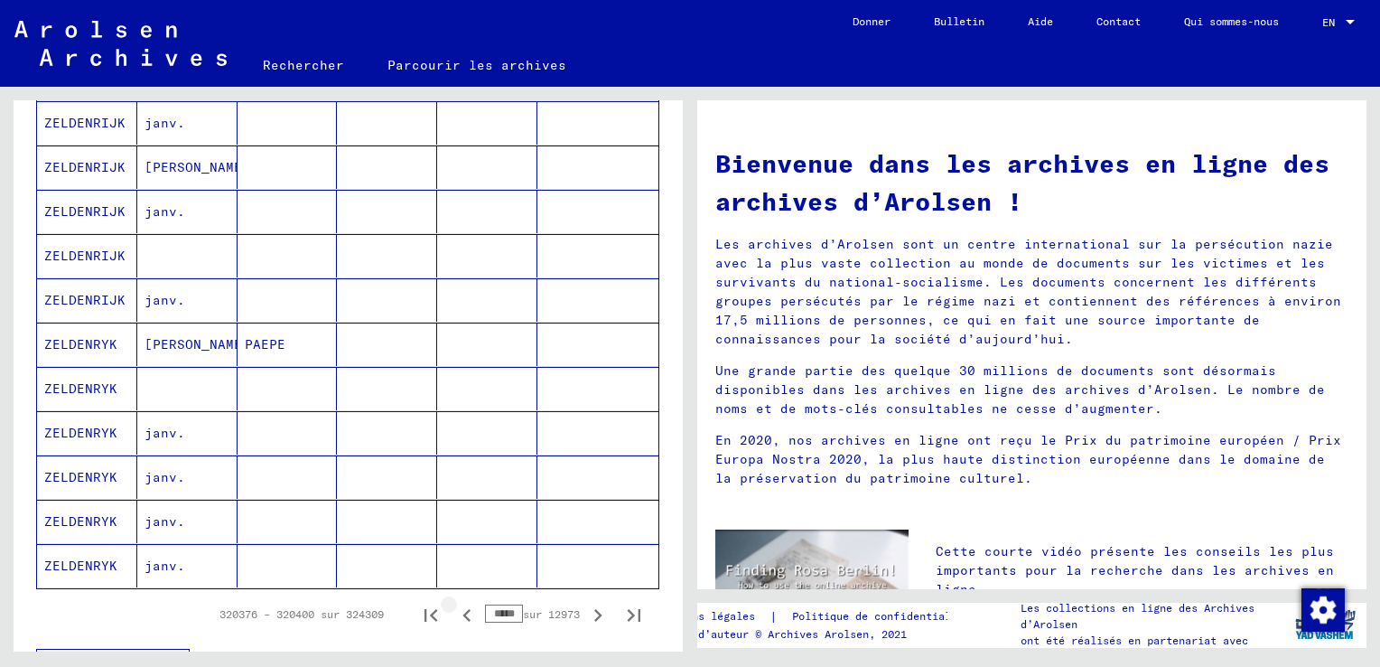
click at [454, 609] on icon "Page précédente" at bounding box center [466, 614] width 25 height 25
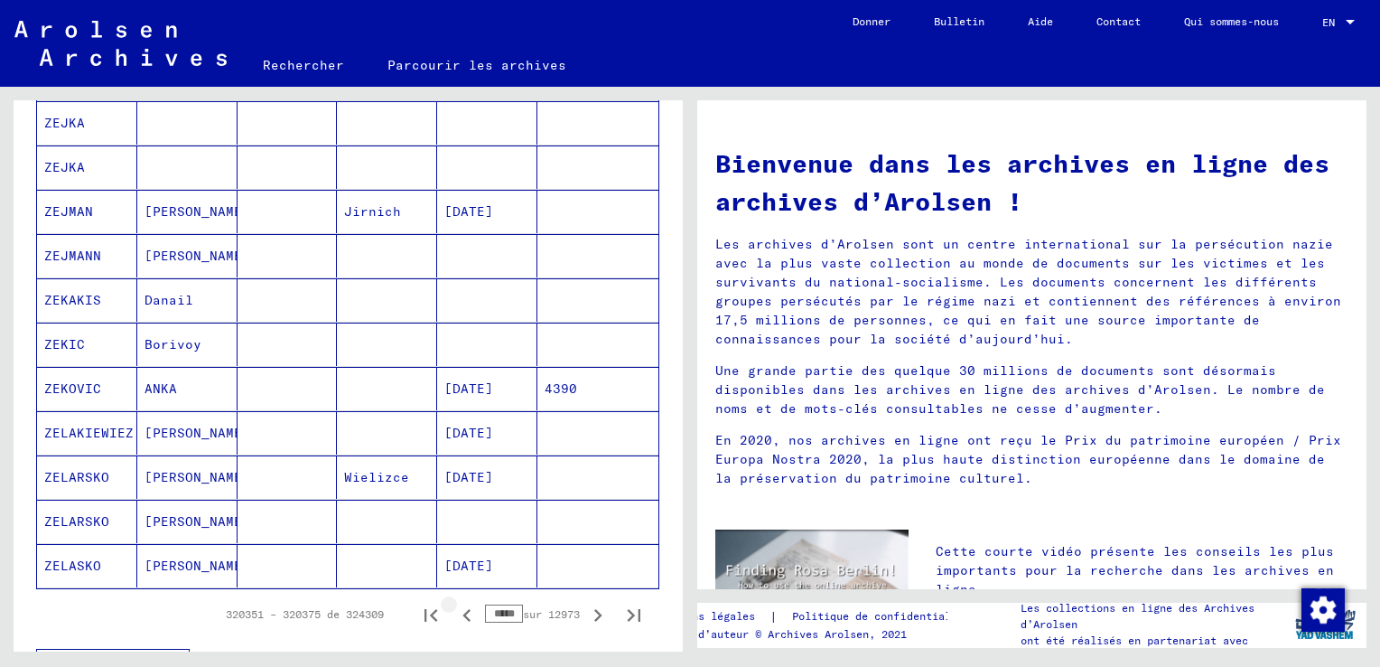
click at [454, 609] on icon "Page précédente" at bounding box center [466, 614] width 25 height 25
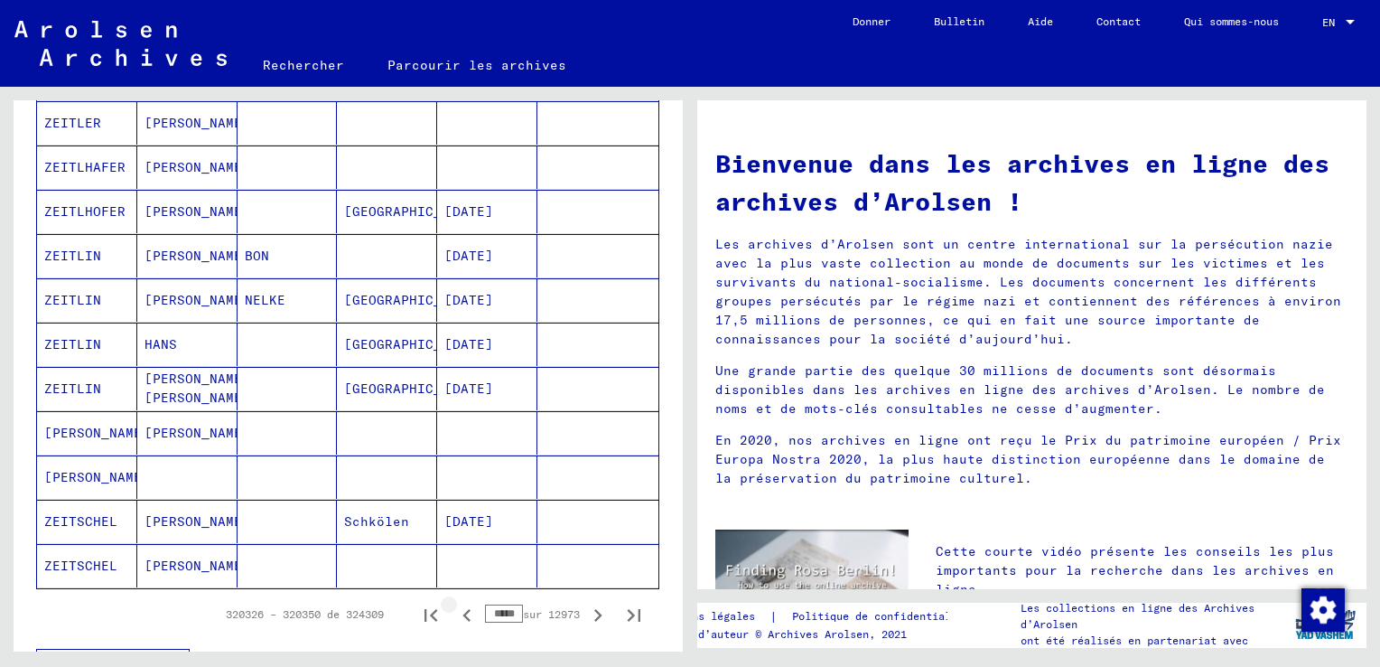
click at [454, 609] on icon "Page précédente" at bounding box center [466, 614] width 25 height 25
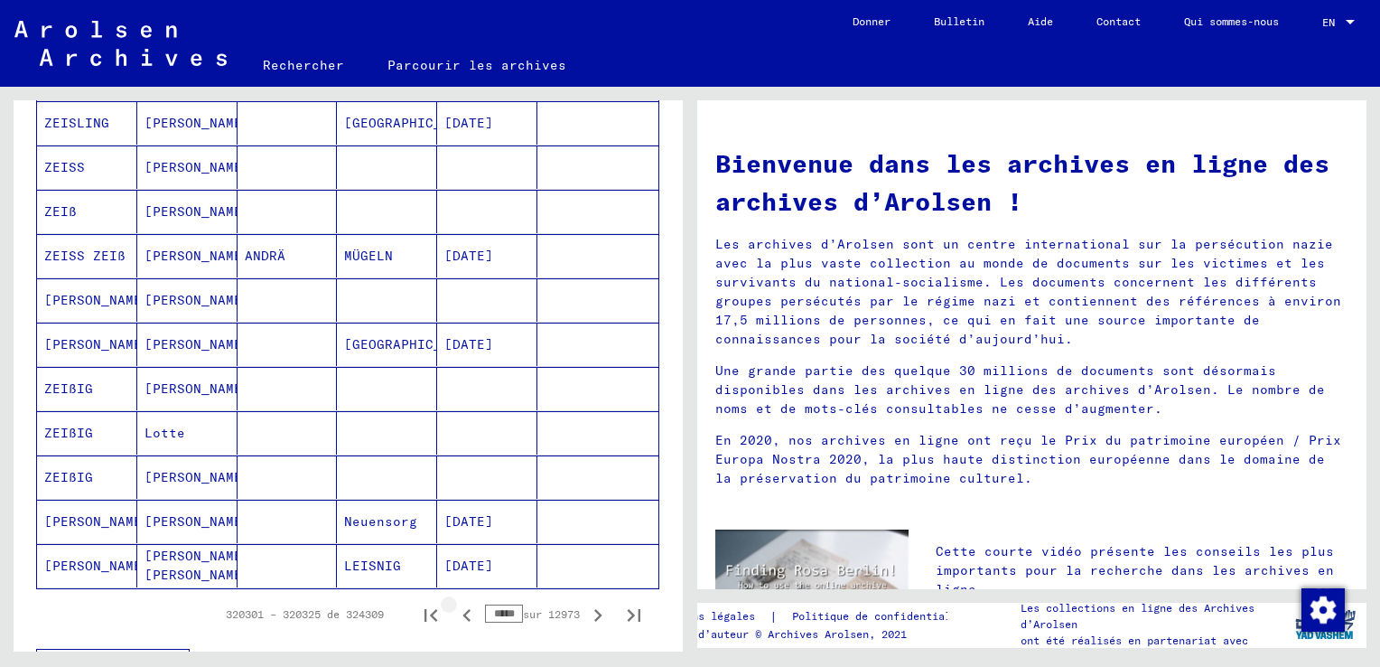
click at [454, 609] on icon "Page précédente" at bounding box center [466, 614] width 25 height 25
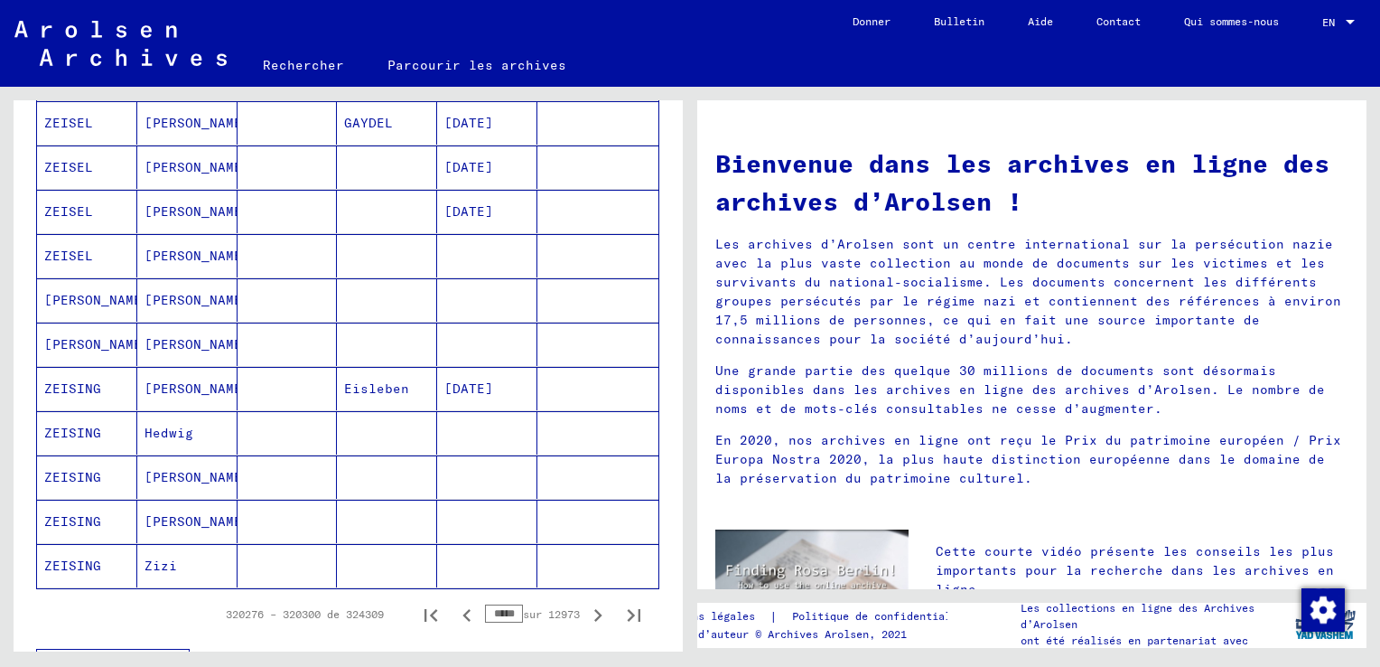
click at [454, 609] on icon "Page précédente" at bounding box center [466, 614] width 25 height 25
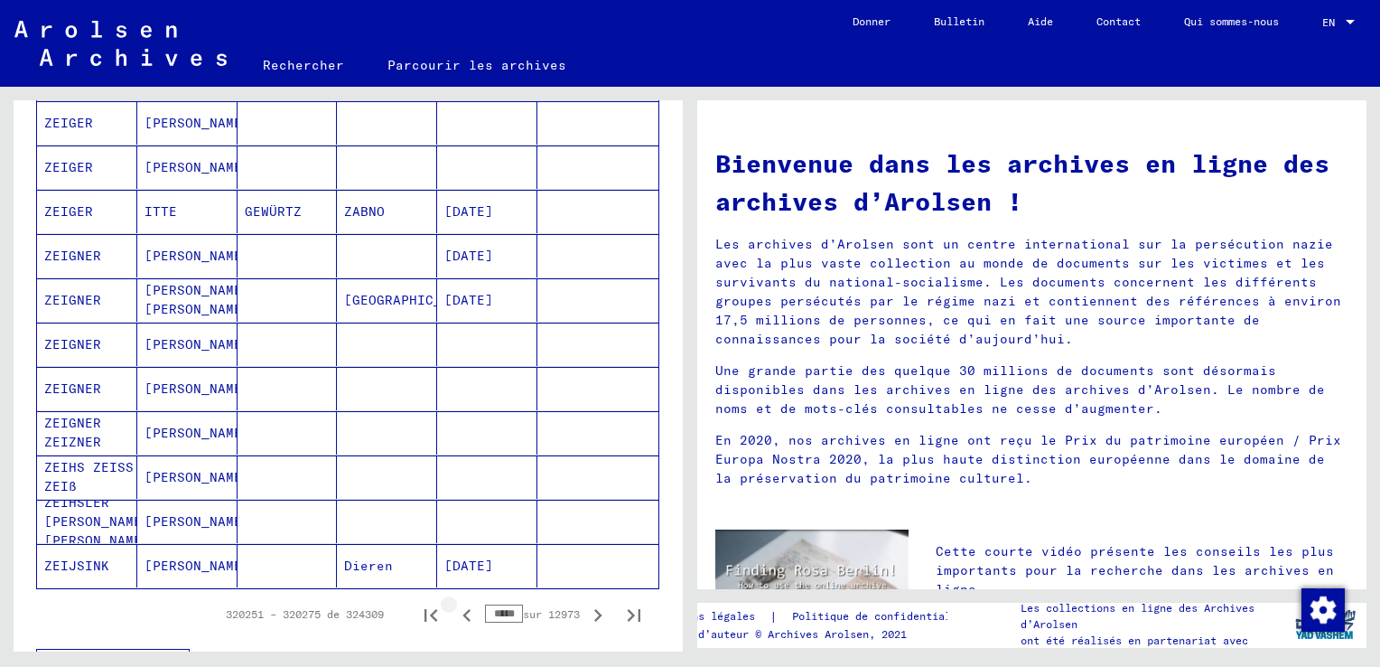
click at [454, 609] on icon "Page précédente" at bounding box center [466, 614] width 25 height 25
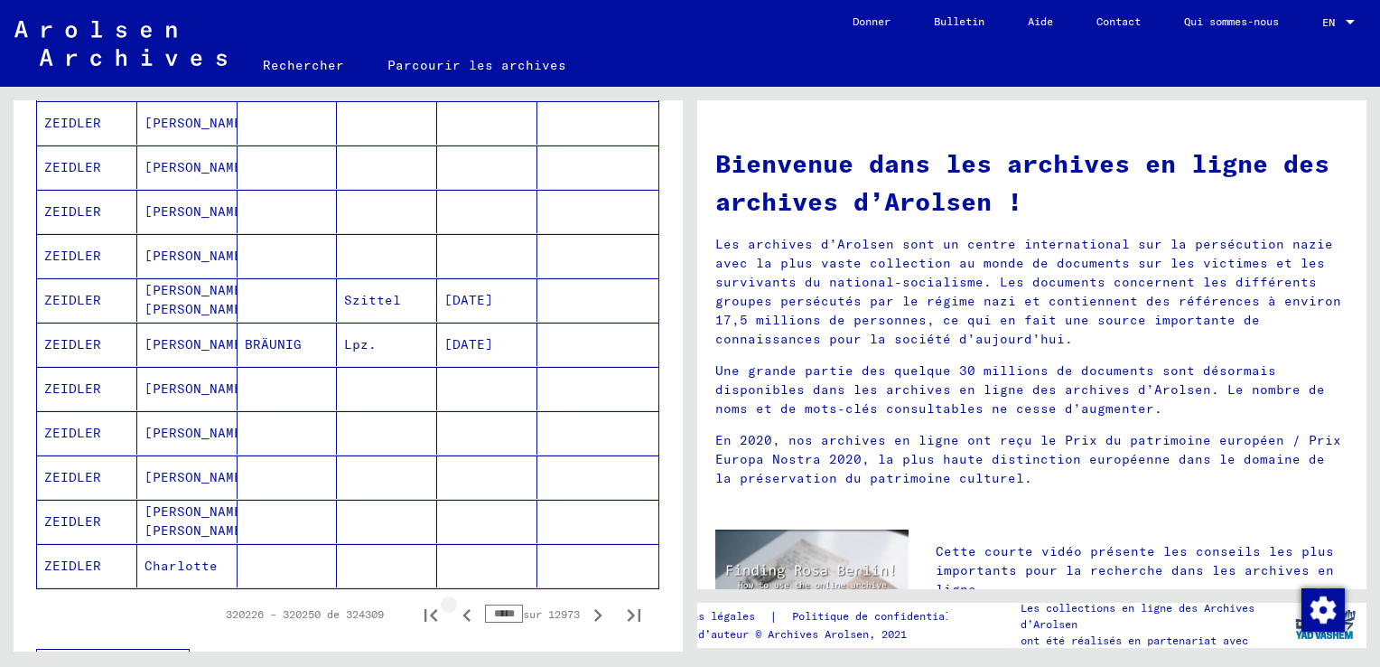
click at [454, 609] on icon "Page précédente" at bounding box center [466, 614] width 25 height 25
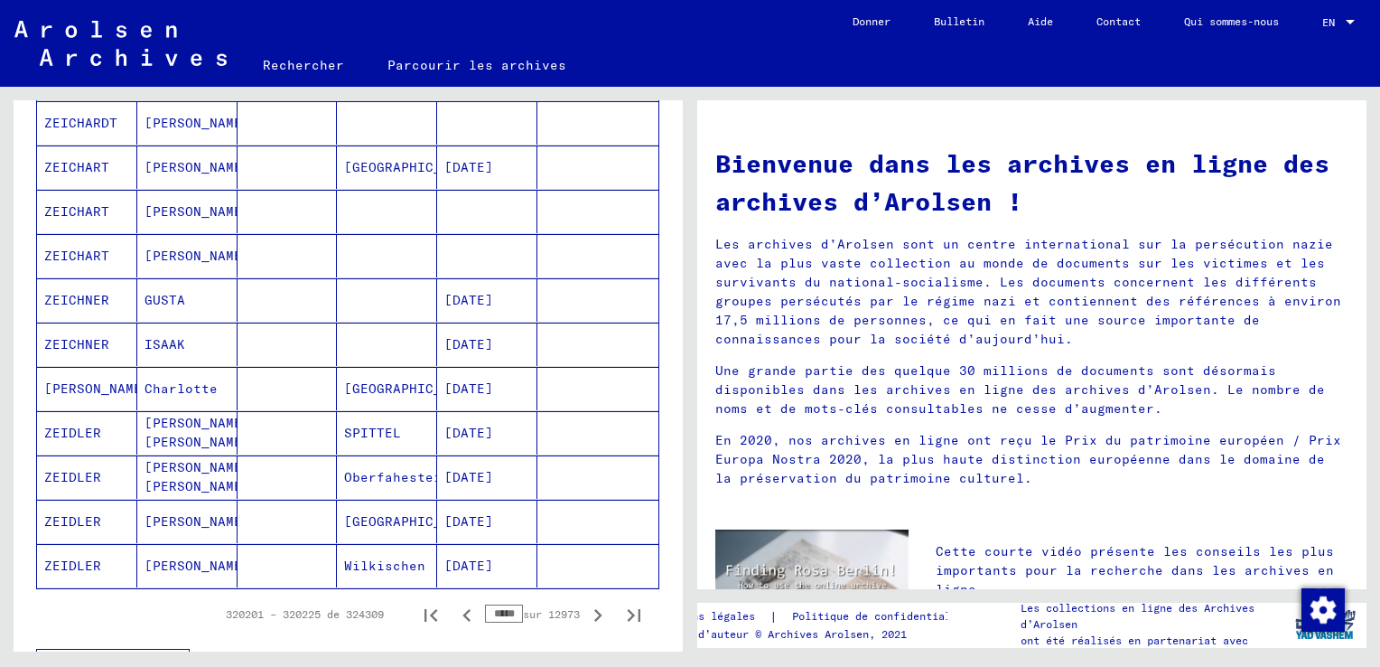
click at [454, 609] on icon "Page précédente" at bounding box center [466, 614] width 25 height 25
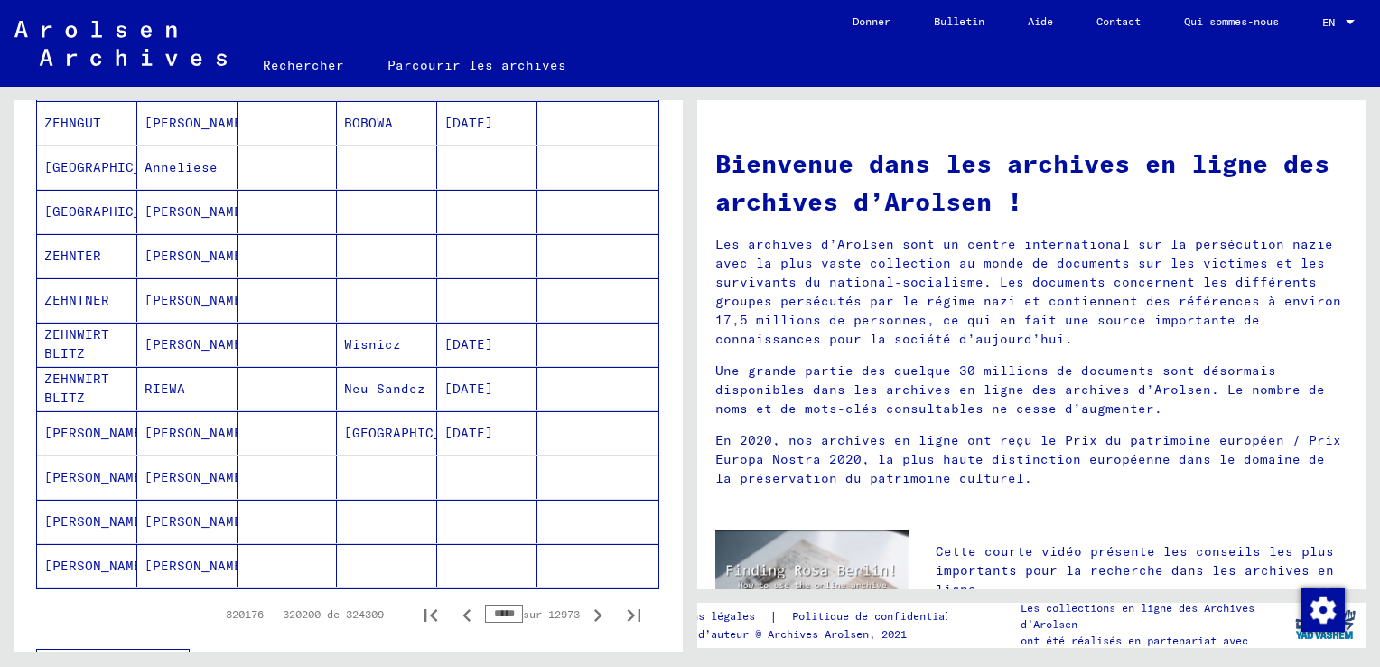
click at [454, 609] on icon "Page précédente" at bounding box center [466, 614] width 25 height 25
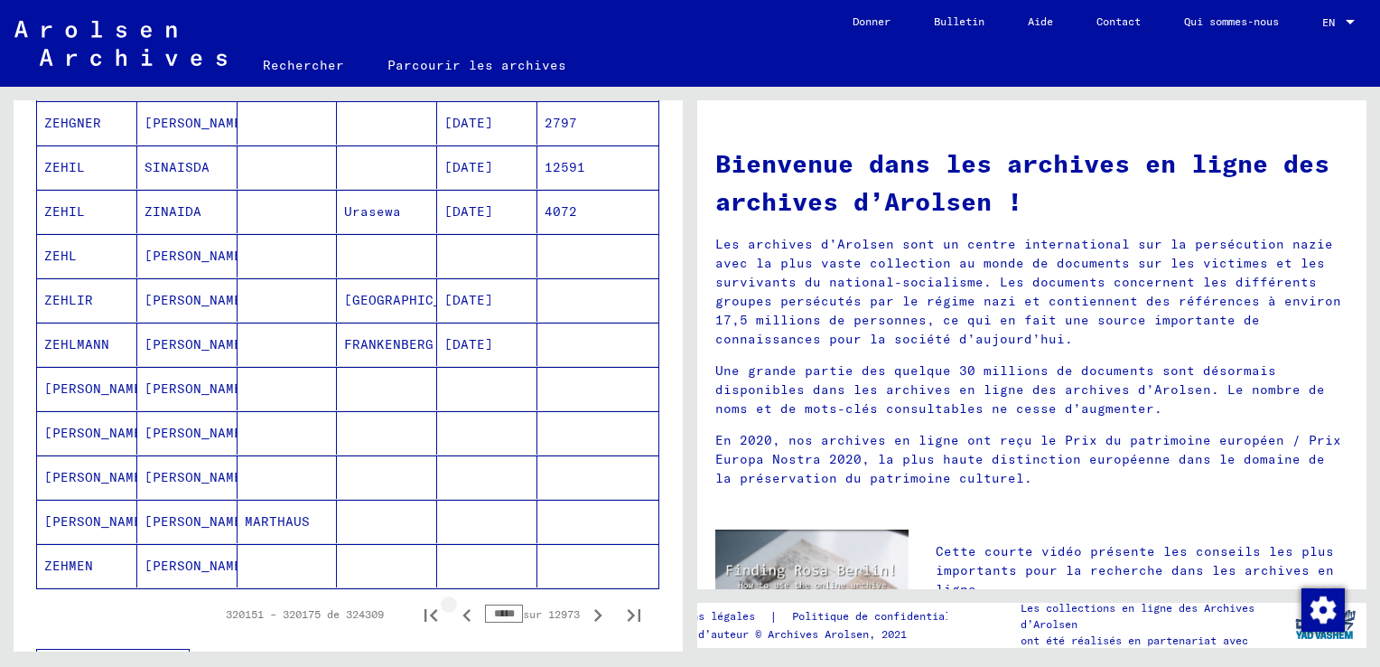
click at [454, 609] on icon "Page précédente" at bounding box center [466, 614] width 25 height 25
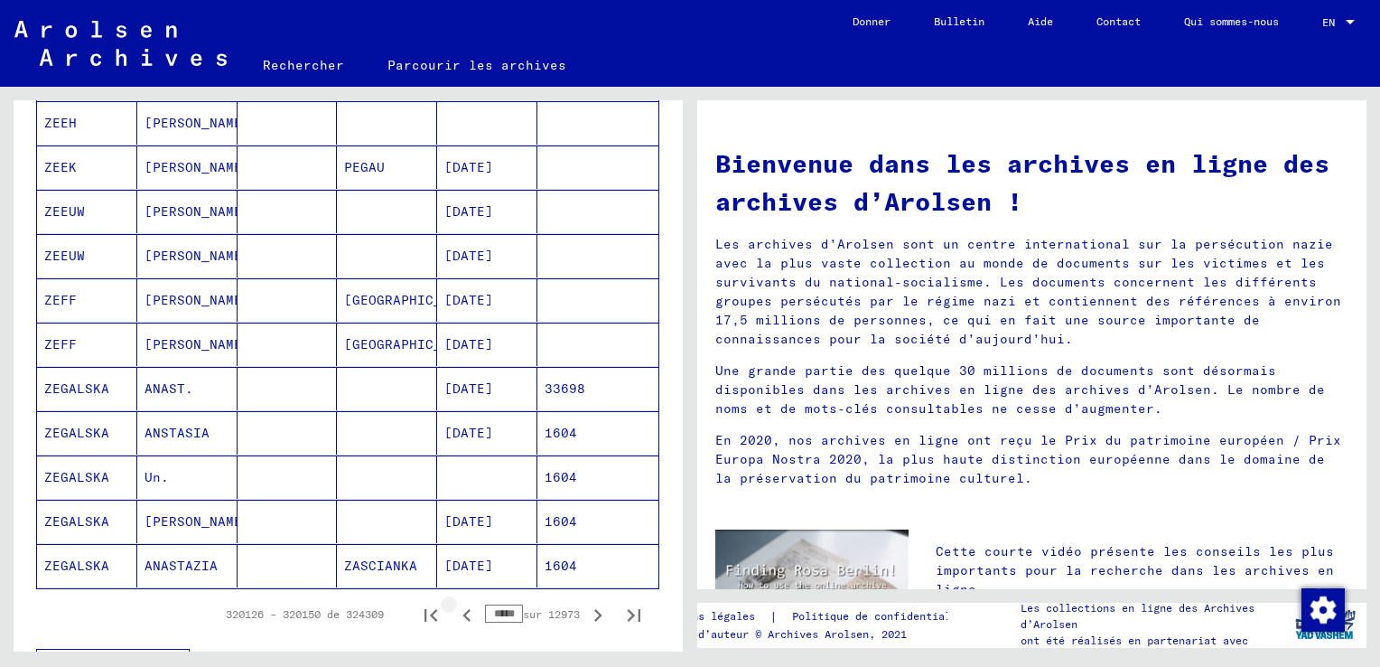
click at [454, 609] on icon "Page précédente" at bounding box center [466, 614] width 25 height 25
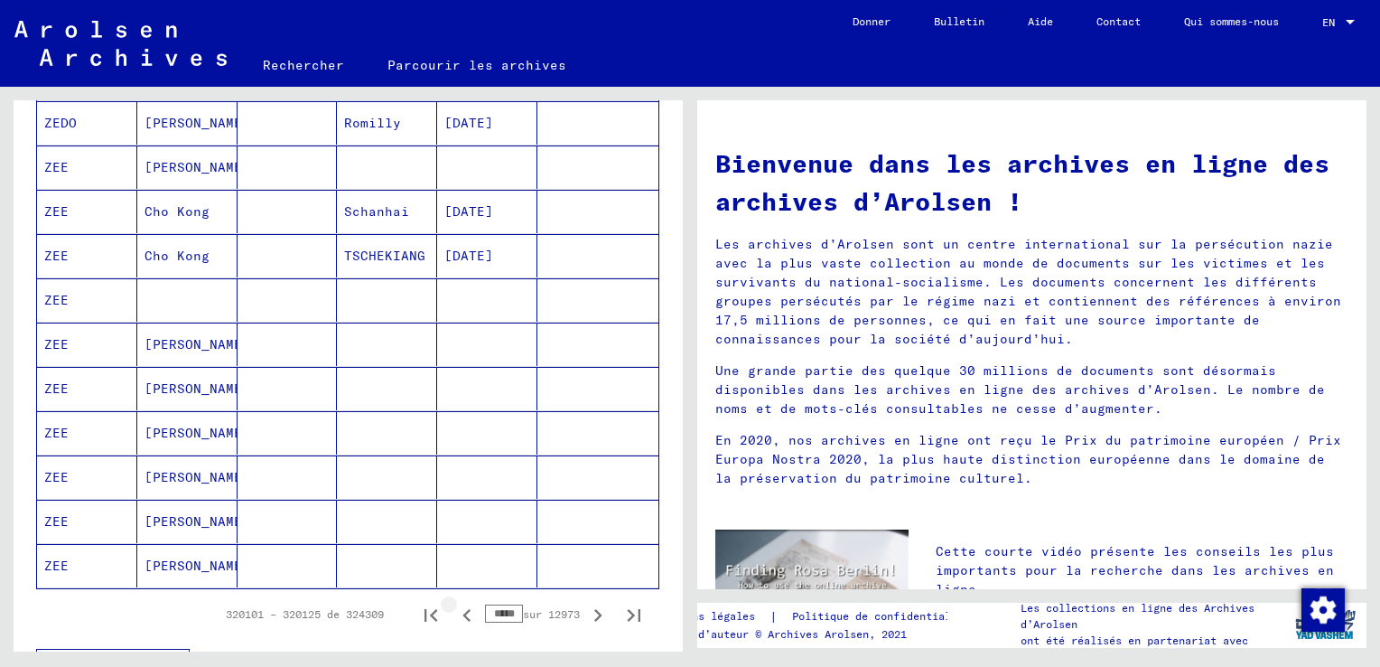
click at [454, 609] on icon "Page précédente" at bounding box center [466, 614] width 25 height 25
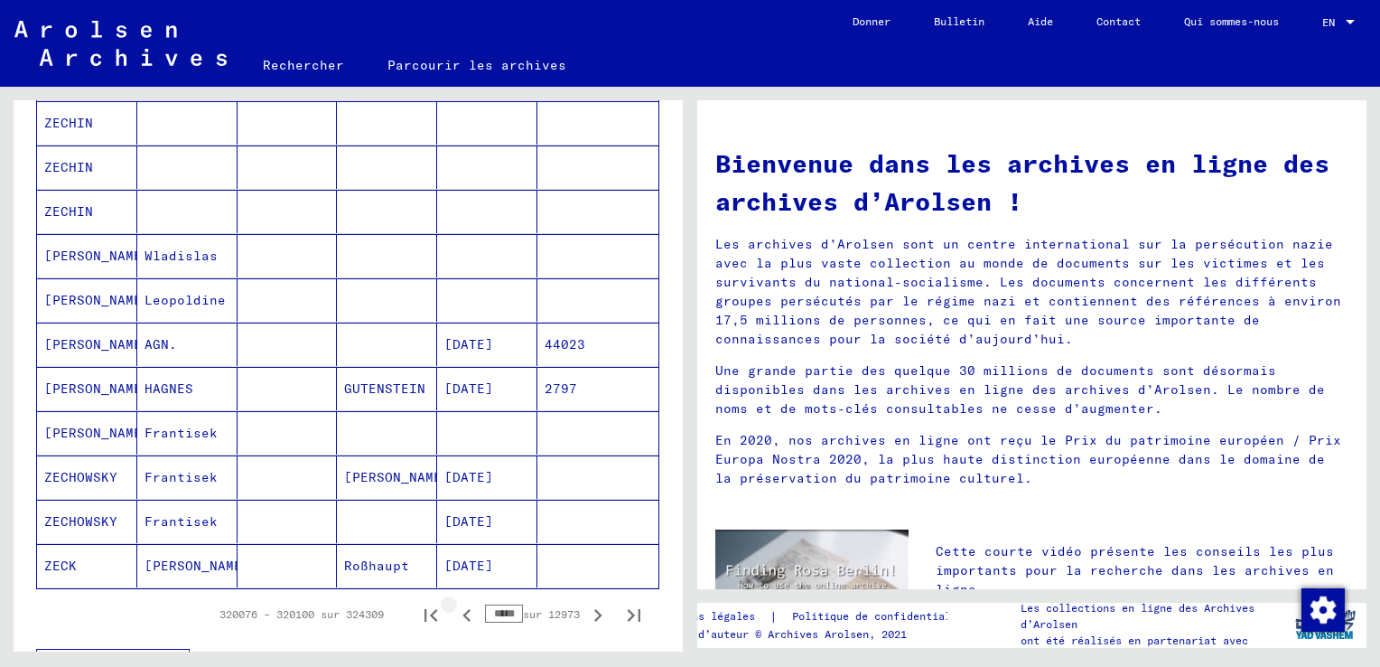
click at [454, 609] on icon "Page précédente" at bounding box center [466, 614] width 25 height 25
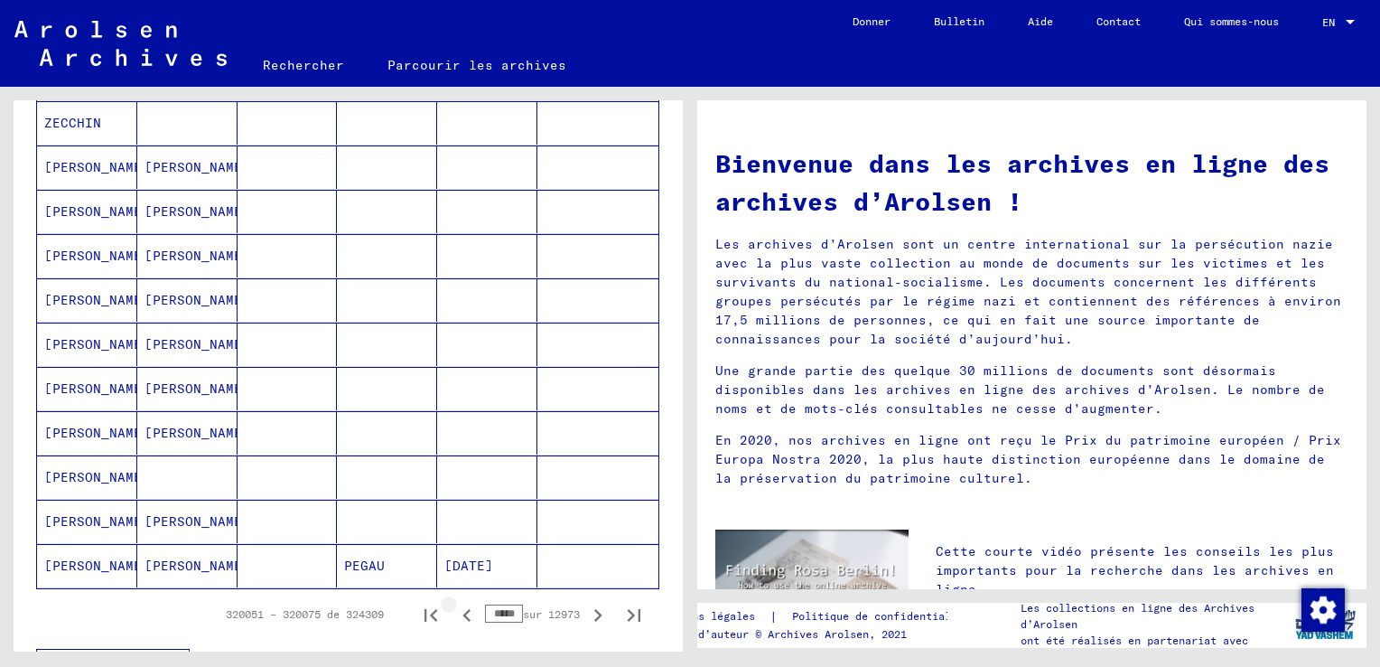
click at [454, 609] on icon "Page précédente" at bounding box center [466, 614] width 25 height 25
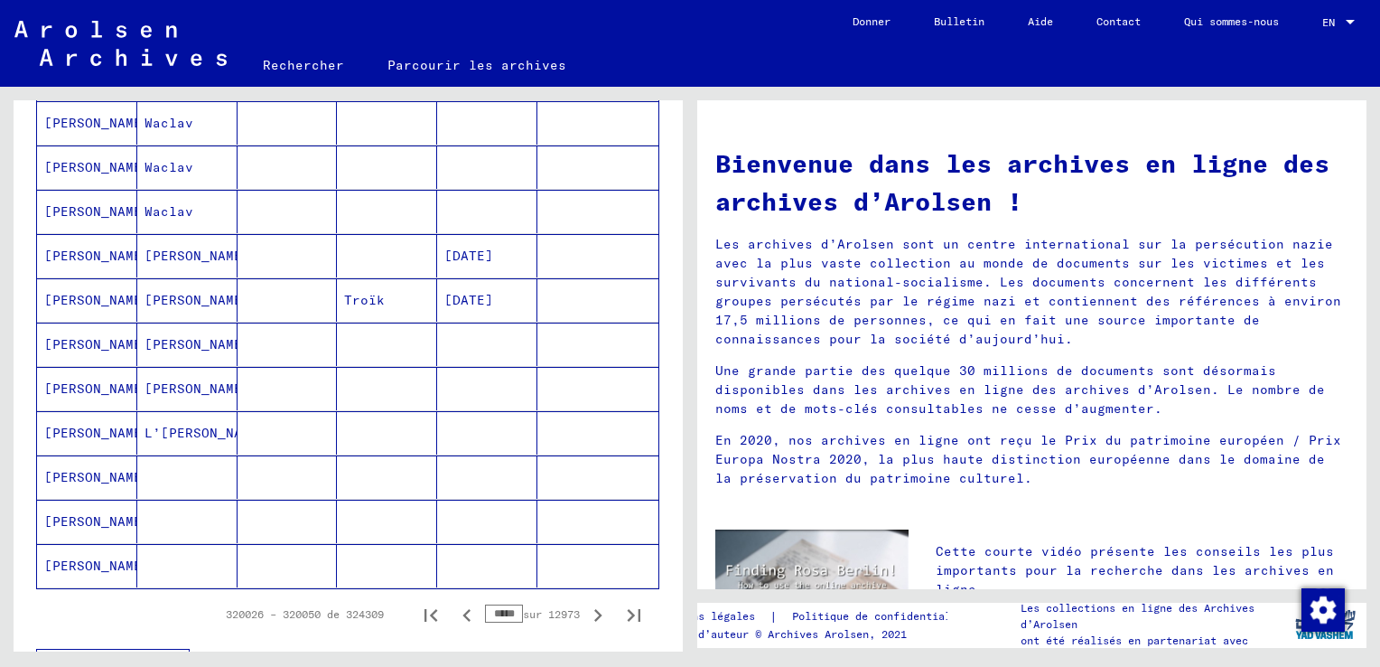
click at [454, 609] on icon "Page précédente" at bounding box center [466, 614] width 25 height 25
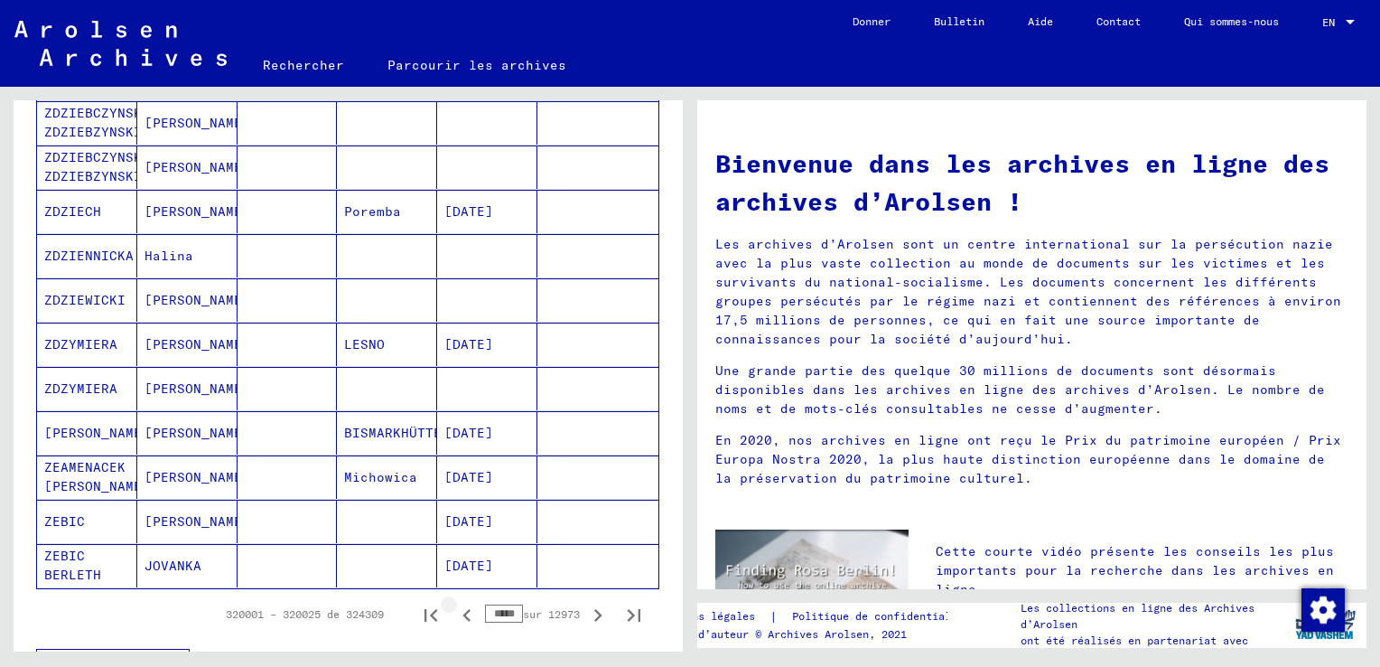
click at [454, 609] on icon "Page précédente" at bounding box center [466, 614] width 25 height 25
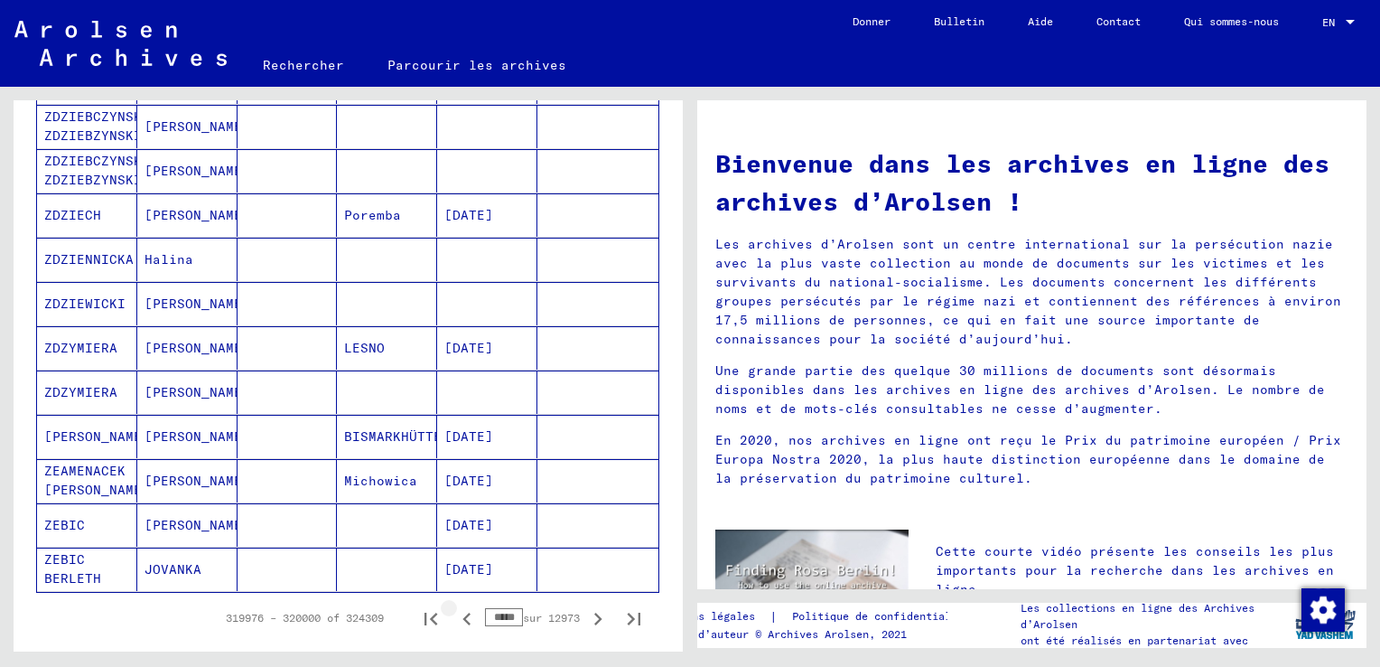
scroll to position [997, 0]
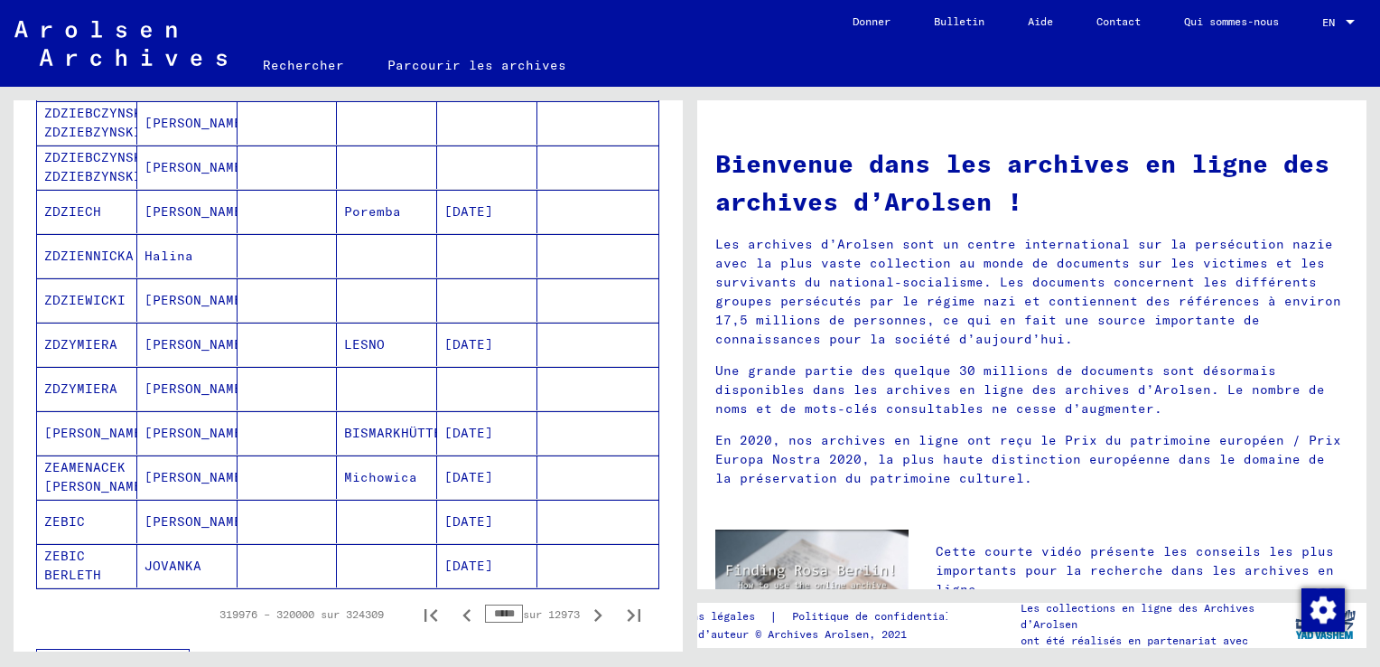
click at [454, 609] on icon "Page précédente" at bounding box center [466, 614] width 25 height 25
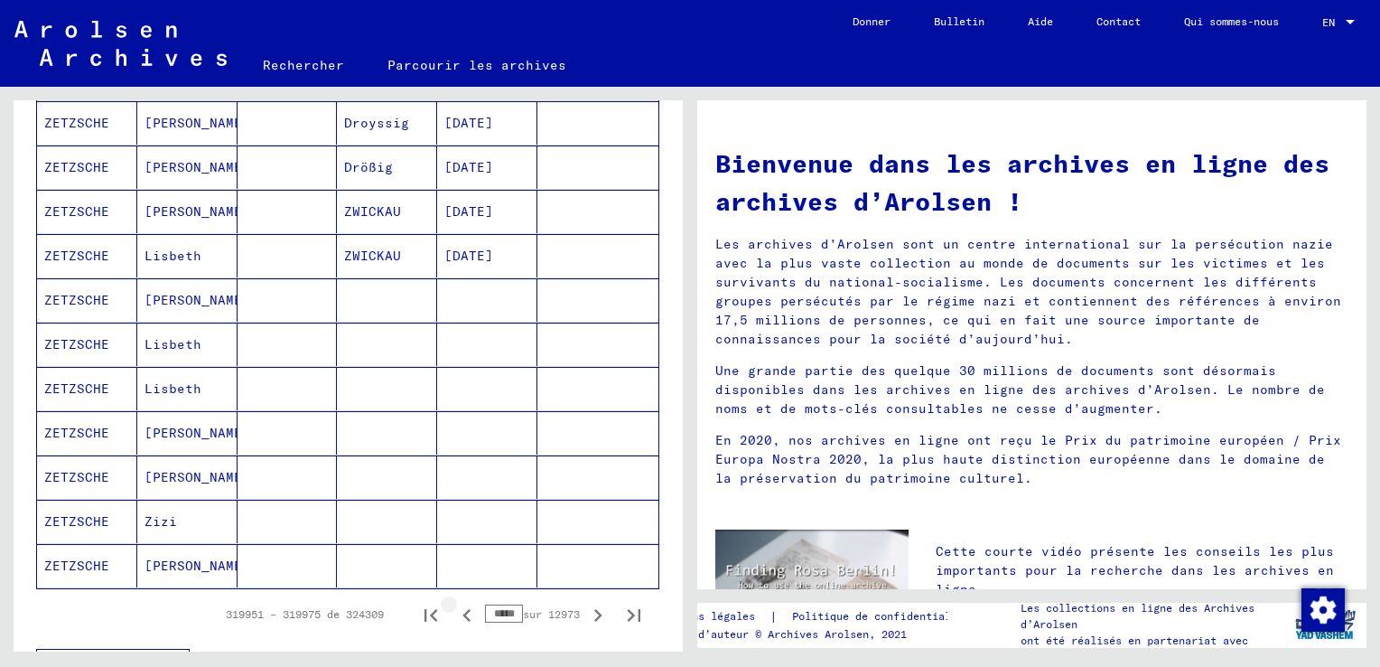
click at [454, 609] on icon "Page précédente" at bounding box center [466, 614] width 25 height 25
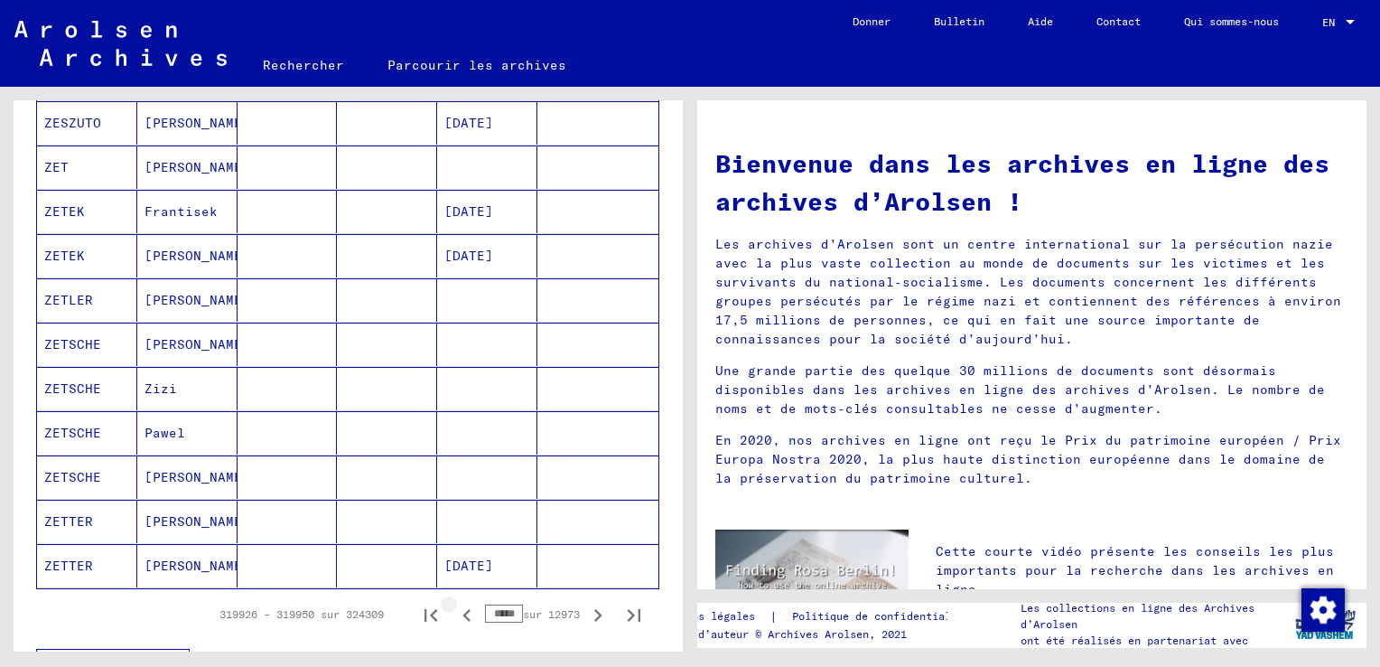
click at [454, 609] on icon "Page précédente" at bounding box center [466, 614] width 25 height 25
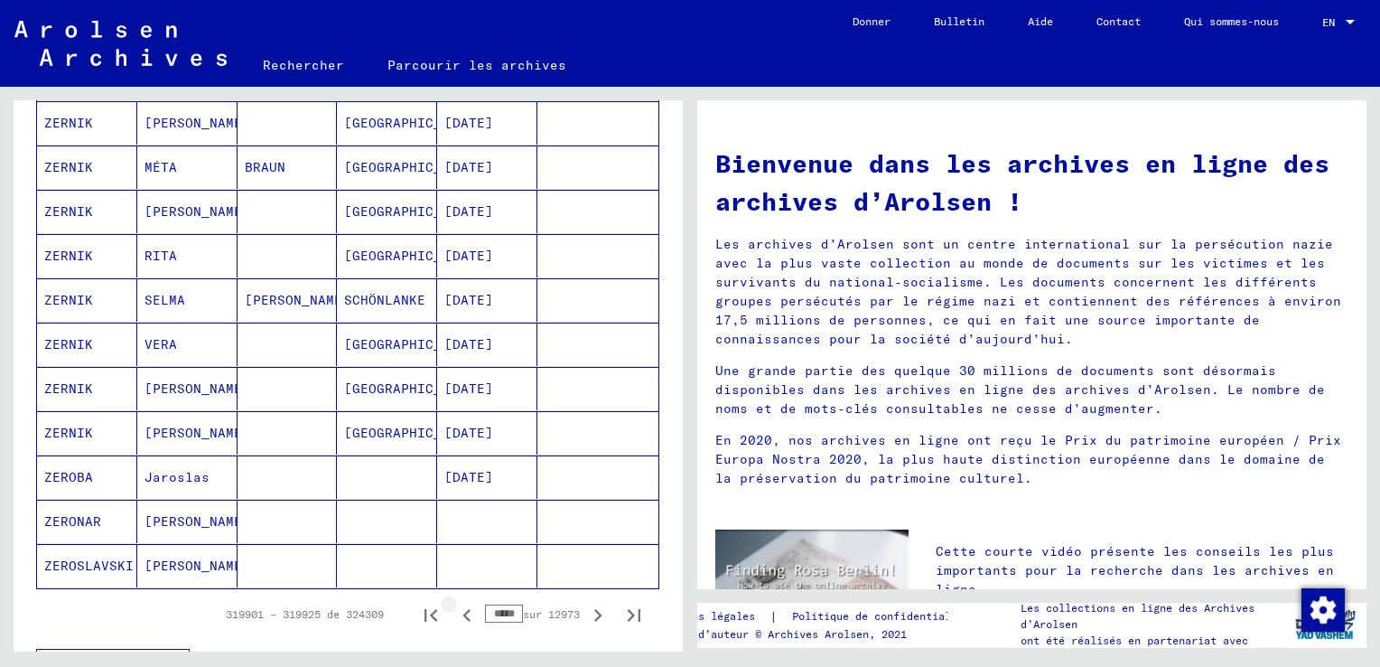
click at [454, 609] on icon "Page précédente" at bounding box center [466, 614] width 25 height 25
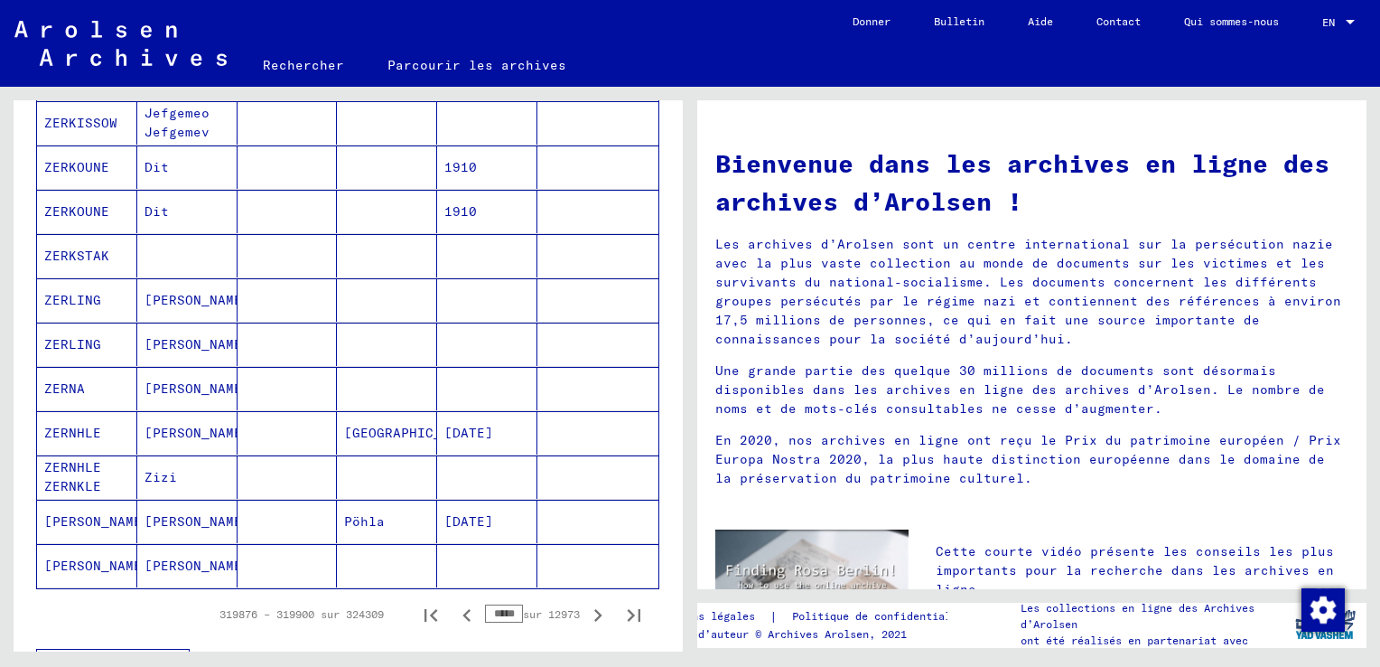
click at [454, 609] on icon "Page précédente" at bounding box center [466, 614] width 25 height 25
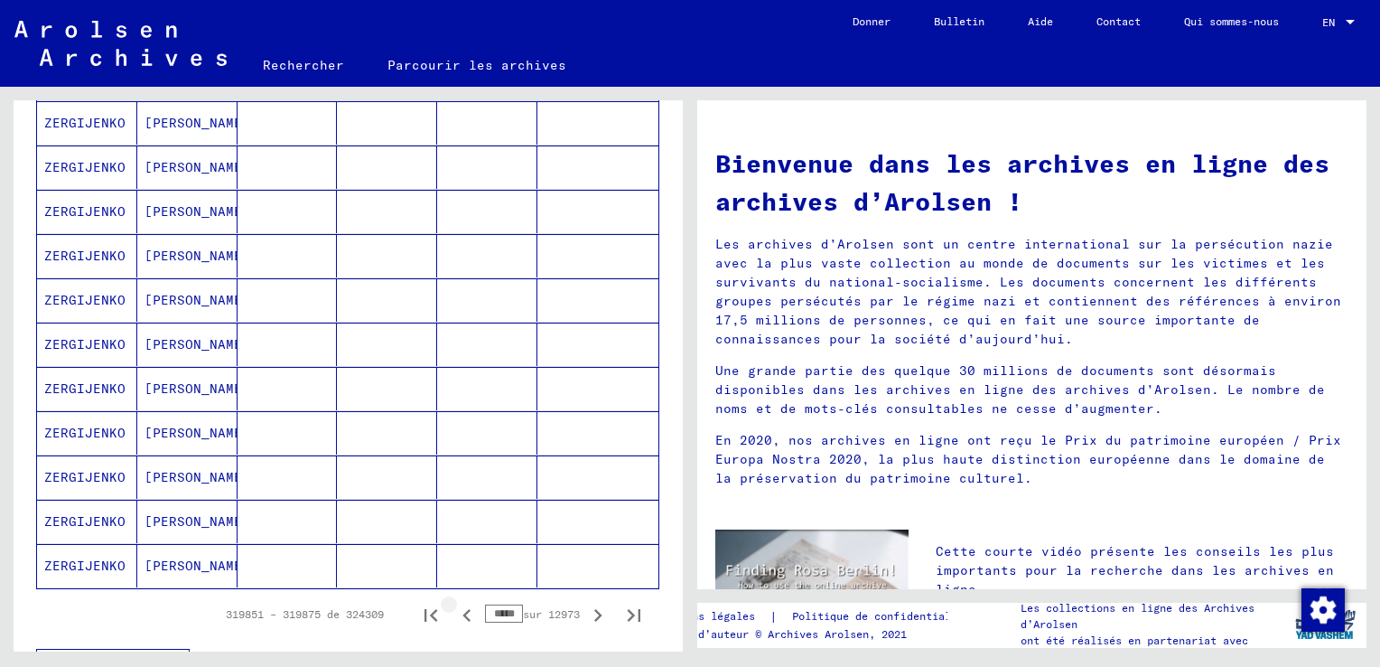
click at [454, 609] on icon "Page précédente" at bounding box center [466, 614] width 25 height 25
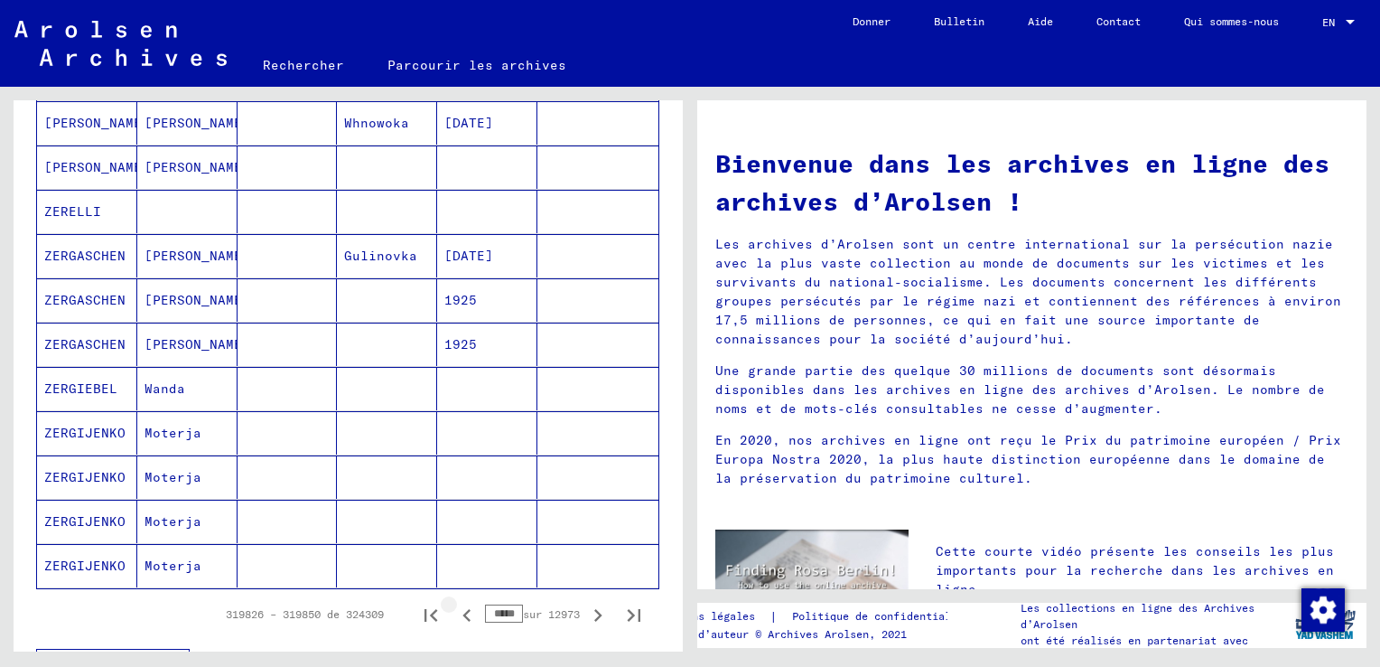
click at [454, 609] on icon "Page précédente" at bounding box center [466, 614] width 25 height 25
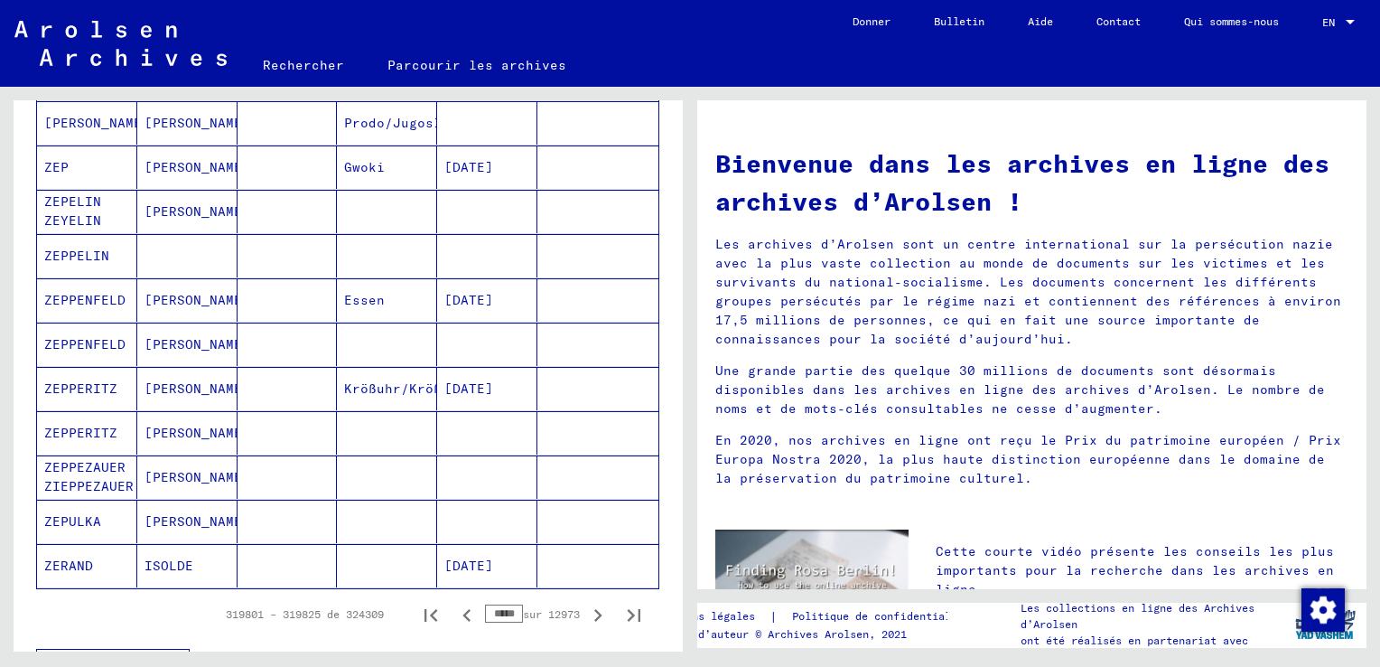
click at [454, 609] on icon "Page précédente" at bounding box center [466, 614] width 25 height 25
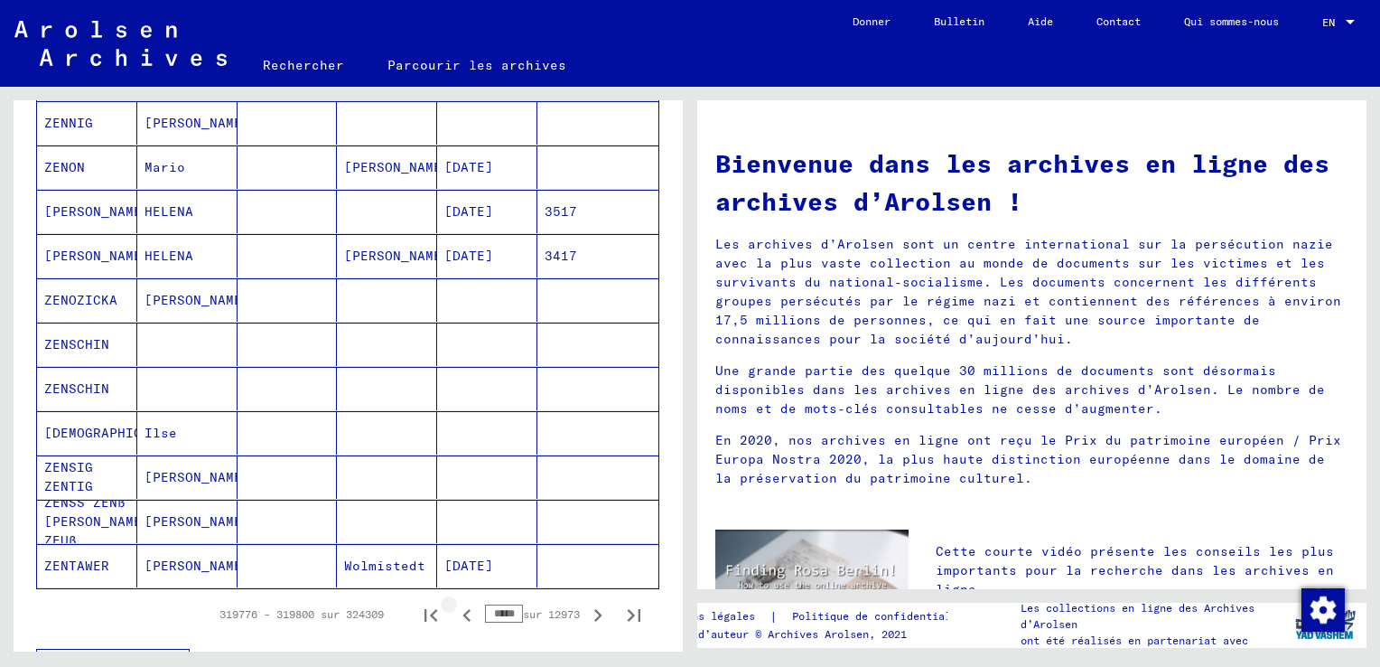
click at [454, 609] on icon "Page précédente" at bounding box center [466, 614] width 25 height 25
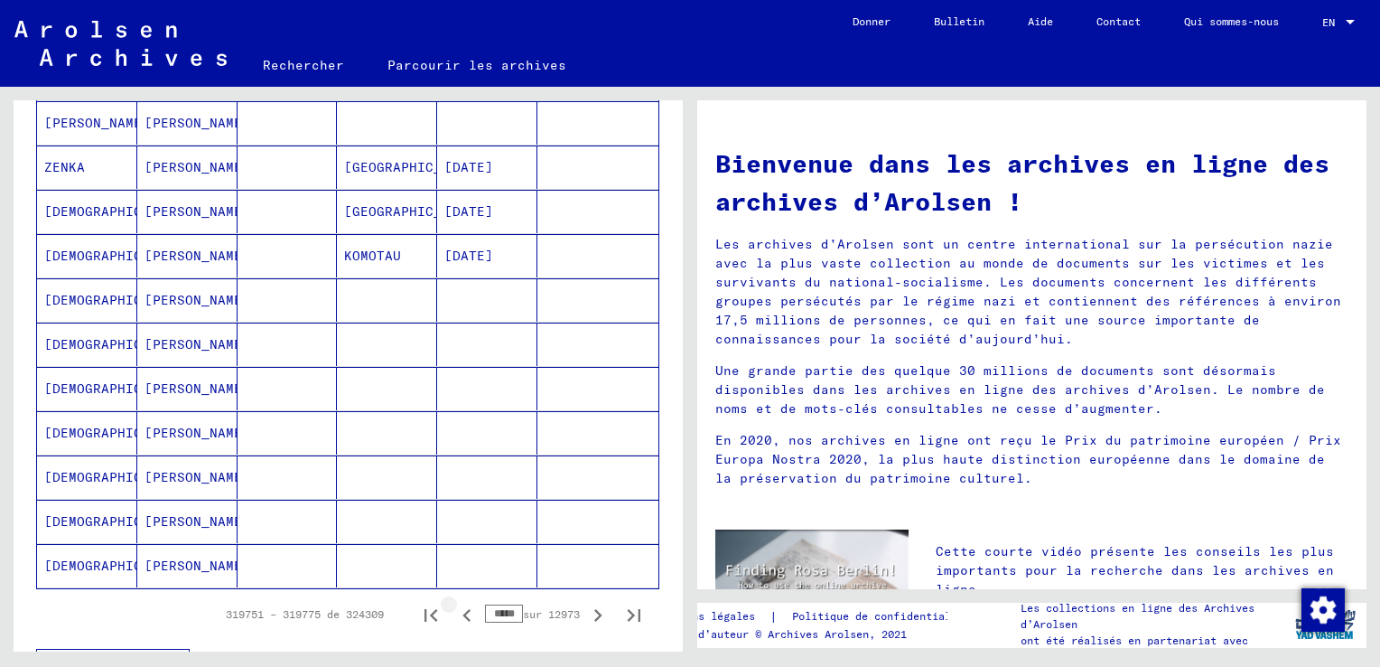
click at [454, 609] on icon "Page précédente" at bounding box center [466, 614] width 25 height 25
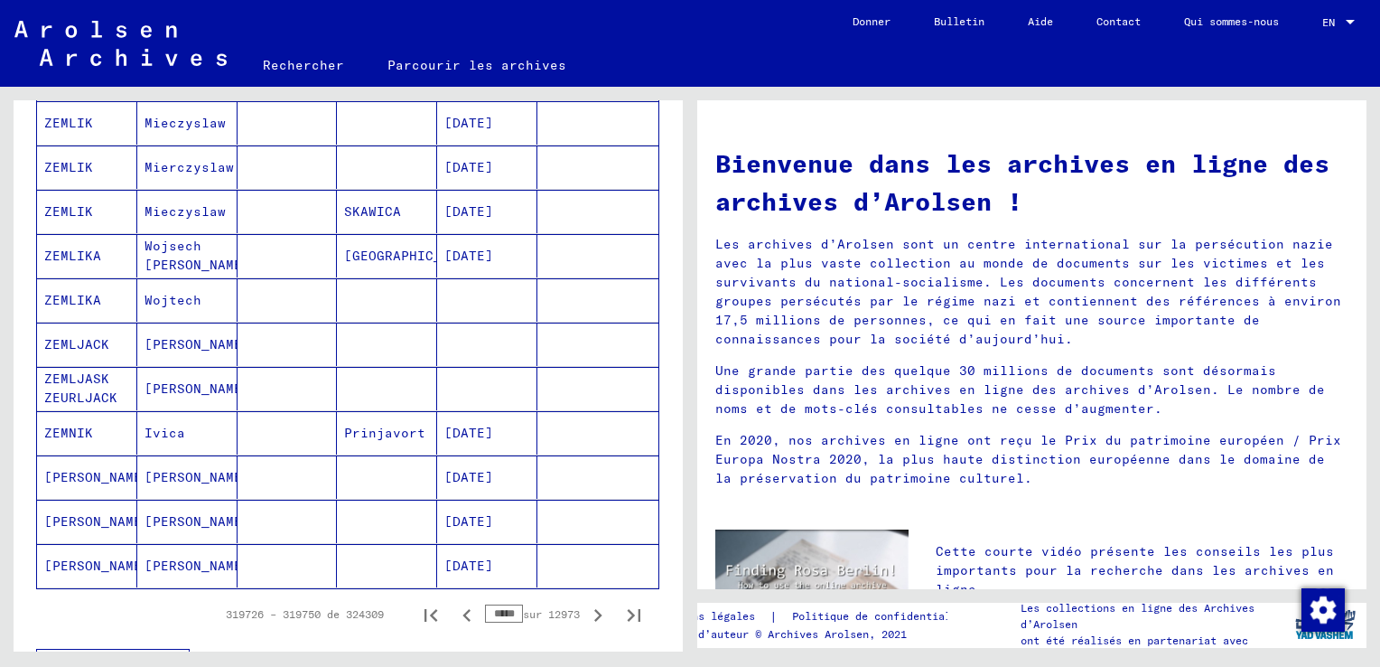
click at [454, 609] on icon "Page précédente" at bounding box center [466, 614] width 25 height 25
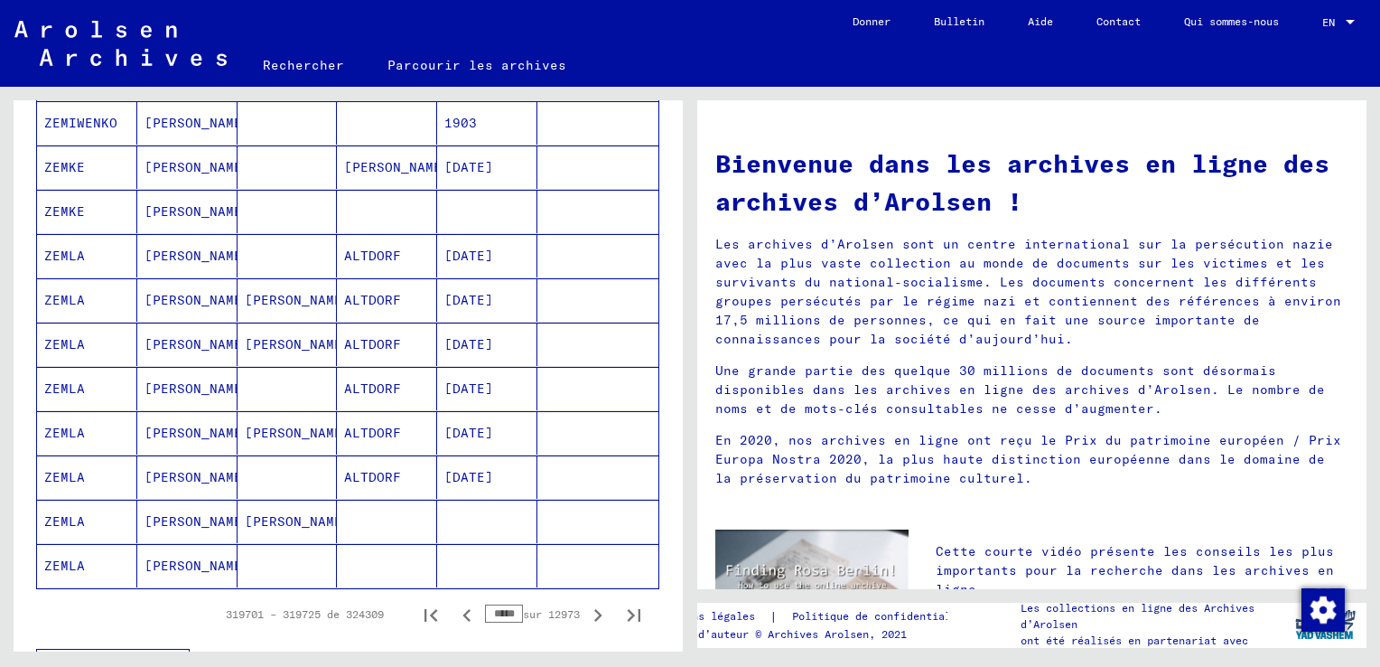
click at [454, 609] on icon "Page précédente" at bounding box center [466, 614] width 25 height 25
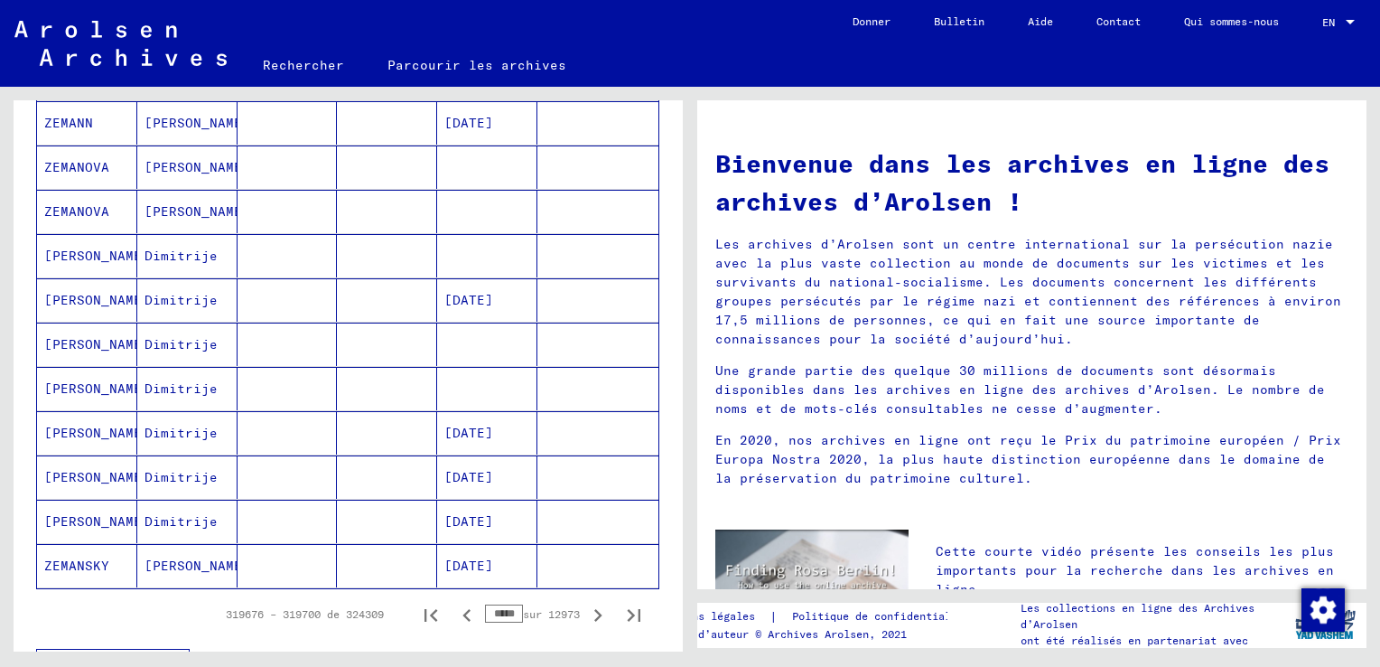
click at [454, 609] on icon "Page précédente" at bounding box center [466, 614] width 25 height 25
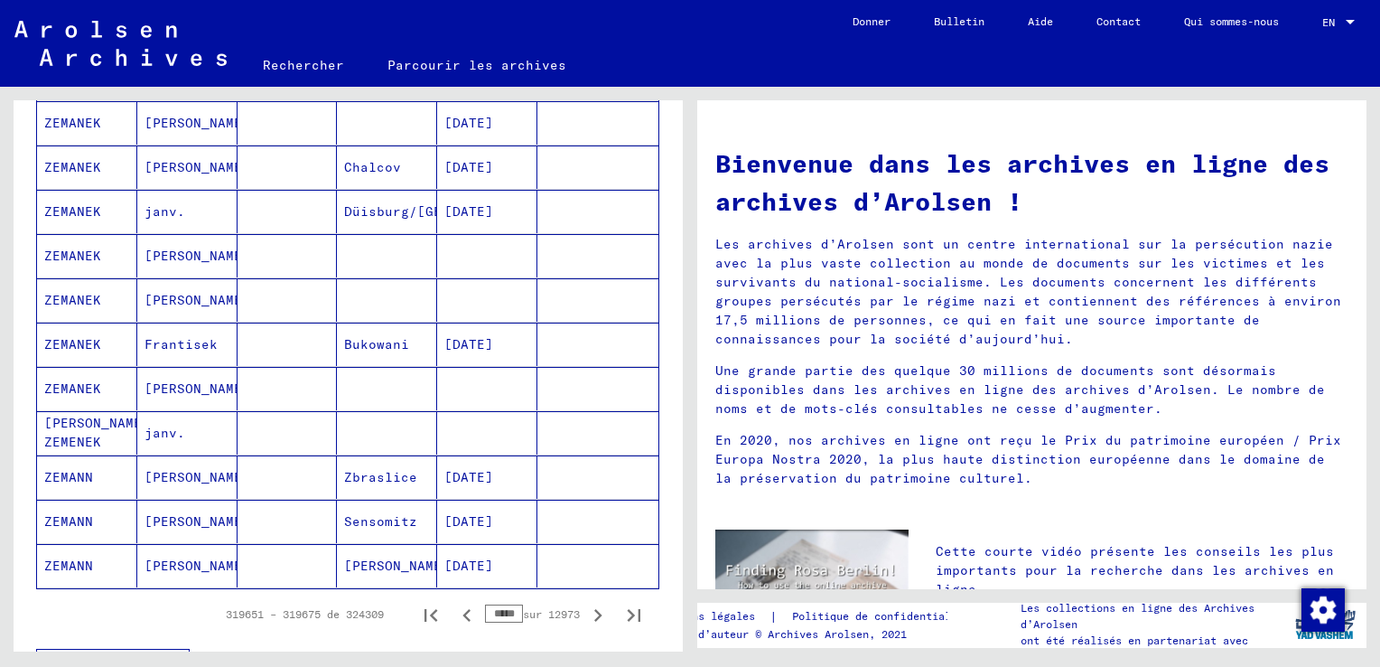
click at [454, 609] on icon "Page précédente" at bounding box center [466, 614] width 25 height 25
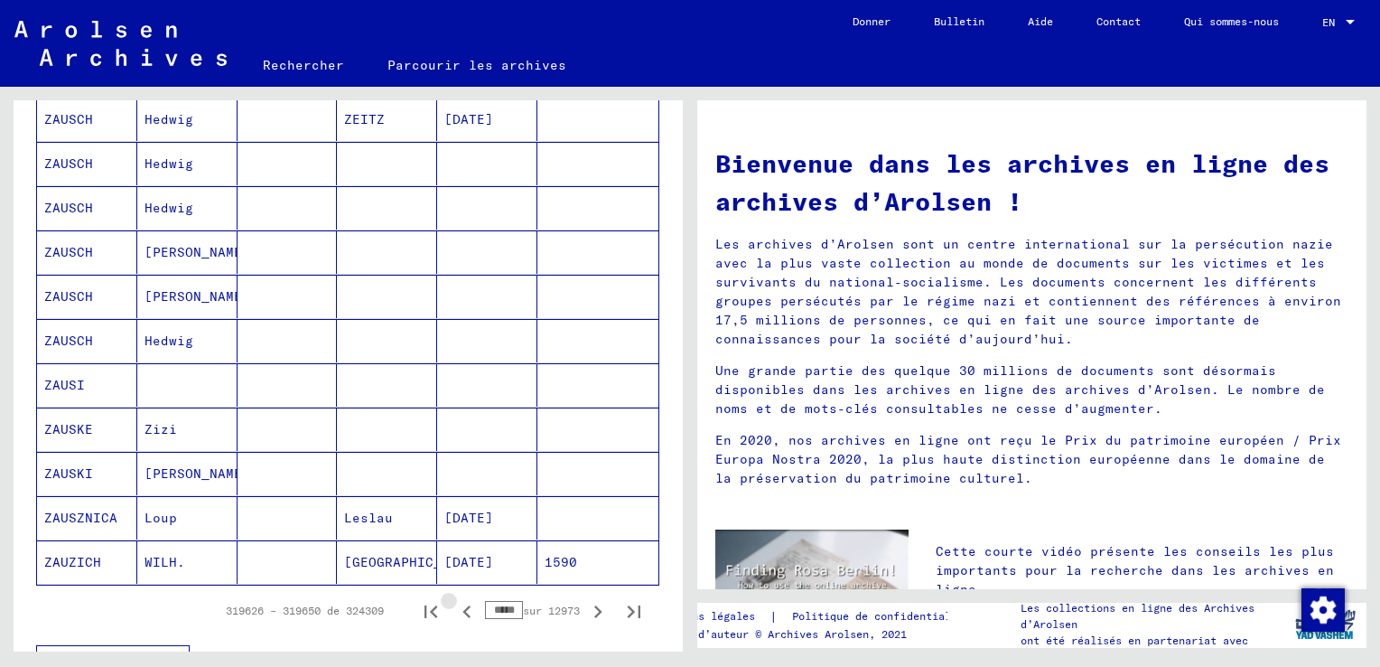
scroll to position [994, 0]
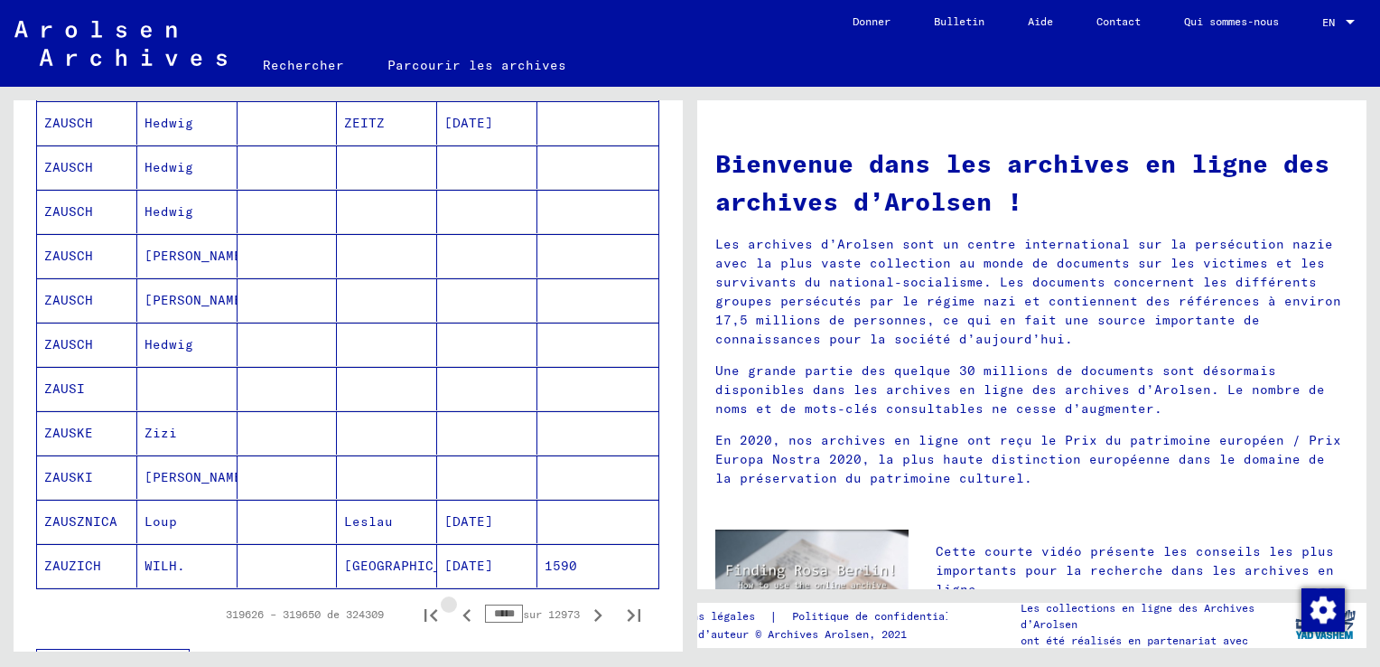
click at [454, 609] on icon "Page précédente" at bounding box center [466, 614] width 25 height 25
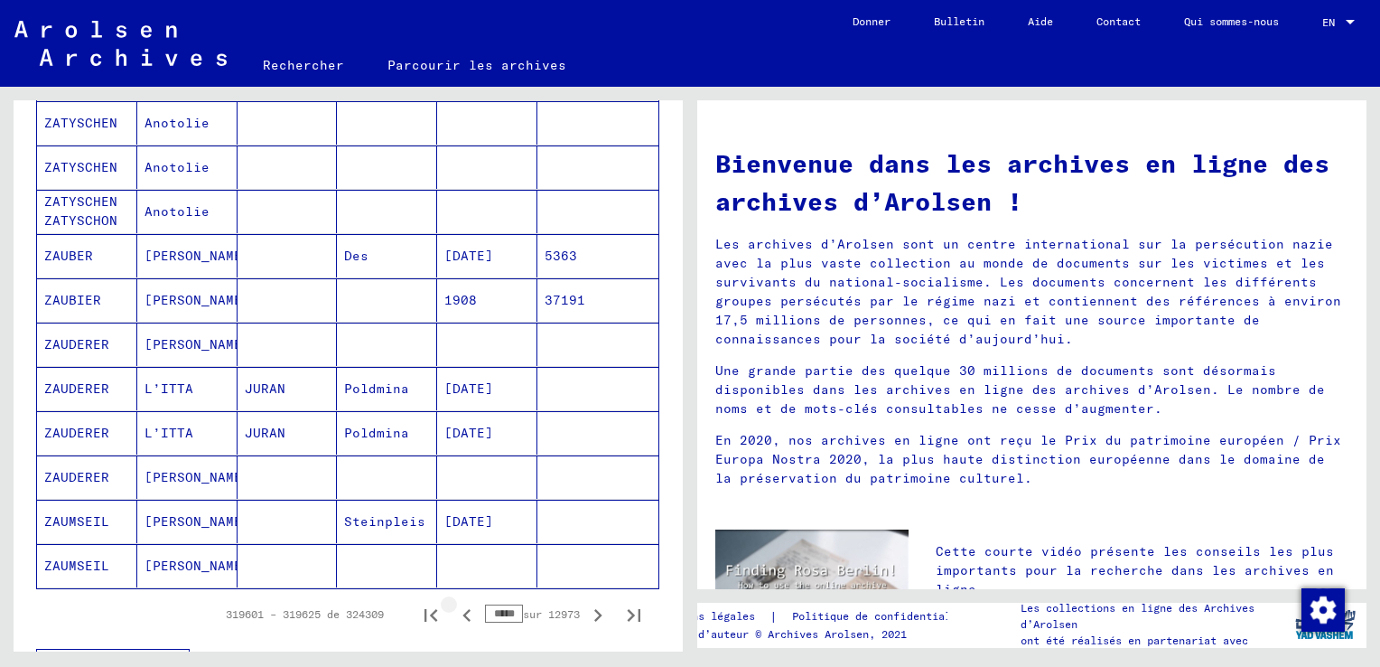
click at [454, 609] on icon "Page précédente" at bounding box center [466, 614] width 25 height 25
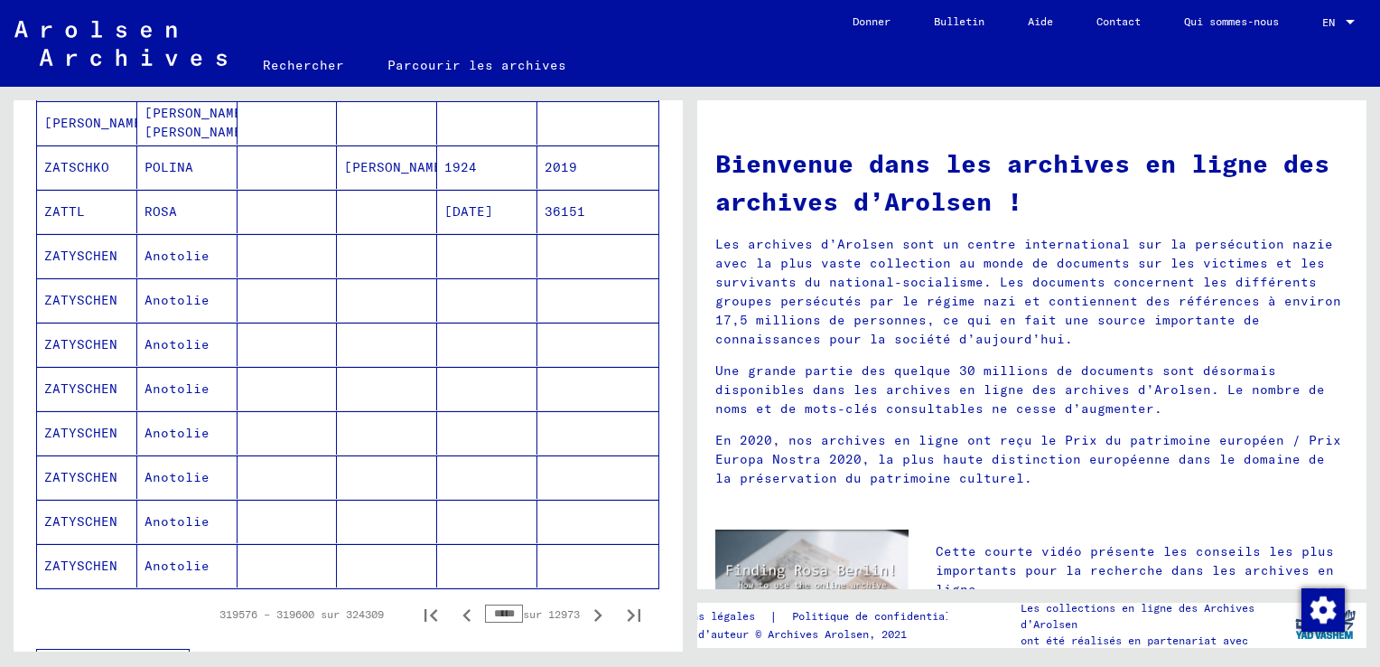
click at [454, 609] on icon "Page précédente" at bounding box center [466, 614] width 25 height 25
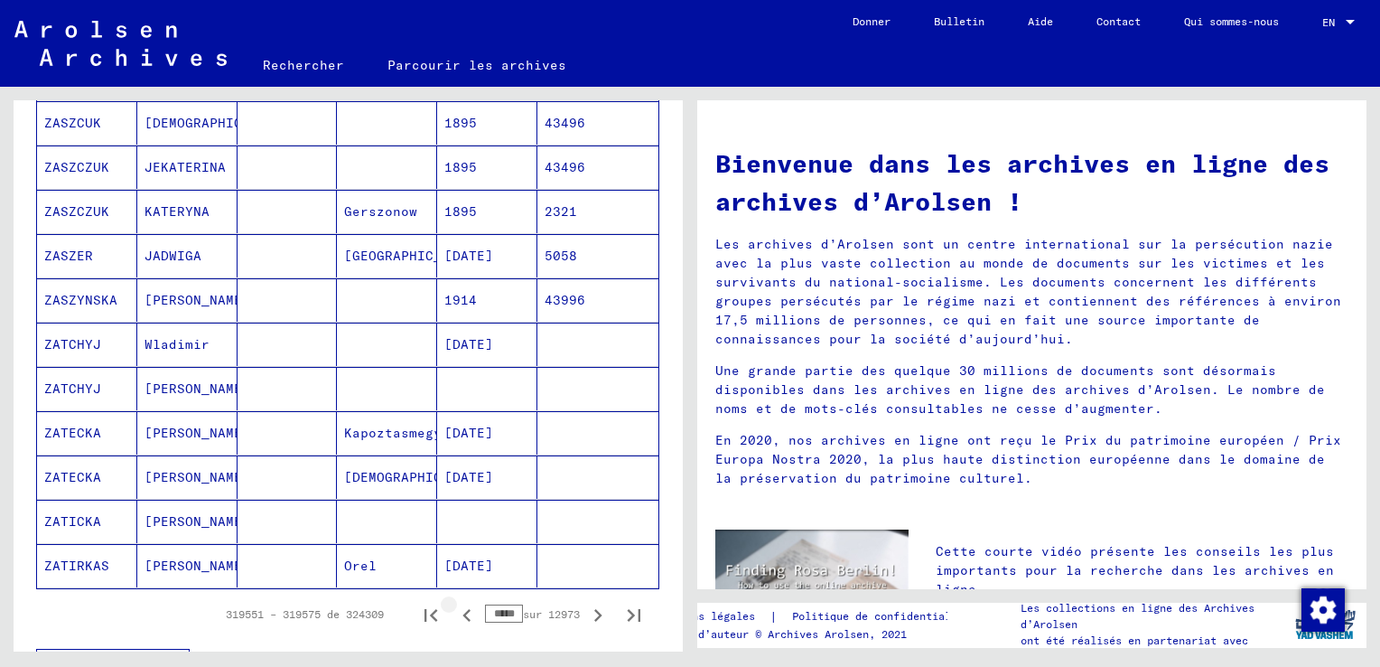
click at [454, 609] on icon "Page précédente" at bounding box center [466, 614] width 25 height 25
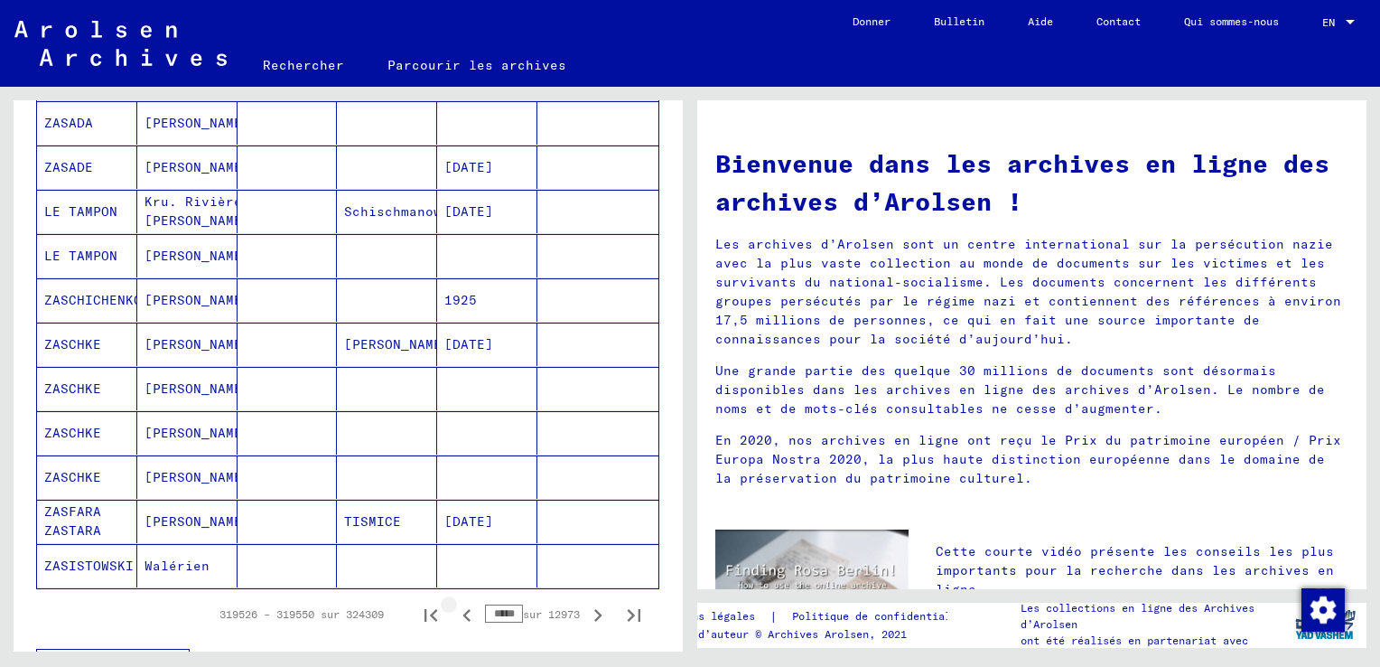
click at [454, 609] on icon "Page précédente" at bounding box center [466, 614] width 25 height 25
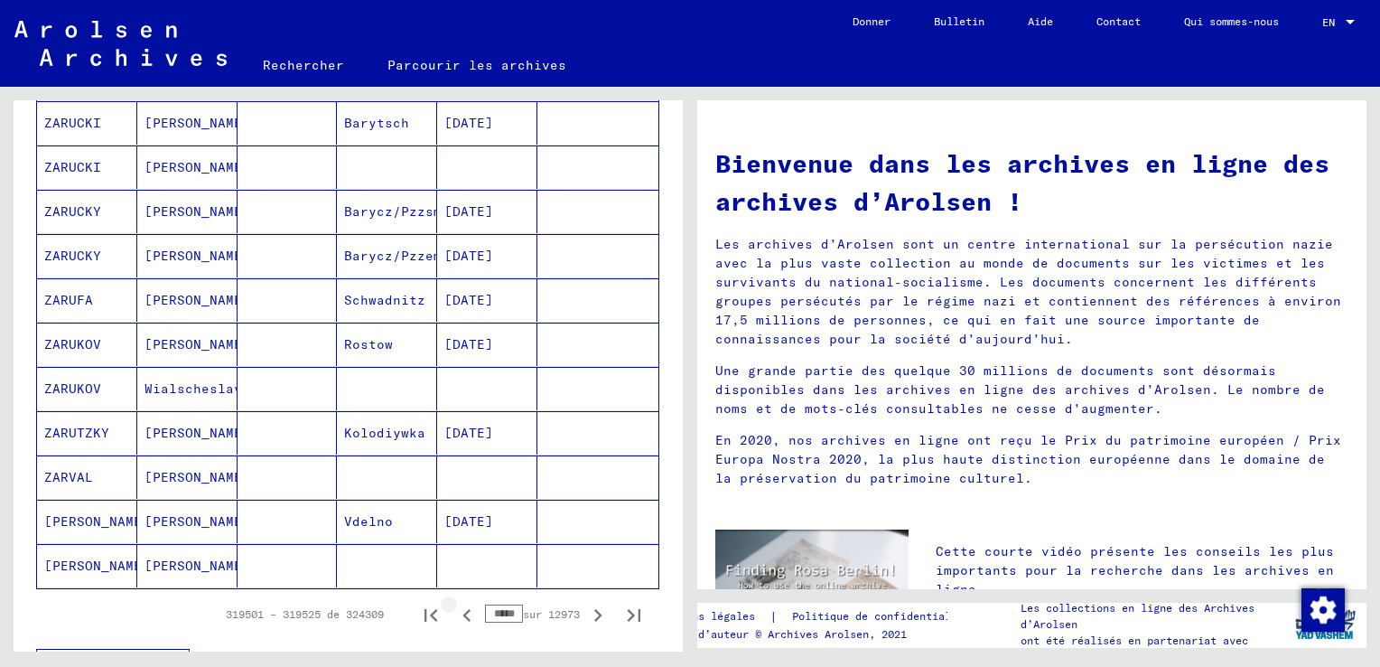
click at [454, 609] on icon "Page précédente" at bounding box center [466, 614] width 25 height 25
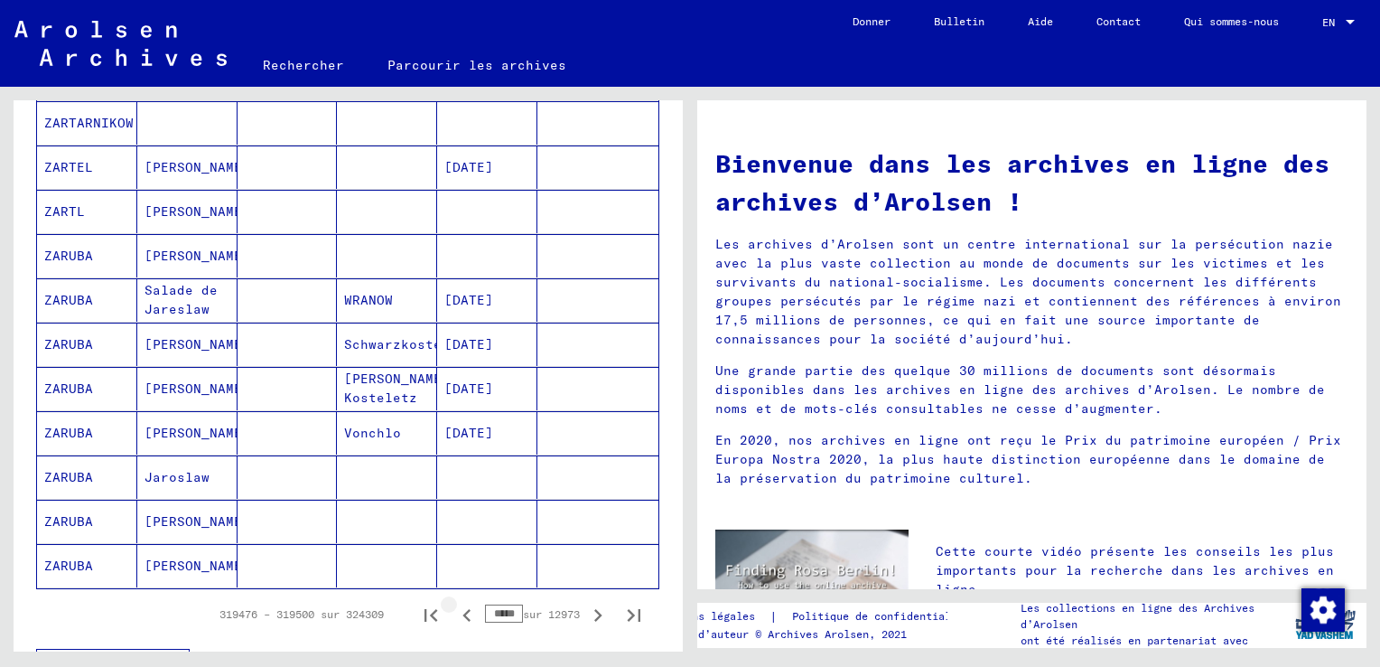
click at [454, 609] on icon "Page précédente" at bounding box center [466, 614] width 25 height 25
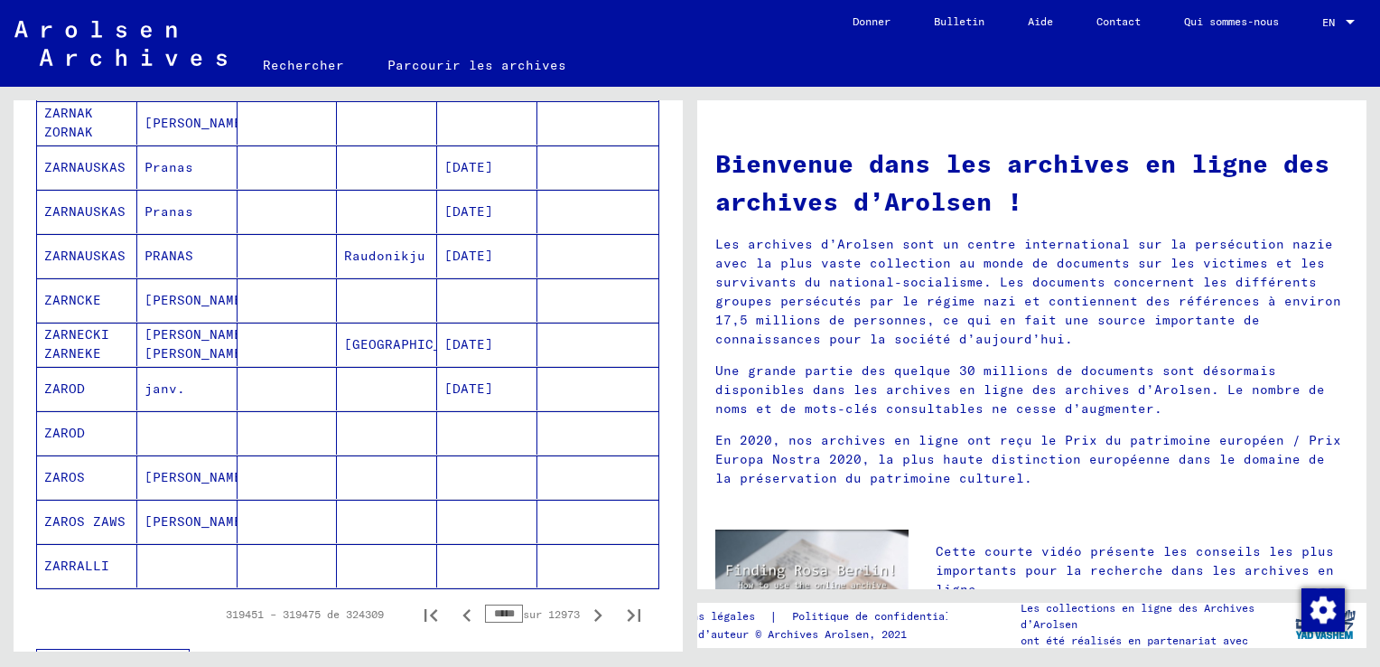
click at [454, 609] on icon "Page précédente" at bounding box center [466, 614] width 25 height 25
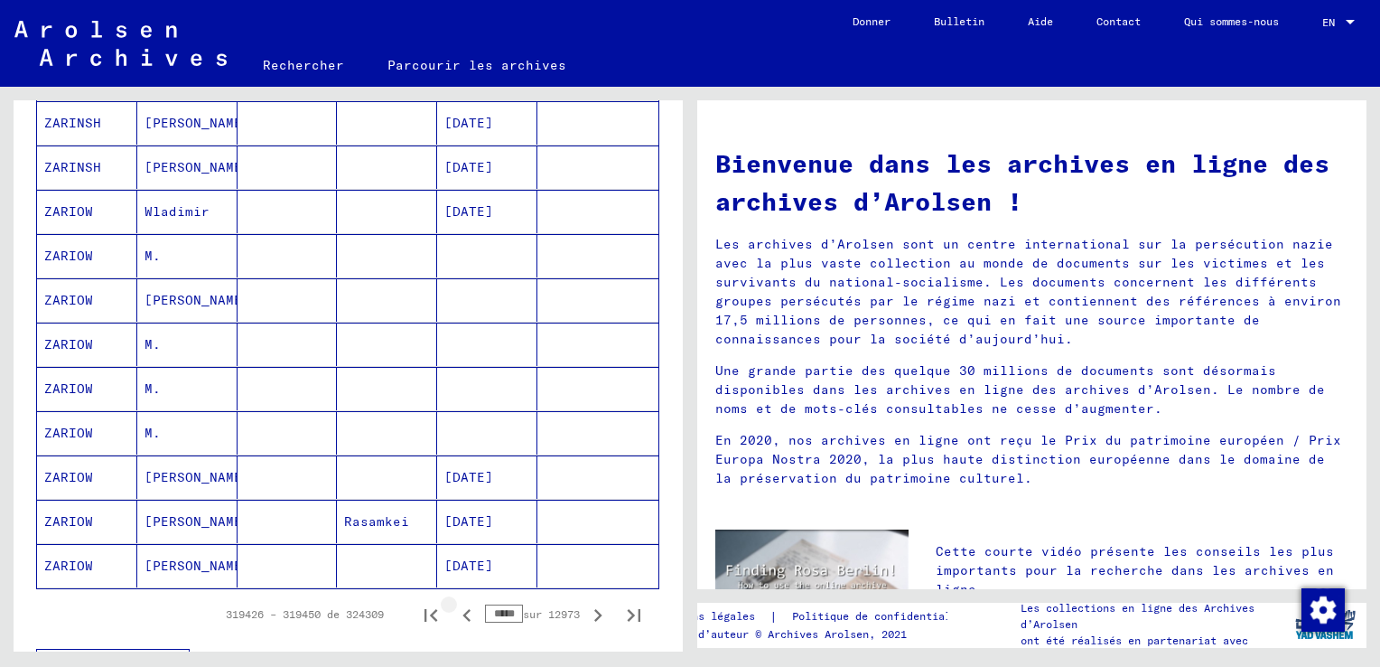
click at [454, 609] on icon "Page précédente" at bounding box center [466, 614] width 25 height 25
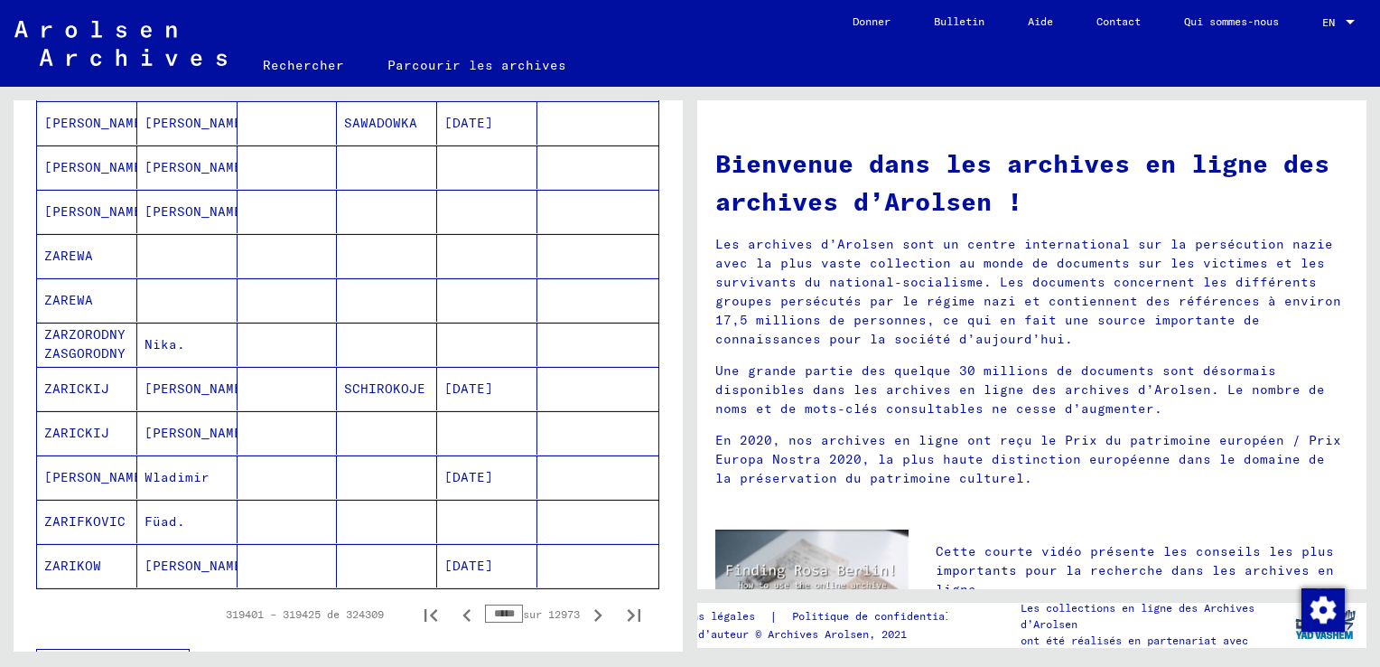
click at [454, 609] on icon "Page précédente" at bounding box center [466, 614] width 25 height 25
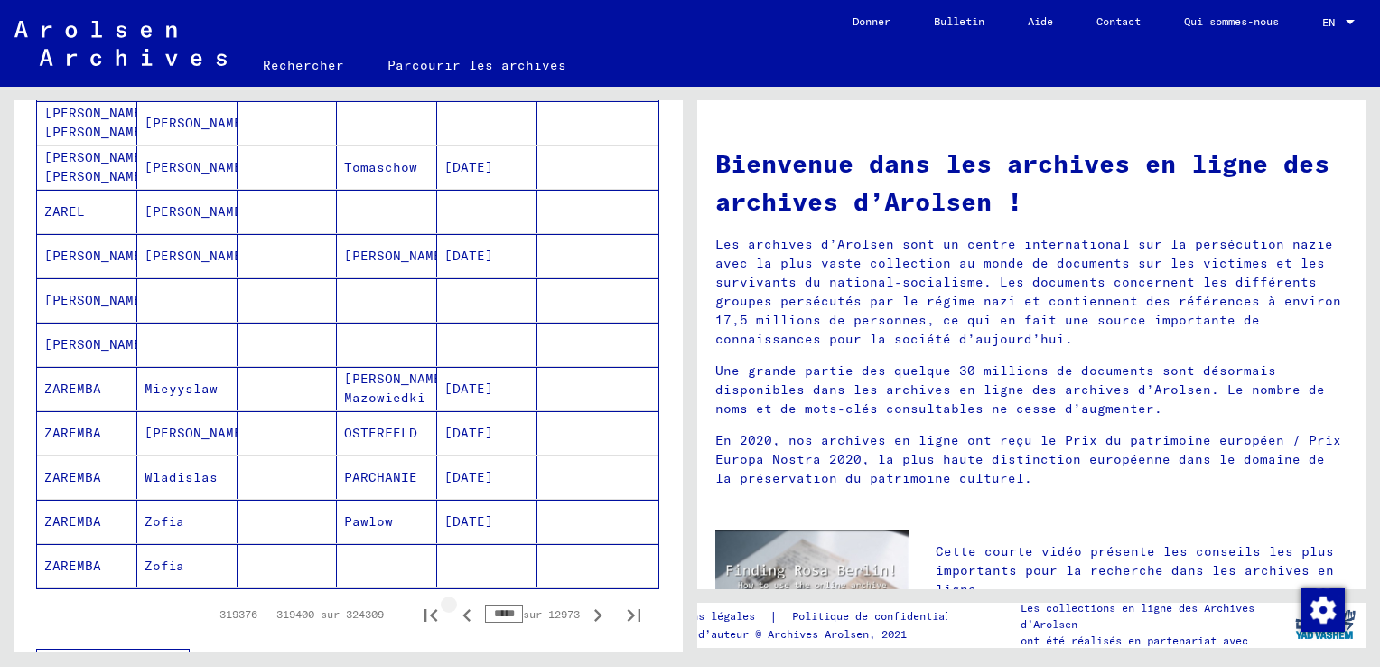
click at [454, 609] on icon "Page précédente" at bounding box center [466, 614] width 25 height 25
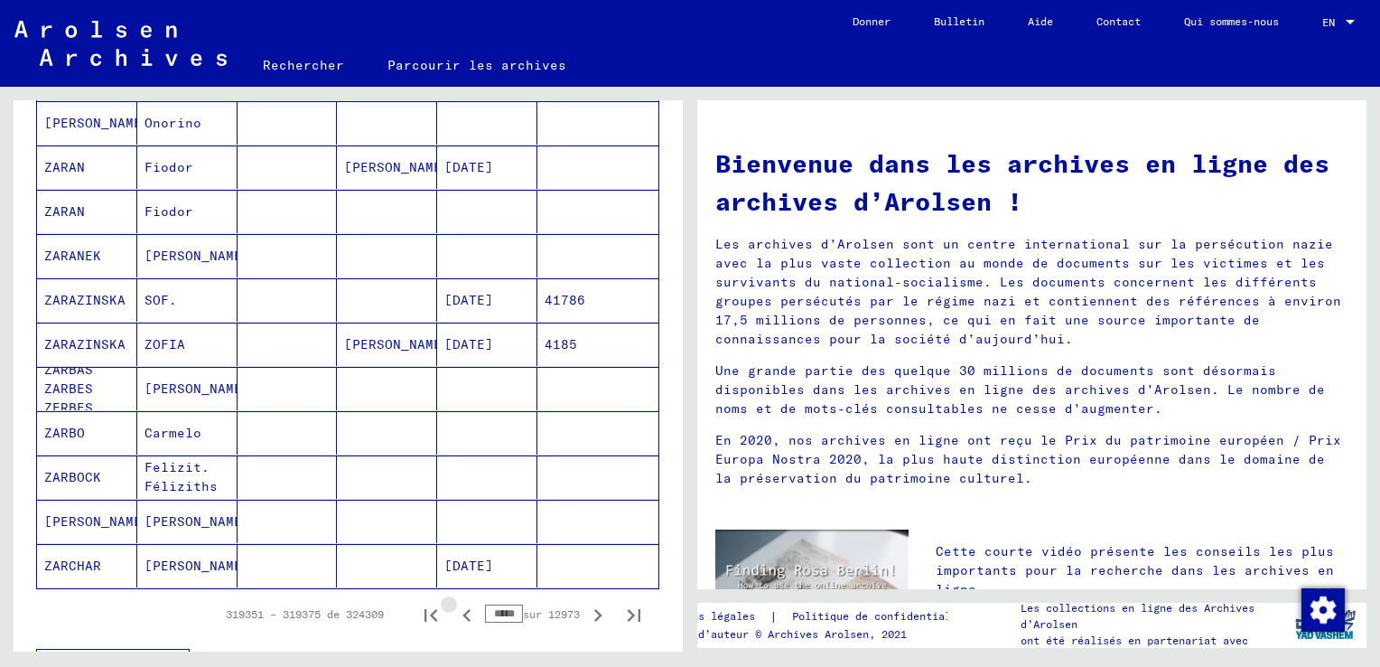
click at [454, 609] on icon "Page précédente" at bounding box center [466, 614] width 25 height 25
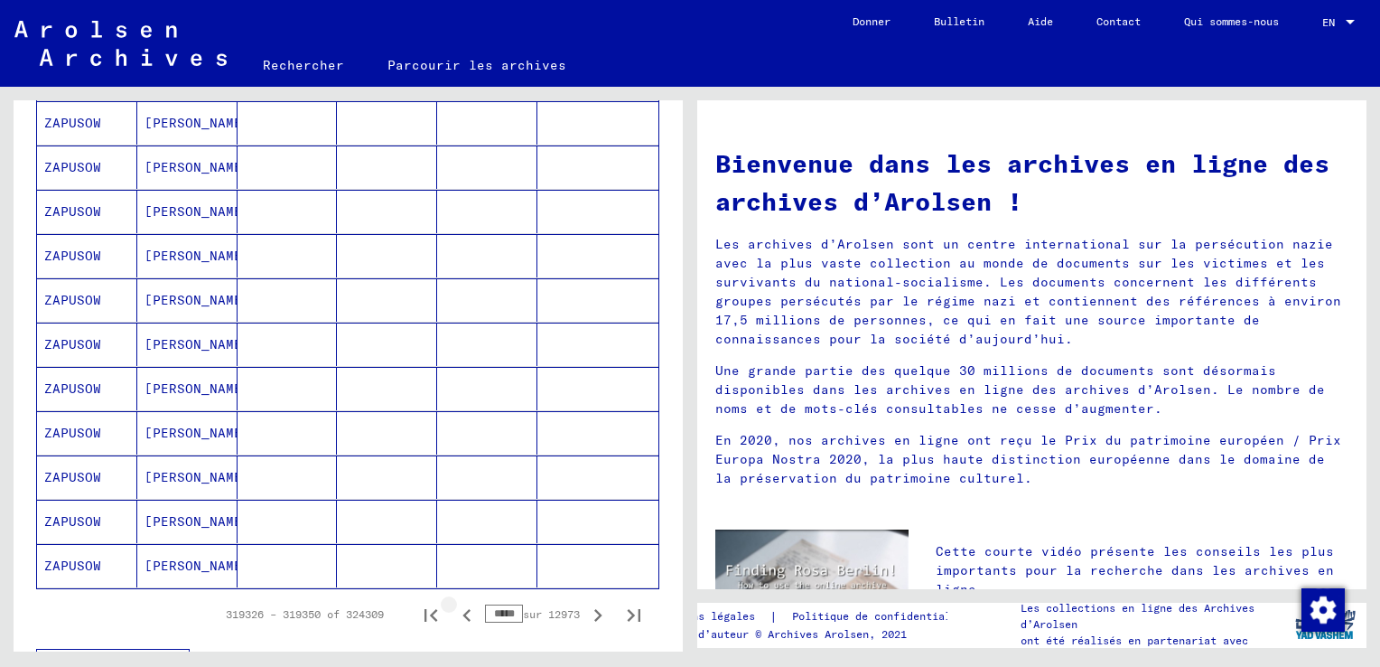
click at [454, 609] on icon "Page précédente" at bounding box center [466, 614] width 25 height 25
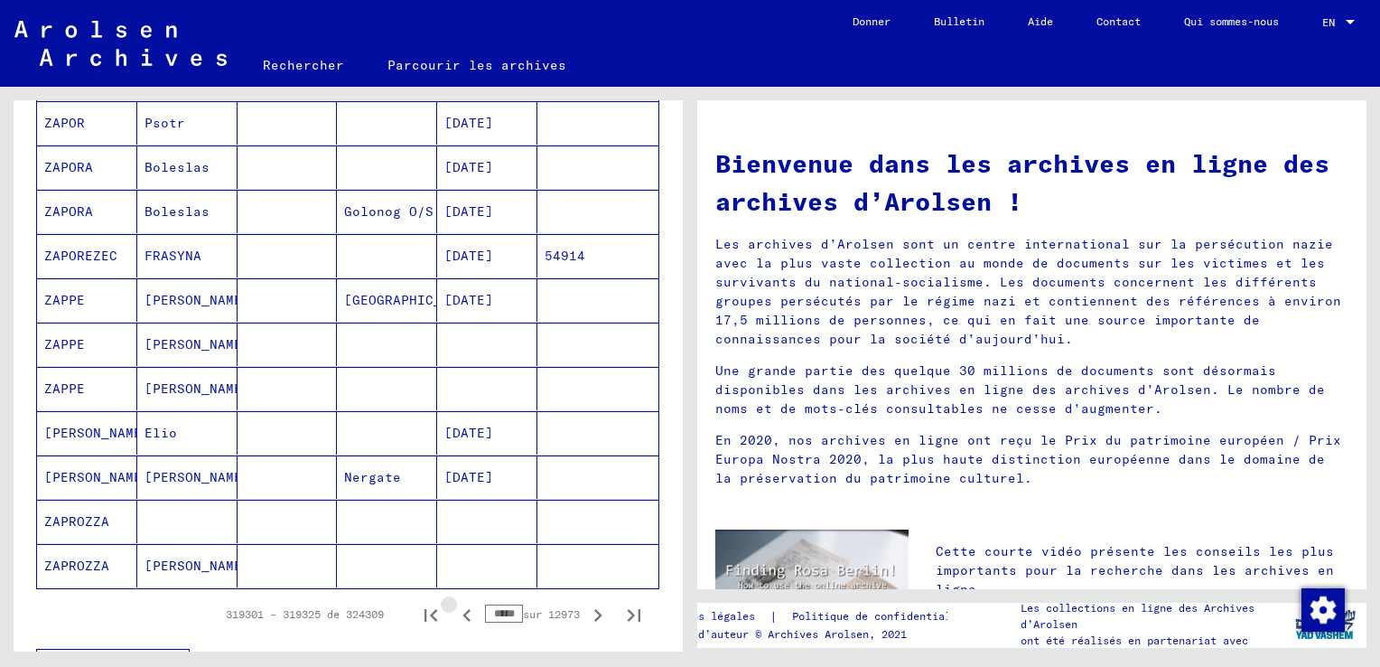
click at [454, 609] on icon "Page précédente" at bounding box center [466, 614] width 25 height 25
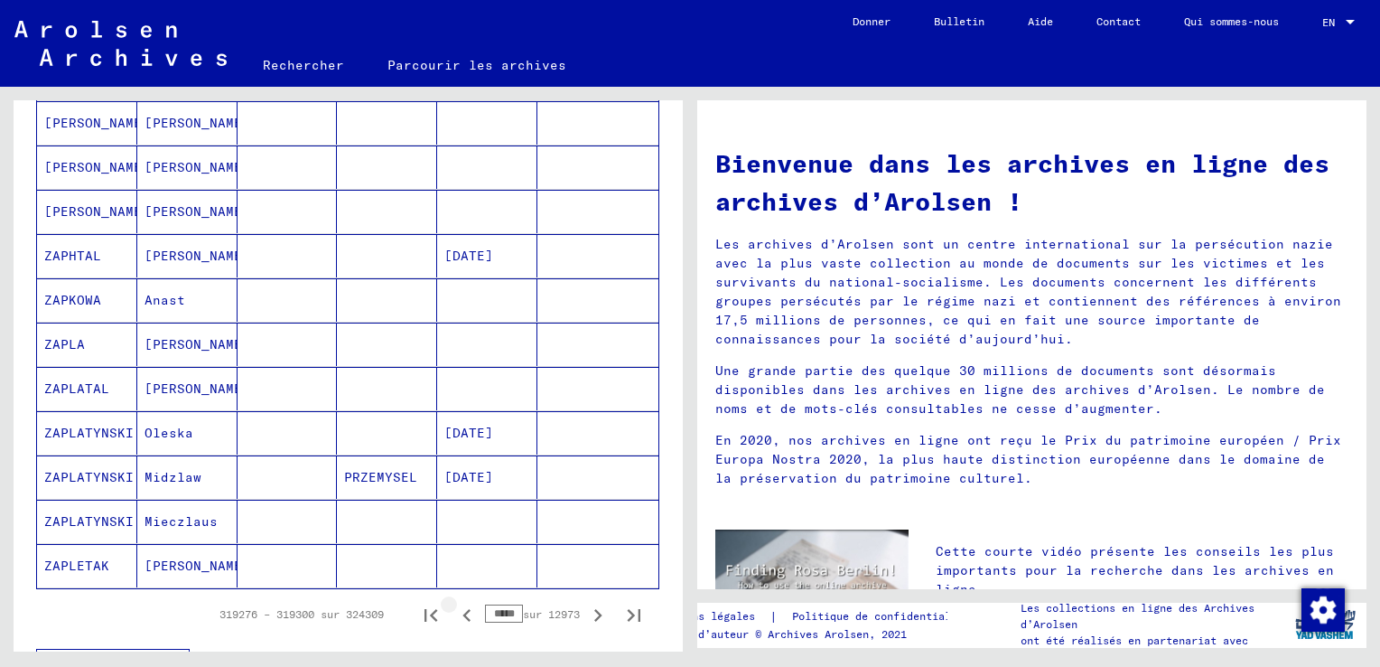
click at [454, 610] on icon "Page précédente" at bounding box center [466, 614] width 25 height 25
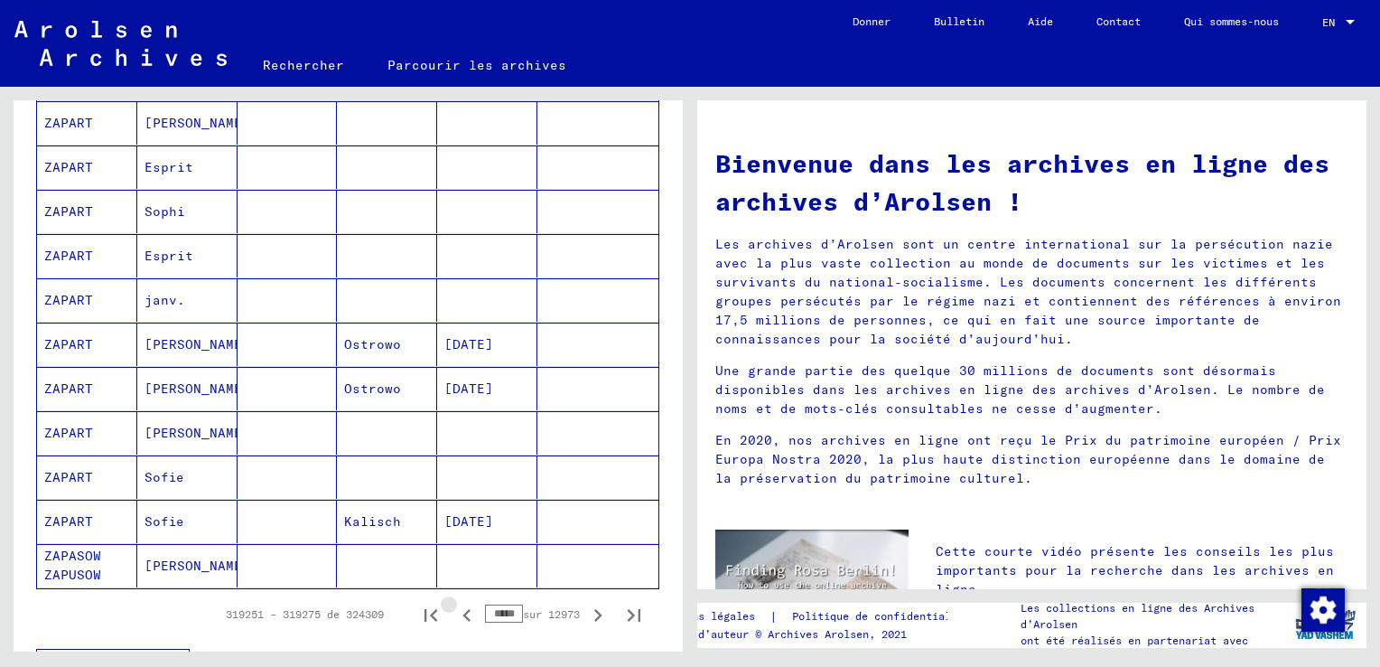
click at [454, 610] on icon "Page précédente" at bounding box center [466, 614] width 25 height 25
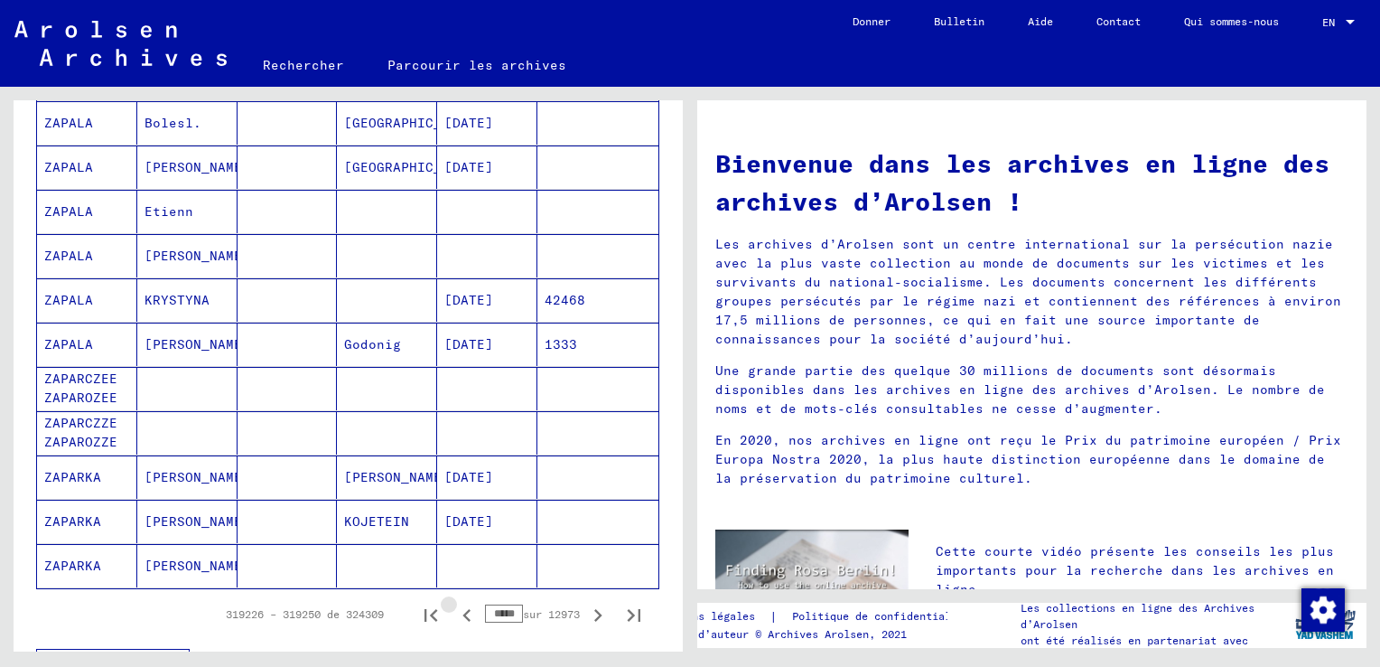
click at [454, 610] on icon "Page précédente" at bounding box center [466, 614] width 25 height 25
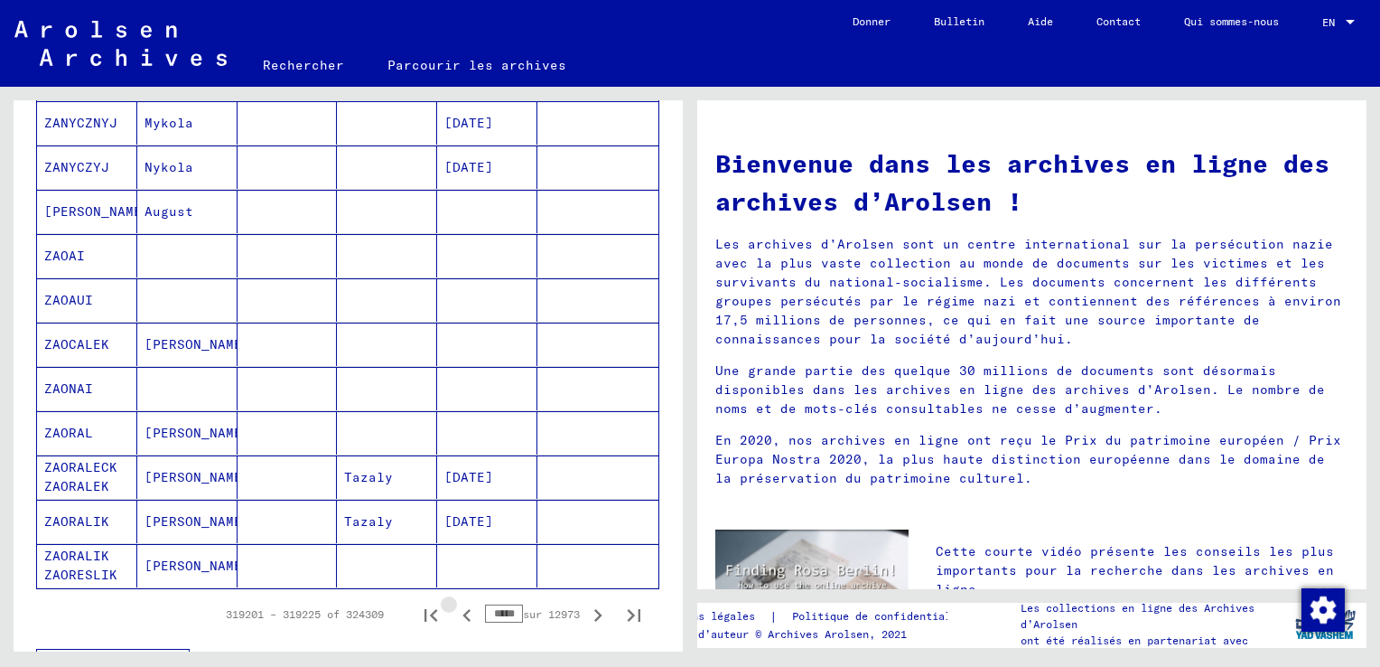
click at [454, 610] on icon "Page précédente" at bounding box center [466, 614] width 25 height 25
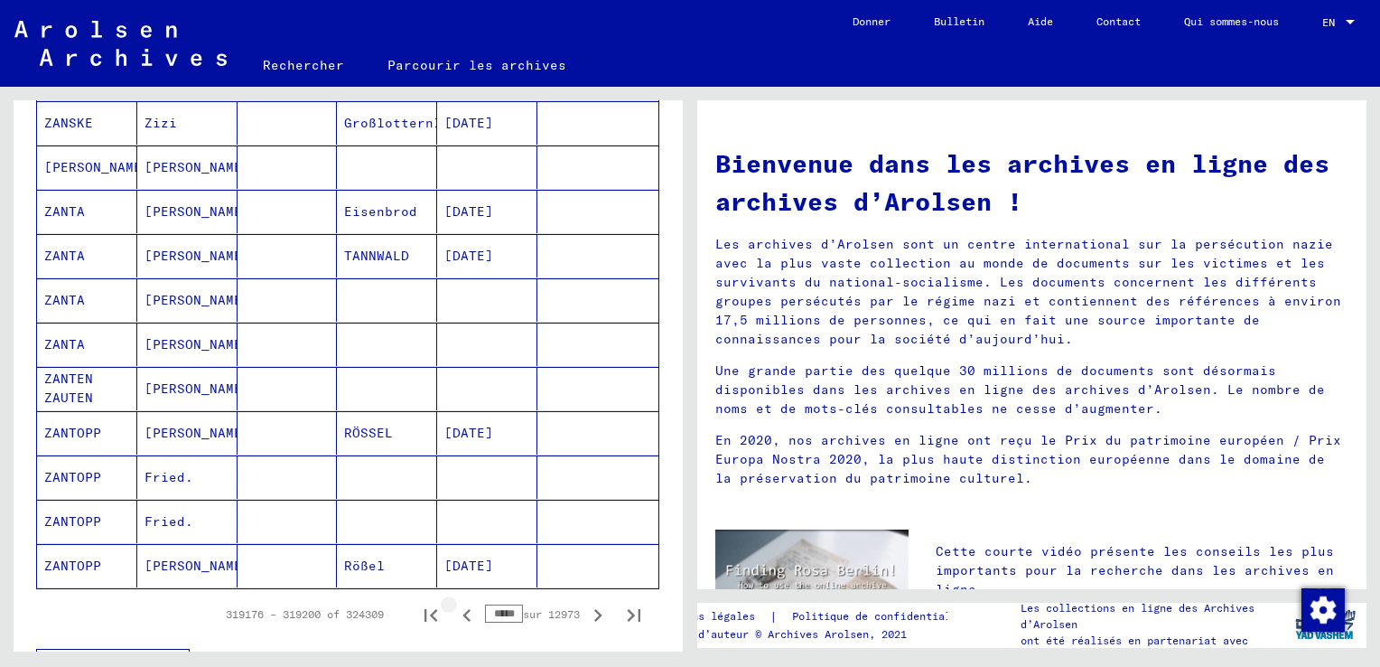
click at [454, 610] on icon "Page précédente" at bounding box center [466, 614] width 25 height 25
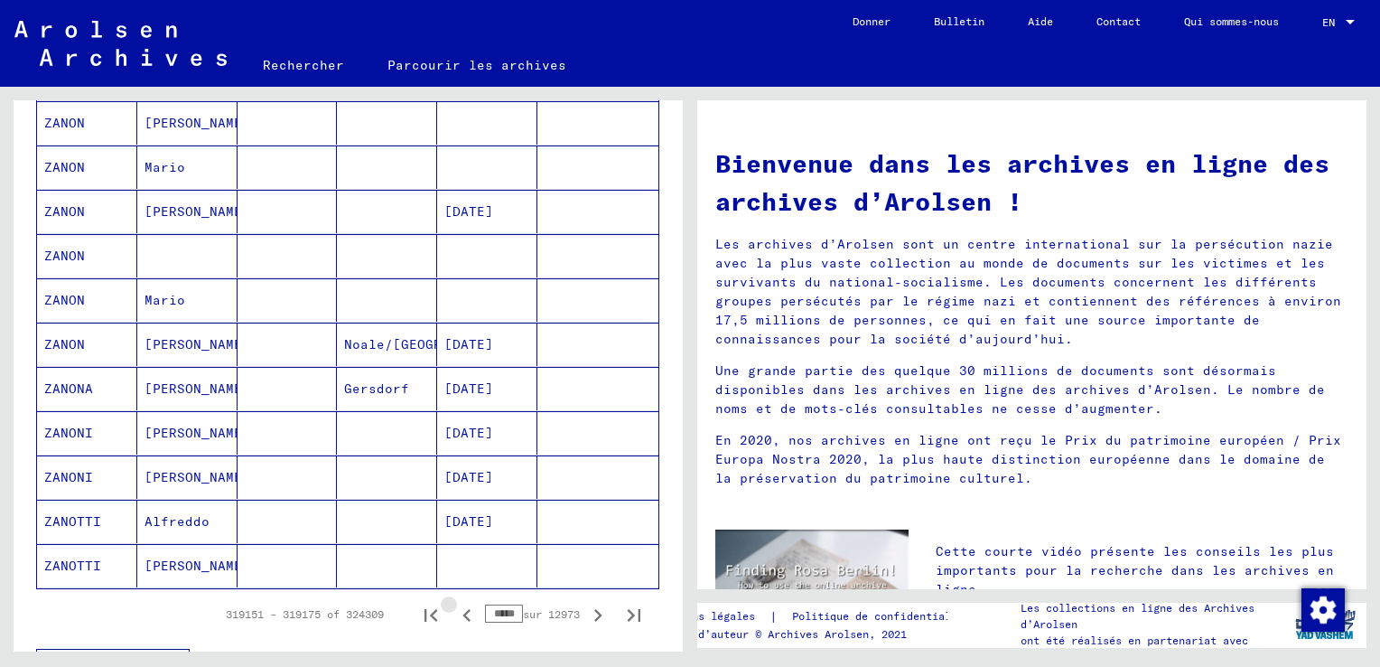
click at [454, 610] on icon "Page précédente" at bounding box center [466, 614] width 25 height 25
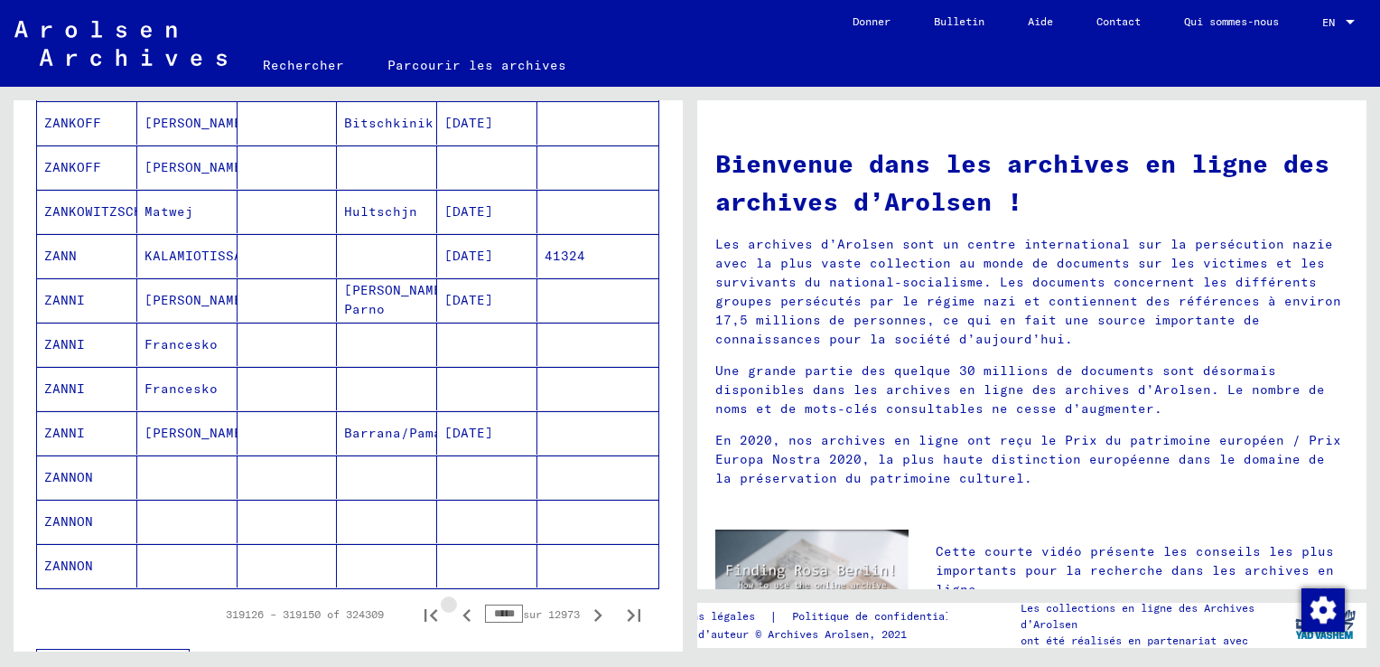
click at [454, 611] on icon "Page précédente" at bounding box center [466, 614] width 25 height 25
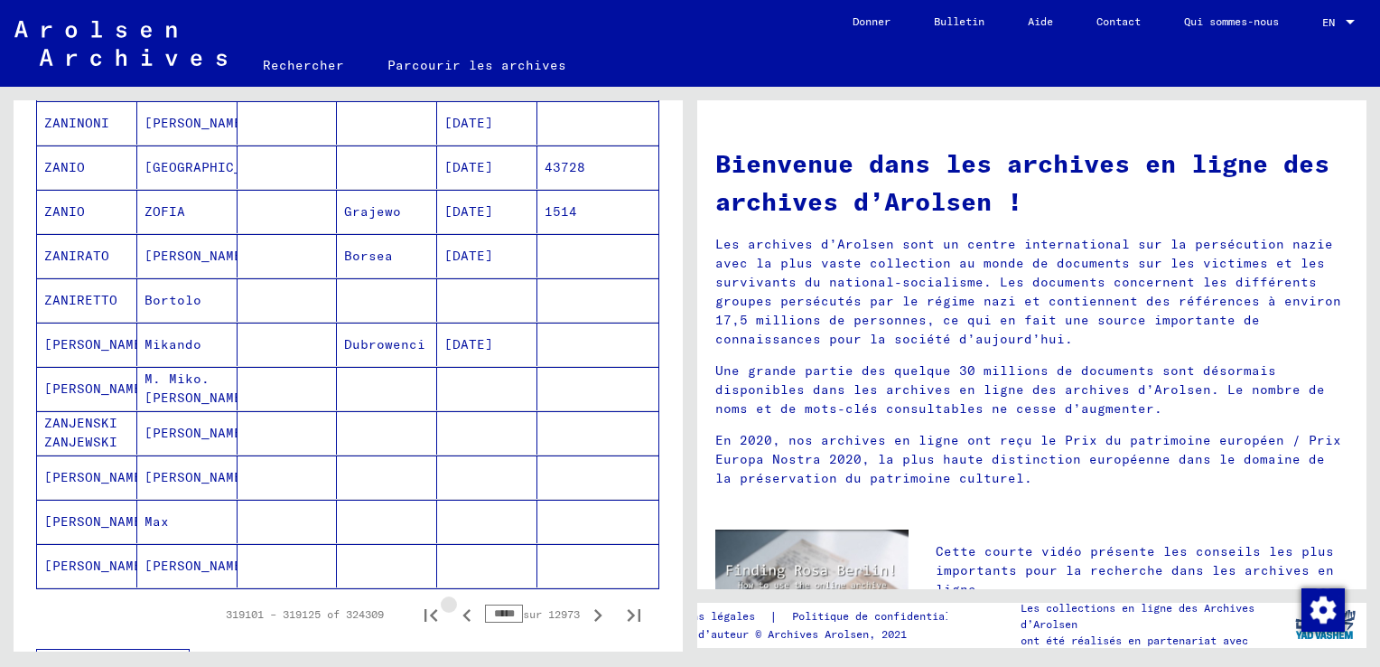
click at [454, 611] on icon "Page précédente" at bounding box center [466, 614] width 25 height 25
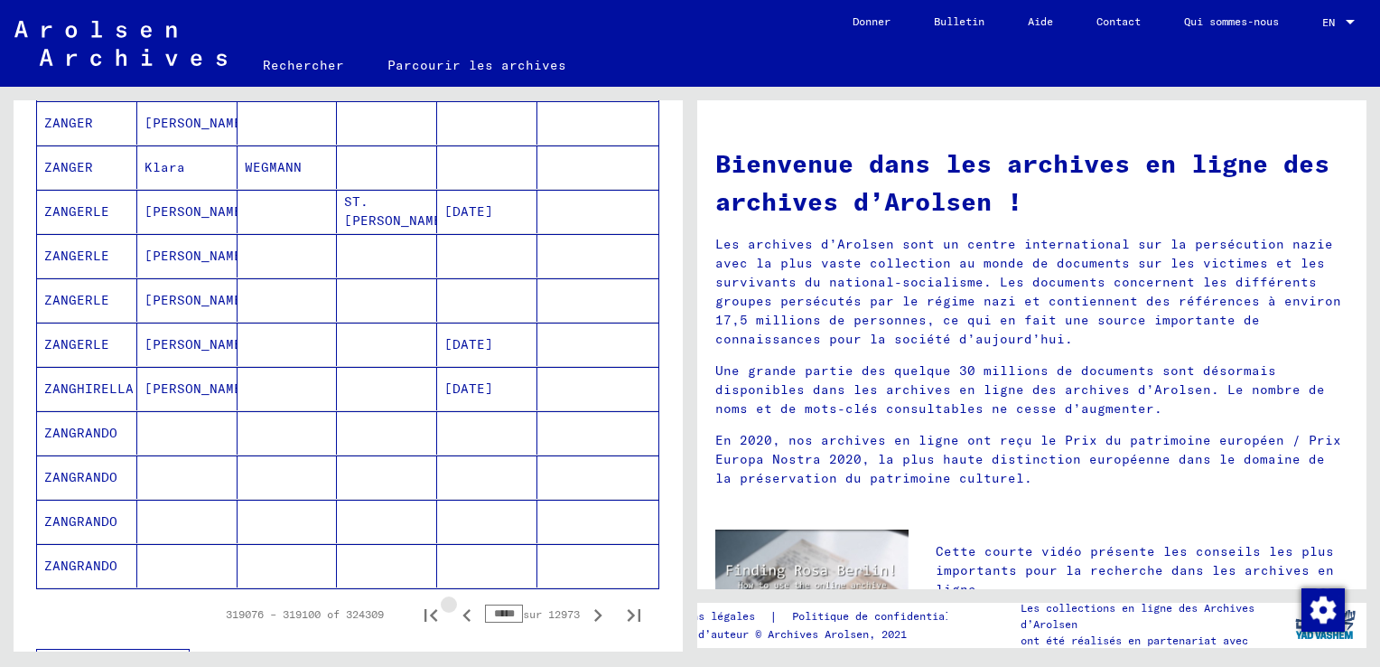
click at [454, 611] on icon "Page précédente" at bounding box center [466, 614] width 25 height 25
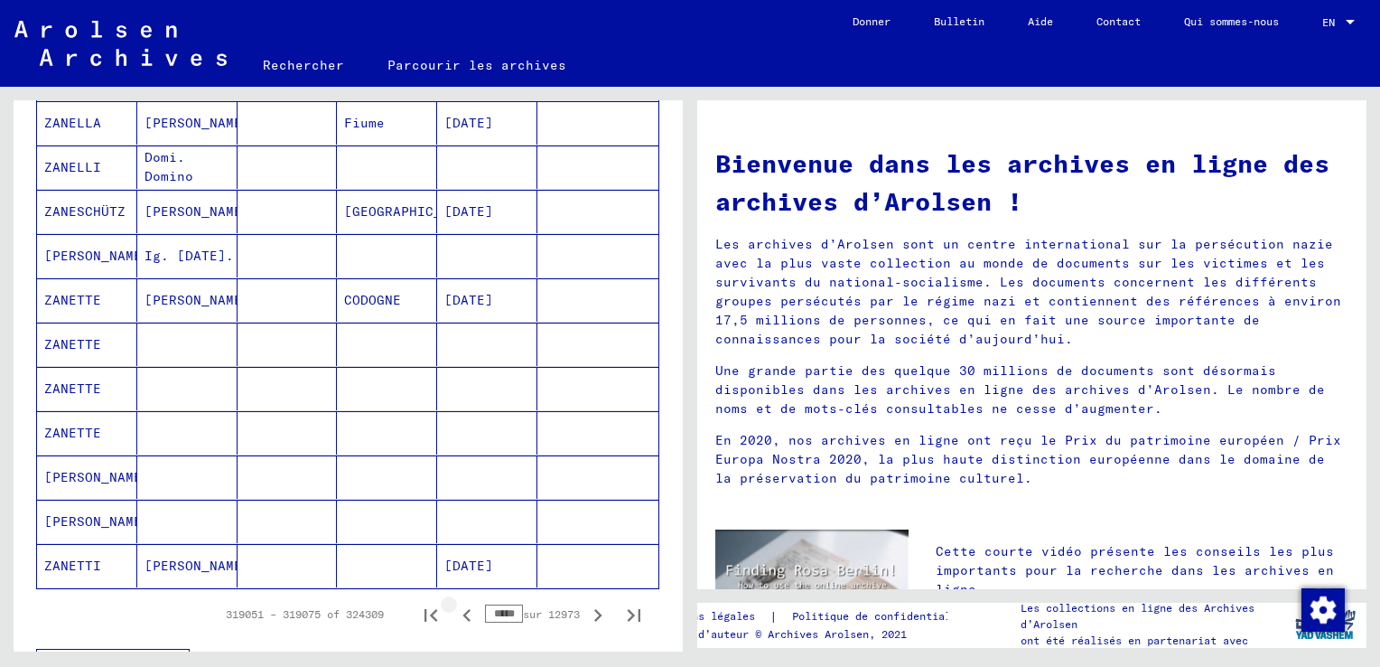
click at [454, 611] on icon "Page précédente" at bounding box center [466, 614] width 25 height 25
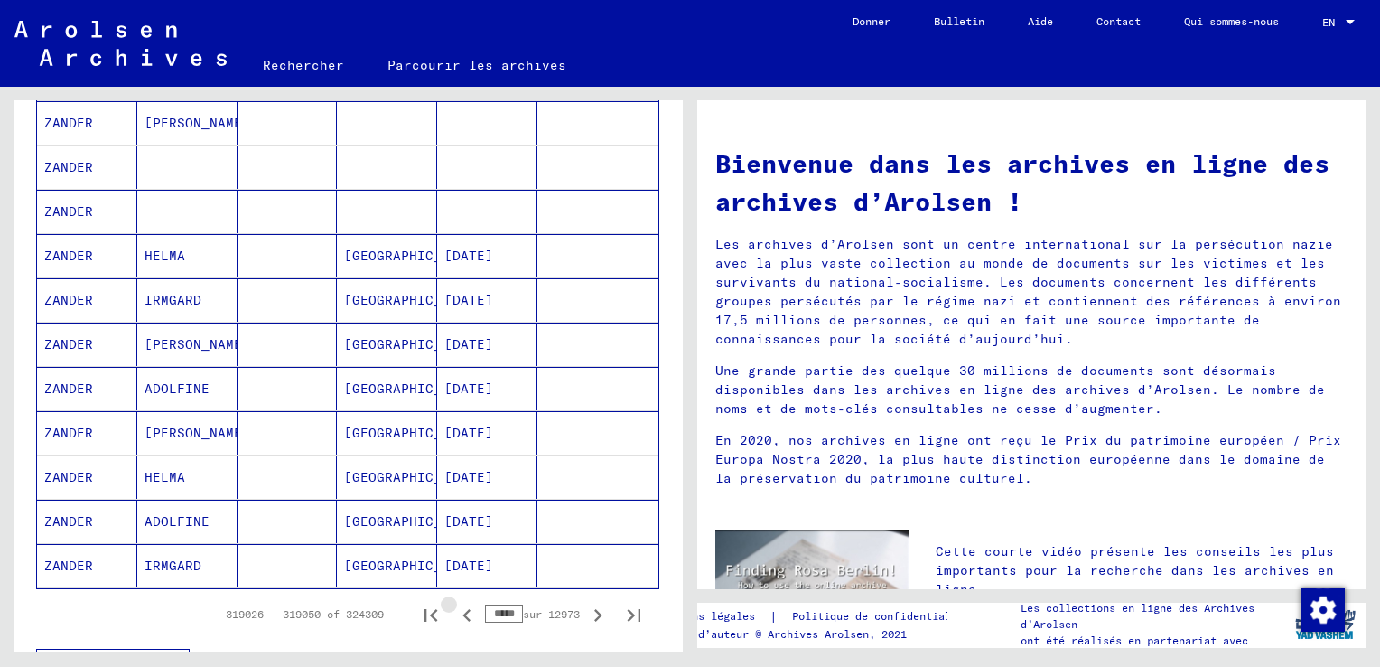
click at [454, 611] on icon "Page précédente" at bounding box center [466, 614] width 25 height 25
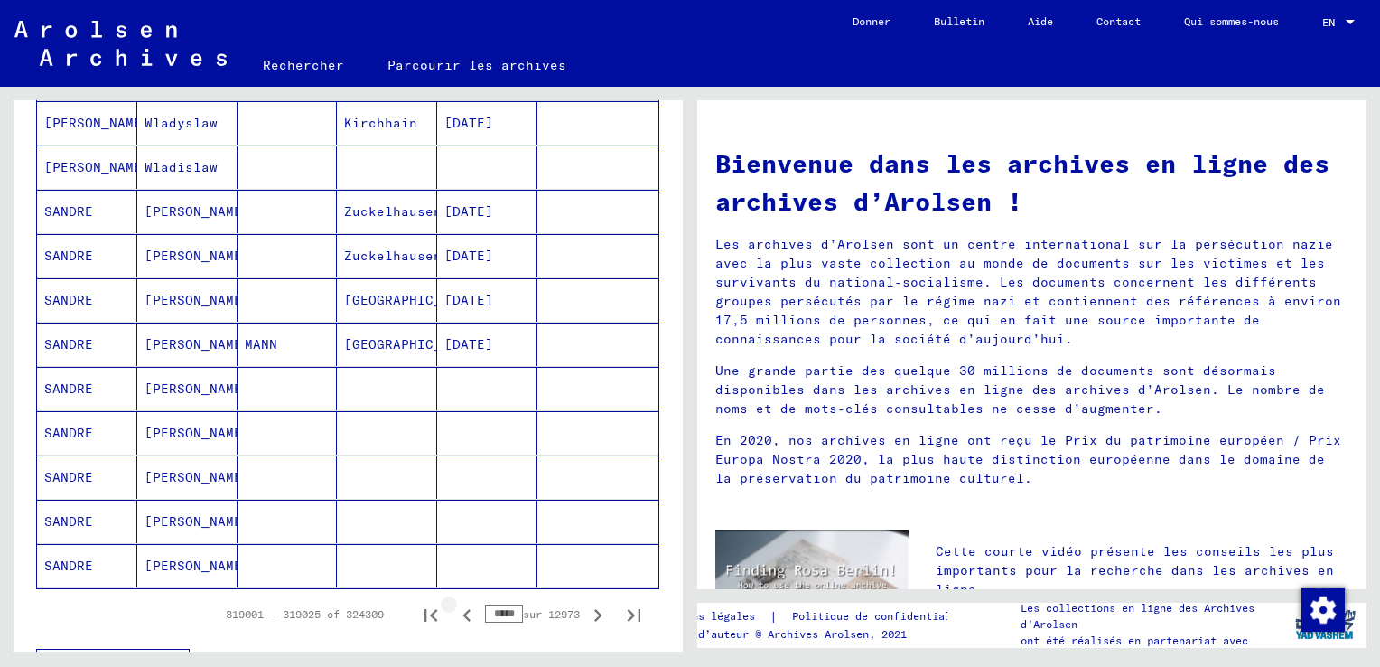
click at [454, 611] on icon "Page précédente" at bounding box center [466, 614] width 25 height 25
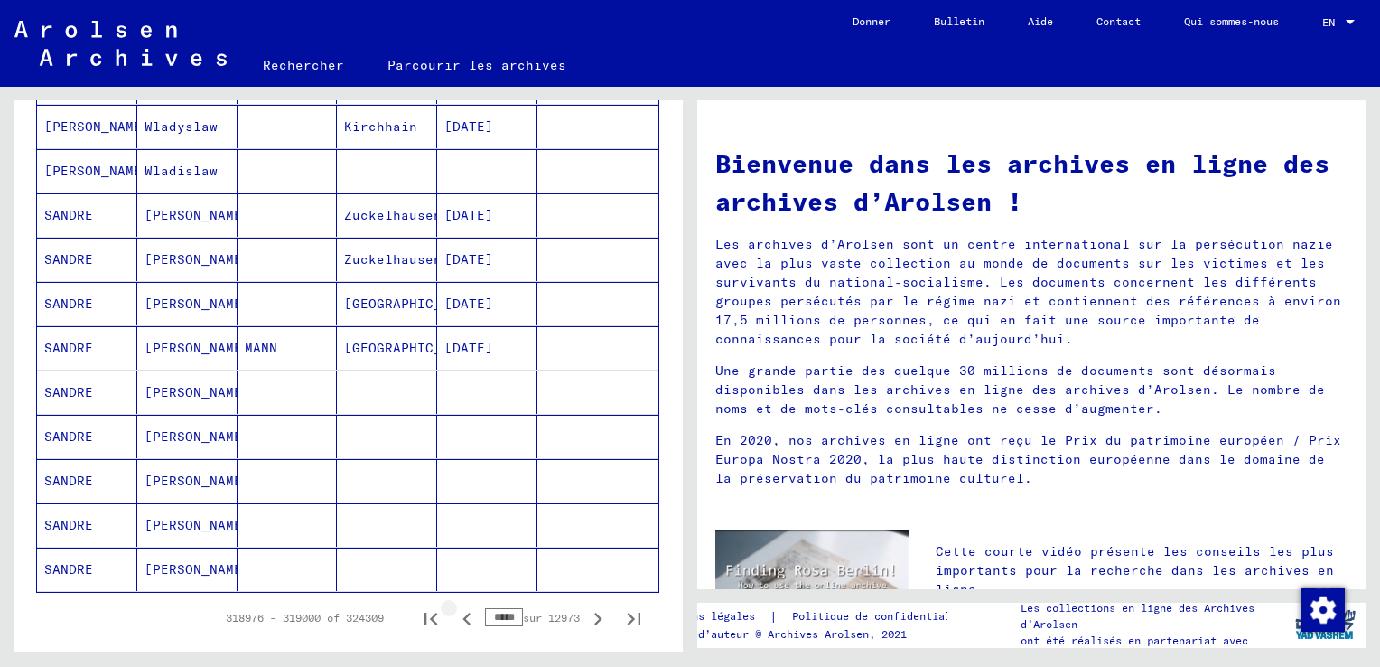
scroll to position [997, 0]
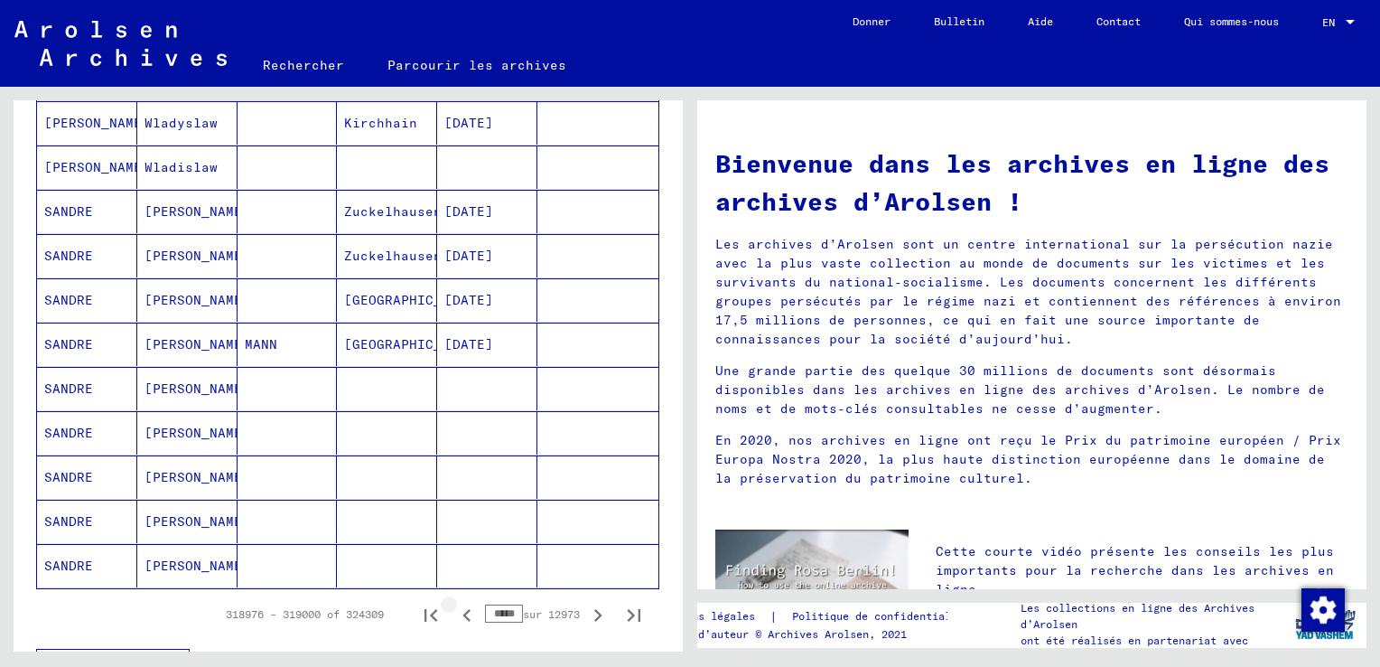
click at [454, 611] on icon "Page précédente" at bounding box center [466, 614] width 25 height 25
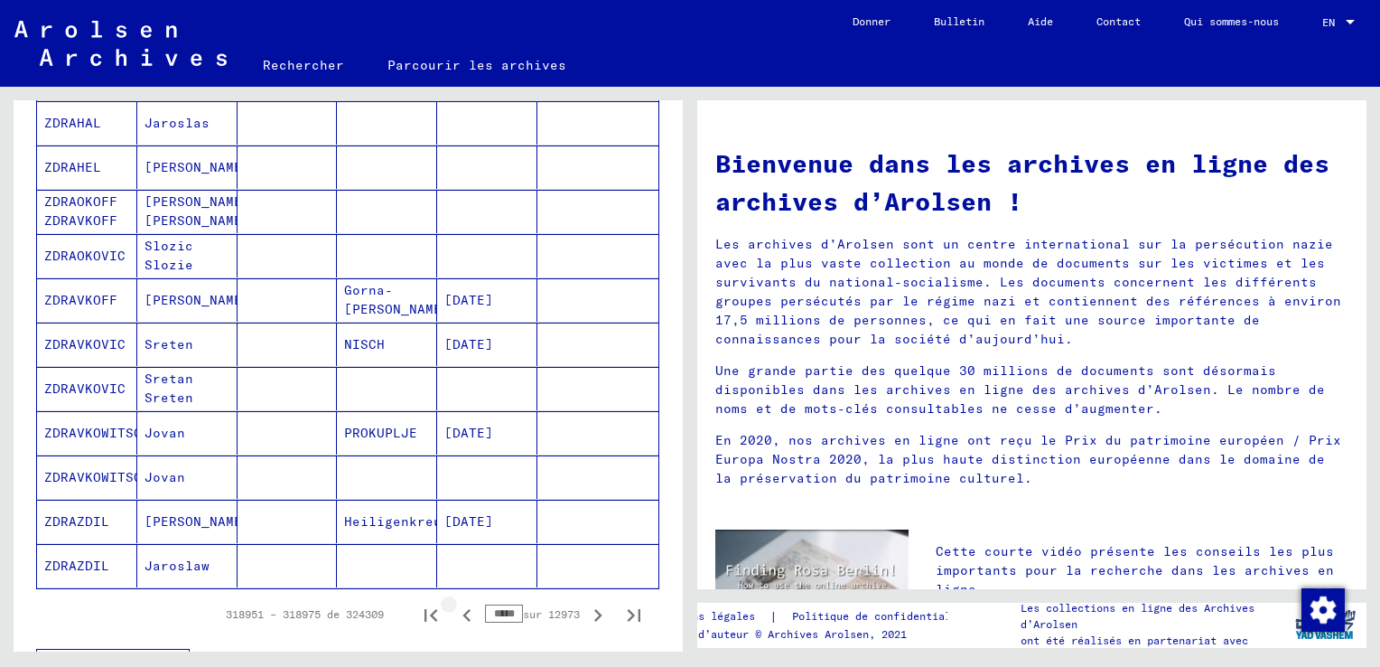
click at [454, 611] on icon "Page précédente" at bounding box center [466, 614] width 25 height 25
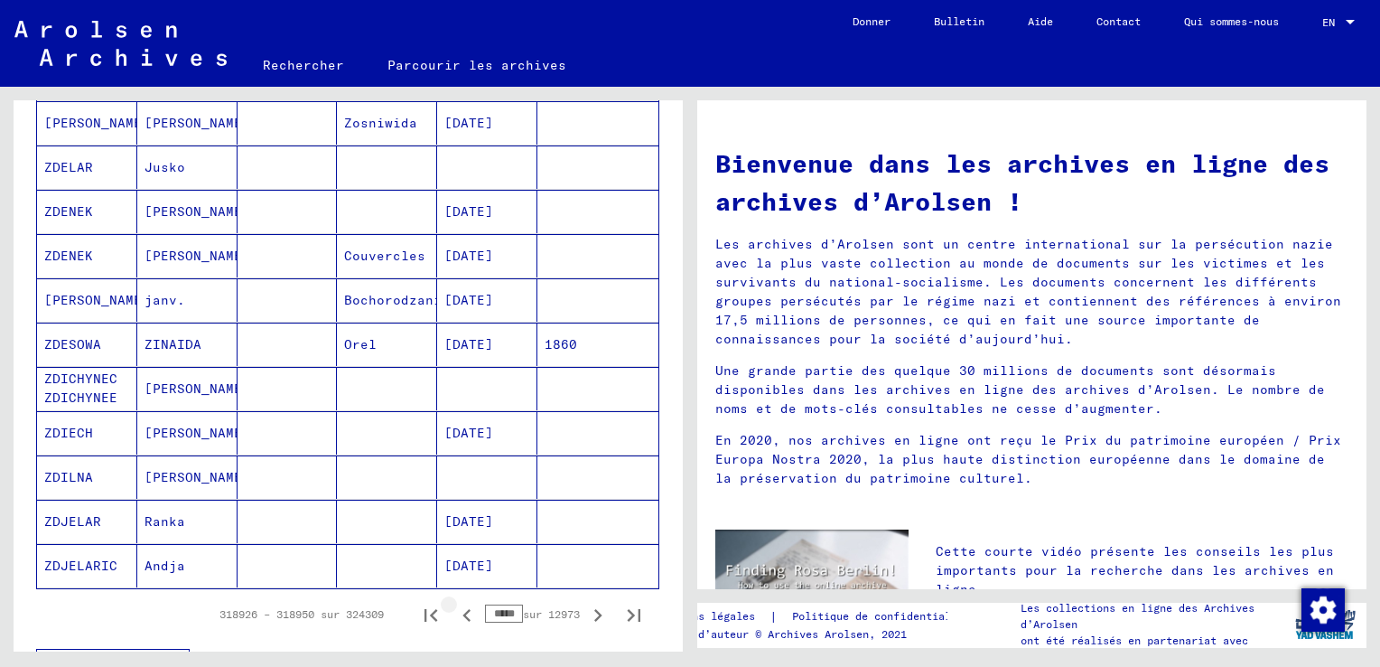
click at [454, 611] on icon "Page précédente" at bounding box center [466, 614] width 25 height 25
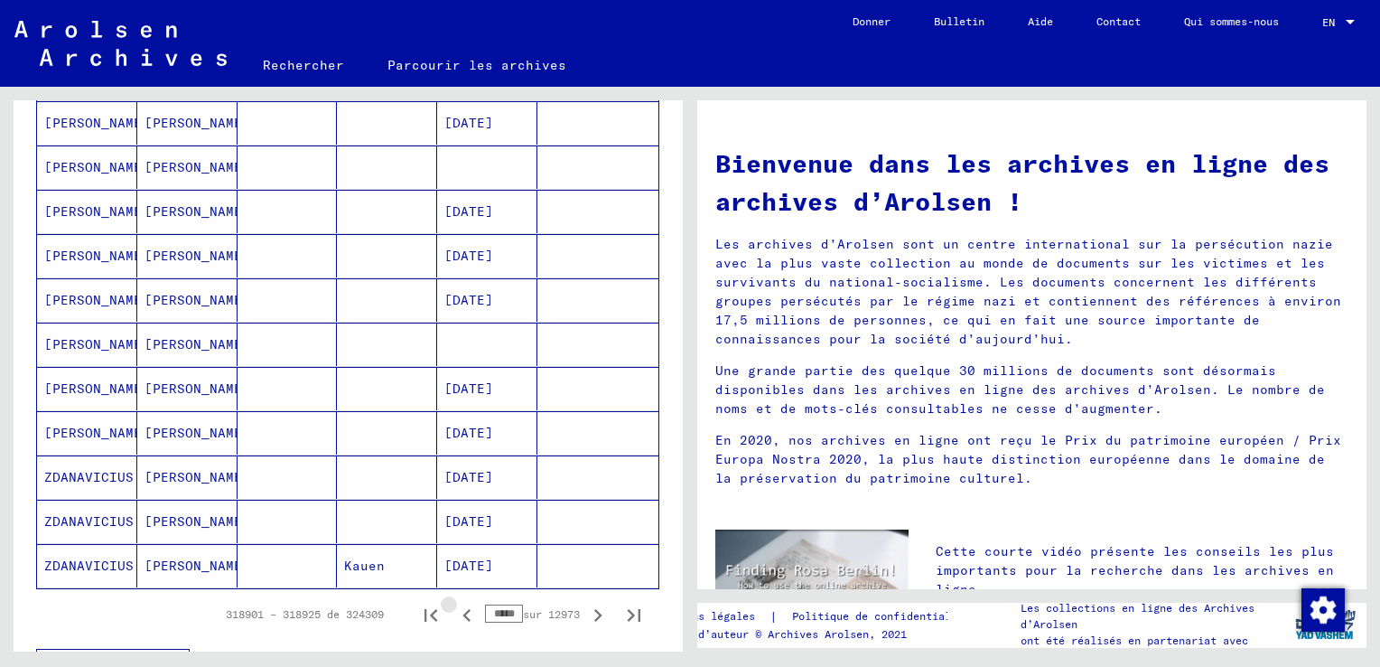
click at [454, 611] on icon "Page précédente" at bounding box center [466, 614] width 25 height 25
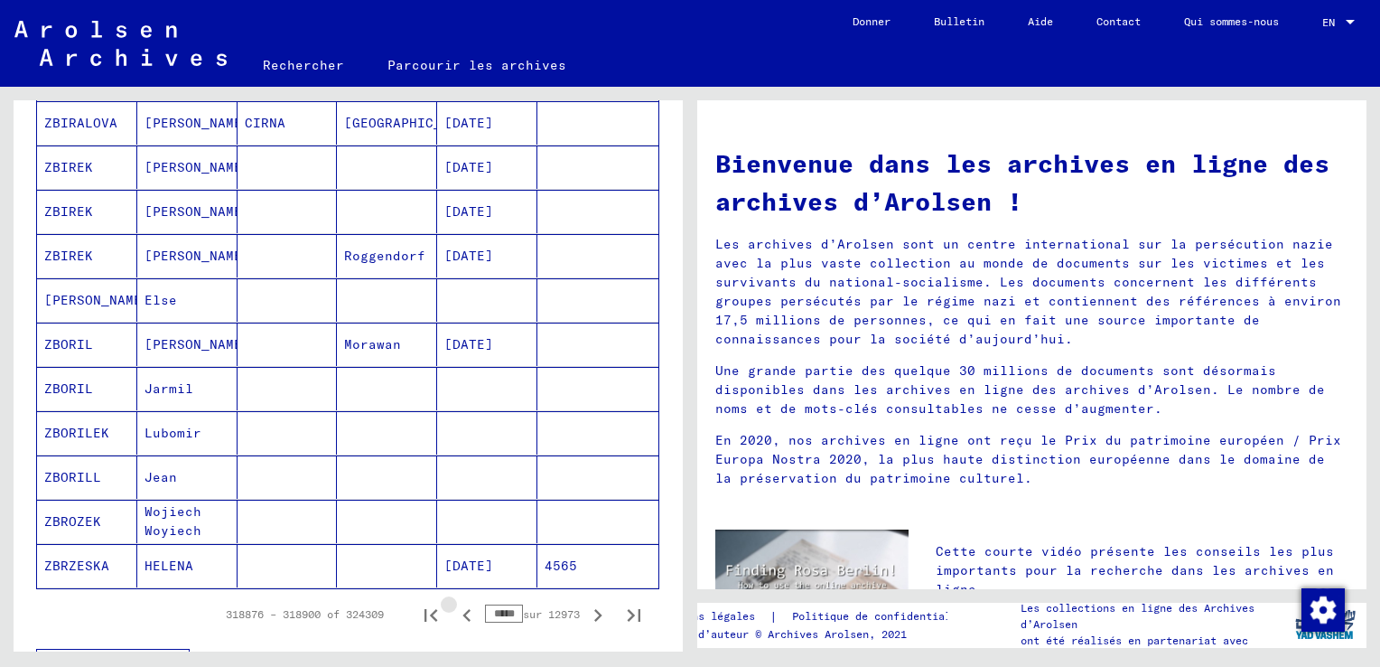
click at [454, 611] on icon "Page précédente" at bounding box center [466, 614] width 25 height 25
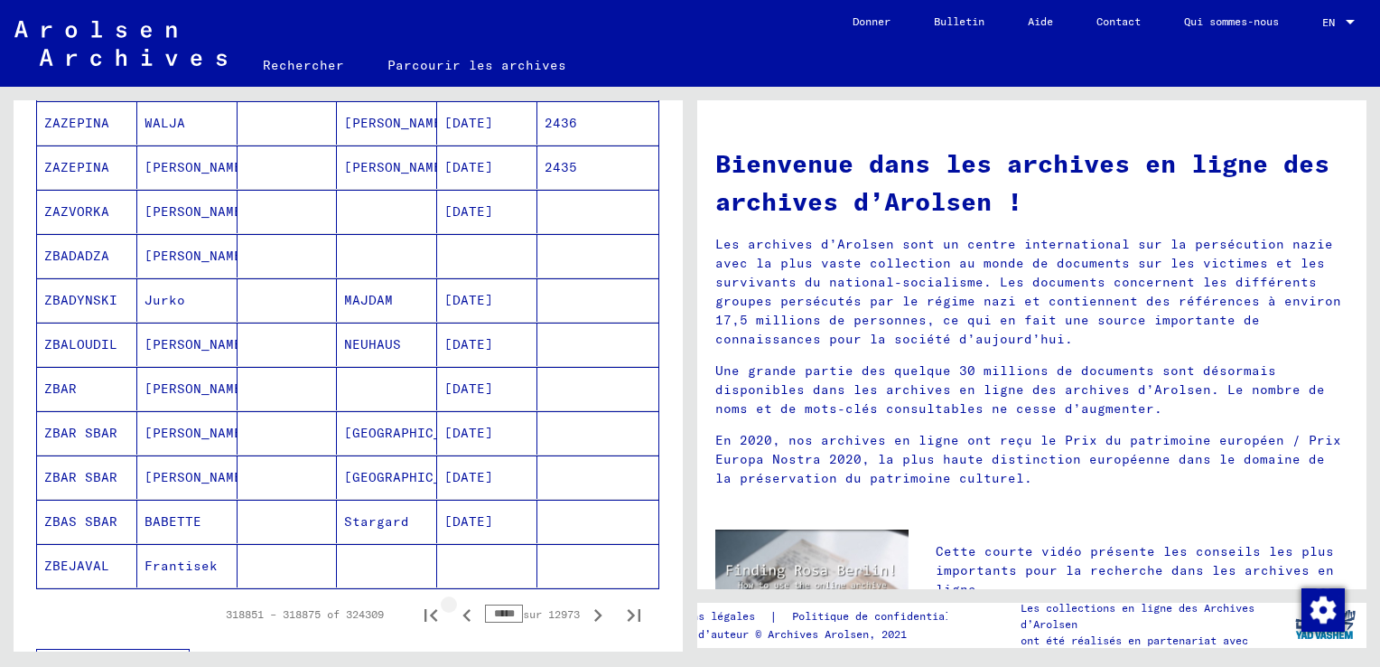
click at [454, 611] on icon "Page précédente" at bounding box center [466, 614] width 25 height 25
type input "*****"
